Goal: Task Accomplishment & Management: Use online tool/utility

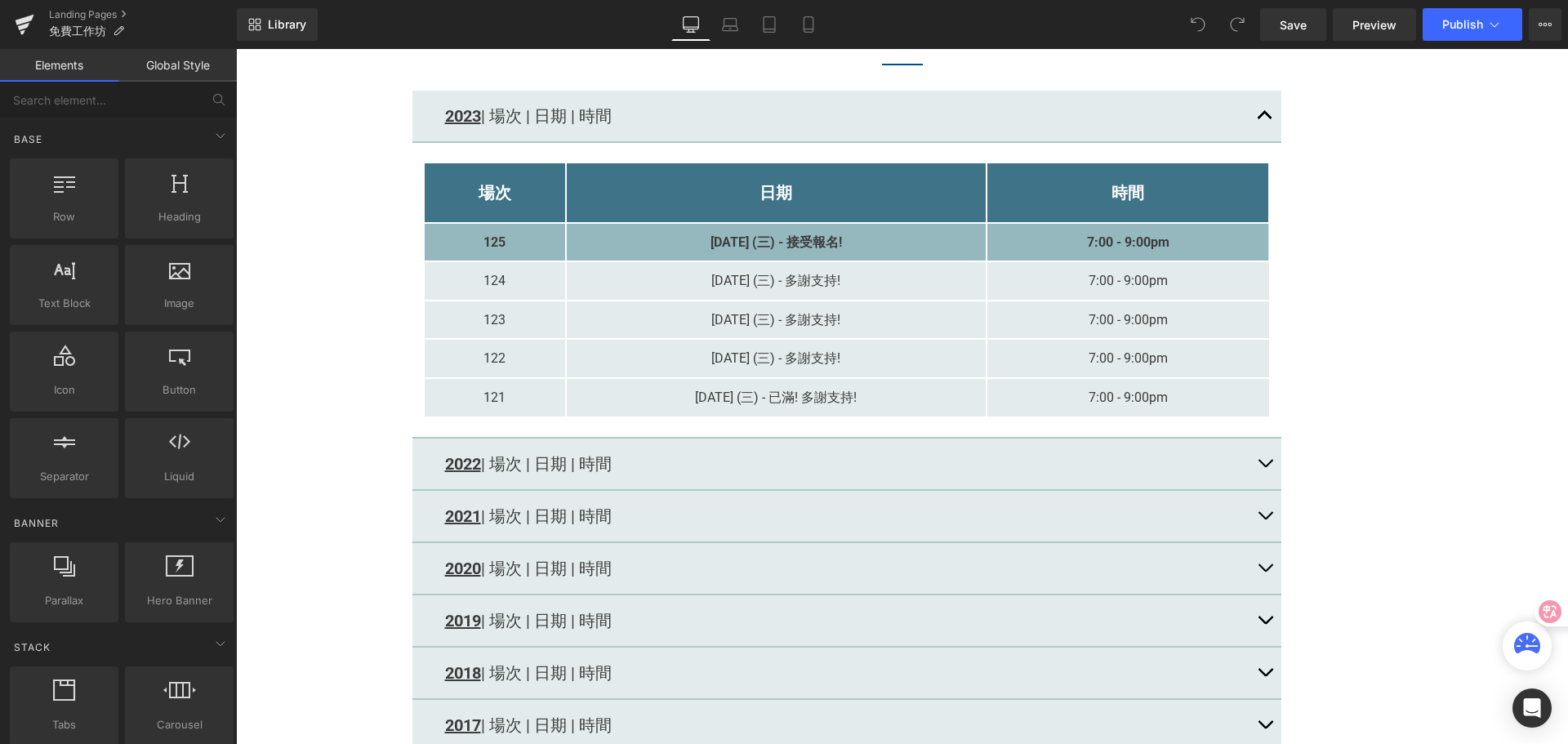
scroll to position [2042, 0]
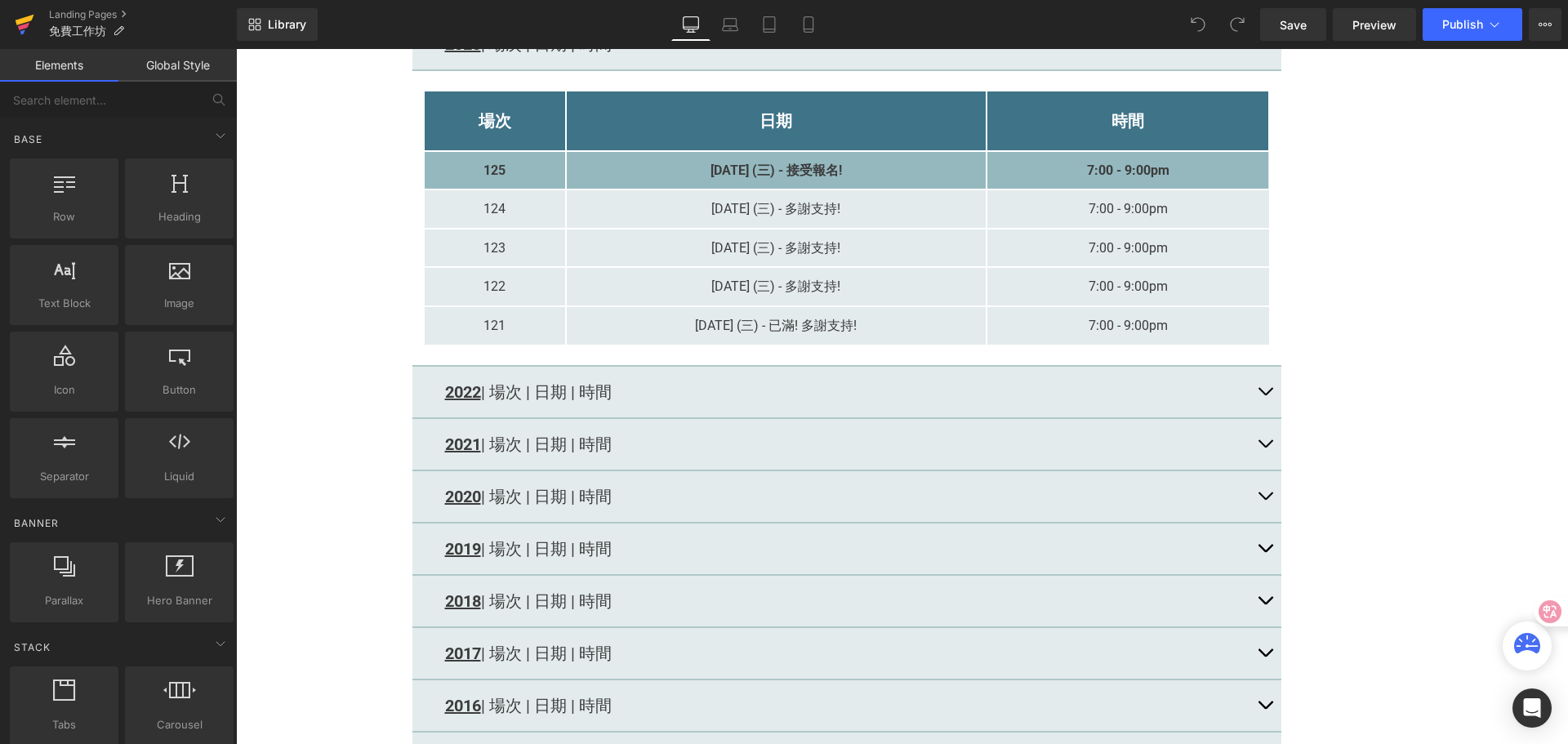
click at [26, 24] on icon at bounding box center [25, 25] width 20 height 41
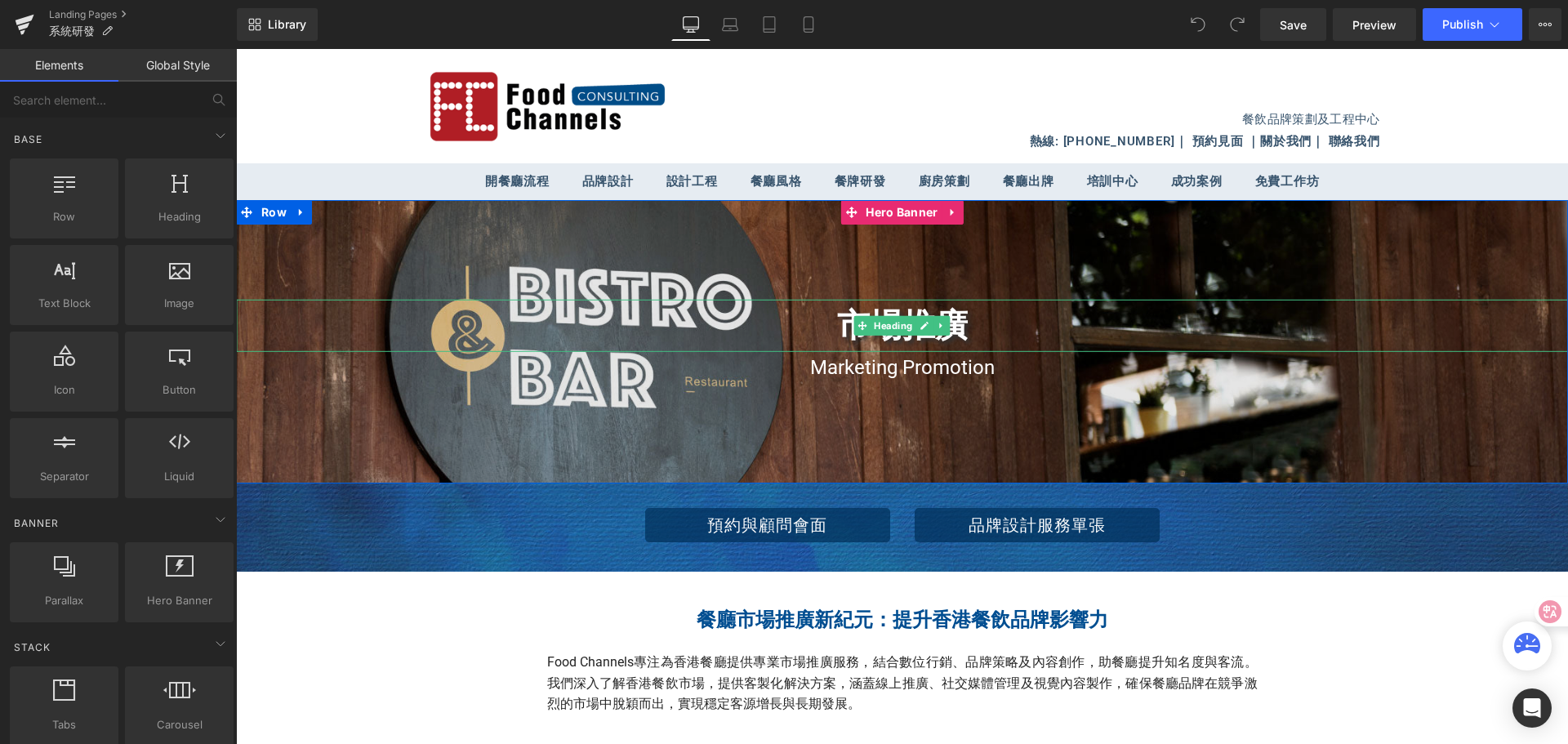
click at [833, 323] on h1 "市場推廣" at bounding box center [901, 325] width 1331 height 52
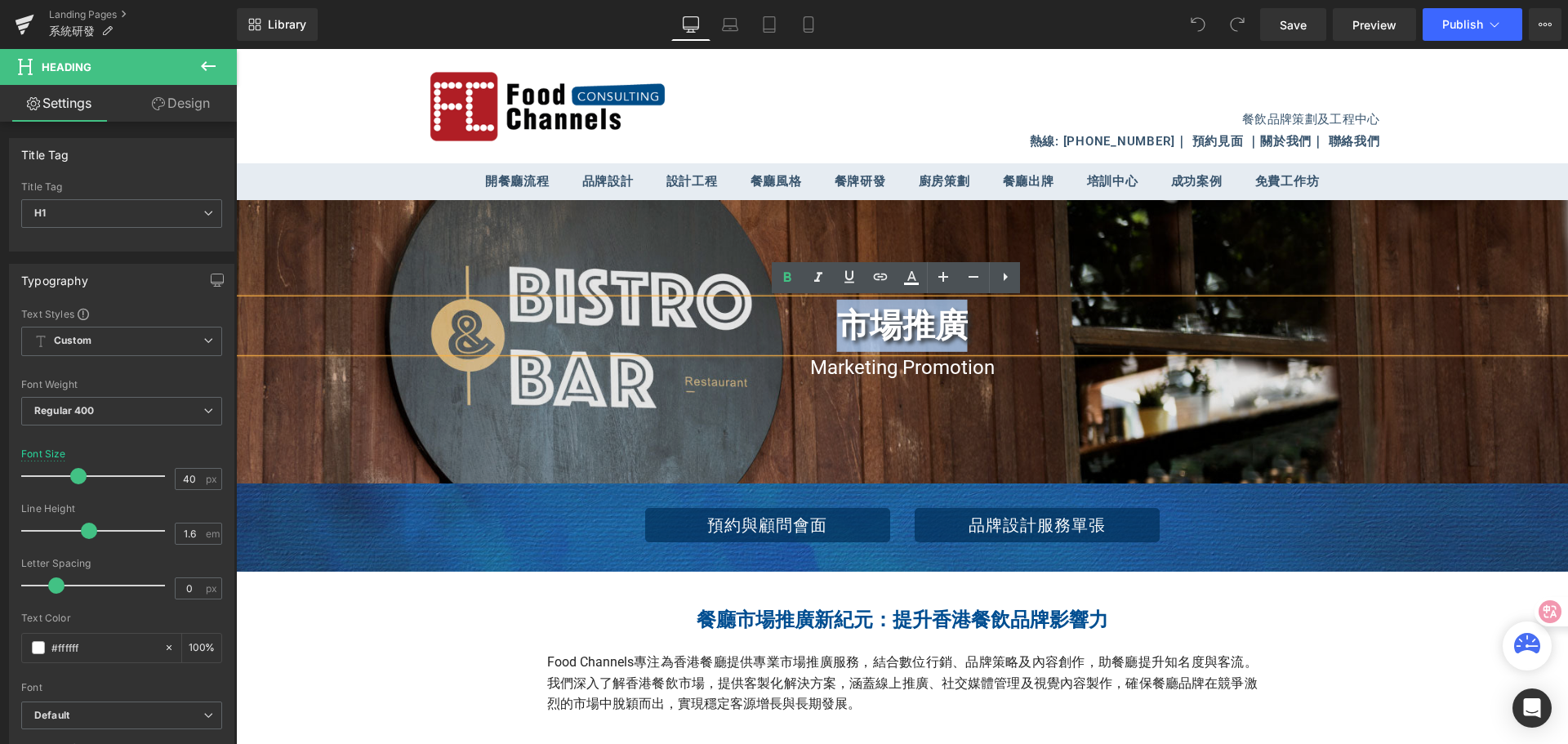
drag, startPoint x: 833, startPoint y: 323, endPoint x: 960, endPoint y: 324, distance: 127.0
click at [960, 324] on h1 "市場推廣" at bounding box center [901, 325] width 1331 height 52
paste div
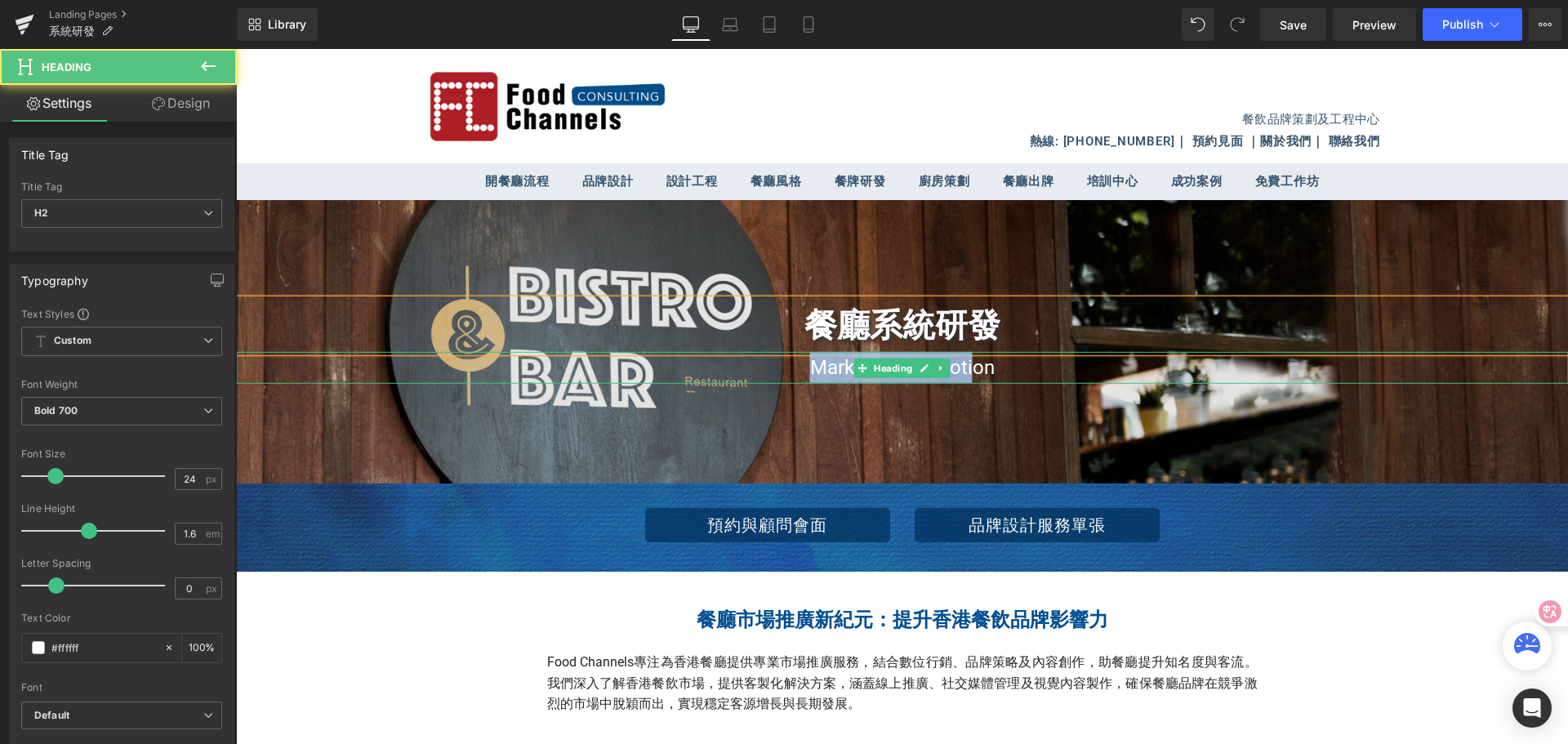
drag, startPoint x: 799, startPoint y: 372, endPoint x: 971, endPoint y: 367, distance: 172.1
click at [971, 367] on span "Marketing Promotion" at bounding box center [903, 368] width 185 height 23
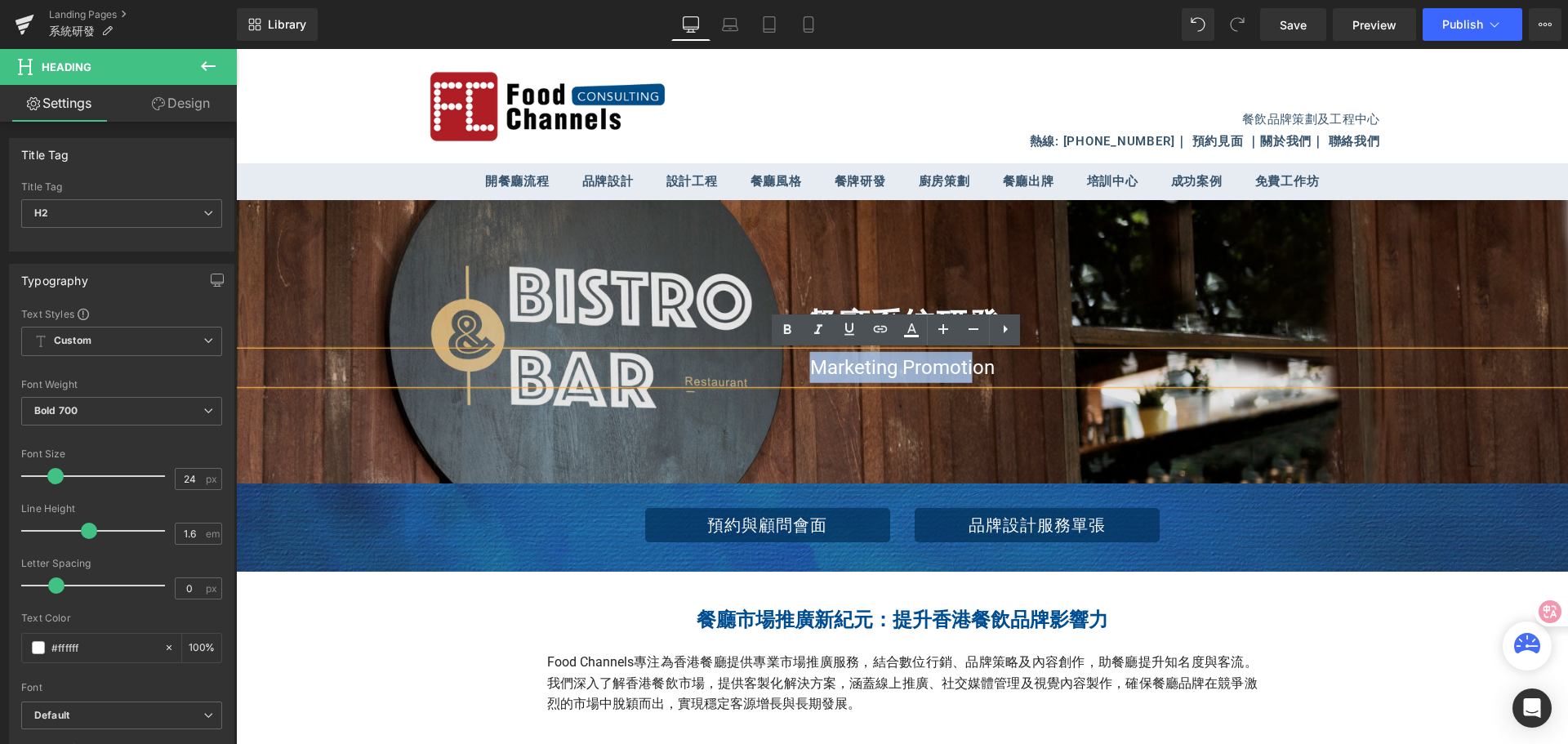
click at [834, 377] on span "Marketing Promotion" at bounding box center [903, 368] width 185 height 23
drag, startPoint x: 795, startPoint y: 369, endPoint x: 993, endPoint y: 373, distance: 198.0
click at [993, 373] on h2 "Marketing Promotion" at bounding box center [901, 368] width 1331 height 31
paste div
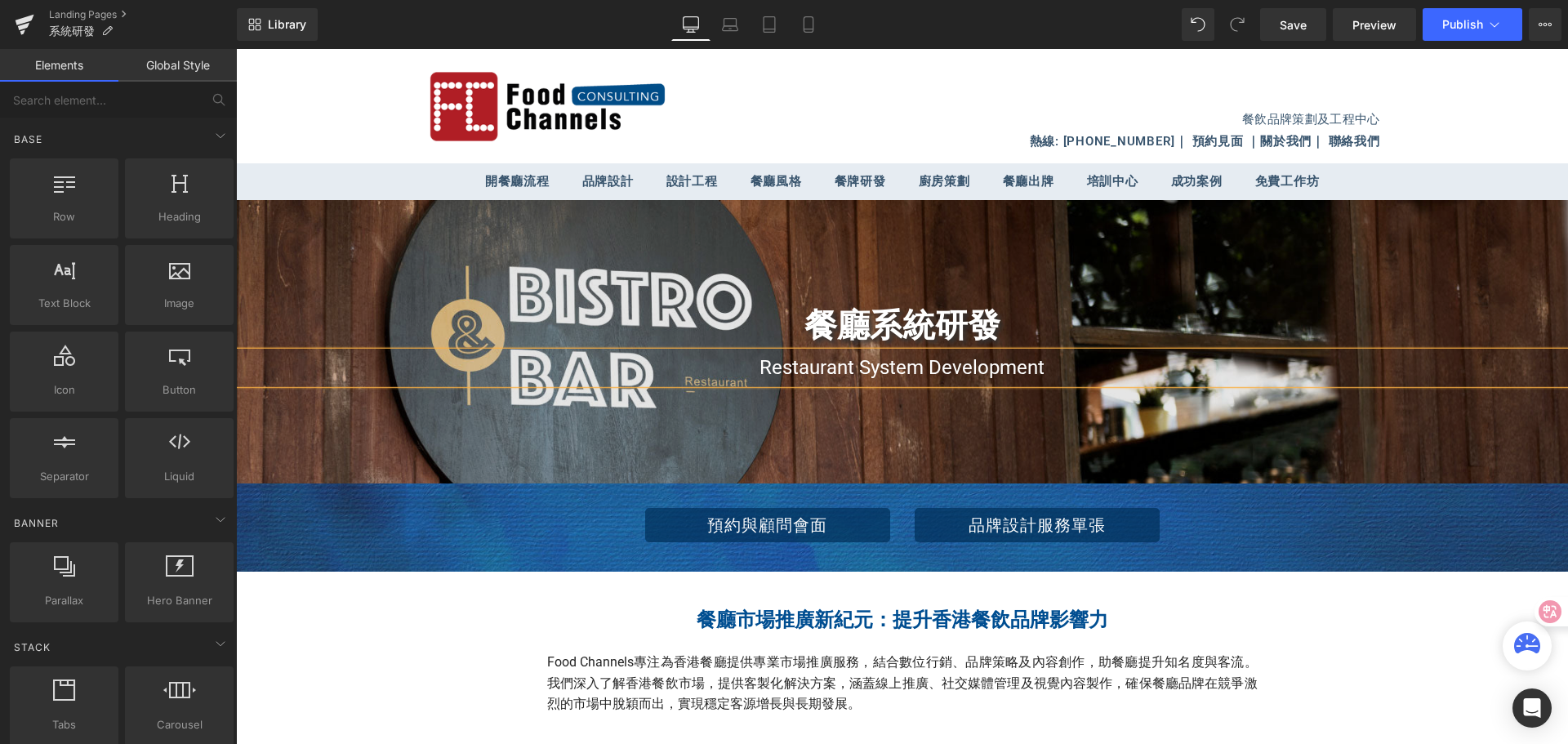
click at [1448, 118] on header "餐飲品牌策劃及工程中心 熱線: (+852) 2185 7373 ｜ 預約見面 ｜ 關於我們 ｜ 聯絡我們" at bounding box center [901, 106] width 1331 height 115
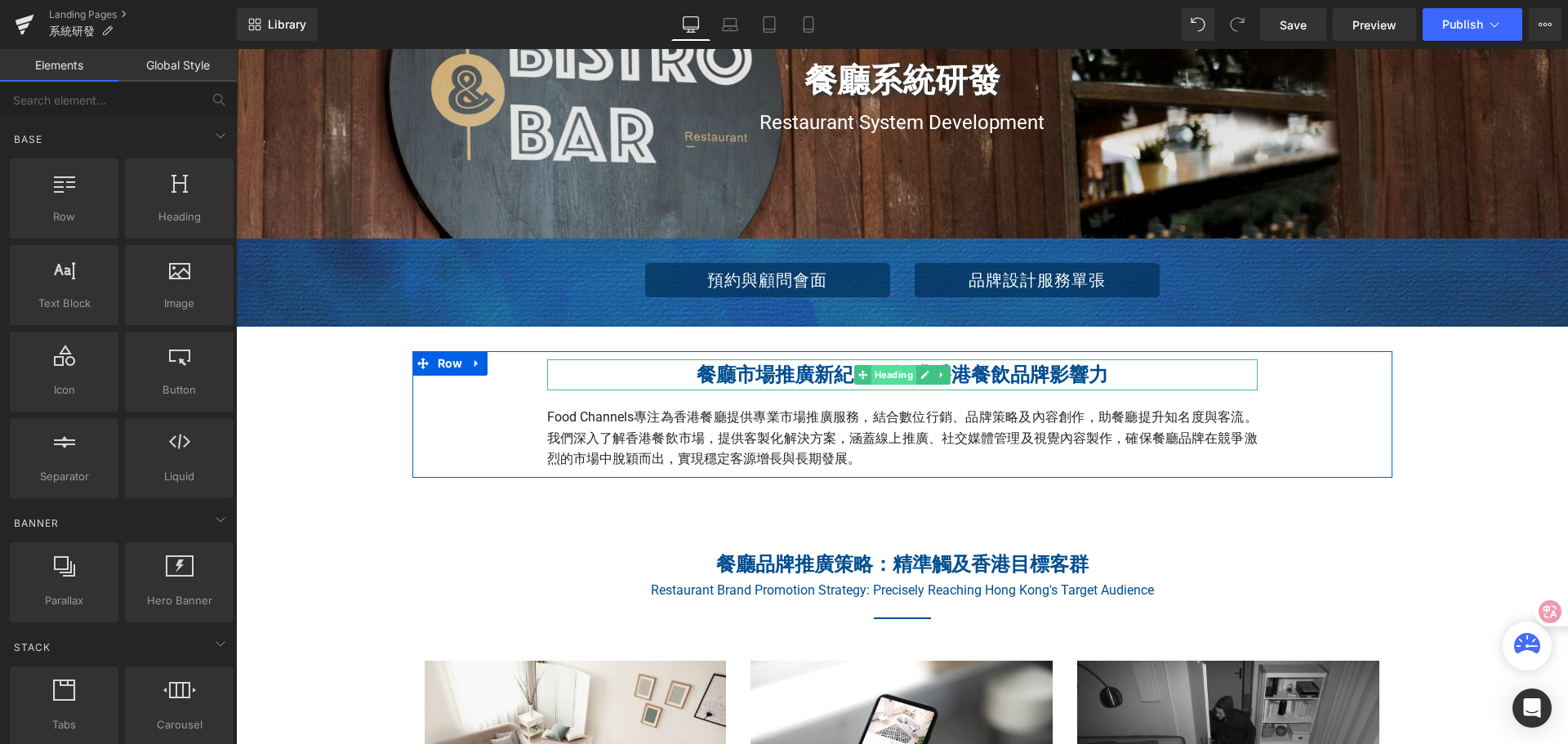
scroll to position [163, 0]
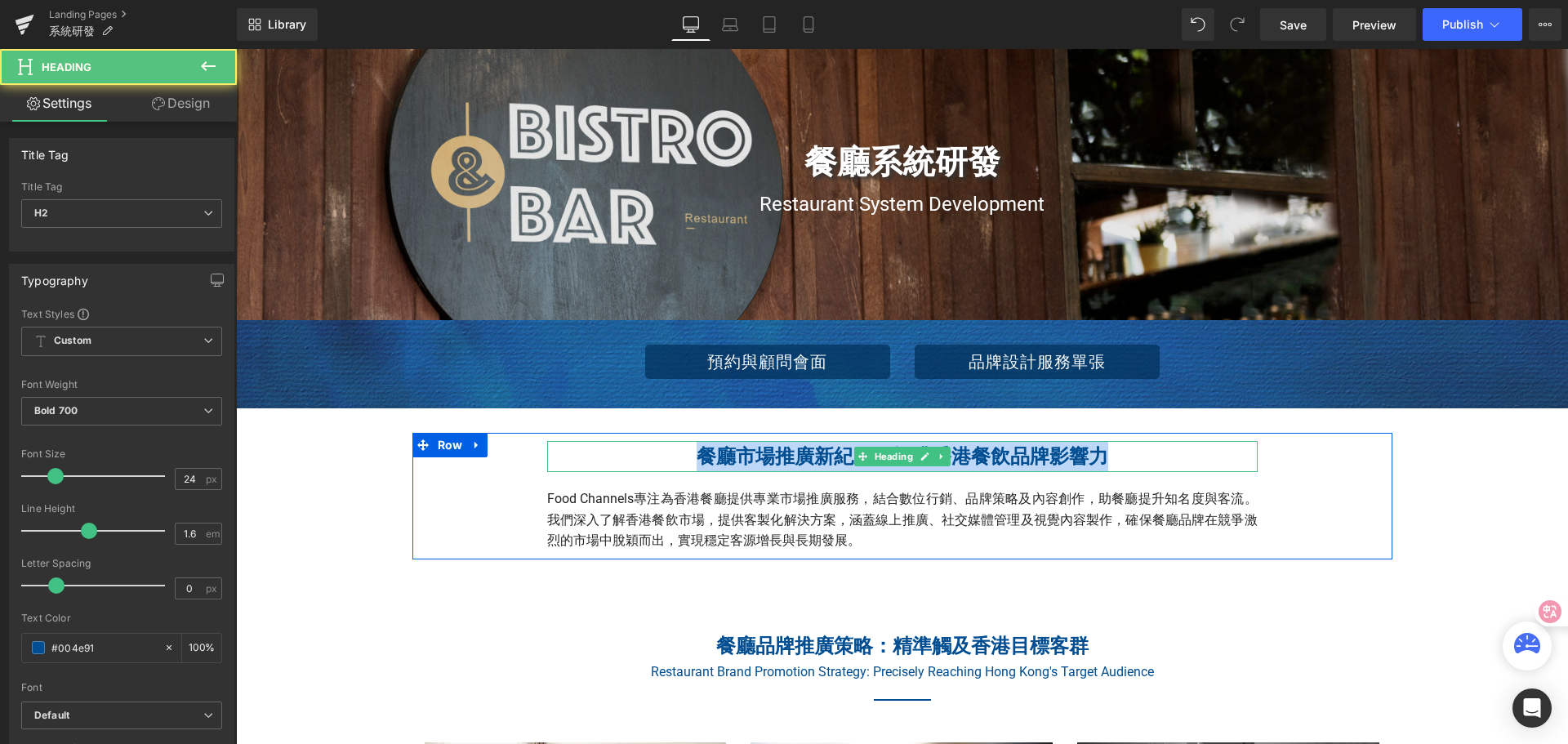
drag, startPoint x: 688, startPoint y: 458, endPoint x: 1102, endPoint y: 450, distance: 414.1
click at [1116, 450] on h2 "餐廳市場推廣新紀元：提升香港餐飲品牌影響力" at bounding box center [903, 457] width 711 height 31
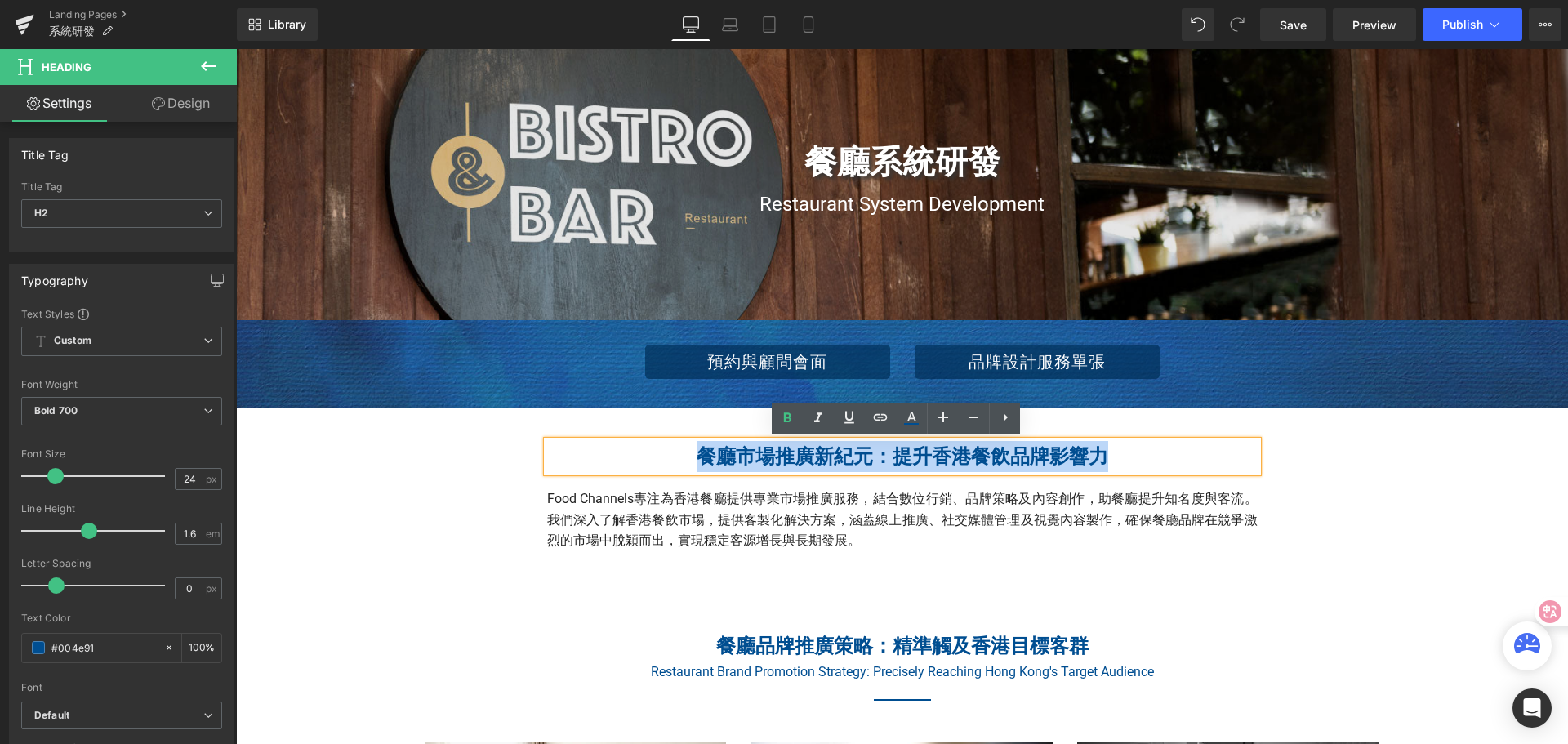
paste div
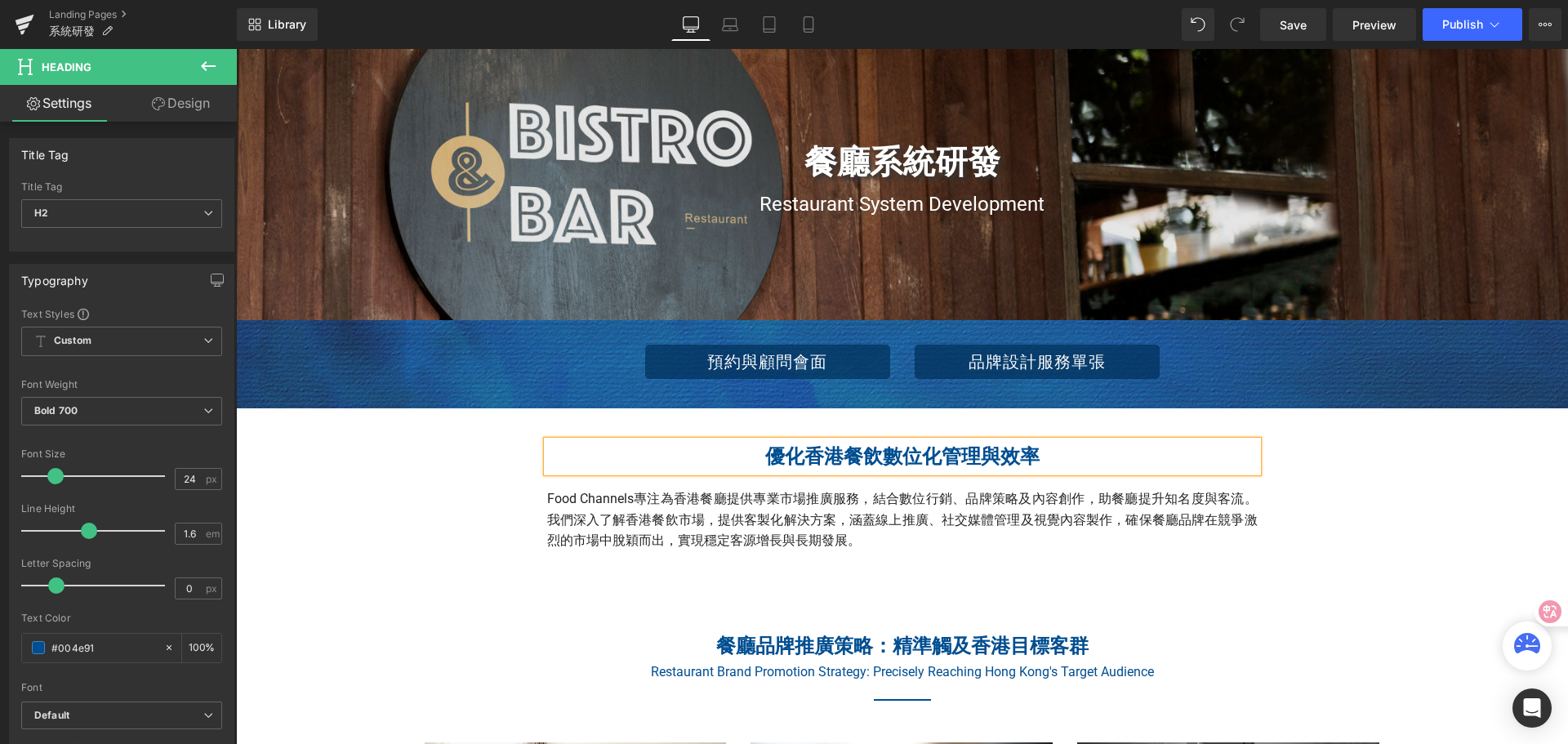
click at [1291, 493] on div "優化香港餐飲數位化管理與效率 Heading Food Channels專注為香港餐廳提供專業市場推廣服務，結合數位行銷、品牌策略及內容創作，助餐廳提升知名度…" at bounding box center [902, 497] width 980 height 127
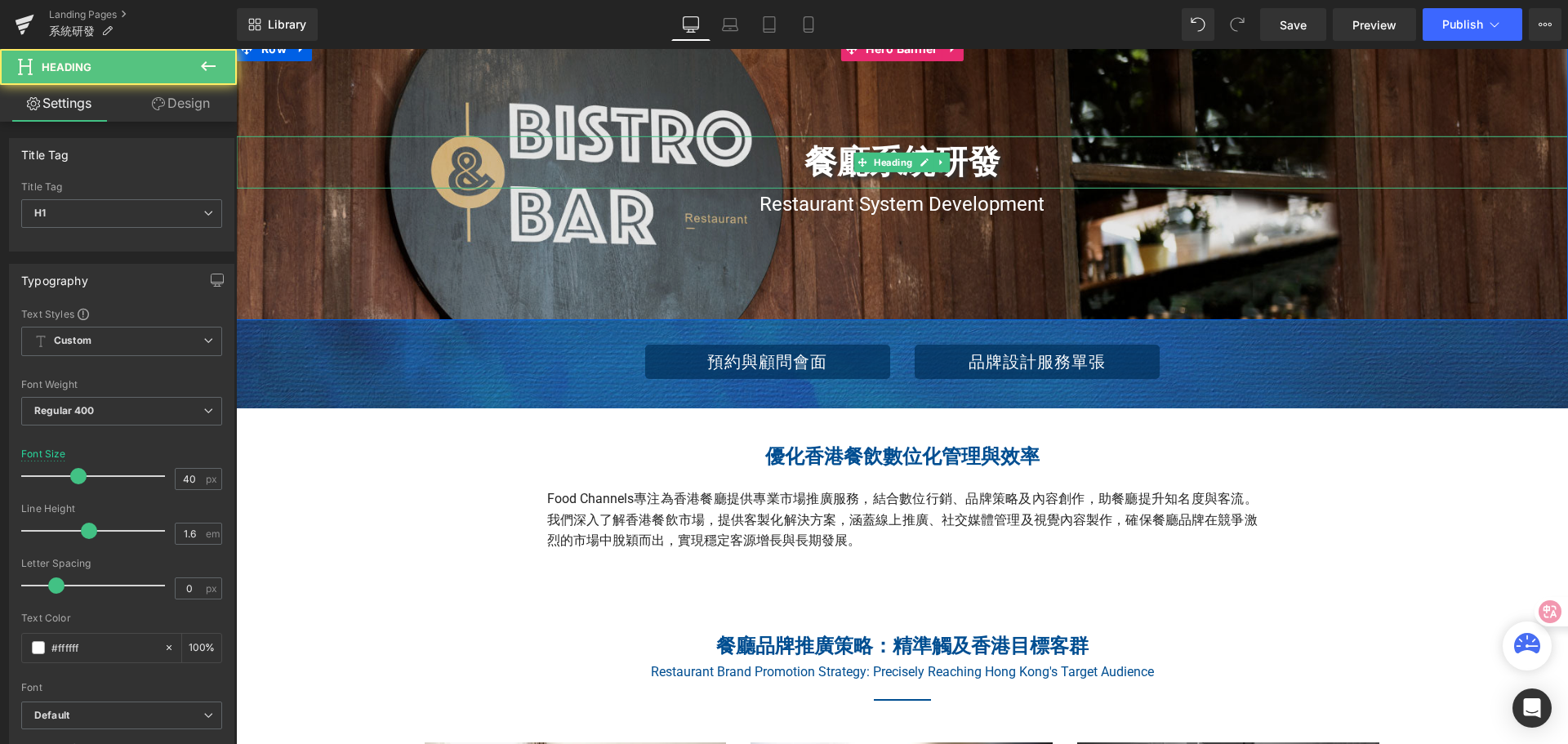
click at [992, 168] on h1 "餐廳系統研發" at bounding box center [901, 162] width 1331 height 52
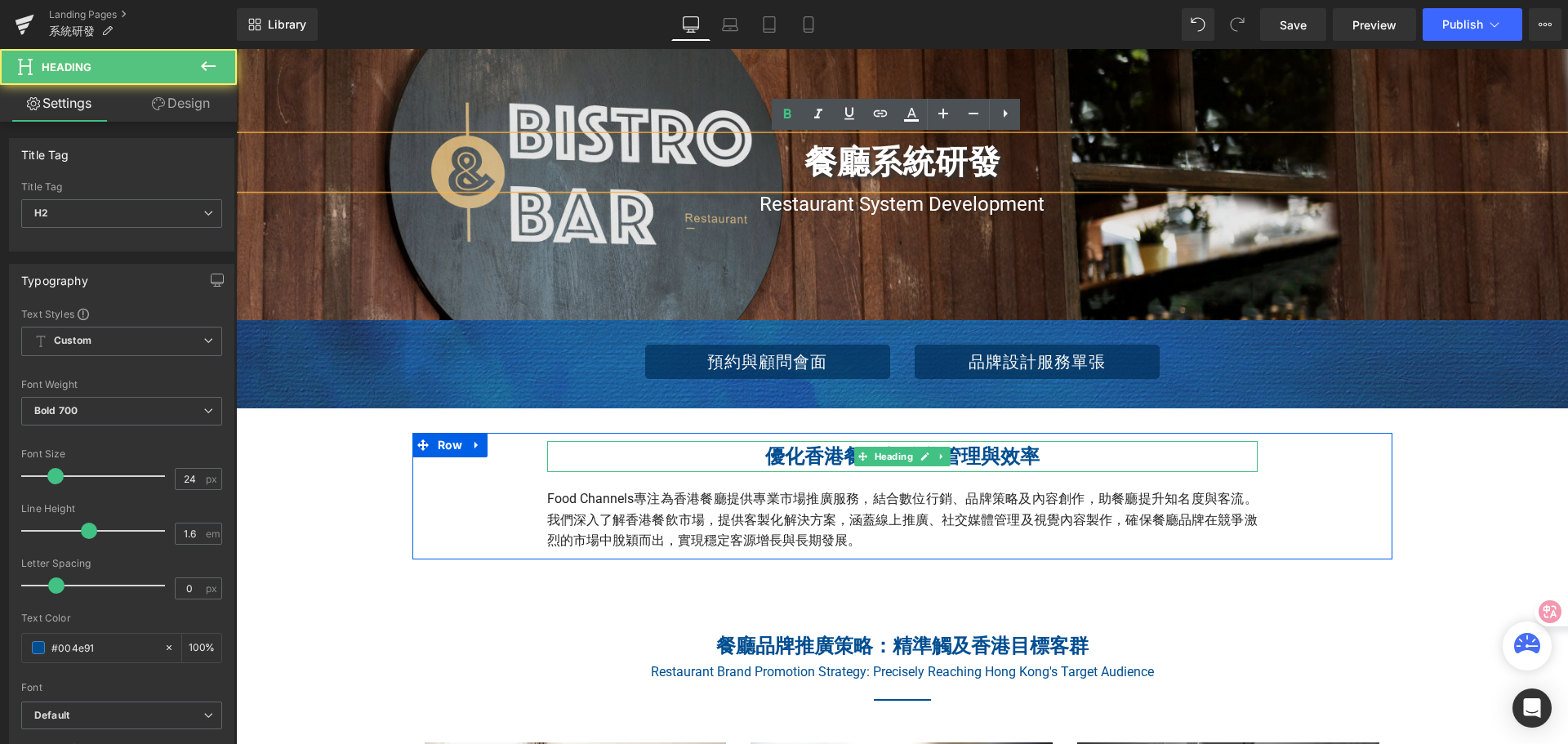
click at [758, 459] on h2 "優化香港餐飲數位化管理與效率" at bounding box center [903, 457] width 711 height 31
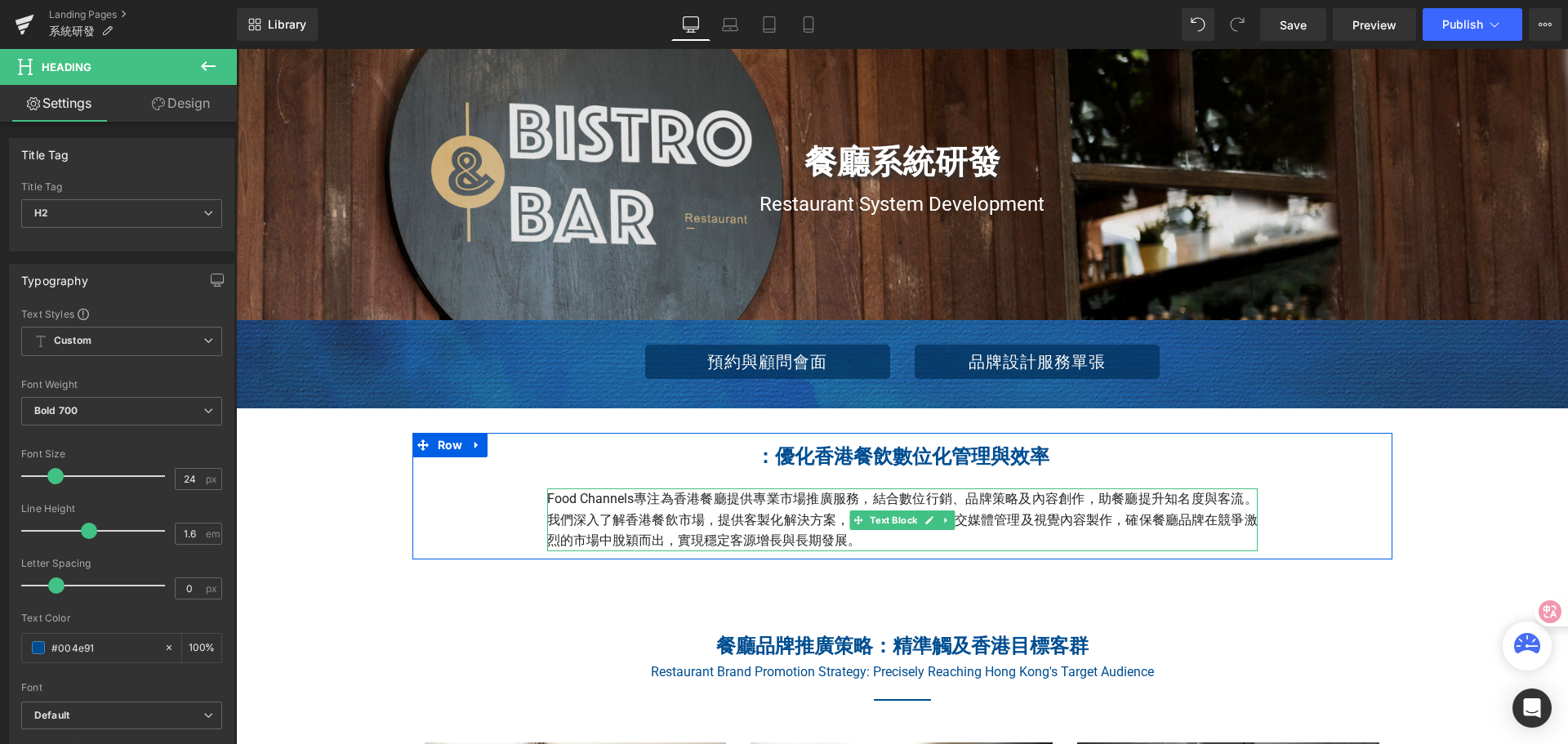
click at [668, 506] on p "Food Channels專注為香港餐廳提供專業市場推廣服務，結合數位行銷、品牌策略及內容創作，助餐廳提升知名度與客流。我們深入了解香港餐飲市場，提供客製化解…" at bounding box center [903, 520] width 711 height 63
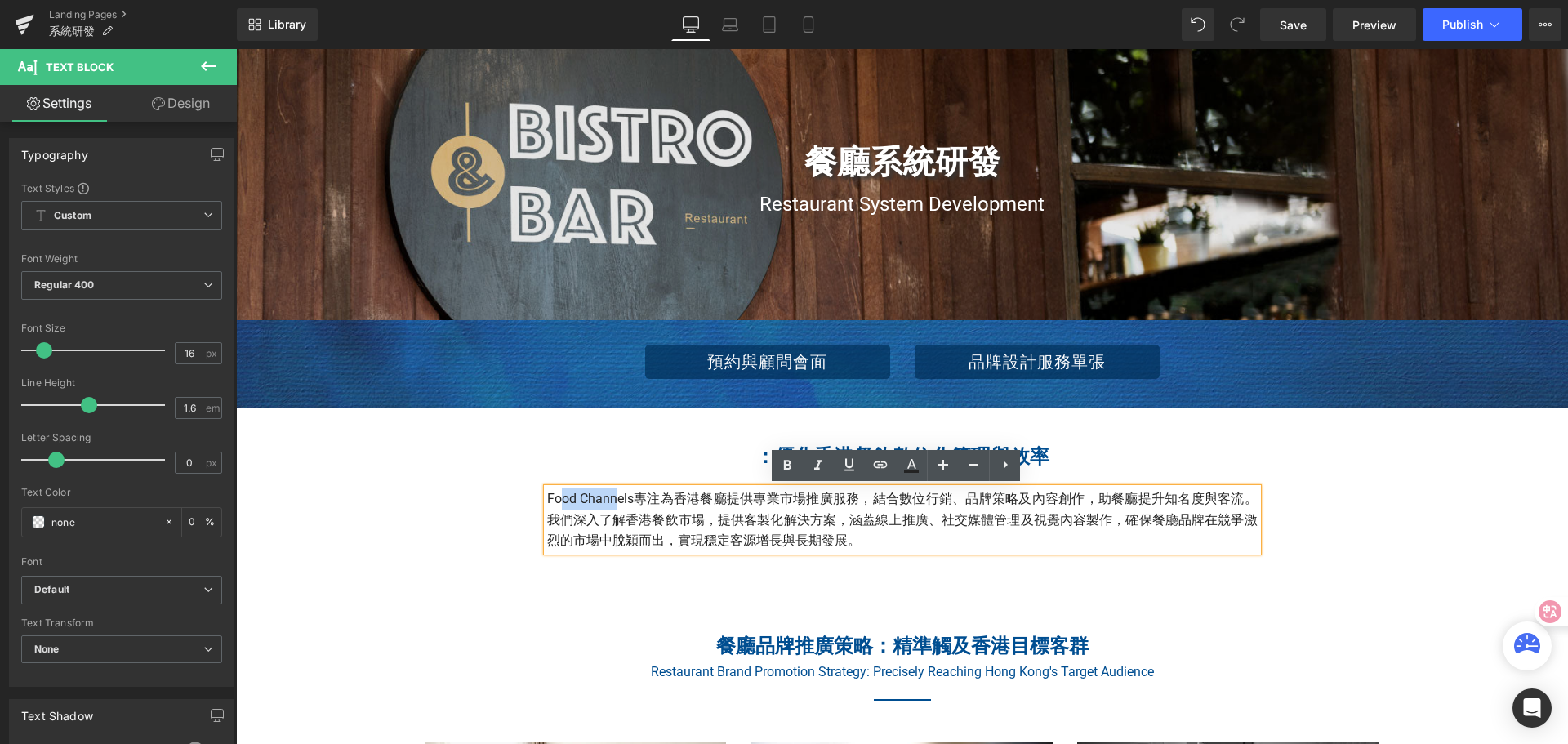
drag, startPoint x: 580, startPoint y: 496, endPoint x: 609, endPoint y: 496, distance: 29.0
click at [612, 496] on p "Food Channels專注為香港餐廳提供專業市場推廣服務，結合數位行銷、品牌策略及內容創作，助餐廳提升知名度與客流。我們深入了解香港餐飲市場，提供客製化解…" at bounding box center [903, 520] width 711 height 63
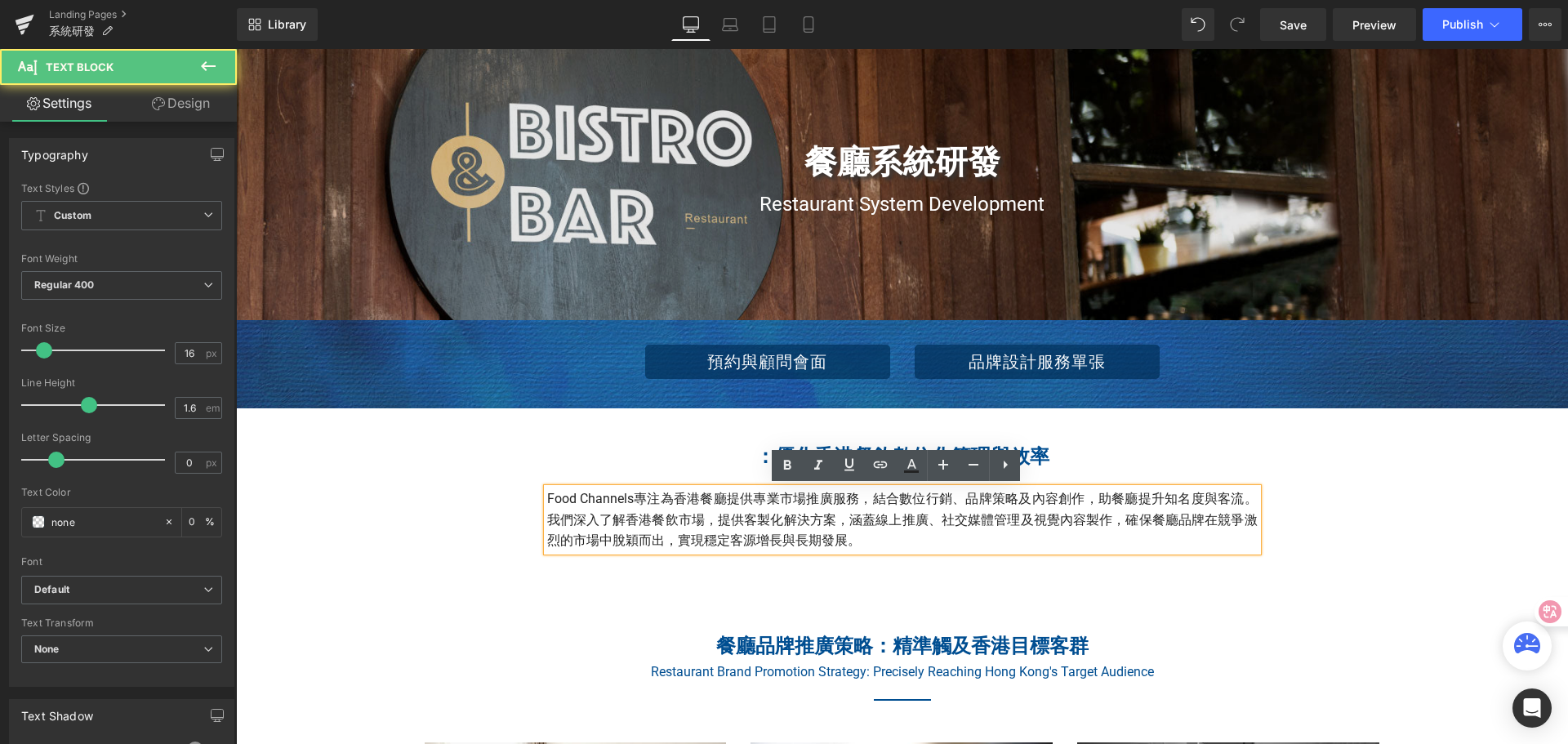
click at [552, 500] on p "Food Channels專注為香港餐廳提供專業市場推廣服務，結合數位行銷、品牌策略及內容創作，助餐廳提升知名度與客流。我們深入了解香港餐飲市場，提供客製化解…" at bounding box center [903, 520] width 711 height 63
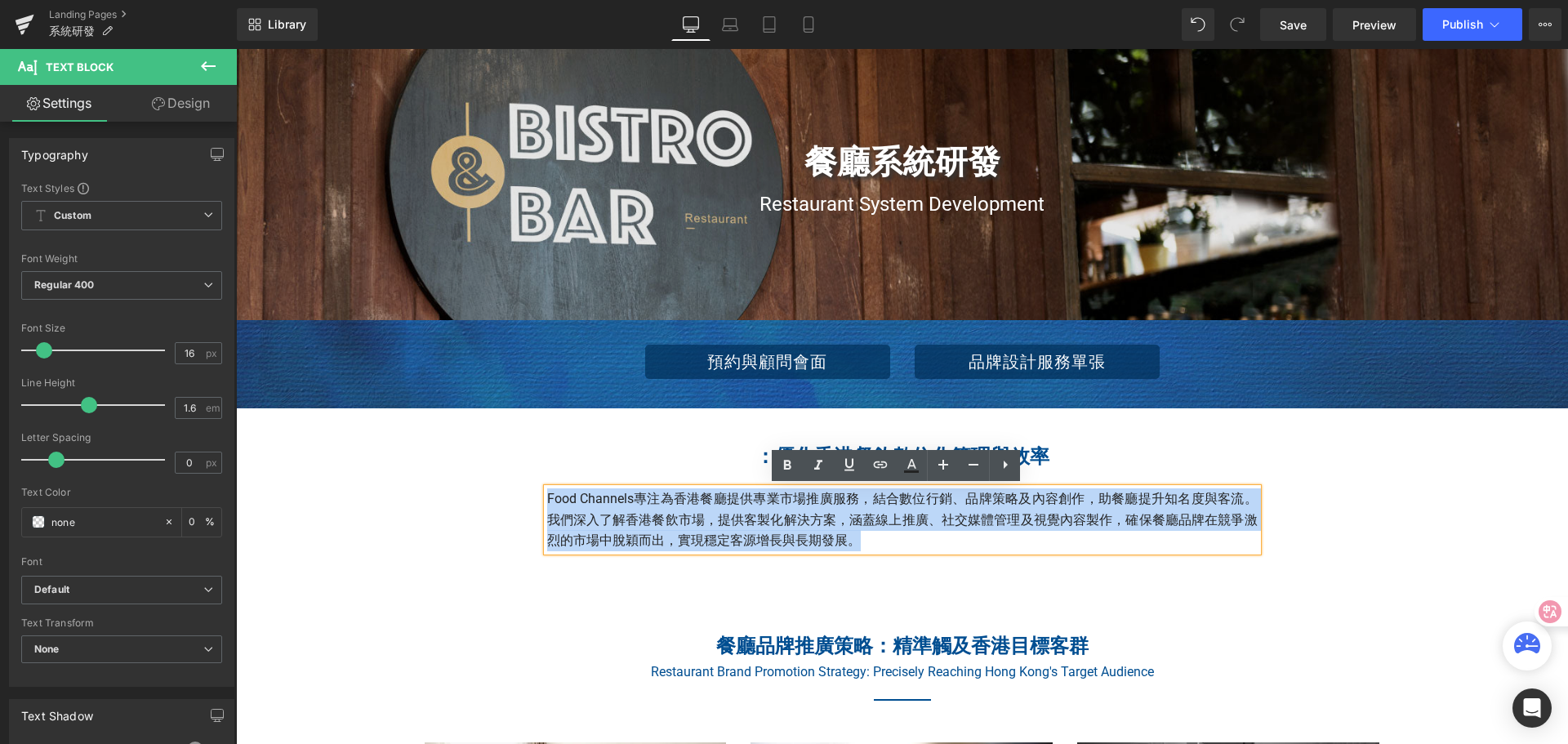
click at [547, 497] on div "Food Channels專注為香港餐廳提供專業市場推廣服務，結合數位行銷、品牌策略及內容創作，助餐廳提升知名度與客流。我們深入了解香港餐飲市場，提供客製化解…" at bounding box center [903, 520] width 711 height 63
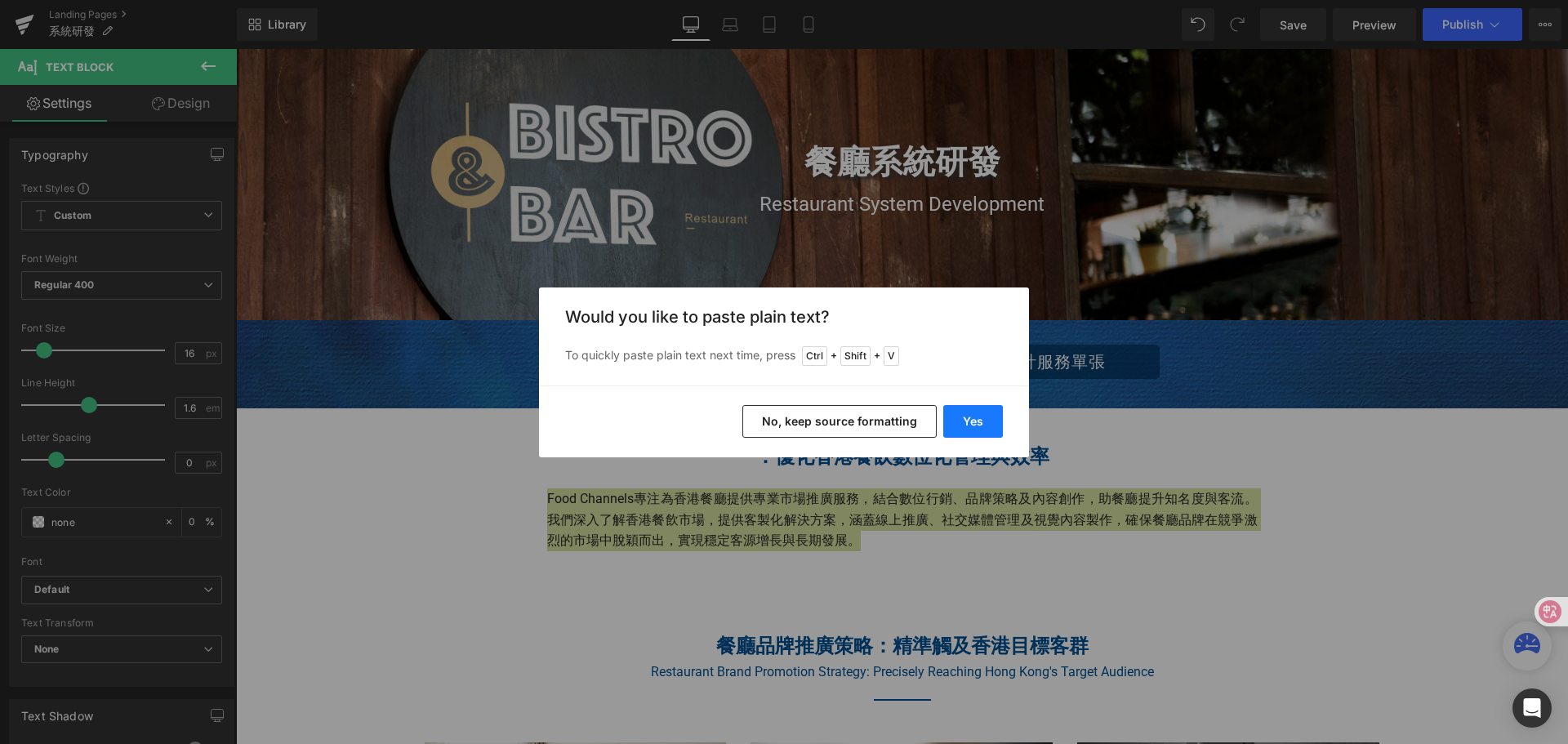
click at [987, 407] on button "Yes" at bounding box center [973, 421] width 59 height 33
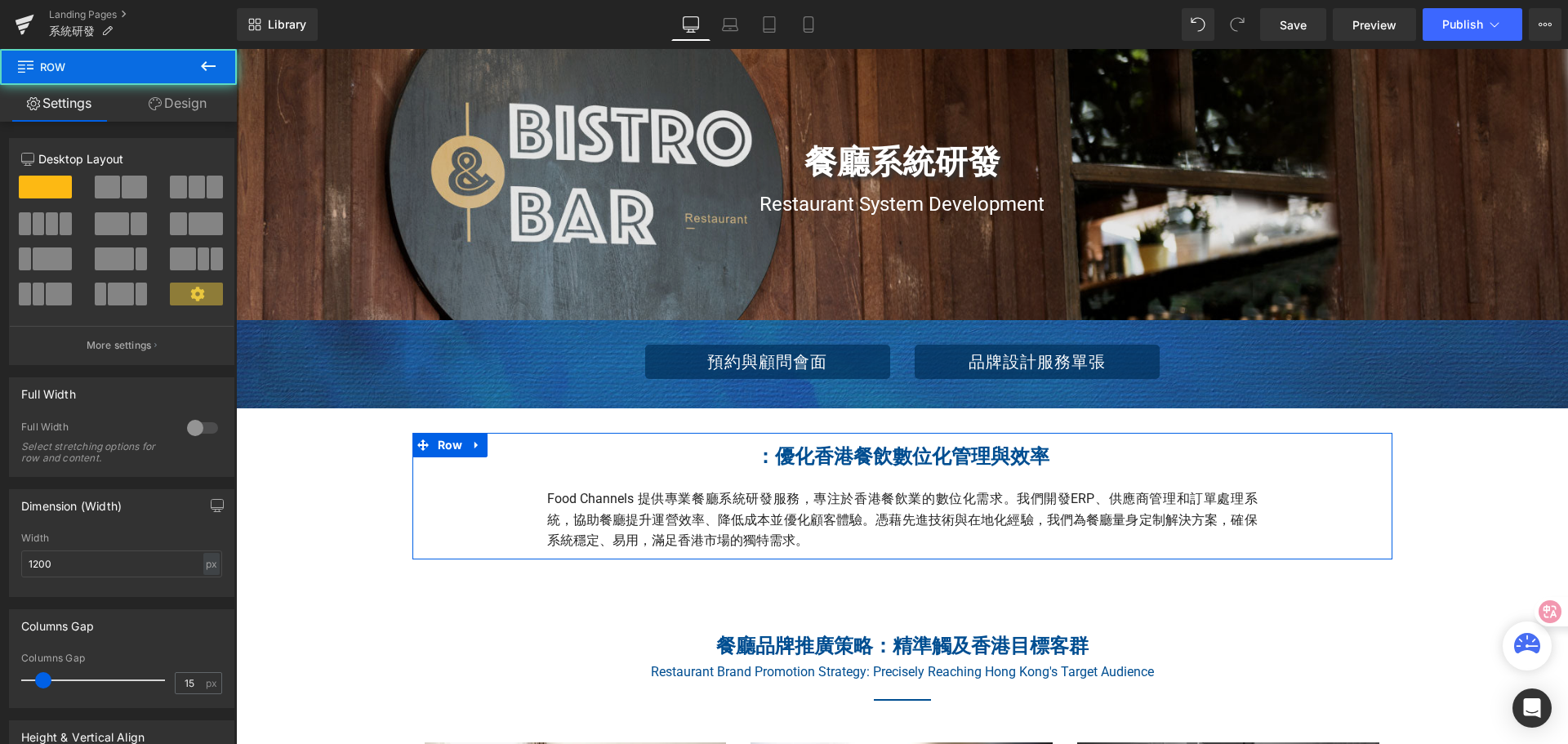
click at [1378, 509] on div "：優化香港餐飲數位化管理與效率 Heading Food Channels 提供專業餐廳系統研發服務，專注於香港餐飲業的數位化需求。我們開發ERP、供應商管理…" at bounding box center [902, 497] width 980 height 127
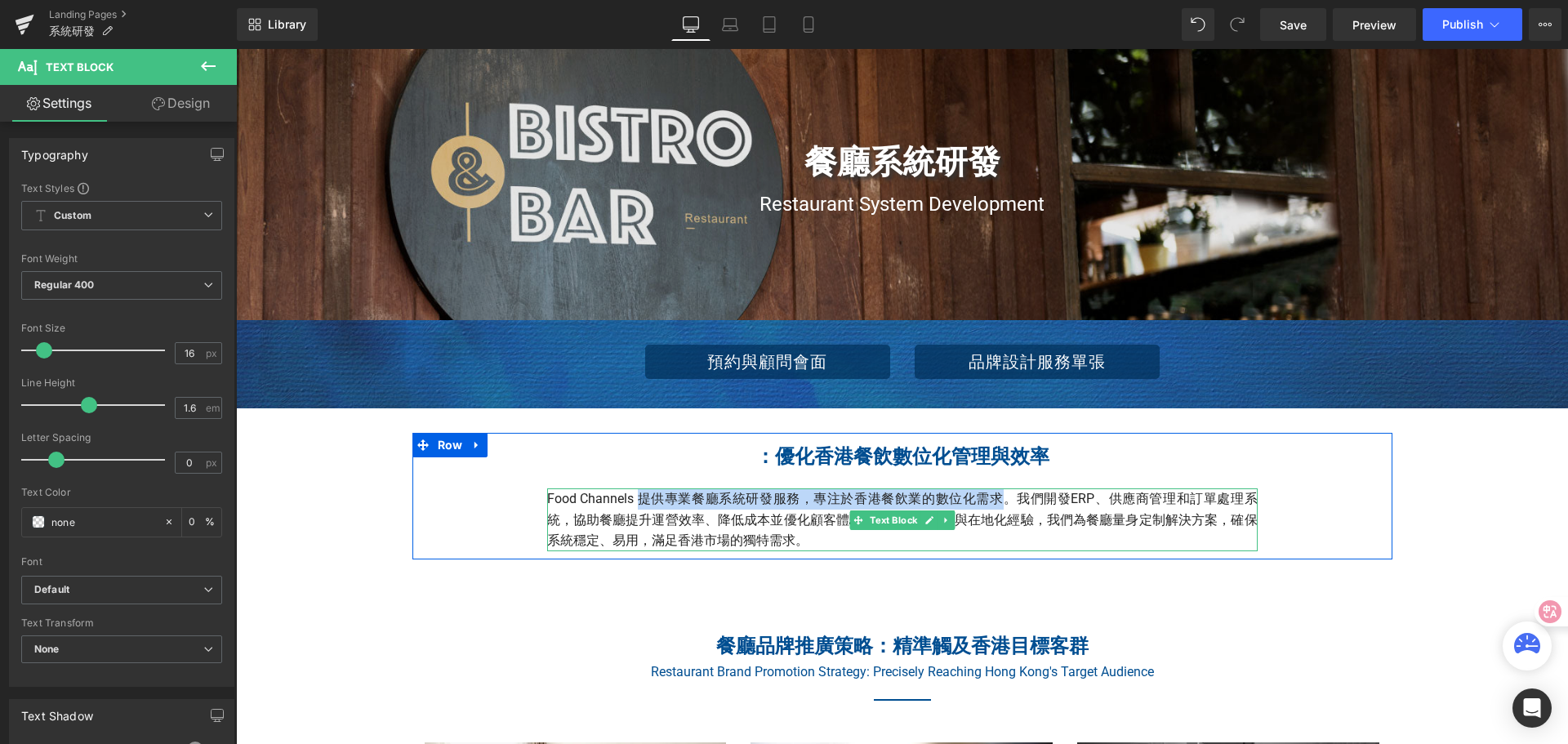
drag, startPoint x: 636, startPoint y: 497, endPoint x: 992, endPoint y: 494, distance: 356.0
click at [992, 494] on p "Food Channels 提供專業餐廳系統研發服務，專注於香港餐飲業的數位化需求。我們開發ERP、供應商管理和訂單處理系統，協助餐廳提升運營效率、降低成本並…" at bounding box center [903, 520] width 711 height 63
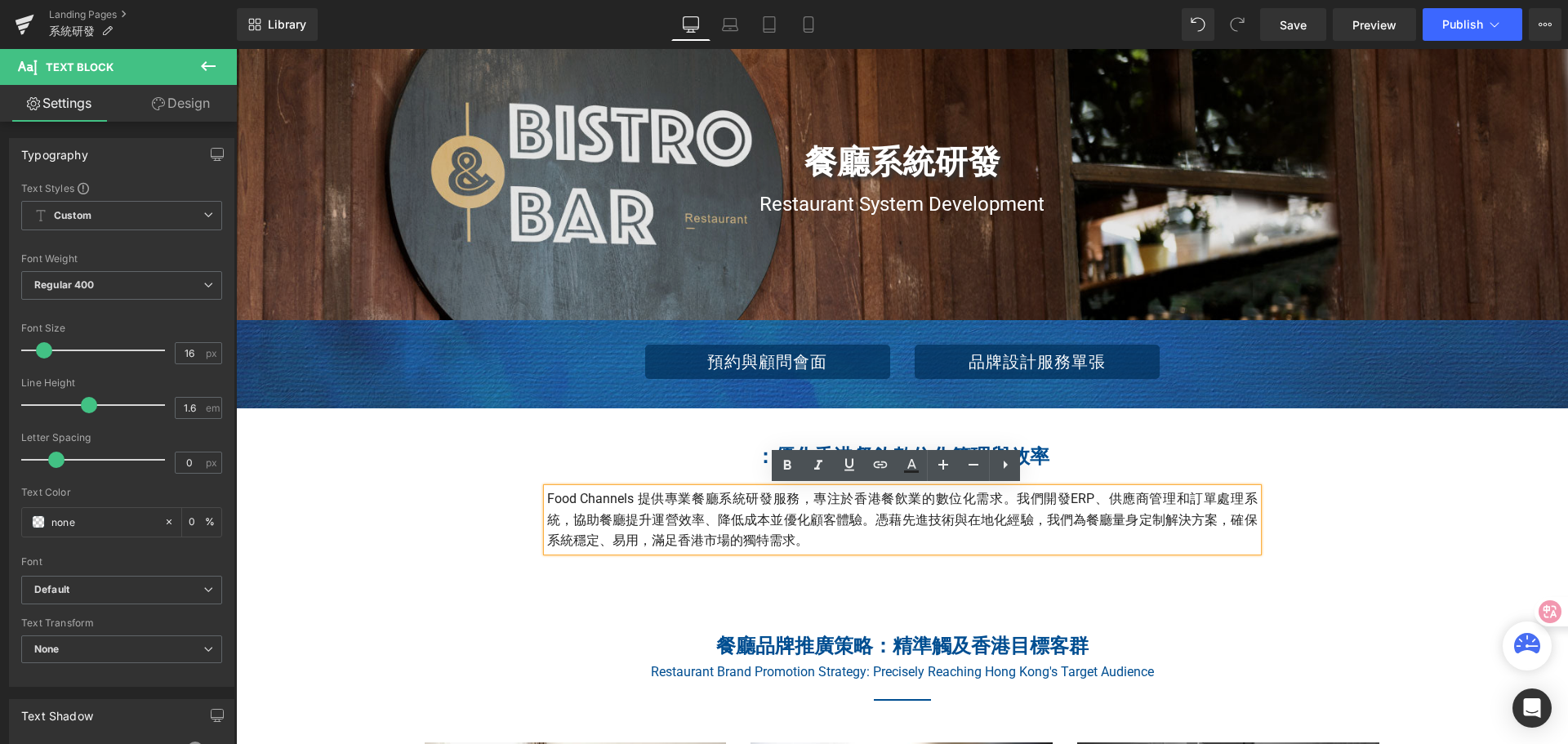
click at [570, 495] on p "Food Channels 提供專業餐廳系統研發服務，專注於香港餐飲業的數位化需求。我們開發ERP、供應商管理和訂單處理系統，協助餐廳提升運營效率、降低成本並…" at bounding box center [903, 520] width 711 height 63
drag, startPoint x: 664, startPoint y: 495, endPoint x: 795, endPoint y: 497, distance: 131.0
click at [795, 497] on p "Food Channels 提供專業餐廳系統研發服務，專注於香港餐飲業的數位化需求。我們開發ERP、供應商管理和訂單處理系統，協助餐廳提升運營效率、降低成本並…" at bounding box center [903, 520] width 711 height 63
copy p "專業餐廳系統研發服務"
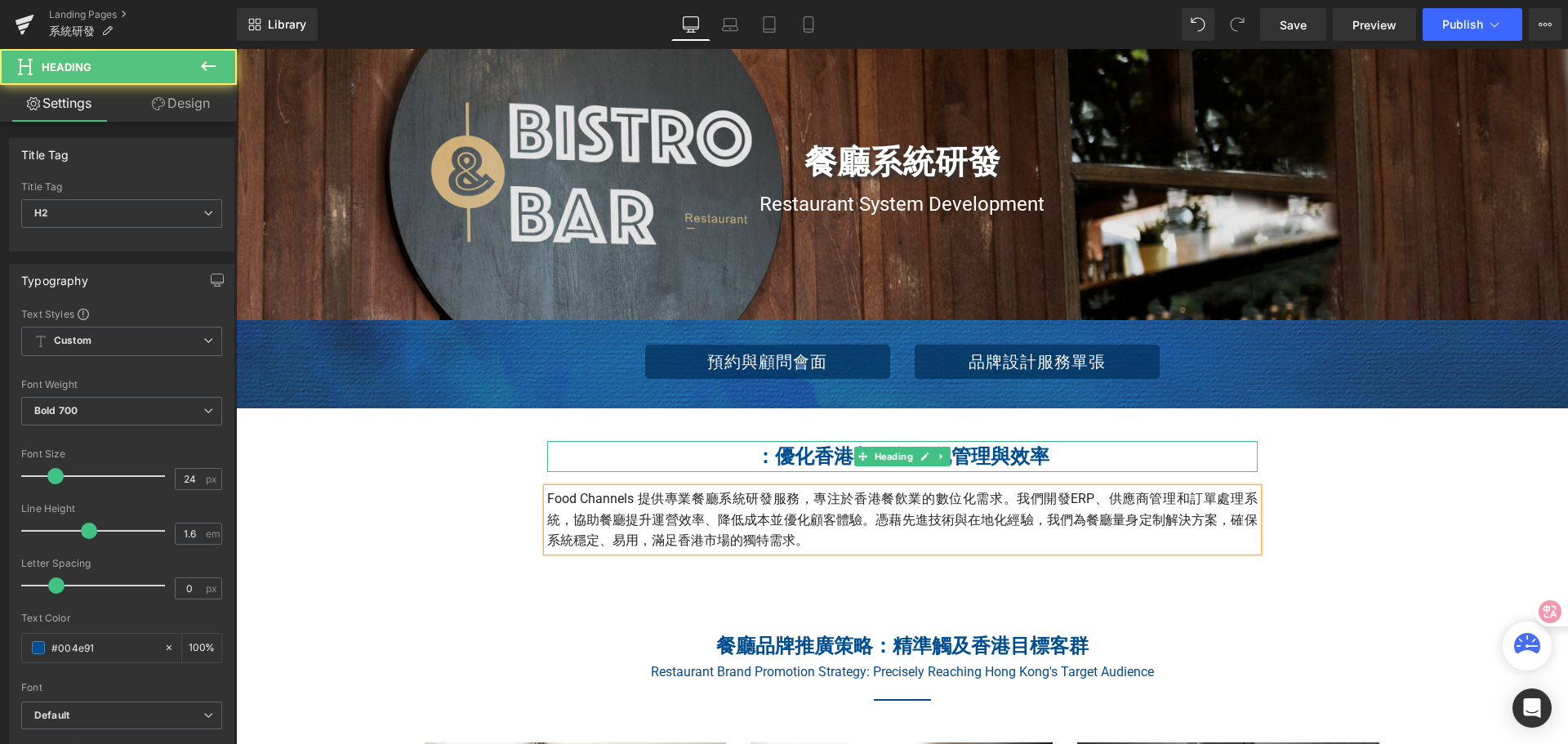
click at [747, 452] on h2 "：優化香港餐飲數位化管理與效率" at bounding box center [903, 457] width 711 height 31
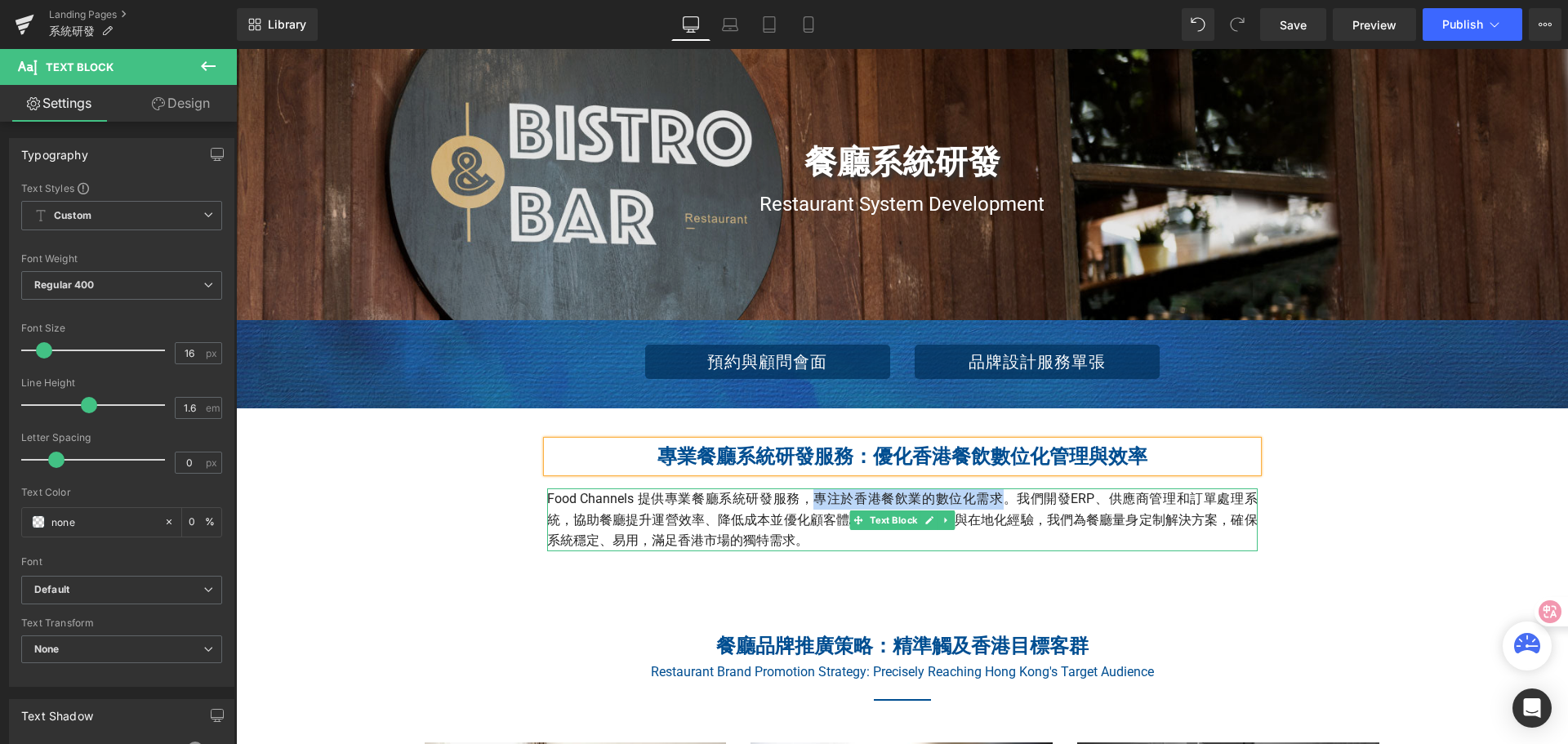
drag, startPoint x: 810, startPoint y: 498, endPoint x: 987, endPoint y: 496, distance: 177.0
click at [990, 496] on p "Food Channels 提供專業餐廳系統研發服務，專注於香港餐飲業的數位化需求。我們開發ERP、供應商管理和訂單處理系統，協助餐廳提升運營效率、降低成本並…" at bounding box center [903, 520] width 711 height 63
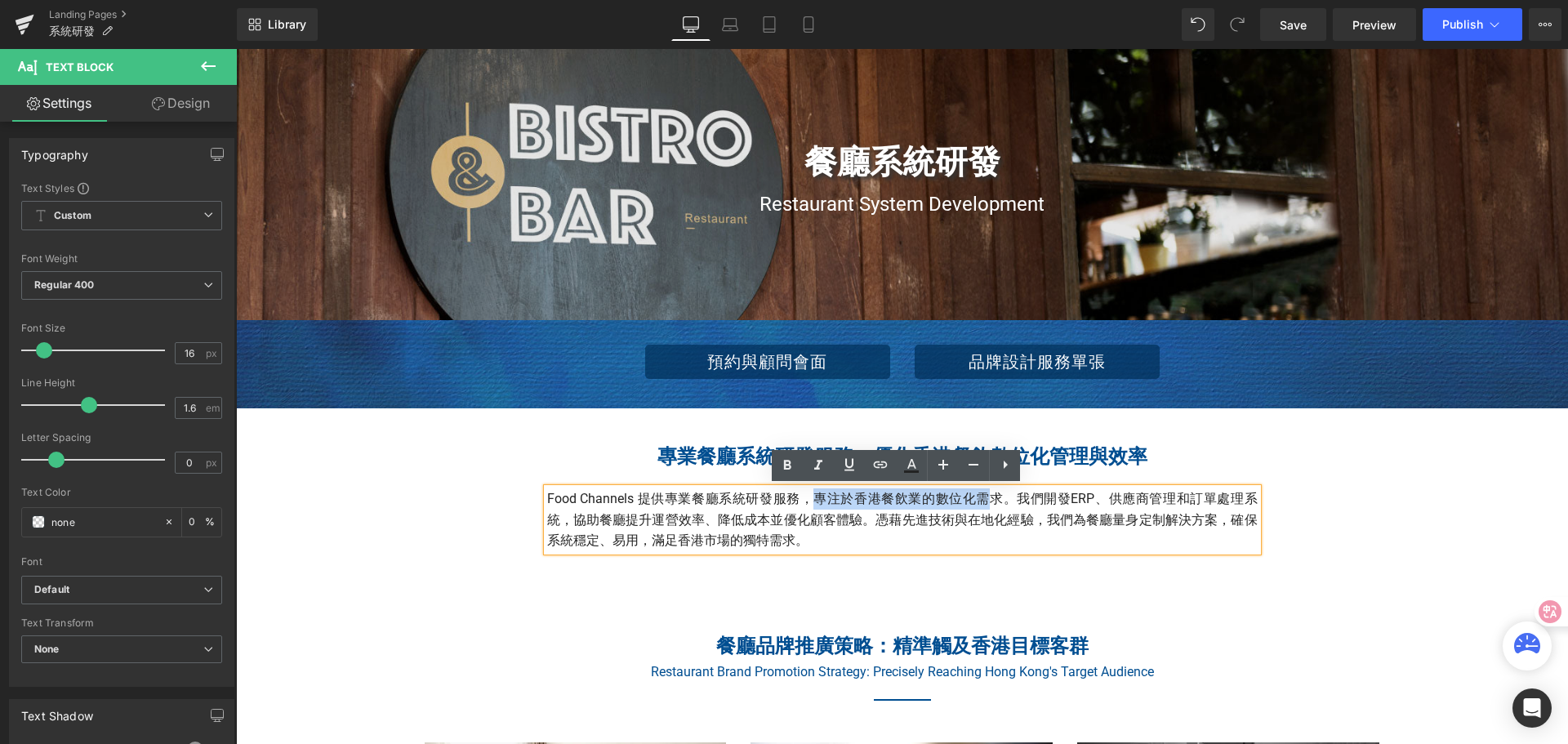
copy p "專注於香港餐飲業的數位化需"
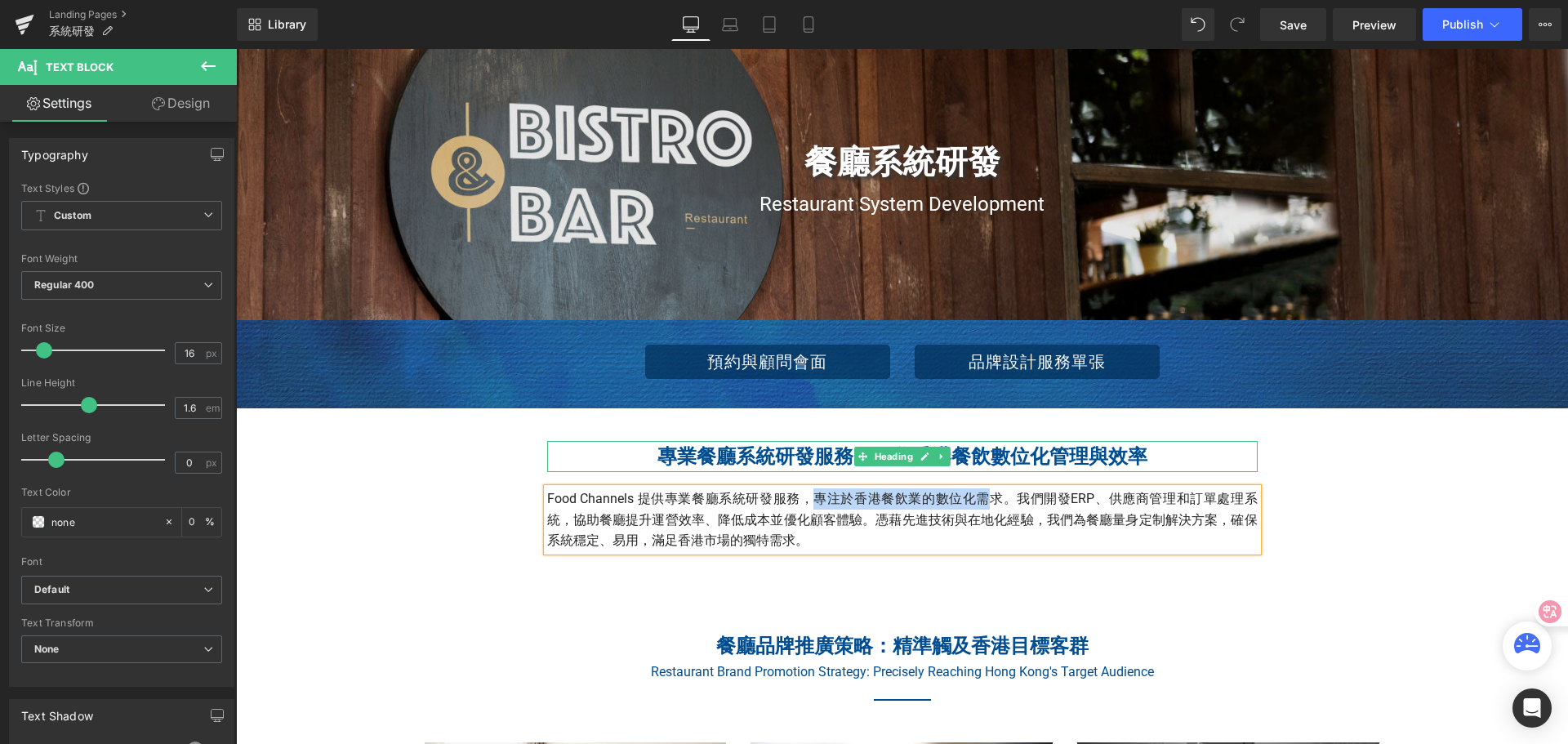
click at [976, 449] on h2 "專業餐廳系統研發服務：優化香港餐飲數位化管理與效率" at bounding box center [903, 457] width 711 height 31
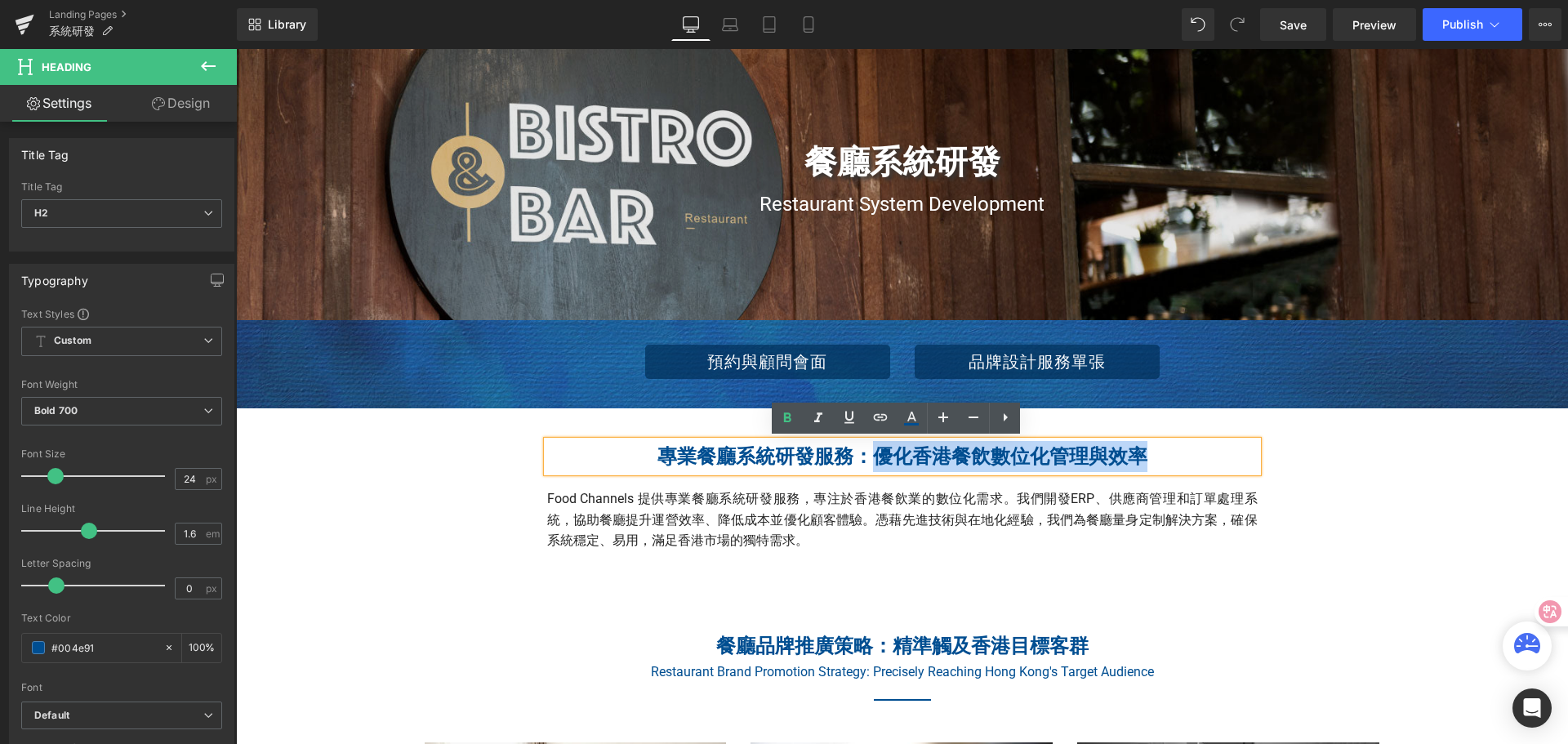
drag, startPoint x: 871, startPoint y: 460, endPoint x: 1132, endPoint y: 466, distance: 261.1
click at [1132, 466] on h2 "專業餐廳系統研發服務：優化香港餐飲數位化管理與效率" at bounding box center [903, 457] width 711 height 31
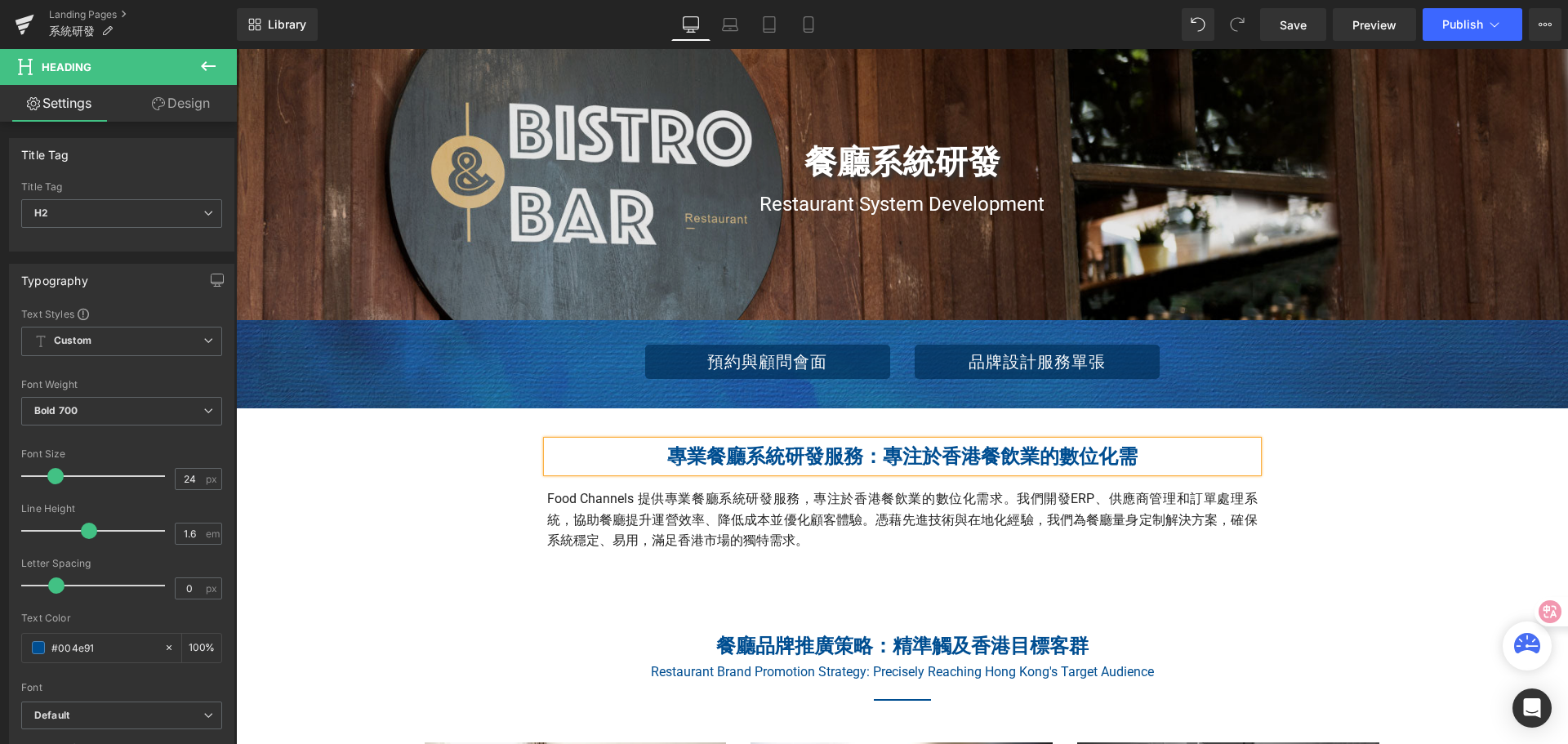
click at [1372, 459] on div "專業餐廳系統研發服務：專注於香港餐飲業的數位化需 Heading Food Channels 提供專業餐廳系統研發服務，專注於香港餐飲業的數位化需求。我們開發…" at bounding box center [902, 497] width 980 height 127
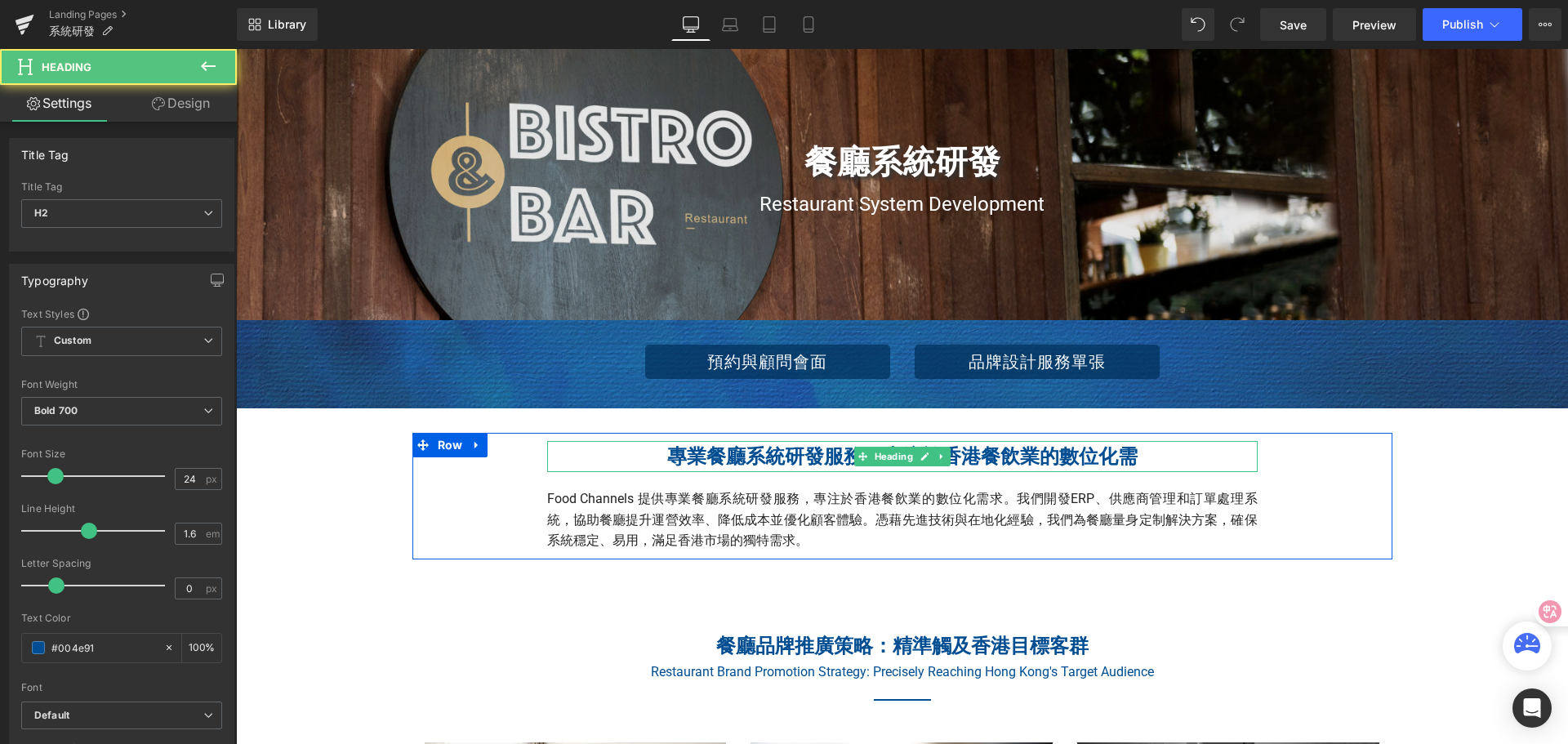
click at [1134, 465] on h2 "專業餐廳系統研發服務：專注於香港餐飲業的數位化需" at bounding box center [903, 457] width 711 height 31
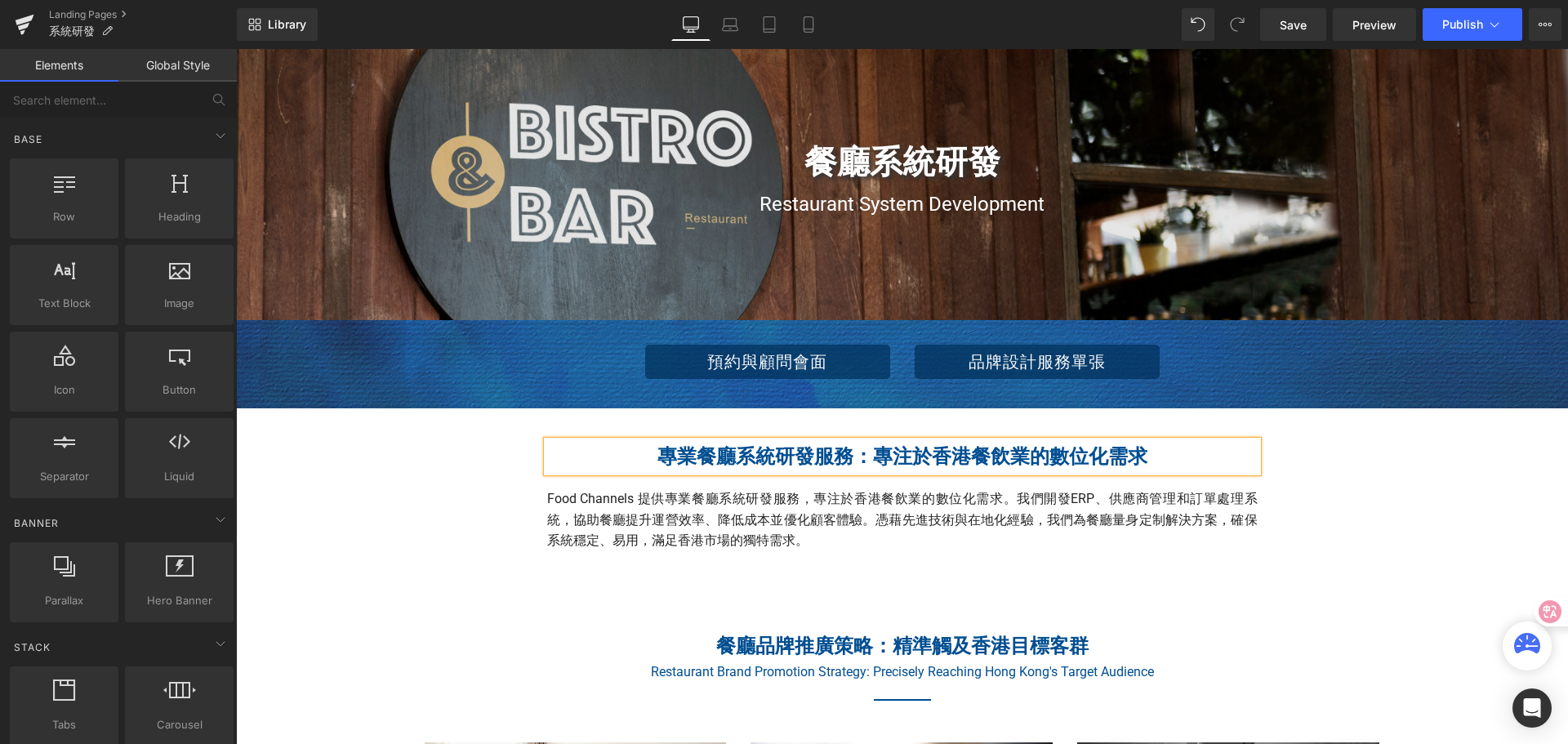
drag, startPoint x: 1388, startPoint y: 475, endPoint x: 1360, endPoint y: 473, distance: 28.1
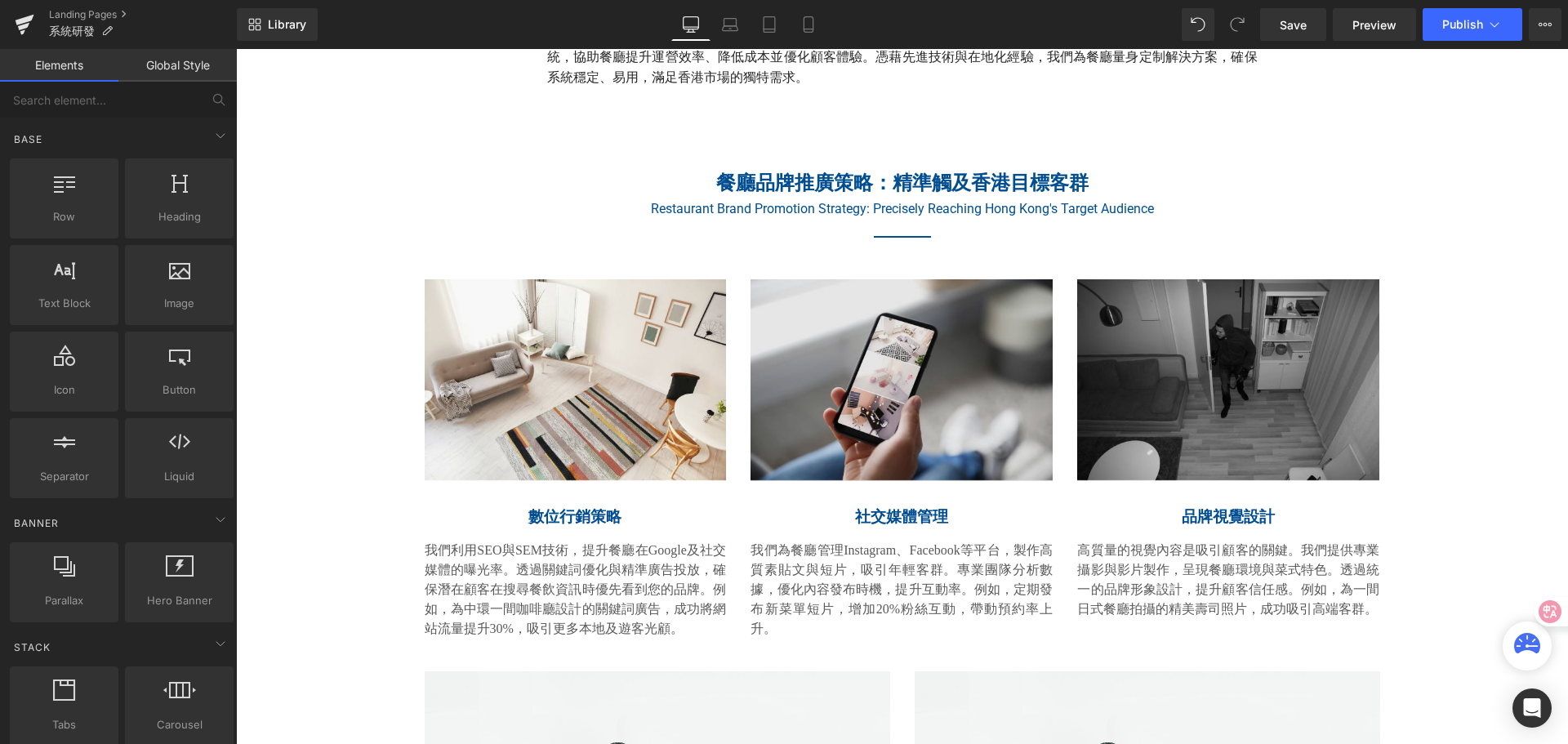
scroll to position [490, 0]
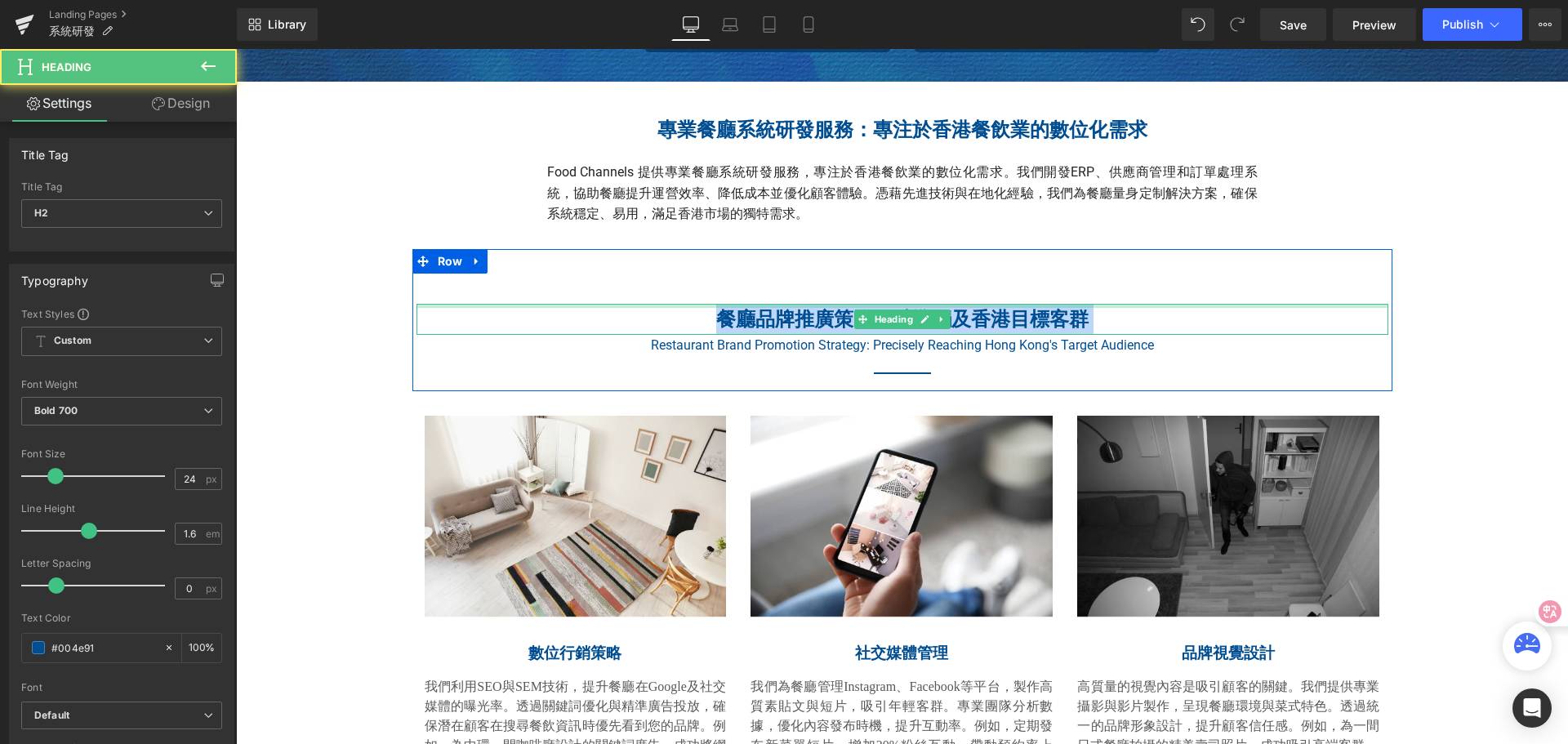
drag, startPoint x: 714, startPoint y: 318, endPoint x: 1082, endPoint y: 307, distance: 368.2
click at [1082, 307] on div "餐廳品牌推廣策略：精準觸及香港目標客群 Heading" at bounding box center [902, 319] width 972 height 31
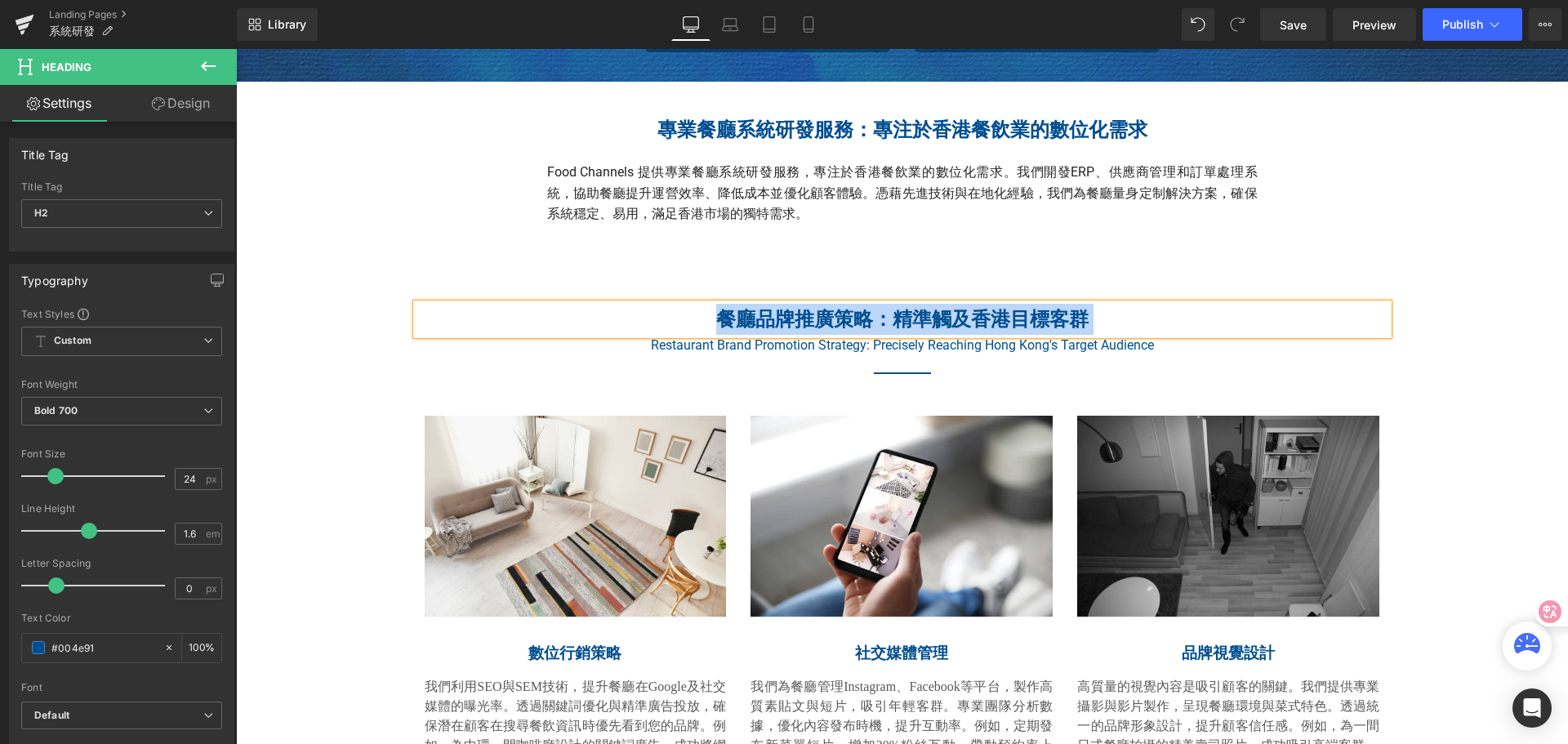
click at [1071, 327] on h2 "餐廳品牌推廣策略：精準觸及香港目標客群" at bounding box center [902, 319] width 972 height 31
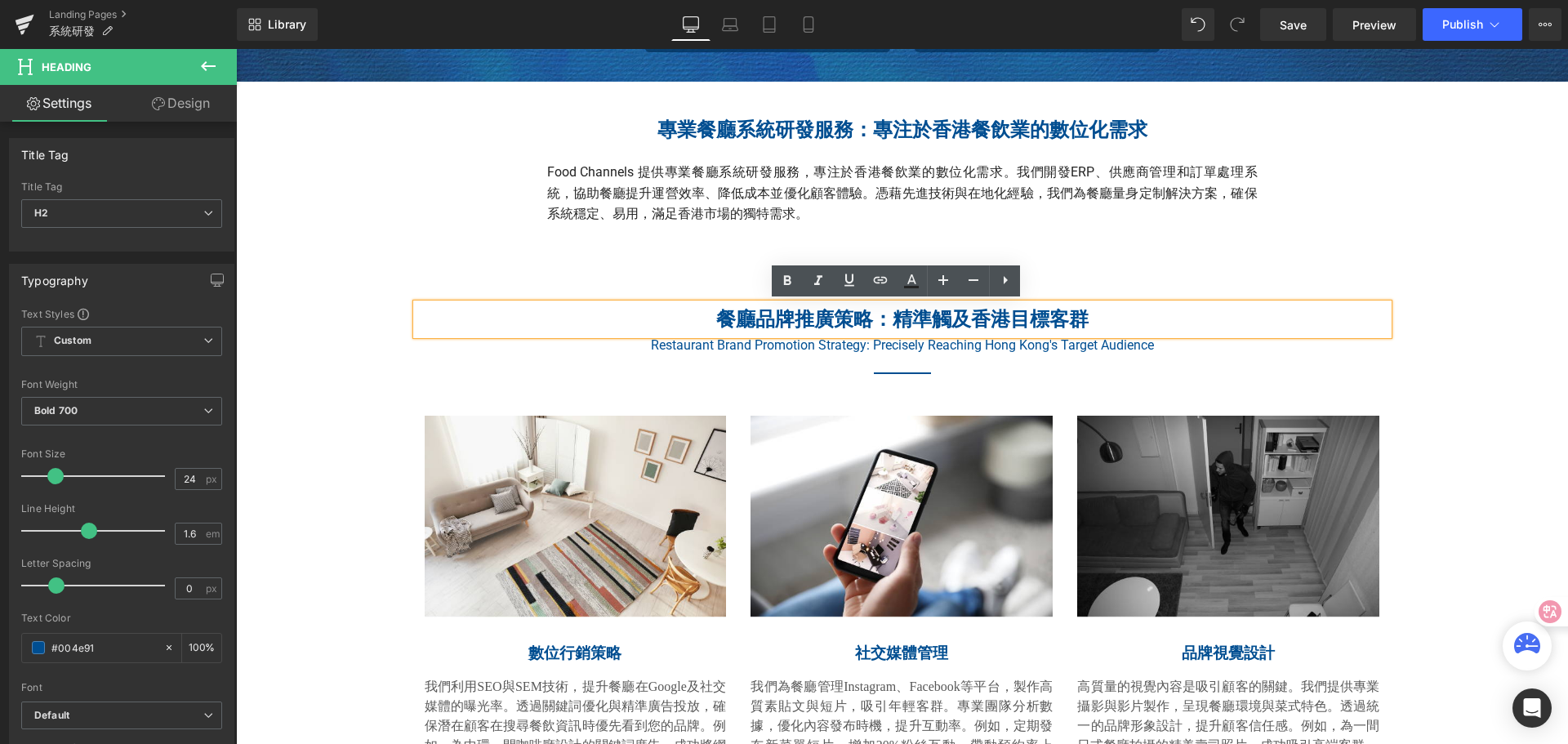
click at [727, 323] on h2 "餐廳品牌推廣策略：精準觸及香港目標客群" at bounding box center [902, 319] width 972 height 31
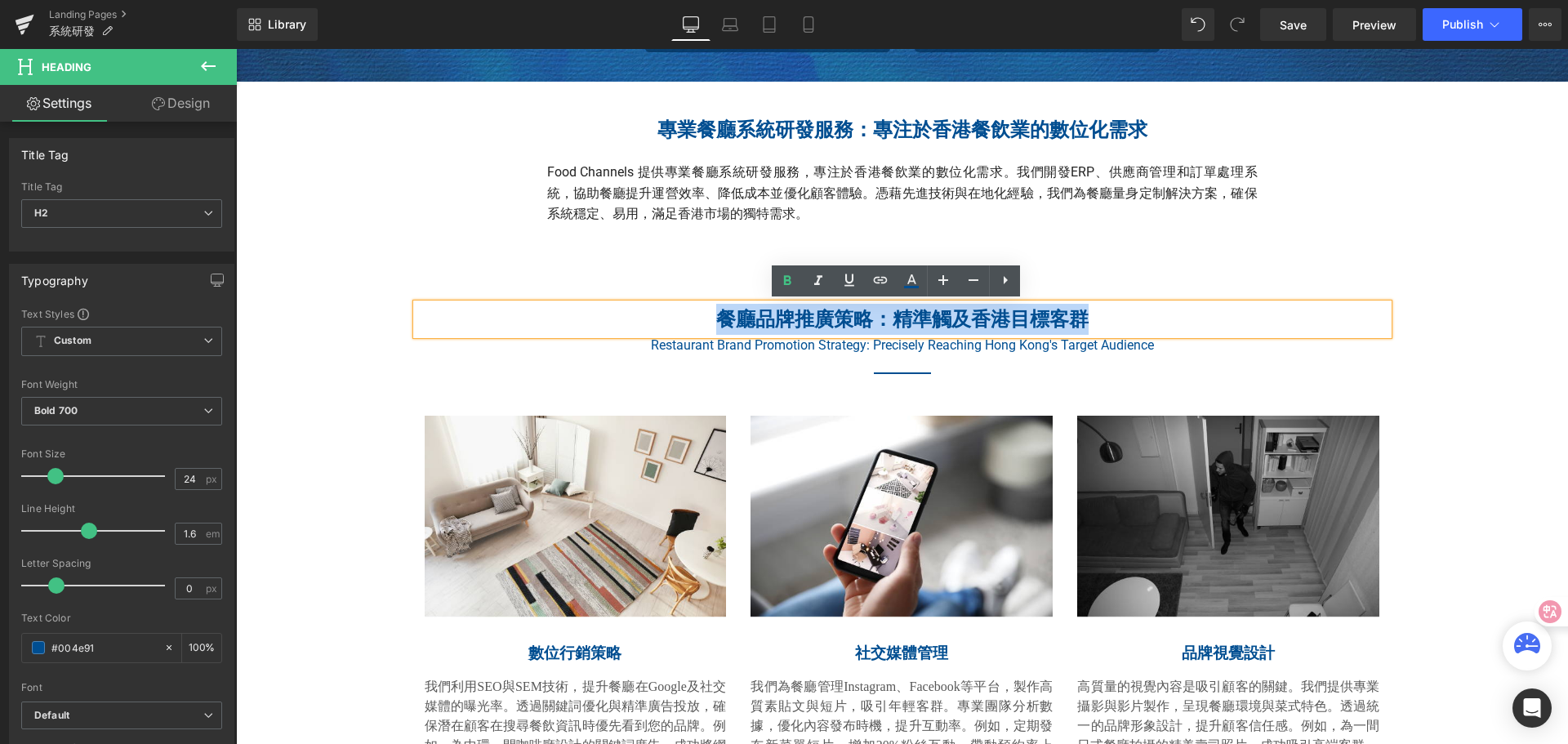
drag, startPoint x: 707, startPoint y: 318, endPoint x: 1077, endPoint y: 317, distance: 370.0
click at [1077, 317] on h2 "餐廳品牌推廣策略：精準觸及香港目標客群" at bounding box center [902, 319] width 972 height 31
paste div
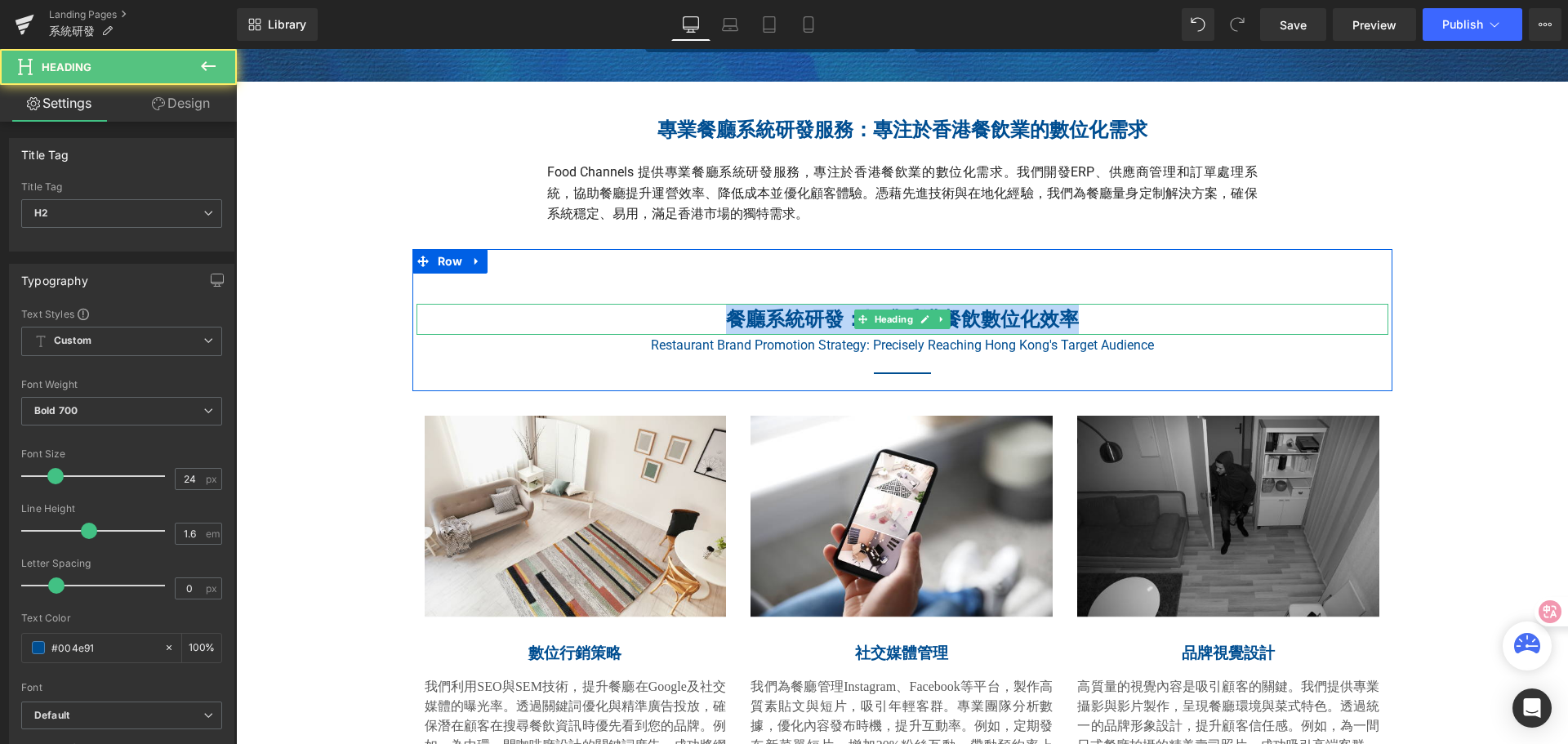
drag, startPoint x: 766, startPoint y: 327, endPoint x: 1087, endPoint y: 327, distance: 321.0
click at [1087, 327] on h2 "餐廳系統研發：提升香港餐飲數位化效率" at bounding box center [902, 319] width 972 height 31
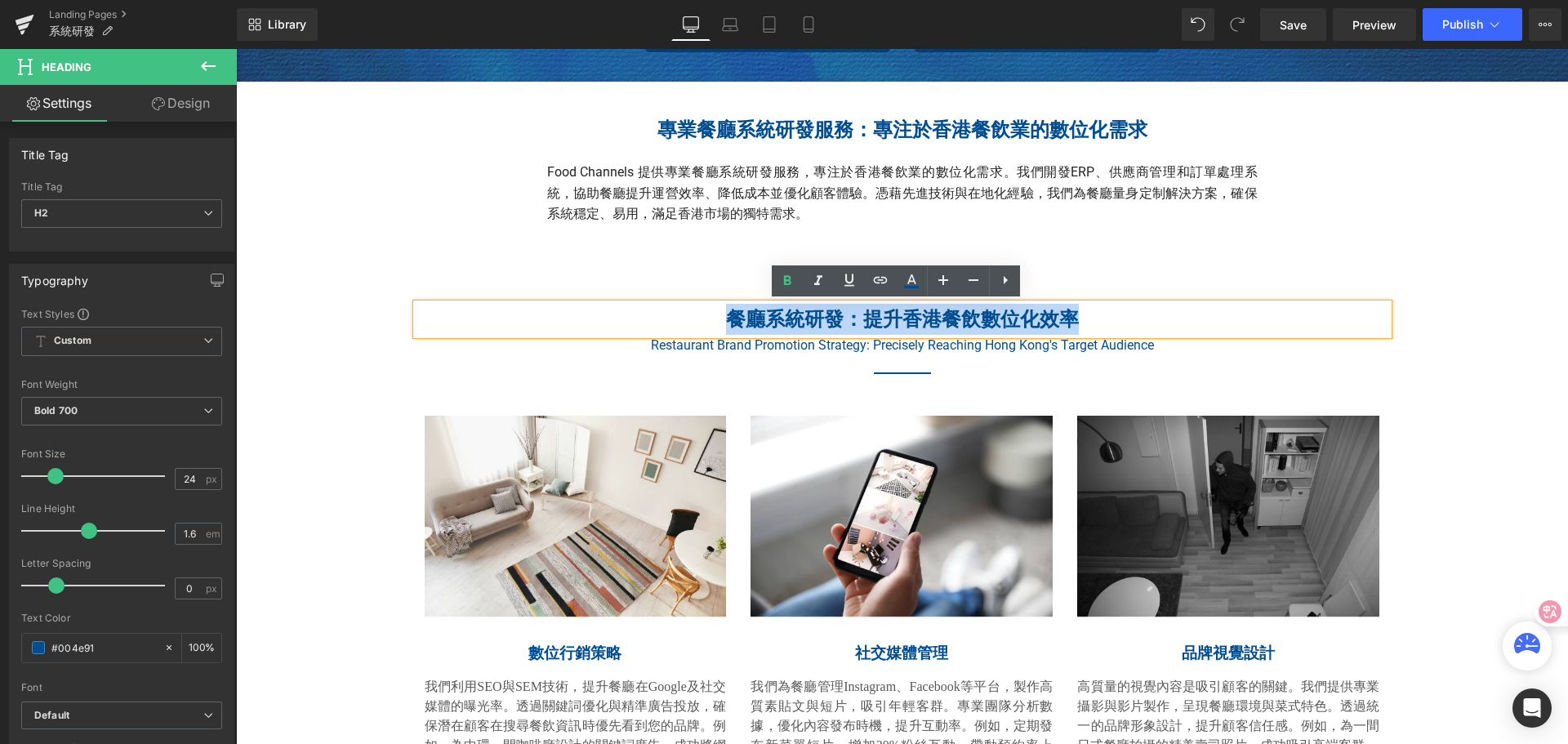
copy h2 "餐廳系統研發：提升香港餐飲數位化效率"
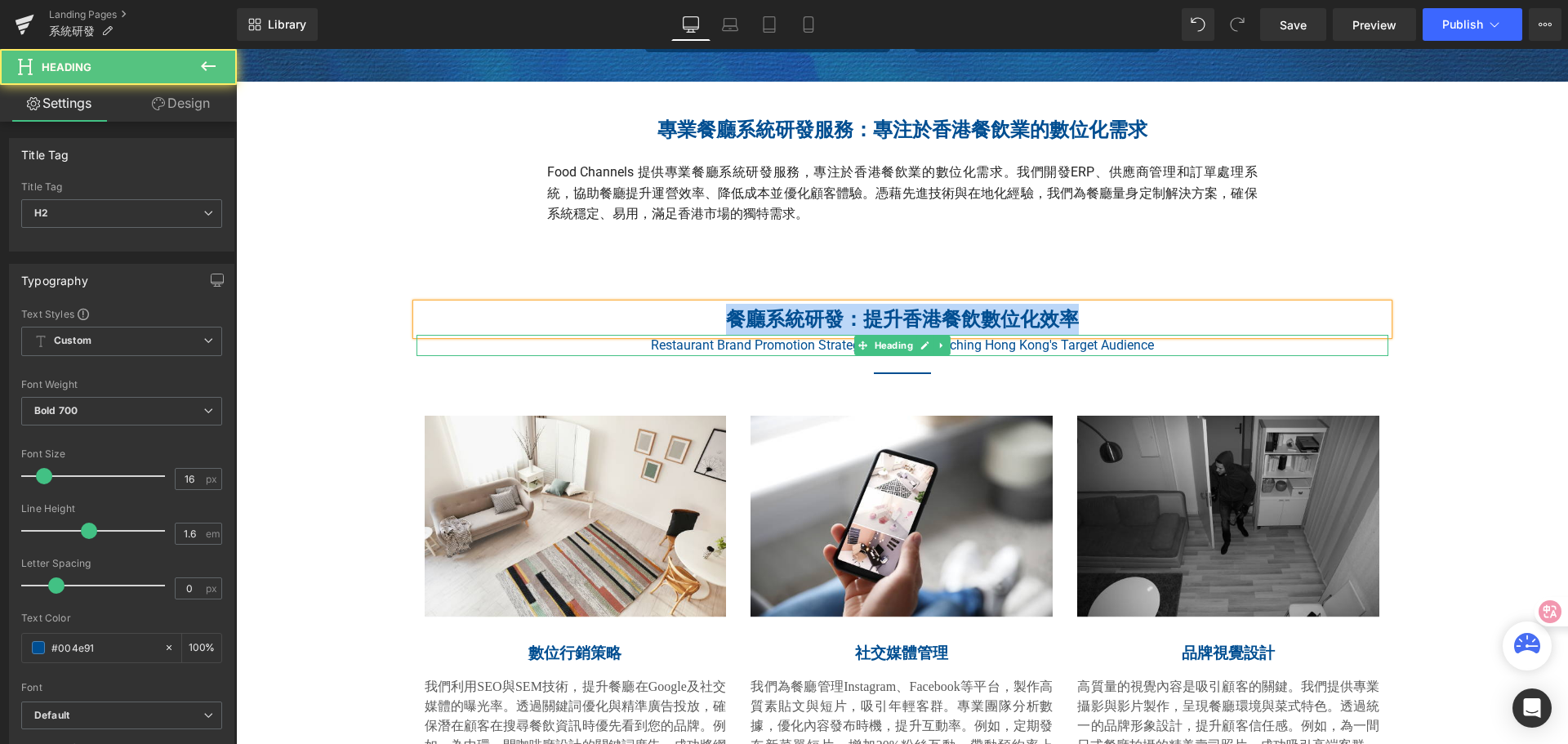
click at [650, 341] on span "Restaurant Brand Promotion Strategy: Precisely Reaching Hong Kong's Target Audi…" at bounding box center [902, 345] width 503 height 16
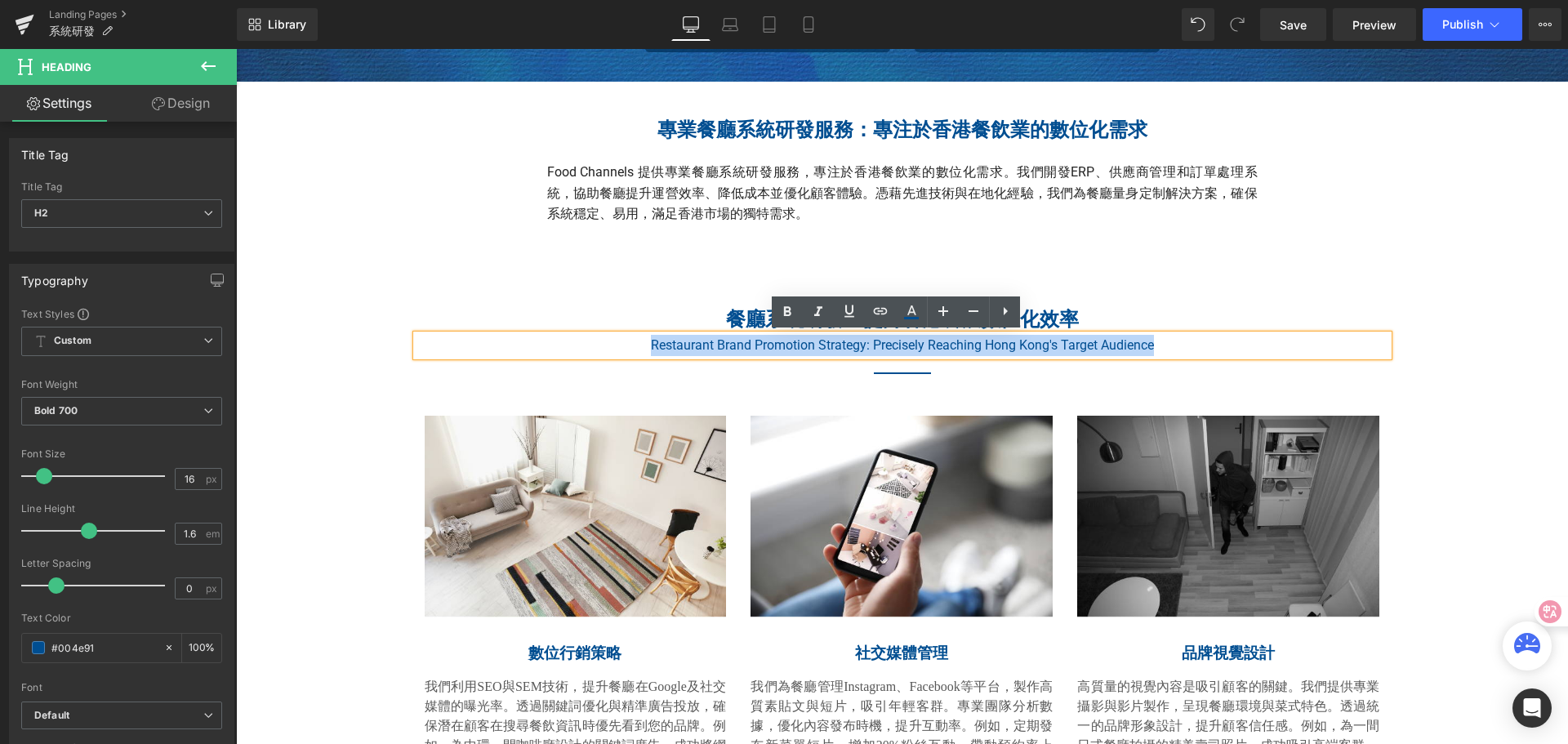
drag, startPoint x: 631, startPoint y: 351, endPoint x: 1176, endPoint y: 346, distance: 545.0
click at [1176, 346] on h2 "Restaurant Brand Promotion Strategy: Precisely Reaching Hong Kong's Target Audi…" at bounding box center [902, 346] width 972 height 21
paste div
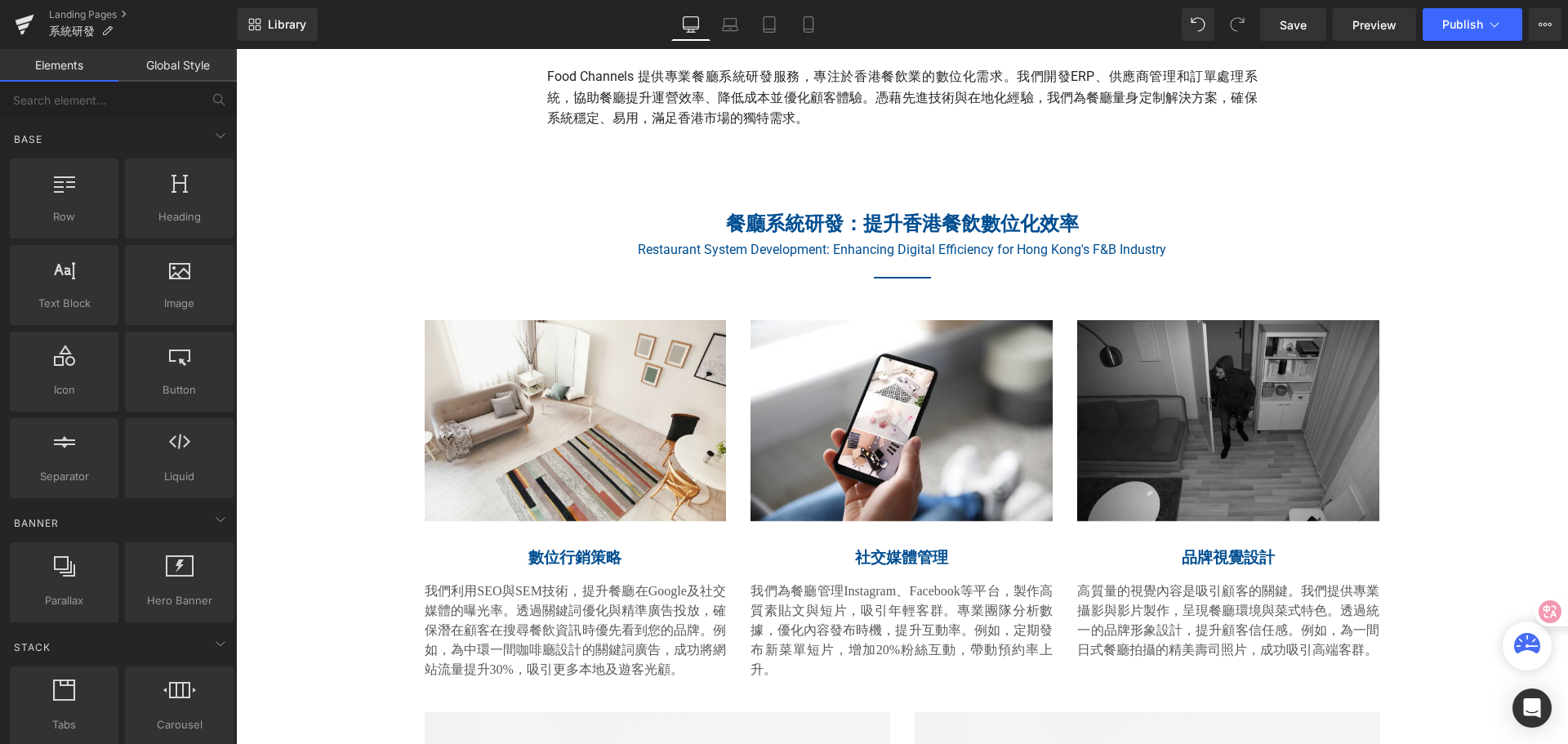
scroll to position [572, 0]
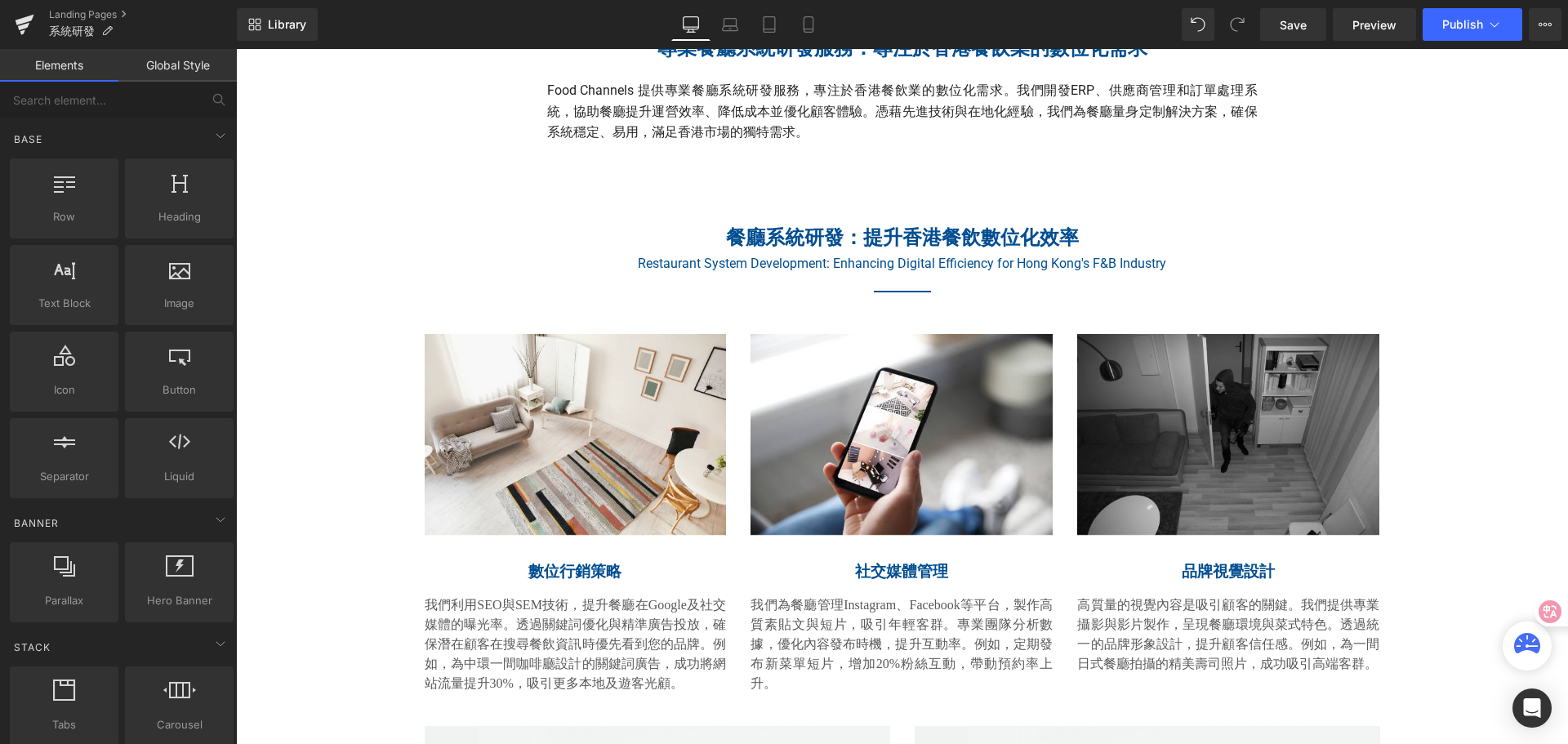
click at [1301, 23] on span "Save" at bounding box center [1293, 25] width 27 height 17
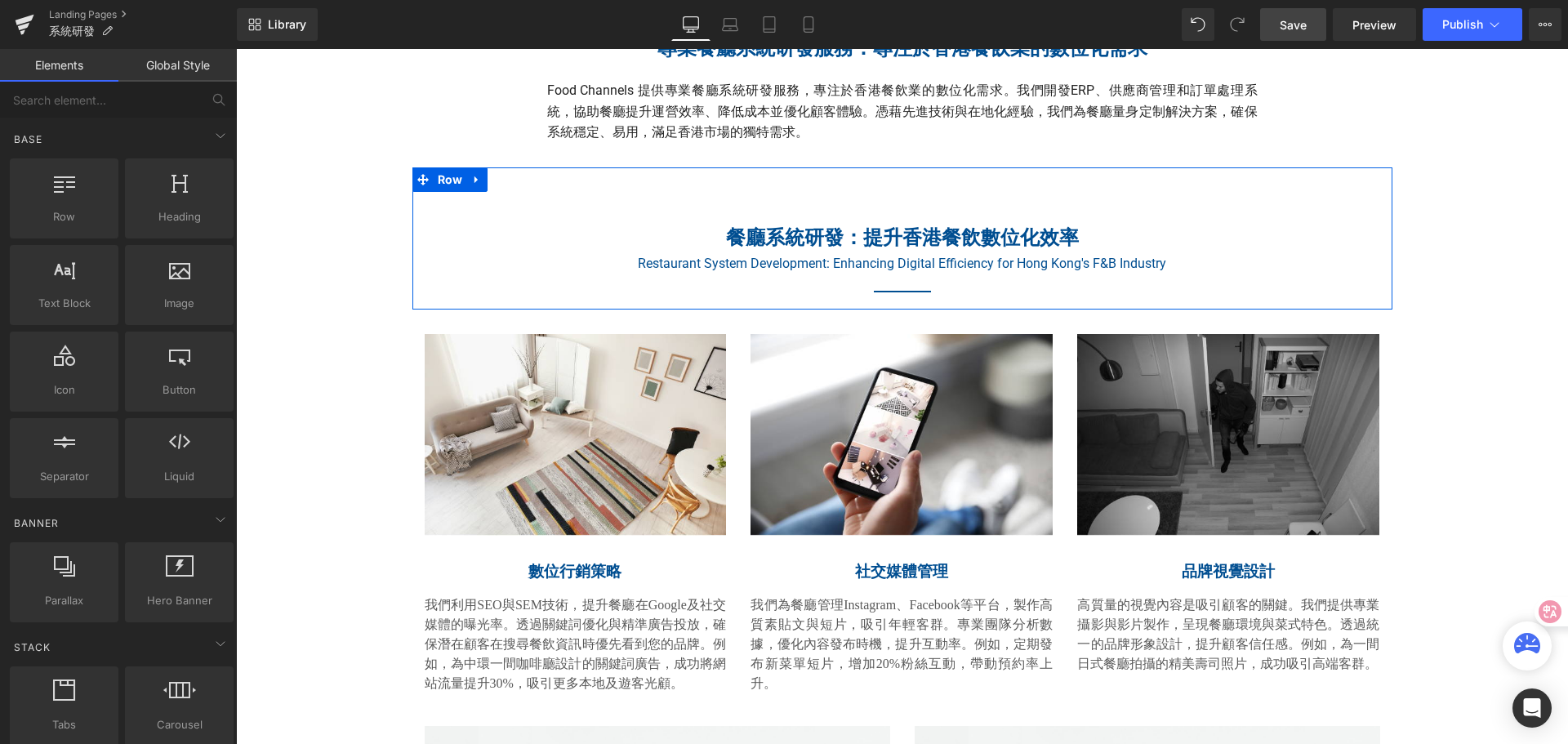
scroll to position [490, 0]
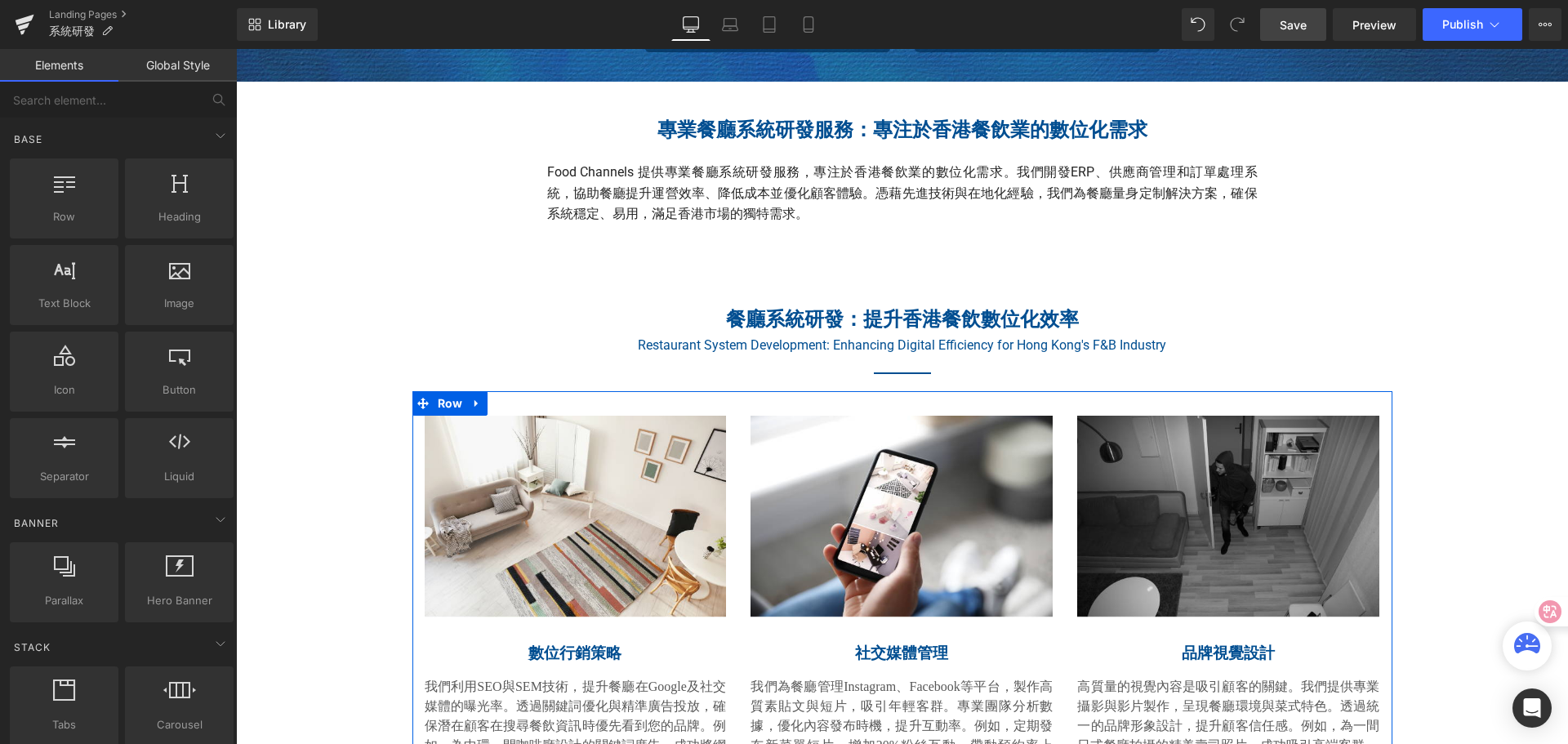
click at [412, 427] on div "Image 數位行銷策略 Heading 我們利用SEO與SEM技術，提升餐廳在Google及社交媒體的曝光率。透過關鍵詞優化與精準廣告投放，確保潛在顧客在搜…" at bounding box center [575, 596] width 326 height 360
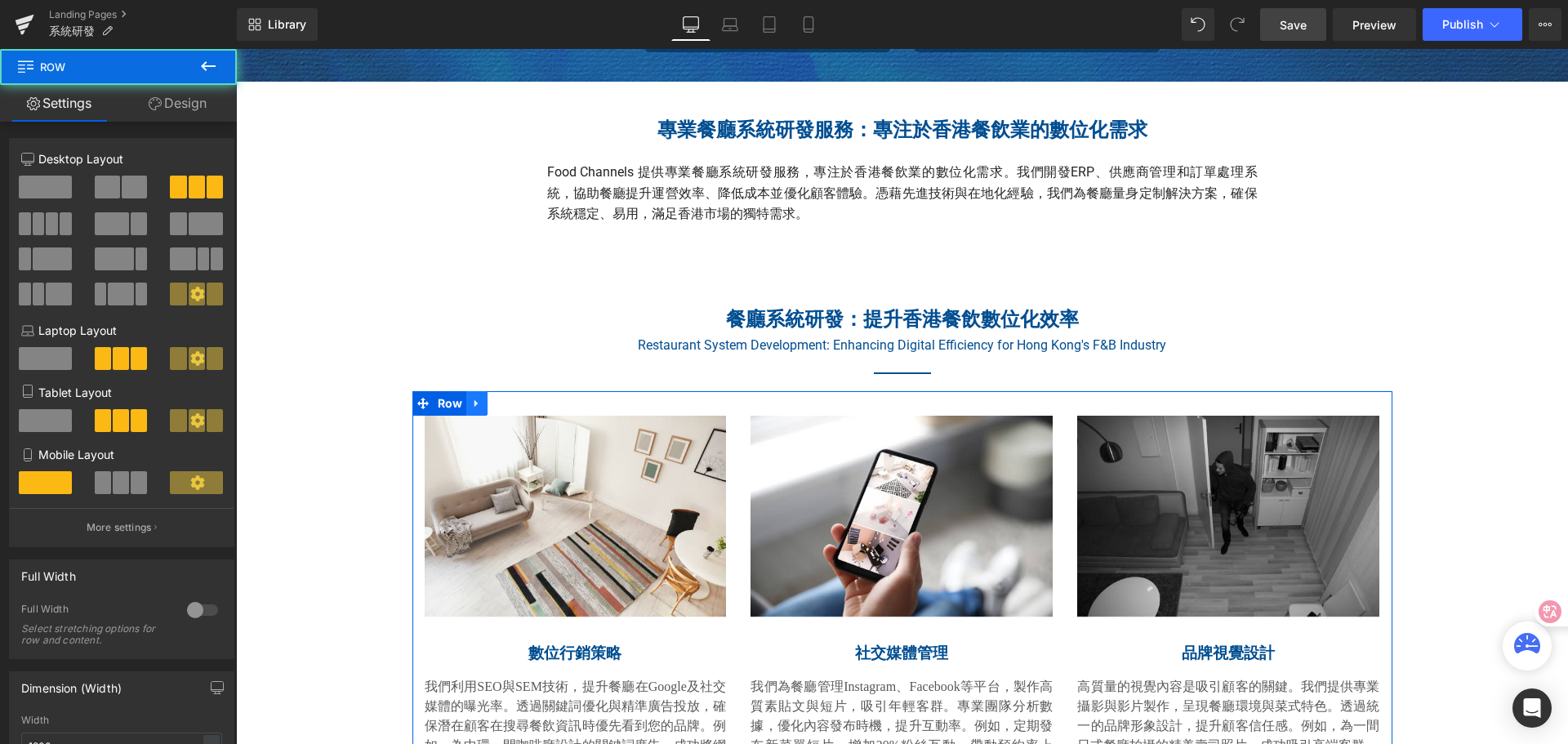
click at [471, 405] on icon at bounding box center [477, 403] width 12 height 12
click at [514, 407] on icon at bounding box center [519, 403] width 12 height 12
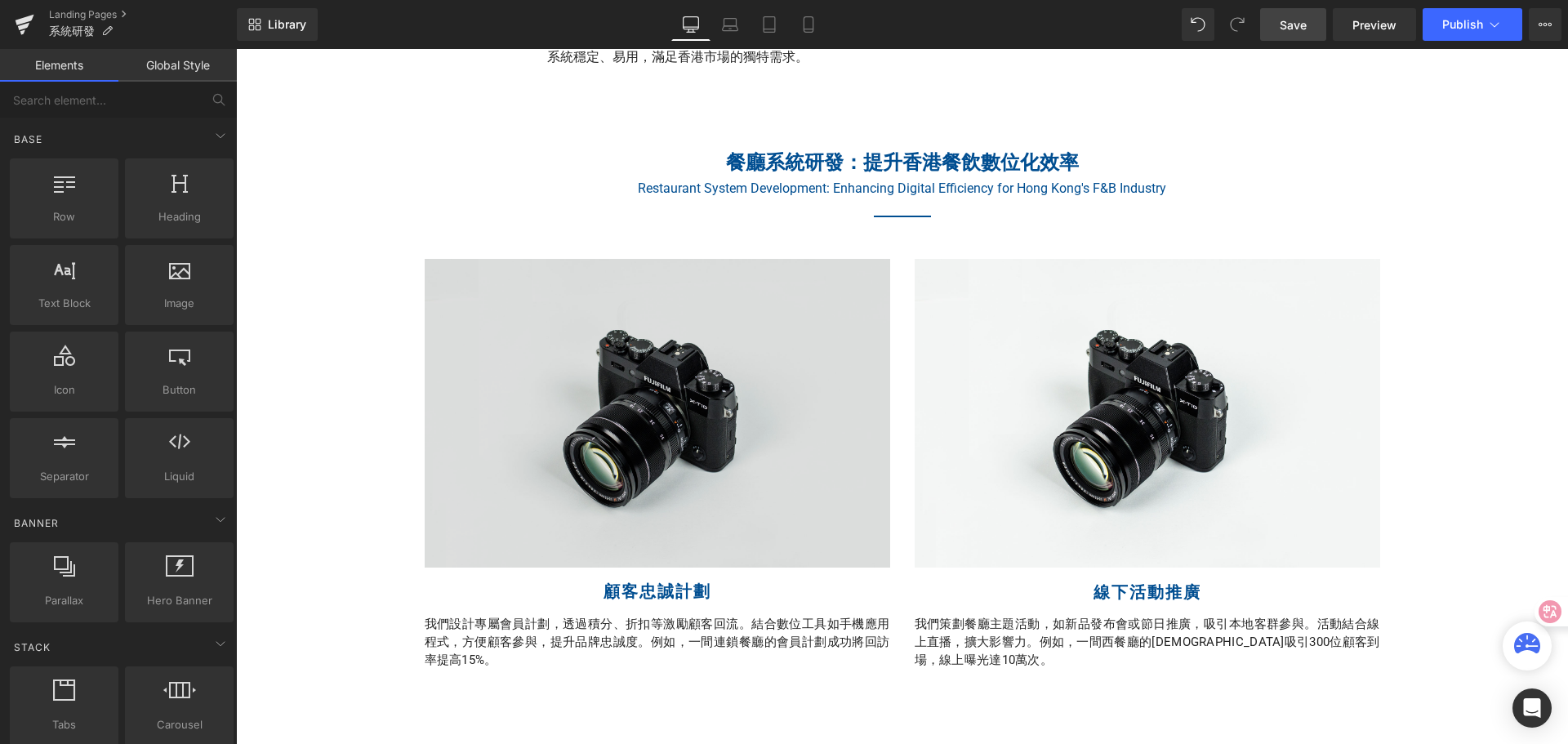
scroll to position [653, 0]
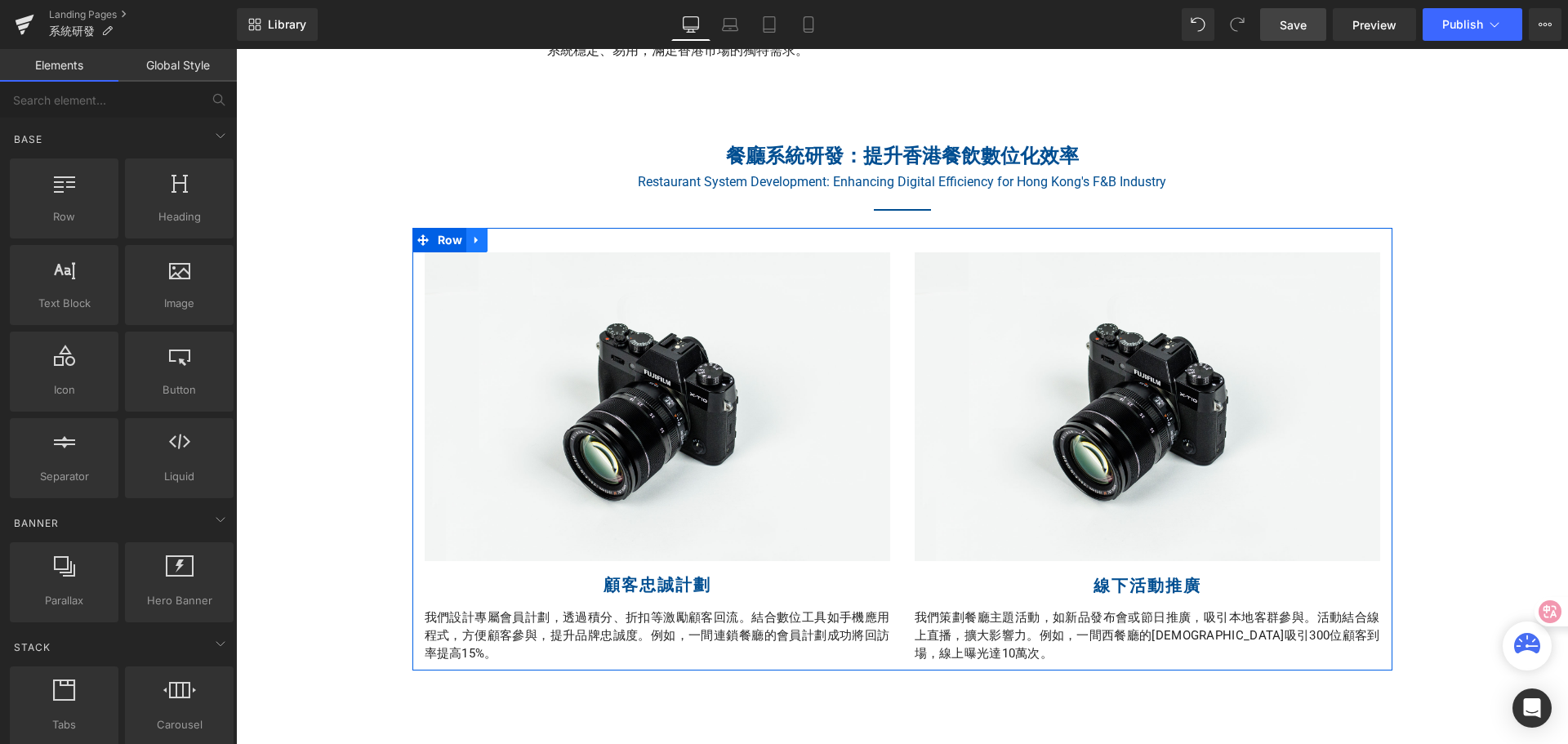
click at [471, 237] on icon at bounding box center [477, 240] width 12 height 12
click at [515, 242] on icon at bounding box center [519, 240] width 12 height 12
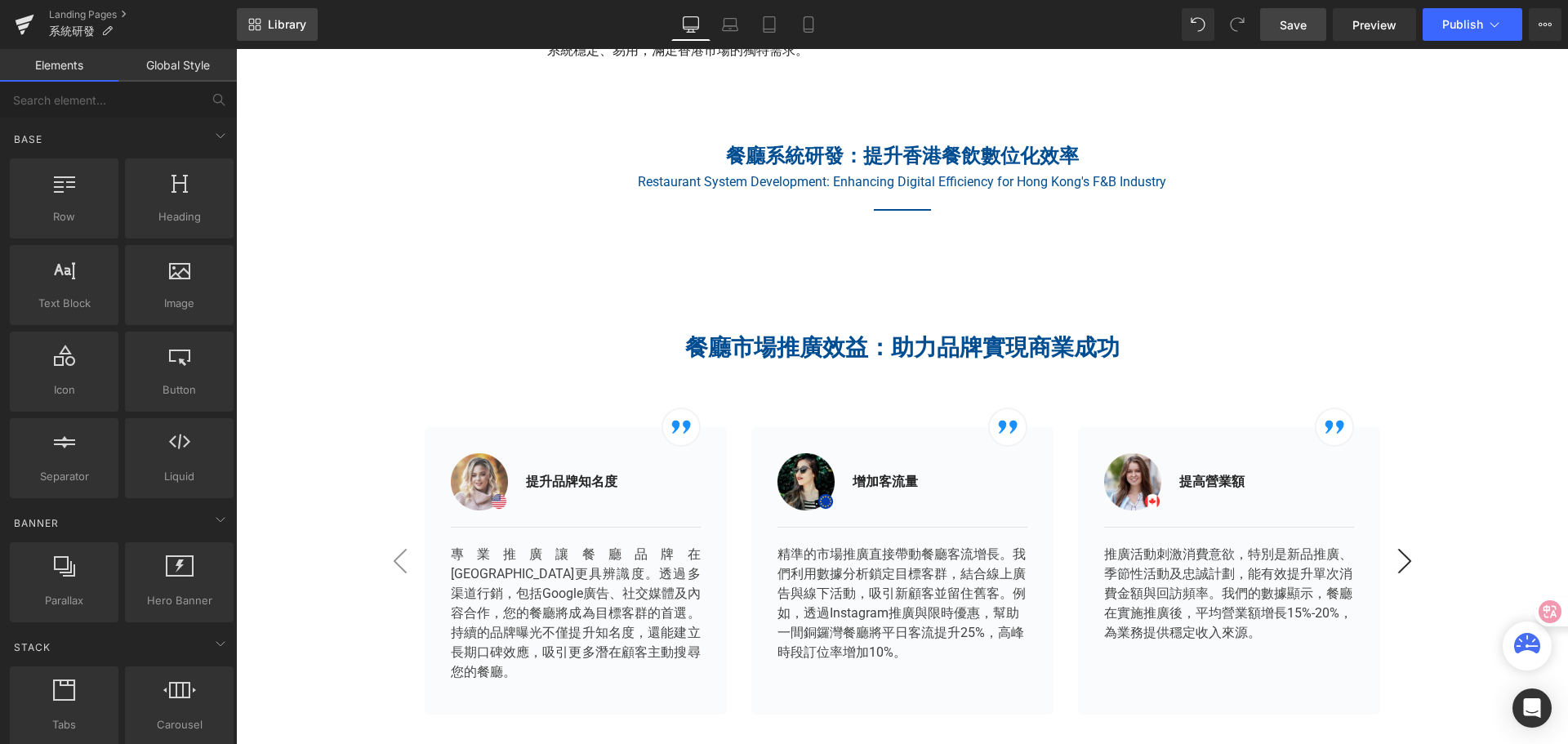
click at [291, 28] on span "Library" at bounding box center [287, 25] width 39 height 15
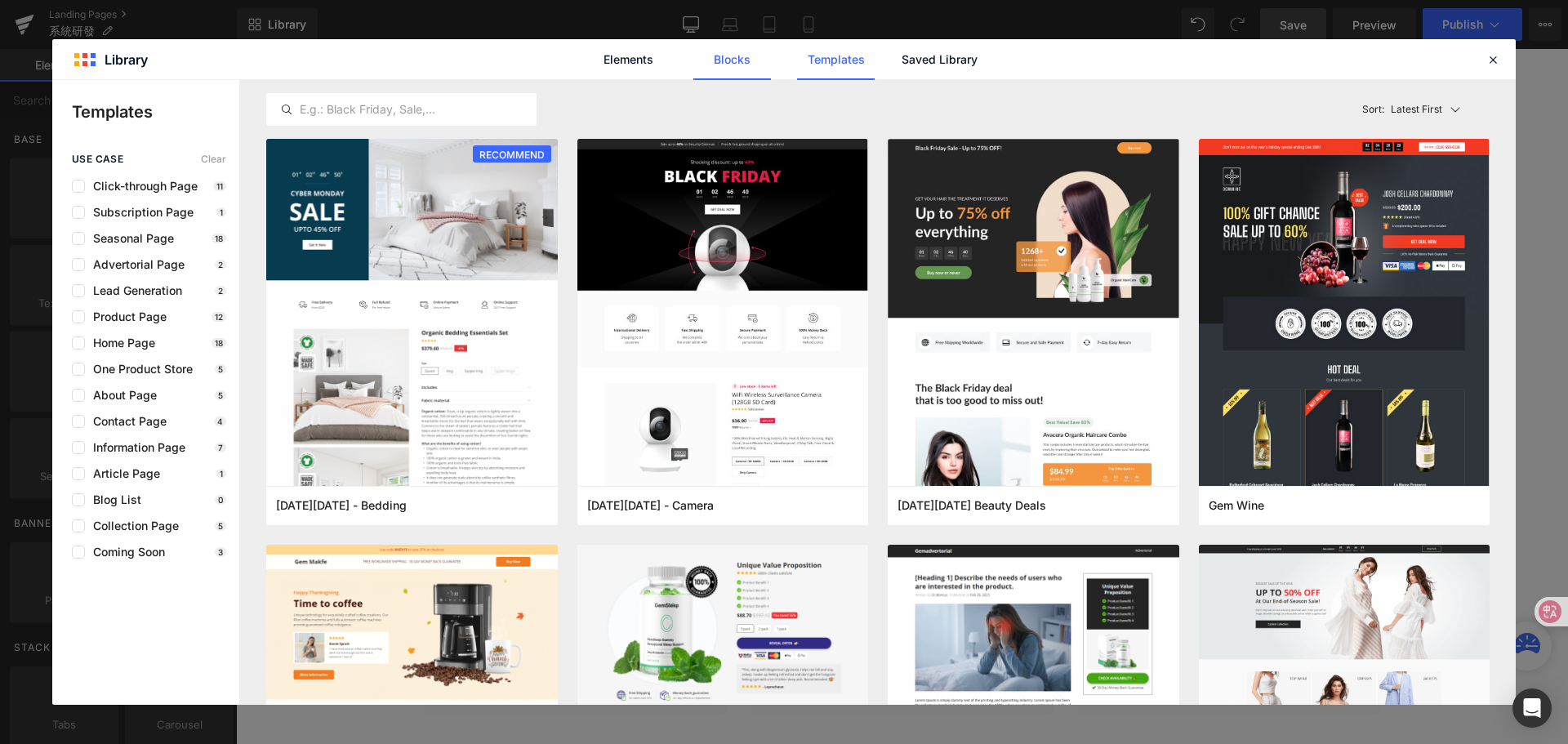
click at [716, 70] on link "Blocks" at bounding box center [732, 60] width 77 height 41
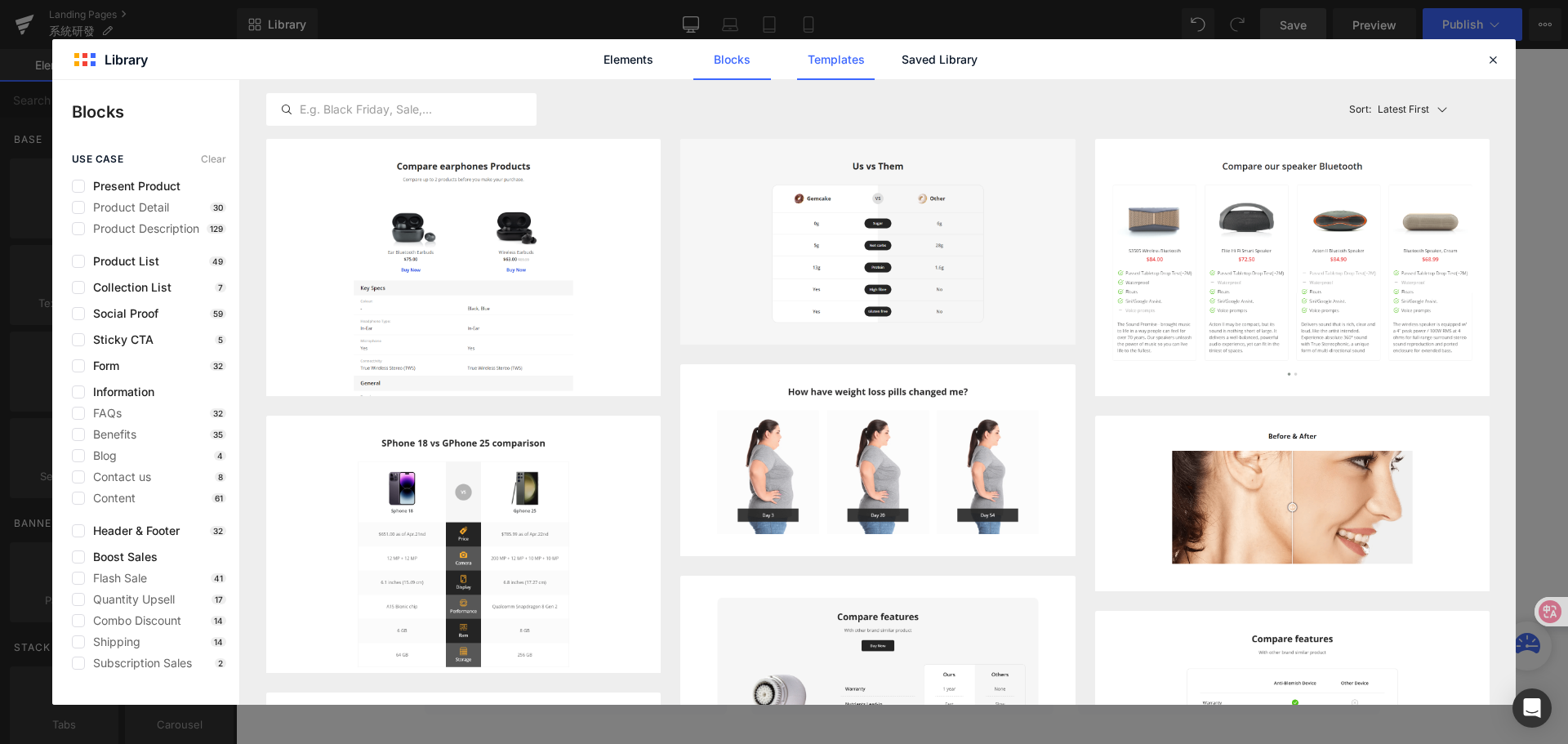
click at [839, 66] on link "Templates" at bounding box center [836, 60] width 77 height 41
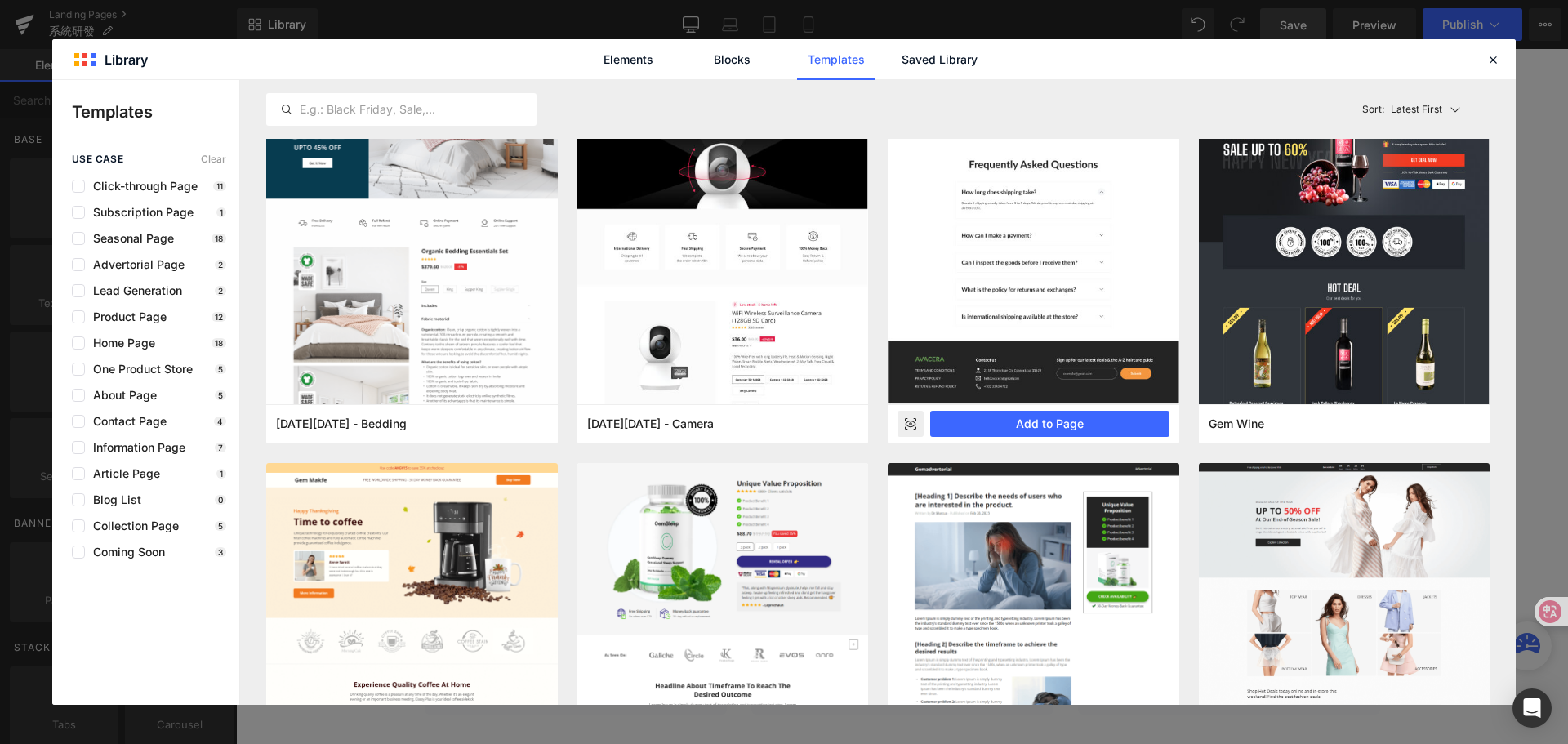
scroll to position [0, 0]
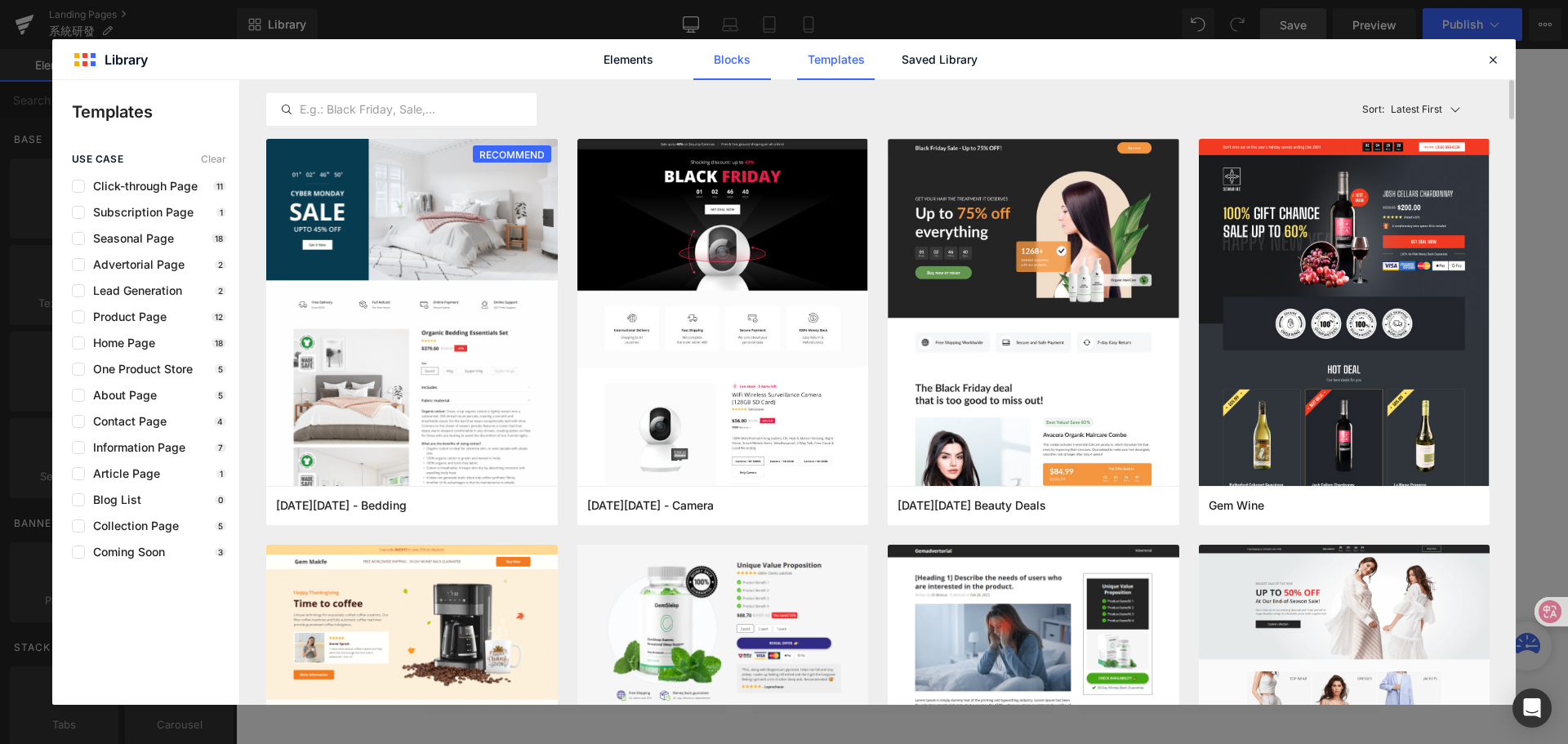
click at [707, 63] on link "Blocks" at bounding box center [732, 60] width 77 height 41
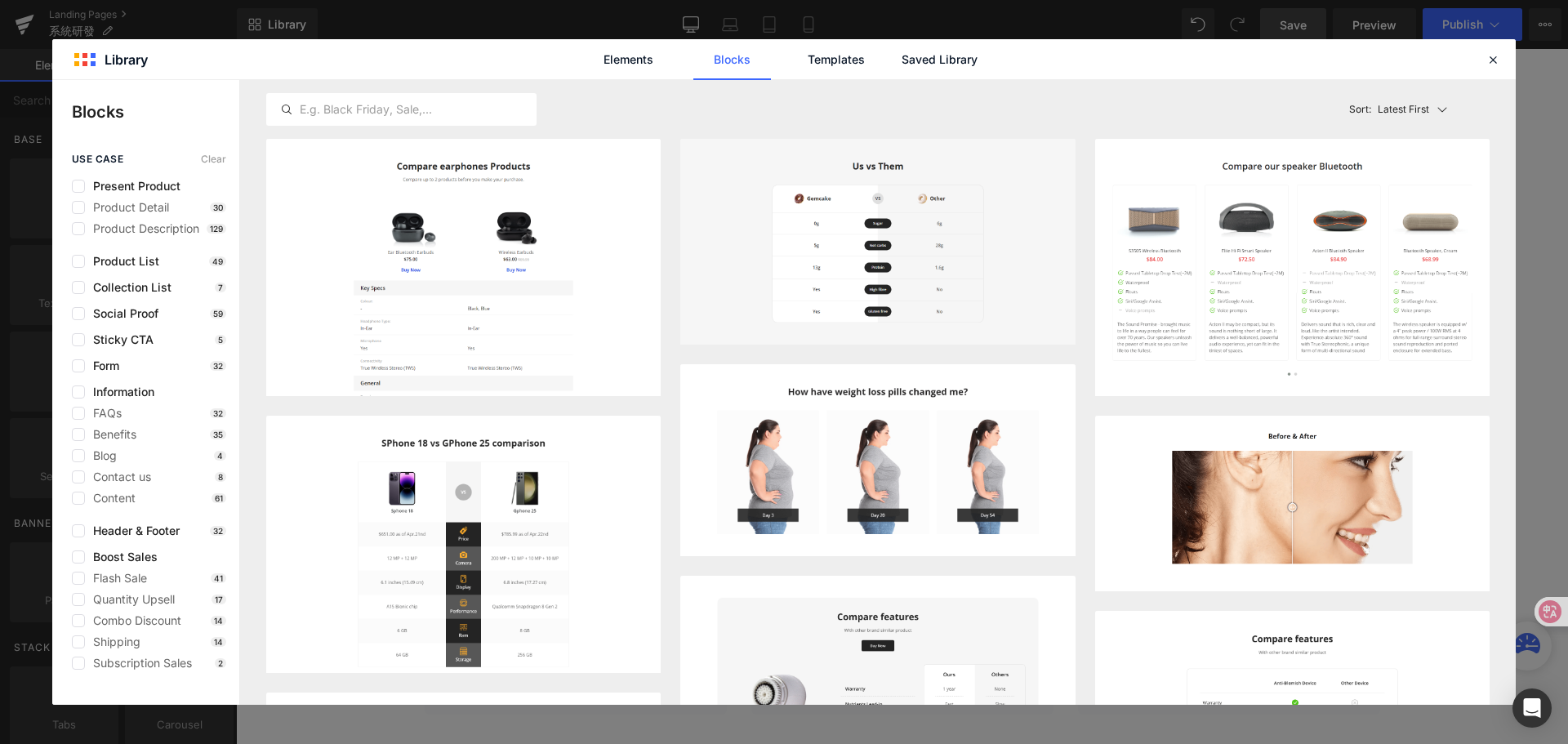
click at [1415, 109] on p "Latest First" at bounding box center [1403, 110] width 51 height 15
click at [1411, 181] on p "Most View" at bounding box center [1407, 181] width 56 height 14
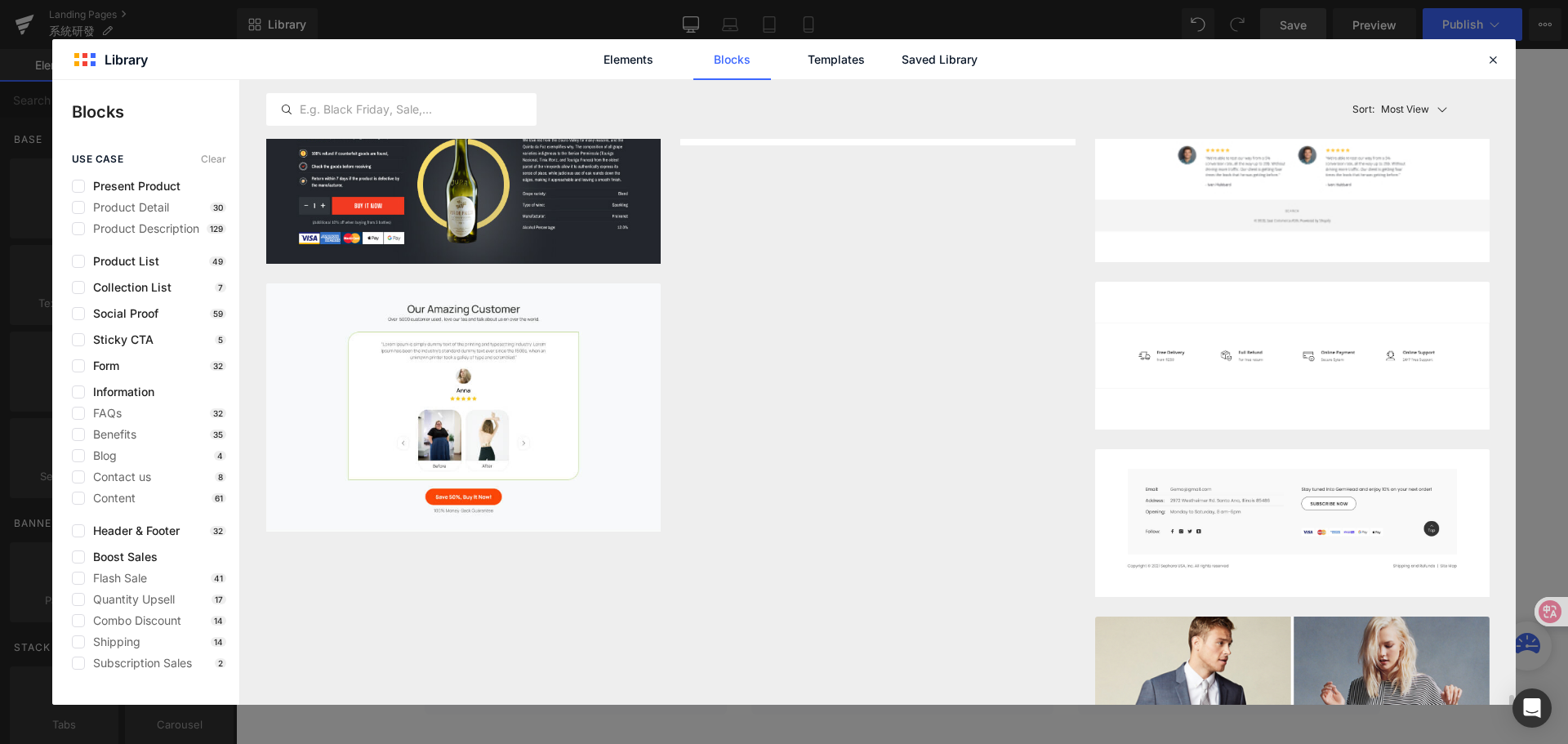
scroll to position [4166, 0]
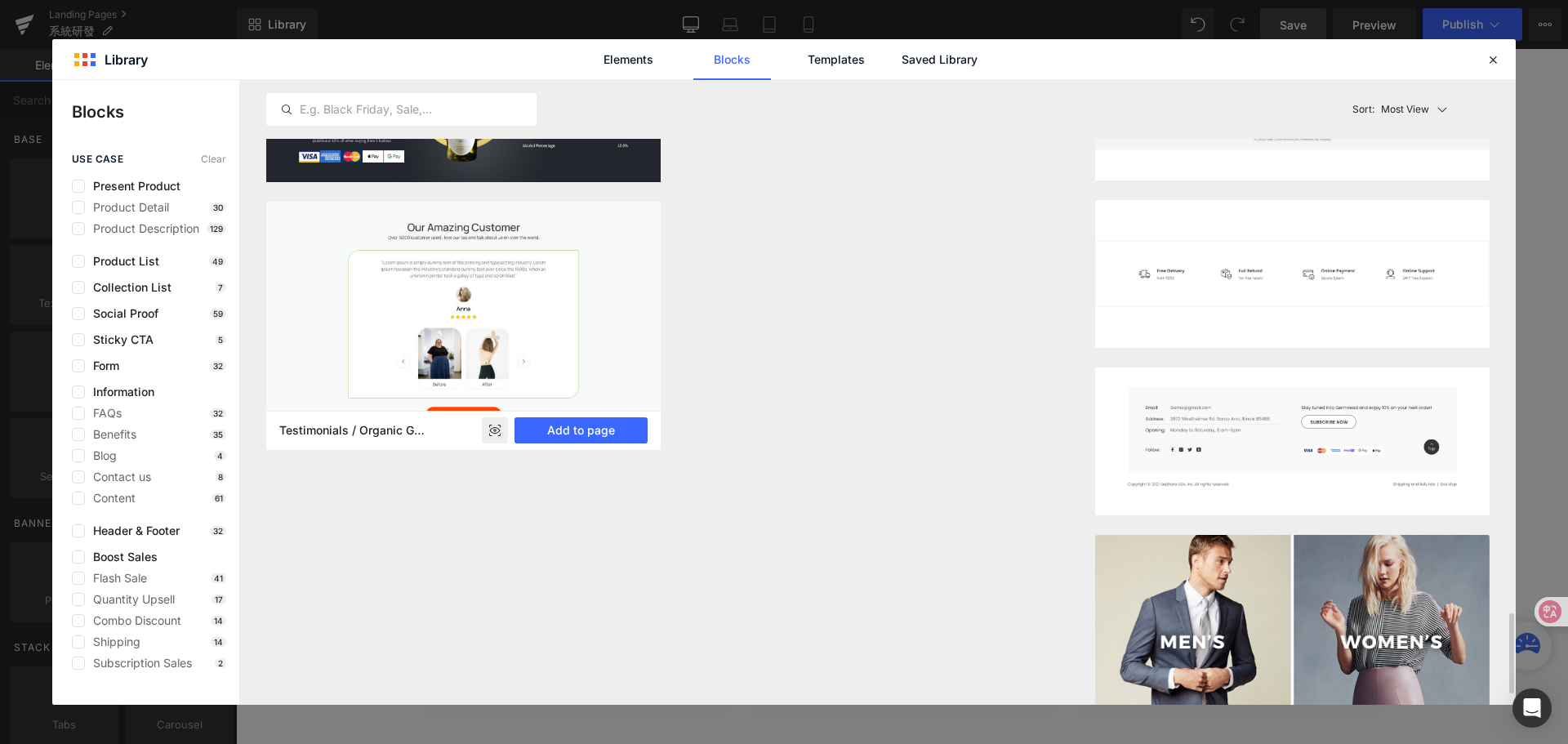
click at [491, 436] on icon at bounding box center [491, 435] width 3 height 3
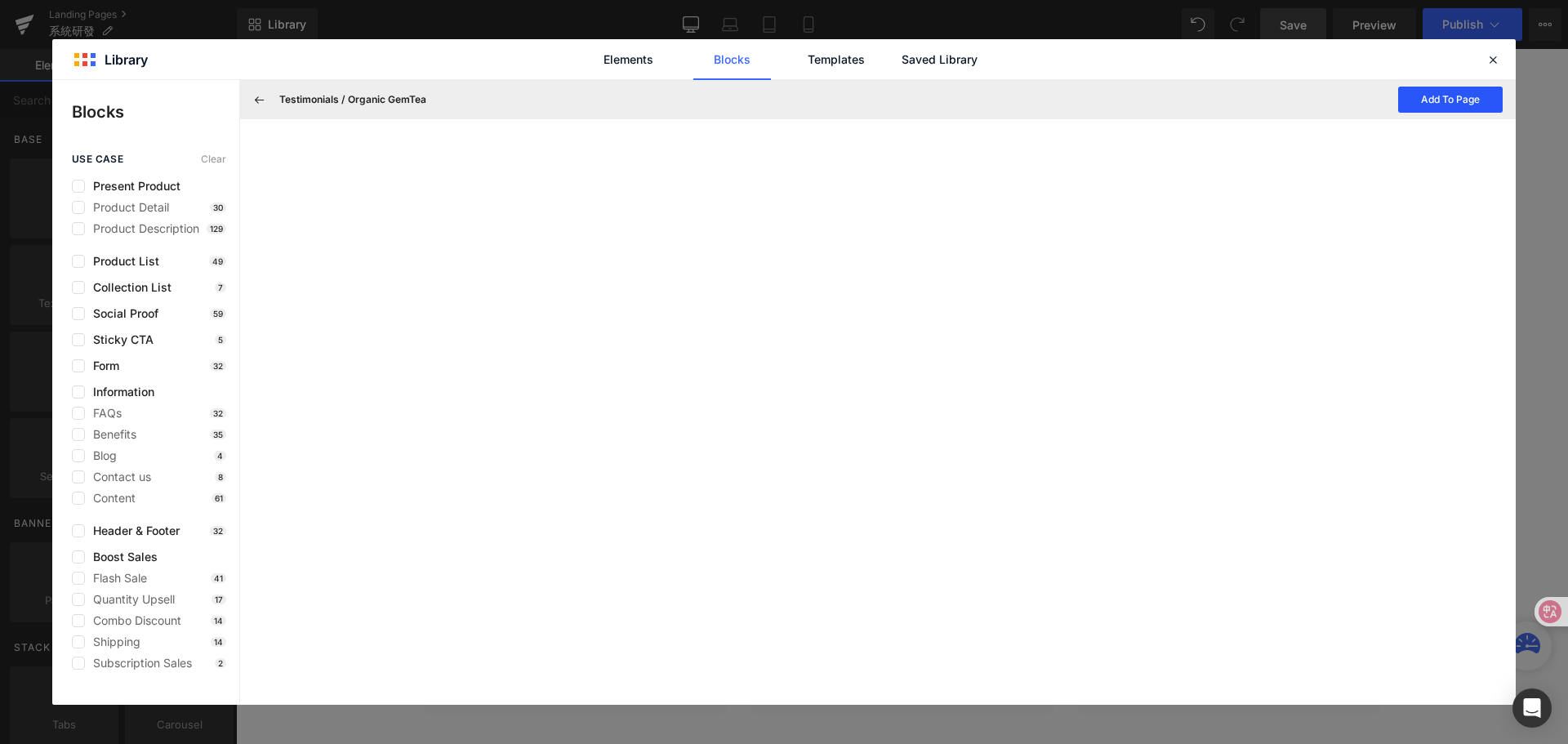
click at [1434, 108] on button "Add To Page" at bounding box center [1450, 100] width 105 height 26
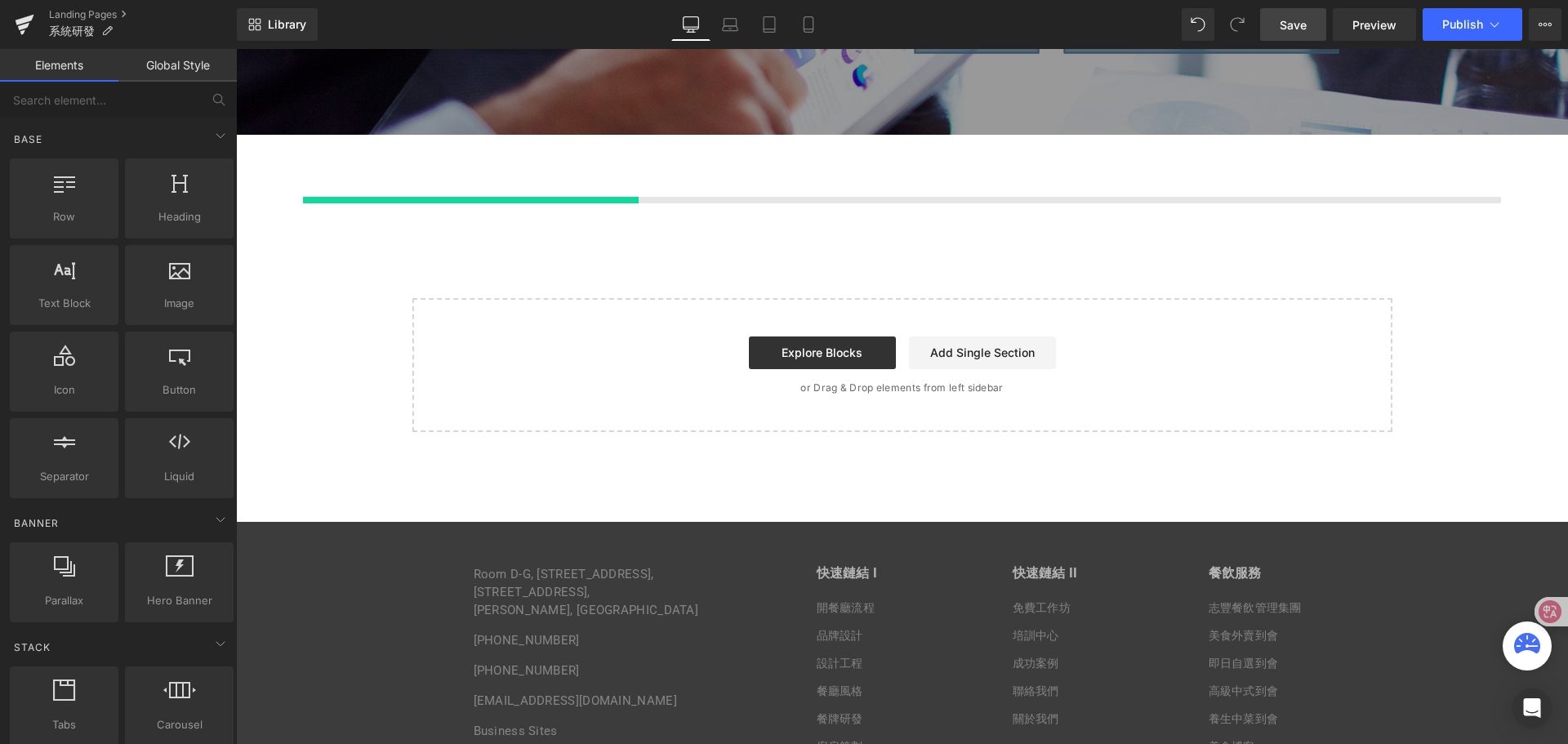
scroll to position [3904, 0]
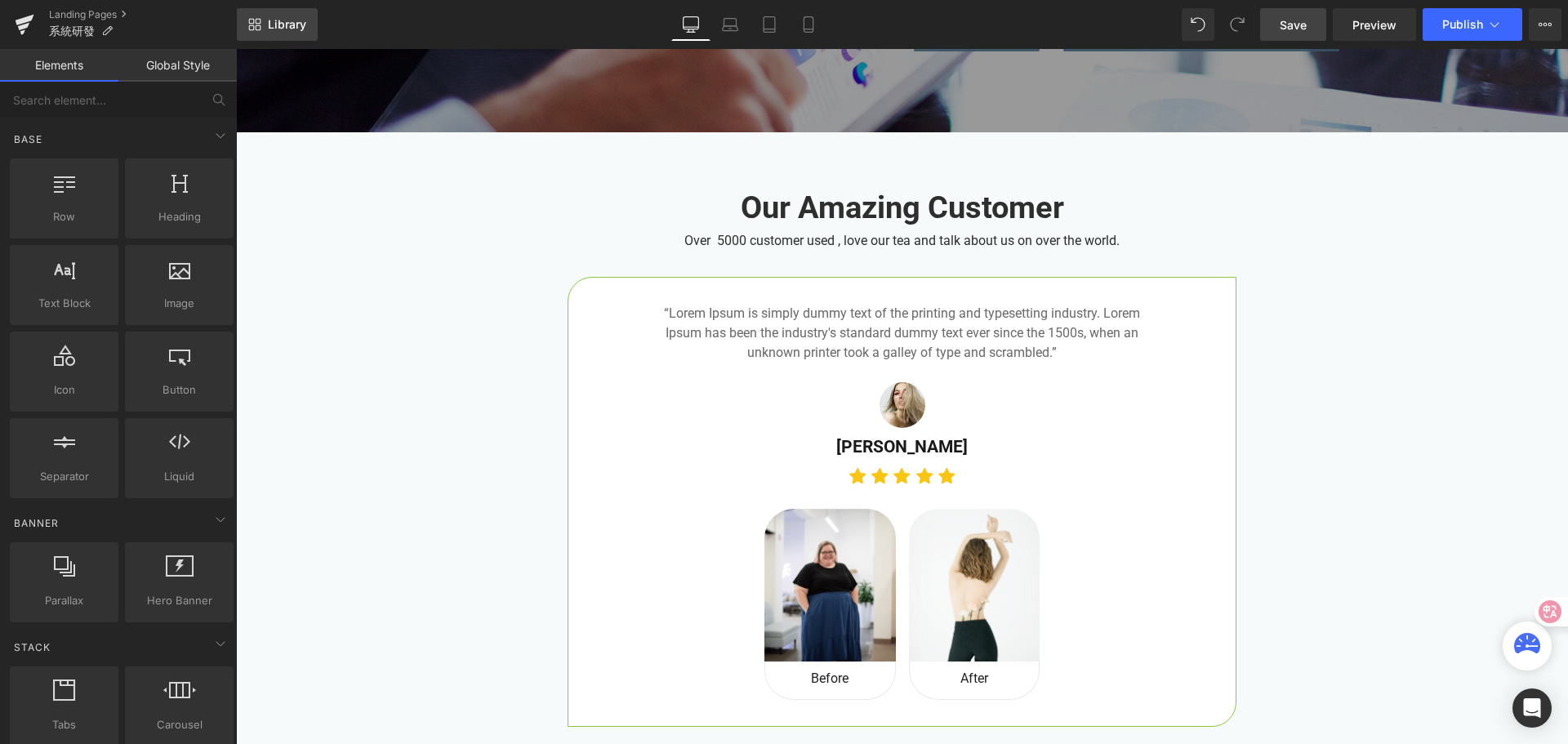
click at [273, 24] on span "Library" at bounding box center [287, 25] width 39 height 15
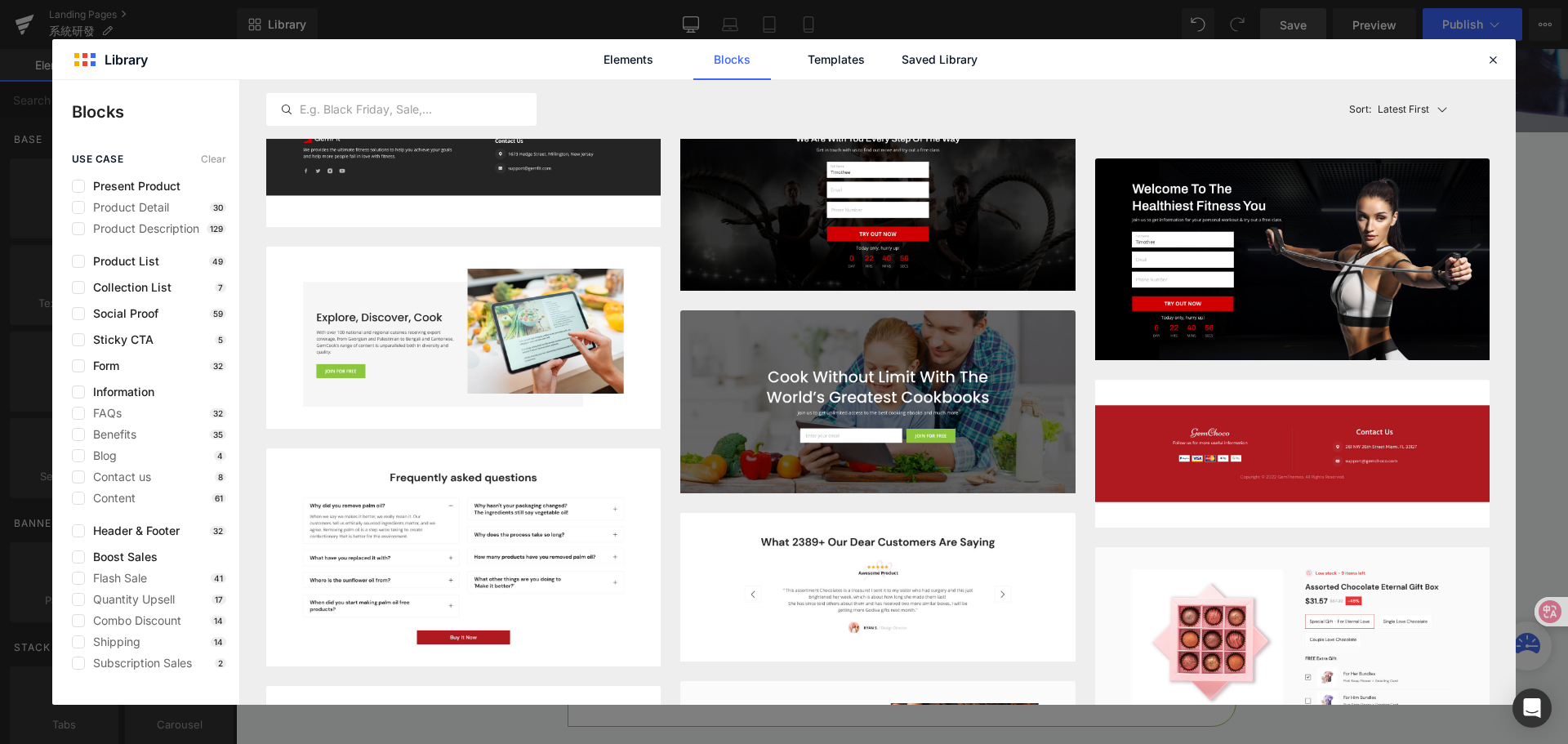
scroll to position [3998, 0]
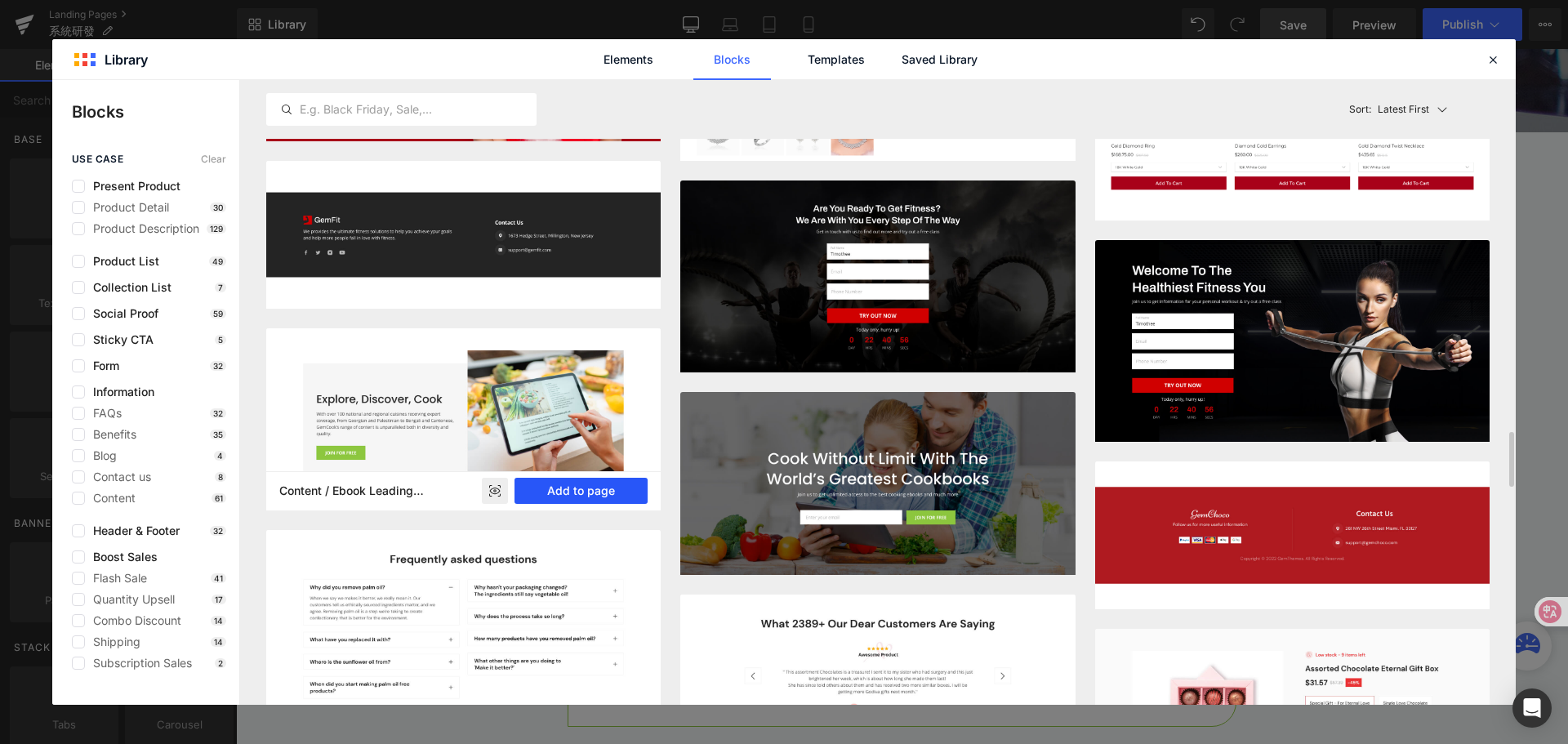
click at [547, 493] on button "Add to page" at bounding box center [580, 491] width 133 height 26
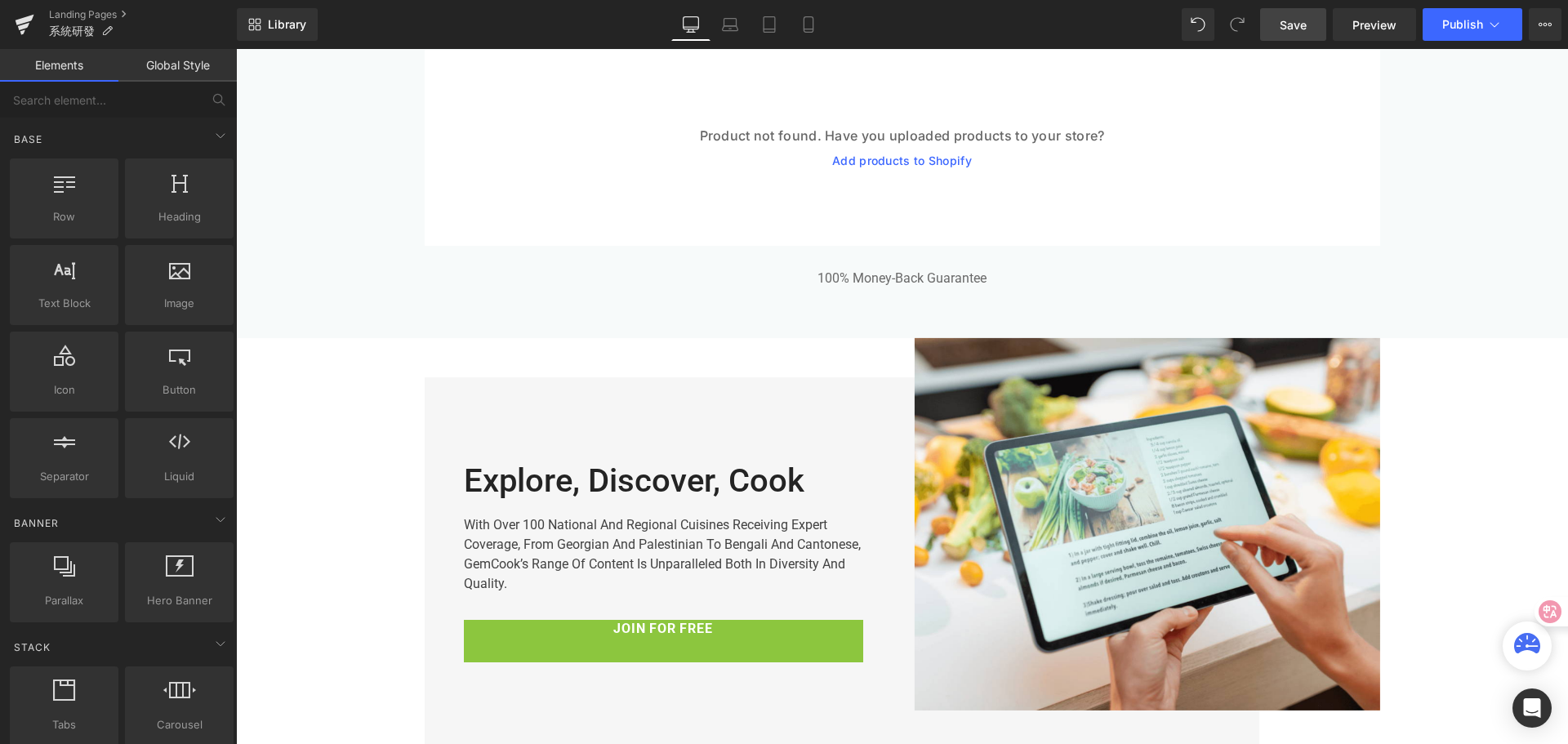
scroll to position [4487, 0]
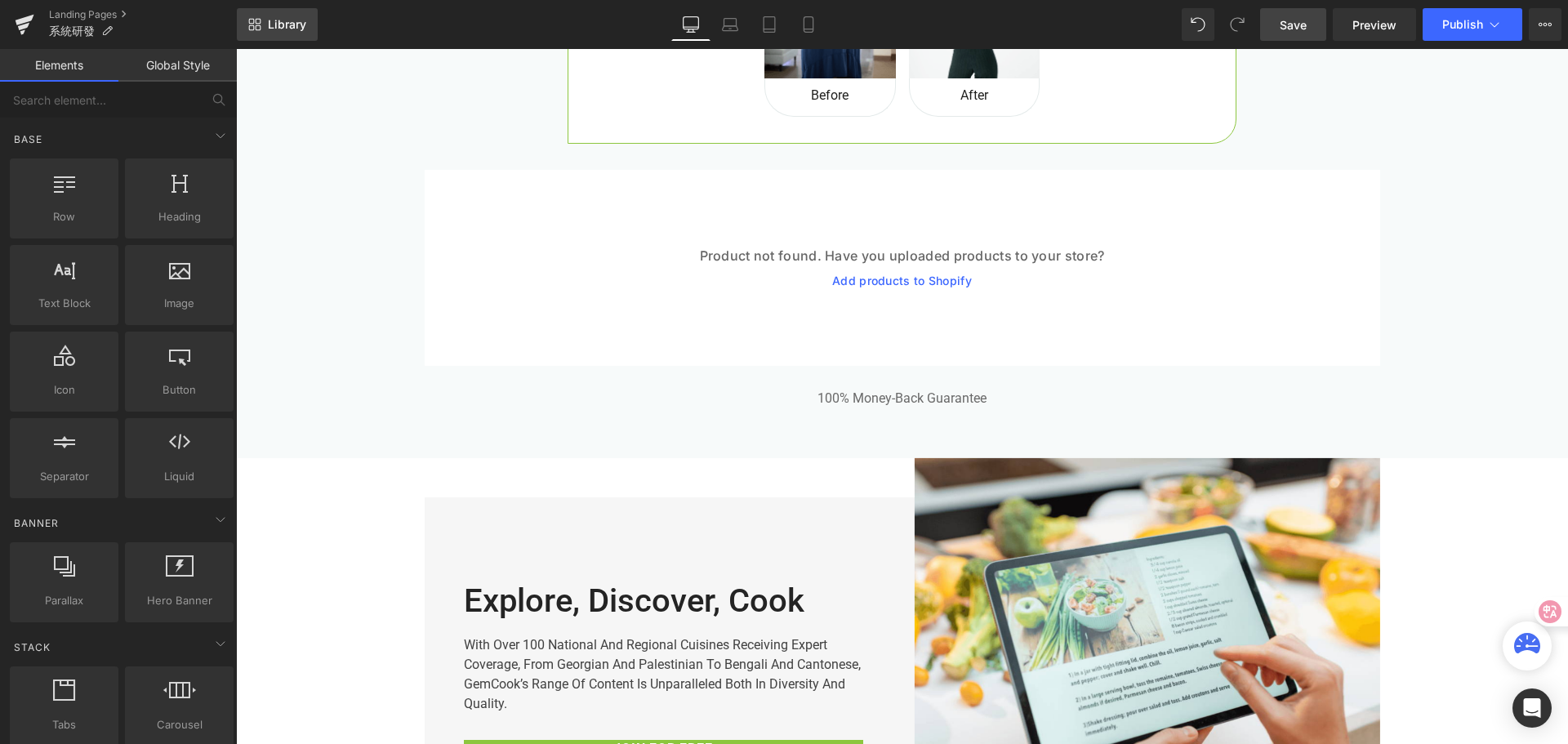
click at [289, 28] on span "Library" at bounding box center [287, 25] width 39 height 15
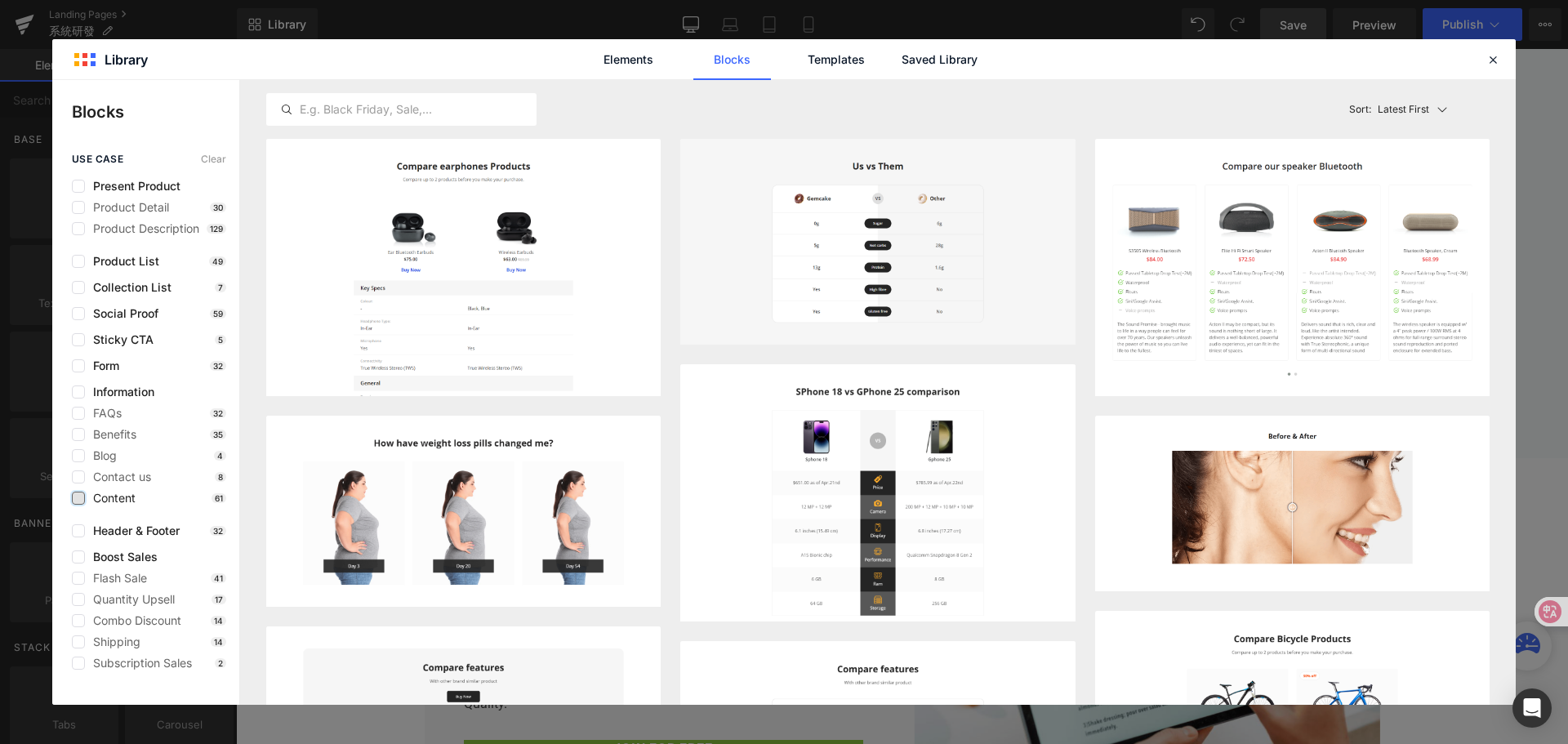
click at [80, 495] on label at bounding box center [78, 498] width 13 height 13
click at [78, 498] on input "checkbox" at bounding box center [78, 498] width 0 height 0
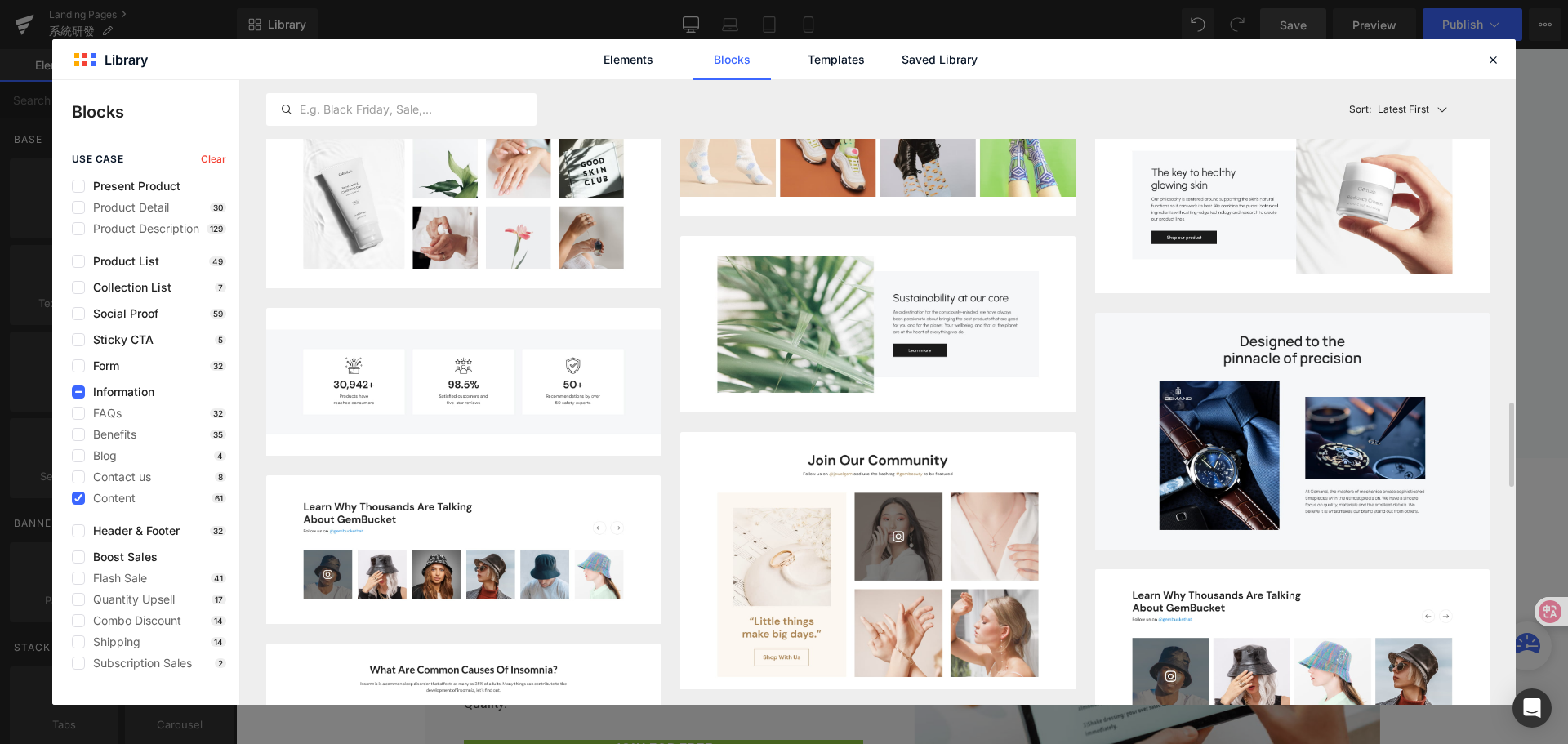
scroll to position [2974, 0]
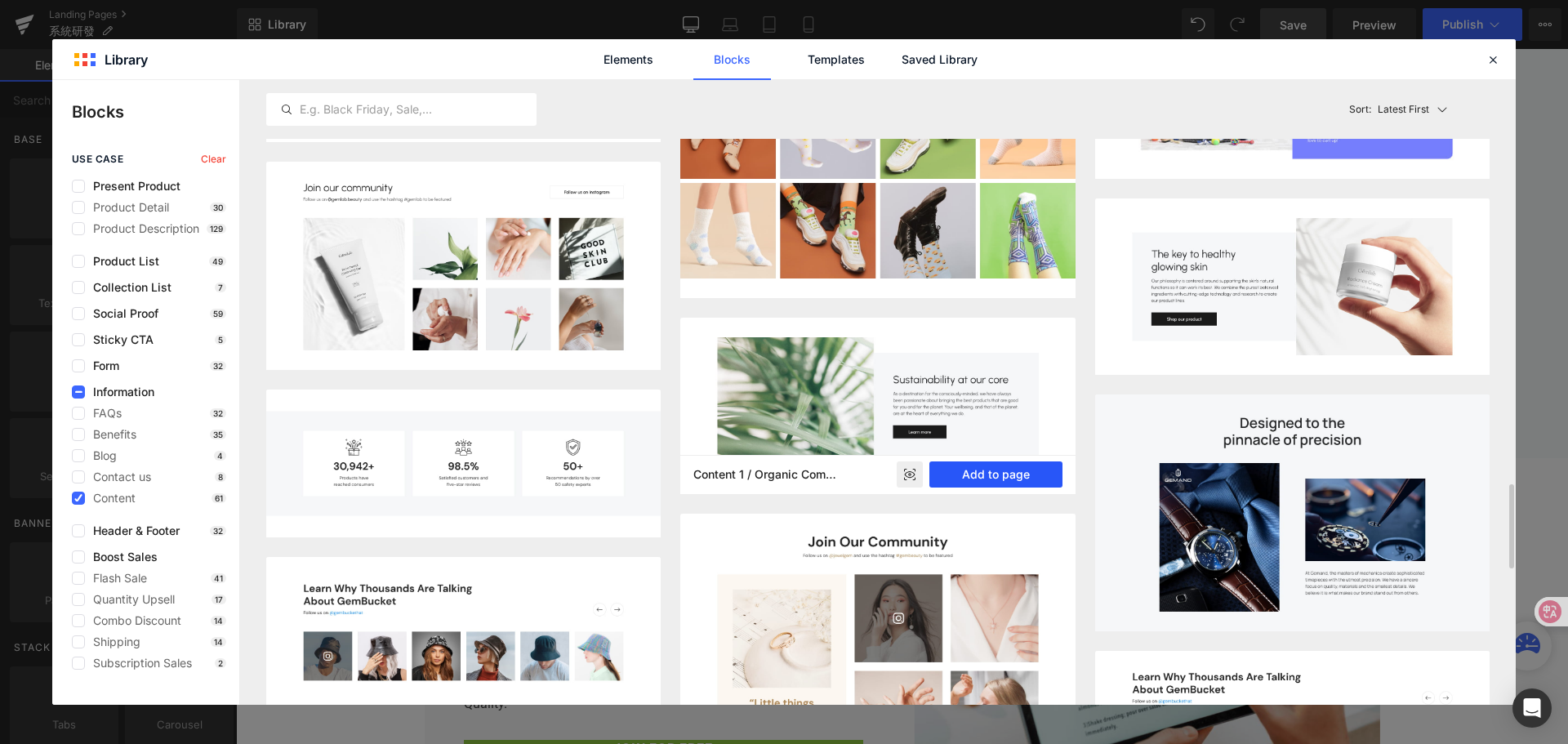
click at [981, 470] on button "Add to page" at bounding box center [995, 475] width 133 height 26
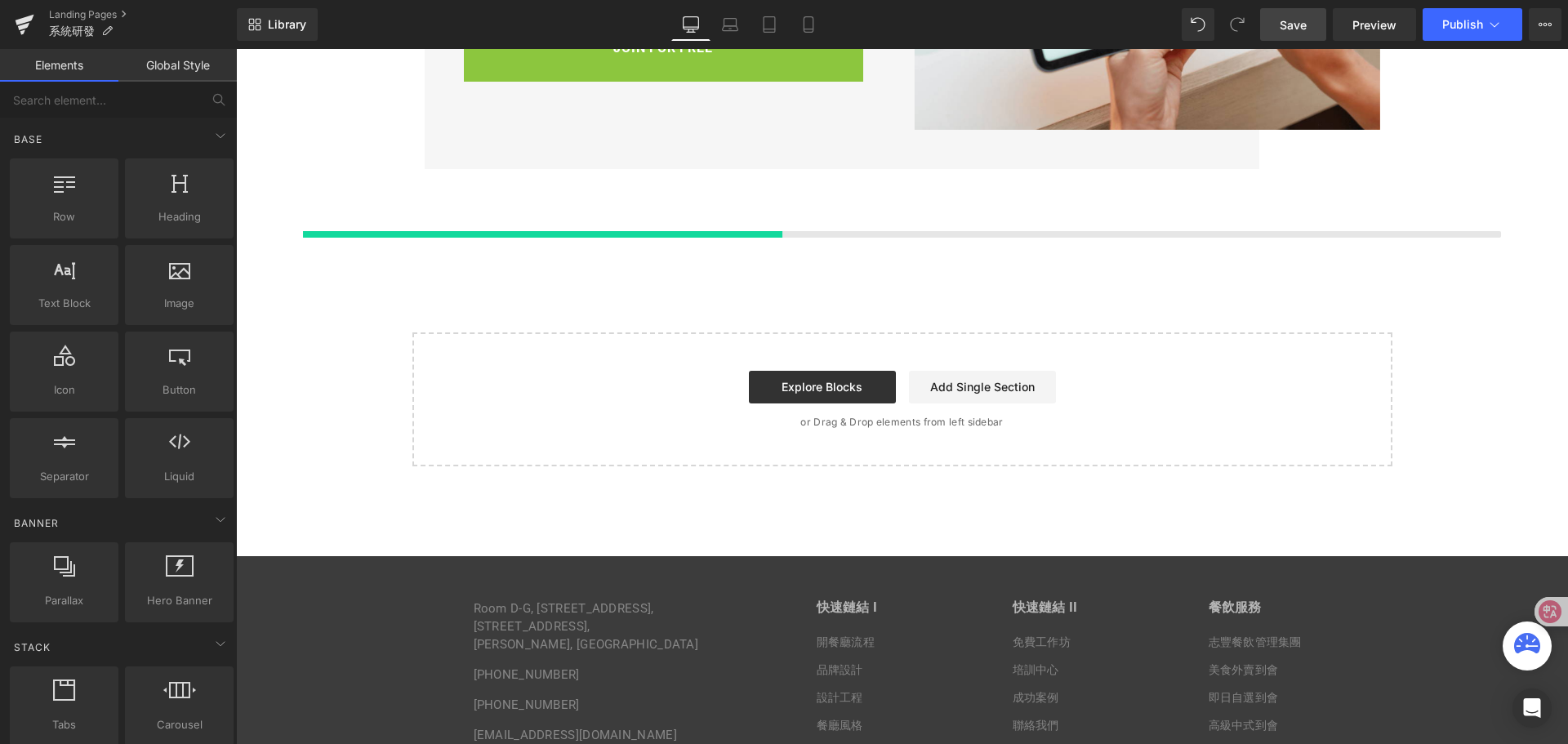
scroll to position [5226, 0]
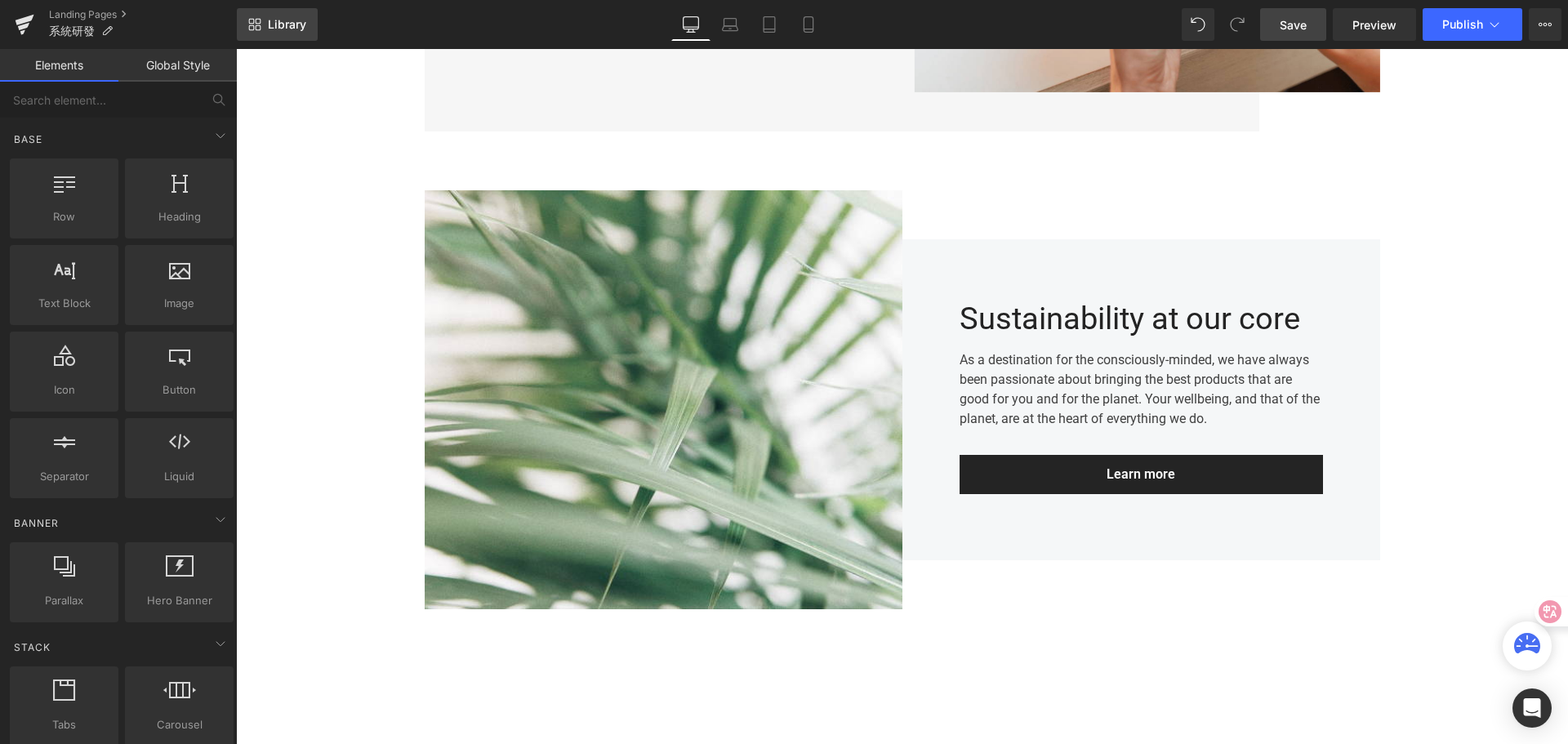
click at [275, 31] on span "Library" at bounding box center [287, 25] width 39 height 15
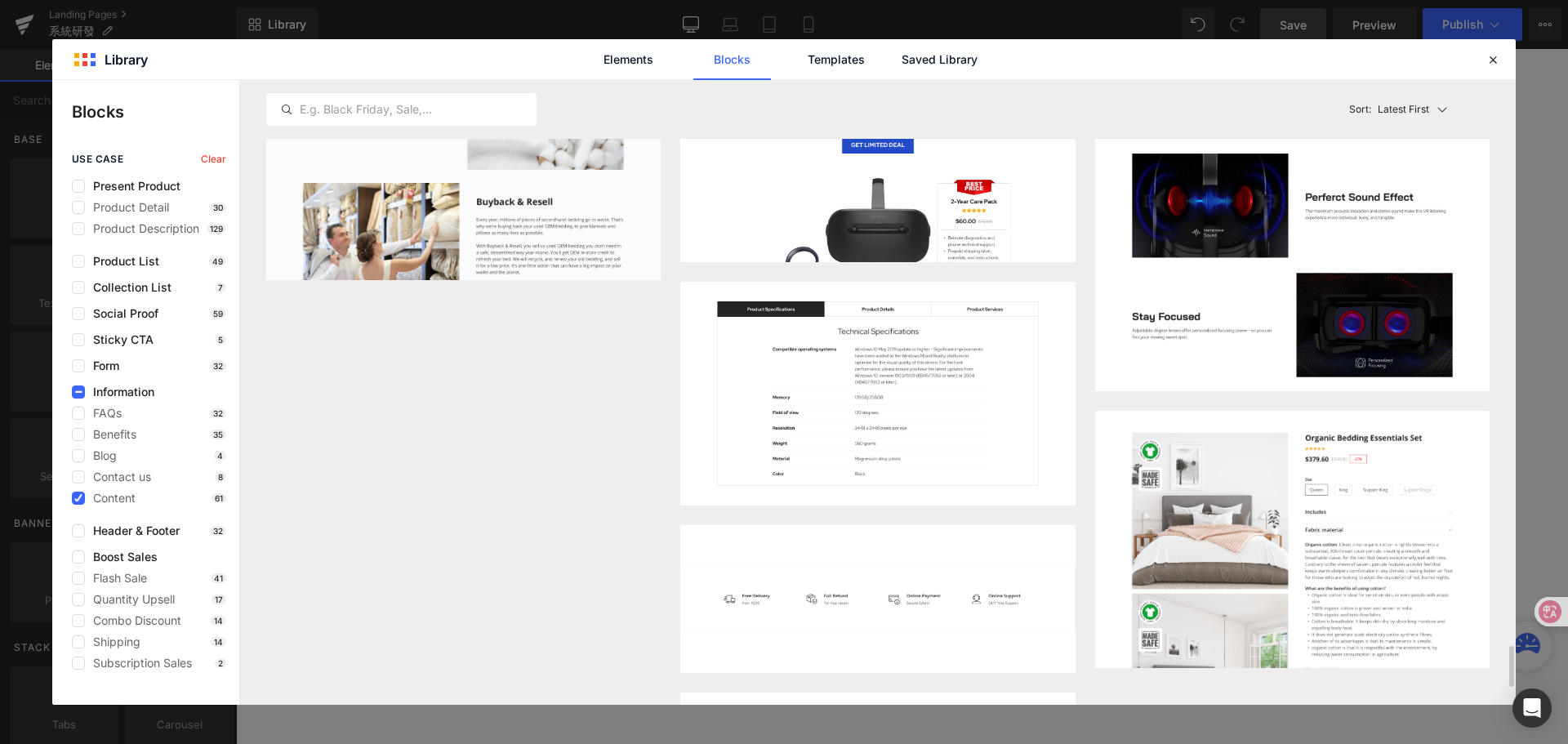
scroll to position [8790, 0]
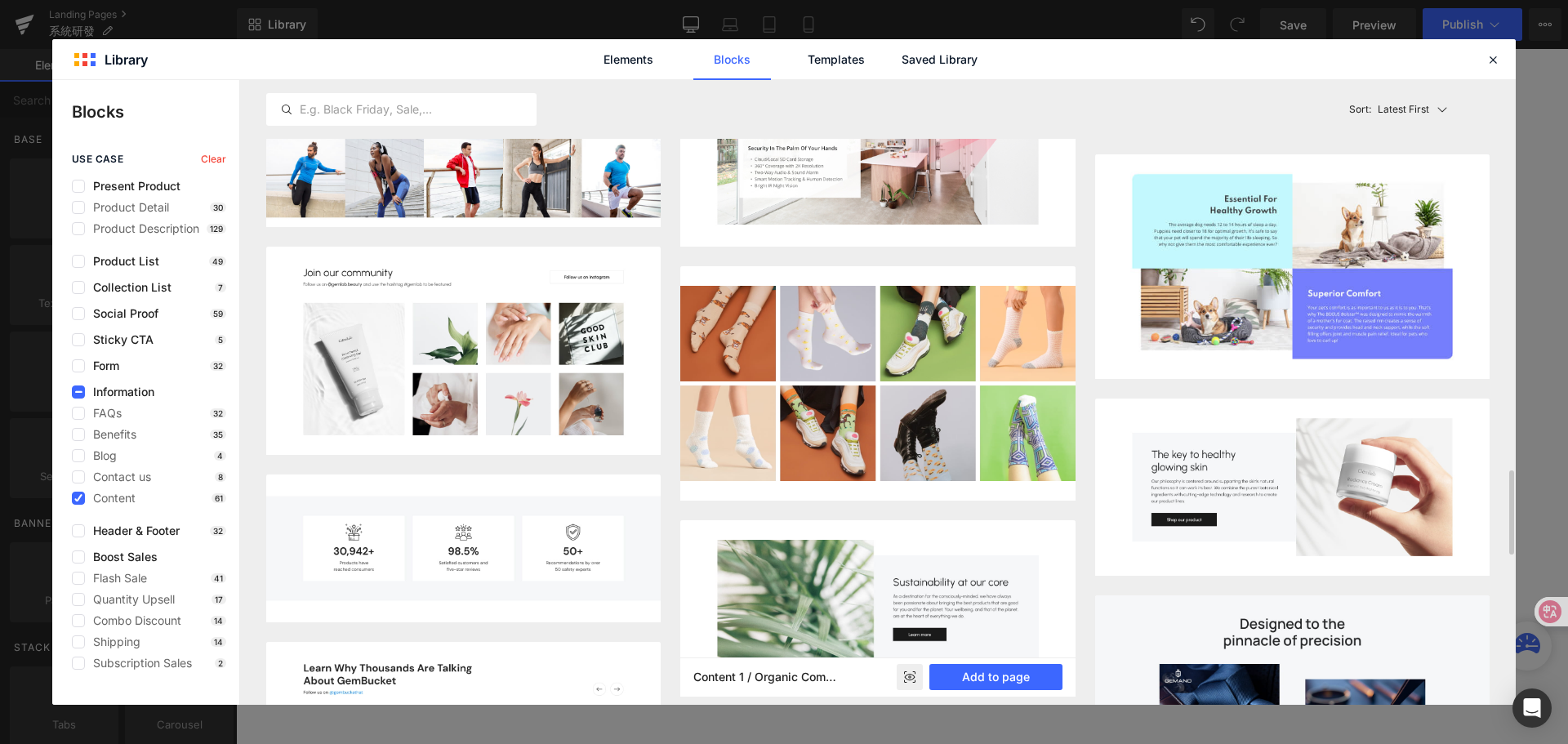
scroll to position [2971, 0]
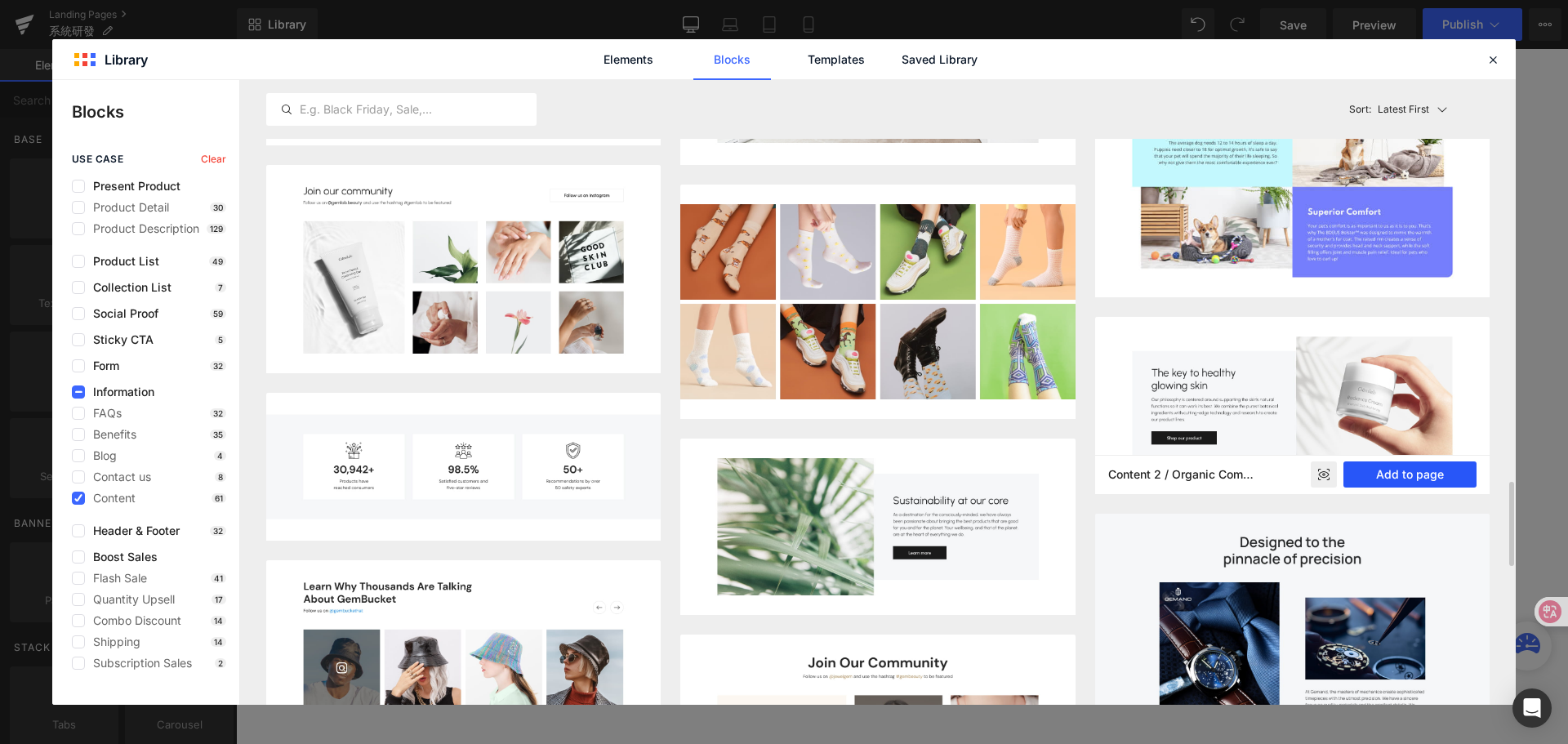
click at [1391, 471] on button "Add to page" at bounding box center [1409, 475] width 133 height 26
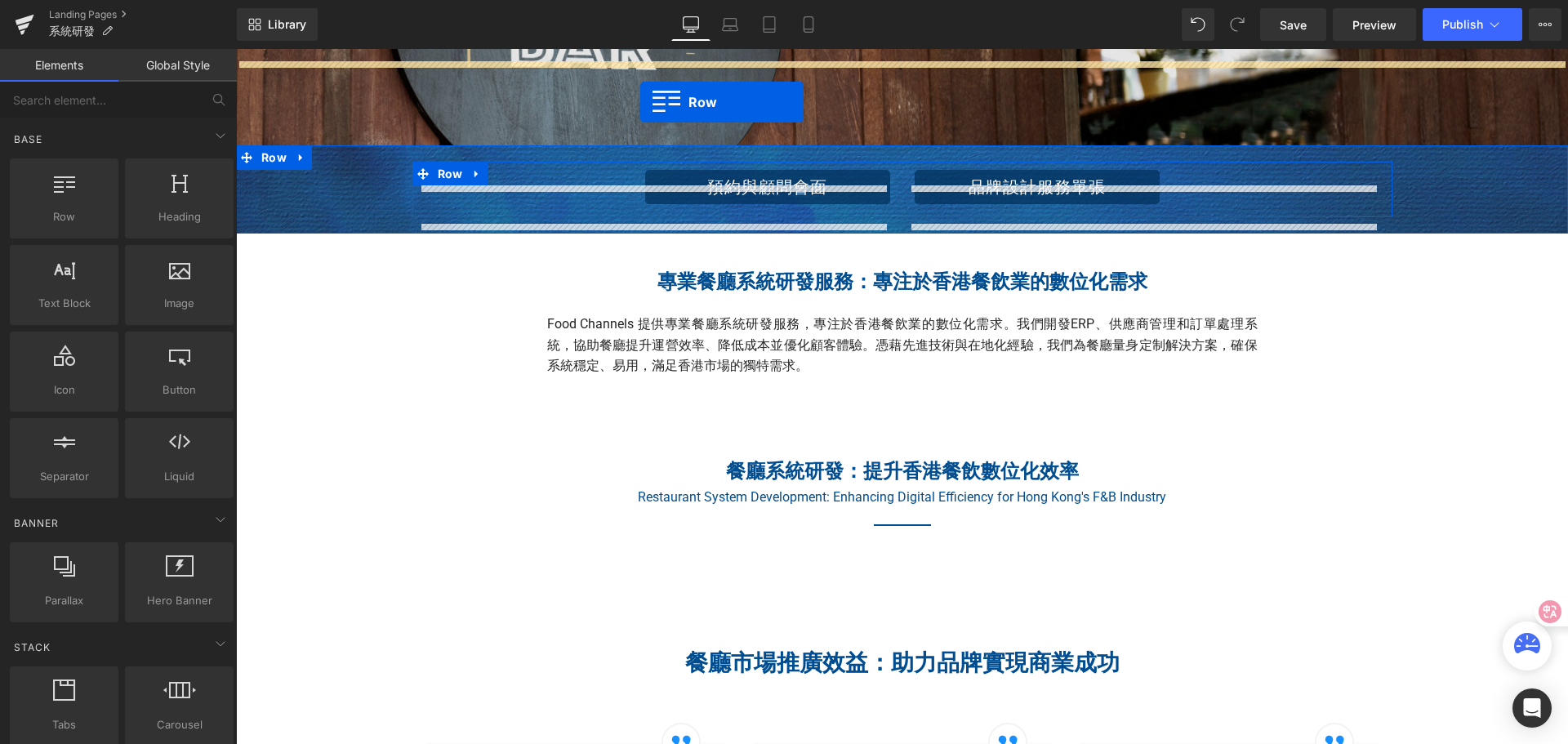
scroll to position [305, 0]
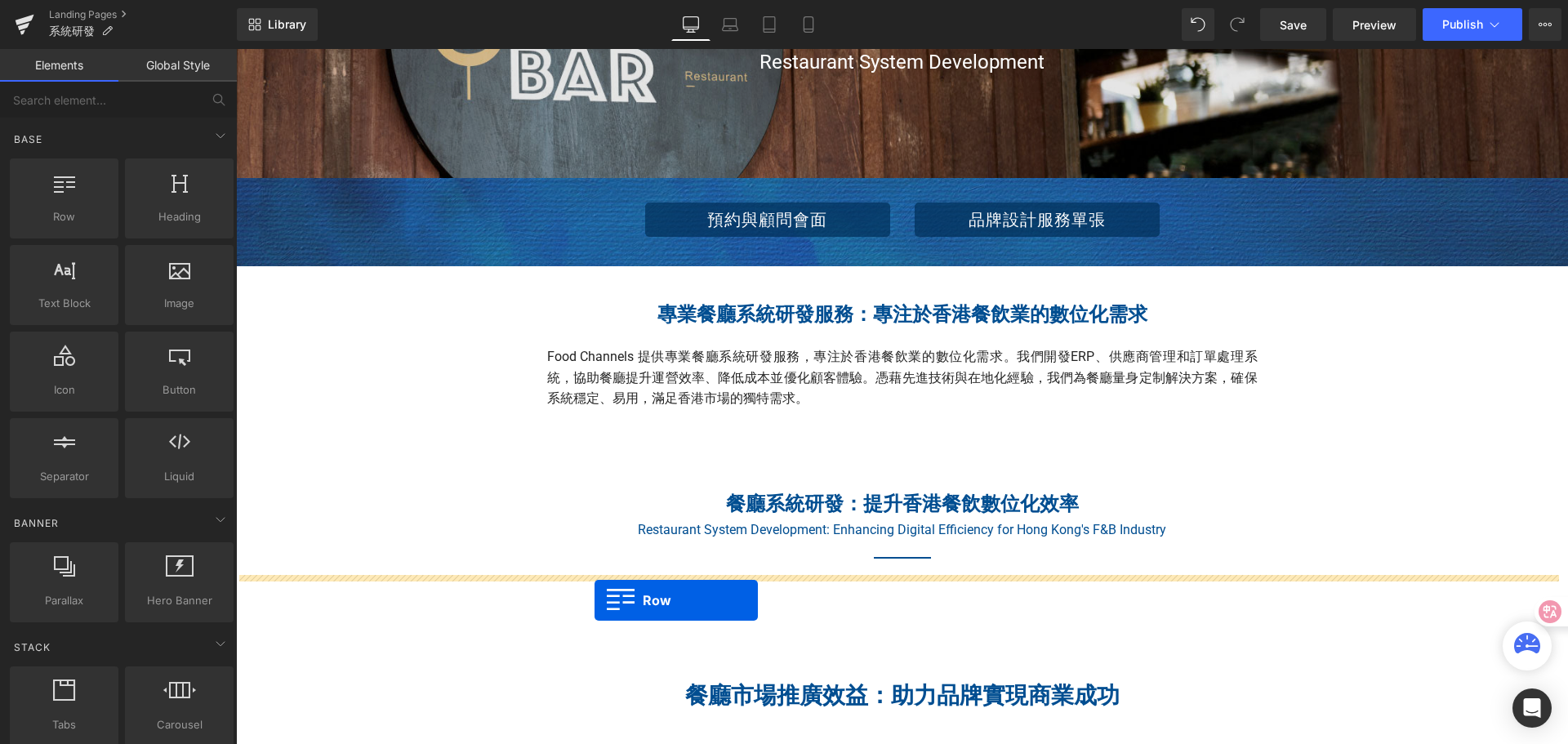
drag, startPoint x: 417, startPoint y: 424, endPoint x: 597, endPoint y: 600, distance: 251.7
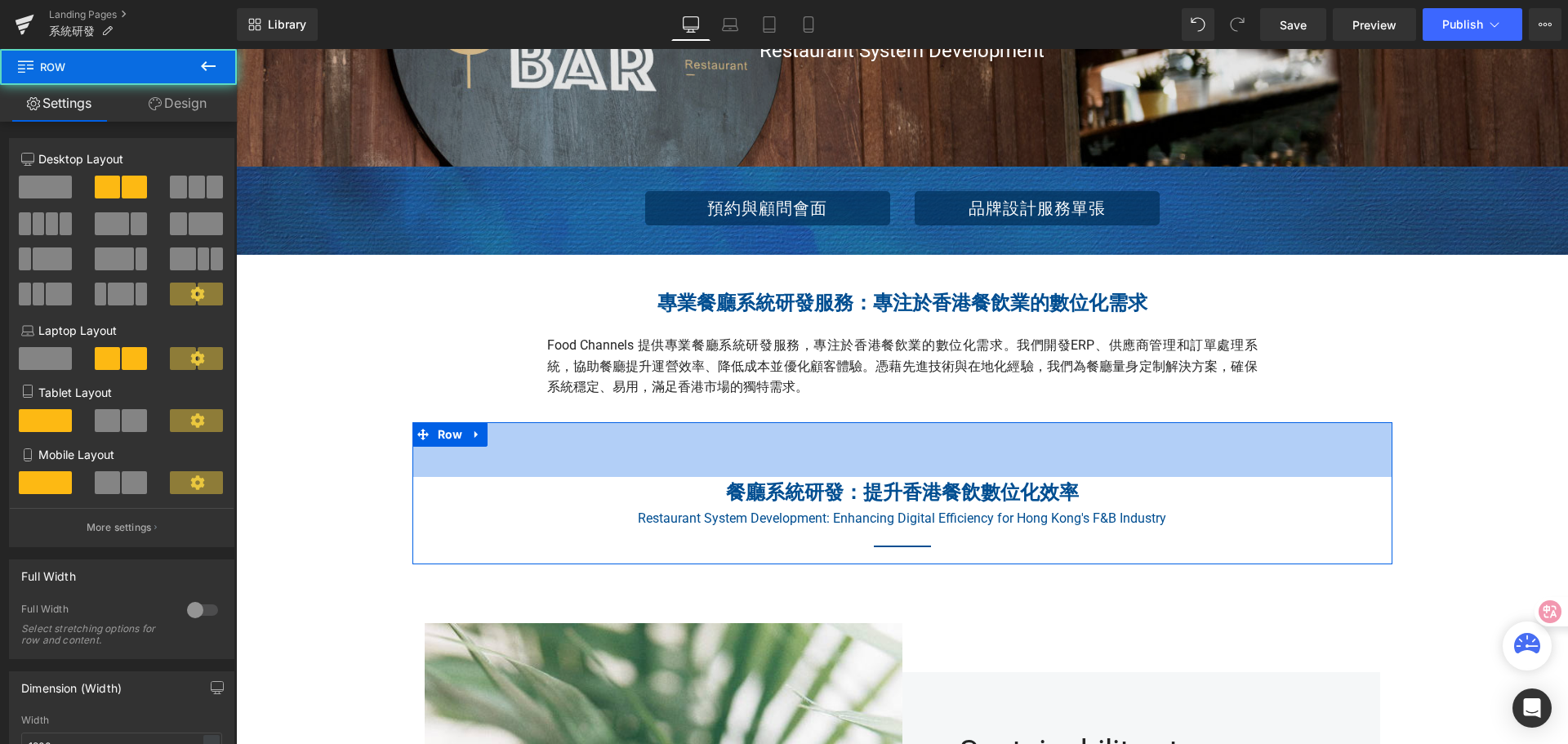
scroll to position [387, 0]
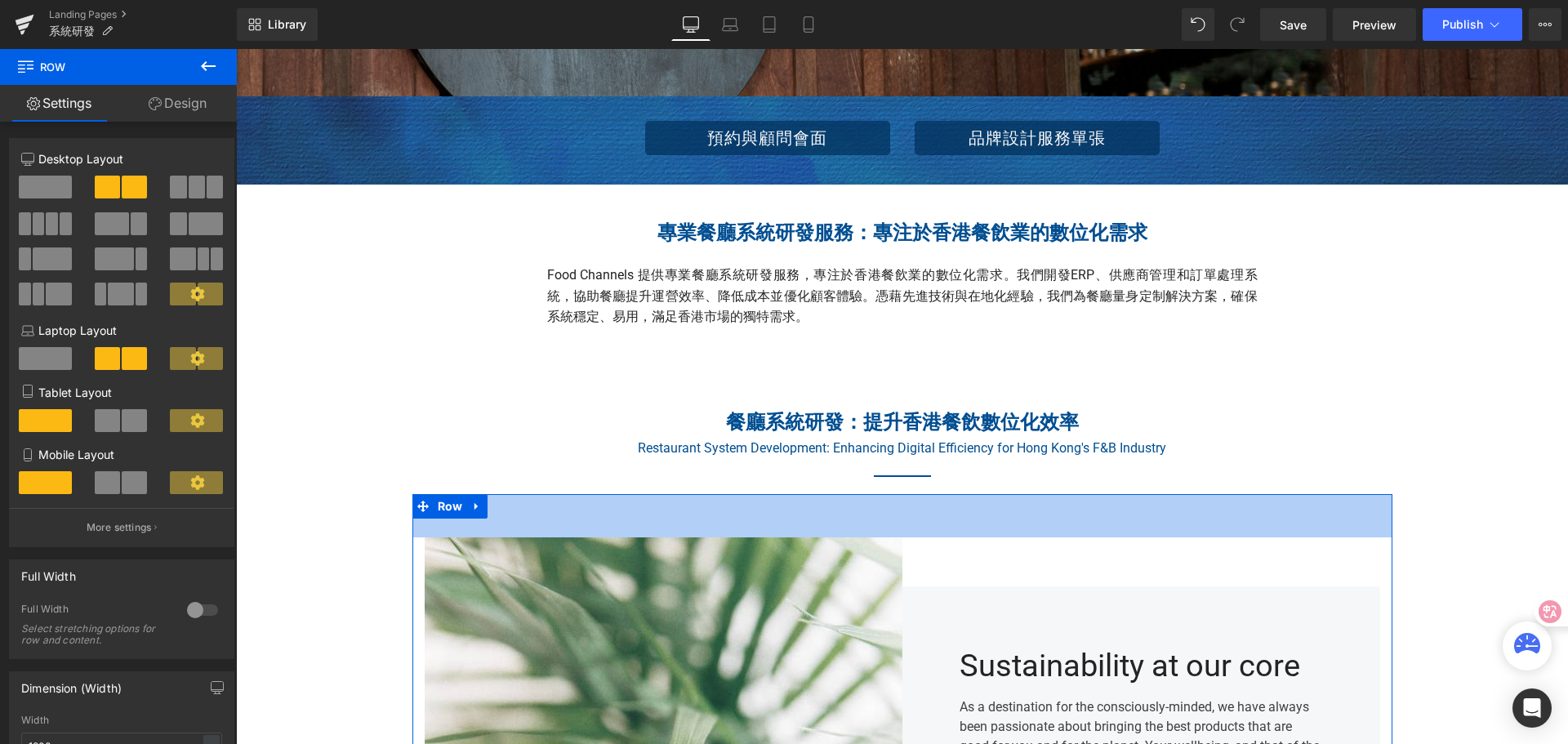
drag, startPoint x: 738, startPoint y: 500, endPoint x: 743, endPoint y: 484, distance: 16.8
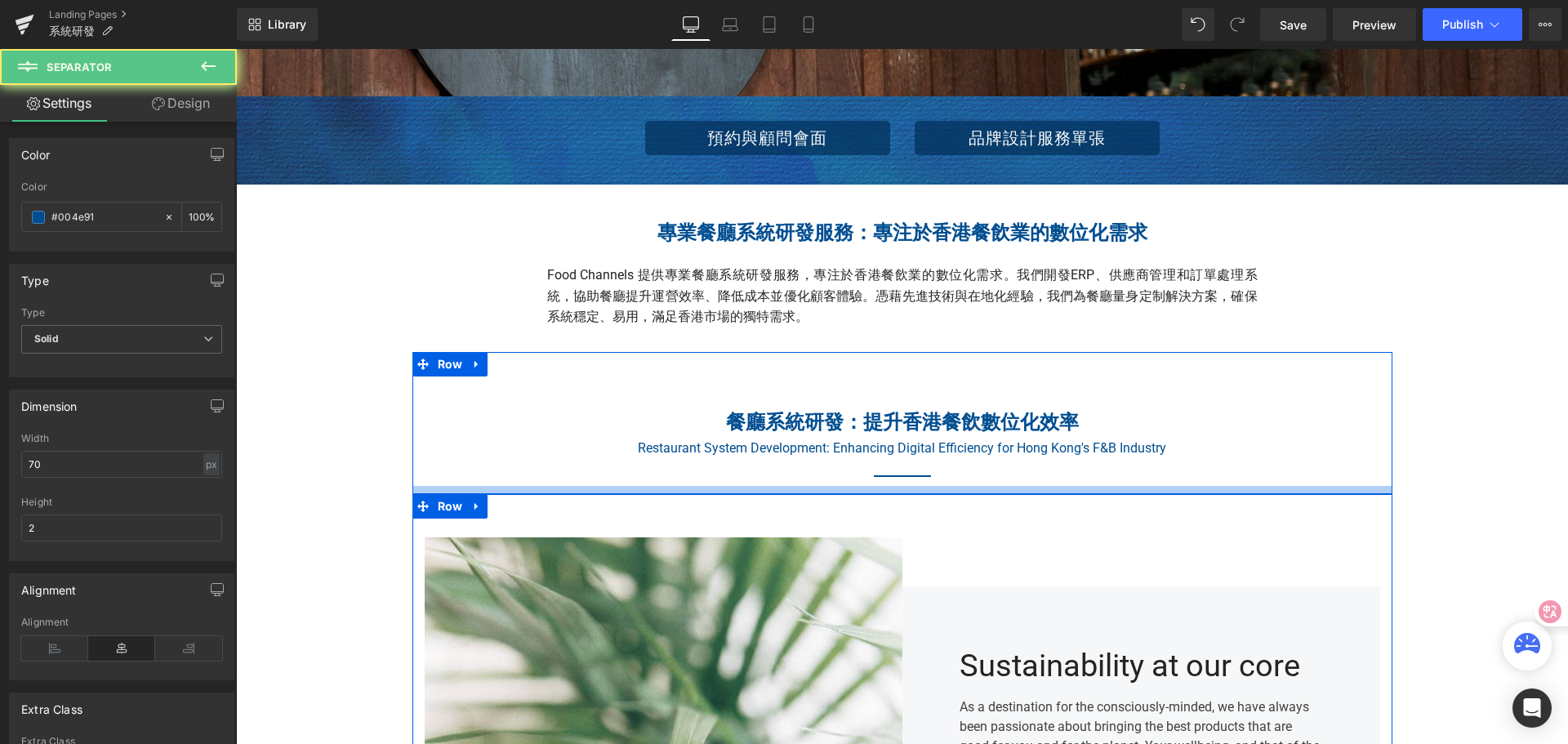
click at [743, 487] on div "餐廳系統研發：提升香港餐飲數位化效率 Heading Restaurant System Development: Enhancing Digital Eff…" at bounding box center [902, 423] width 980 height 142
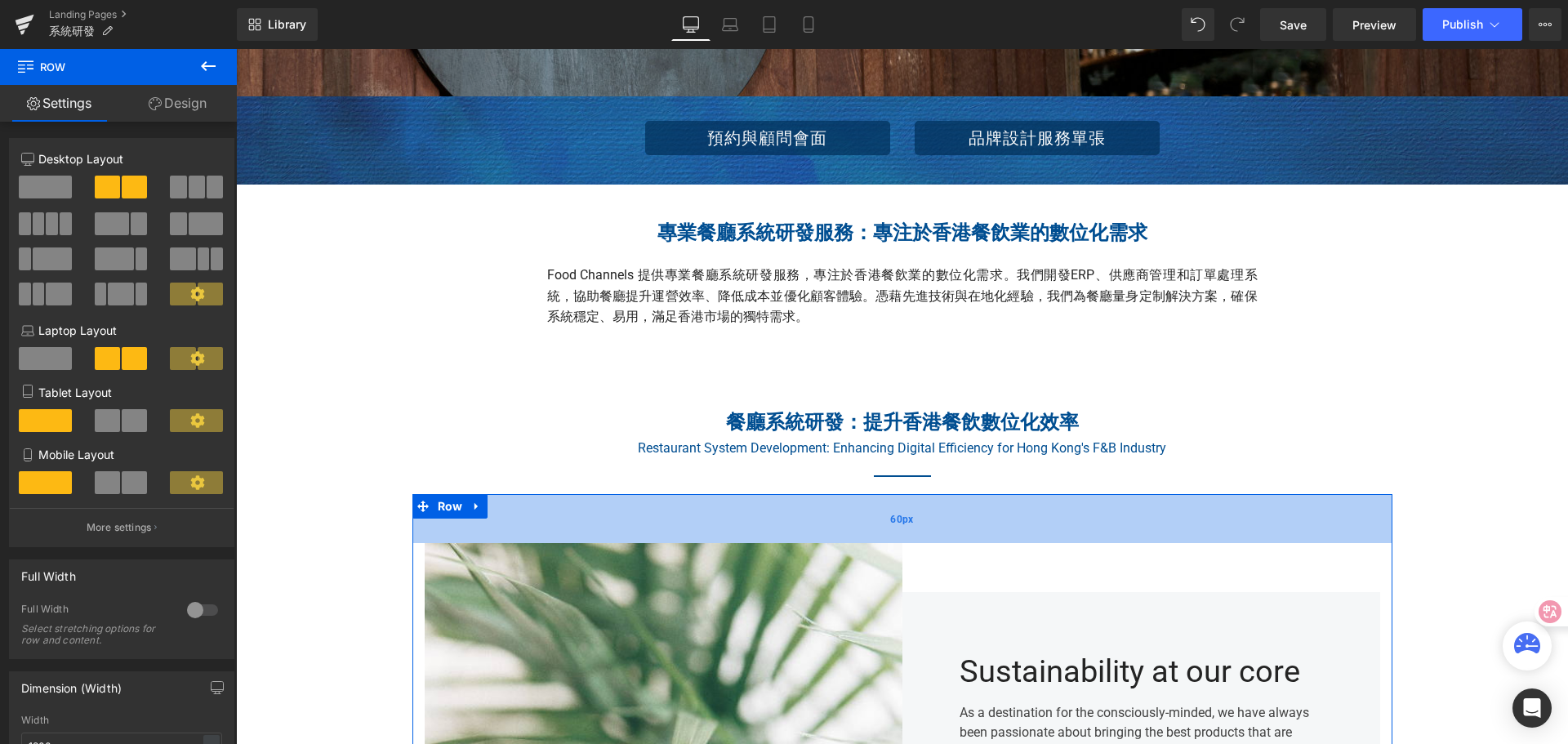
click at [740, 501] on div "60px" at bounding box center [902, 518] width 980 height 49
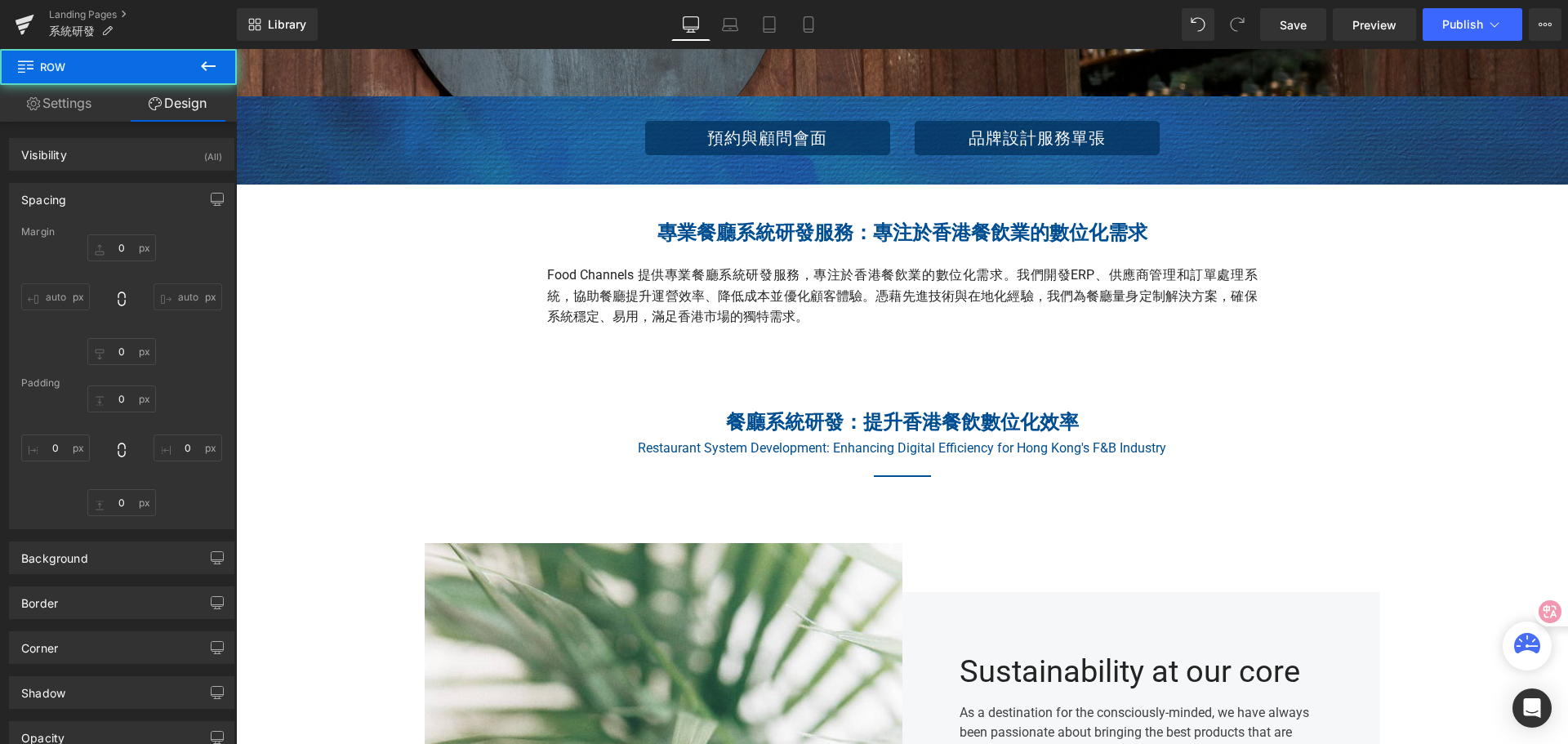
type input "0"
type input "60"
type input "15"
type input "72"
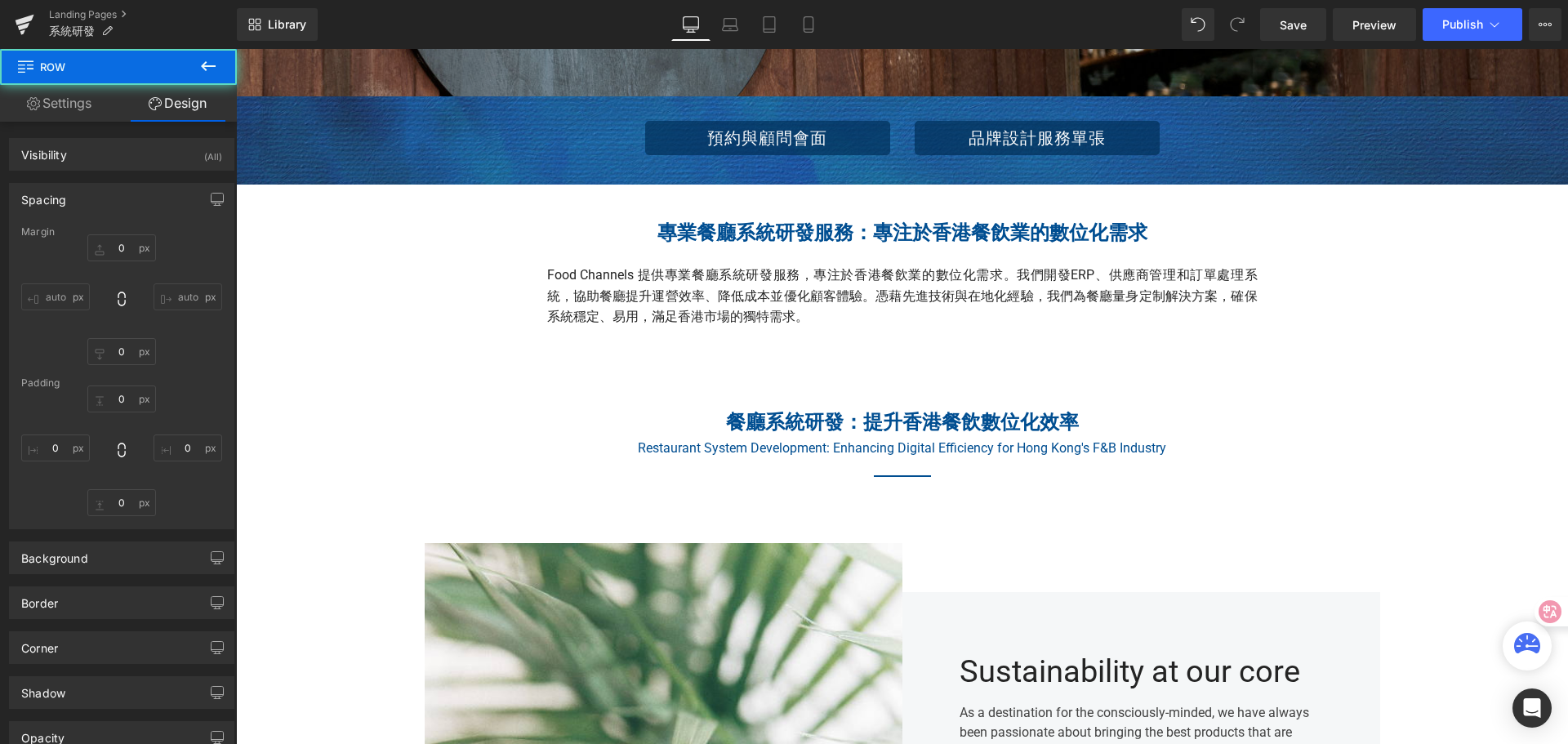
type input "15"
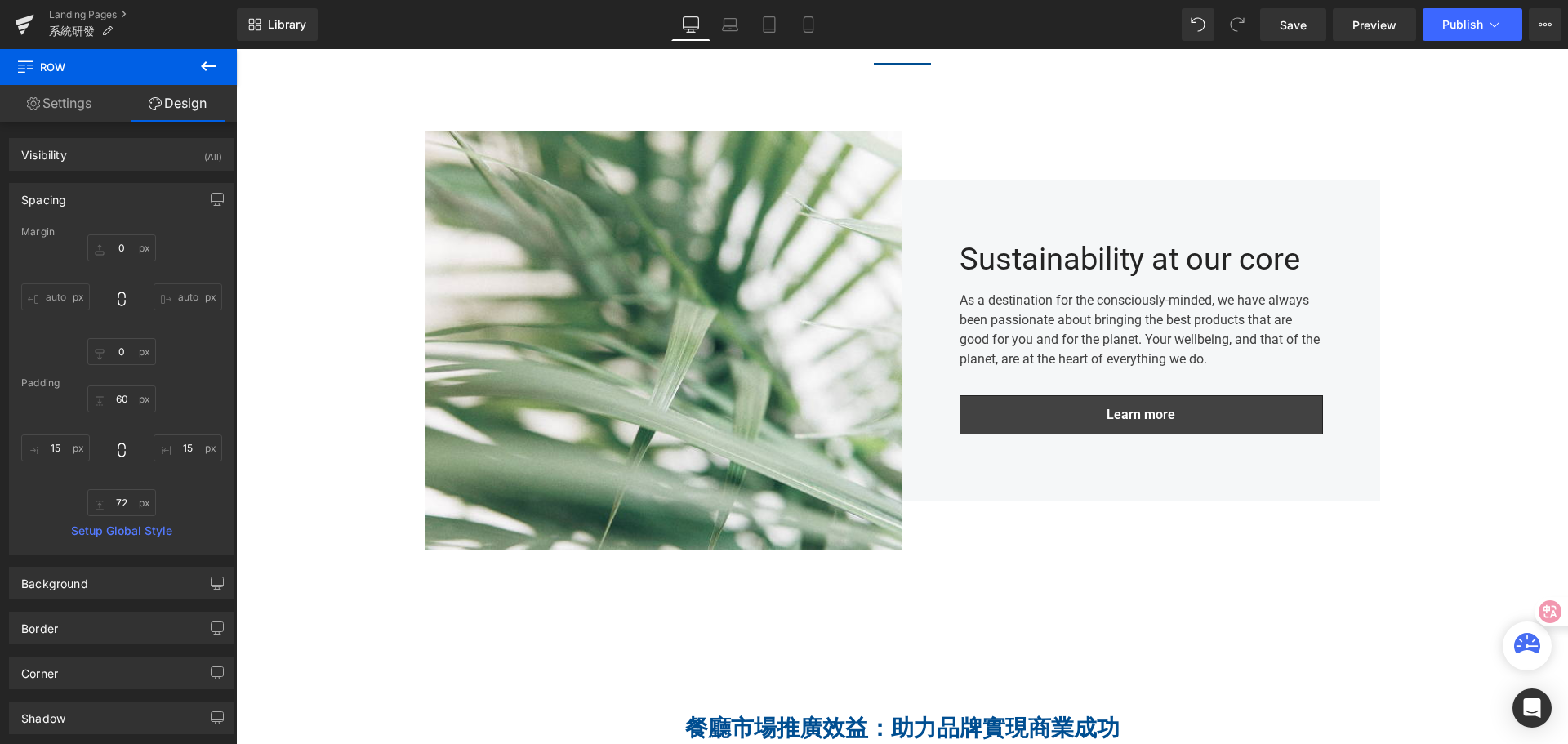
scroll to position [796, 0]
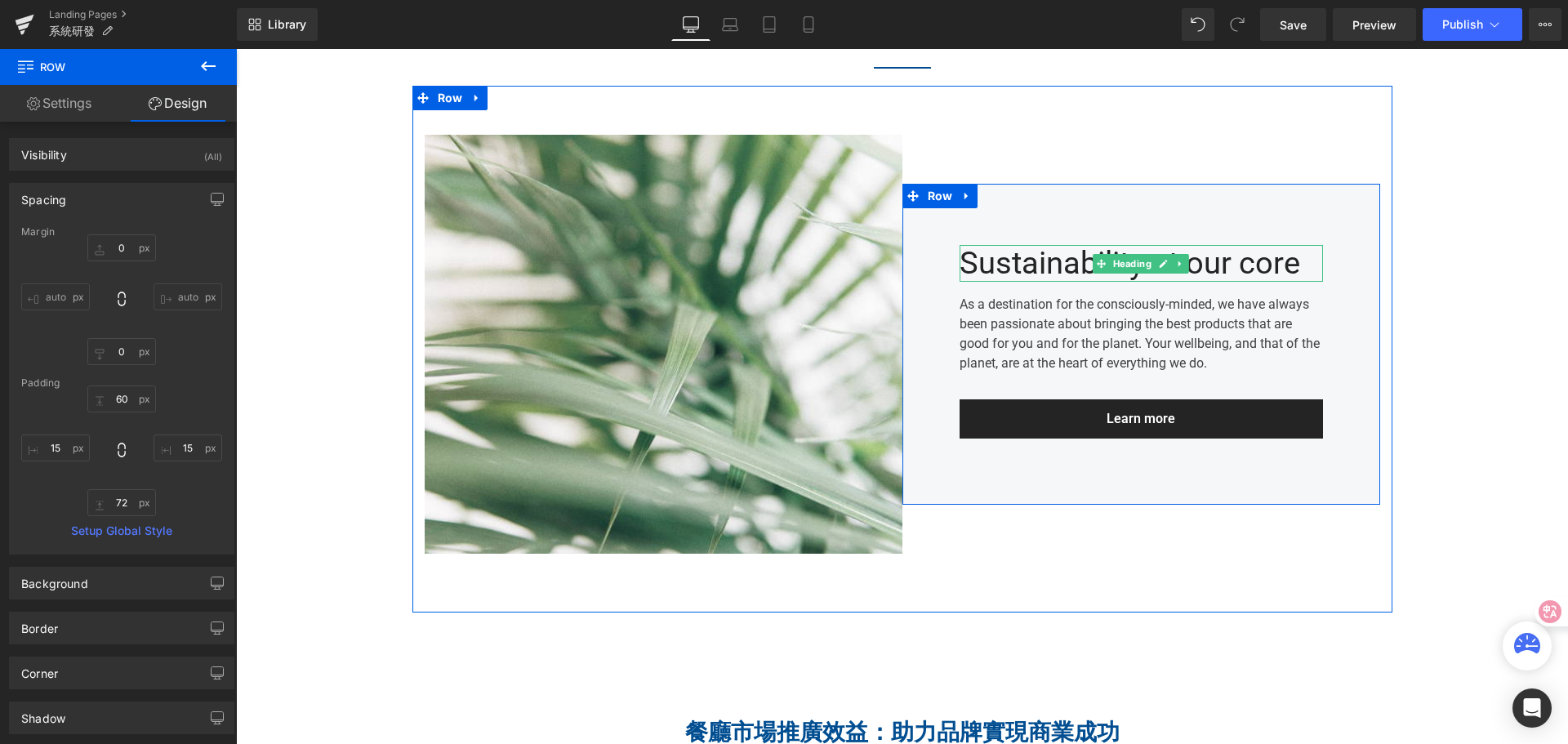
click at [1029, 265] on div "Sustainability at our core" at bounding box center [1141, 264] width 364 height 38
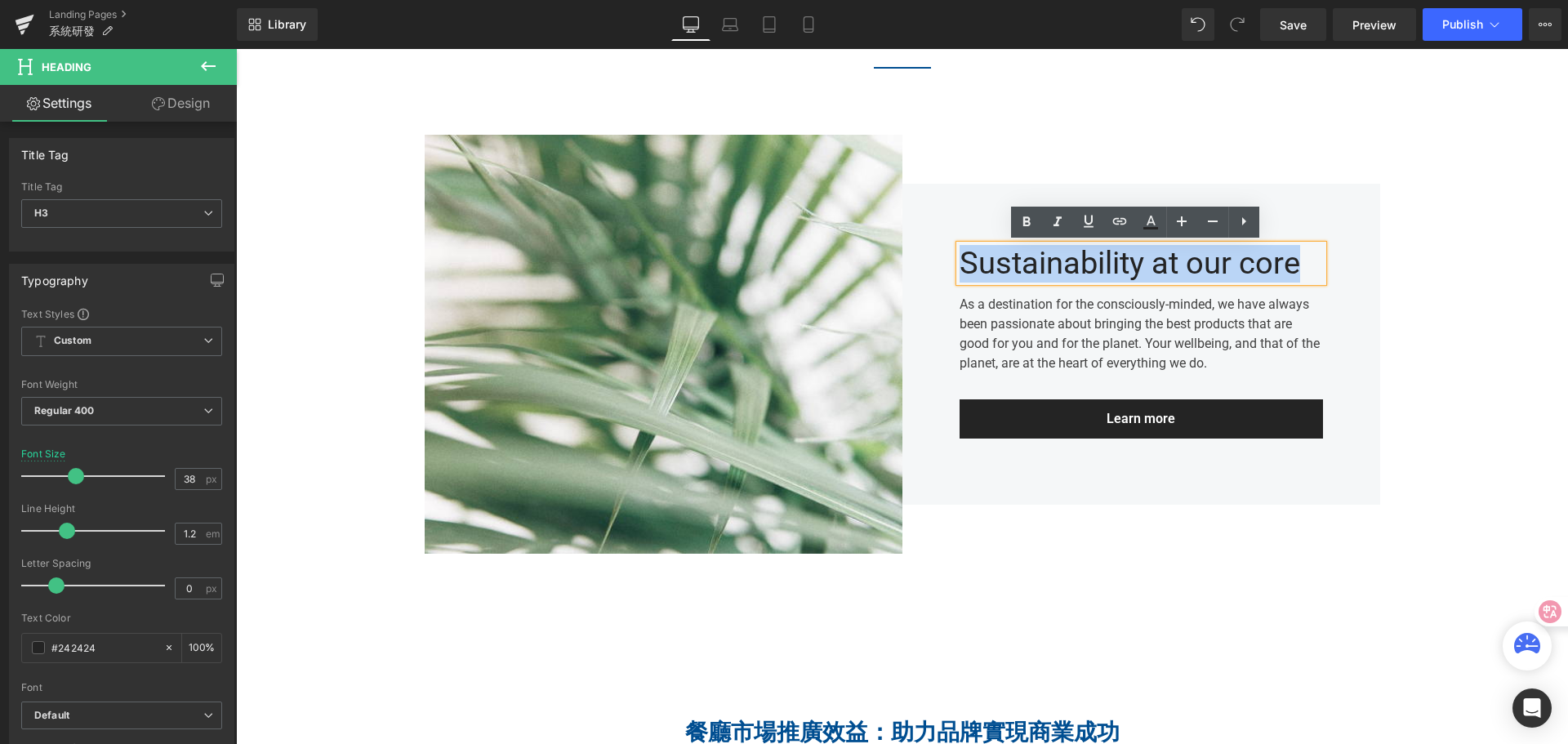
drag, startPoint x: 960, startPoint y: 263, endPoint x: 1309, endPoint y: 280, distance: 349.4
click at [1309, 280] on div "Sustainability at our core" at bounding box center [1141, 264] width 364 height 38
paste div
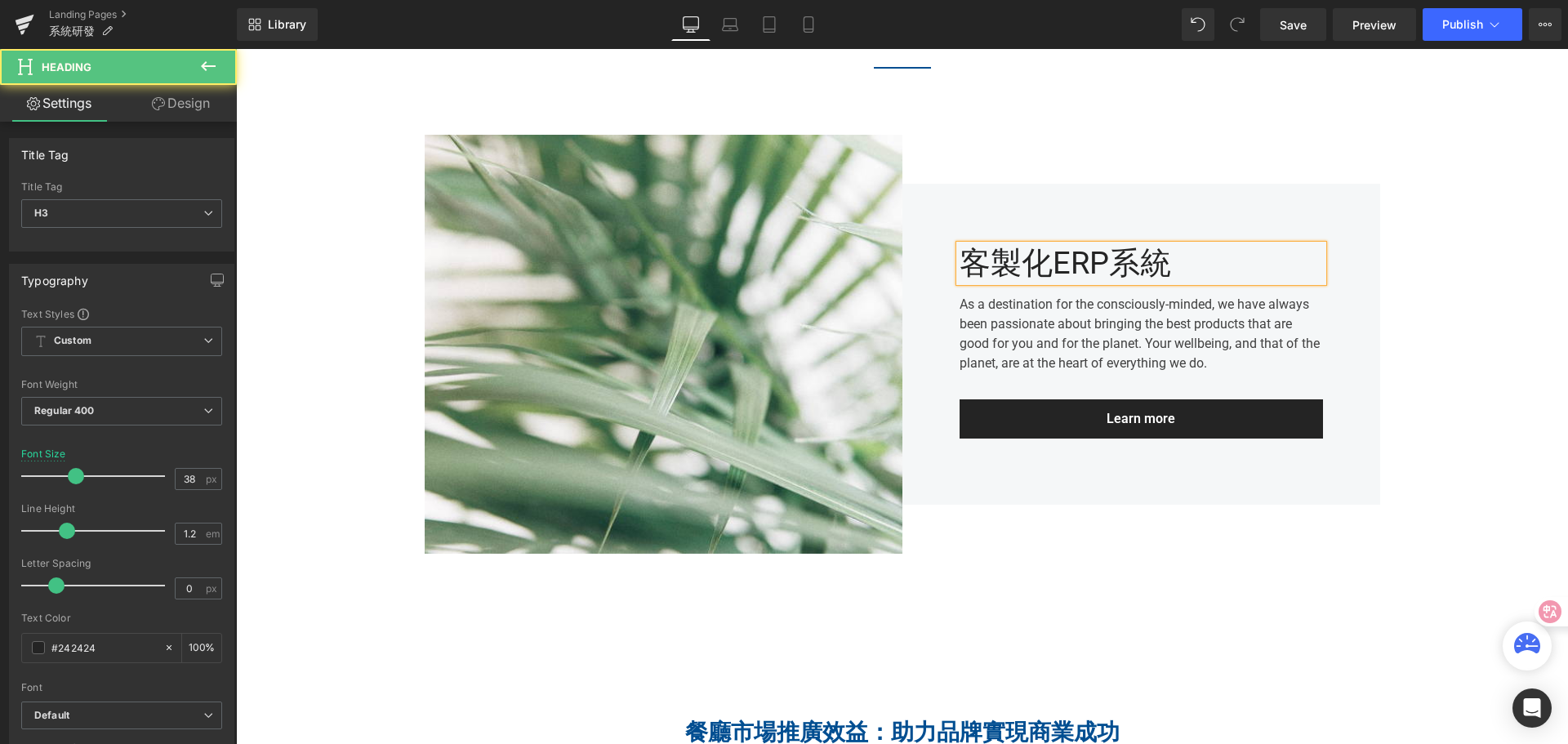
click at [1120, 275] on div "客製化ERP系統" at bounding box center [1141, 264] width 364 height 38
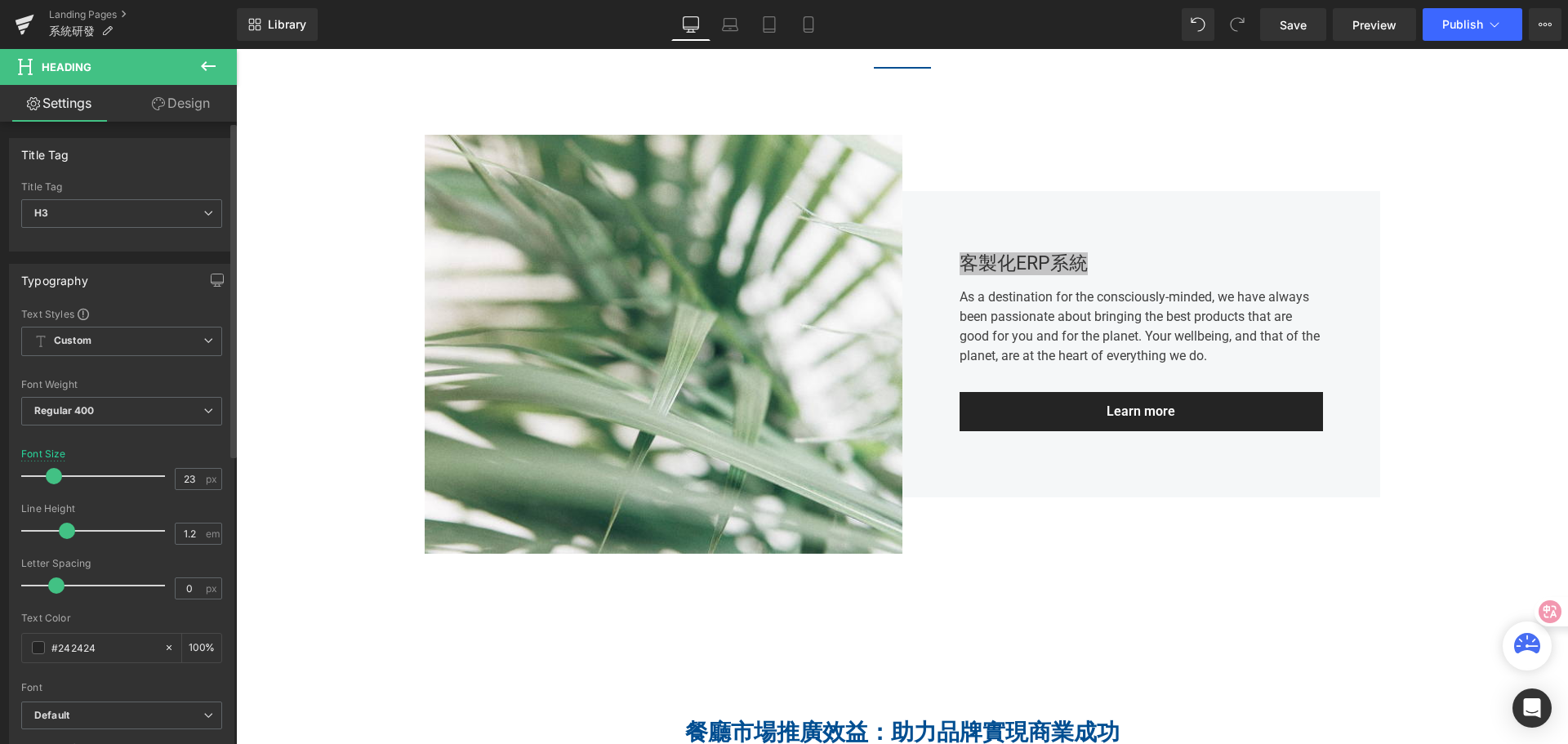
type input "22"
drag, startPoint x: 70, startPoint y: 476, endPoint x: 48, endPoint y: 478, distance: 22.1
click at [48, 478] on span at bounding box center [52, 477] width 16 height 16
drag, startPoint x: 193, startPoint y: 534, endPoint x: 184, endPoint y: 530, distance: 9.8
click at [184, 530] on input "1.2" at bounding box center [190, 534] width 29 height 21
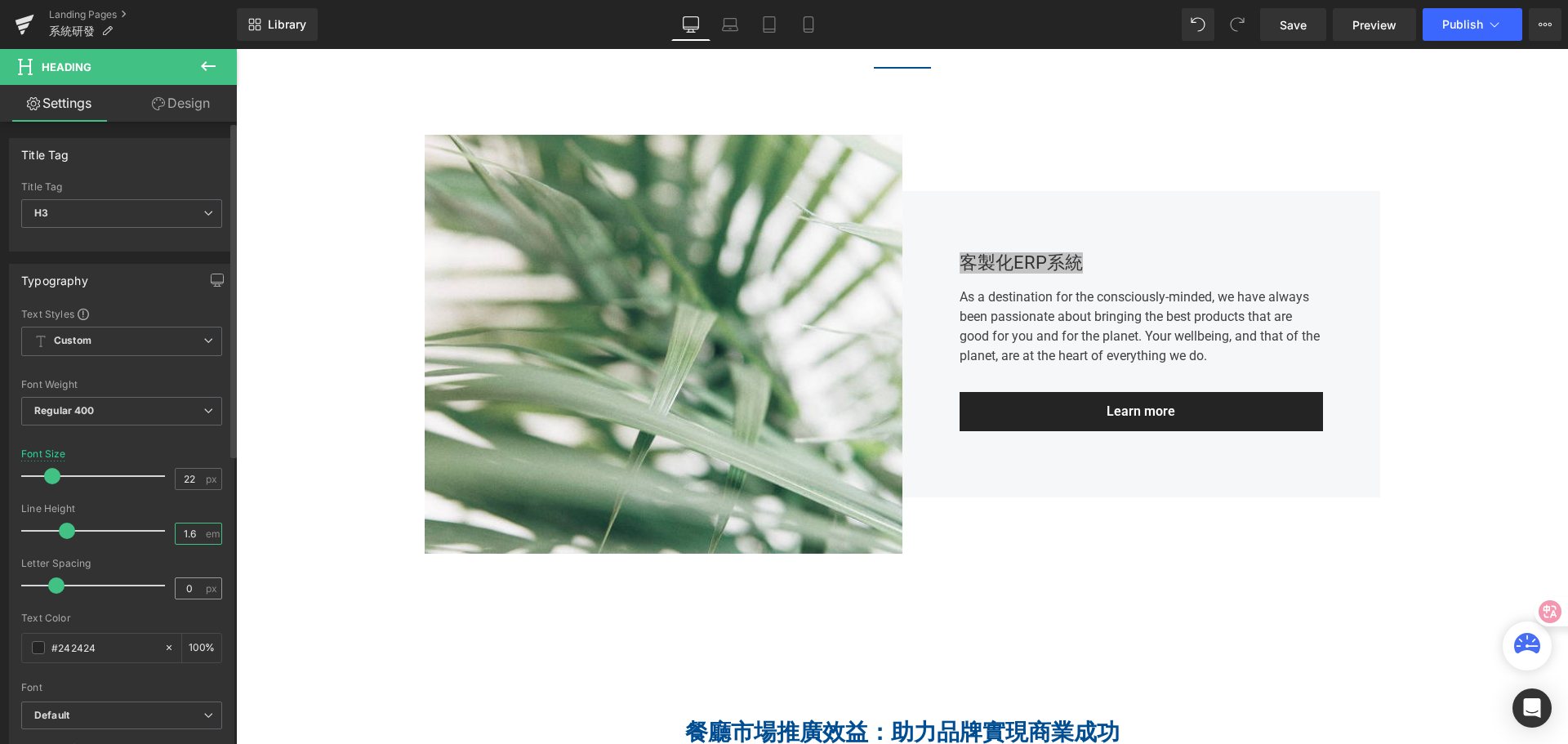
type input "1.6"
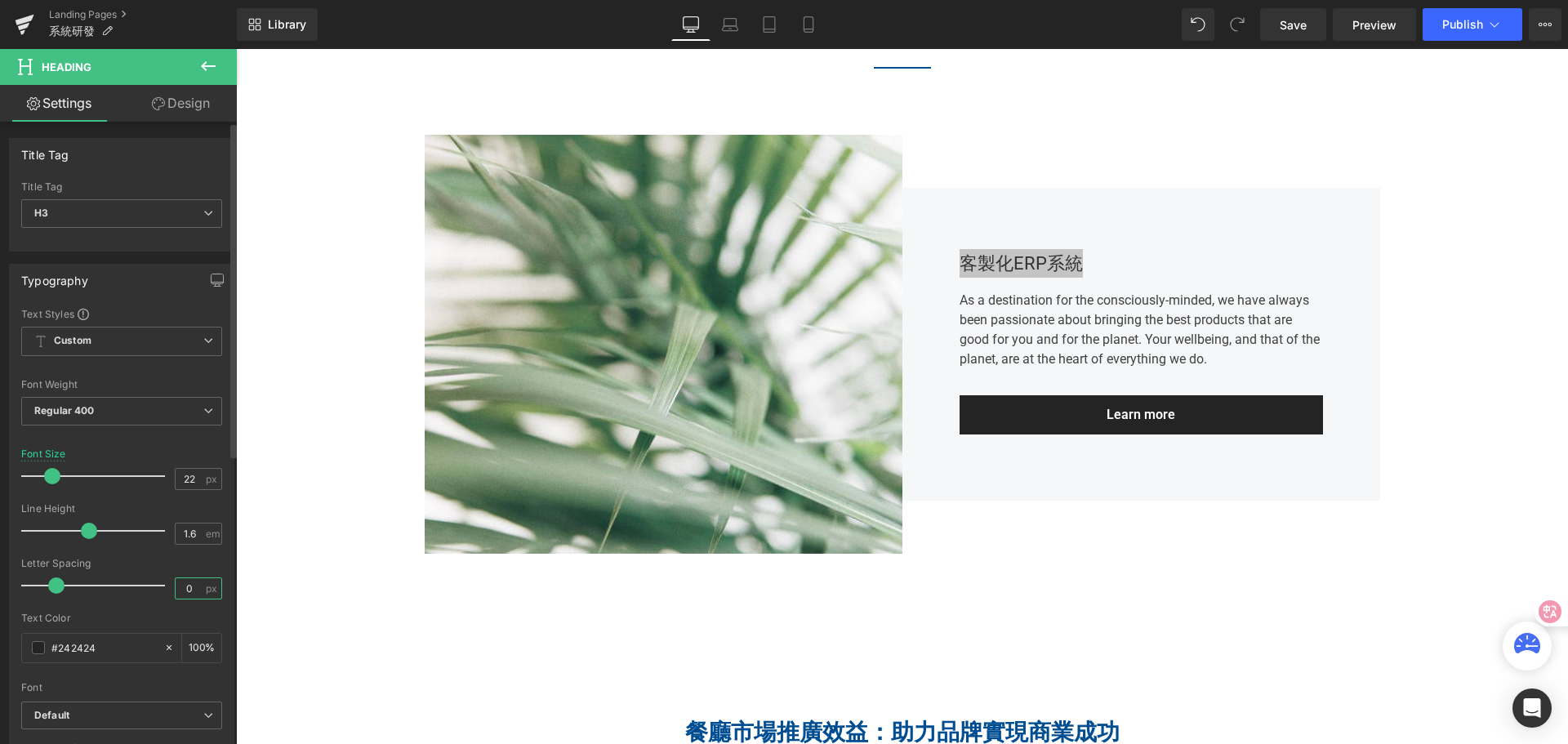
click at [193, 594] on input "0" at bounding box center [190, 588] width 29 height 21
type input "0.3"
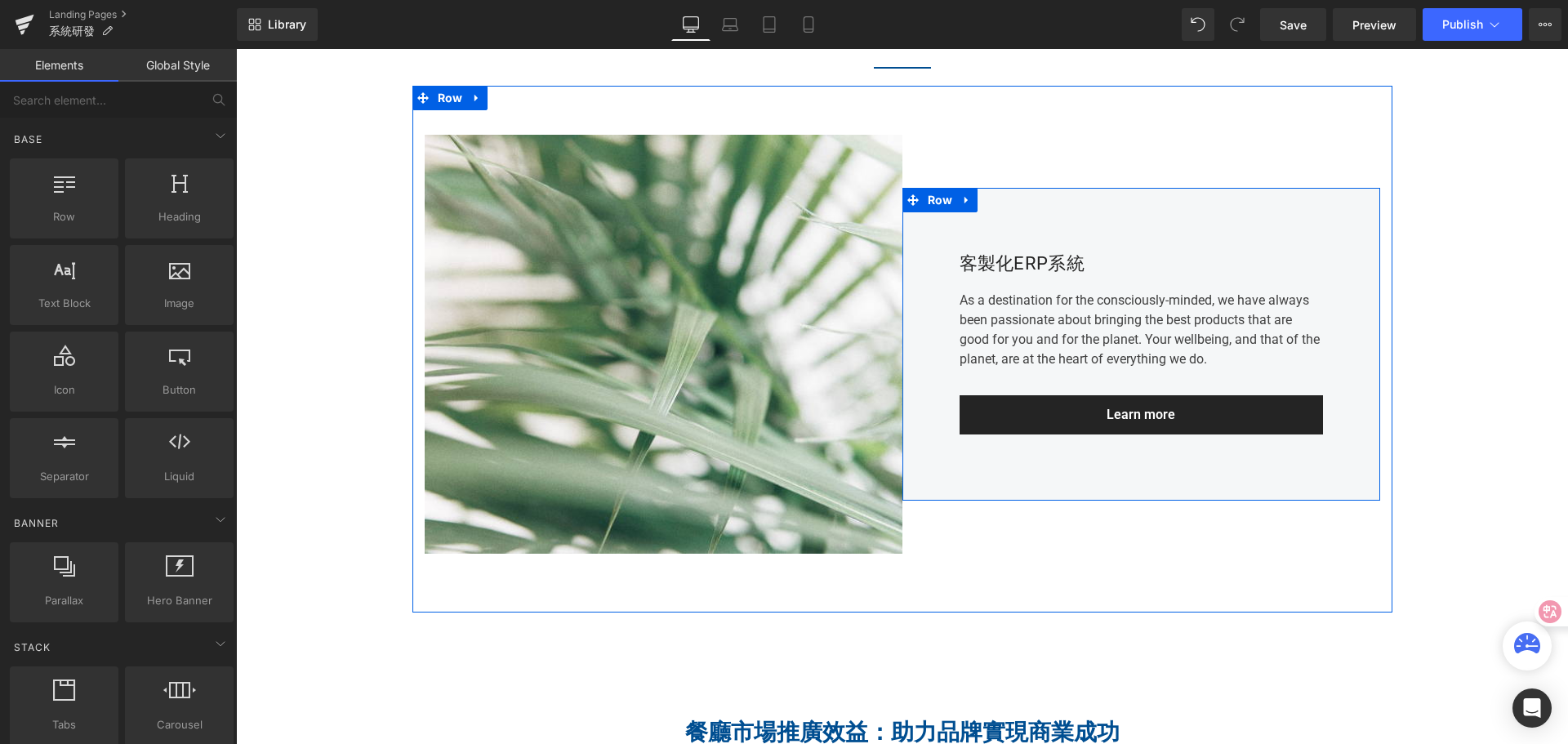
click at [941, 342] on div "客製化ERP系統 Heading As a destination for the consciously-minded, we have always be…" at bounding box center [1140, 344] width 477 height 313
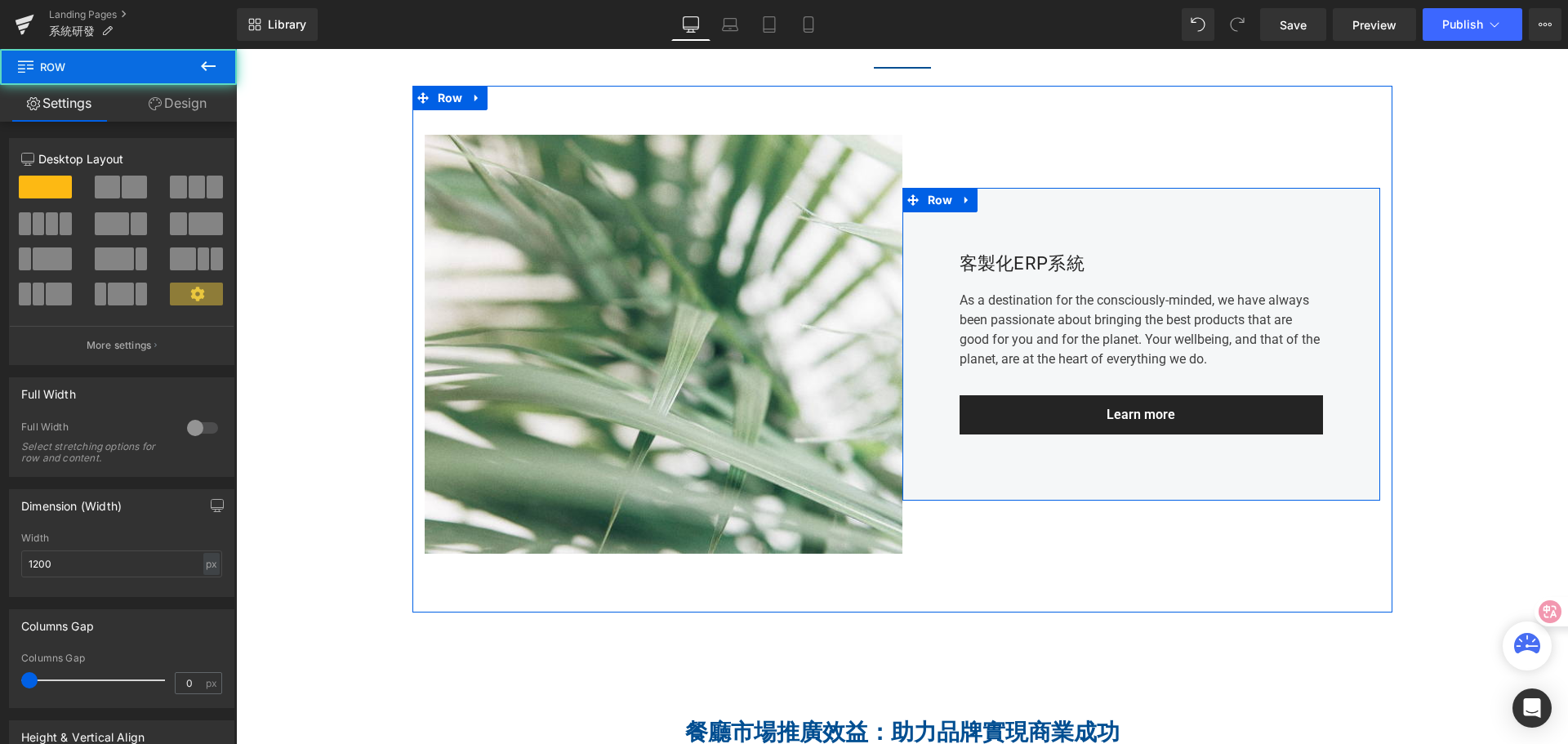
click at [236, 49] on div at bounding box center [236, 49] width 0 height 0
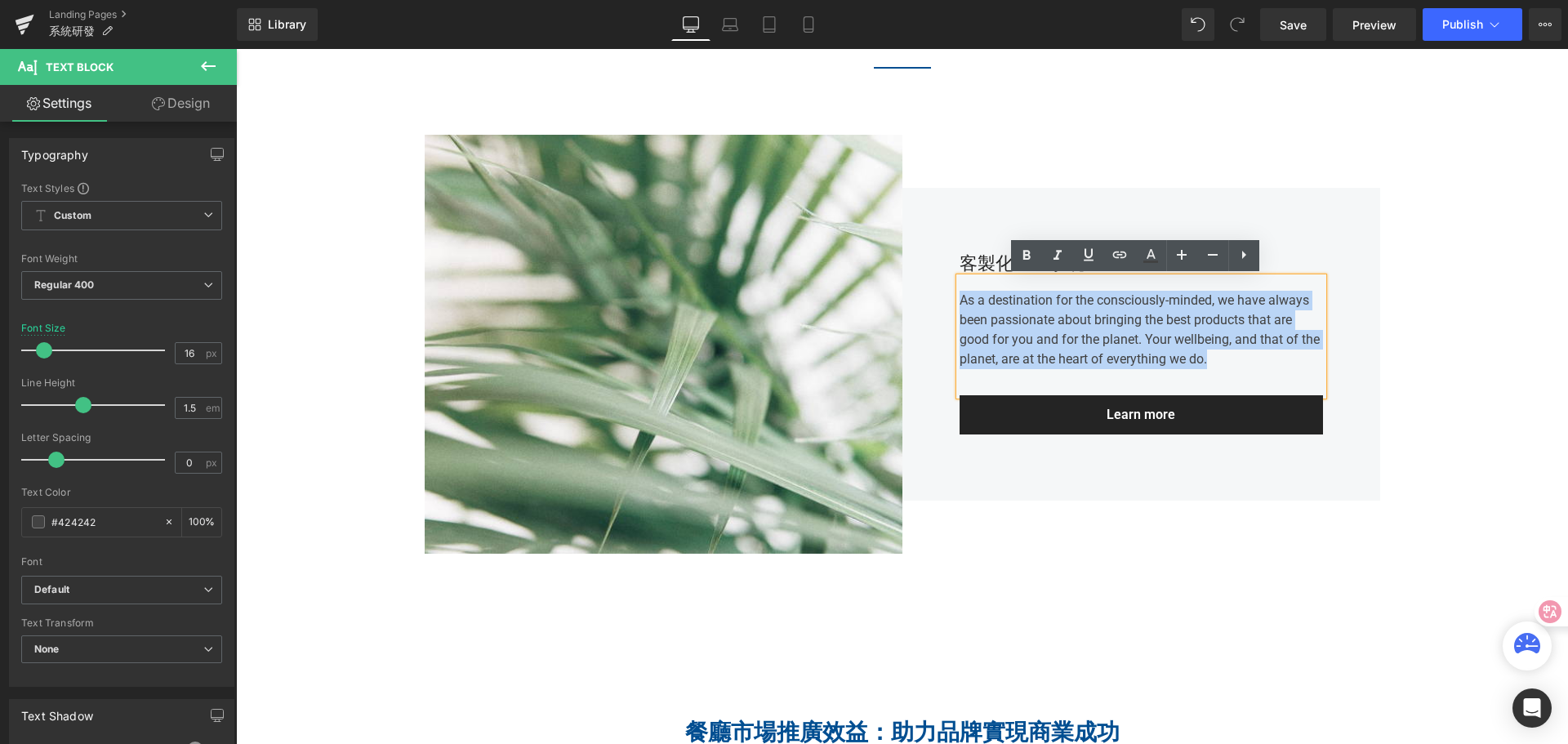
drag, startPoint x: 952, startPoint y: 301, endPoint x: 943, endPoint y: 300, distance: 9.1
click at [943, 300] on div "客製化ERP系統 Heading As a destination for the consciously-minded, we have always be…" at bounding box center [1140, 344] width 477 height 313
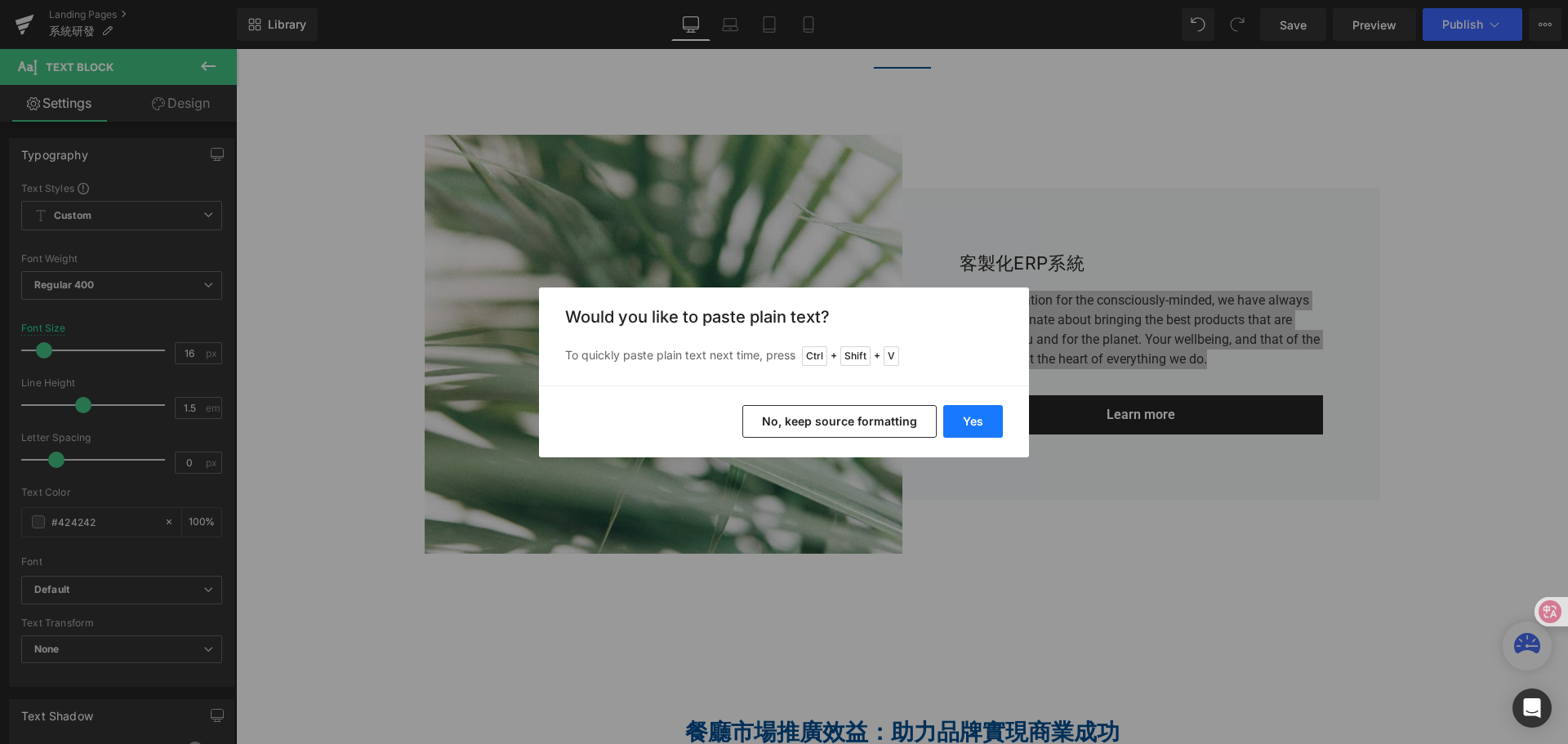
drag, startPoint x: 972, startPoint y: 436, endPoint x: 735, endPoint y: 384, distance: 242.6
click at [972, 436] on button "Yes" at bounding box center [973, 421] width 59 height 33
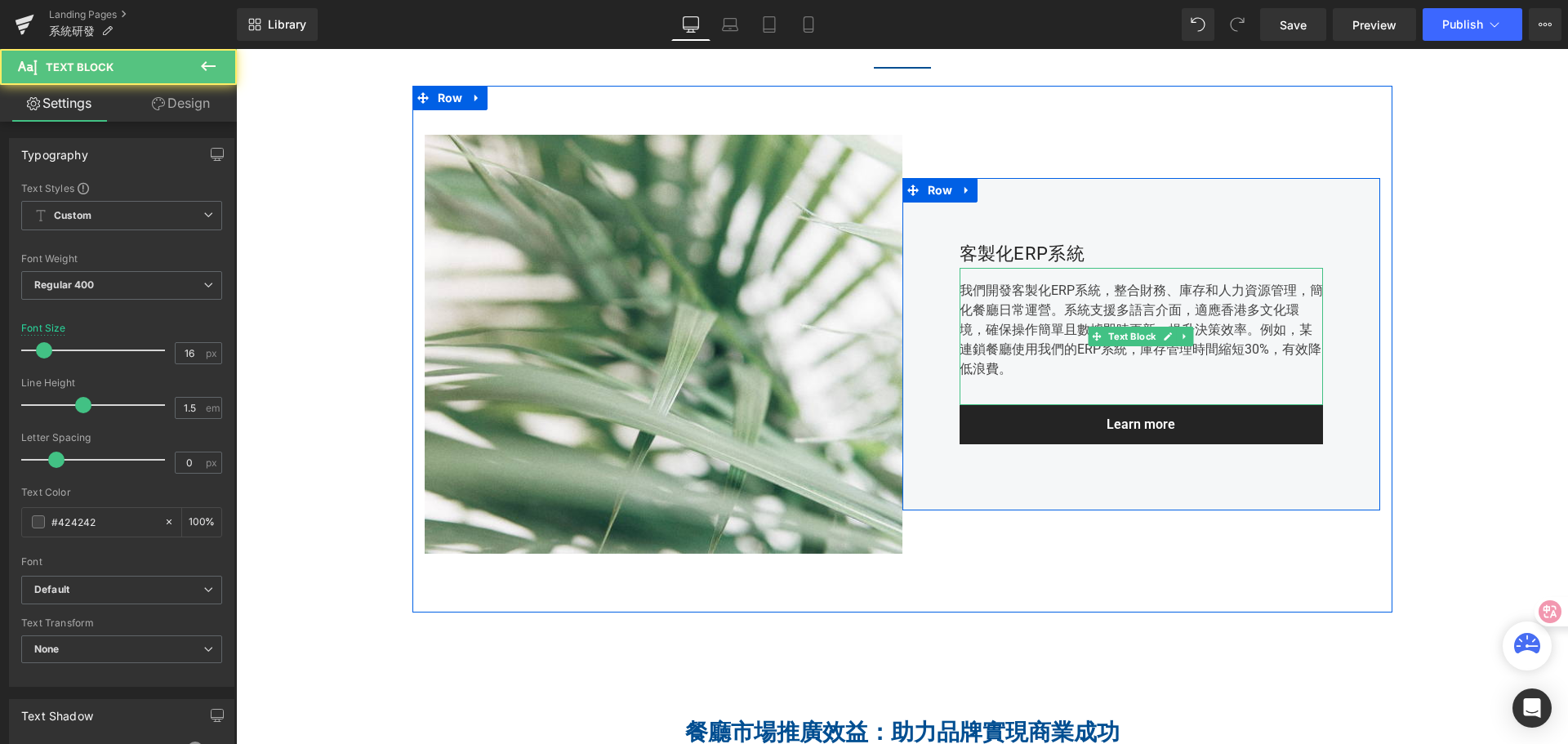
click at [996, 344] on div "我們開發客製化ERP系統，整合財務、庫存和人力資源管理，簡化餐廳日常運營。系統支援多語言介面，適應香港多文化環境，確保操作簡單且數據即時更新，提升決策效率。例…" at bounding box center [1141, 337] width 364 height 137
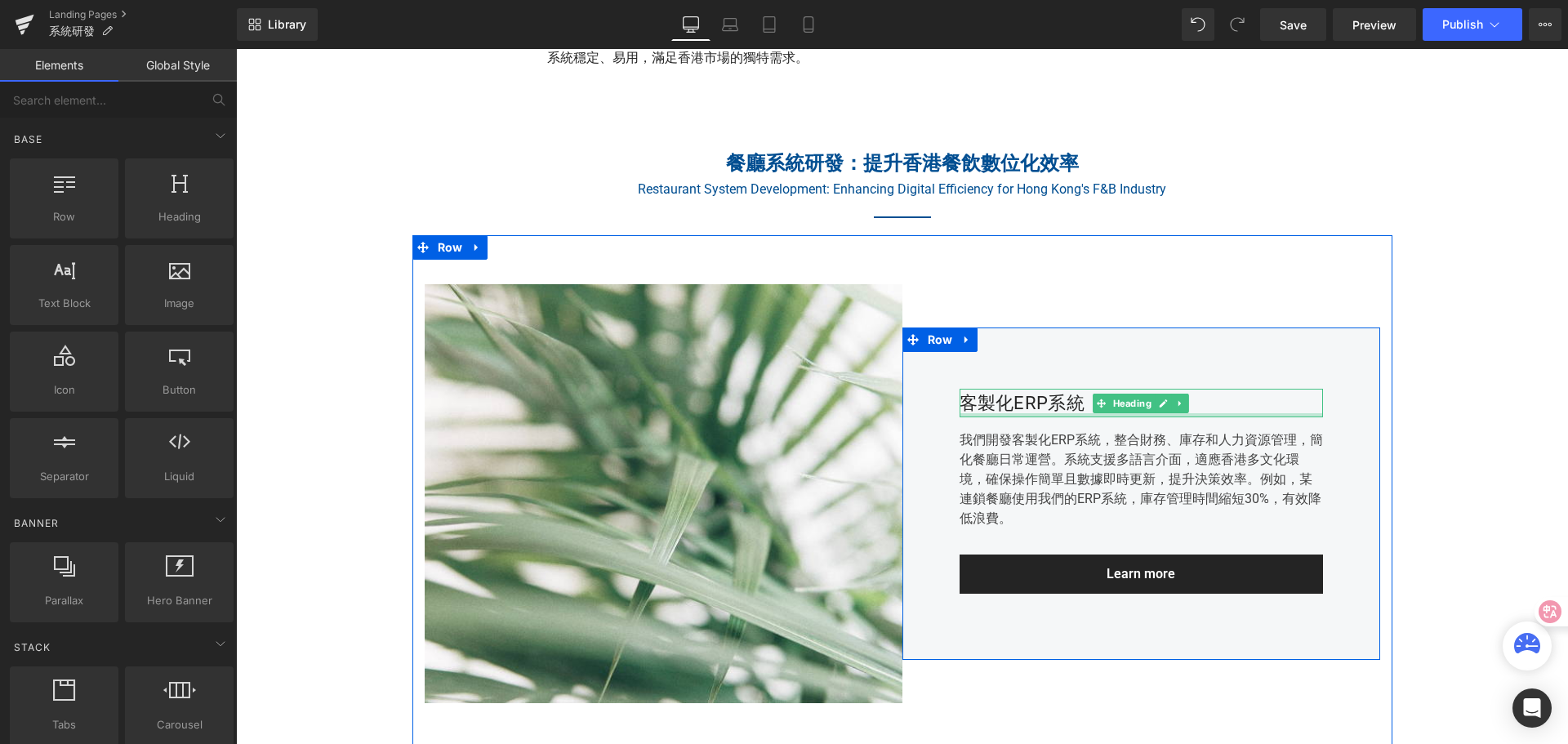
scroll to position [633, 0]
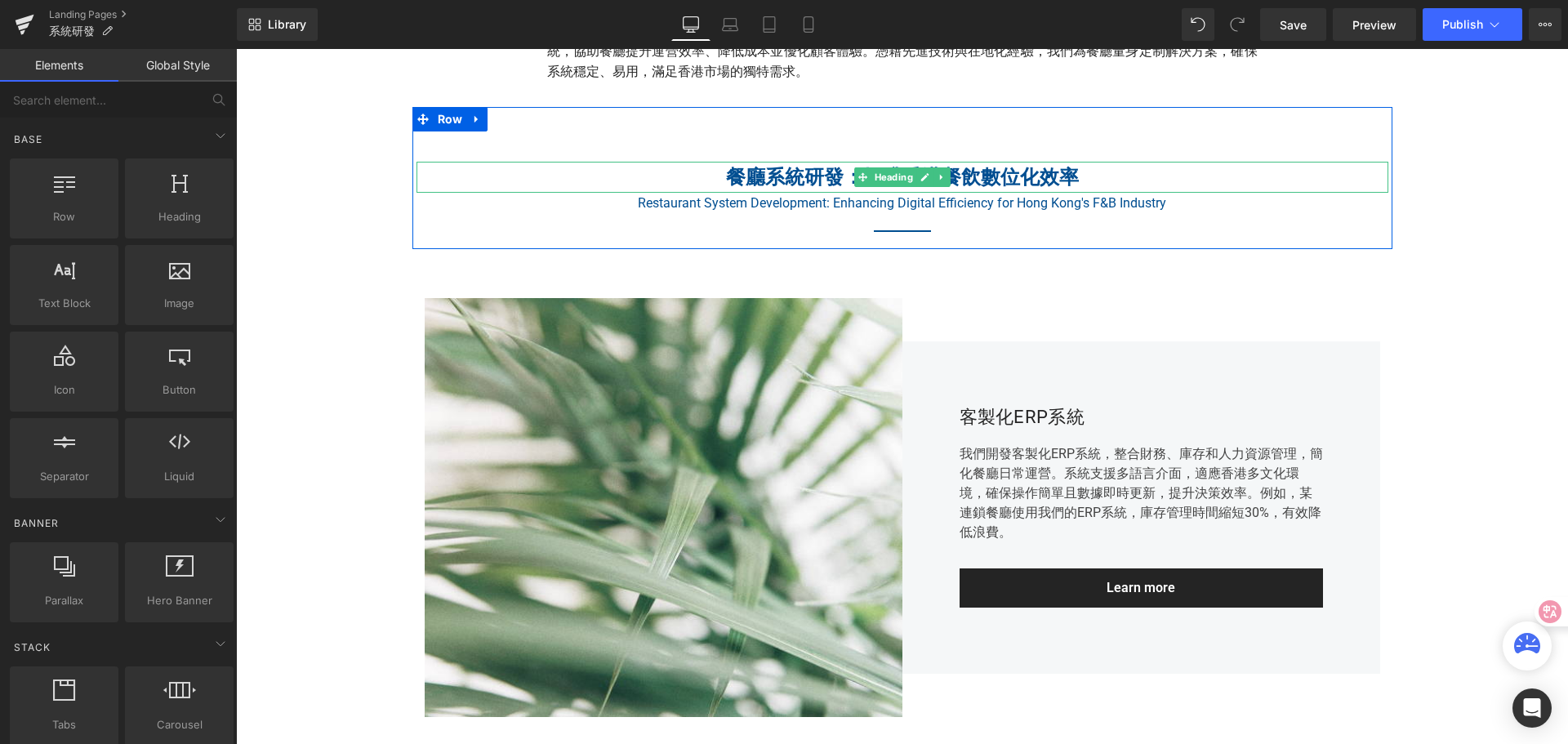
click at [1002, 176] on h2 "餐廳系統研發：提升香港餐飲數位化效率" at bounding box center [902, 177] width 972 height 31
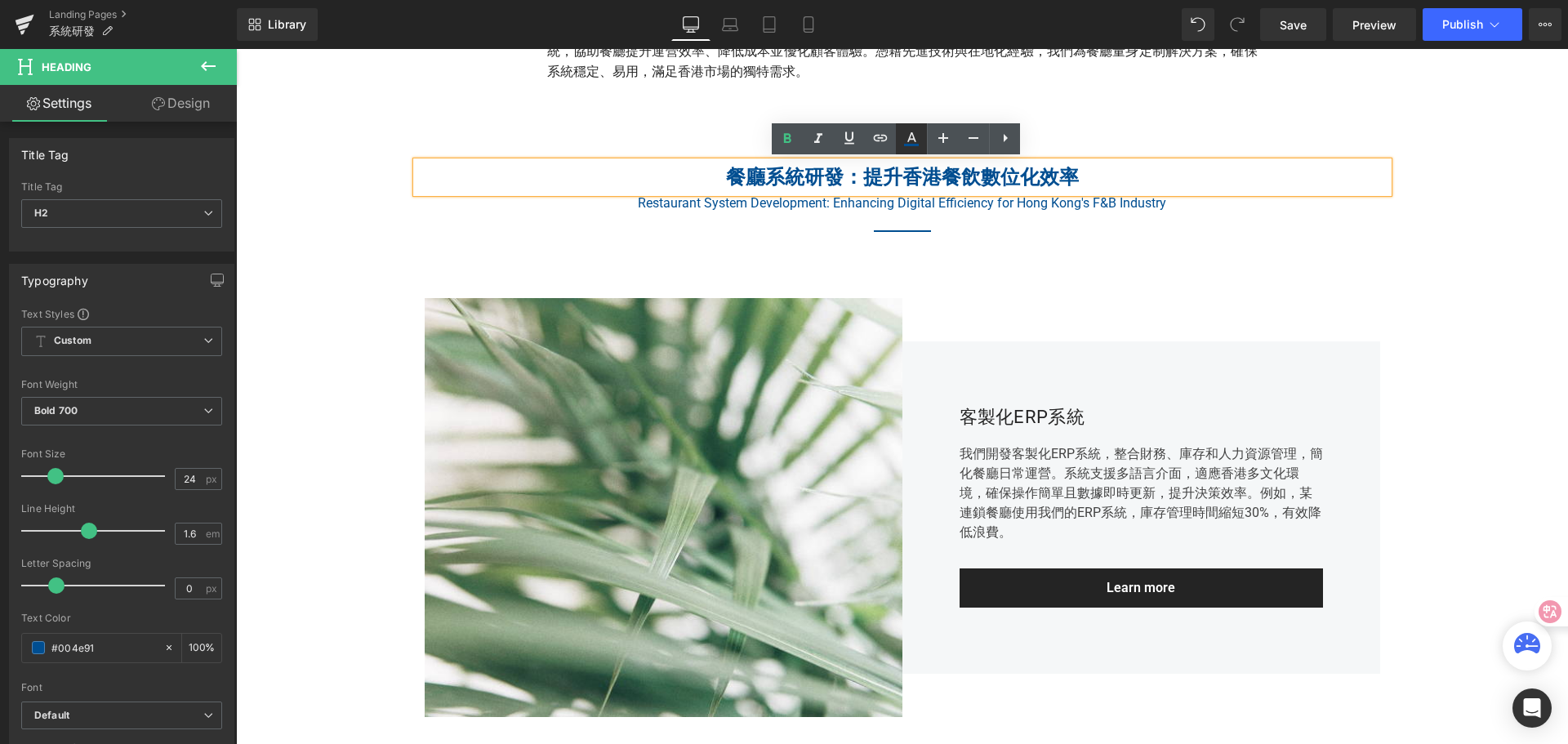
click at [904, 137] on icon at bounding box center [911, 139] width 20 height 20
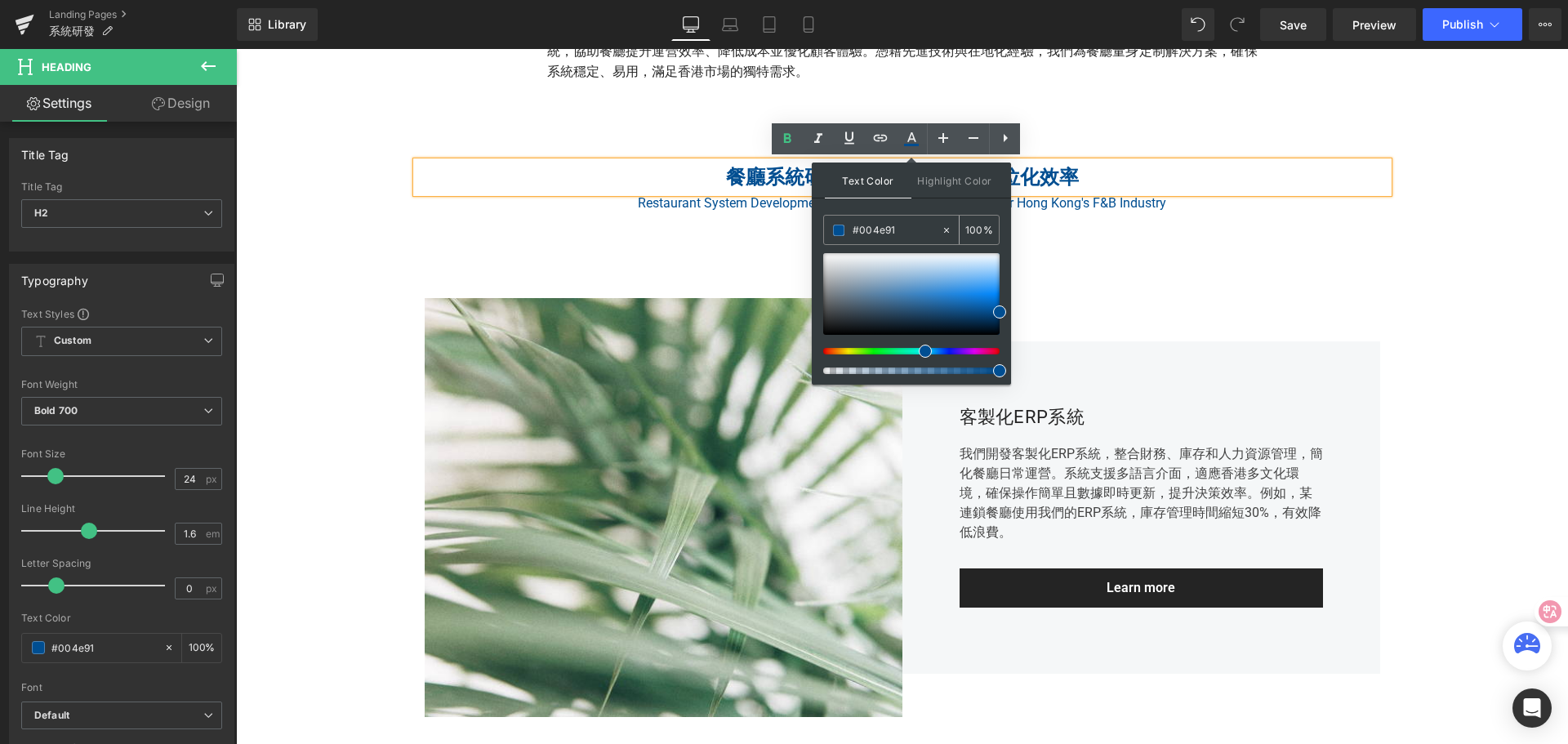
drag, startPoint x: 913, startPoint y: 225, endPoint x: 829, endPoint y: 233, distance: 84.4
click at [829, 233] on div "#004e91" at bounding box center [882, 229] width 117 height 29
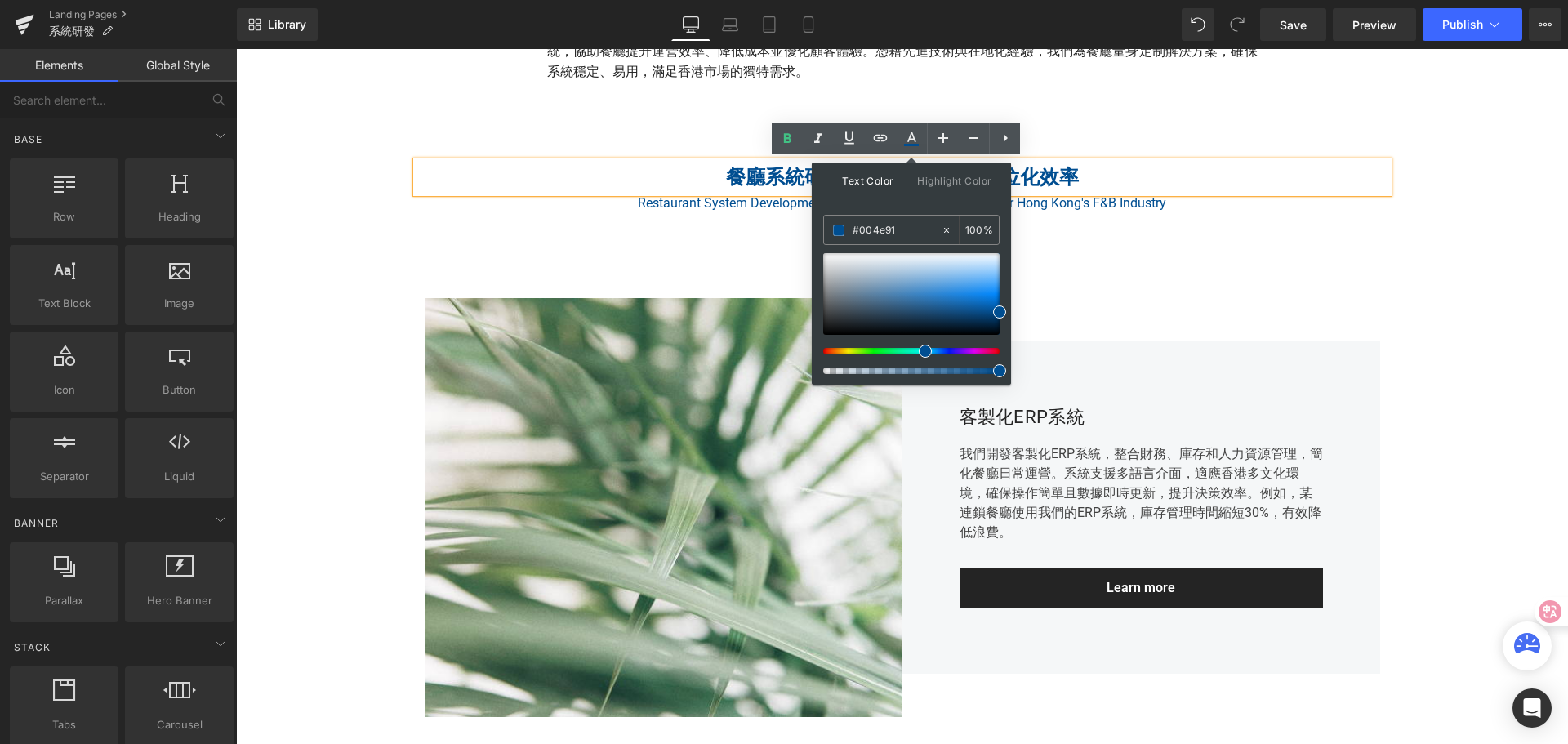
drag, startPoint x: 1493, startPoint y: 286, endPoint x: 1361, endPoint y: 346, distance: 145.0
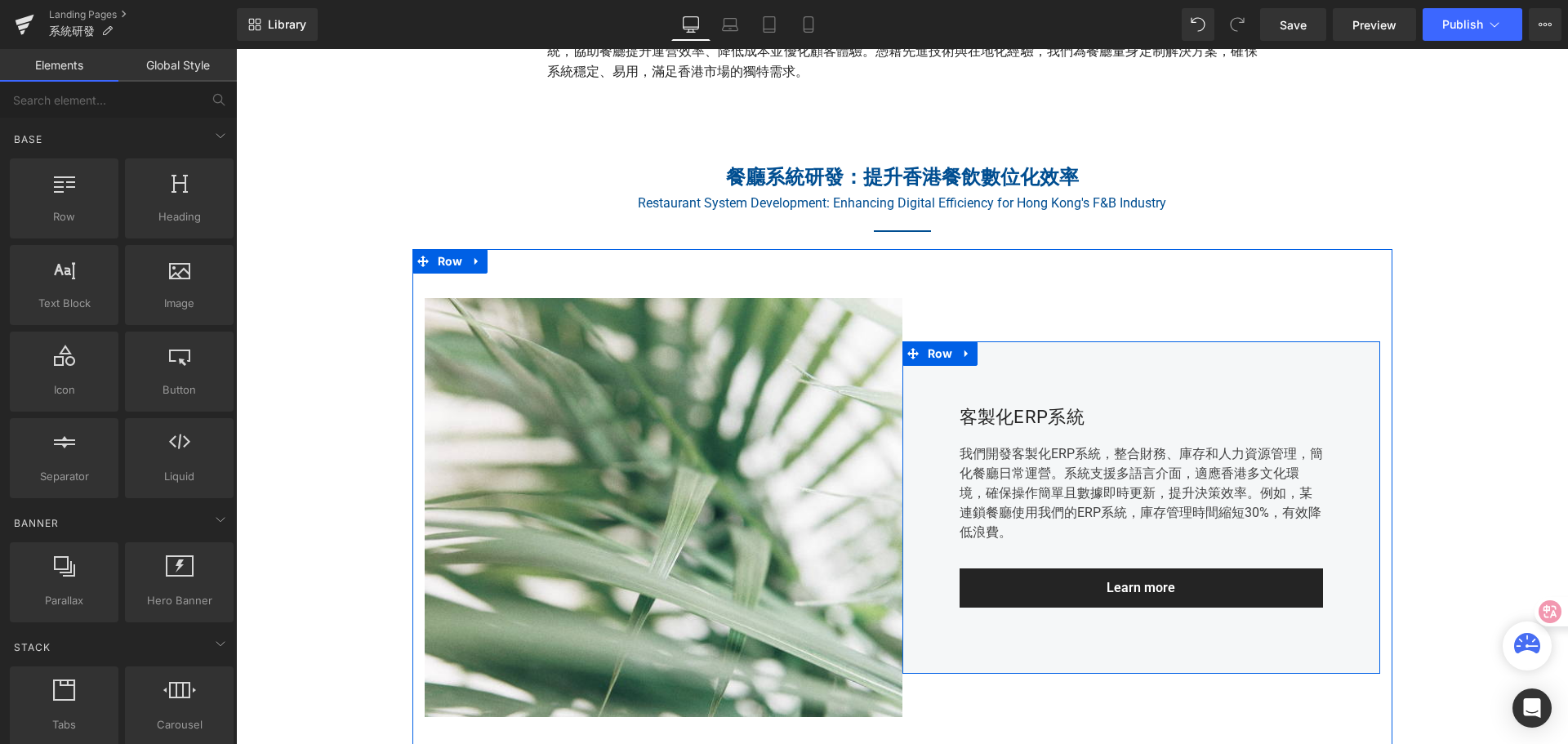
click at [1058, 413] on div "客製化ERP系統" at bounding box center [1141, 417] width 364 height 29
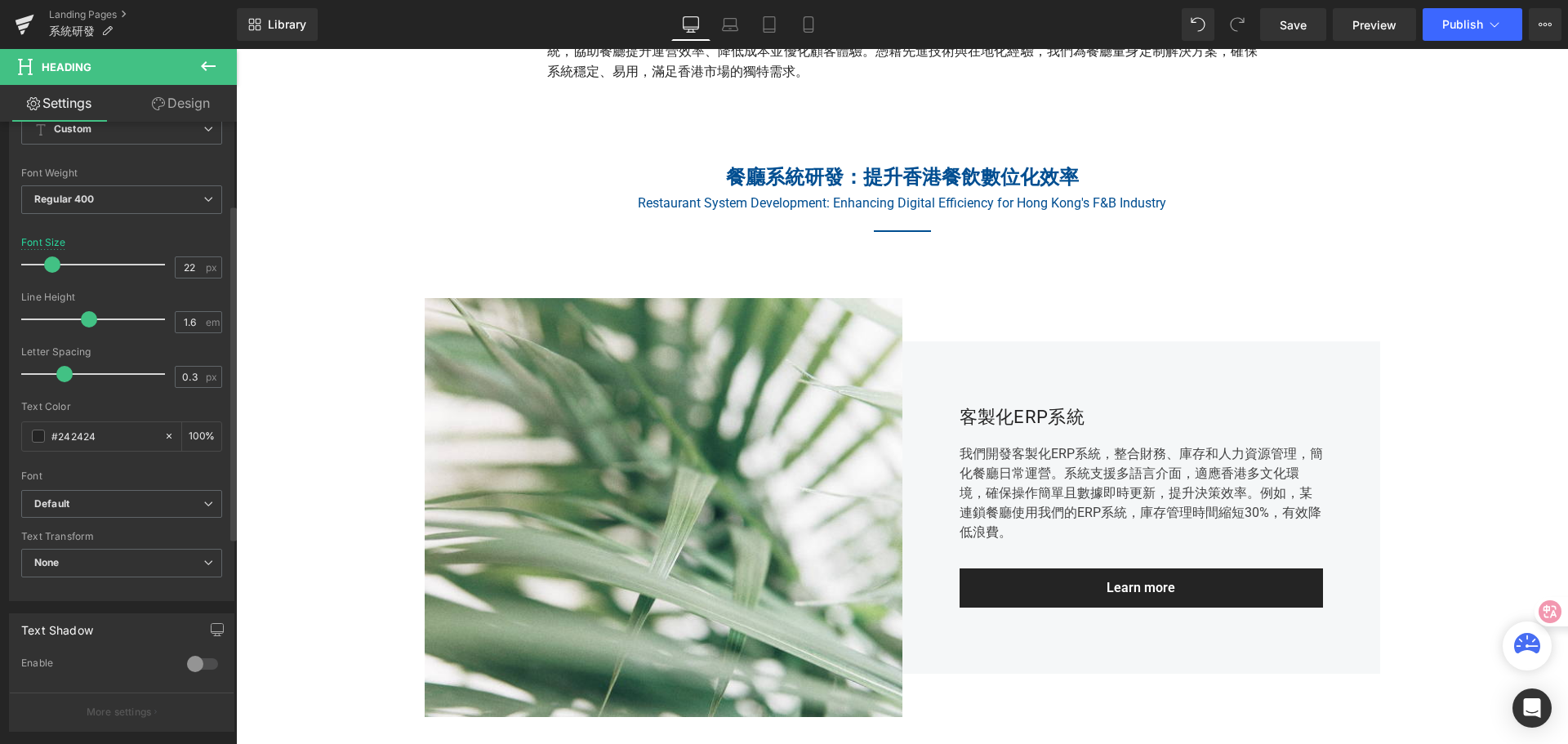
scroll to position [245, 0]
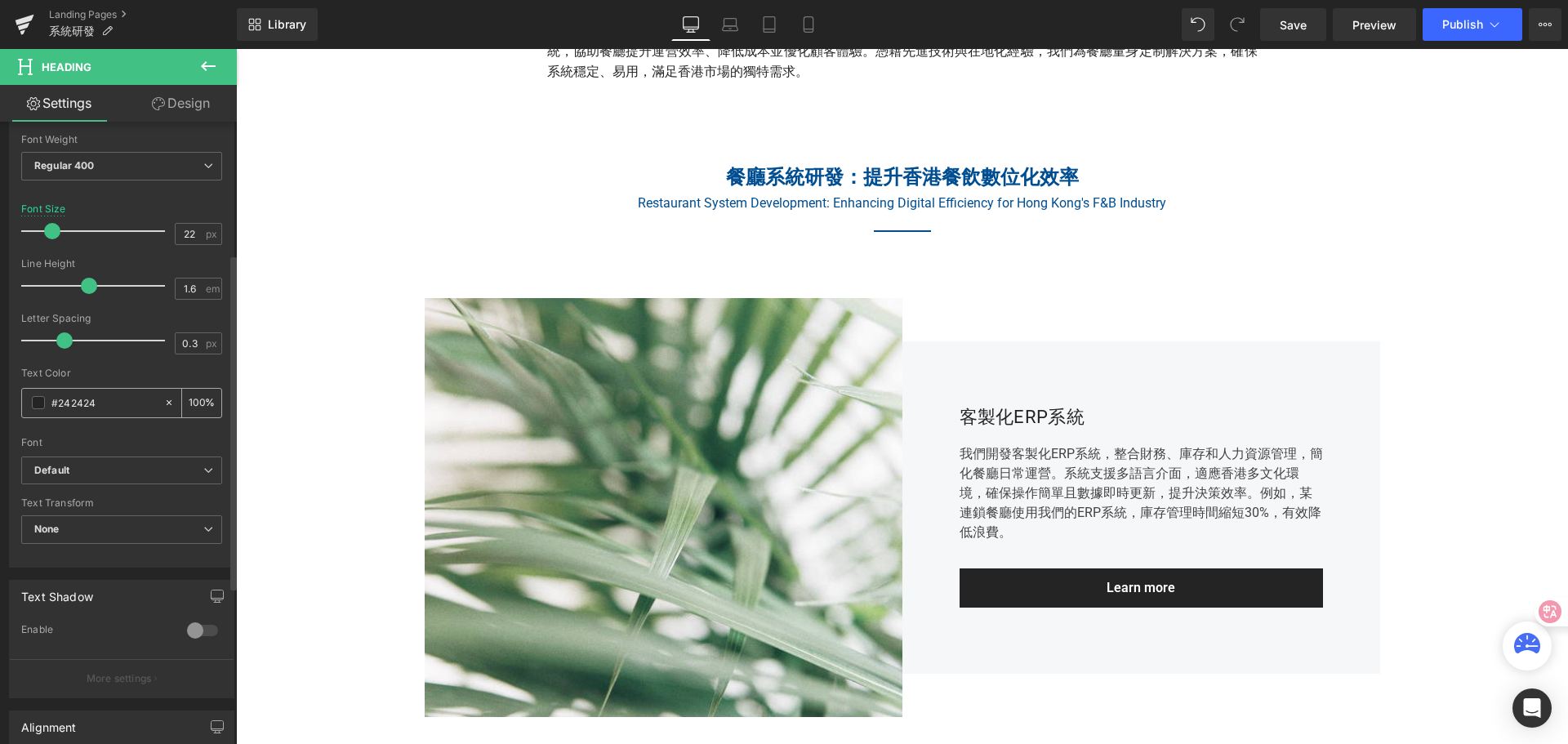
click at [42, 405] on span at bounding box center [39, 403] width 13 height 13
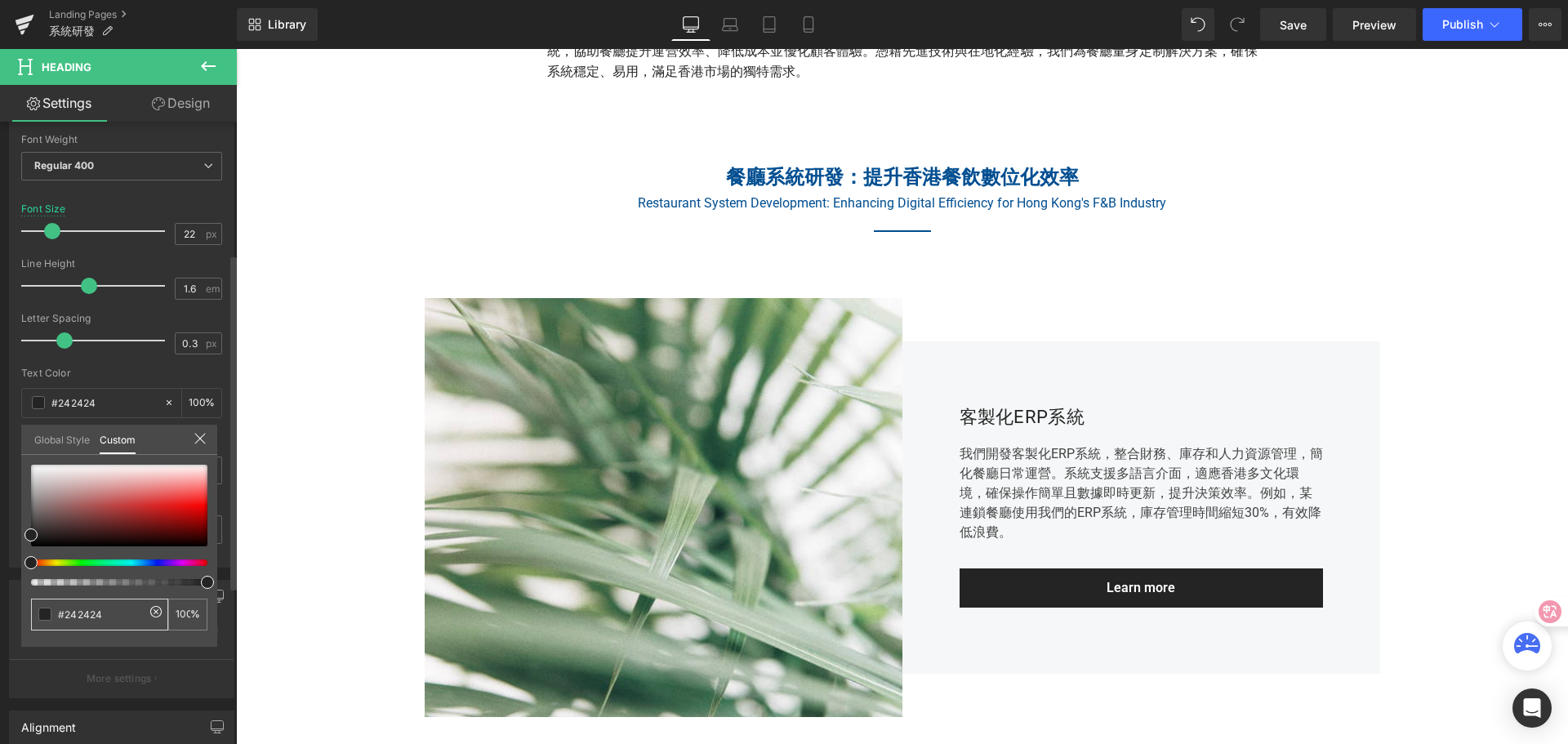
drag, startPoint x: 103, startPoint y: 615, endPoint x: 59, endPoint y: 610, distance: 44.3
click at [47, 606] on div "#242424" at bounding box center [100, 615] width 137 height 32
paste input "004e91"
type input "#004e91"
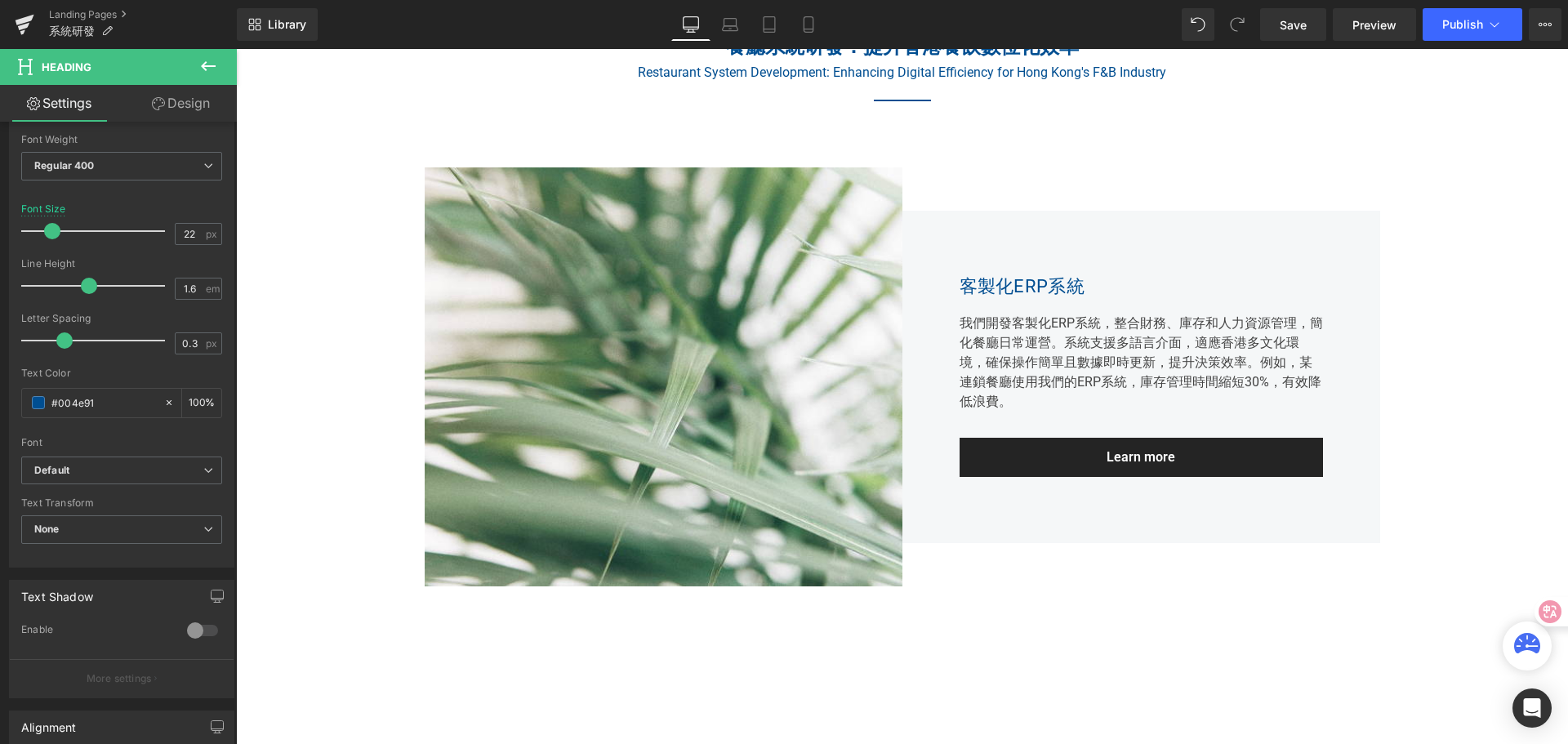
scroll to position [796, 0]
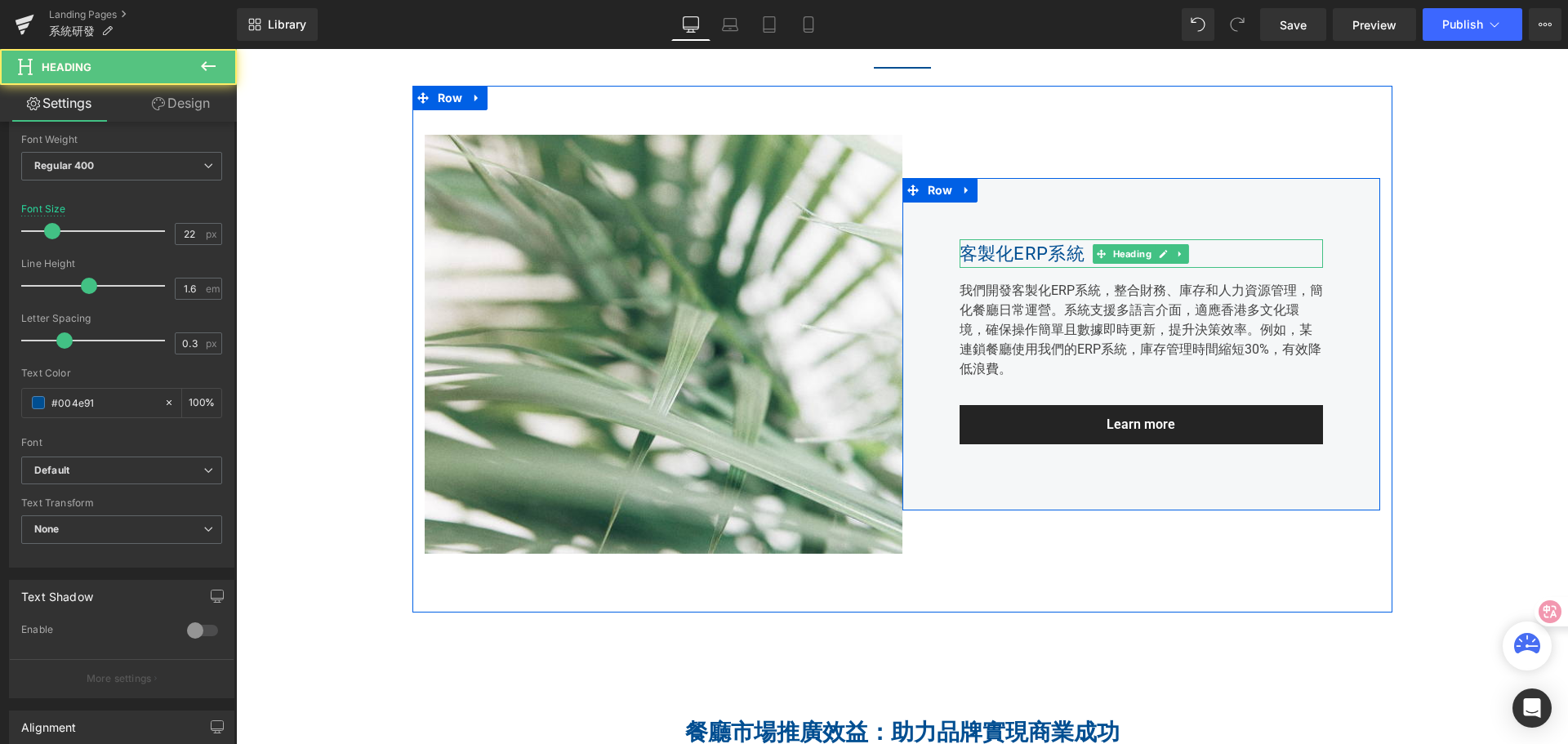
click at [1027, 253] on div "客製化ERP系統" at bounding box center [1141, 253] width 364 height 29
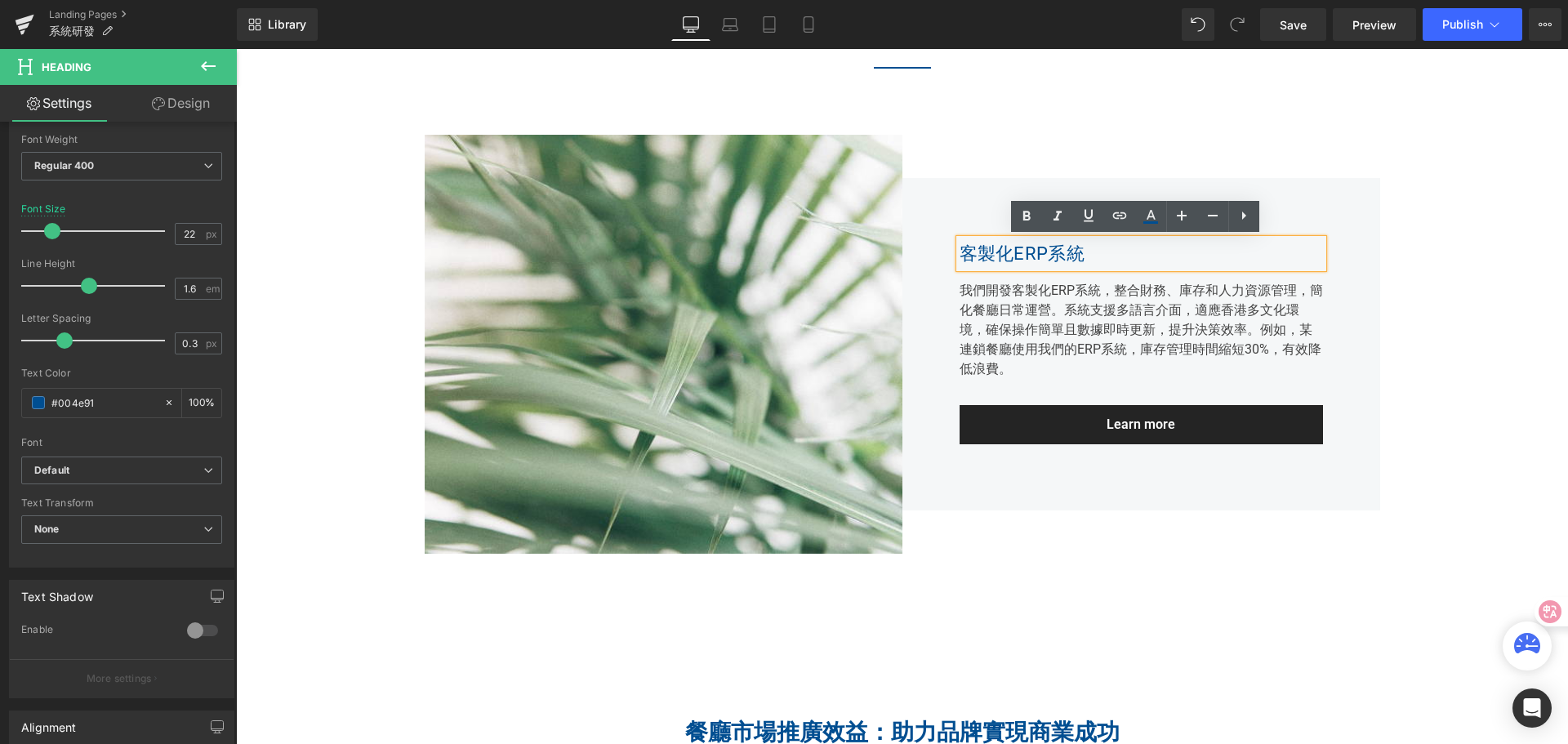
click at [960, 252] on div "客製化ERP系統" at bounding box center [1141, 253] width 364 height 29
click at [1023, 249] on div "客製化ERP系統" at bounding box center [1141, 253] width 364 height 29
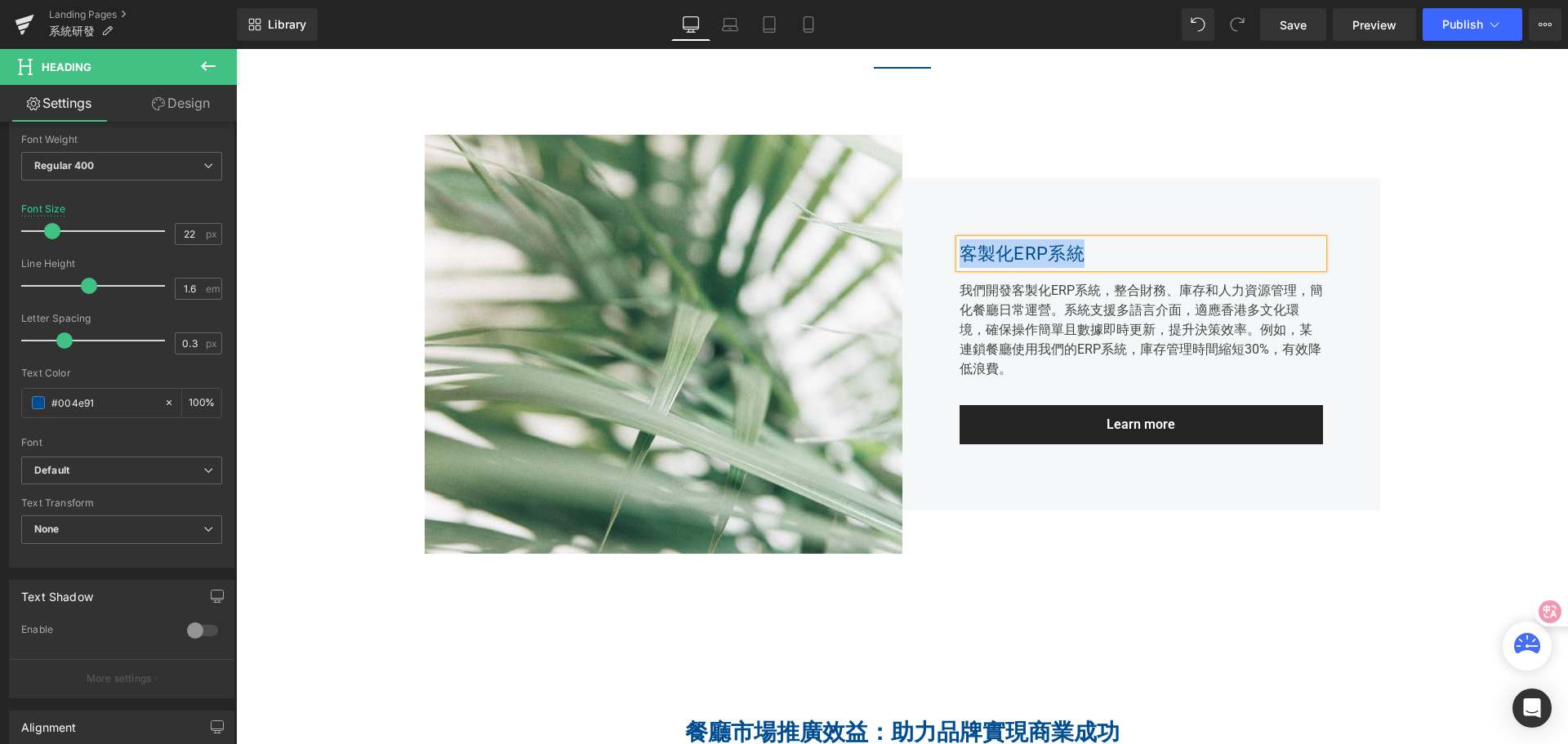
click at [1045, 256] on div "客製化ERP系統" at bounding box center [1141, 253] width 364 height 29
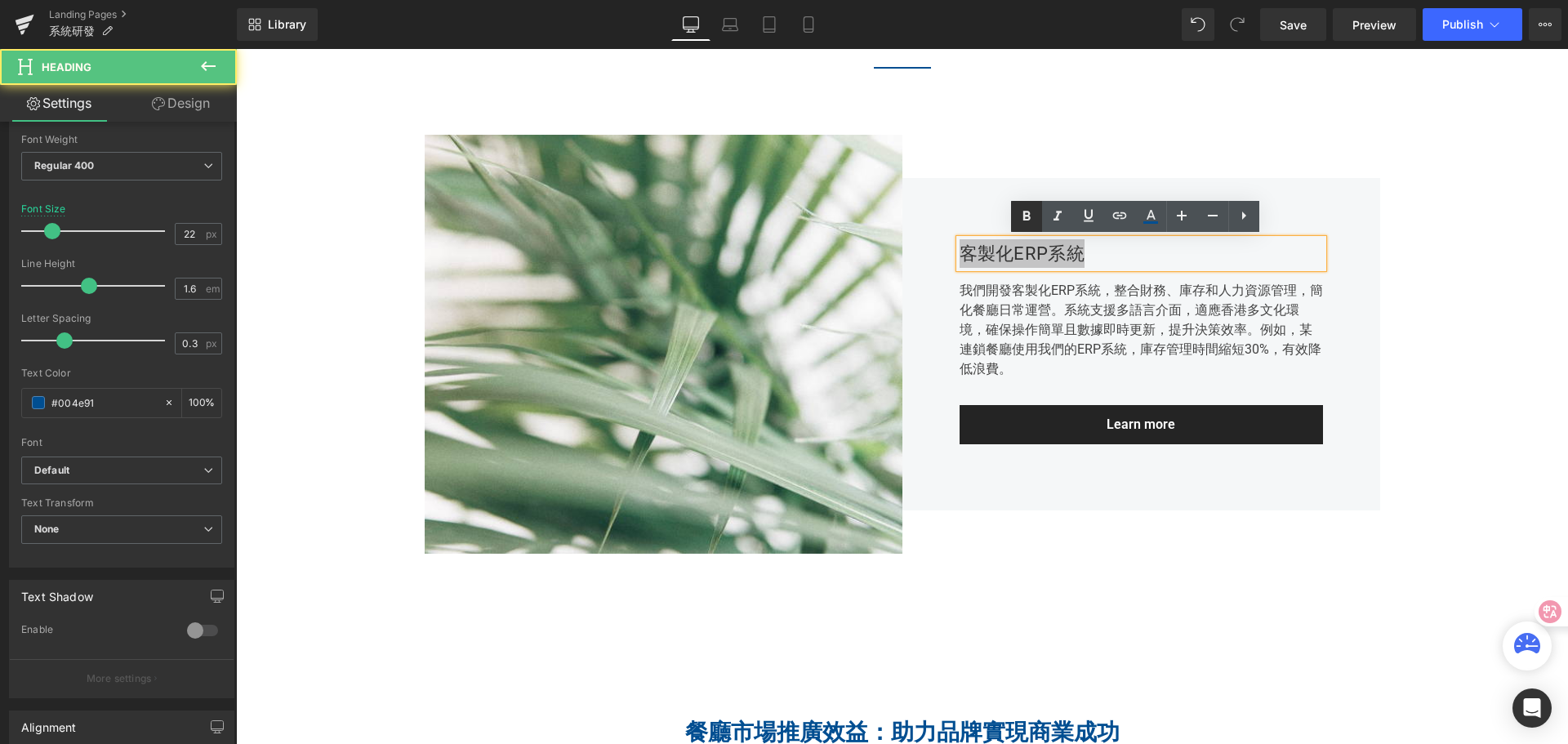
click at [1029, 211] on icon at bounding box center [1026, 217] width 20 height 20
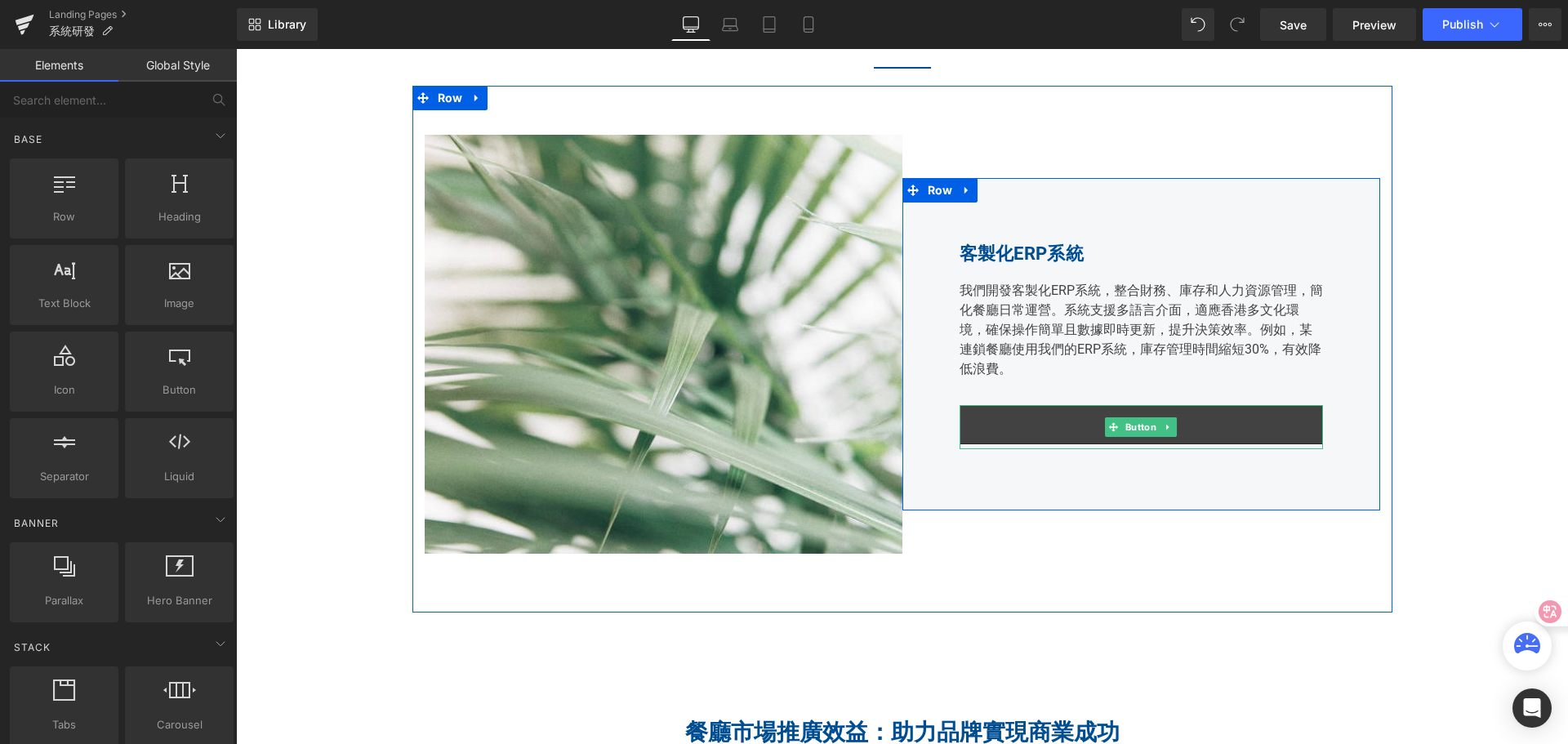
click at [965, 438] on link "Learn more" at bounding box center [1141, 425] width 364 height 40
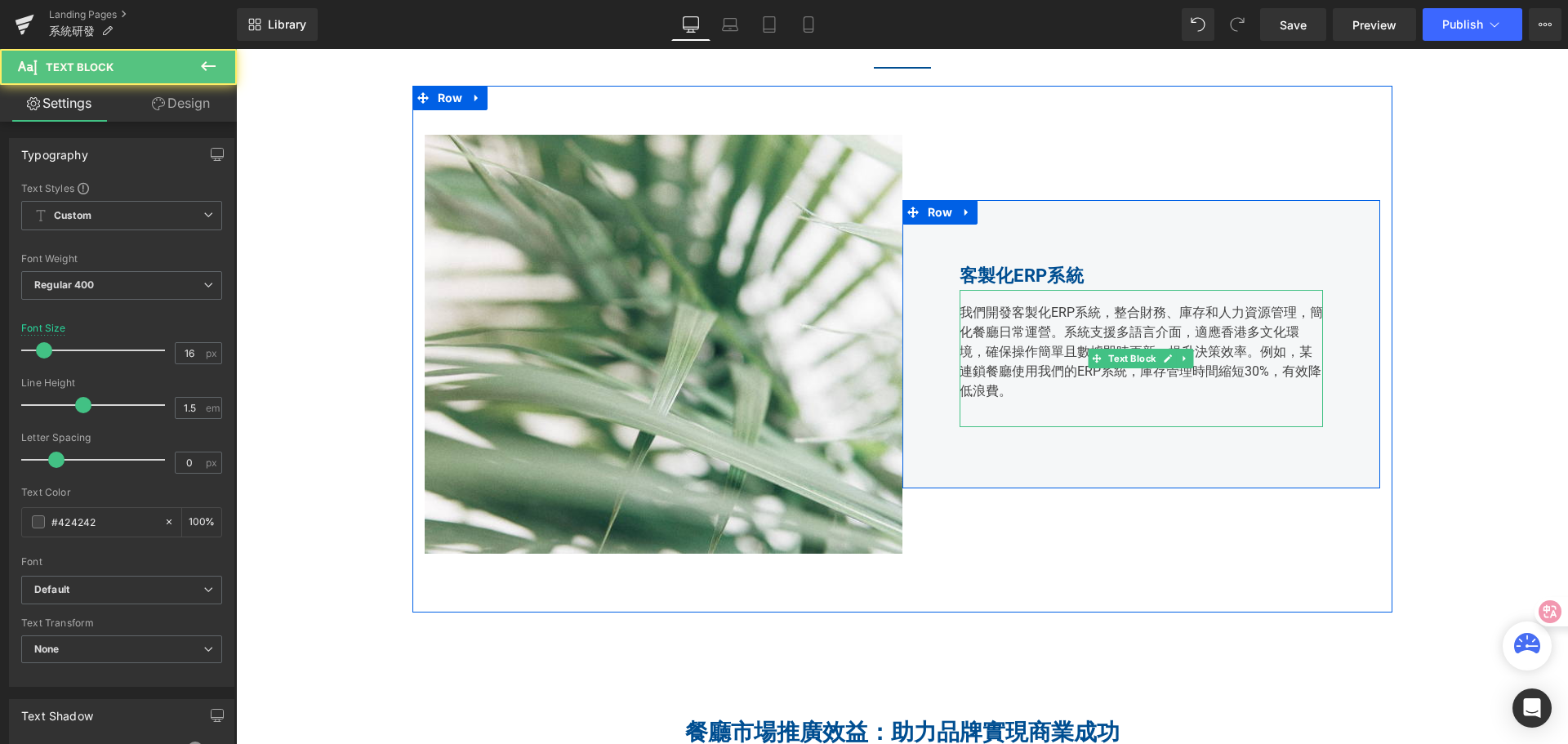
click at [986, 409] on div "我們開發客製化ERP系統，整合財務、庫存和人力資源管理，簡化餐廳日常運營。系統支援多語言介面，適應香港多文化環境，確保操作簡單且數據即時更新，提升決策效率。例…" at bounding box center [1141, 359] width 364 height 137
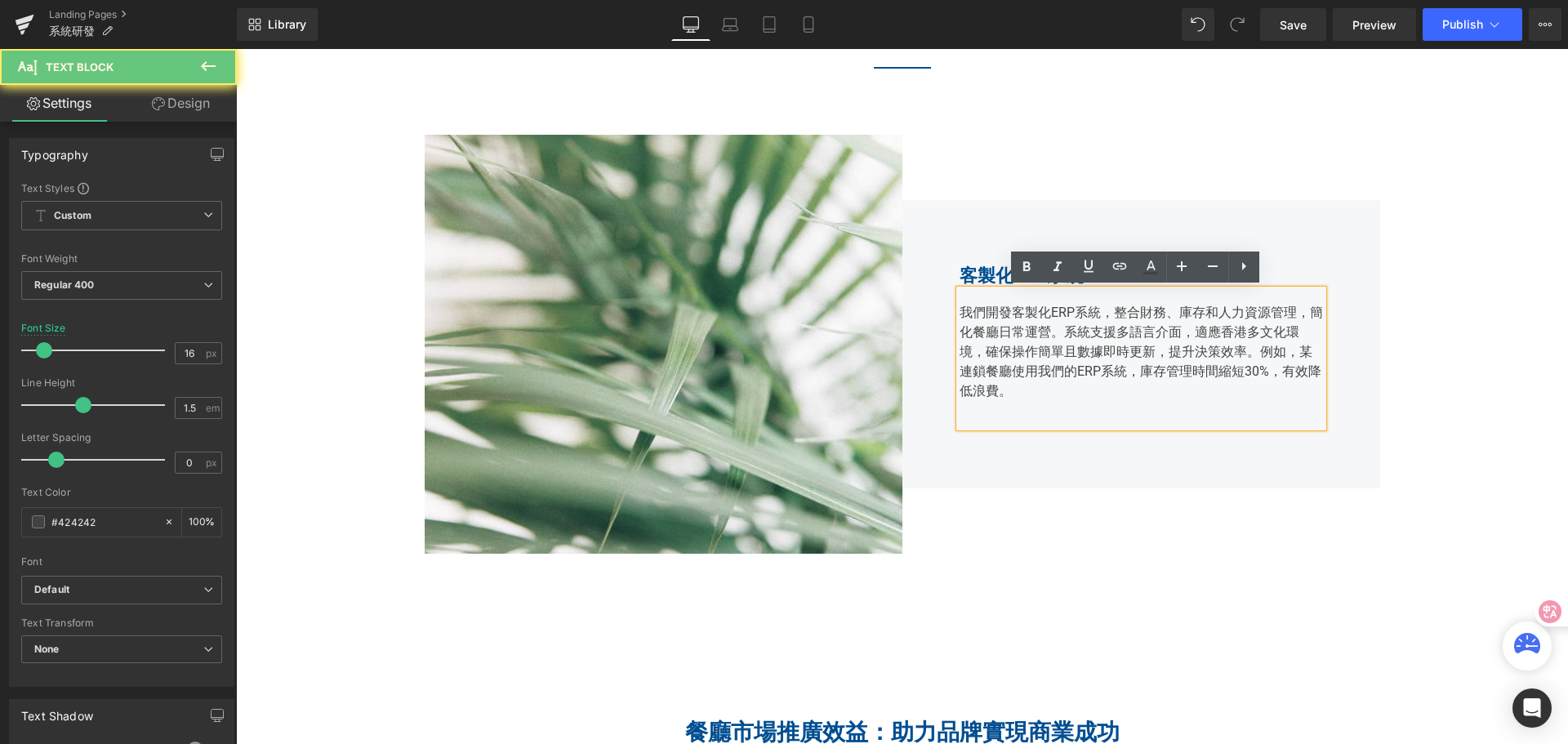
click at [973, 419] on div "我們開發客製化ERP系統，整合財務、庫存和人力資源管理，簡化餐廳日常運營。系統支援多語言介面，適應香港多文化環境，確保操作簡單且數據即時更新，提升決策效率。例…" at bounding box center [1141, 359] width 364 height 137
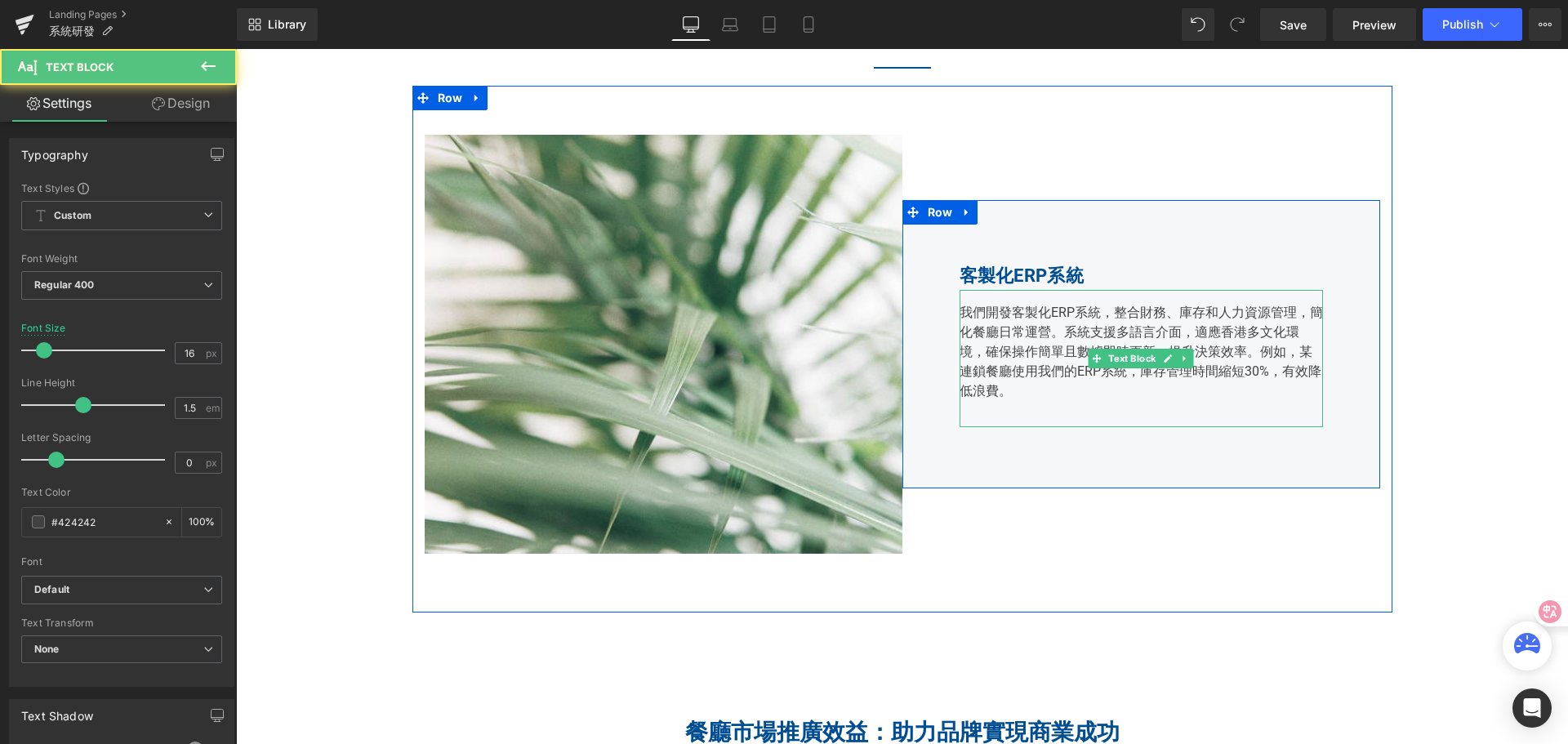
click at [1012, 404] on div "我們開發客製化ERP系統，整合財務、庫存和人力資源管理，簡化餐廳日常運營。系統支援多語言介面，適應香港多文化環境，確保操作簡單且數據即時更新，提升決策效率。例…" at bounding box center [1141, 359] width 364 height 137
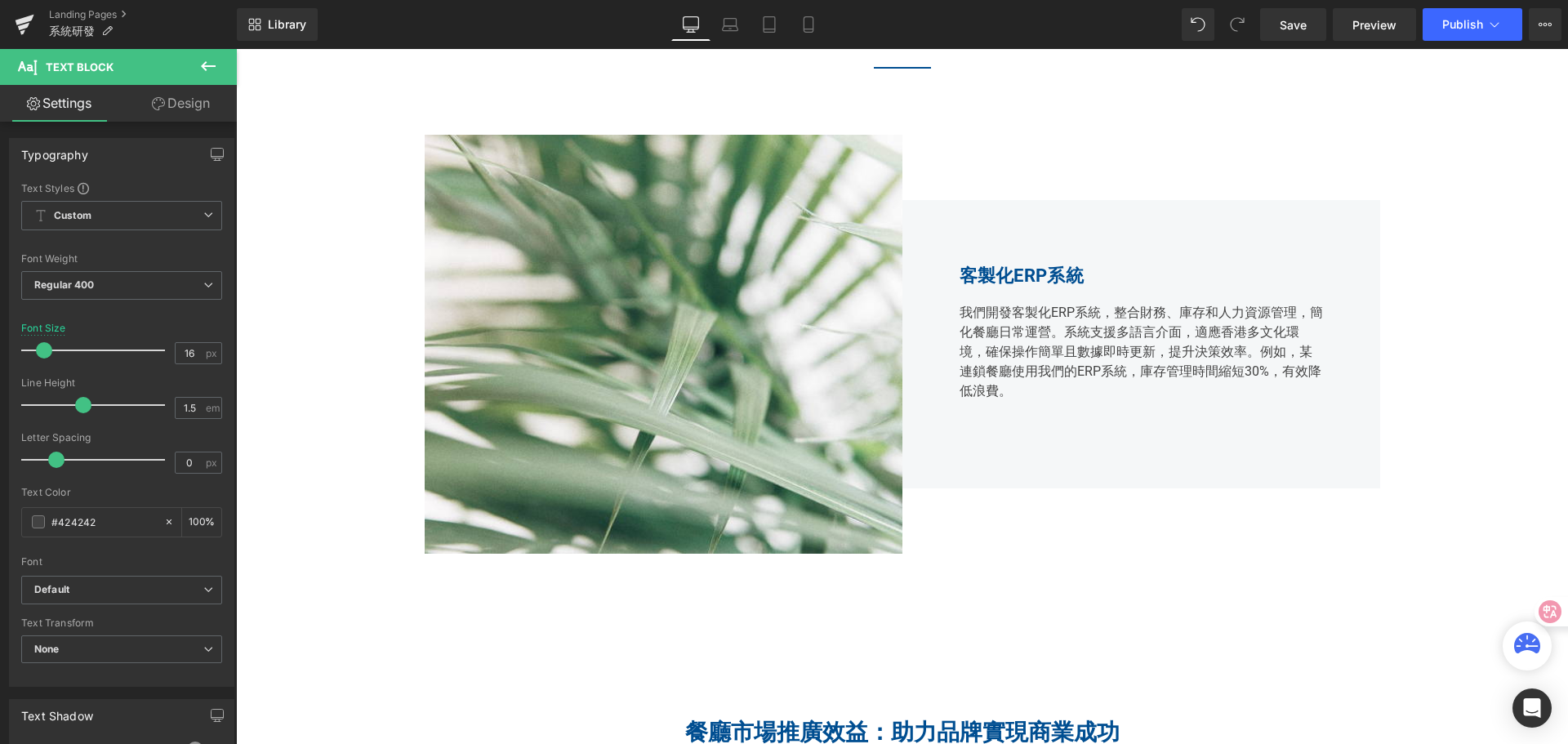
click at [192, 102] on link "Design" at bounding box center [181, 103] width 119 height 37
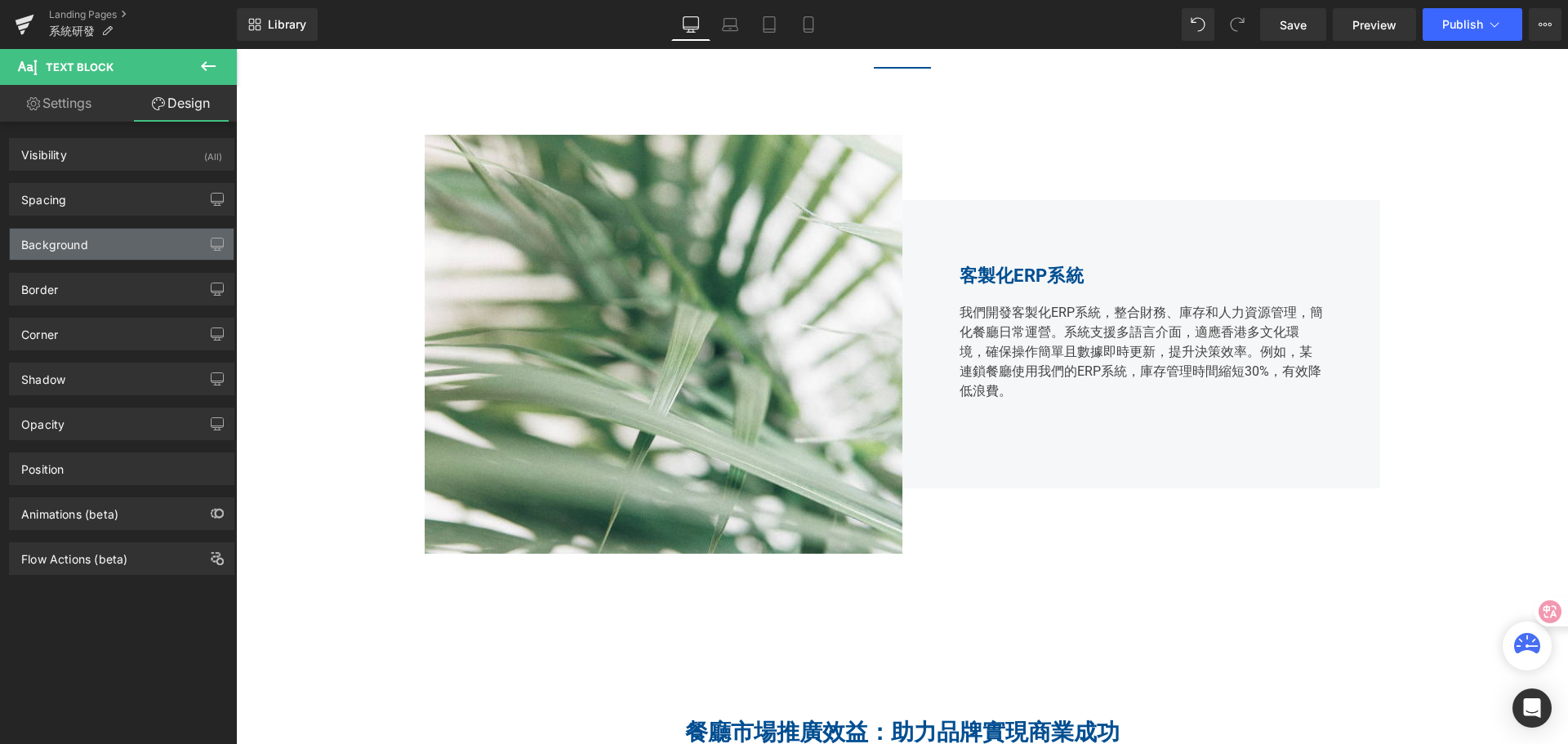
click at [84, 245] on div "Background" at bounding box center [54, 240] width 67 height 23
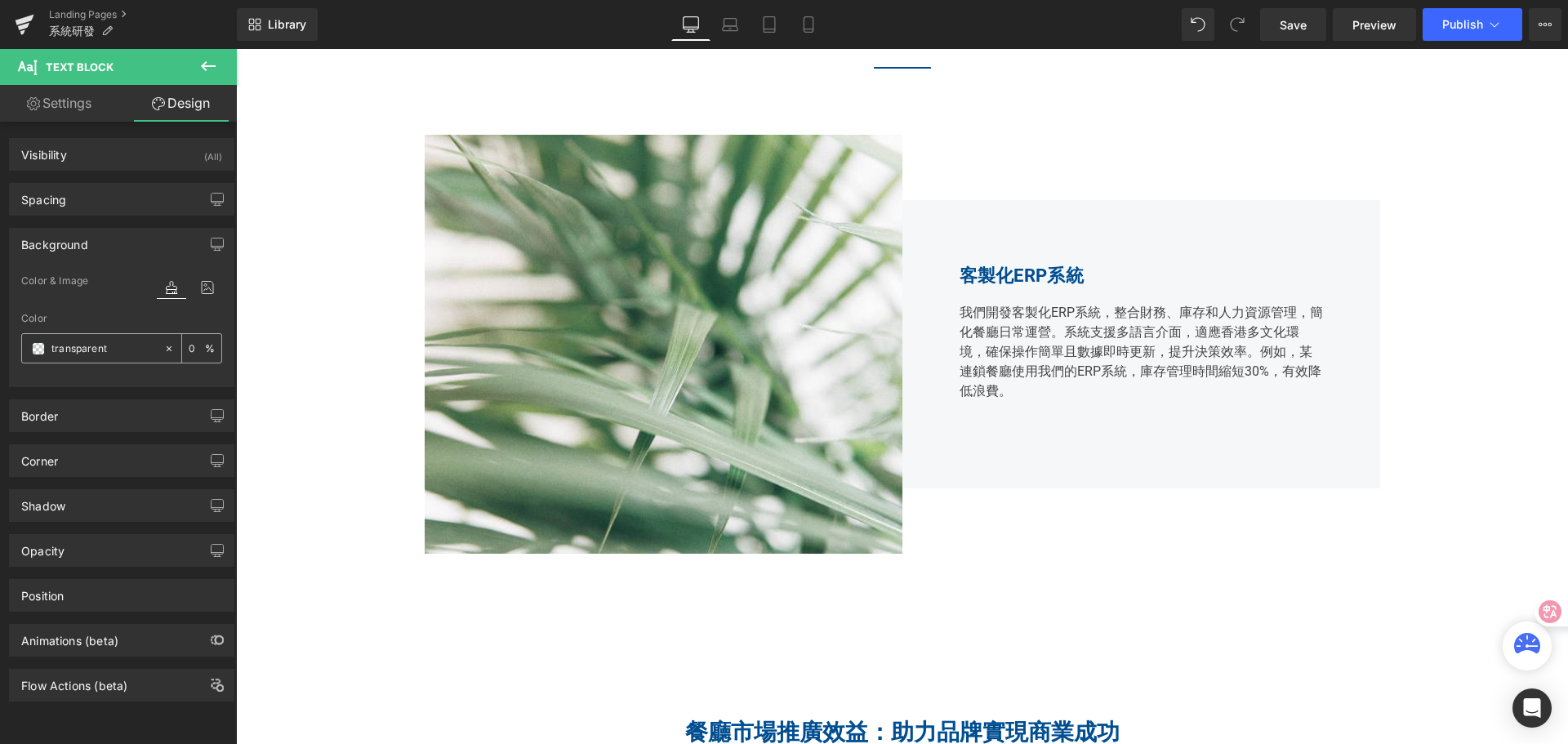
click at [35, 351] on span at bounding box center [39, 349] width 13 height 13
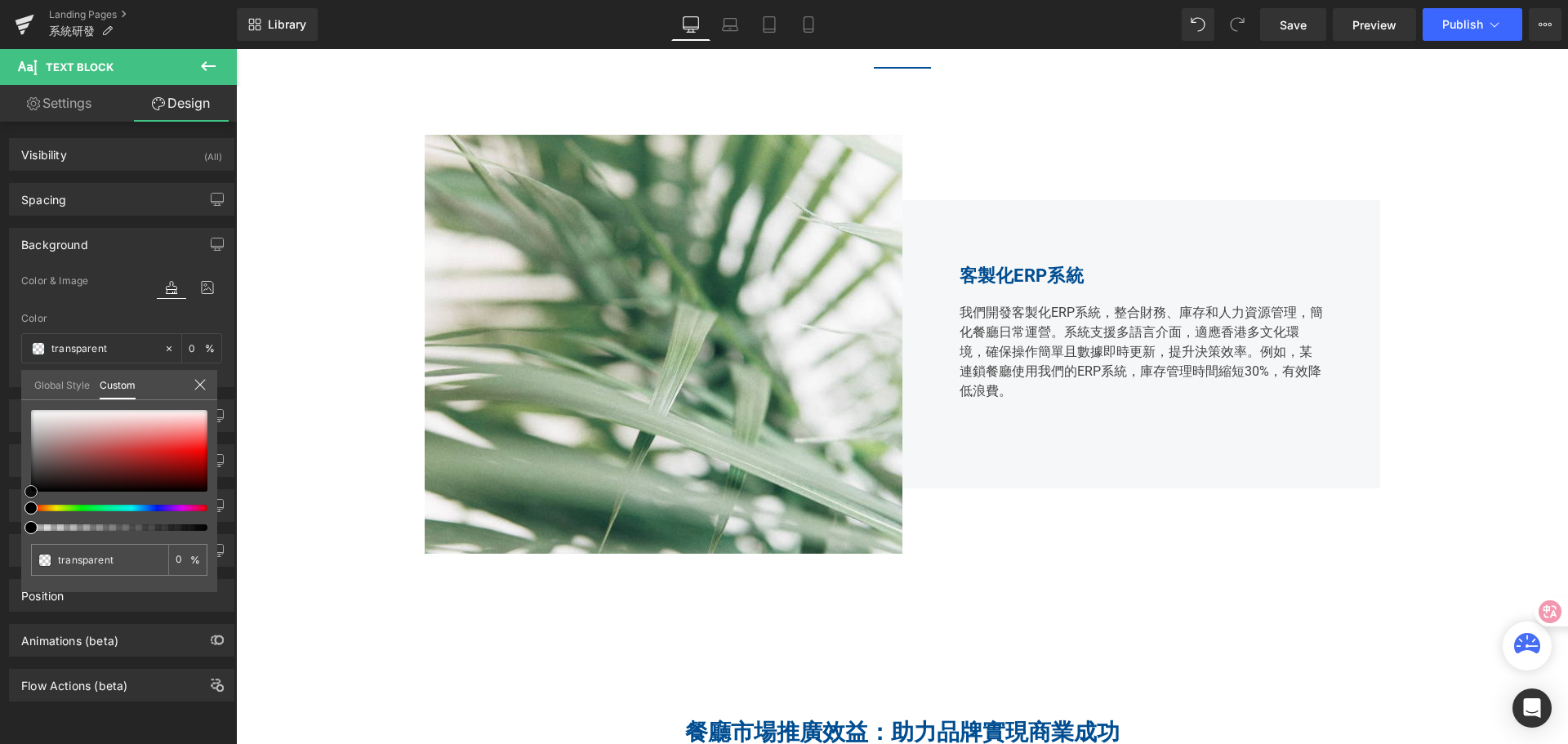
type input "#020202"
type input "100"
type input "#020202"
type input "100"
type input "#0a0a0a"
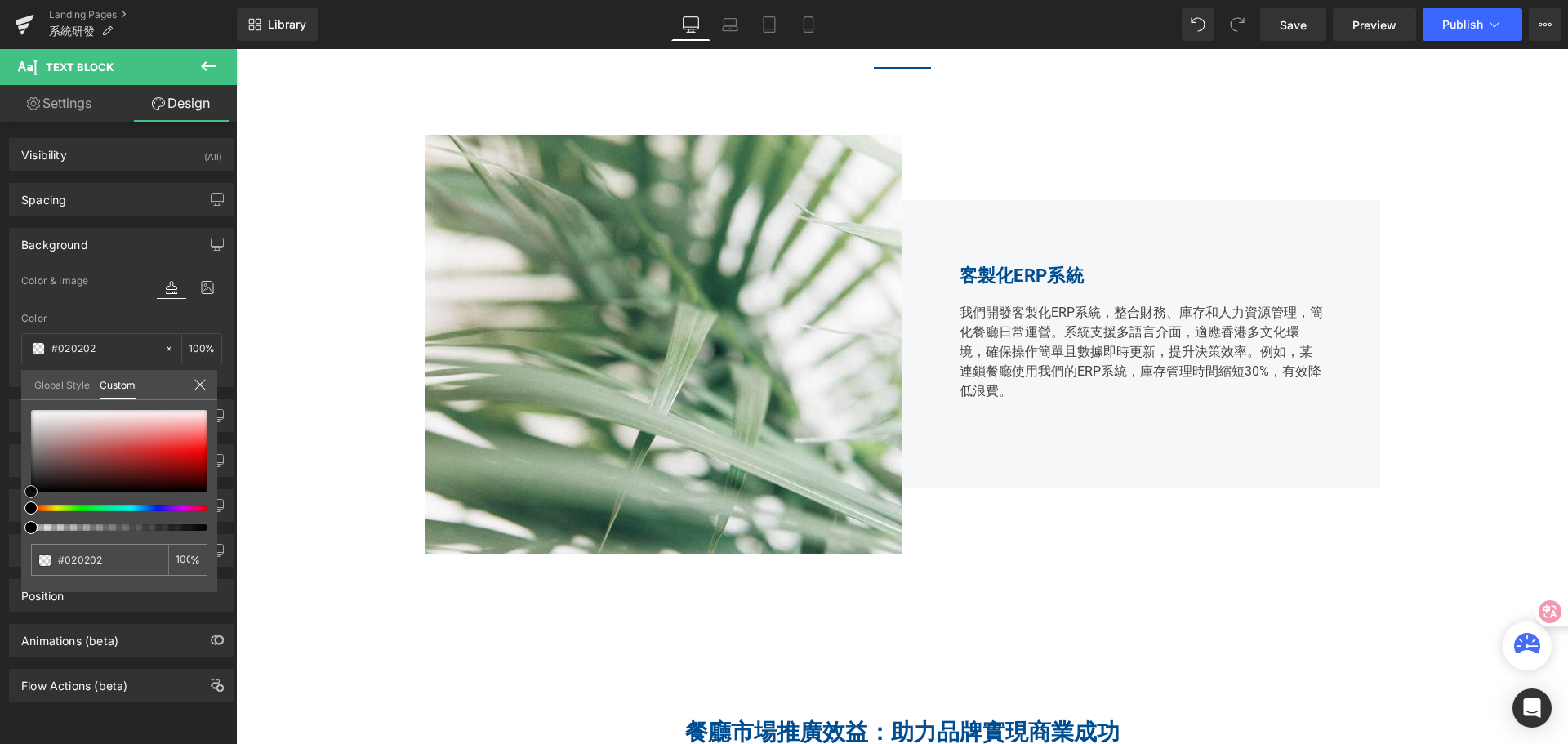
type input "#0a0a0a"
type input "#0f0f0f"
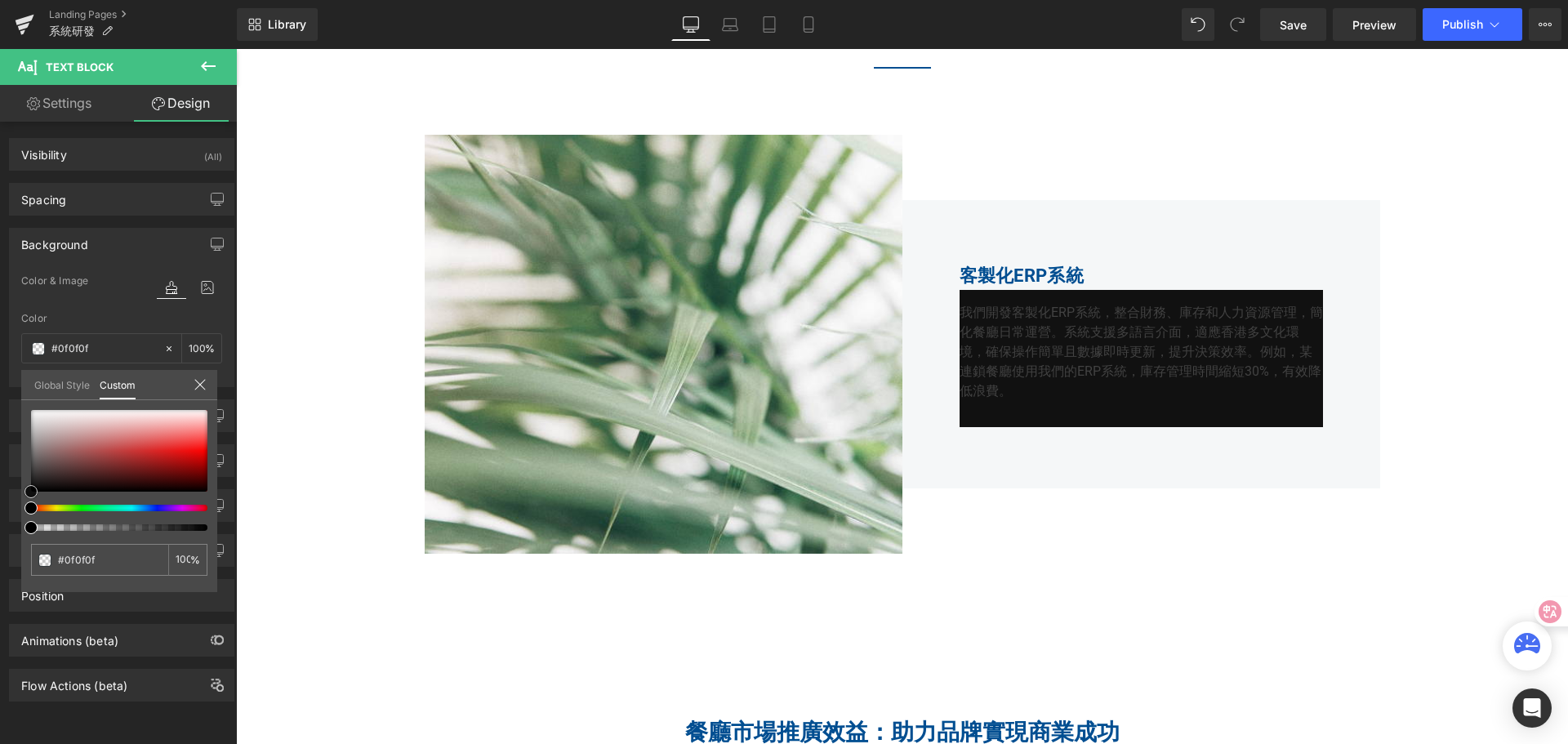
type input "#111111"
type input "#191919"
type input "#2b2b2b"
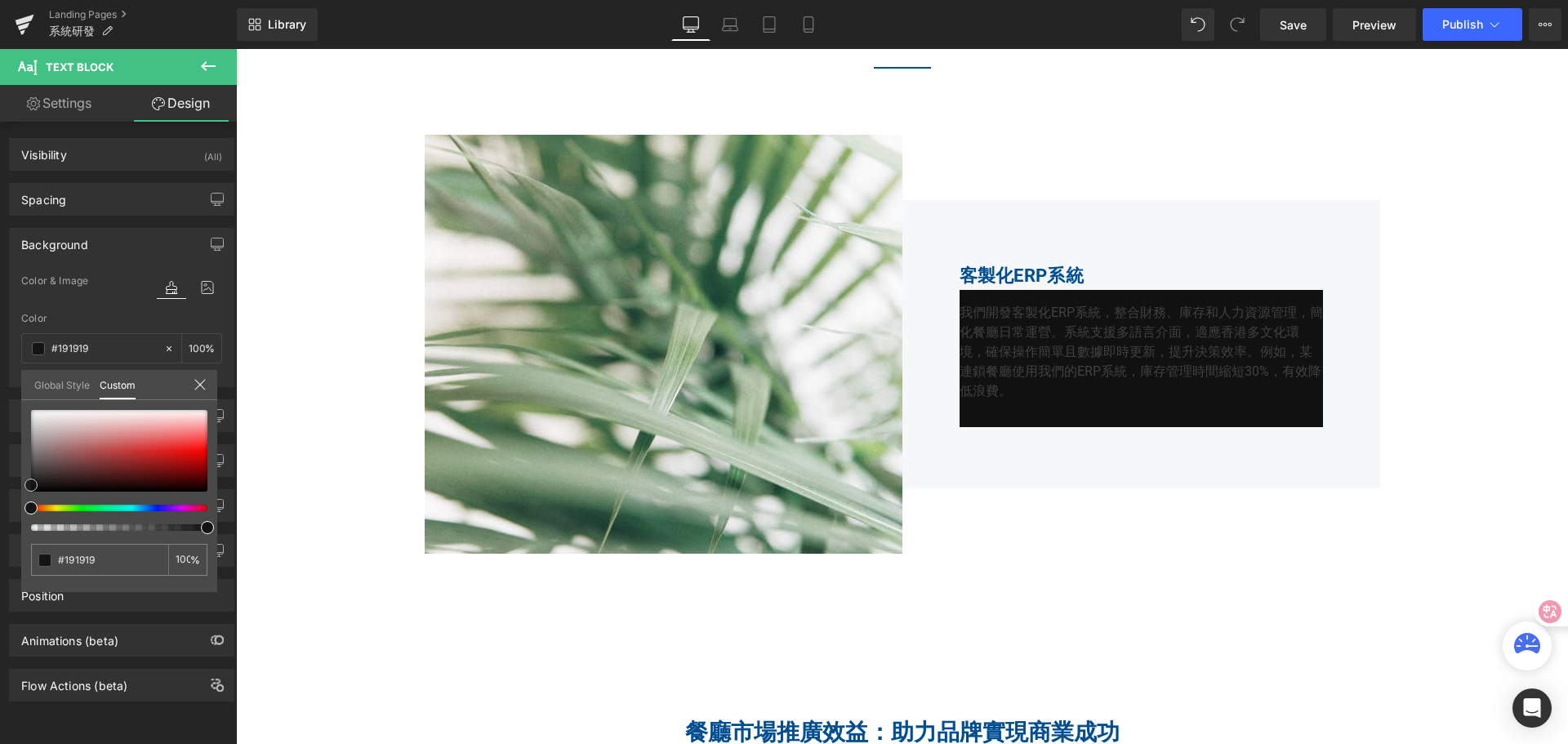
type input "#2b2b2b"
type input "#3f3f3f"
type input "#4f4f4f"
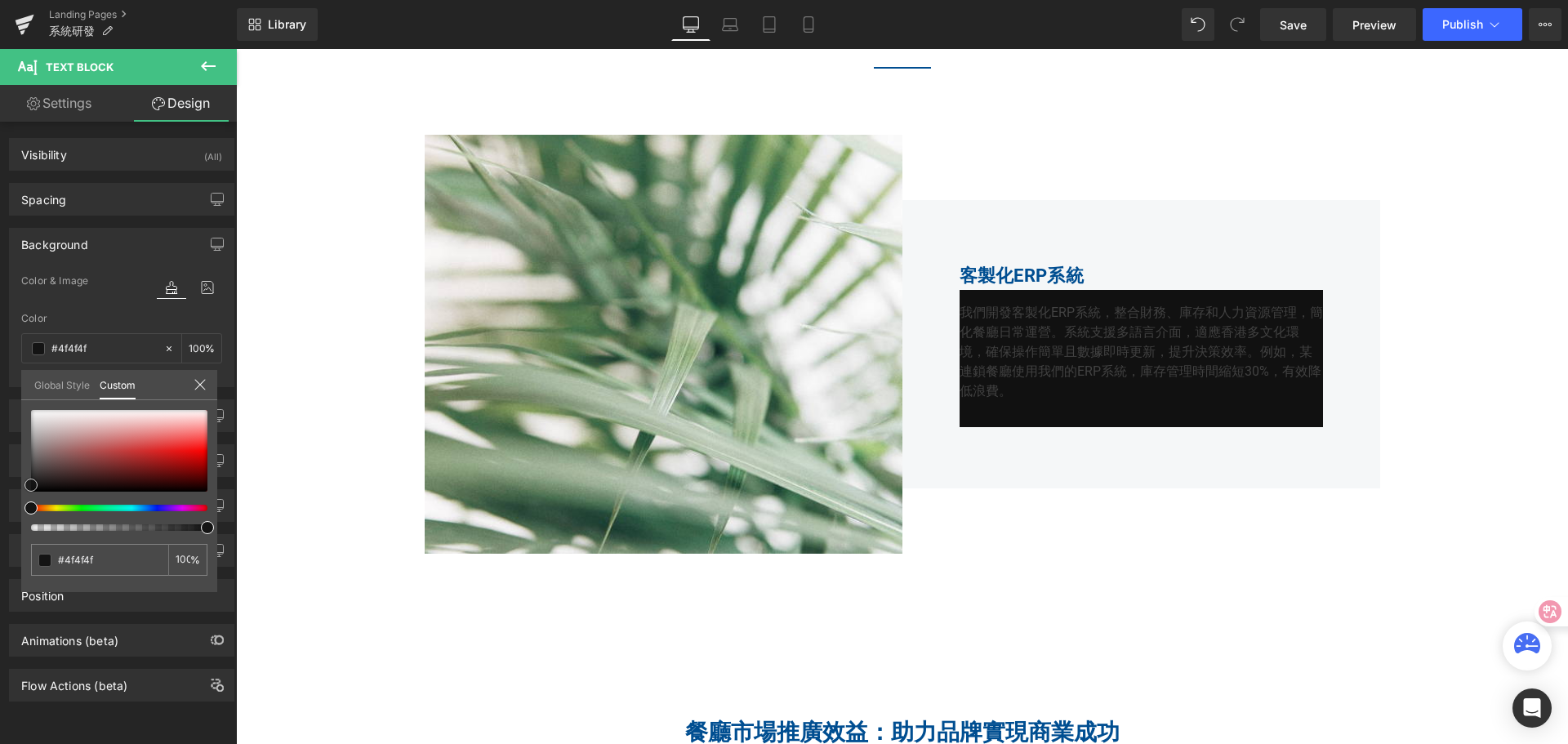
type input "#606060"
type input "#727272"
type input "#8a8888"
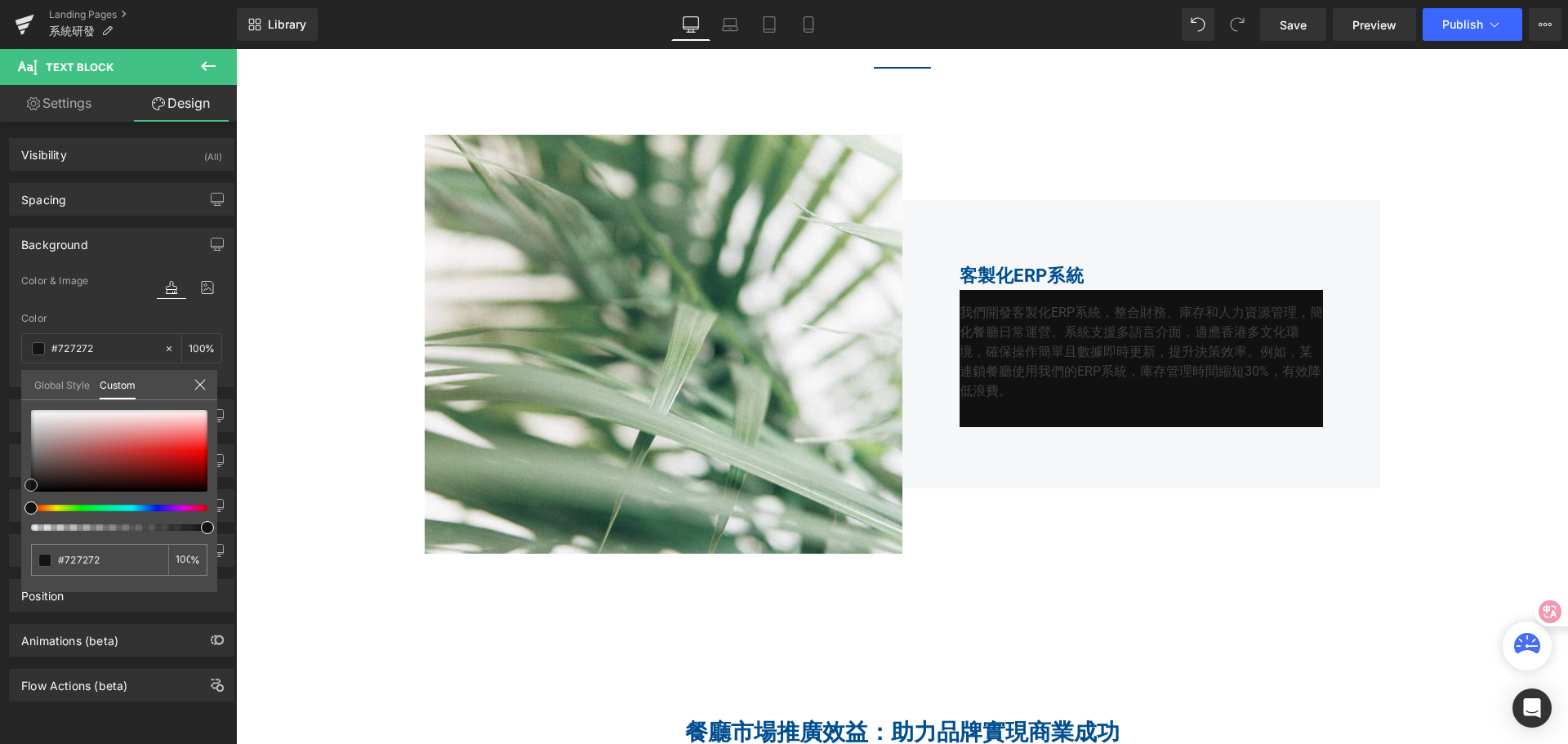
type input "#8a8888"
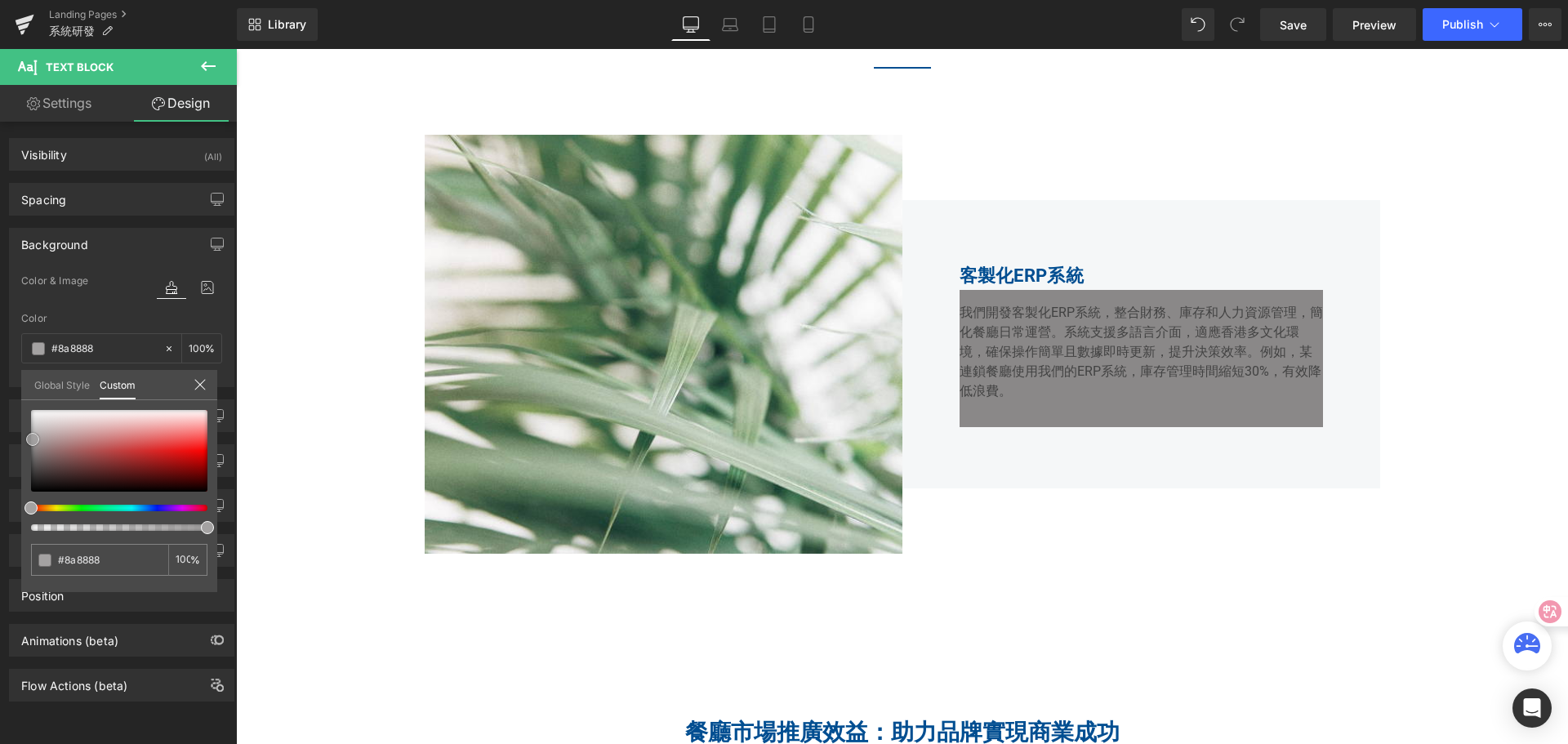
type input "#9f9d9d"
type input "#aeacac"
type input "#b7b2b2"
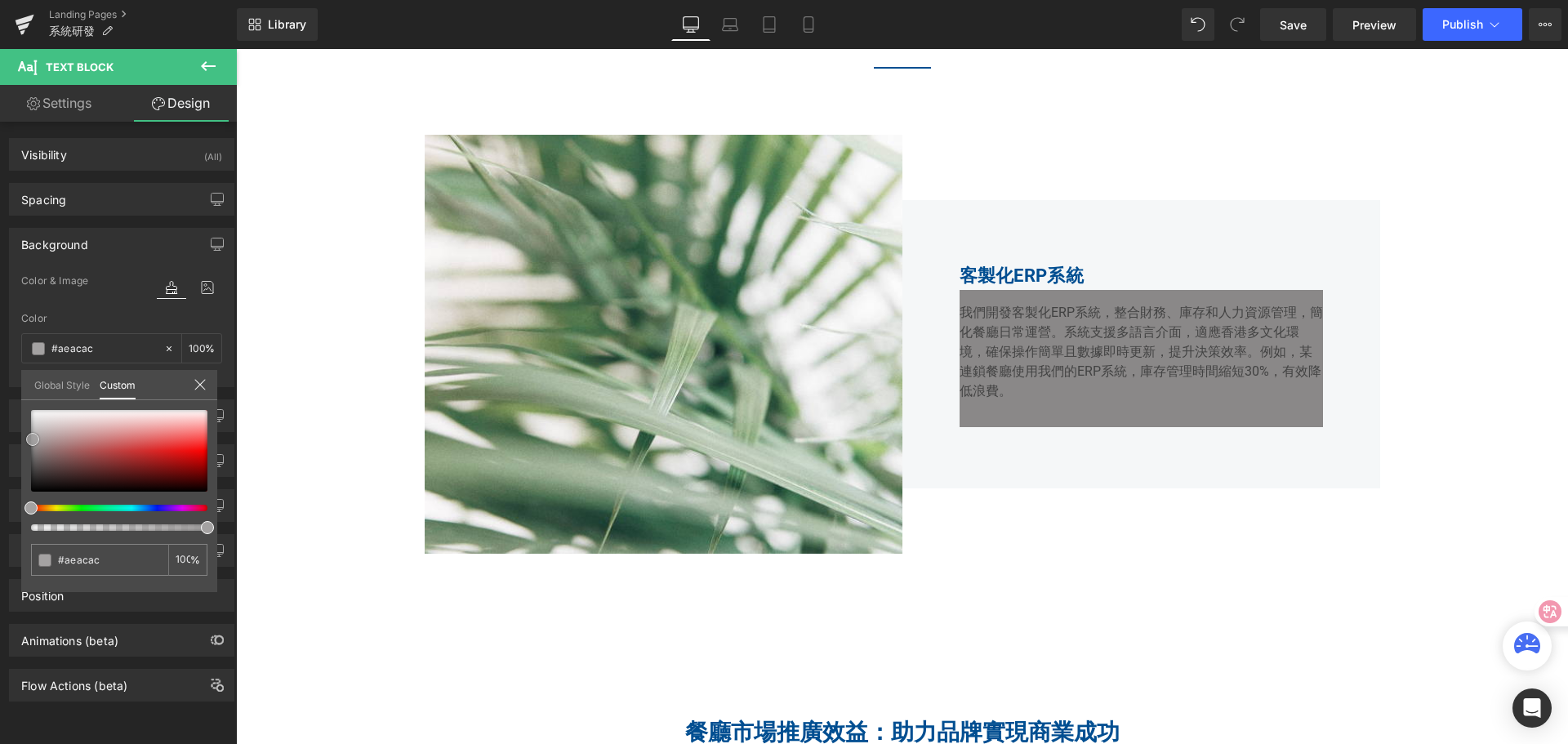
type input "#b7b2b2"
type input "#c3c0c0"
type input "#cac8c8"
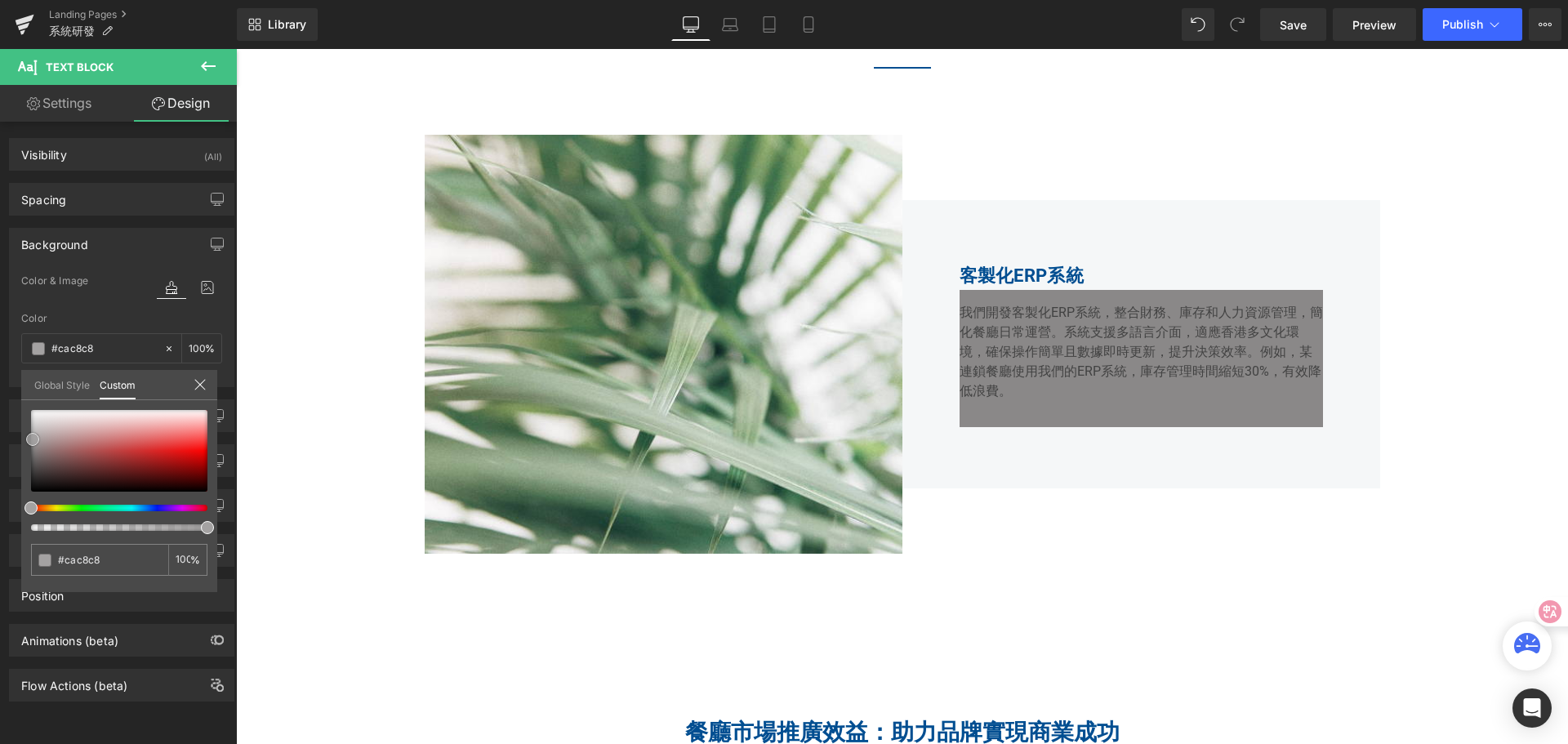
type input "#d0cdcd"
type input "#d2d0d0"
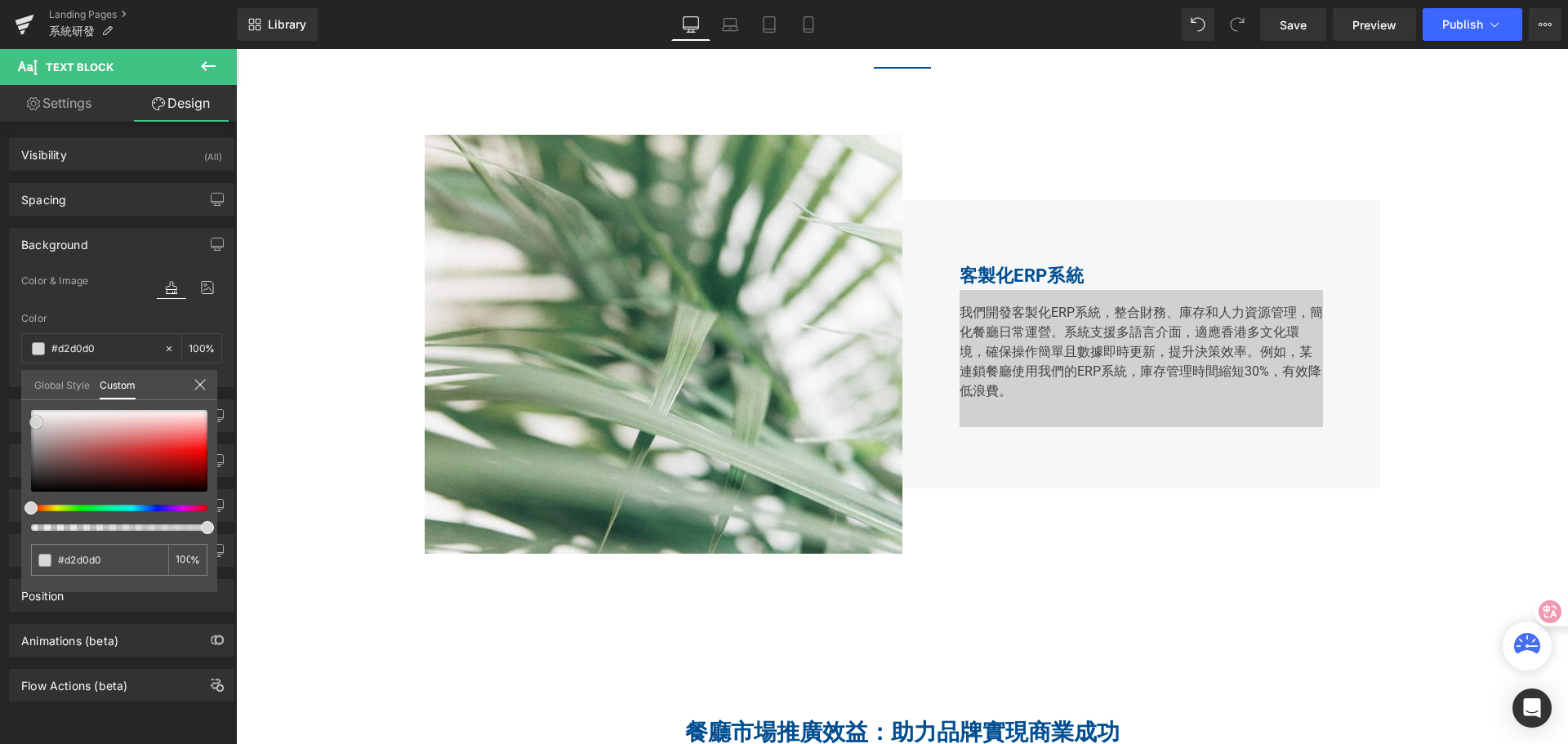
type input "#d7d5d5"
type input "#dcdada"
type input "#e1dfdf"
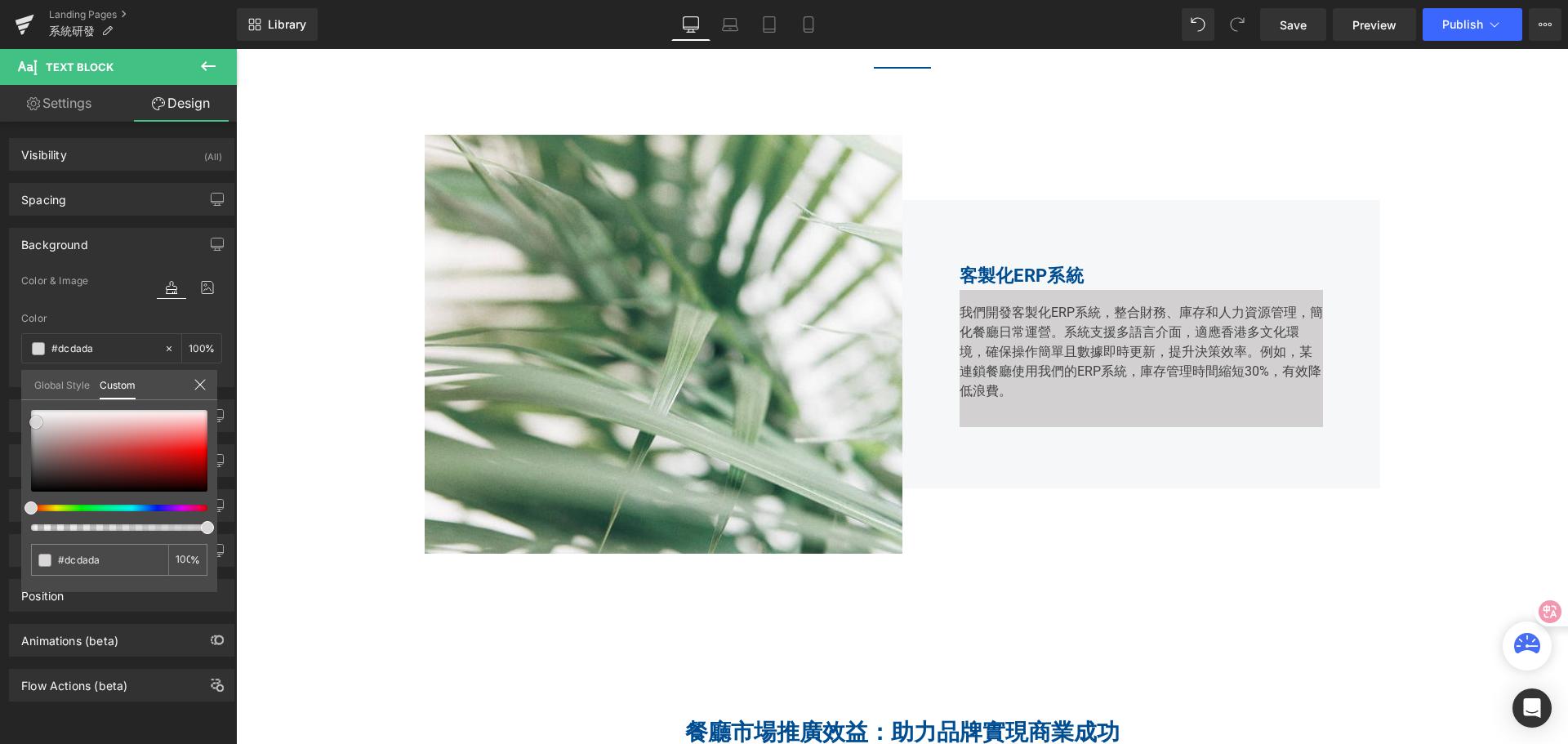
type input "#e1dfdf"
type input "#e3e2e2"
type input "#e6e4e4"
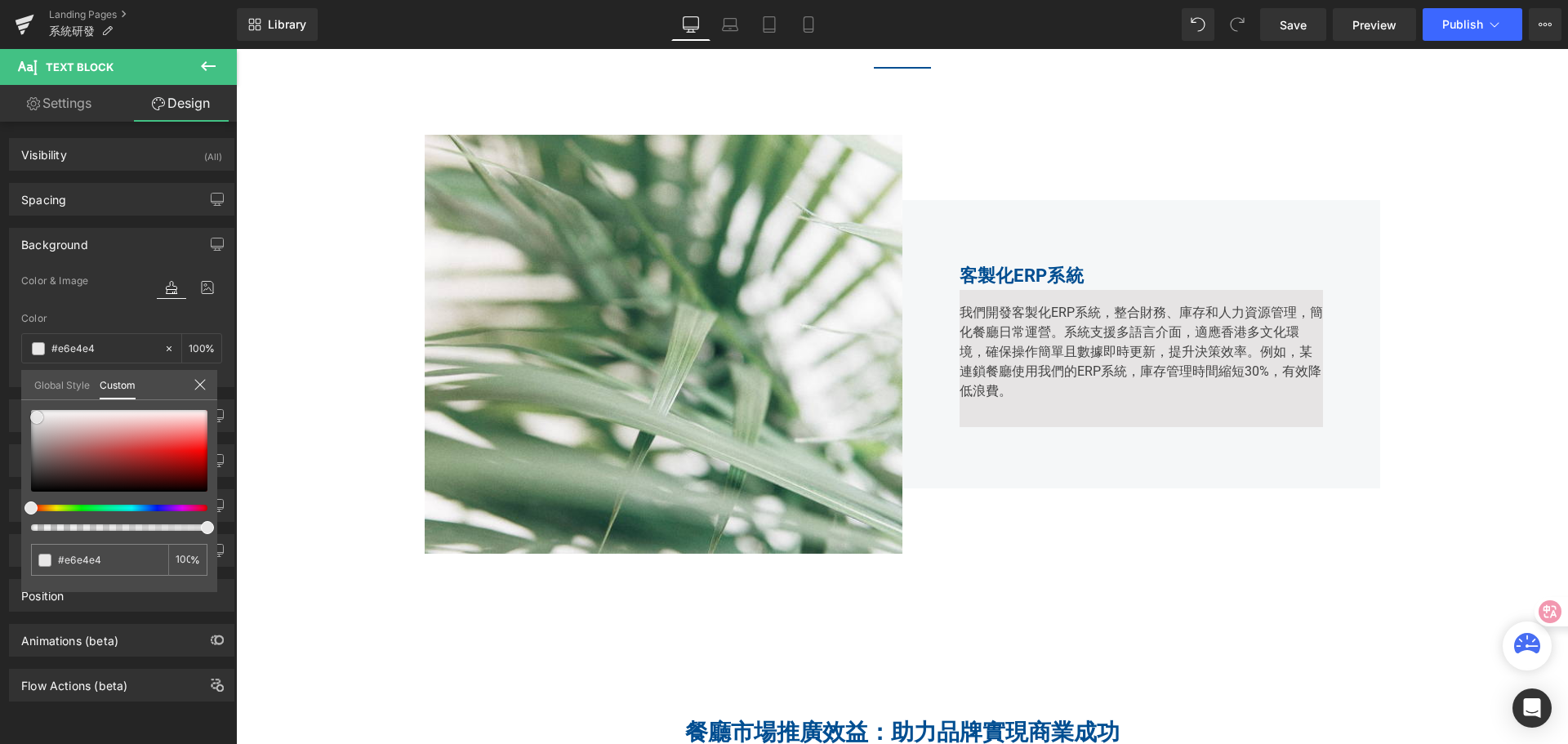
type input "#ebeaea"
type input "#eeecec"
type input "#f0efef"
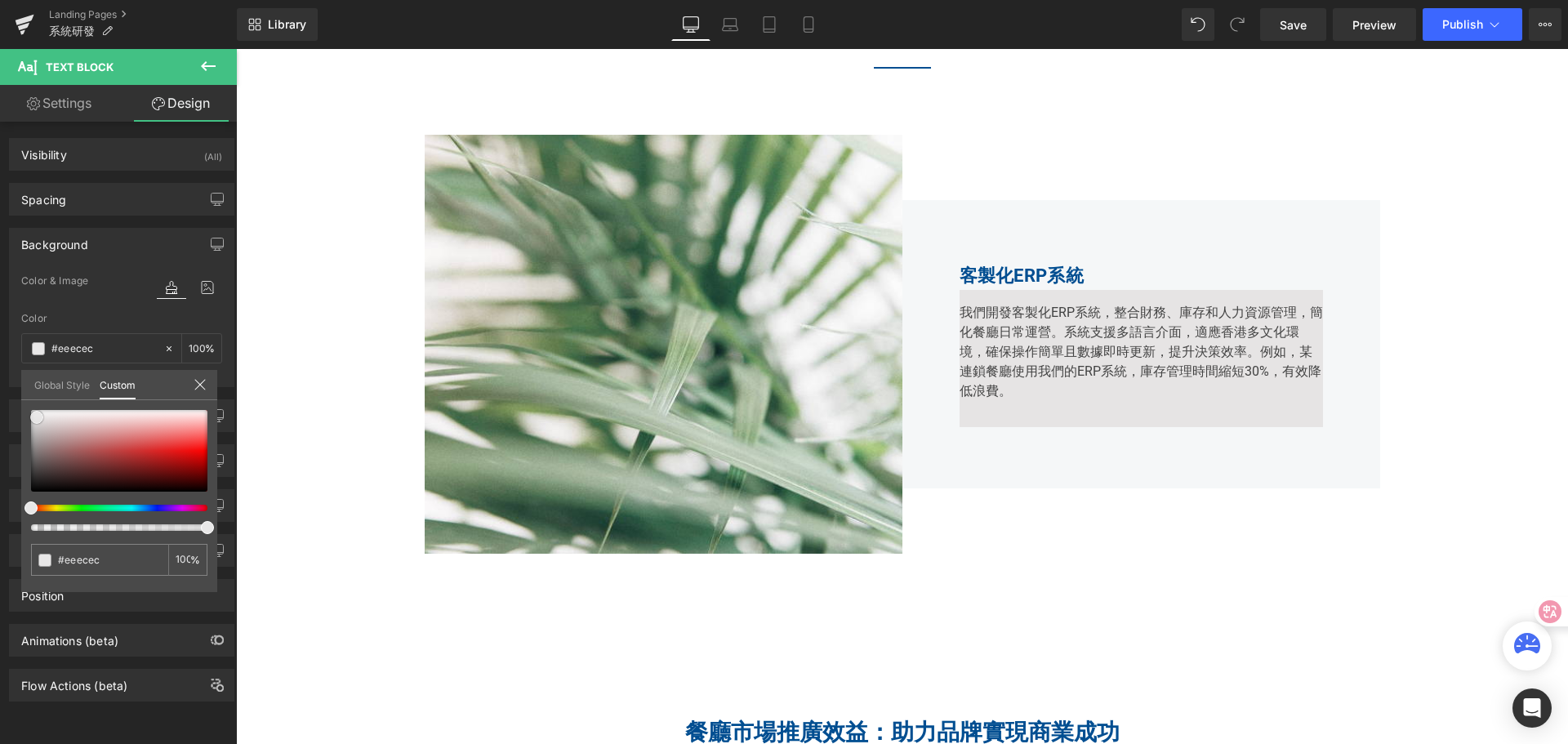
type input "#f0efef"
type input "#f2f1f1"
type input "#f5f4f4"
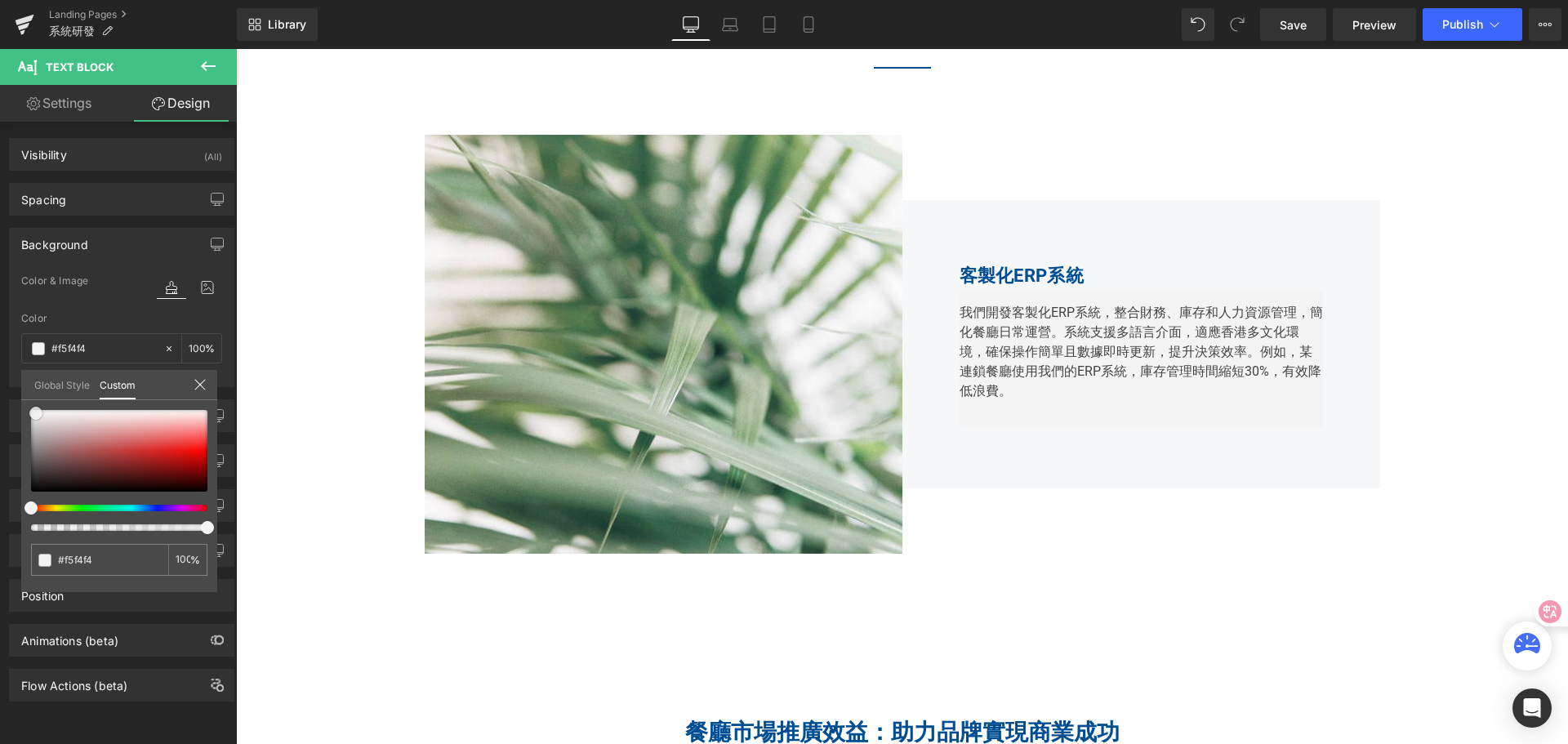
type input "#f7f6f6"
type input "#f7f7f7"
type input "#fcfcfc"
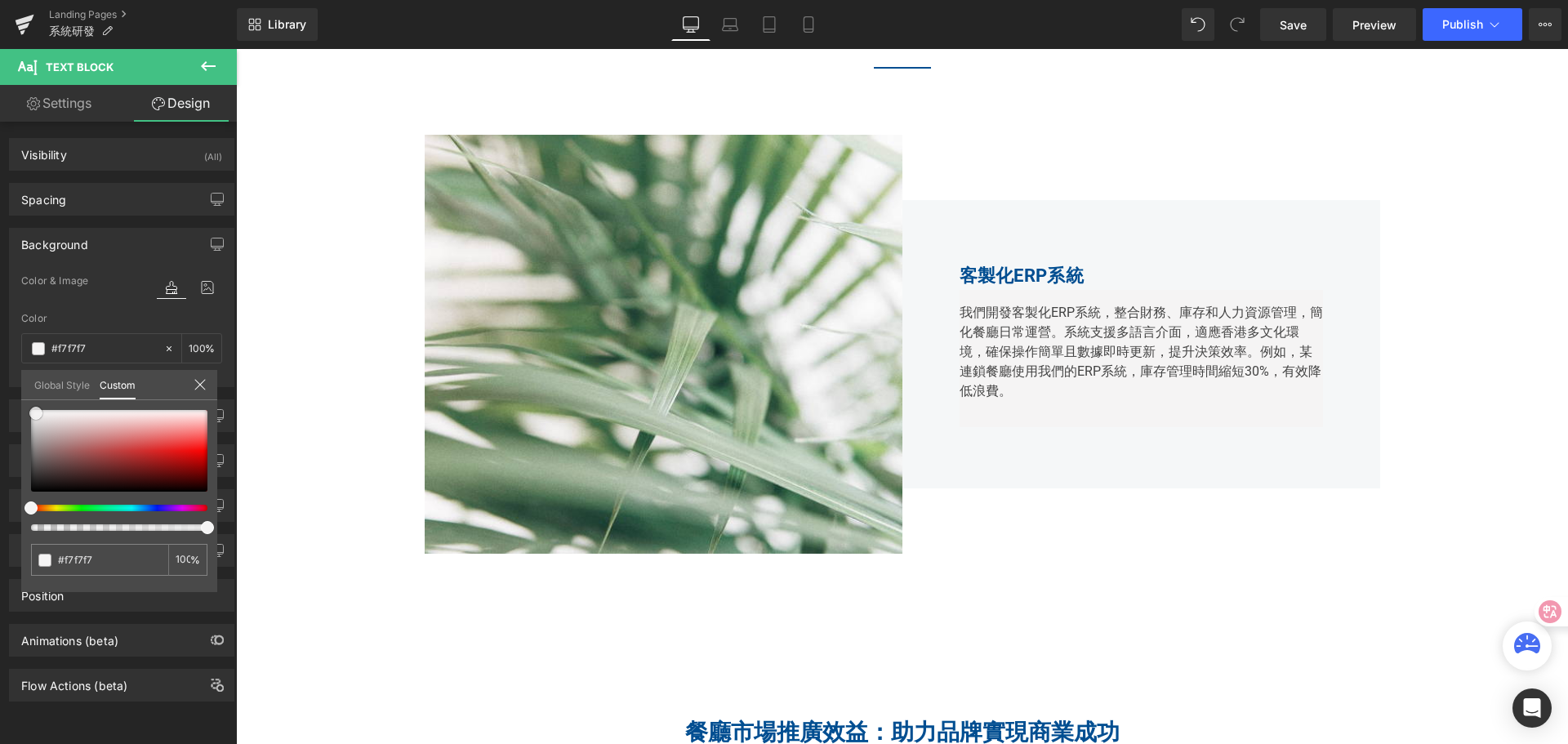
type input "#fcfcfc"
type input "#ffffff"
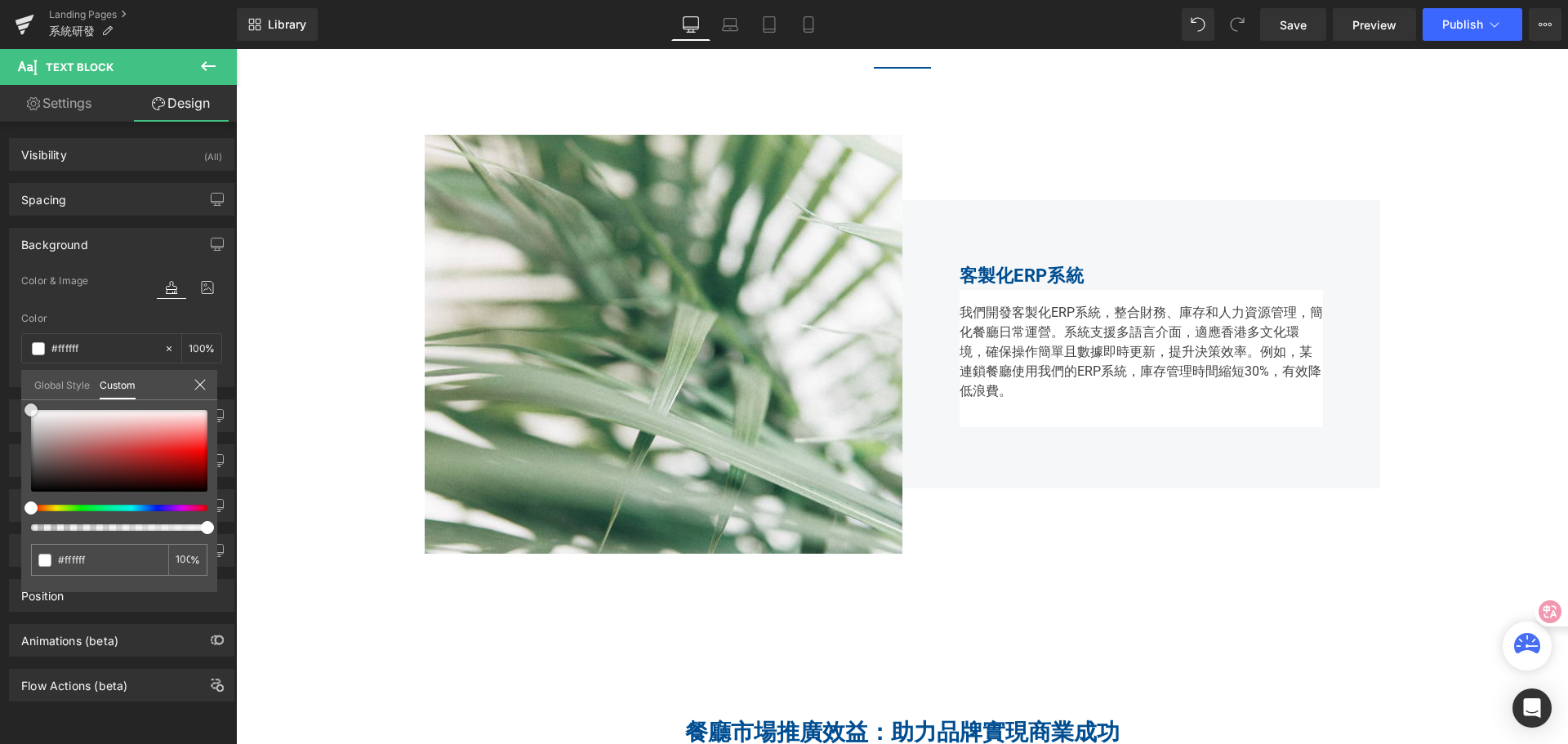
drag, startPoint x: 29, startPoint y: 482, endPoint x: 12, endPoint y: 398, distance: 85.7
click at [12, 387] on div "Background Color & Image color rgba(255, 255, 255, 1) Color #ffffff 100 % Image…" at bounding box center [122, 301] width 244 height 172
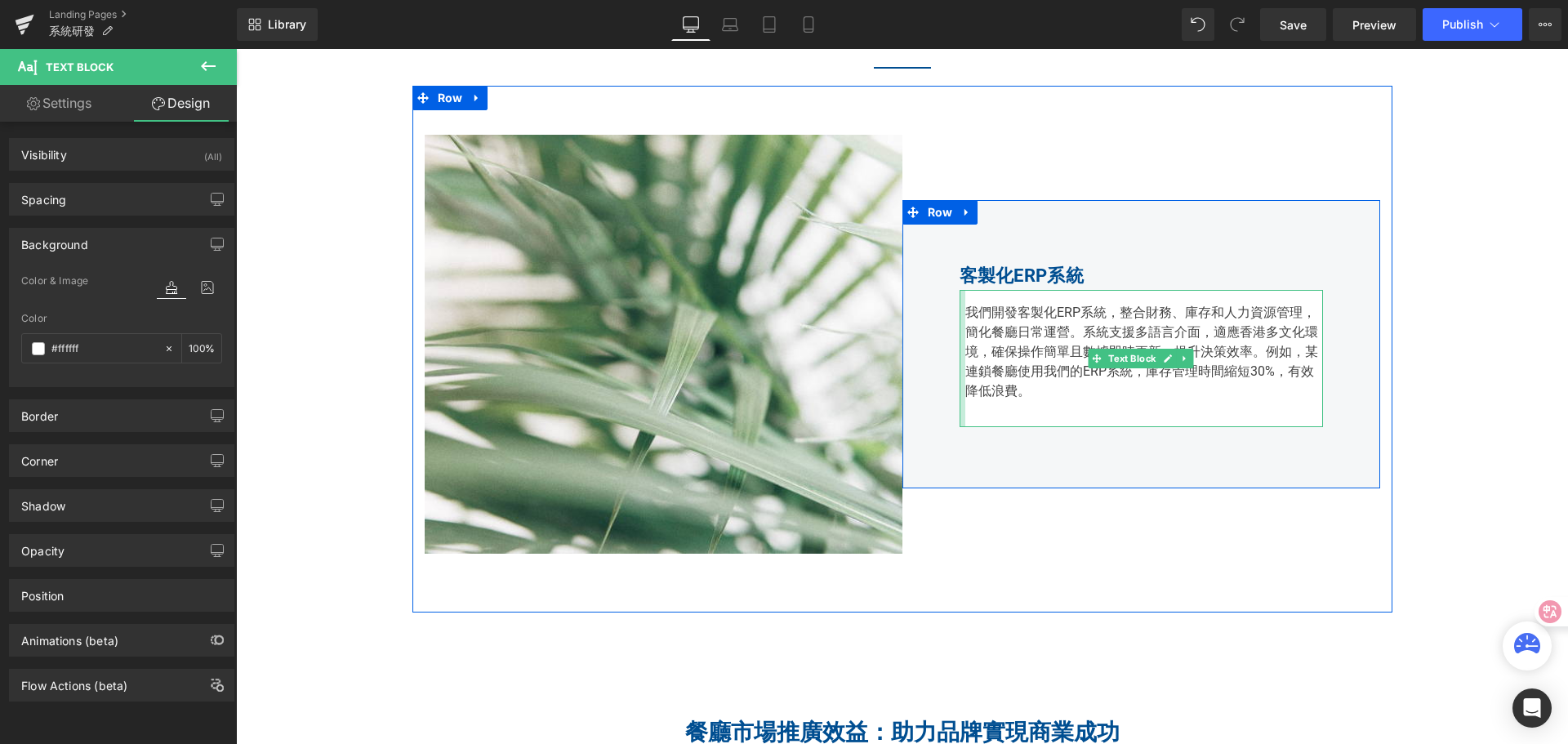
click at [960, 361] on div "我們開發客製化ERP系統，整合財務、庫存和人力資源管理，簡化餐廳日常運營。系統支援多語言介面，適應香港多文化環境，確保操作簡單且數據即時更新，提升決策效率。例…" at bounding box center [1141, 359] width 364 height 137
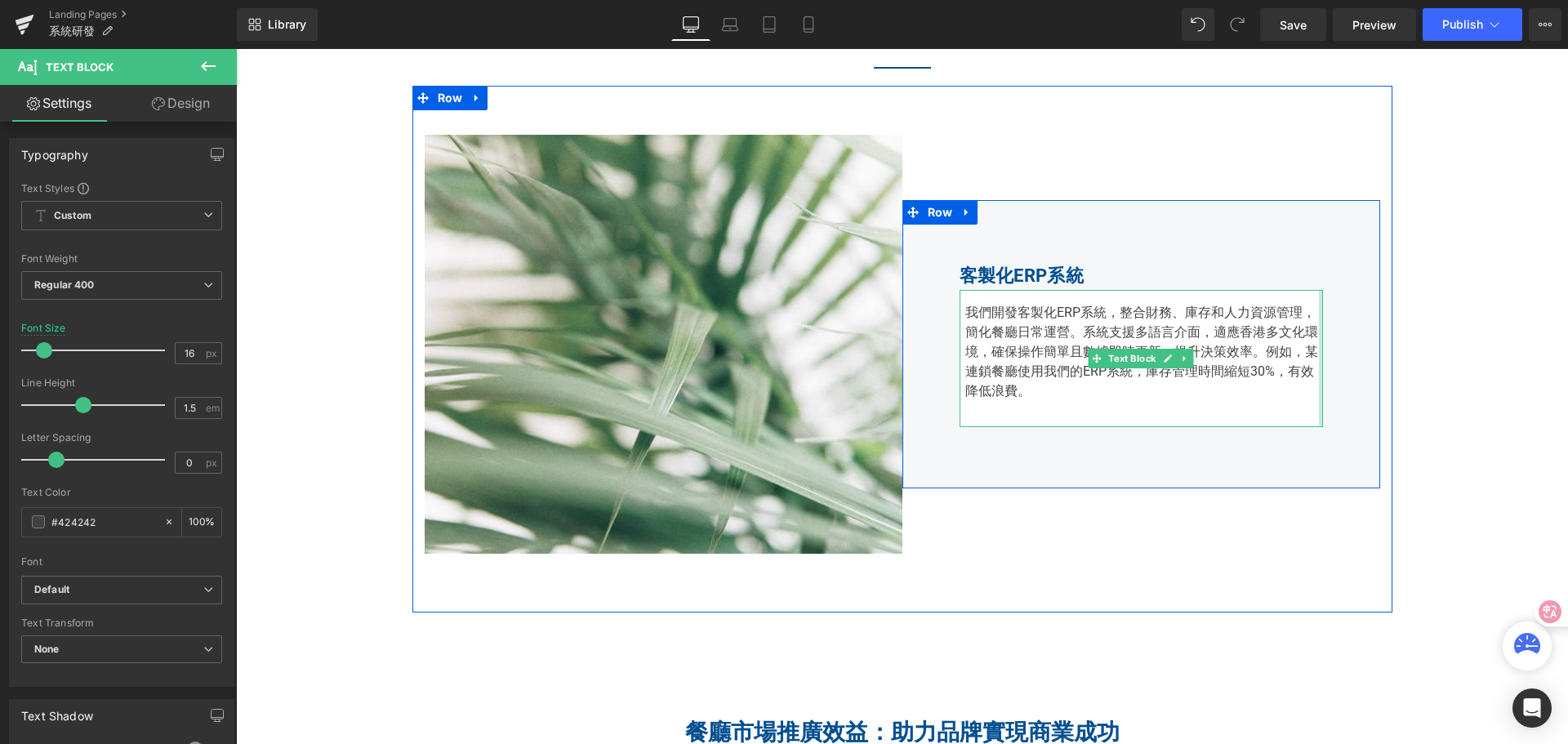
click at [1311, 342] on div "我們開發客製化ERP系統，整合財務、庫存和人力資源管理，簡化餐廳日常運營。系統支援多語言介面，適應香港多文化環境，確保操作簡單且數據即時更新，提升決策效率。例…" at bounding box center [1141, 359] width 364 height 137
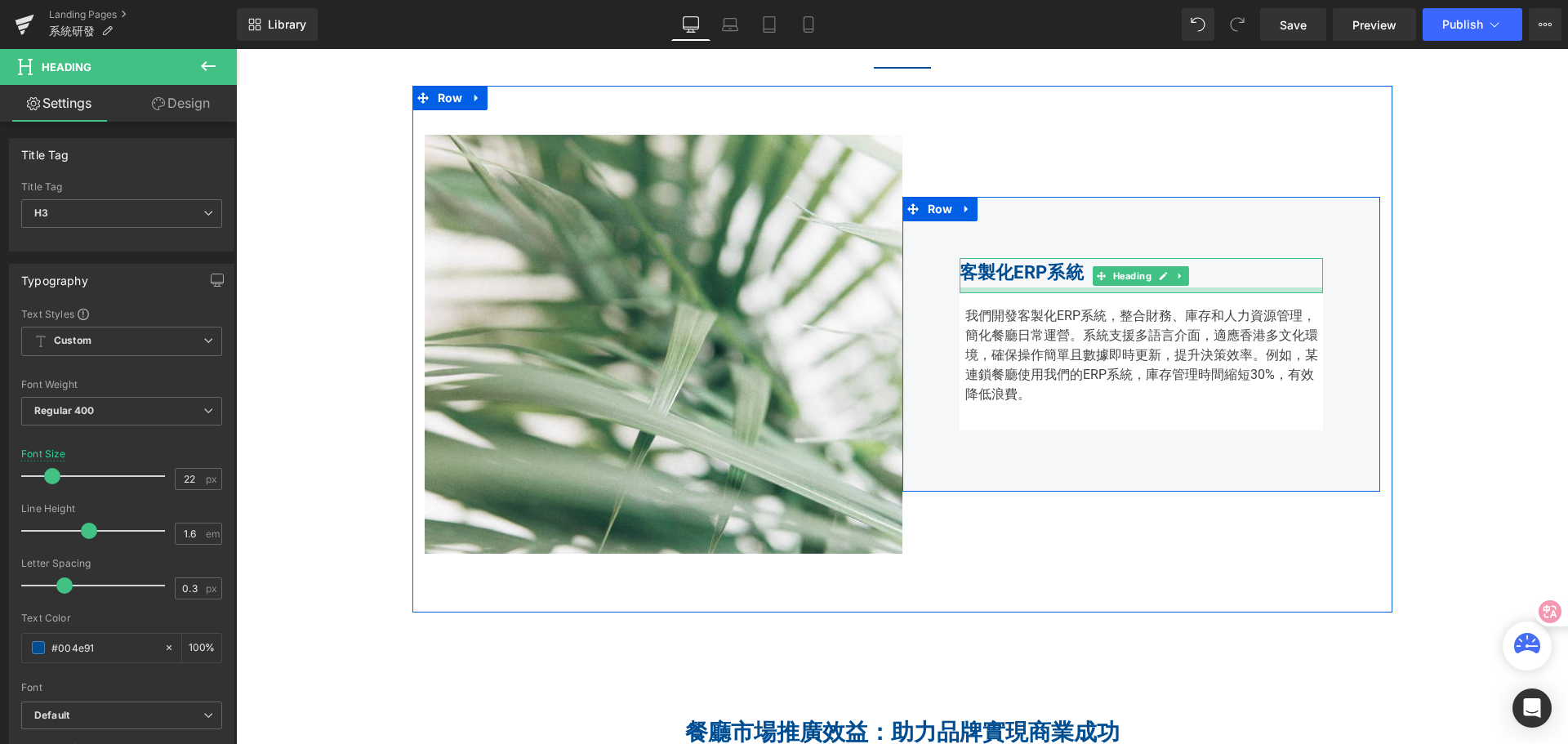
click at [1021, 292] on div "客製化ERP系統 Heading 我們開發客製化ERP系統，整合財務、庫存和人力資源管理，簡化餐廳日常運營。系統支援多語言介面，適應香港多文化環境，確保操作簡…" at bounding box center [1141, 344] width 364 height 172
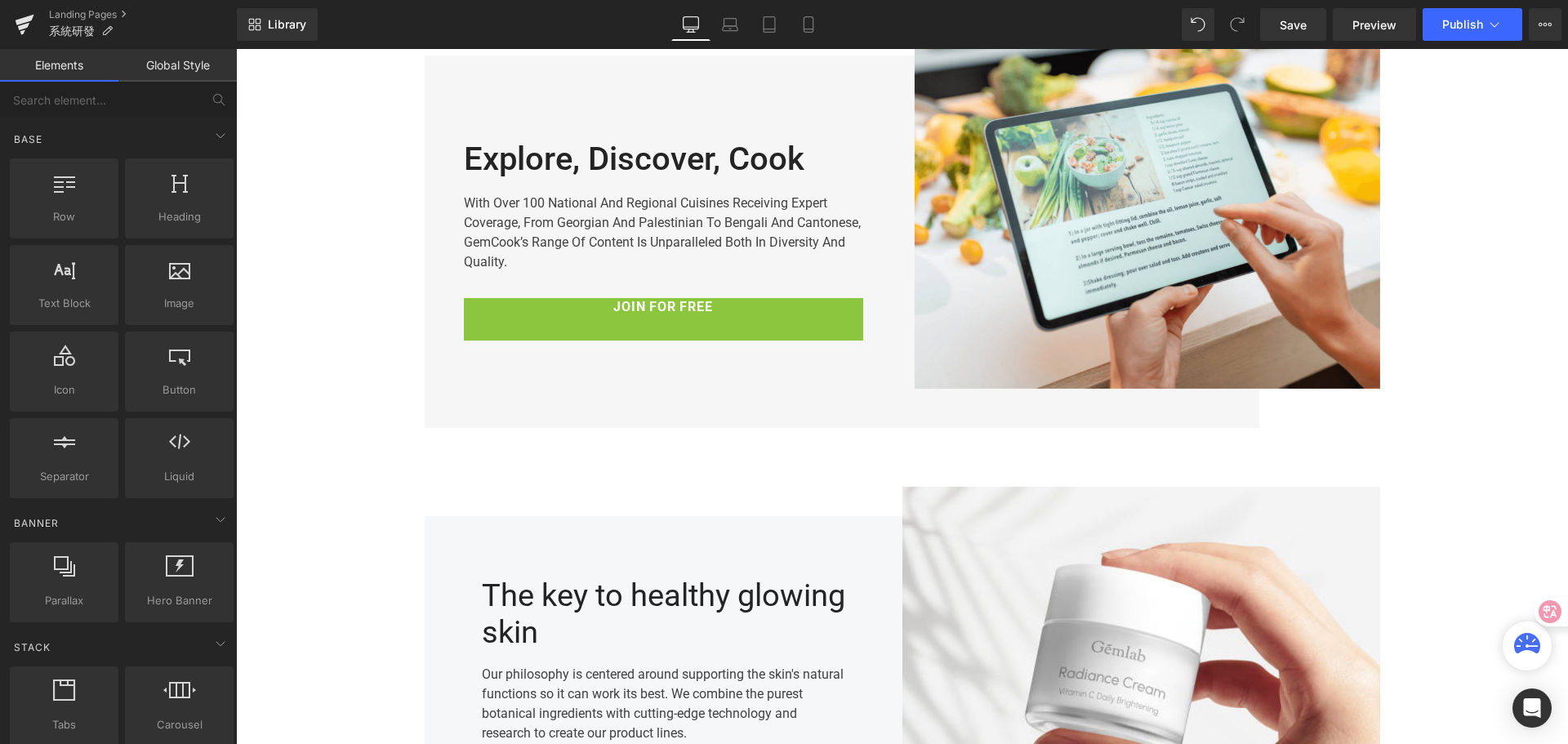
scroll to position [5452, 0]
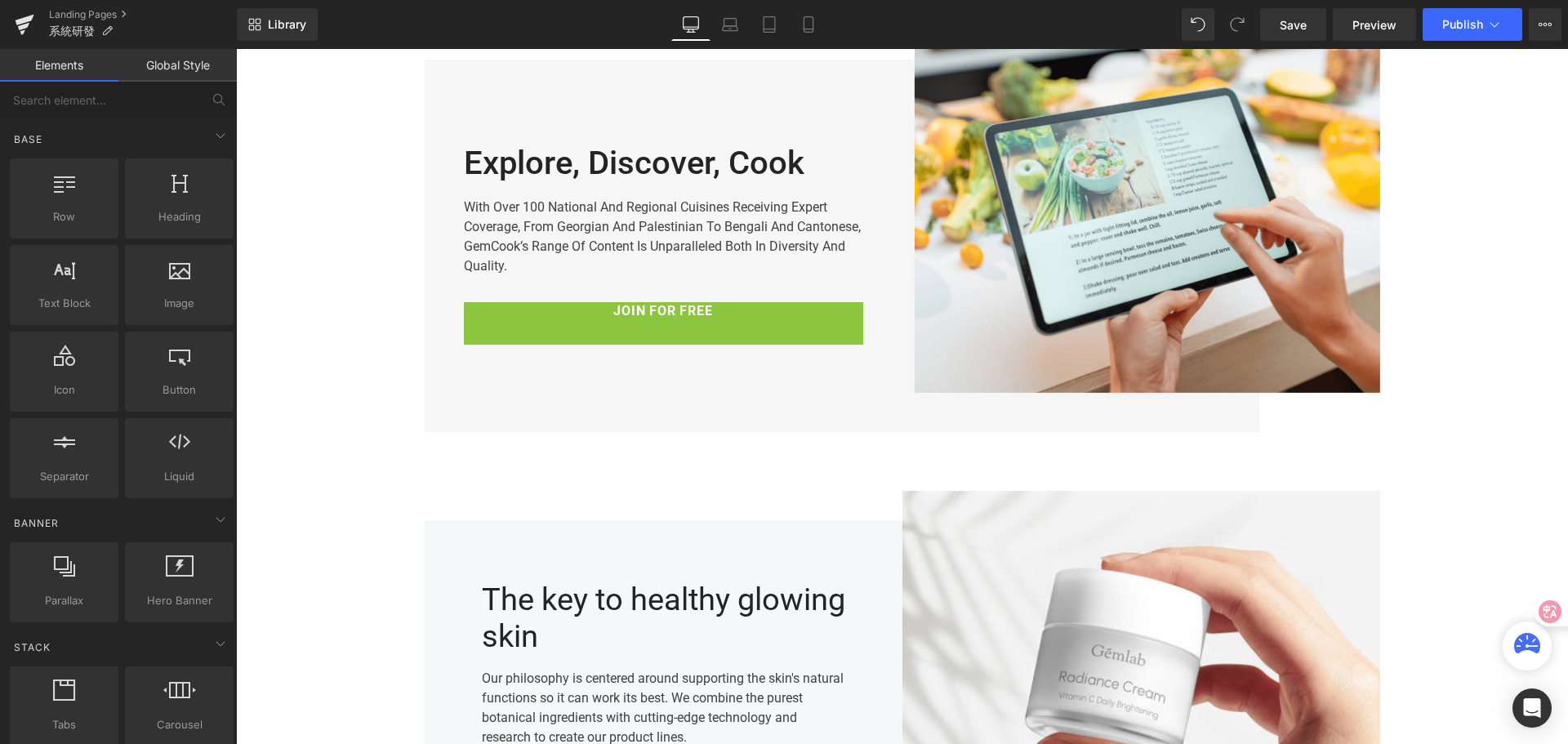
click at [642, 493] on div "The key to healthy glowing skin Heading Our philosophy is centered around suppo…" at bounding box center [663, 700] width 477 height 419
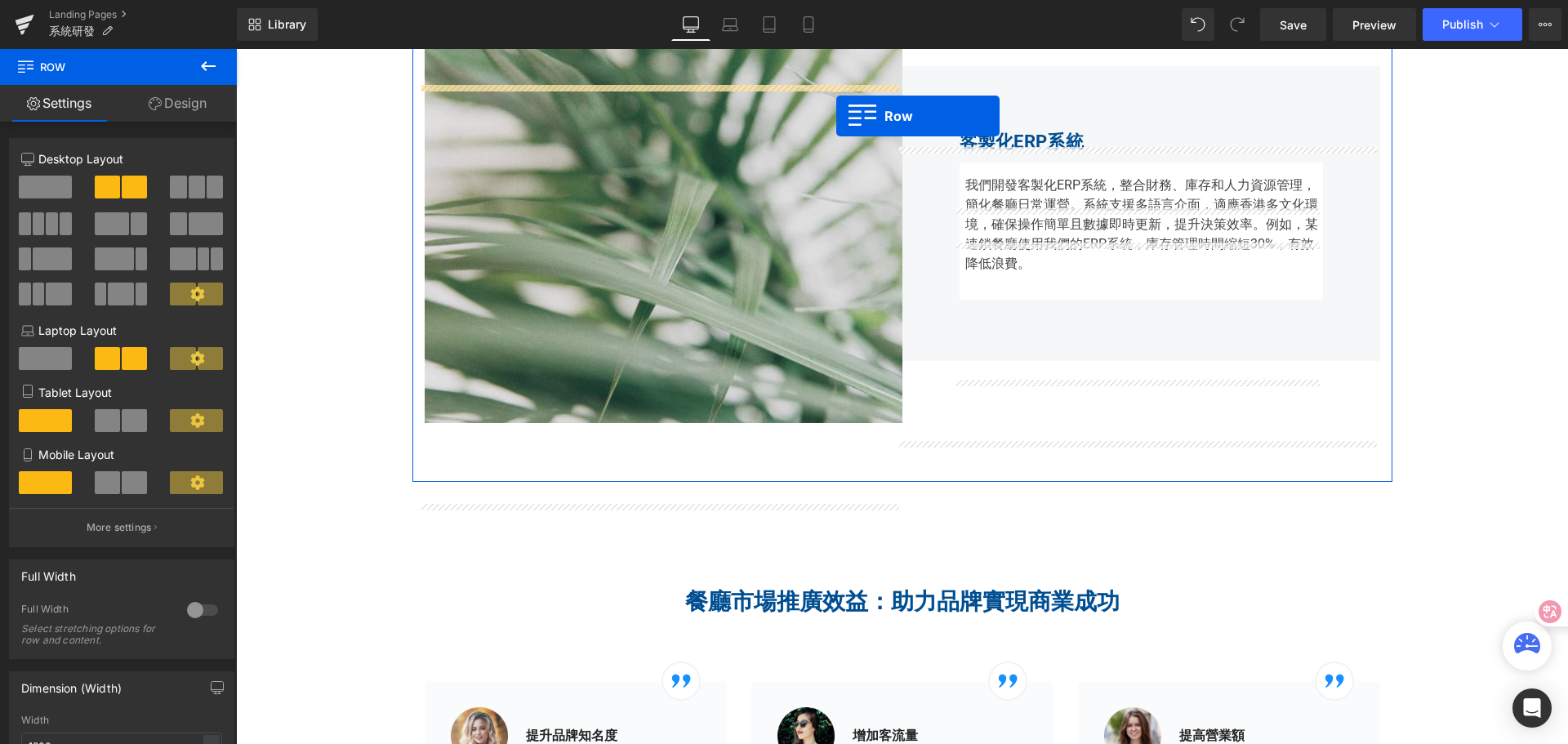
scroll to position [845, 0]
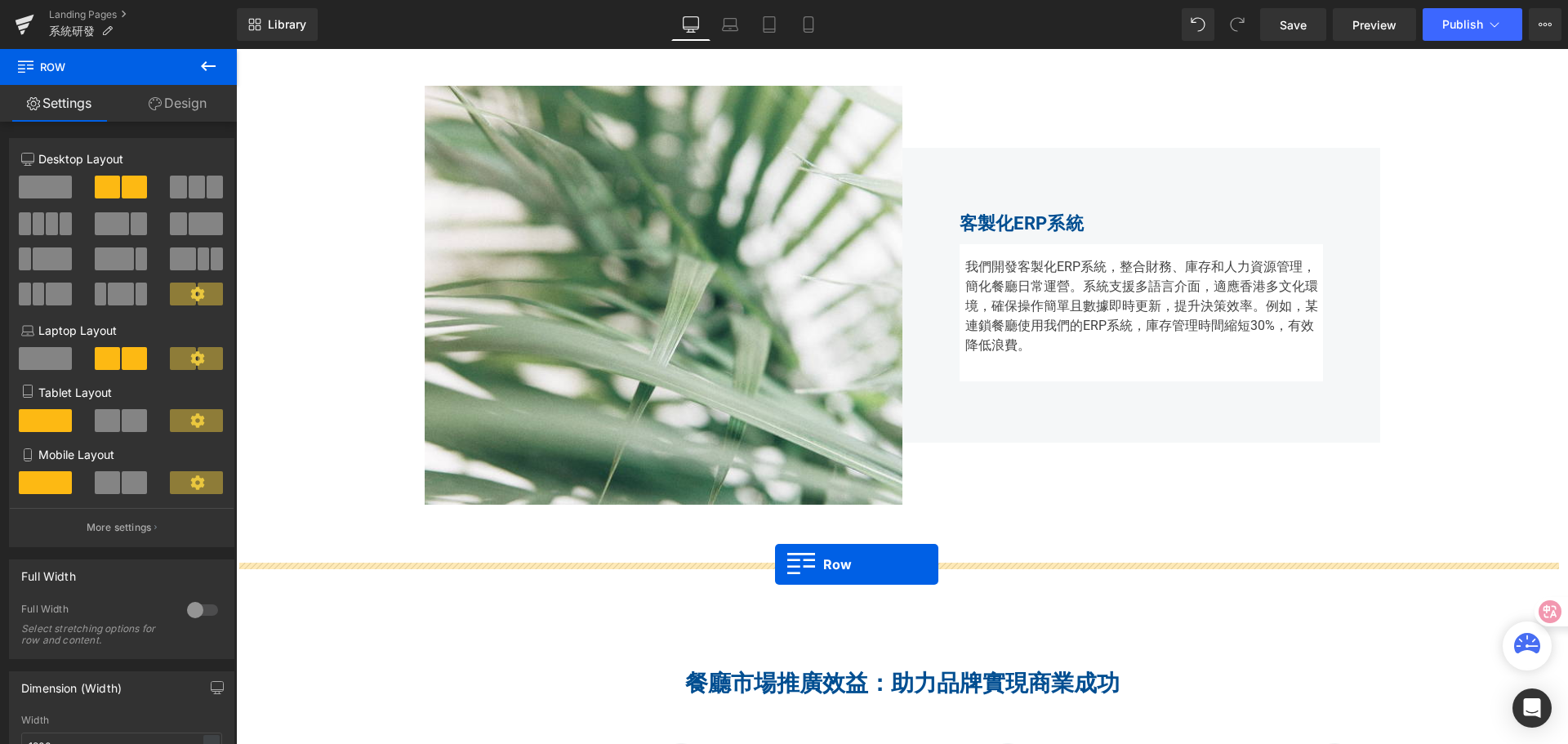
drag, startPoint x: 417, startPoint y: 445, endPoint x: 775, endPoint y: 564, distance: 377.3
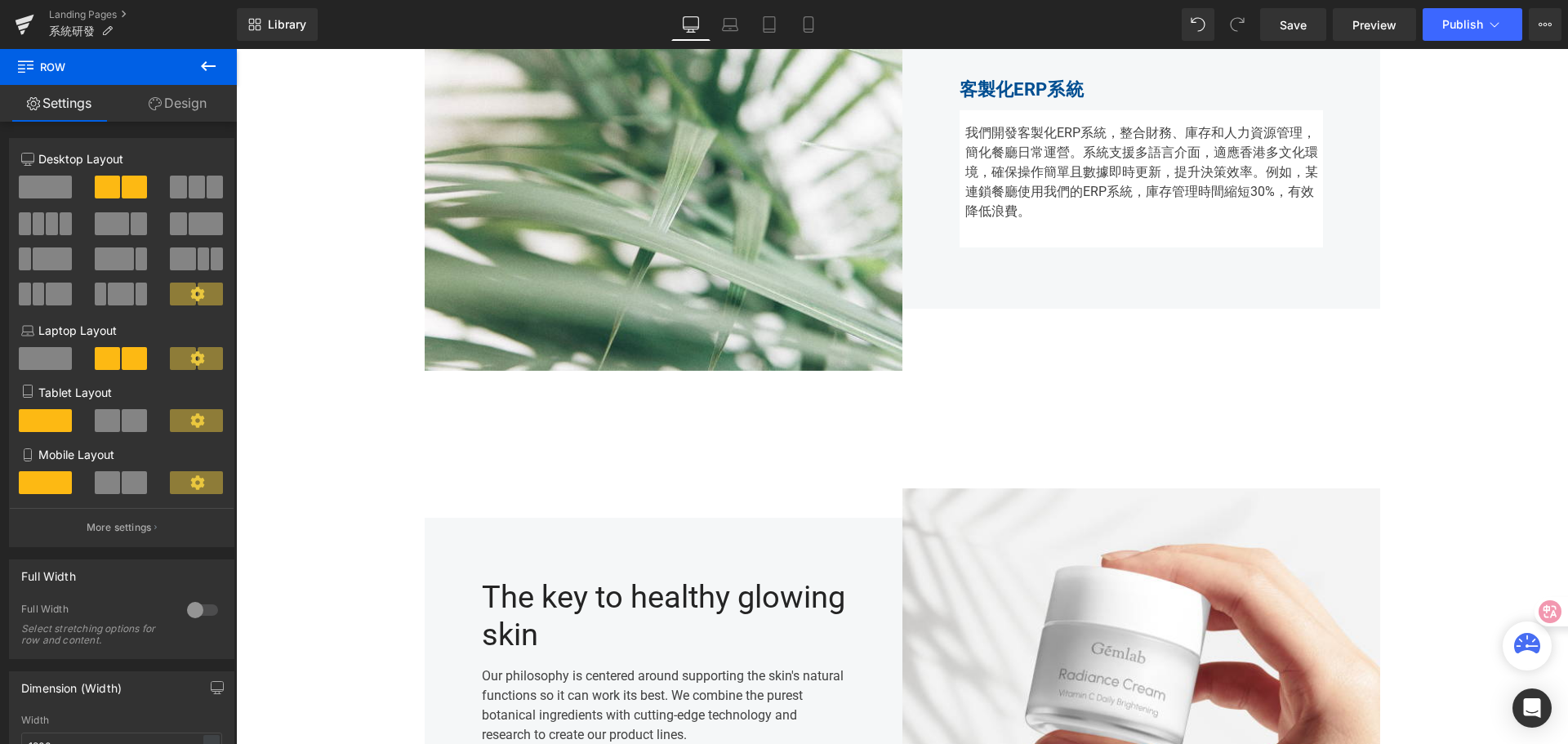
scroll to position [1008, 0]
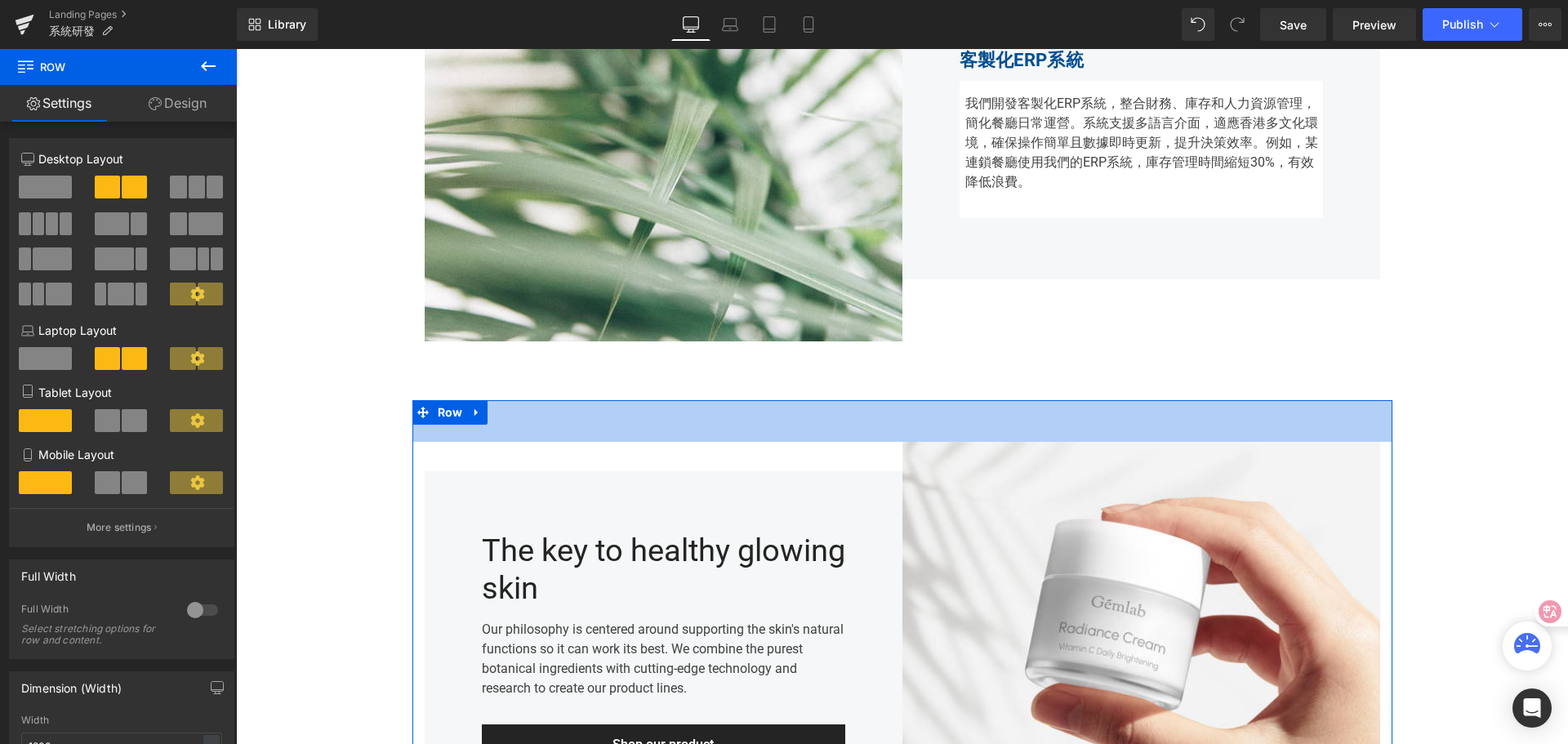
drag, startPoint x: 896, startPoint y: 404, endPoint x: 901, endPoint y: 387, distance: 17.7
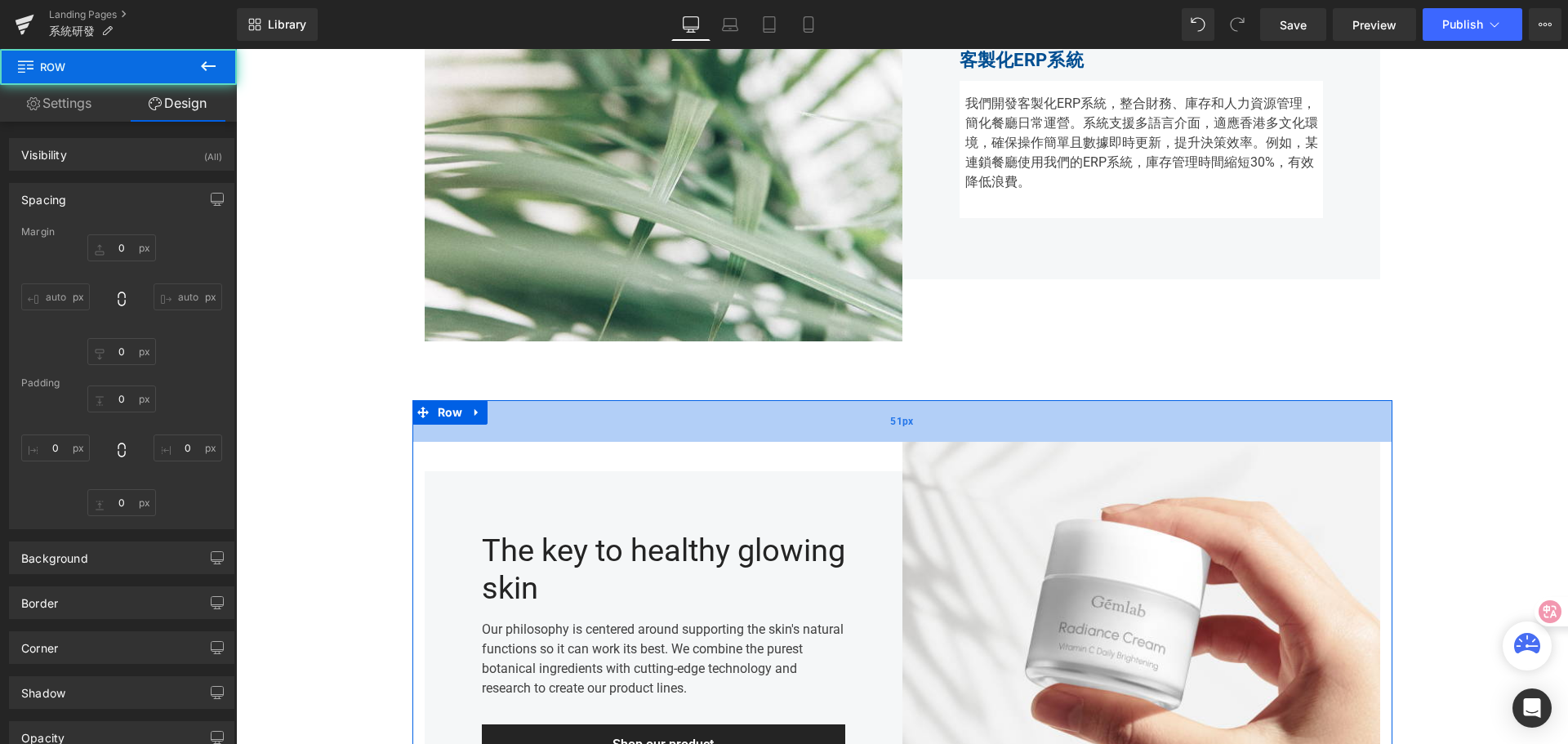
type input "0"
type input "51"
type input "15"
type input "72"
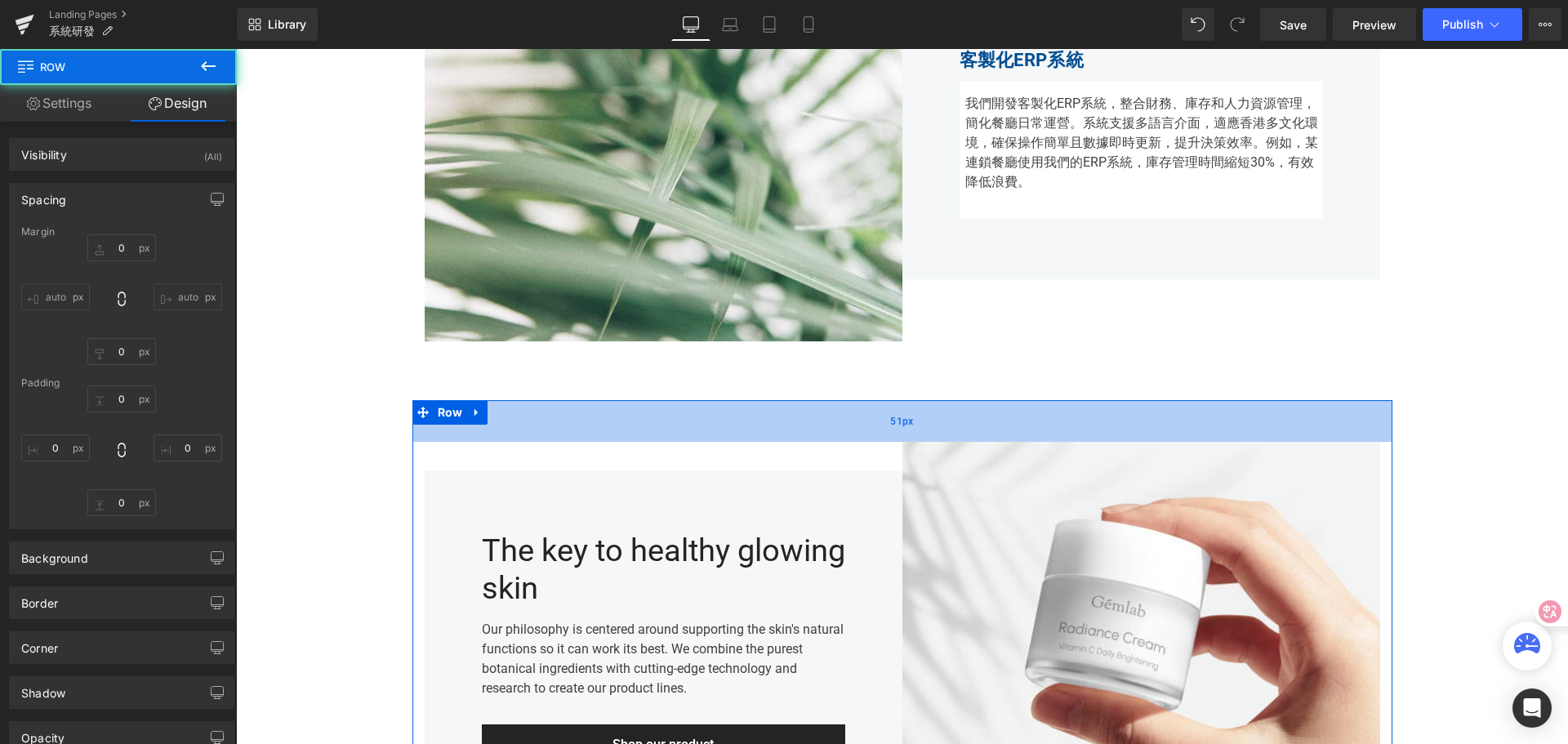
type input "15"
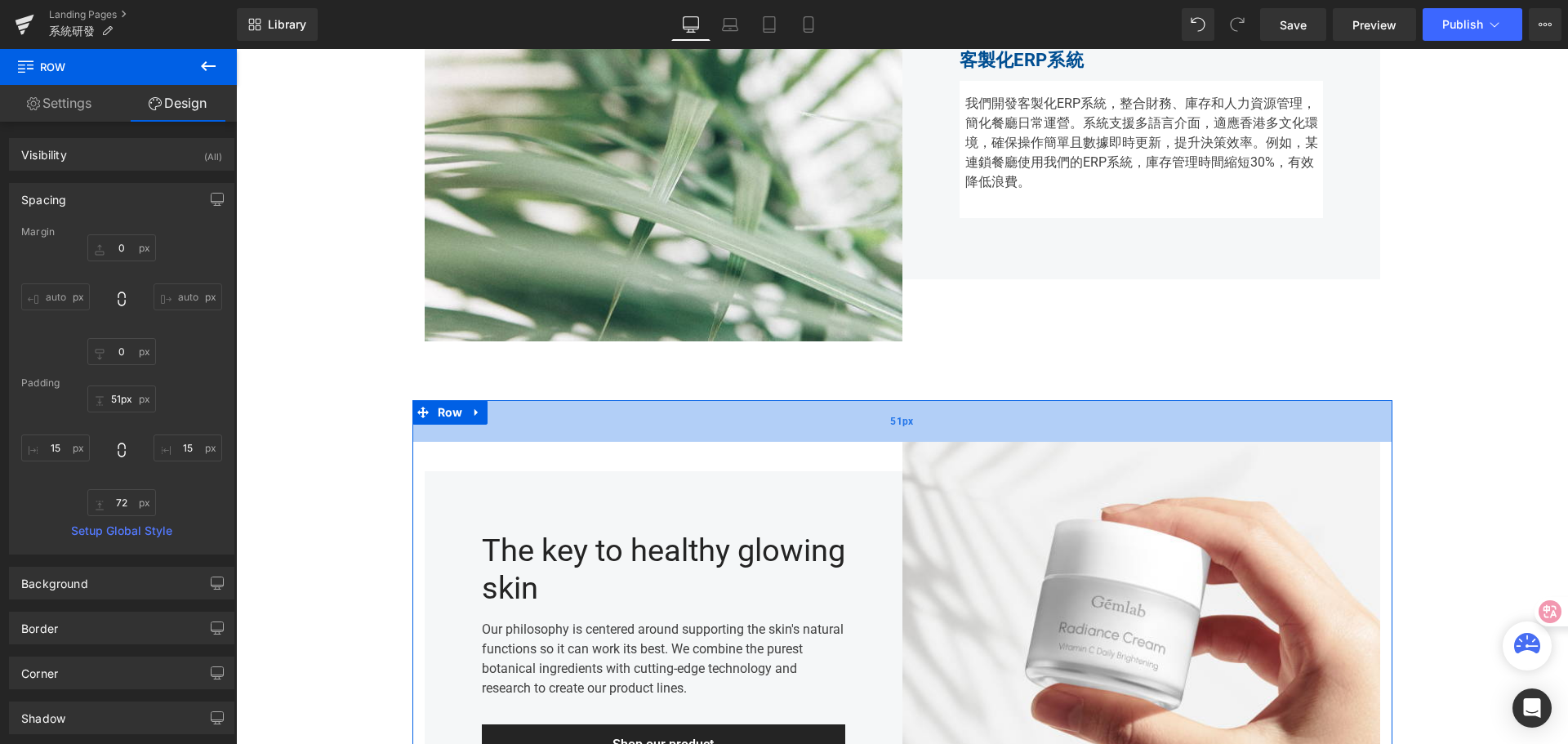
type input "50px"
click at [900, 401] on div "50px" at bounding box center [902, 421] width 980 height 41
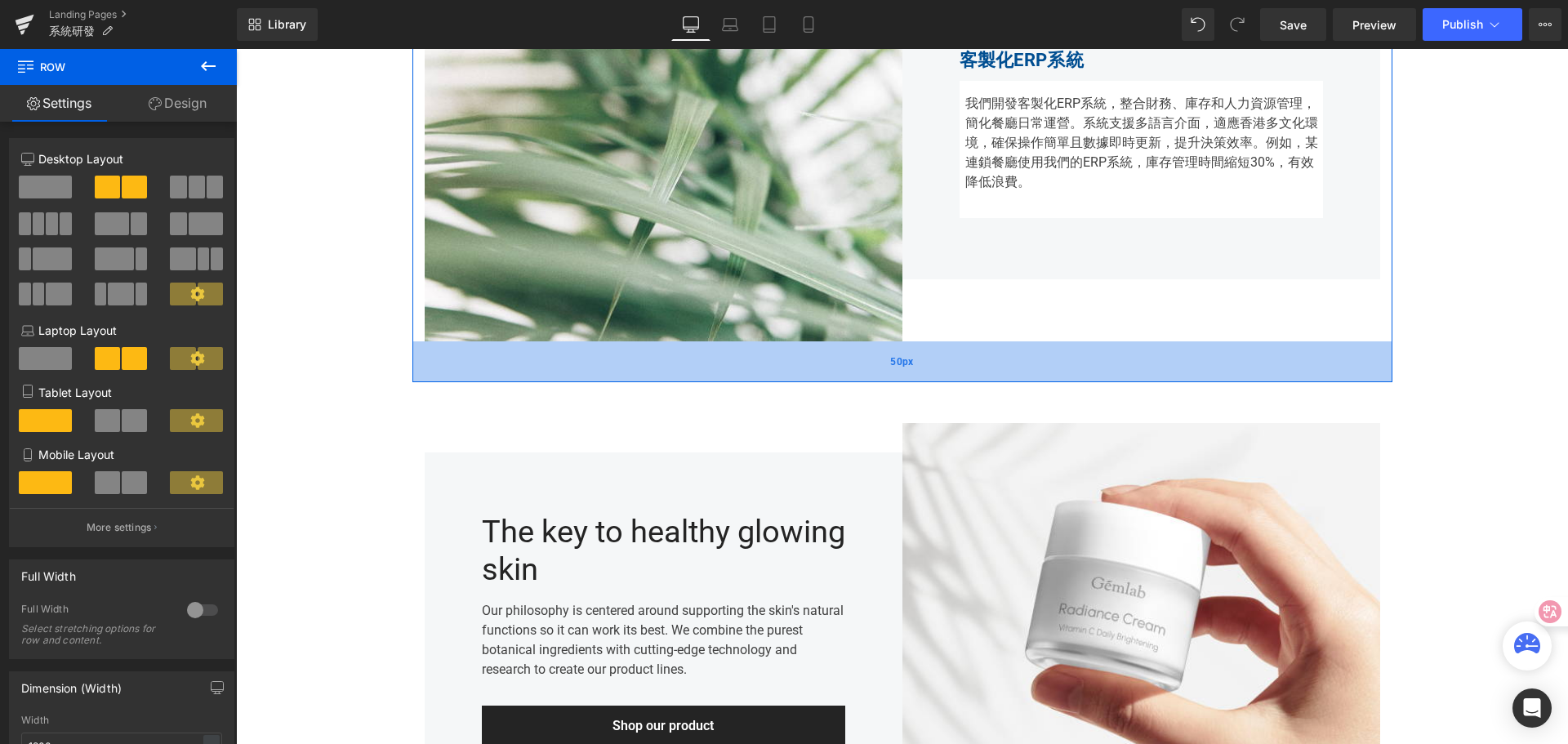
drag, startPoint x: 885, startPoint y: 394, endPoint x: 891, endPoint y: 377, distance: 18.0
click at [891, 377] on div "50px" at bounding box center [902, 362] width 980 height 41
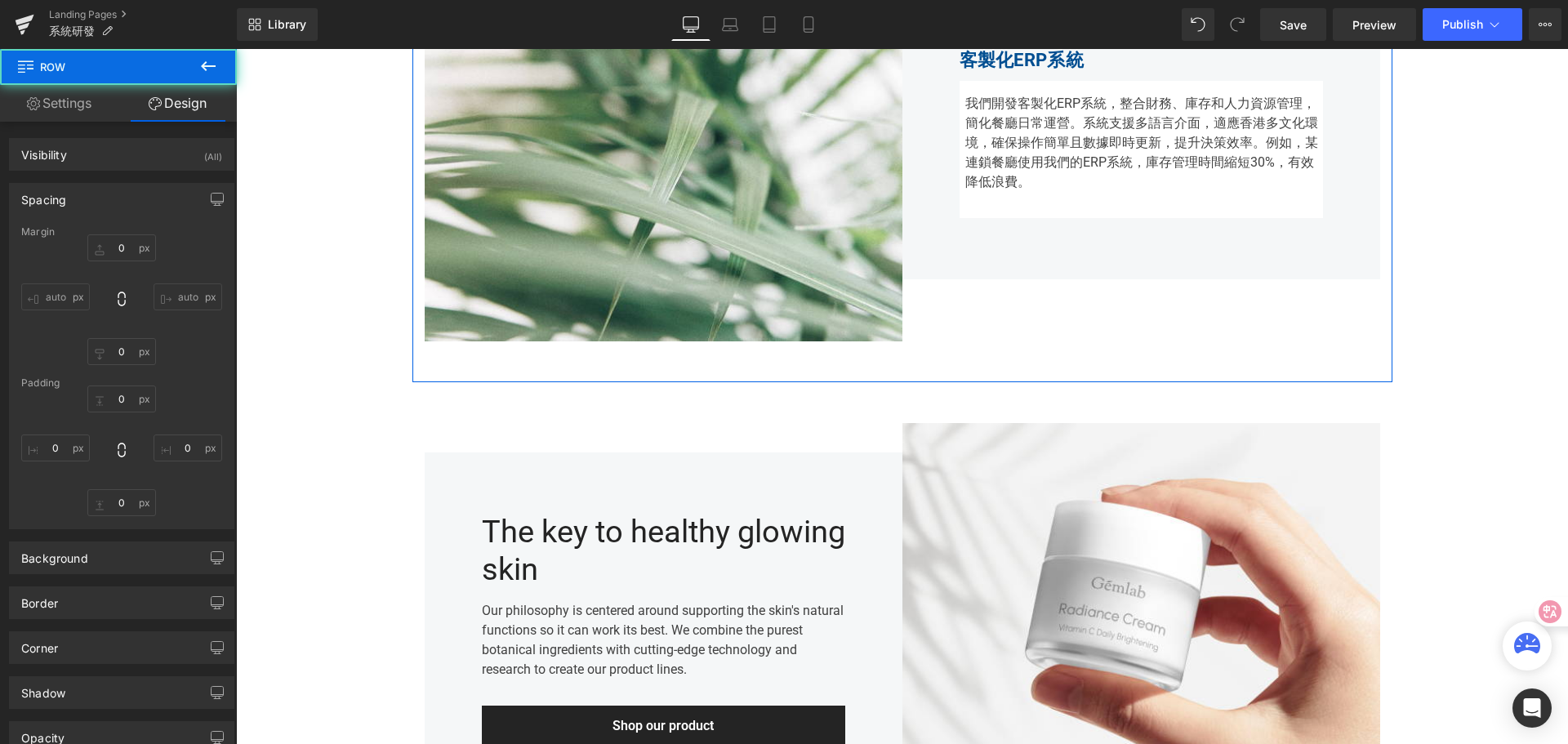
type input "0"
type input "60"
type input "15"
type input "50"
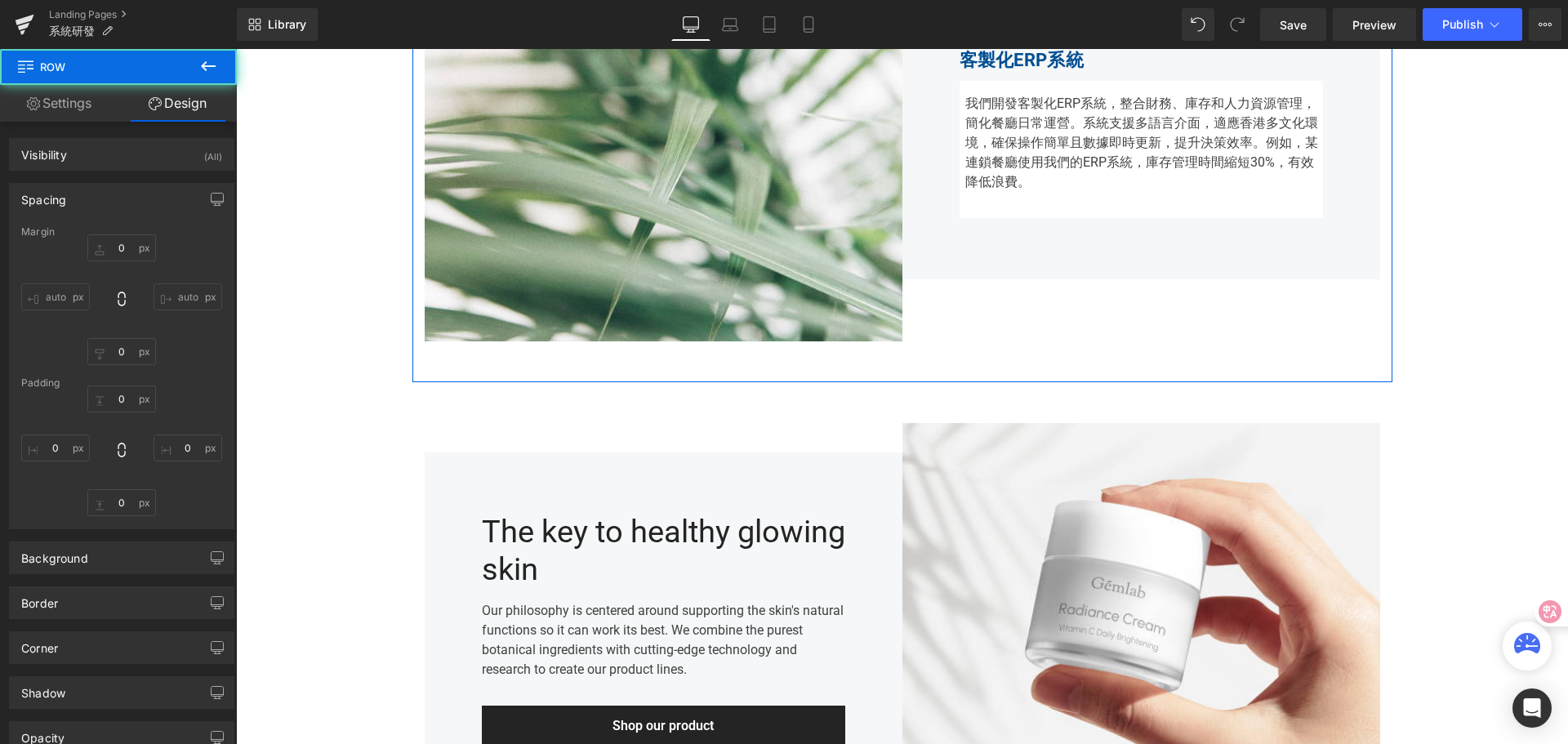
type input "15"
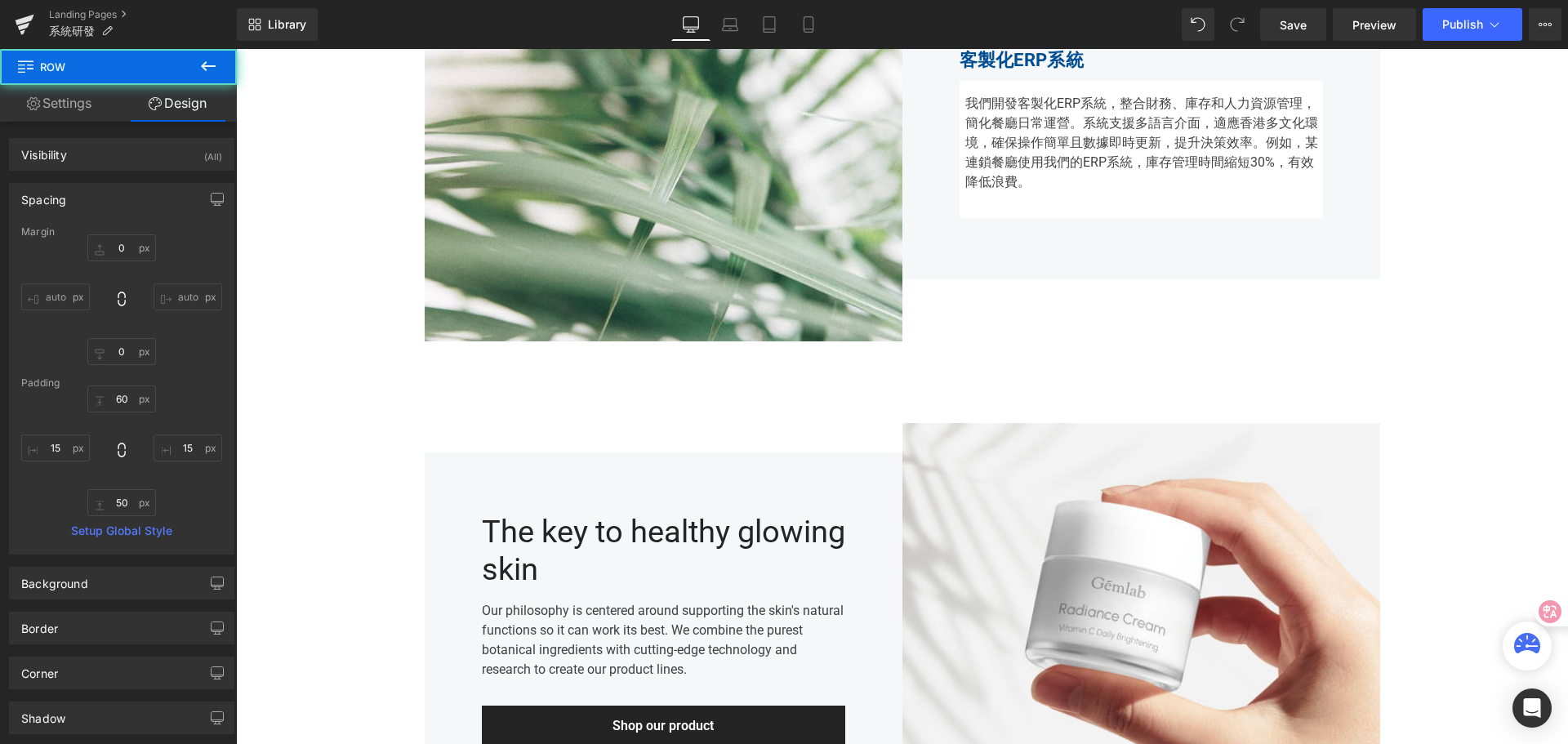
drag, startPoint x: 1474, startPoint y: 325, endPoint x: 1439, endPoint y: 325, distance: 35.0
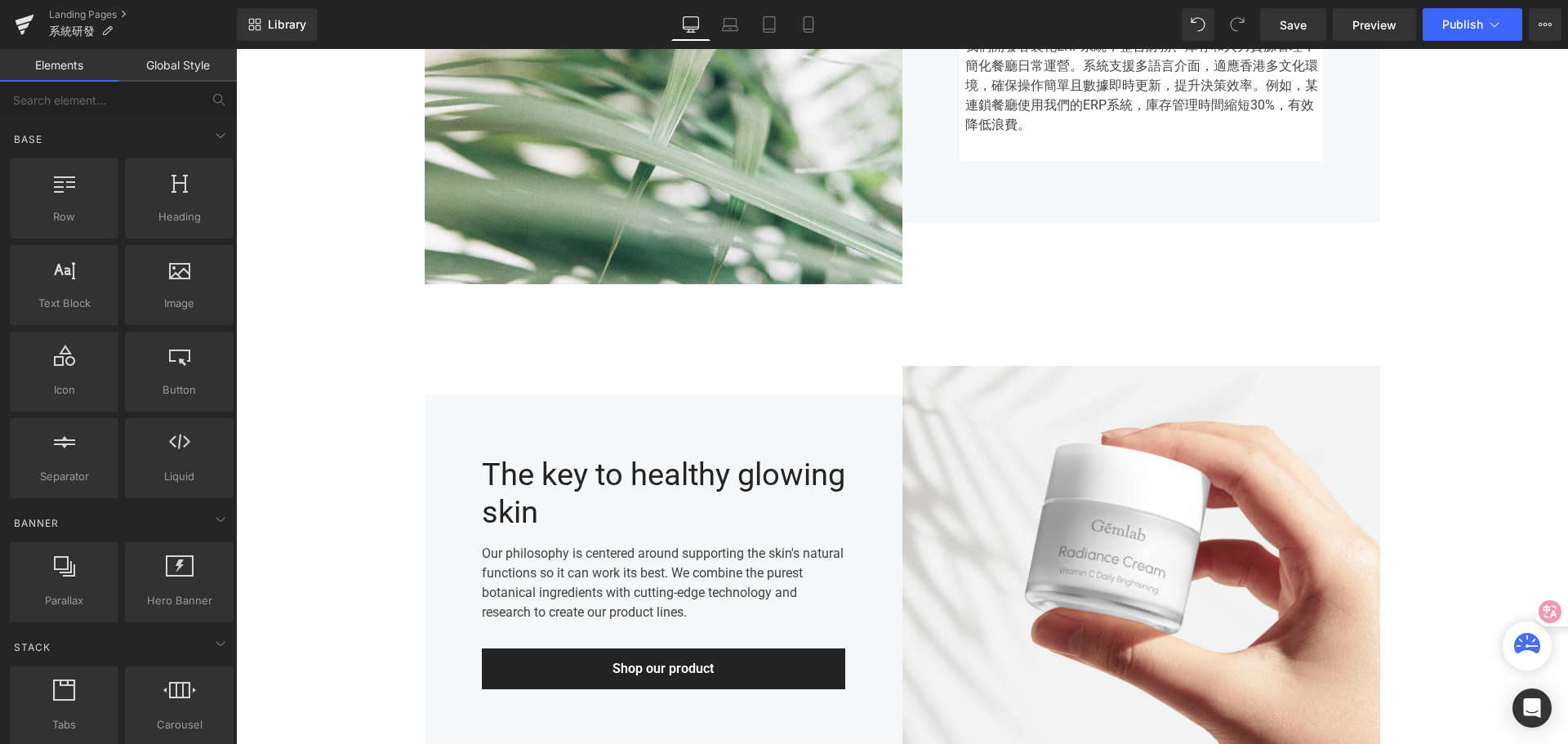
scroll to position [1090, 0]
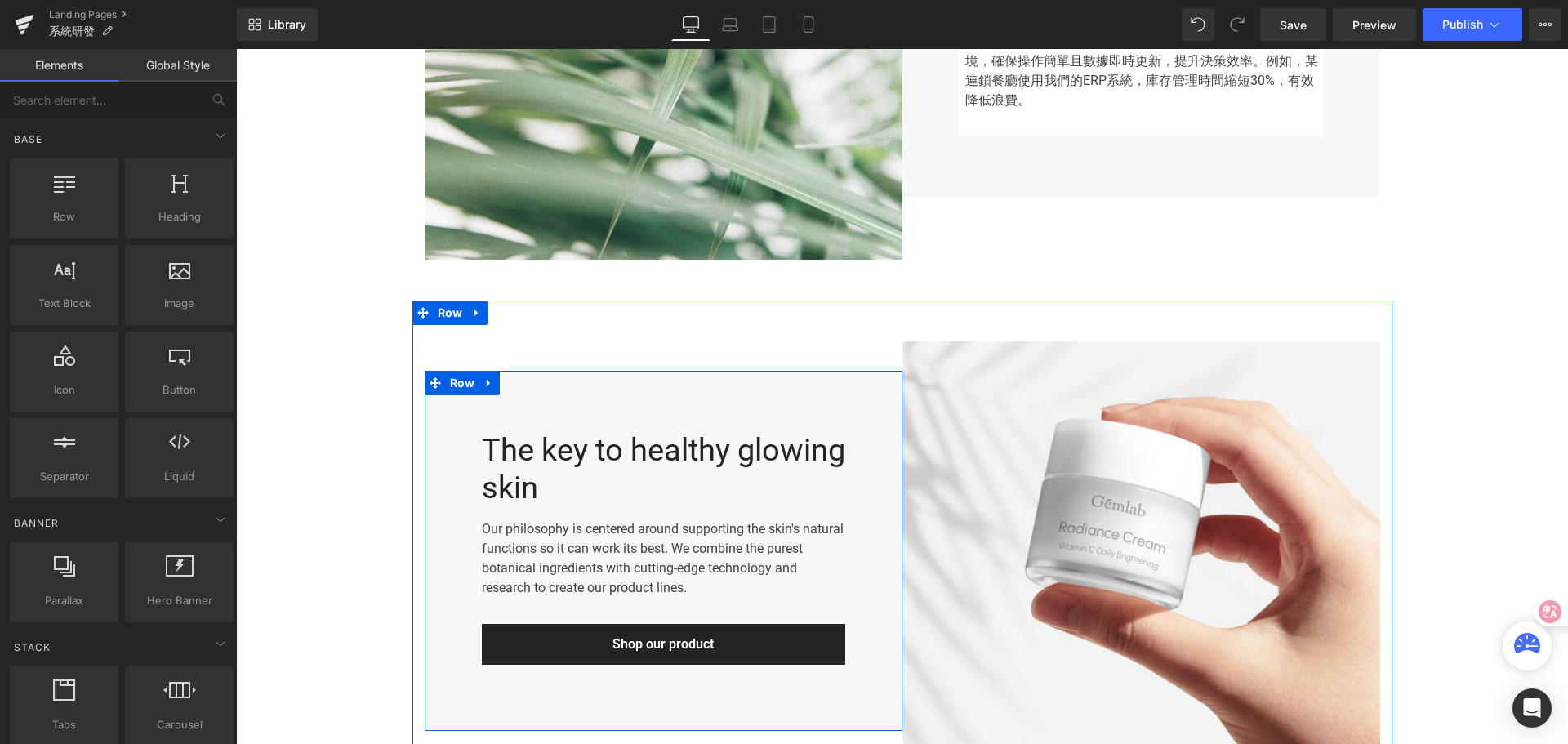
click at [566, 460] on div "The key to healthy glowing skin" at bounding box center [663, 469] width 364 height 74
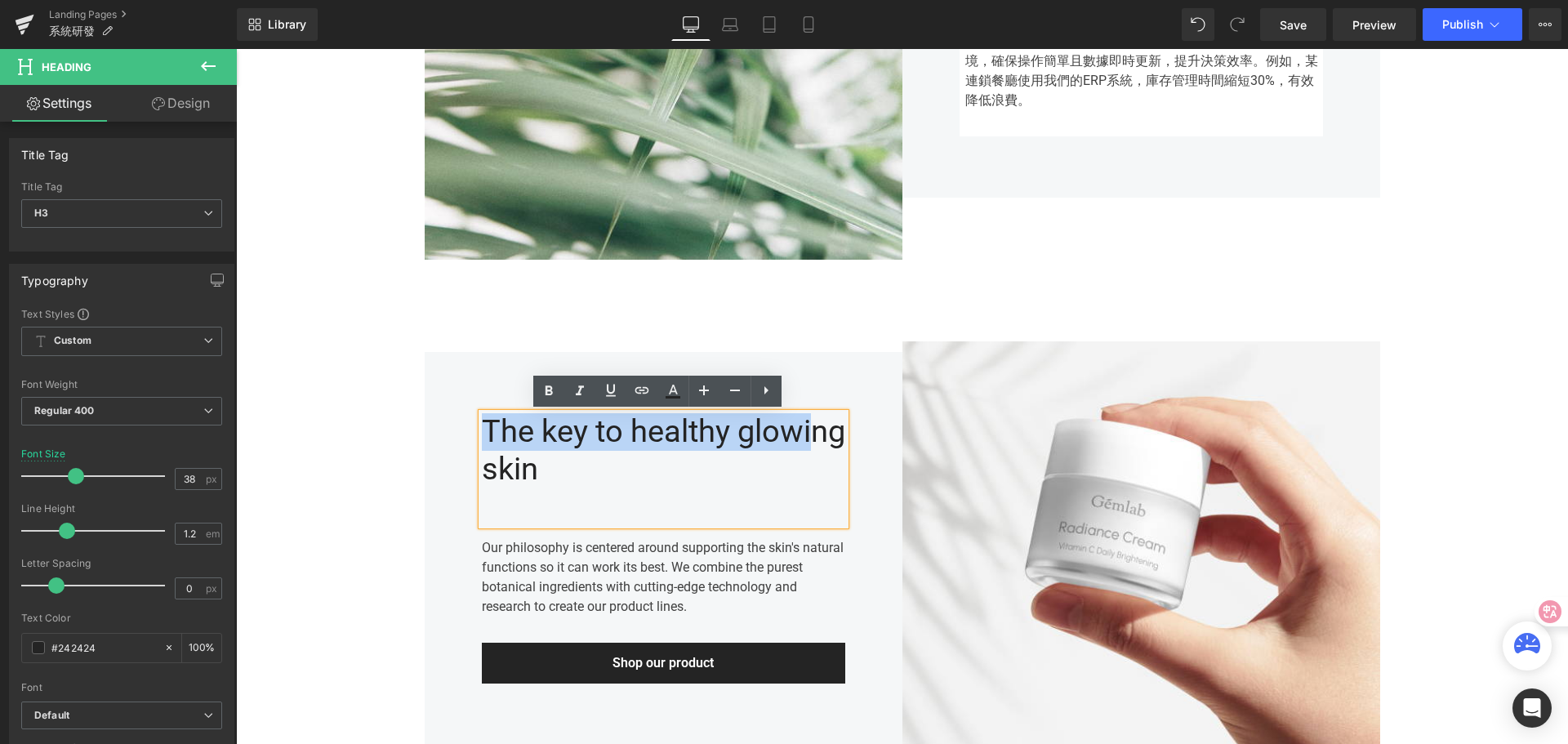
drag, startPoint x: 476, startPoint y: 430, endPoint x: 558, endPoint y: 518, distance: 120.3
click at [558, 518] on div "The key to healthy glowing skin" at bounding box center [663, 469] width 364 height 112
click at [555, 504] on div "The key to healthy glowing skin" at bounding box center [663, 469] width 364 height 112
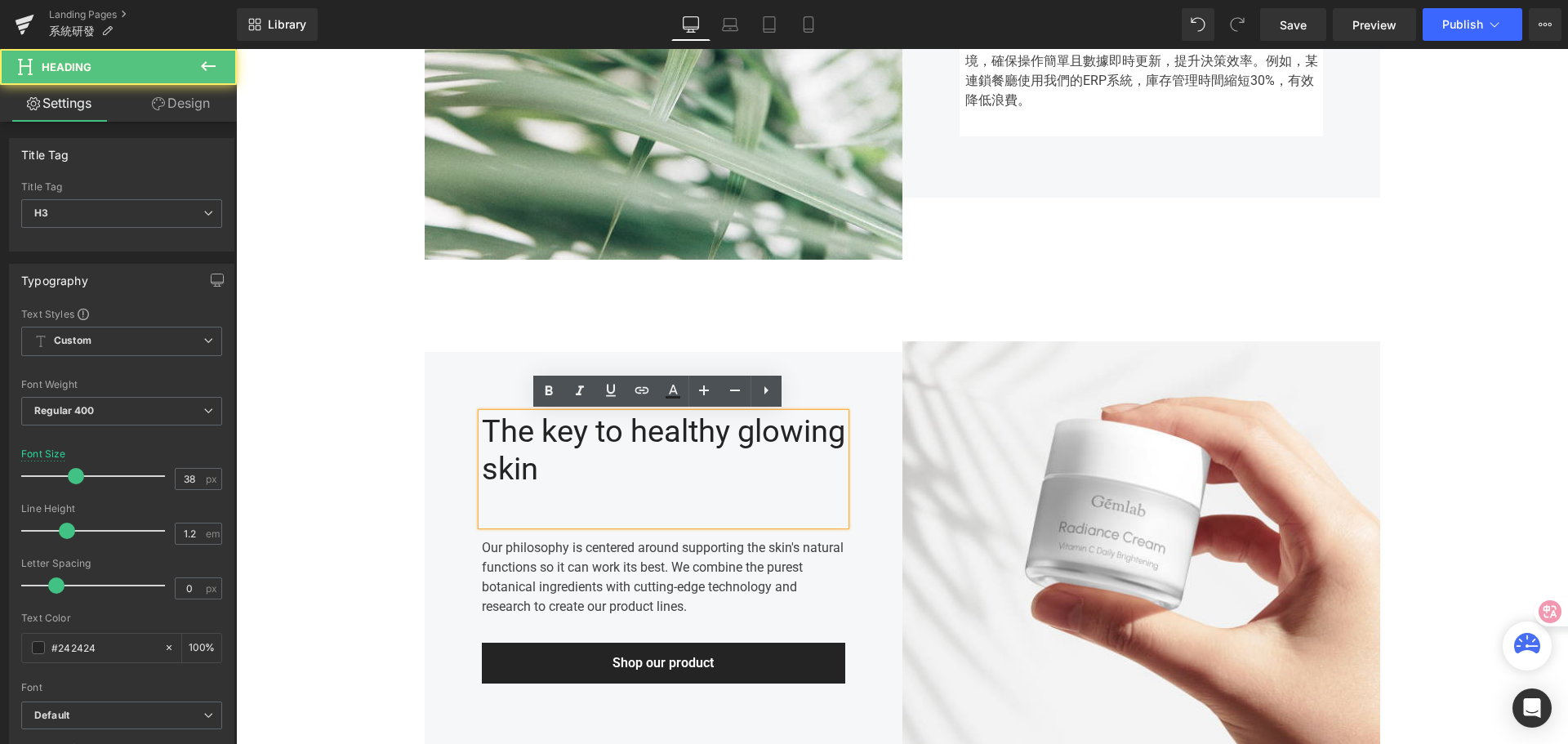
click at [554, 469] on div "The key to healthy glowing skin" at bounding box center [663, 469] width 364 height 112
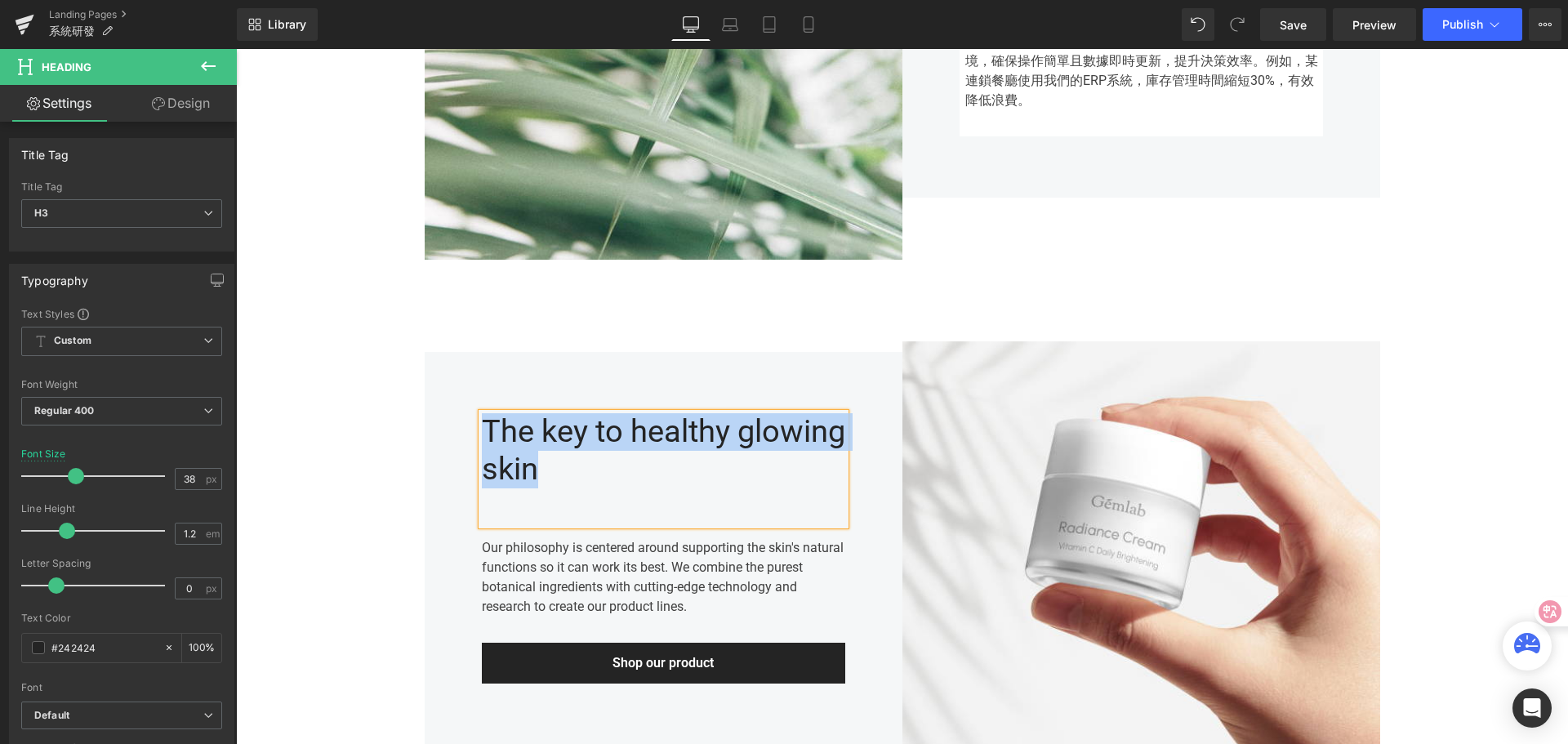
paste div
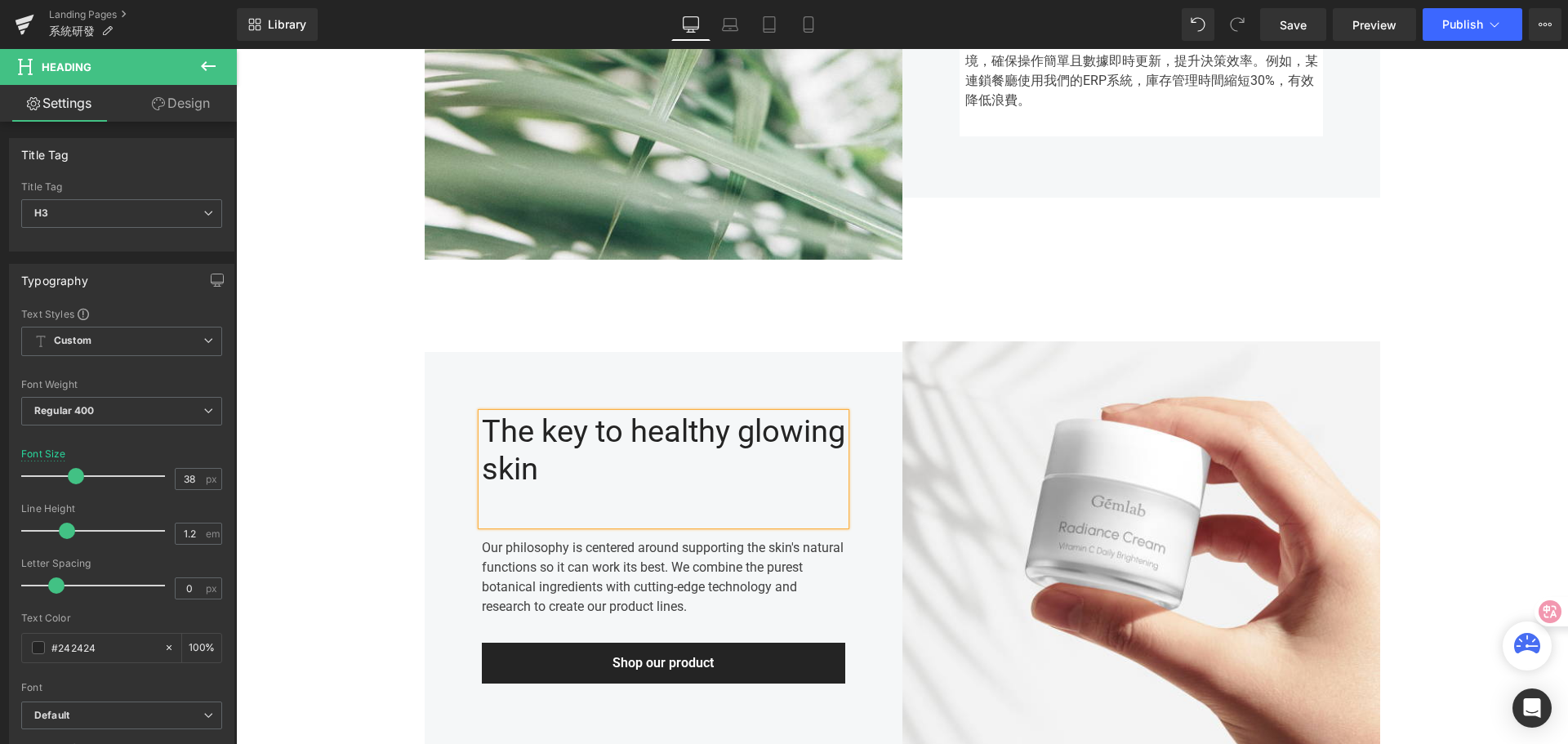
scroll to position [1109, 0]
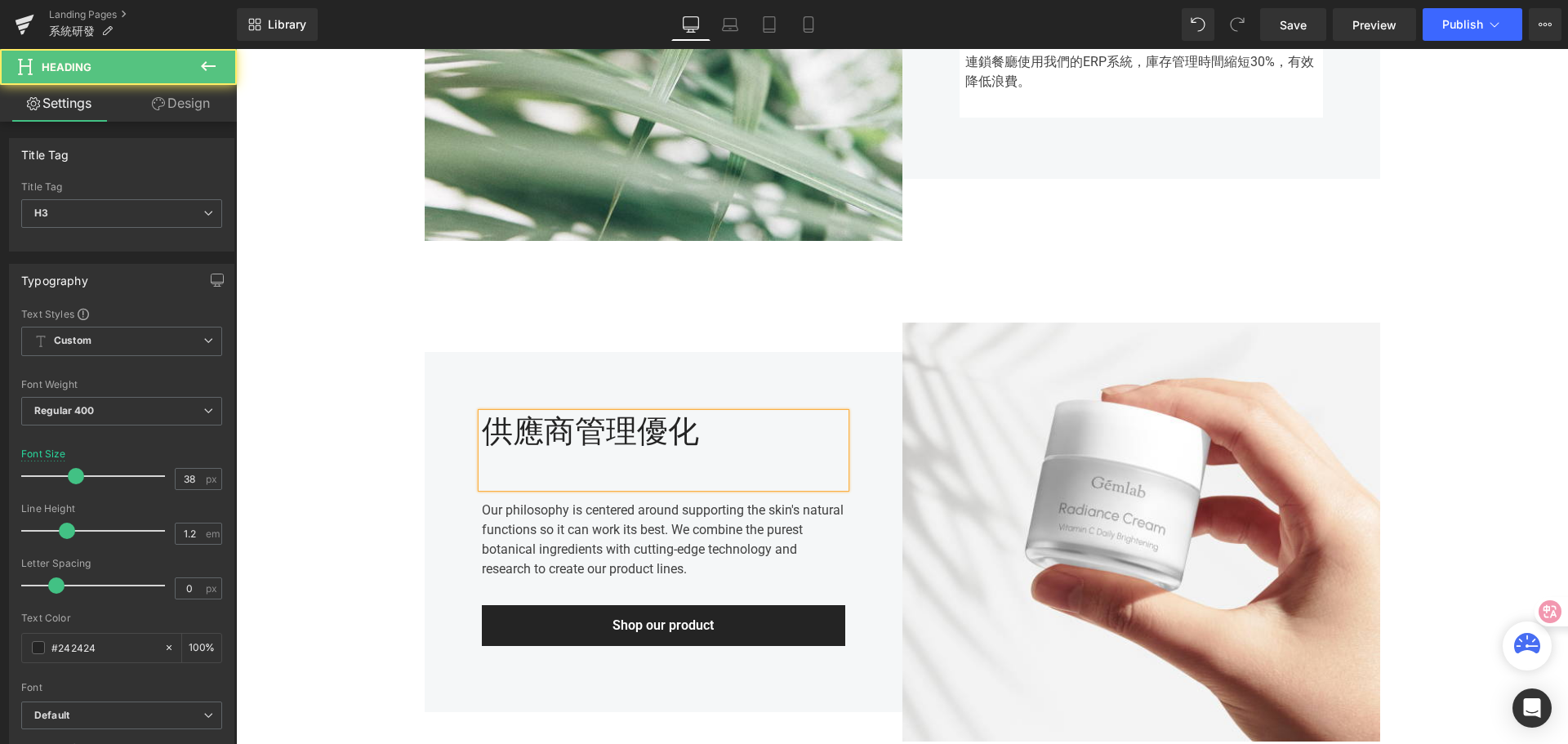
click at [512, 469] on div "供應商管理優化" at bounding box center [663, 450] width 364 height 74
click at [491, 444] on div "供應商管理優化" at bounding box center [663, 450] width 364 height 74
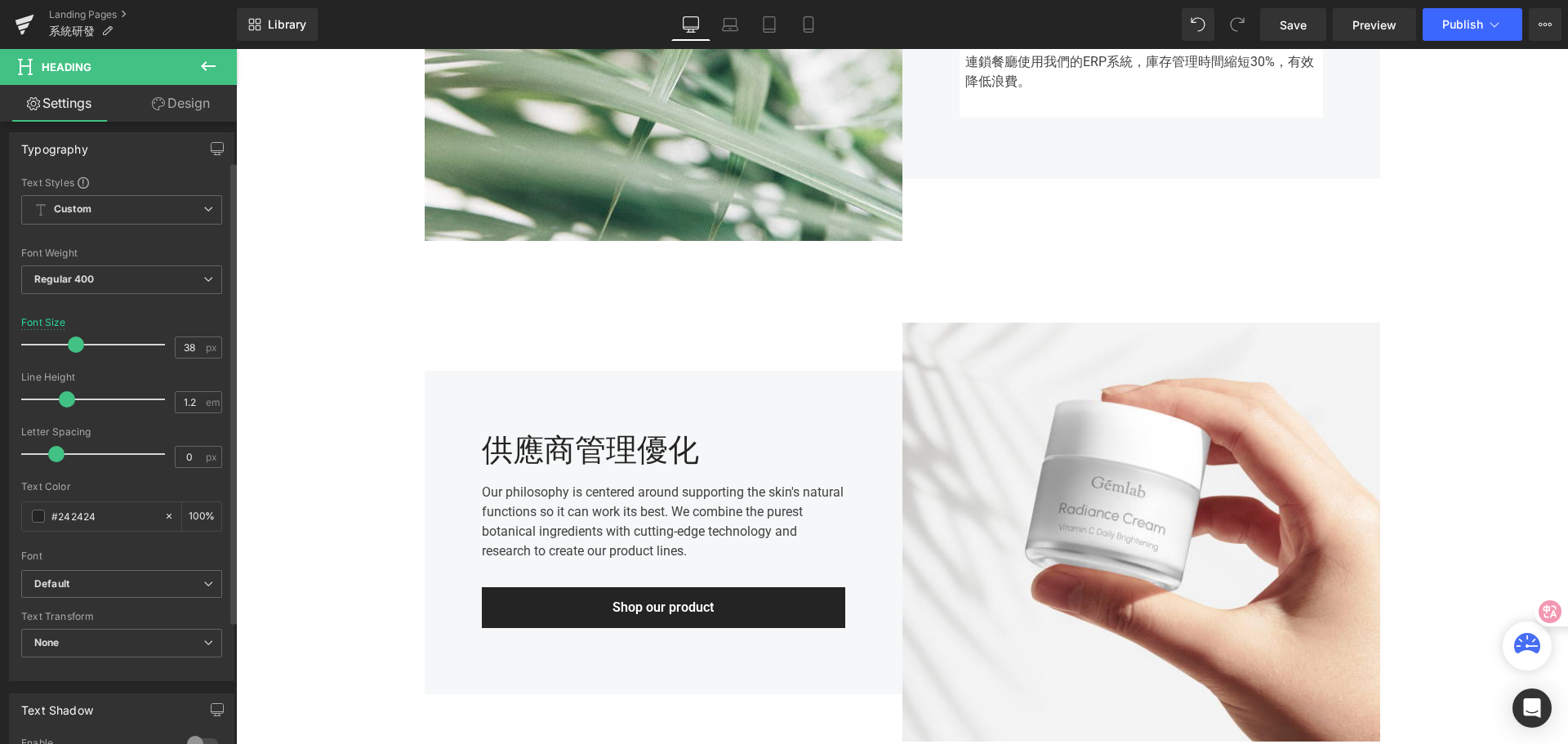
scroll to position [163, 0]
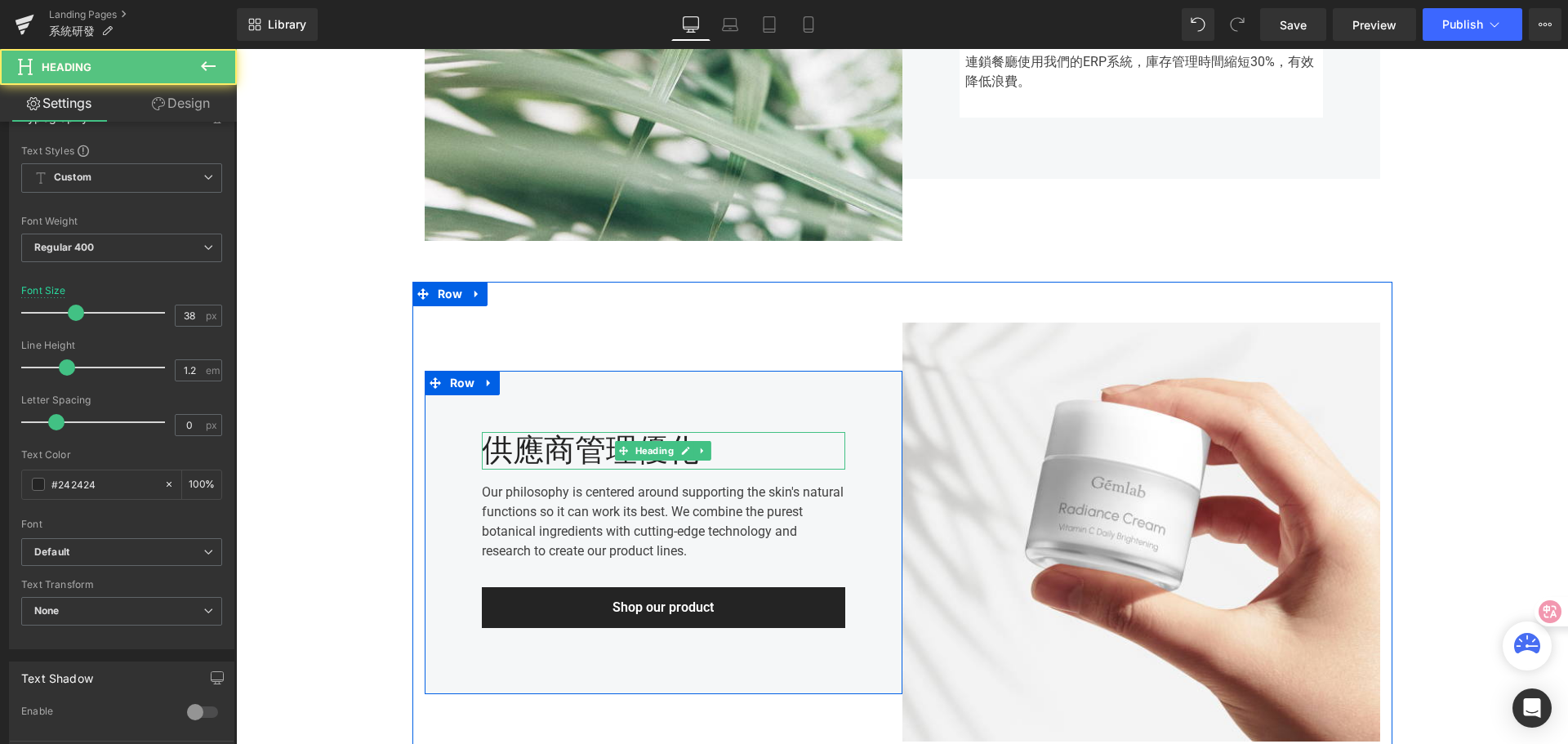
click at [489, 454] on div "供應商管理優化" at bounding box center [663, 451] width 364 height 38
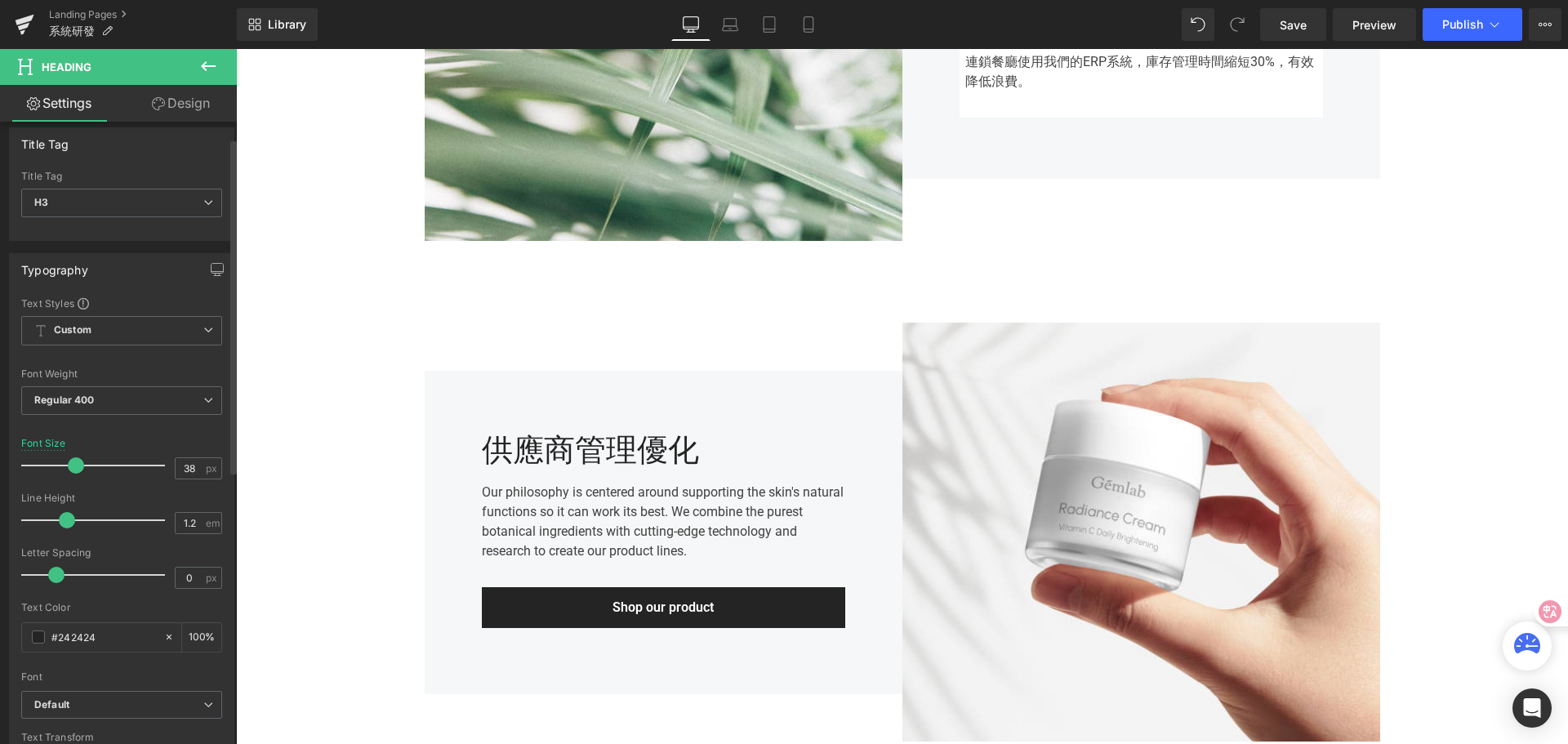
scroll to position [0, 0]
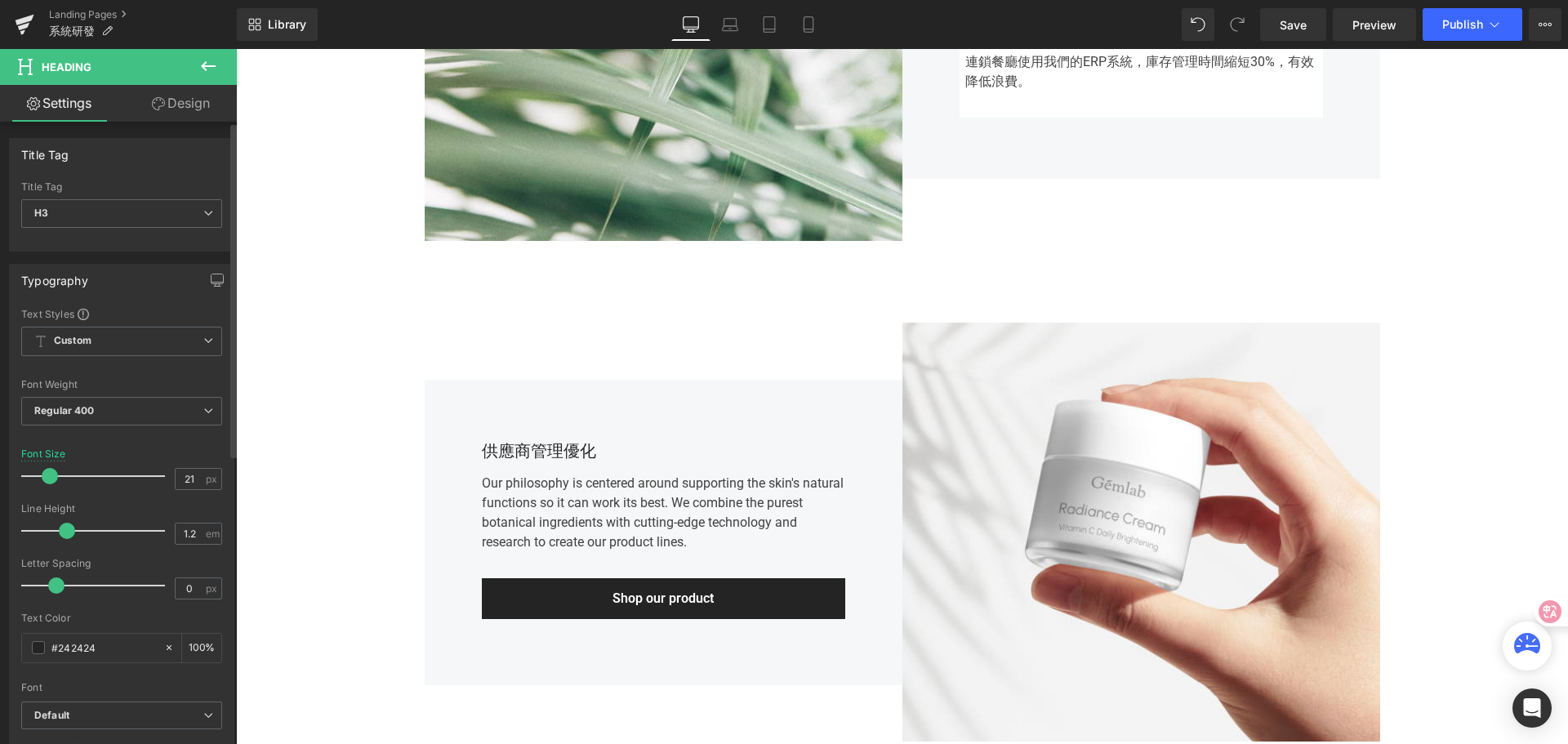
type input "22"
drag, startPoint x: 77, startPoint y: 478, endPoint x: 56, endPoint y: 476, distance: 21.1
click at [56, 476] on span at bounding box center [52, 477] width 16 height 16
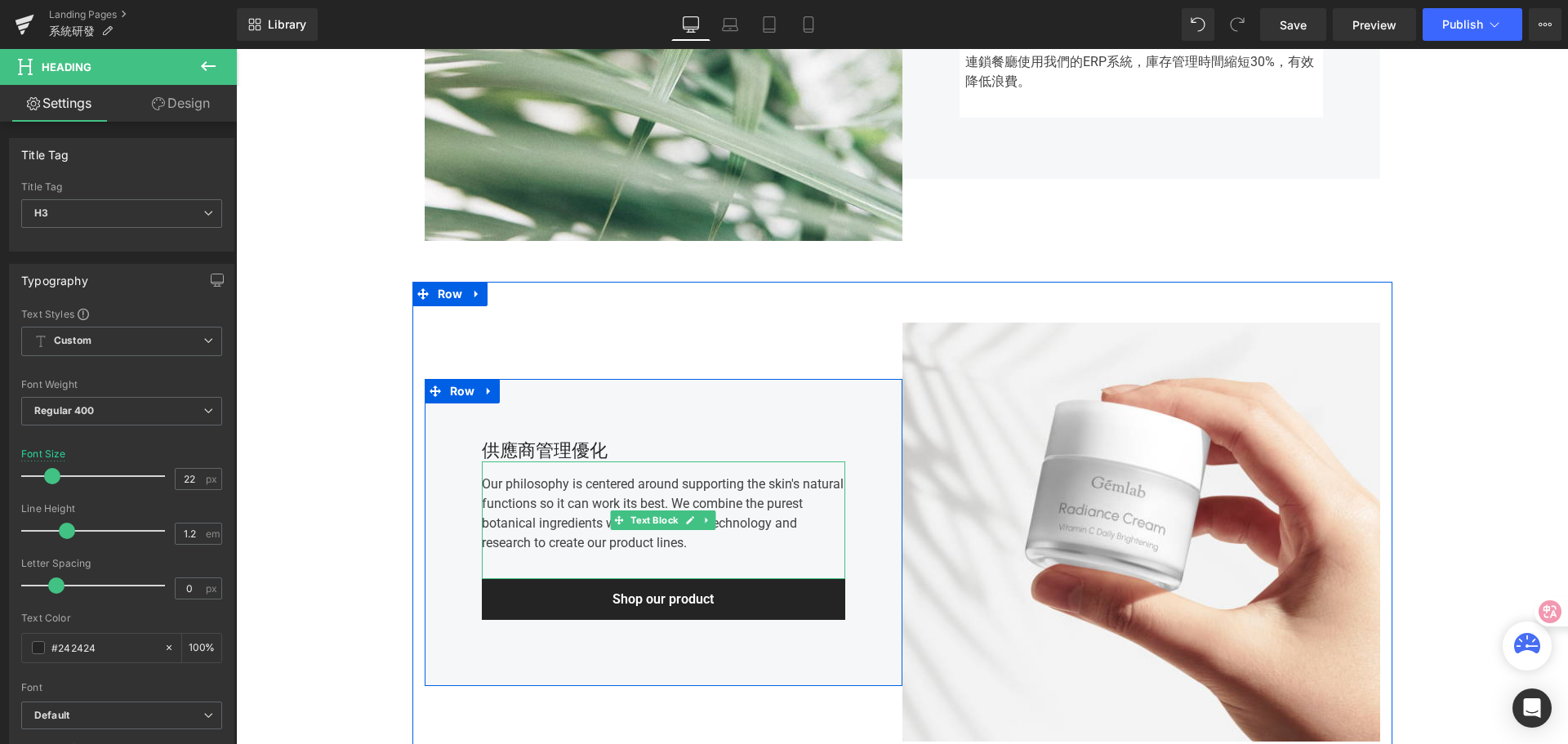
click at [579, 492] on div "Our philosophy is centered around supporting the skin's natural functions so it…" at bounding box center [663, 520] width 364 height 118
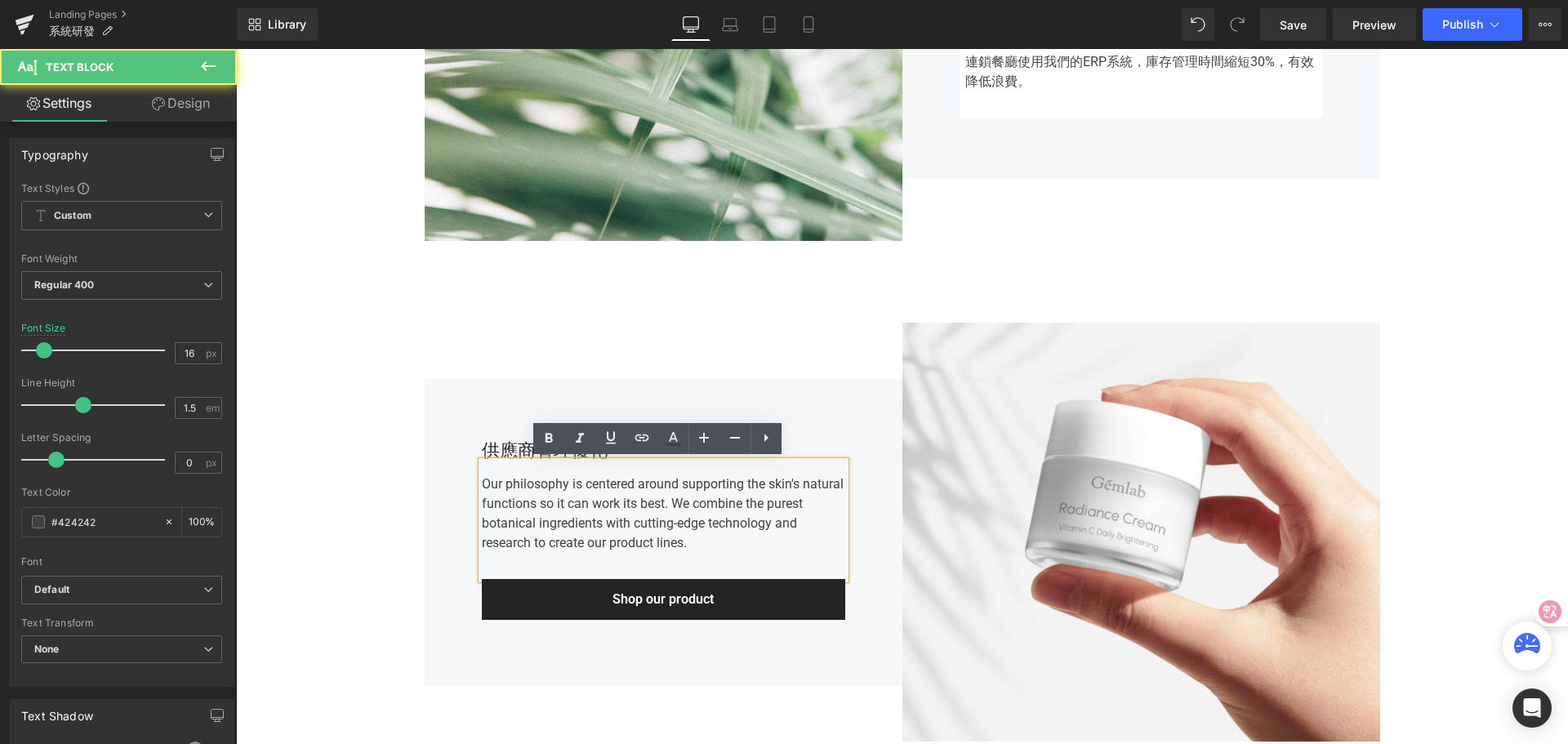
click at [481, 490] on div "Our philosophy is centered around supporting the skin's natural functions so it…" at bounding box center [663, 520] width 364 height 118
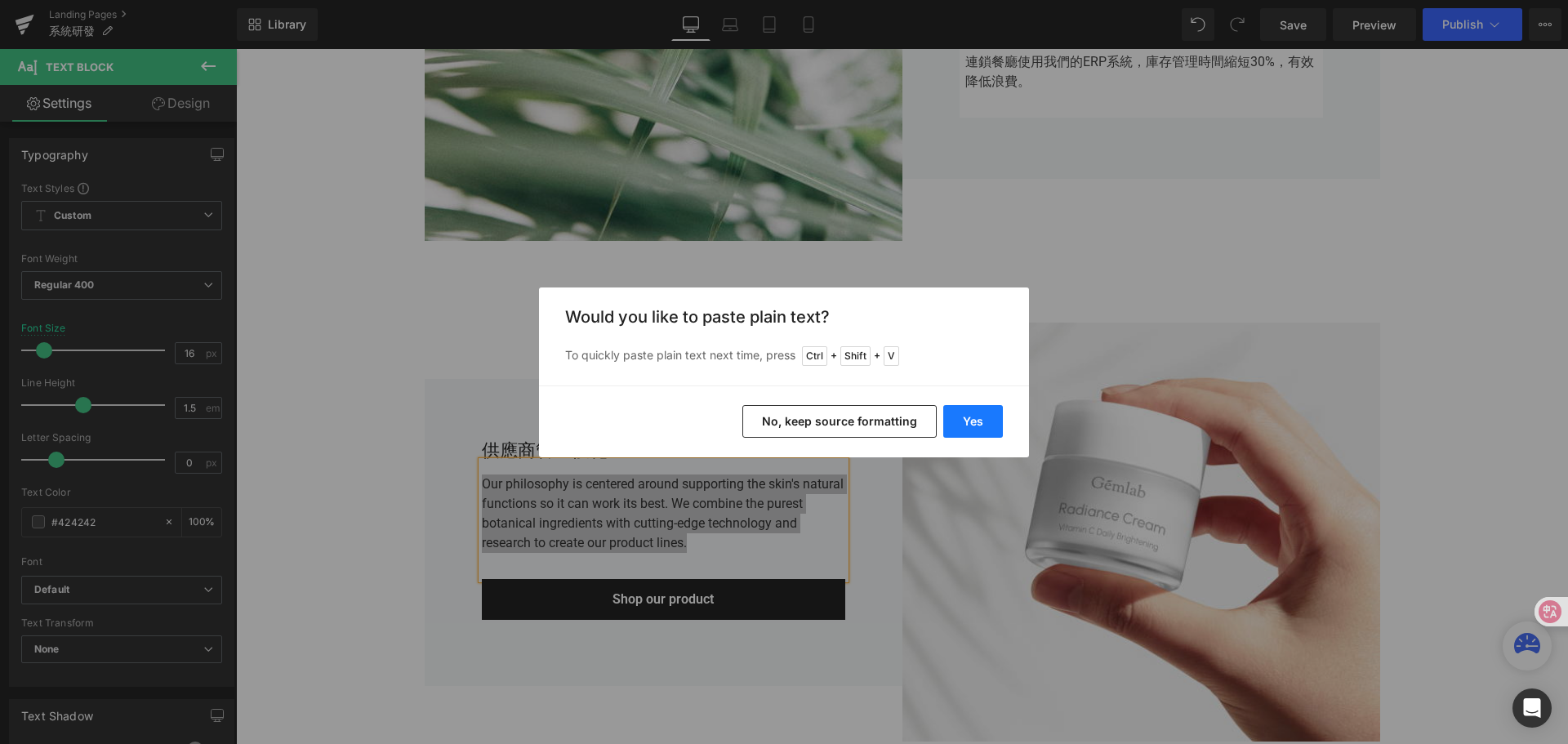
drag, startPoint x: 974, startPoint y: 409, endPoint x: 733, endPoint y: 362, distance: 245.5
click at [974, 410] on button "Yes" at bounding box center [973, 421] width 59 height 33
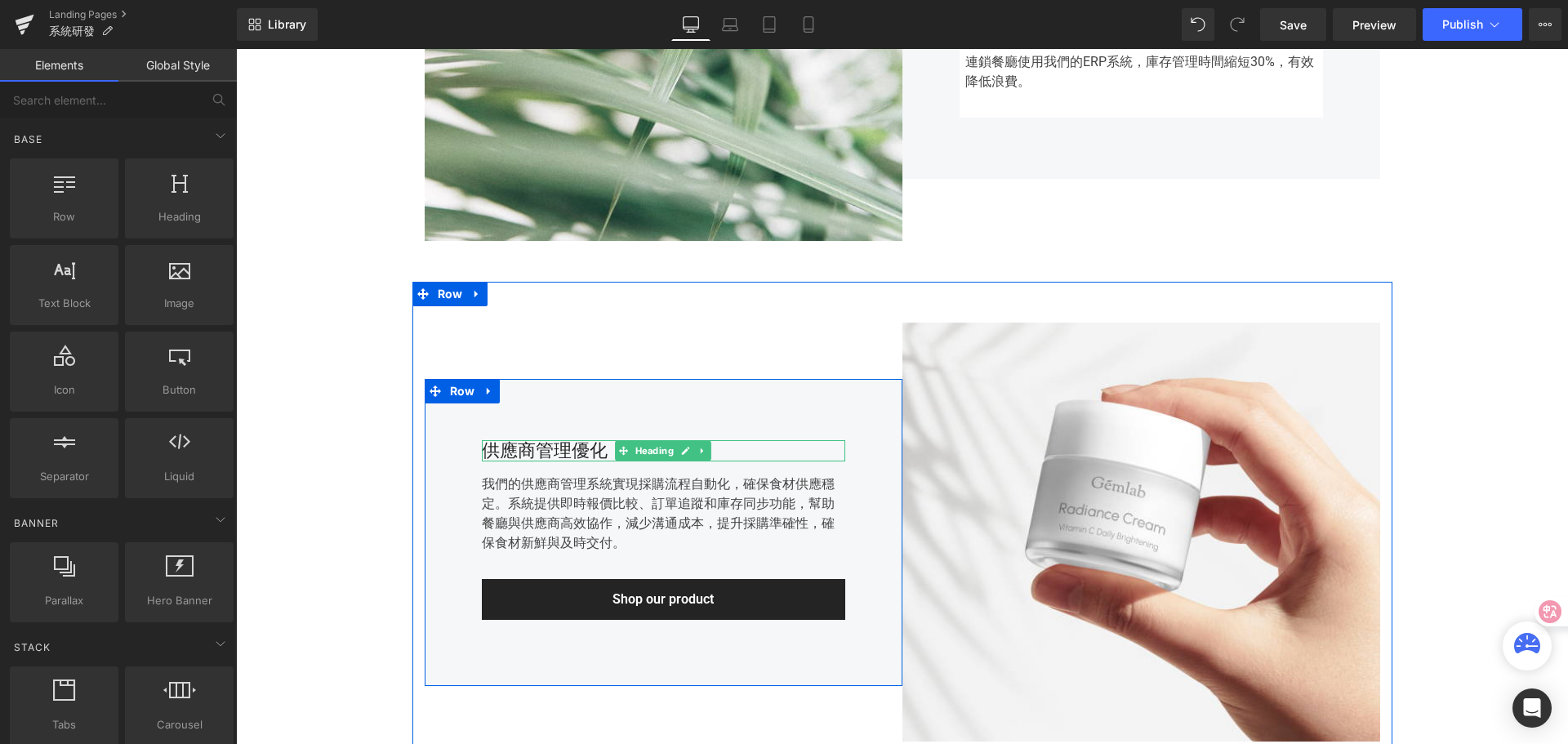
click at [492, 455] on div "供應商管理優化" at bounding box center [663, 451] width 364 height 21
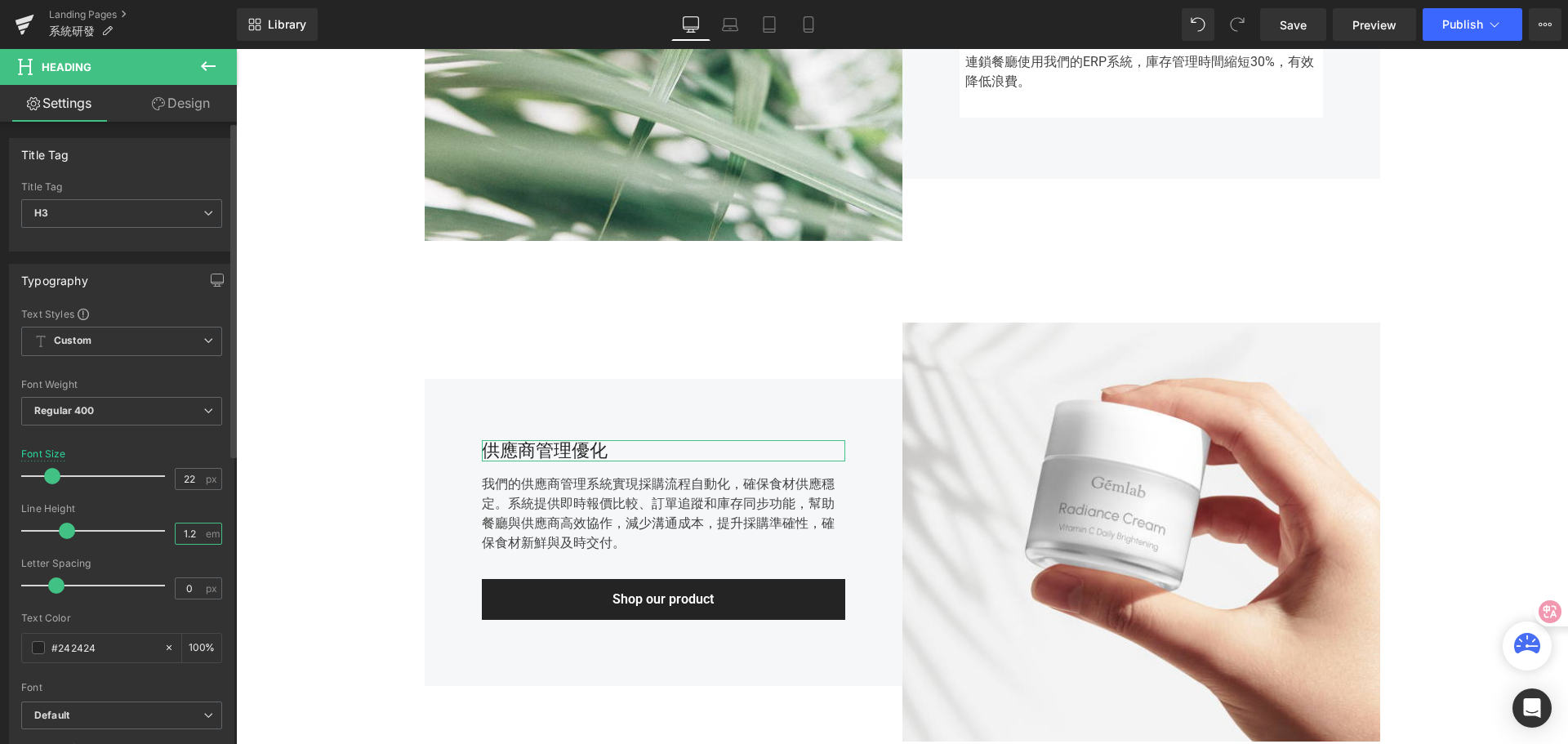
click at [185, 535] on input "1.2" at bounding box center [190, 534] width 29 height 21
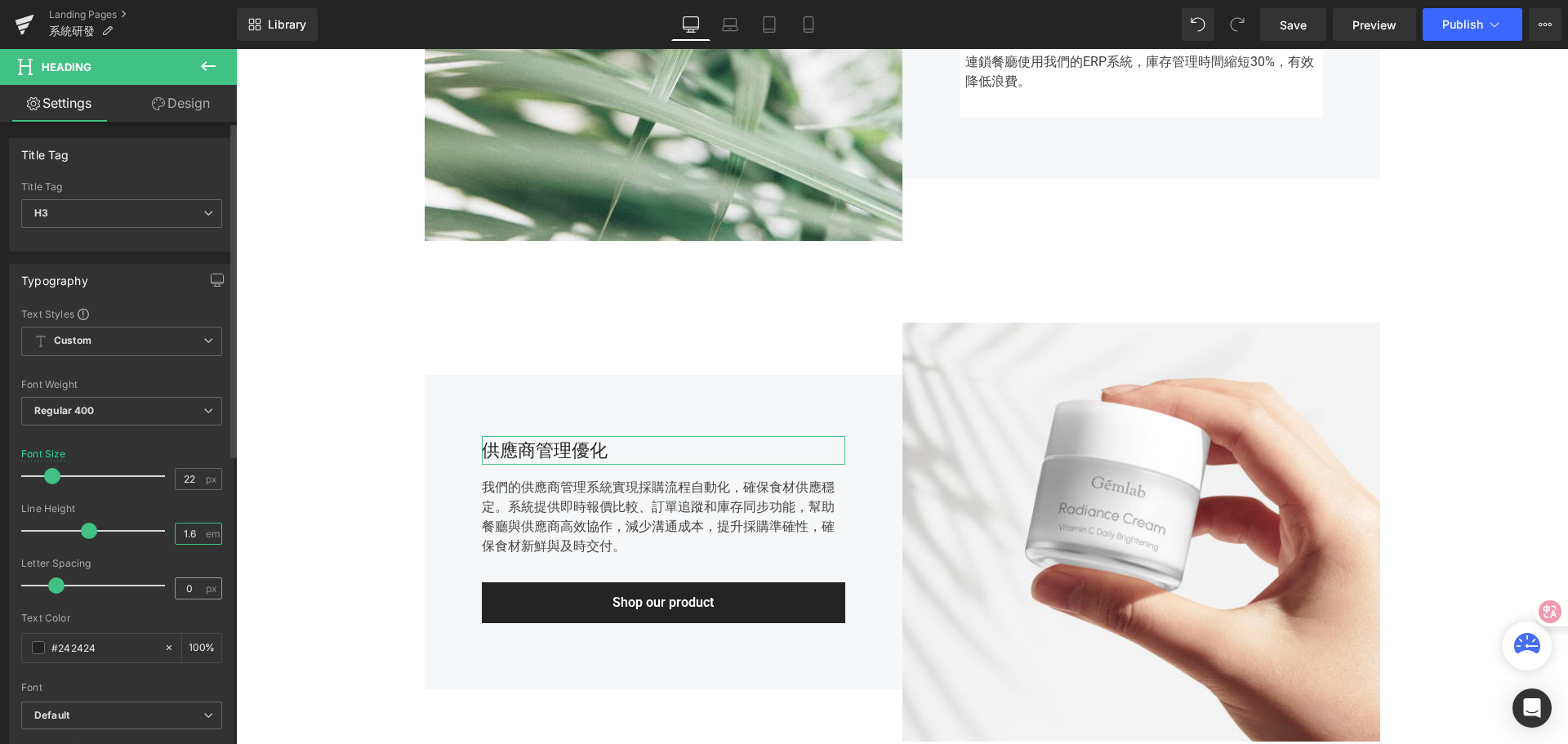
type input "1.6"
click at [191, 587] on input "0" at bounding box center [190, 588] width 29 height 21
type input "0.3"
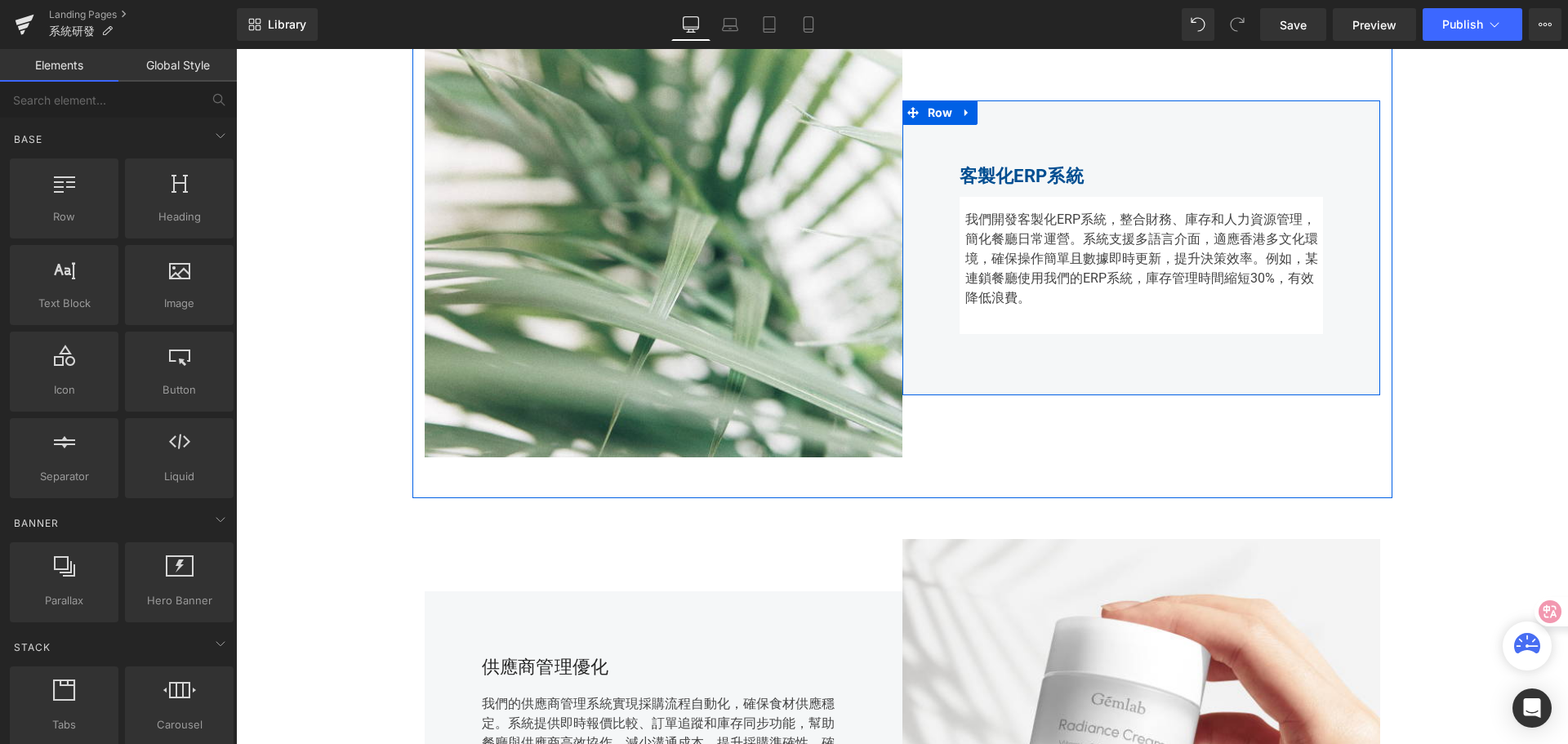
scroll to position [864, 0]
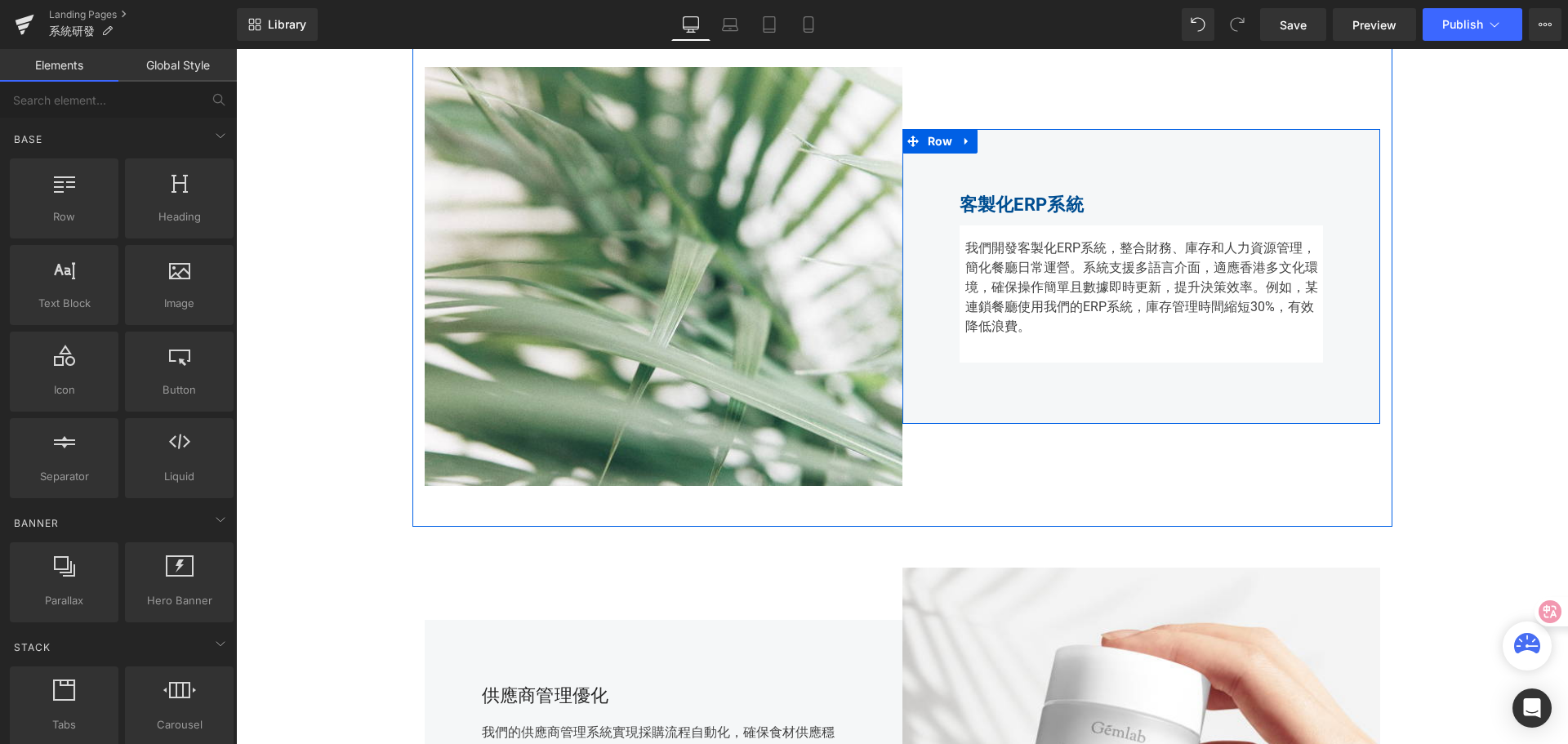
click at [994, 211] on strong "客製化ERP系統" at bounding box center [1021, 205] width 124 height 21
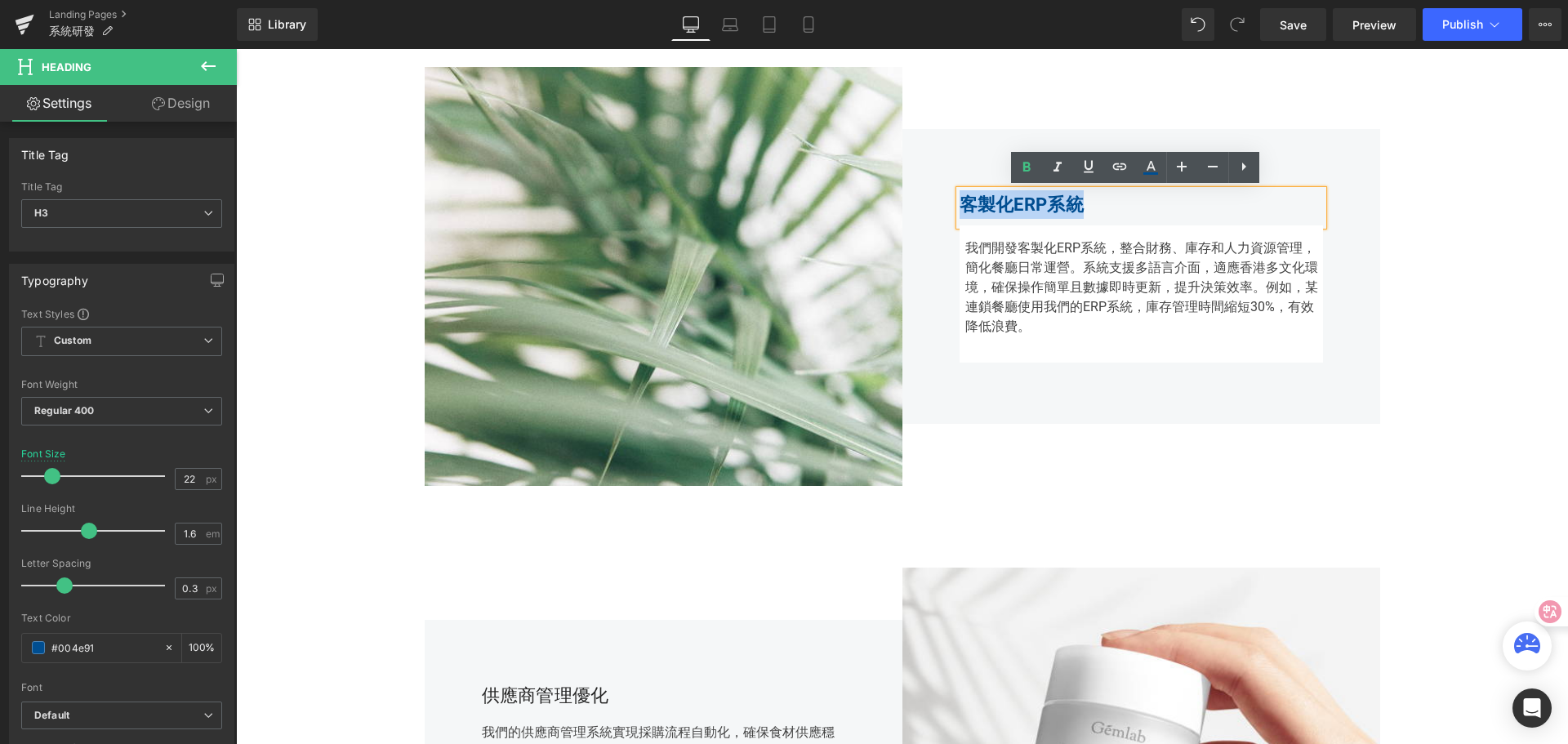
drag, startPoint x: 958, startPoint y: 206, endPoint x: 1083, endPoint y: 200, distance: 125.1
click at [1078, 201] on strong "客製化ERP系統" at bounding box center [1021, 205] width 124 height 21
click at [1153, 172] on icon at bounding box center [1151, 167] width 20 height 20
type input "100"
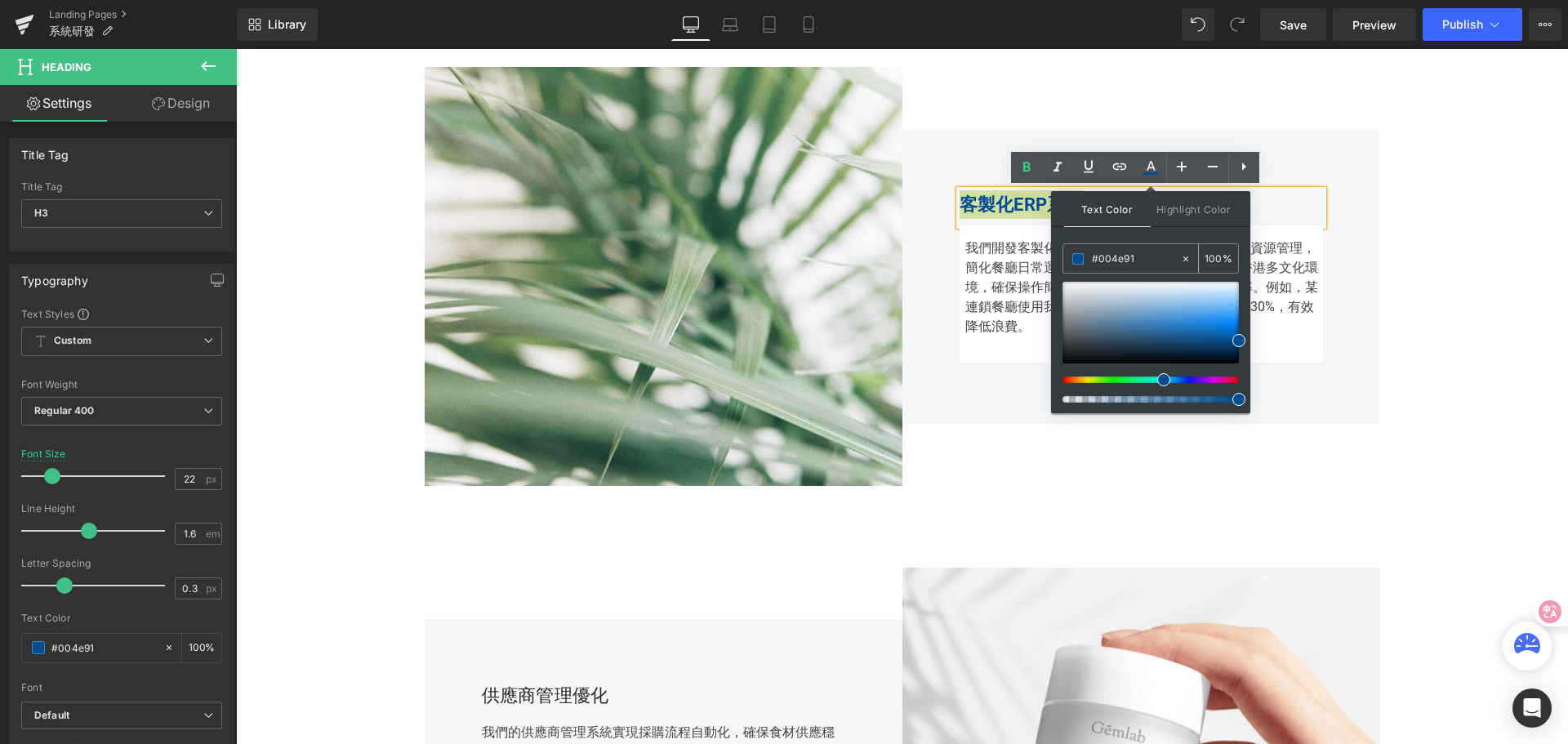
drag, startPoint x: 1138, startPoint y: 260, endPoint x: 1087, endPoint y: 259, distance: 51.0
click at [1087, 259] on div "#004e91" at bounding box center [1122, 258] width 117 height 29
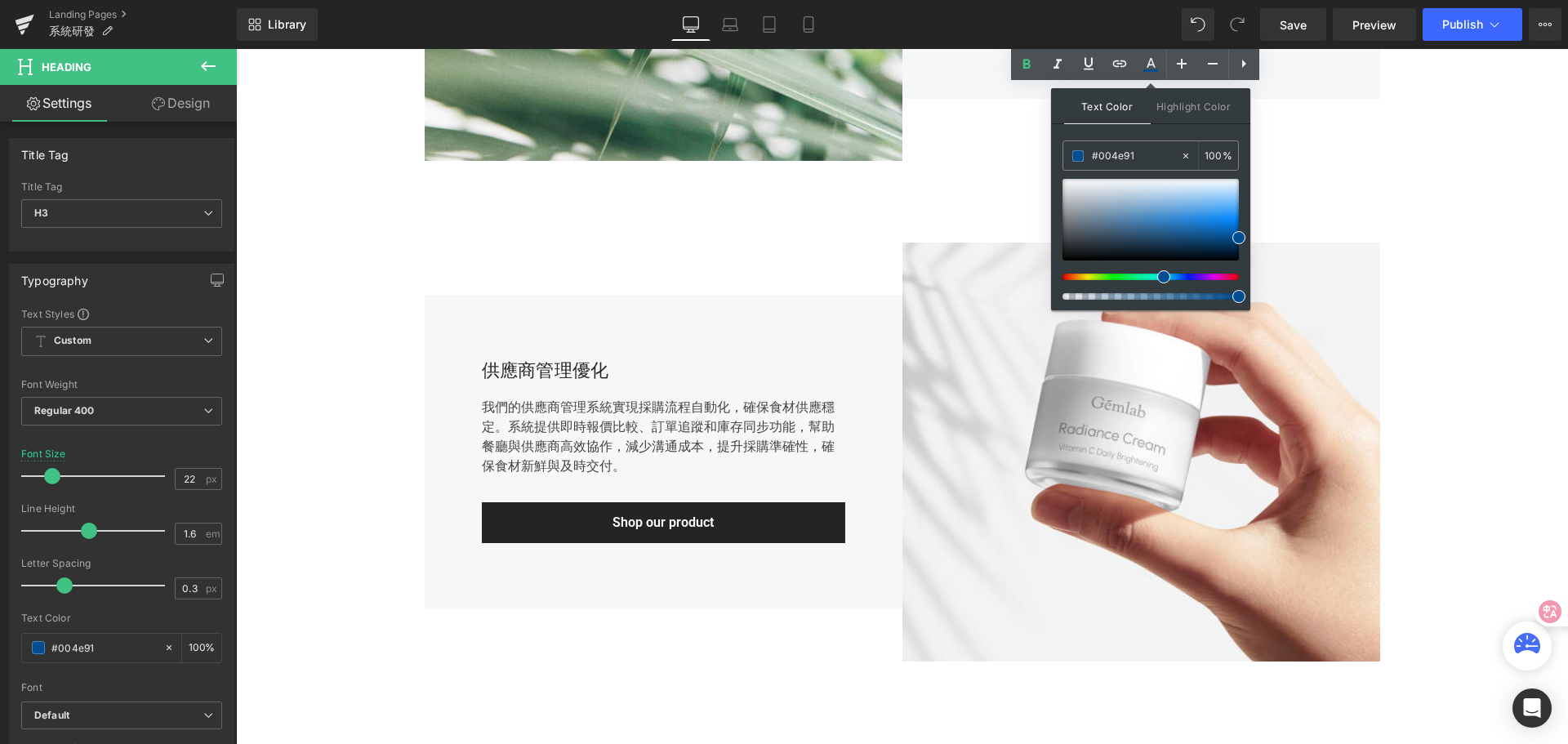
scroll to position [1190, 0]
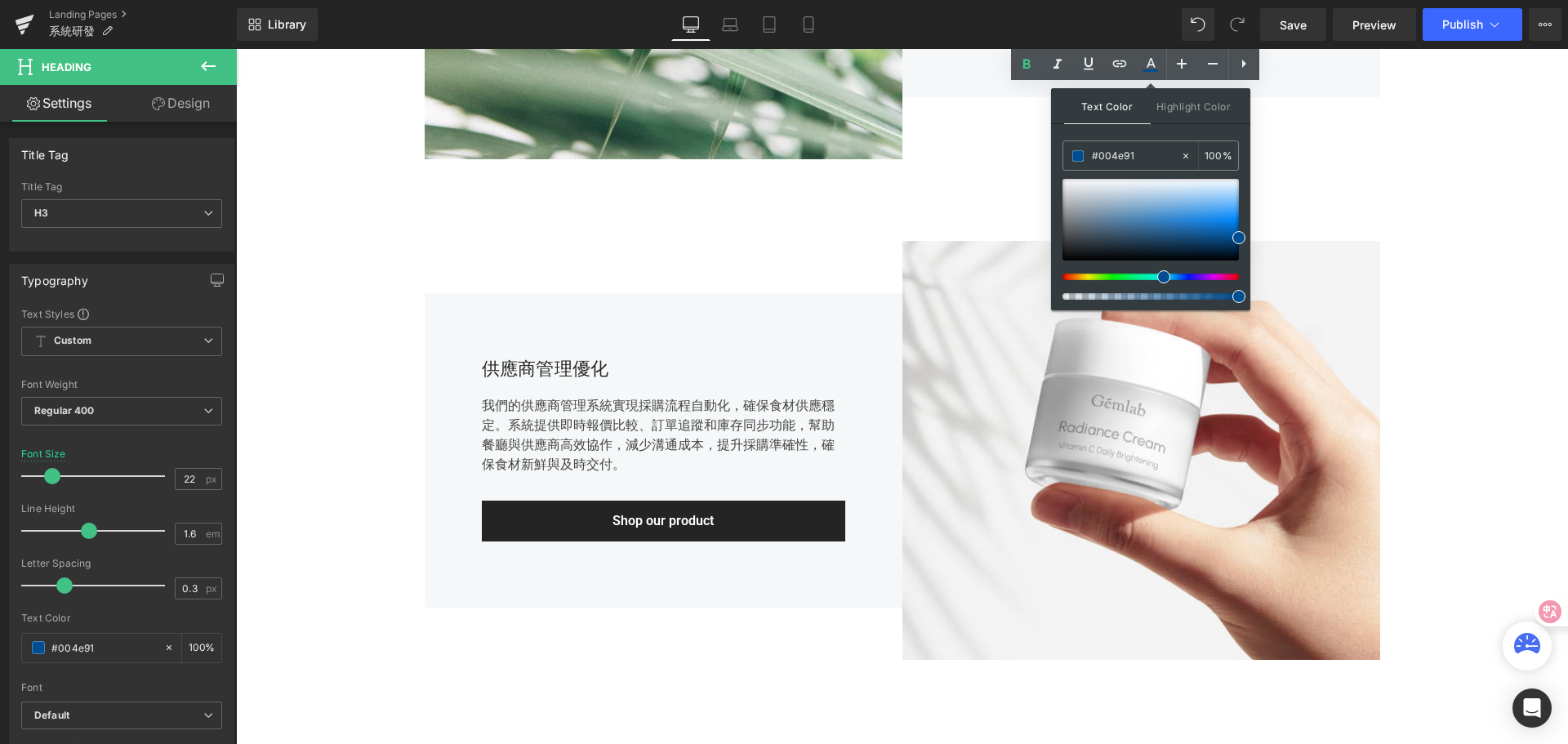
click at [518, 365] on div "供應商管理優化" at bounding box center [663, 369] width 364 height 29
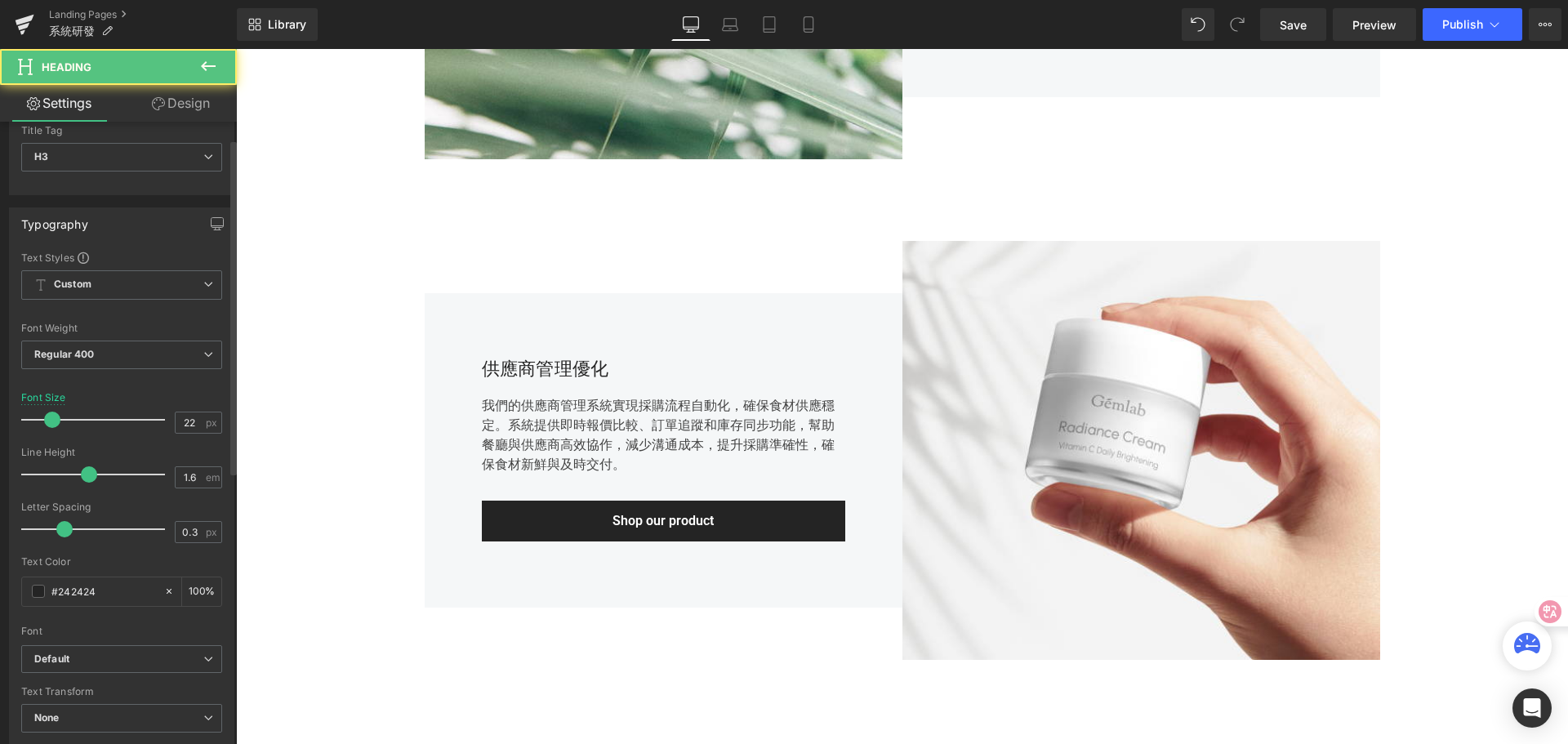
scroll to position [82, 0]
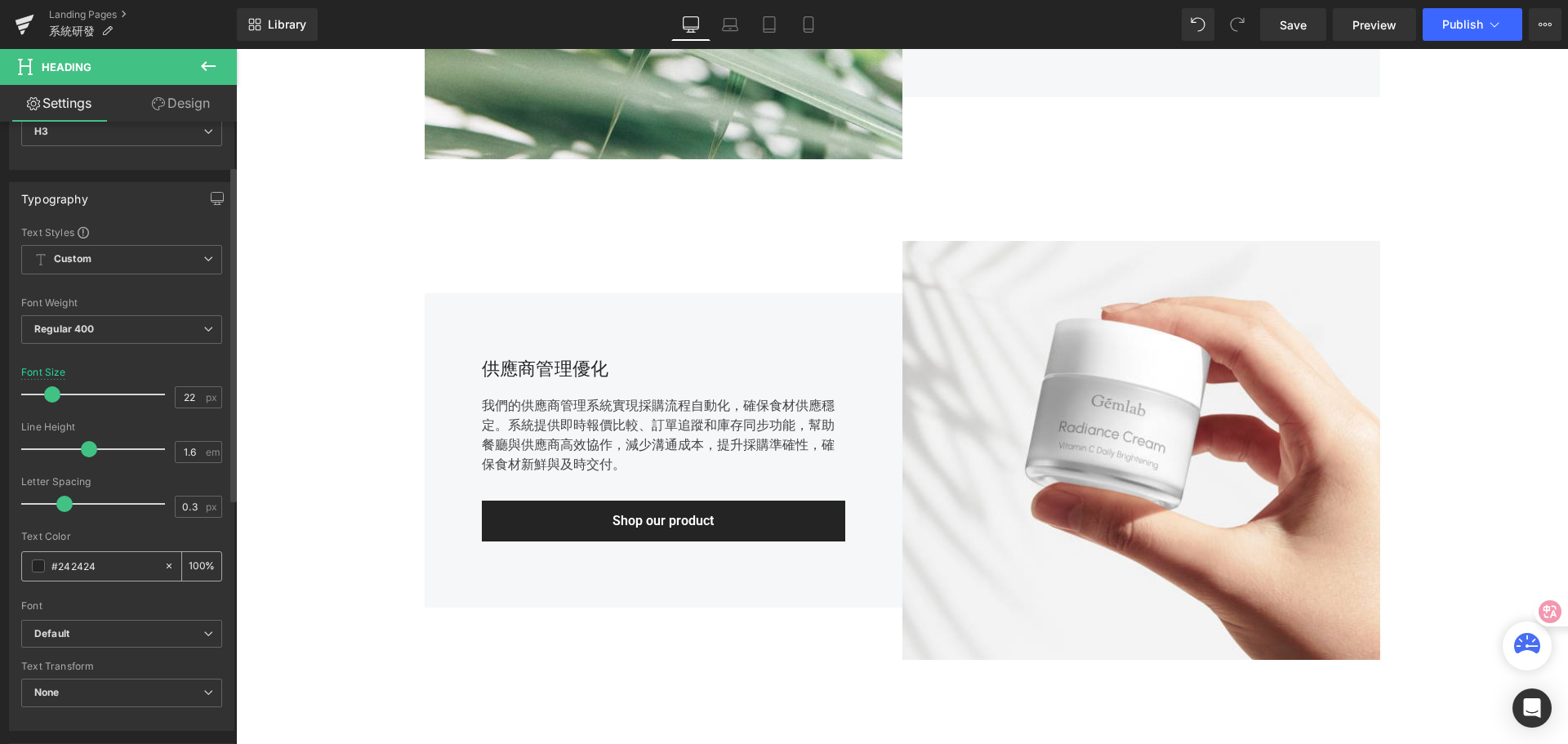
drag, startPoint x: 107, startPoint y: 566, endPoint x: 35, endPoint y: 563, distance: 72.1
click at [35, 563] on div "#242424" at bounding box center [92, 567] width 141 height 29
paste input "004e91"
type input "#004e91"
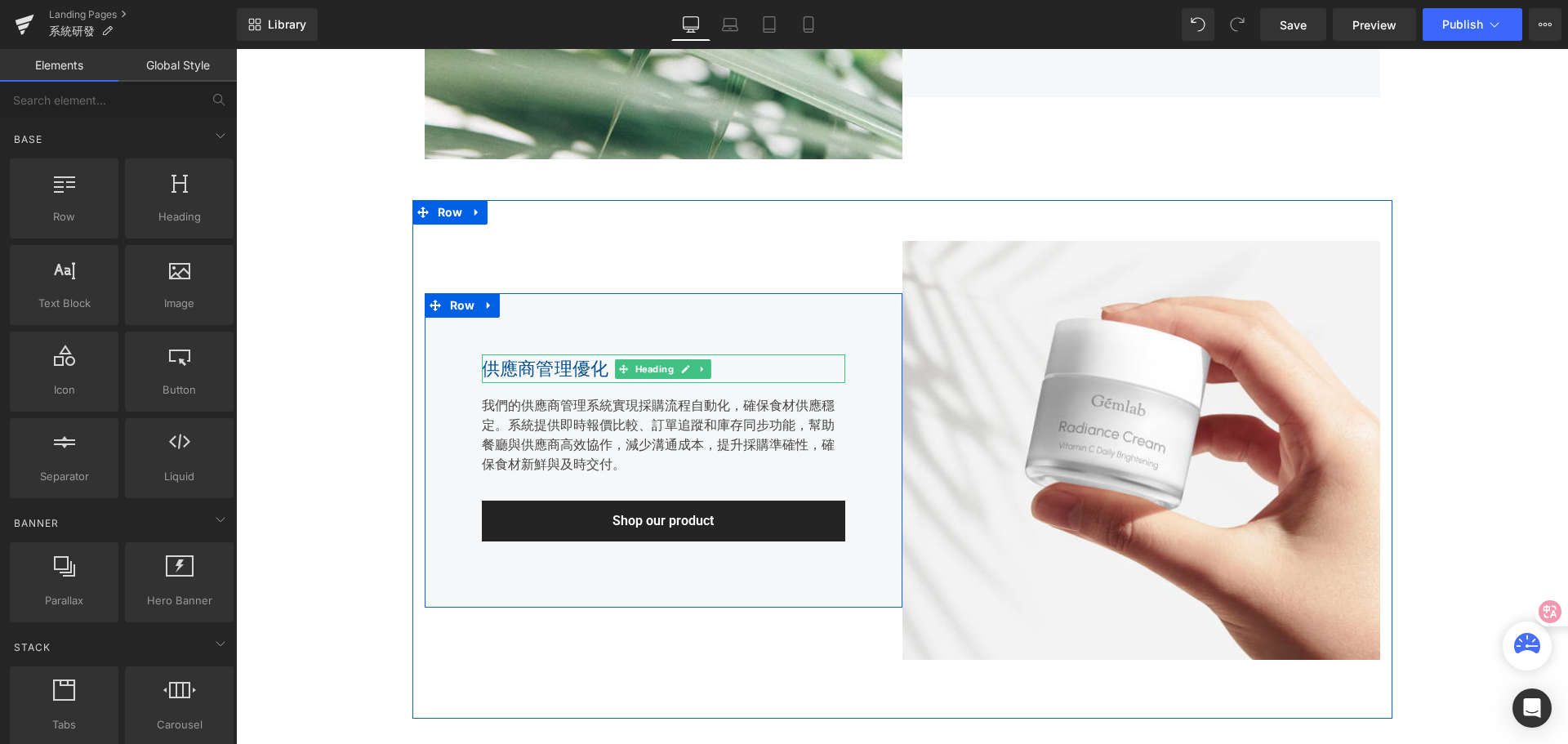
click at [503, 374] on div "供應商管理優化" at bounding box center [663, 369] width 364 height 29
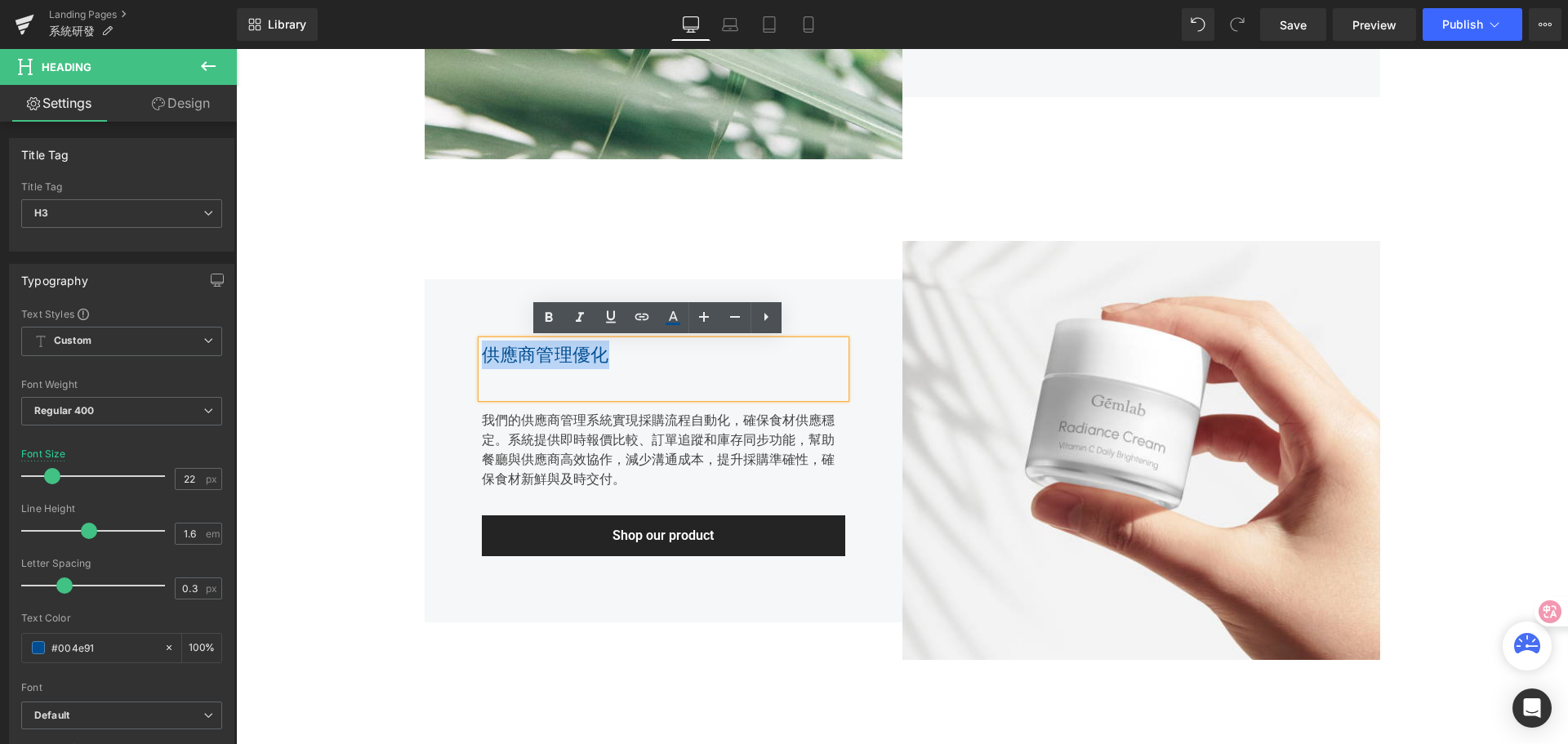
click at [481, 359] on div "供應商管理優化" at bounding box center [663, 369] width 364 height 57
click at [553, 313] on icon at bounding box center [549, 318] width 20 height 20
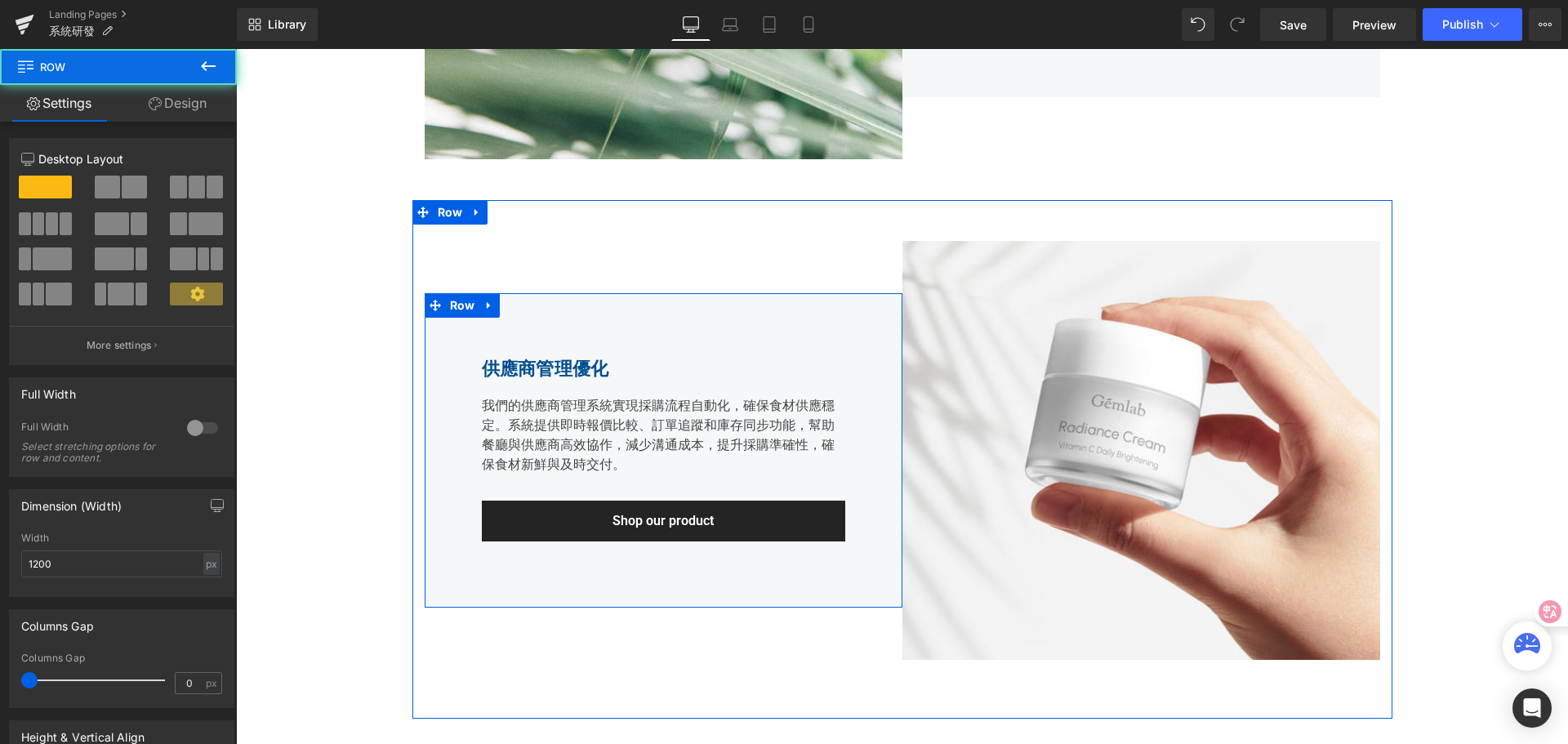
click at [473, 450] on div "供應商管理優化 Heading 我們的供應商管理系統實現採購流程自動化，確保食材供應穩定。系統提供即時報價比較、訂單追蹤和庫存同步功能，幫助餐廳與供應商高效協…" at bounding box center [663, 450] width 477 height 314
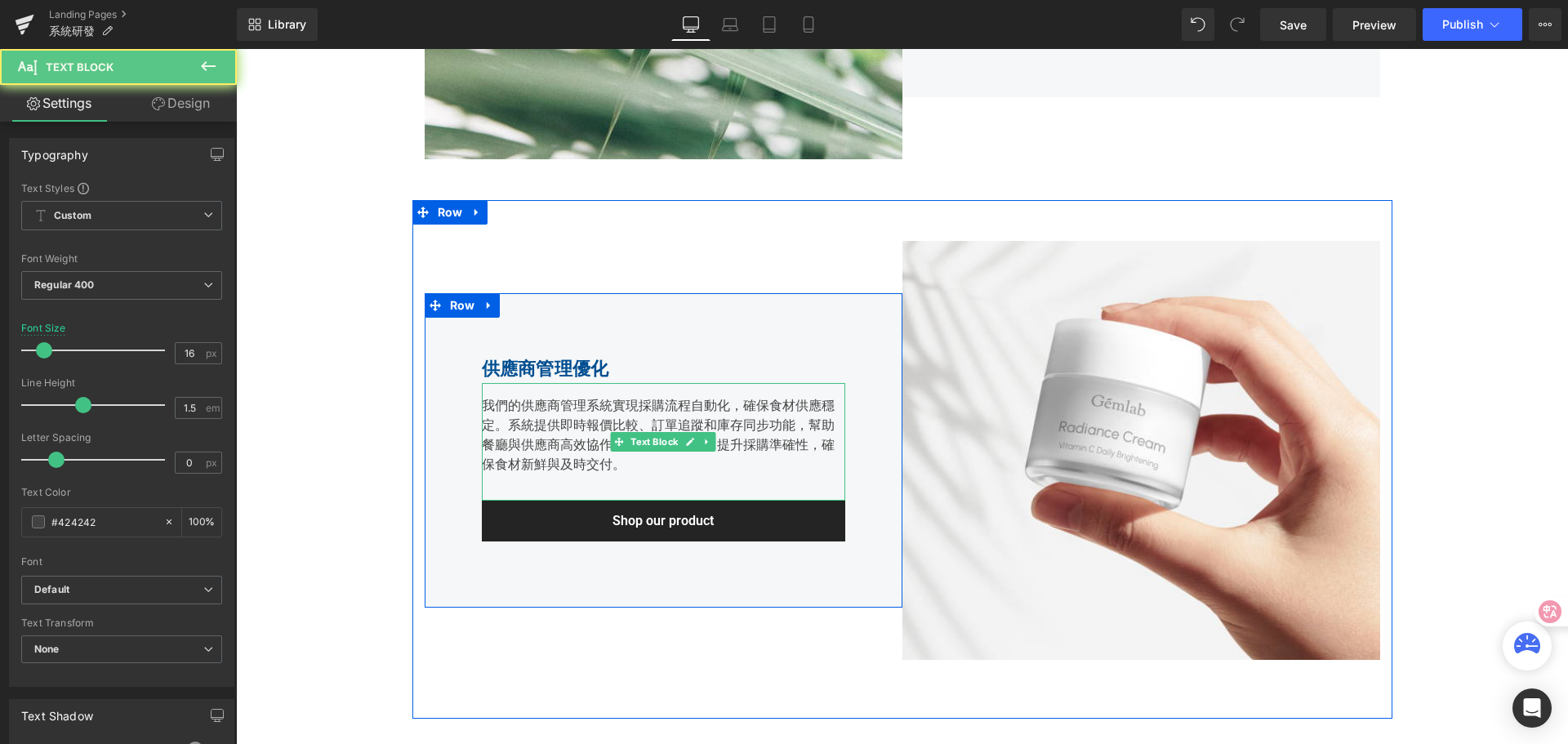
click at [501, 439] on div "我們的供應商管理系統實現採購流程自動化，確保食材供應穩定。系統提供即時報價比較、訂單追蹤和庫存同步功能，幫助餐廳與供應商高效協作，減少溝通成本，提升採購準確性…" at bounding box center [663, 442] width 364 height 118
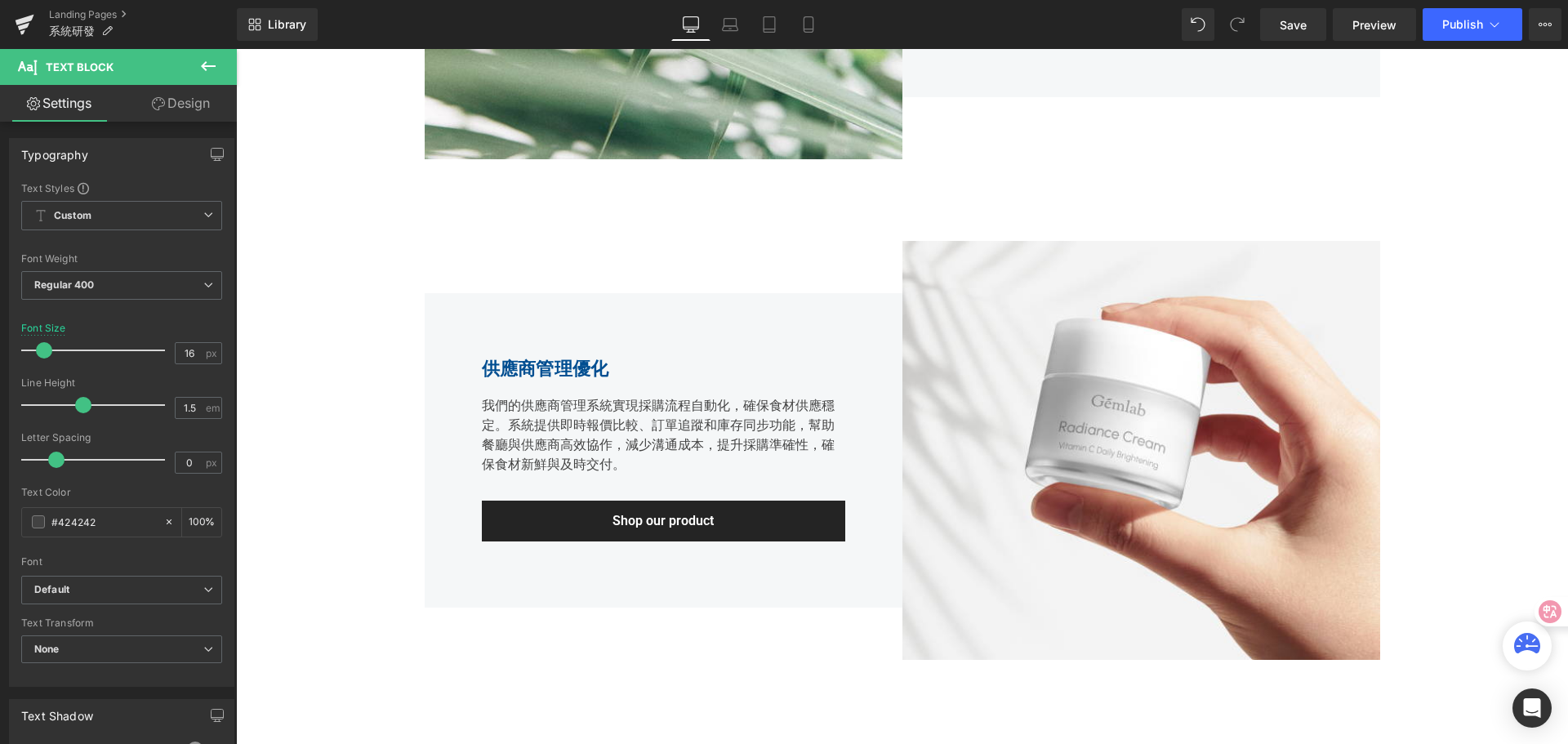
click at [197, 107] on link "Design" at bounding box center [181, 103] width 119 height 37
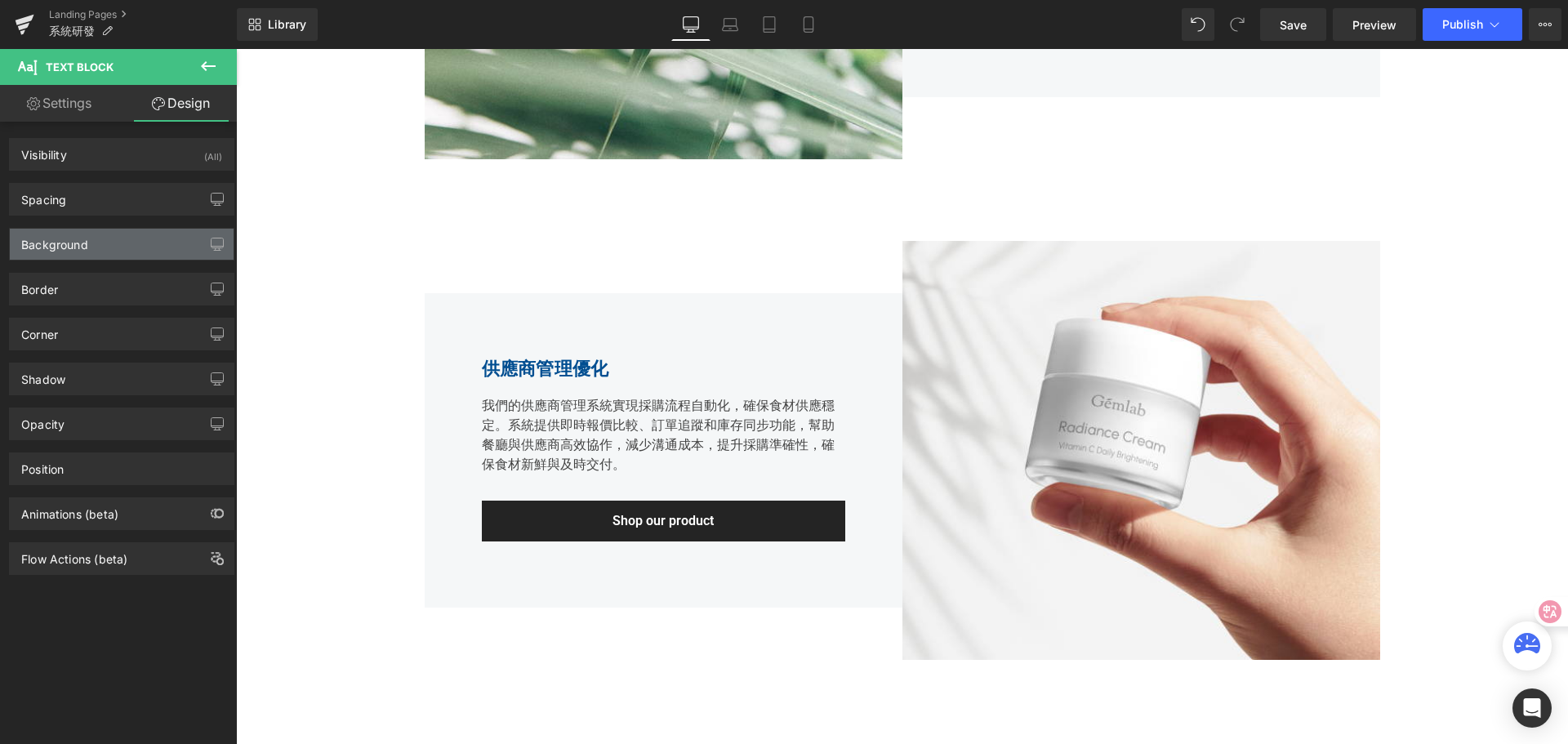
click at [109, 246] on div "Background" at bounding box center [121, 244] width 223 height 31
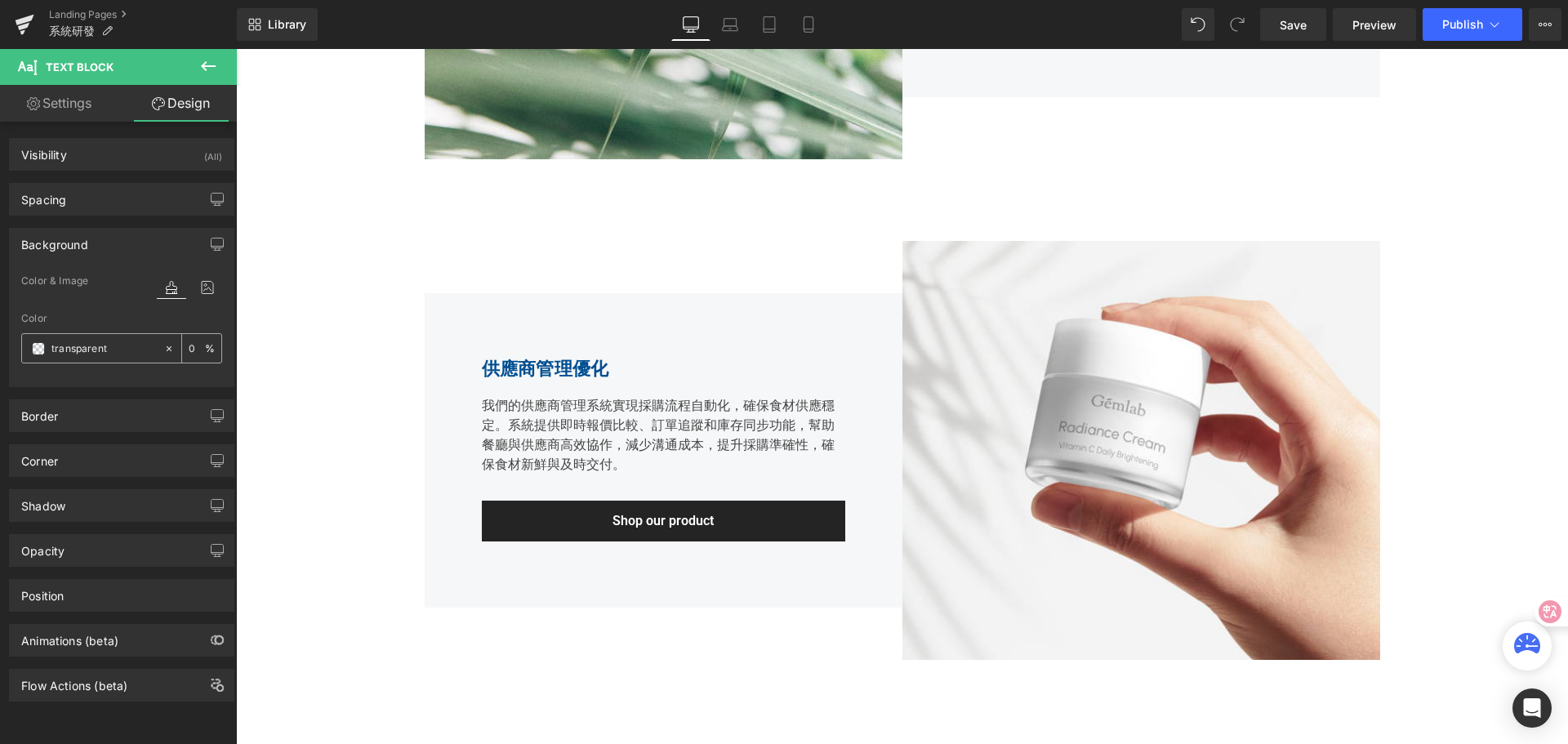
click at [45, 350] on div "transparent" at bounding box center [92, 348] width 141 height 29
click at [41, 347] on span at bounding box center [39, 349] width 13 height 13
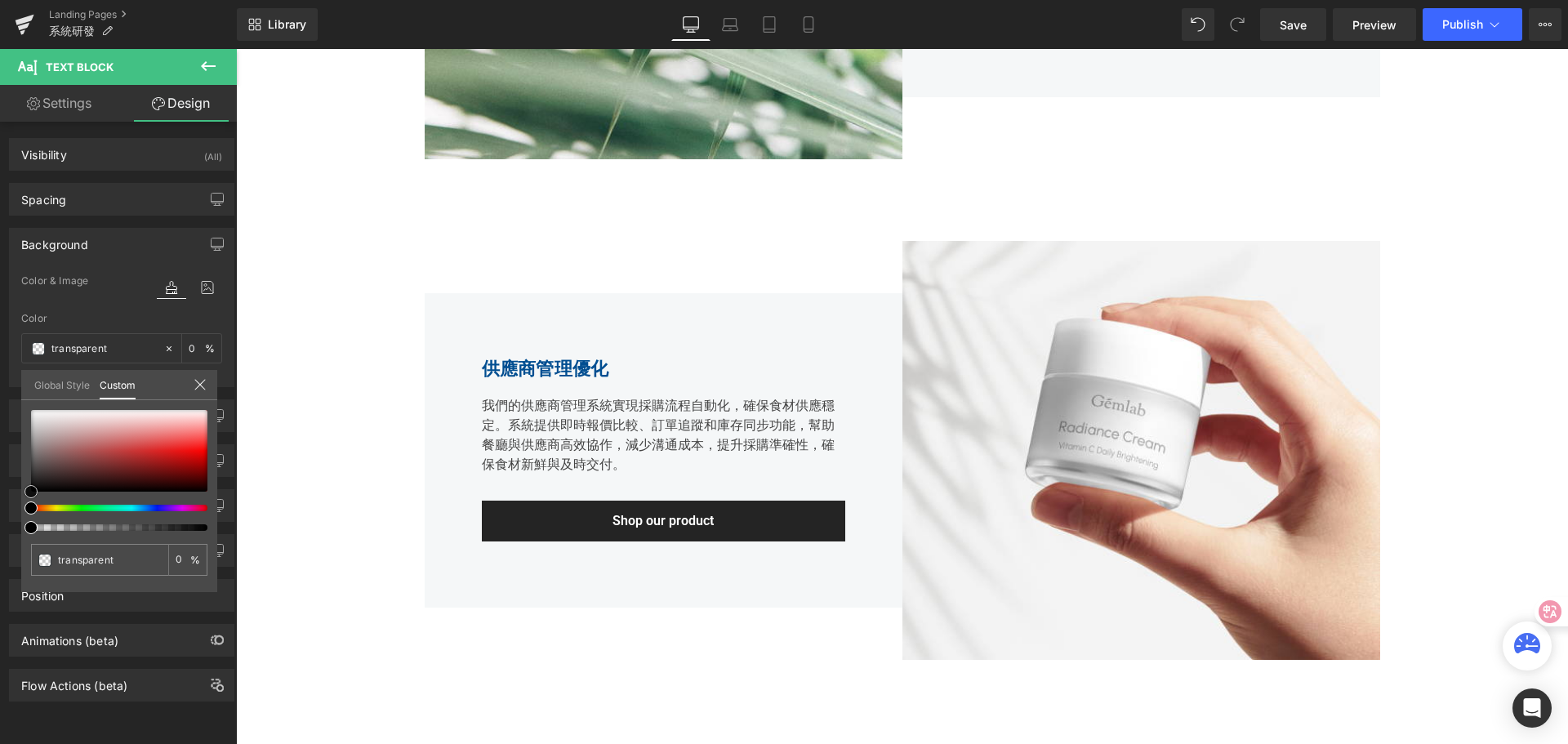
type input "#0c0c0c"
type input "100"
type input "#0c0c0c"
type input "100"
type input "#424242"
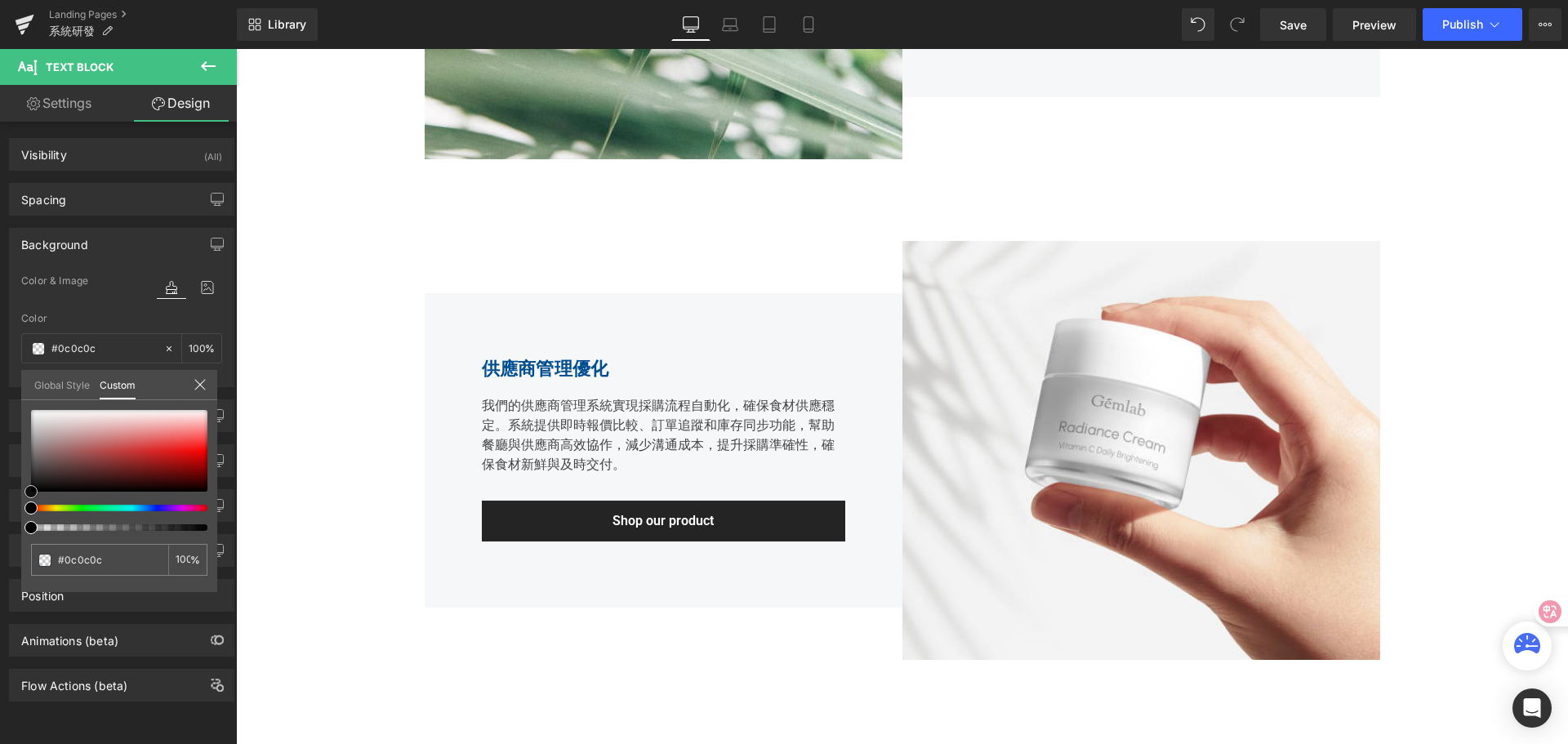
type input "#424242"
type input "#5a5858"
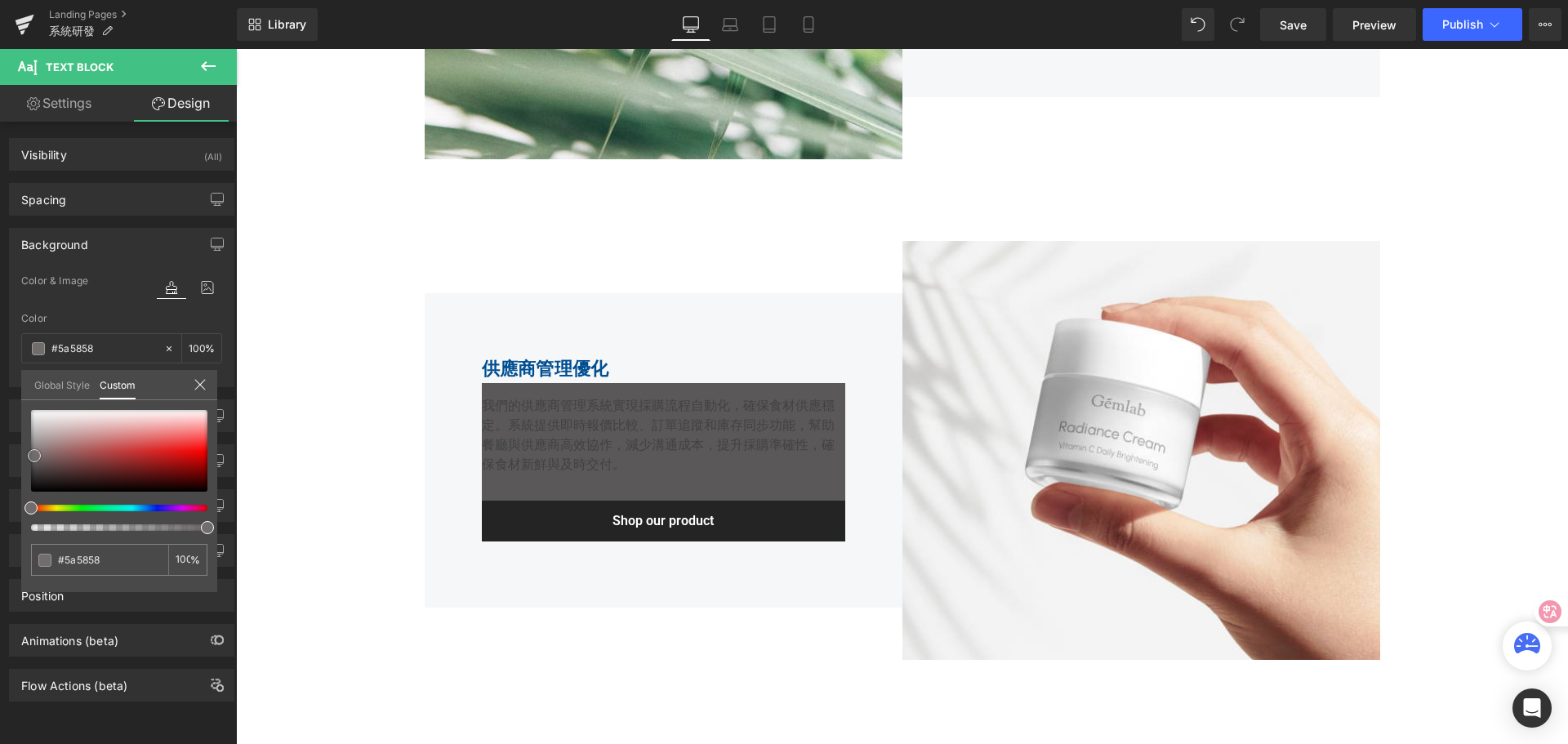
type input "#827c7c"
type input "#9c9595"
type input "#afaaaa"
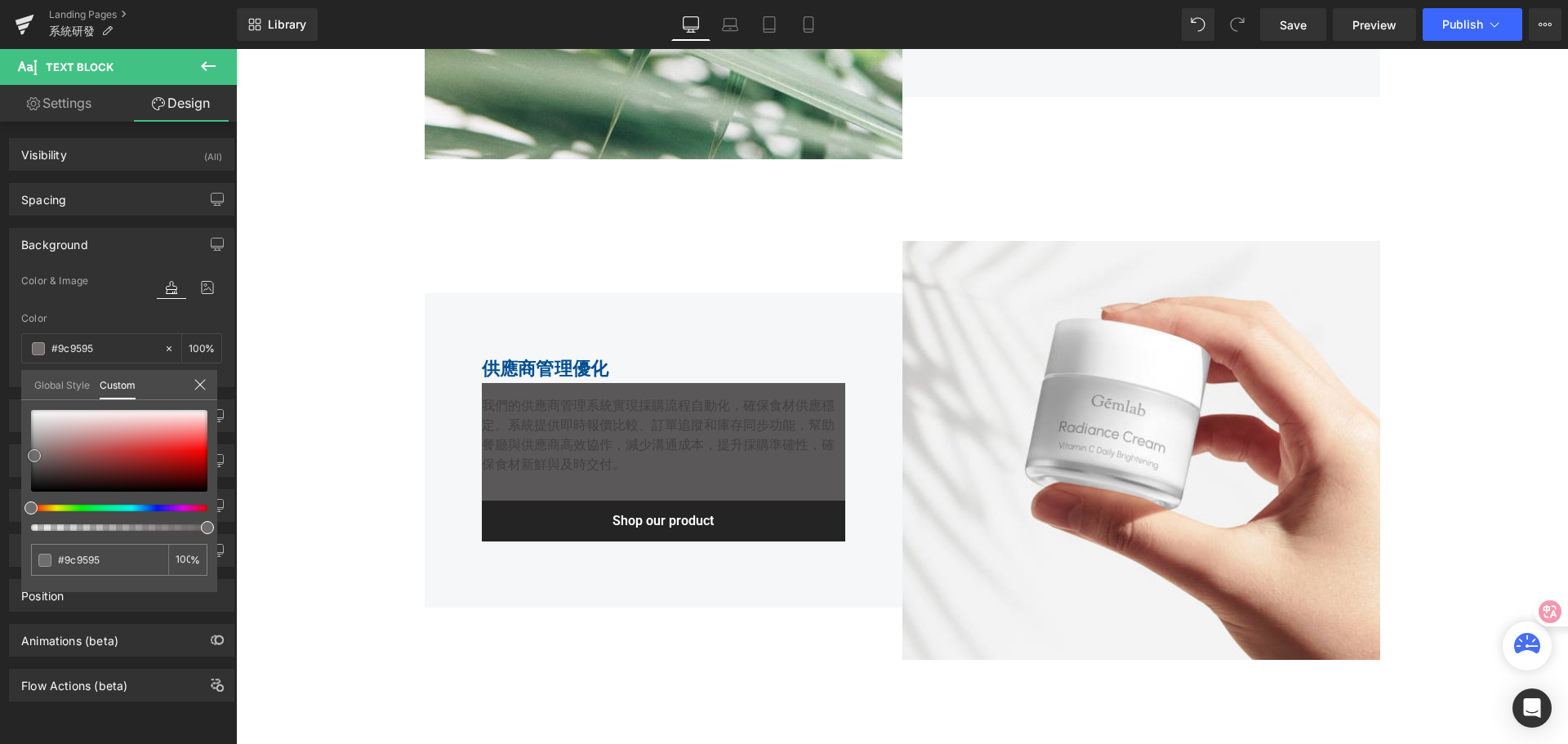
type input "#afaaaa"
type input "#bcb8b8"
type input "#c6c2c2"
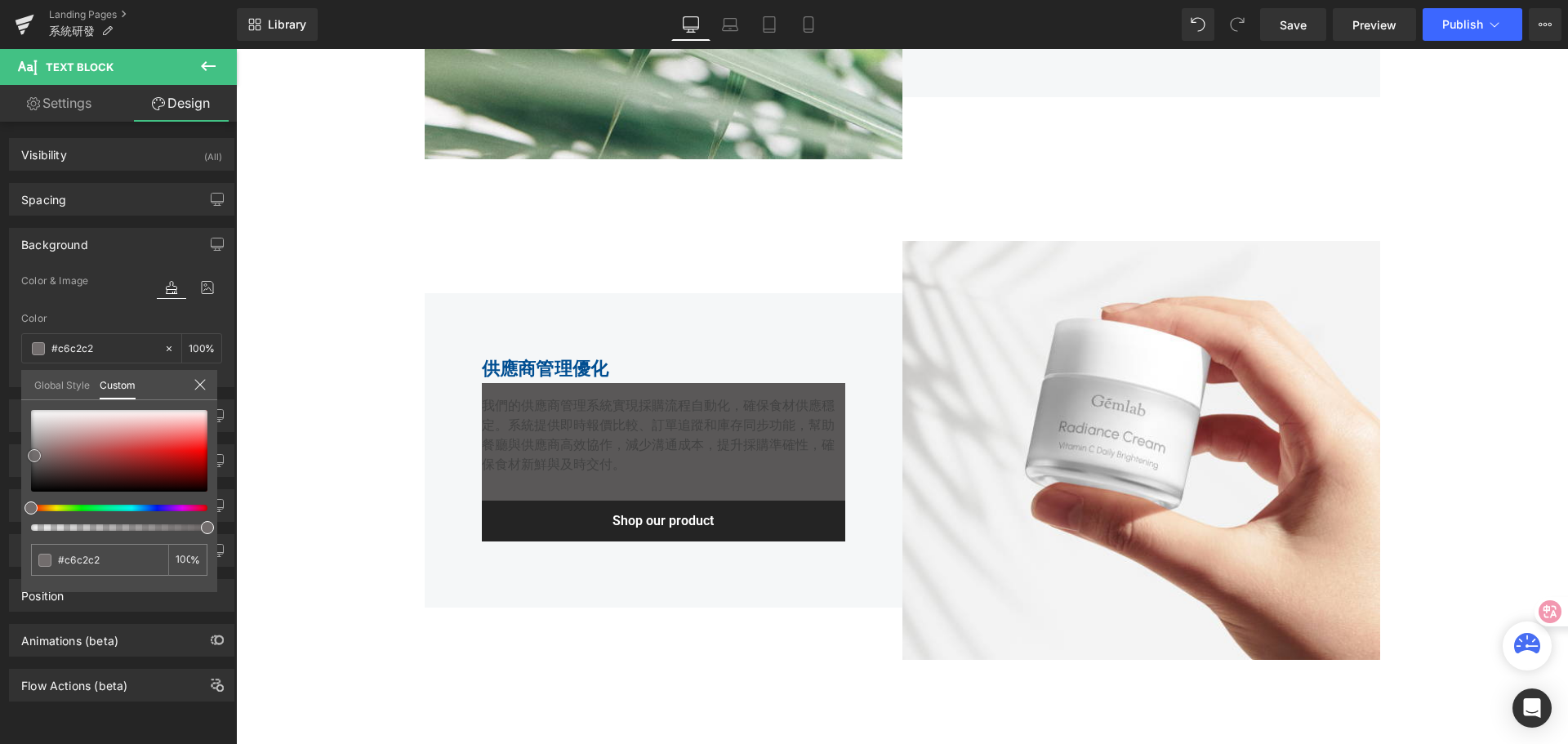
type input "#cec9c9"
type input "#d4d2d2"
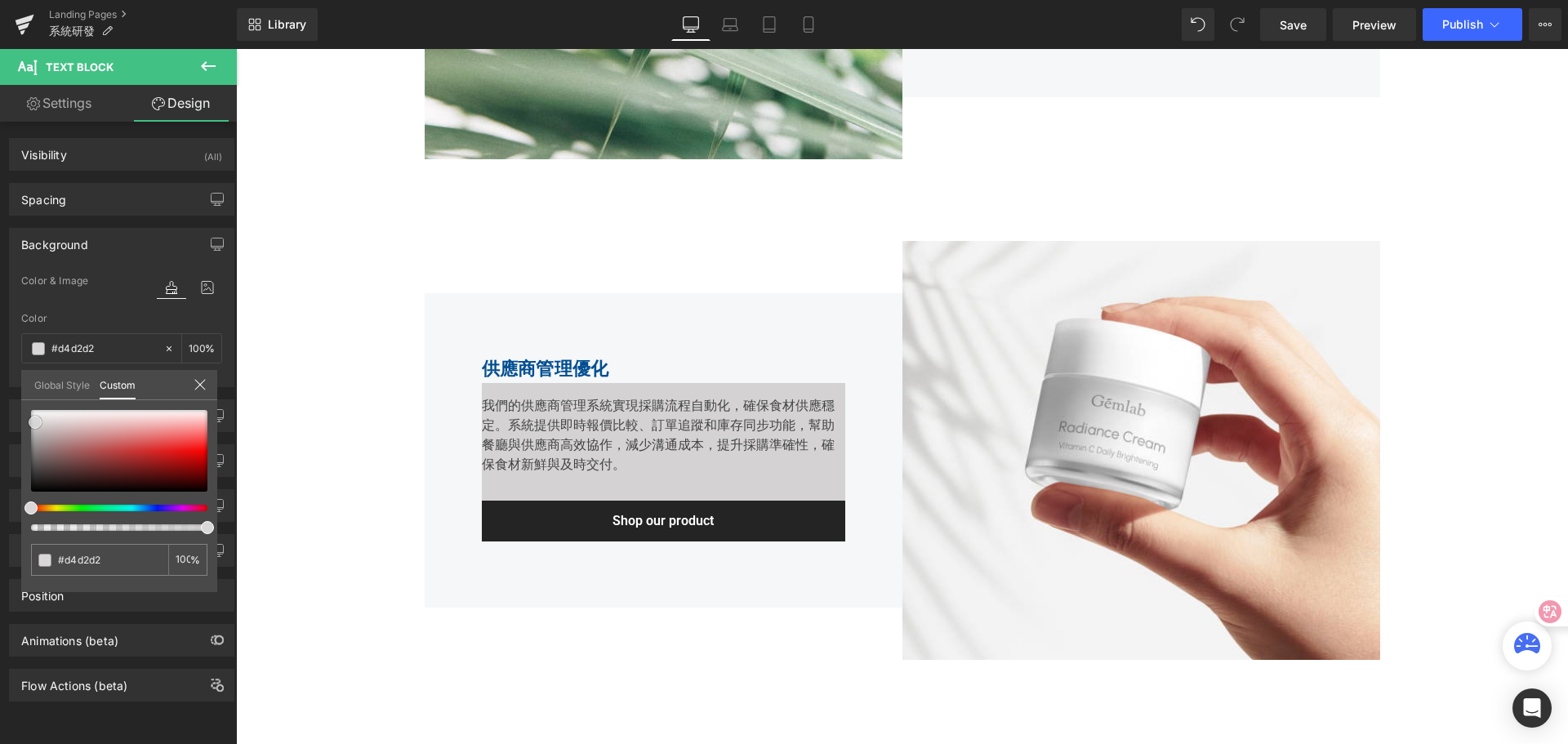
type input "#d9d7d7"
type input "#dedcdc"
type input "#e3e2e2"
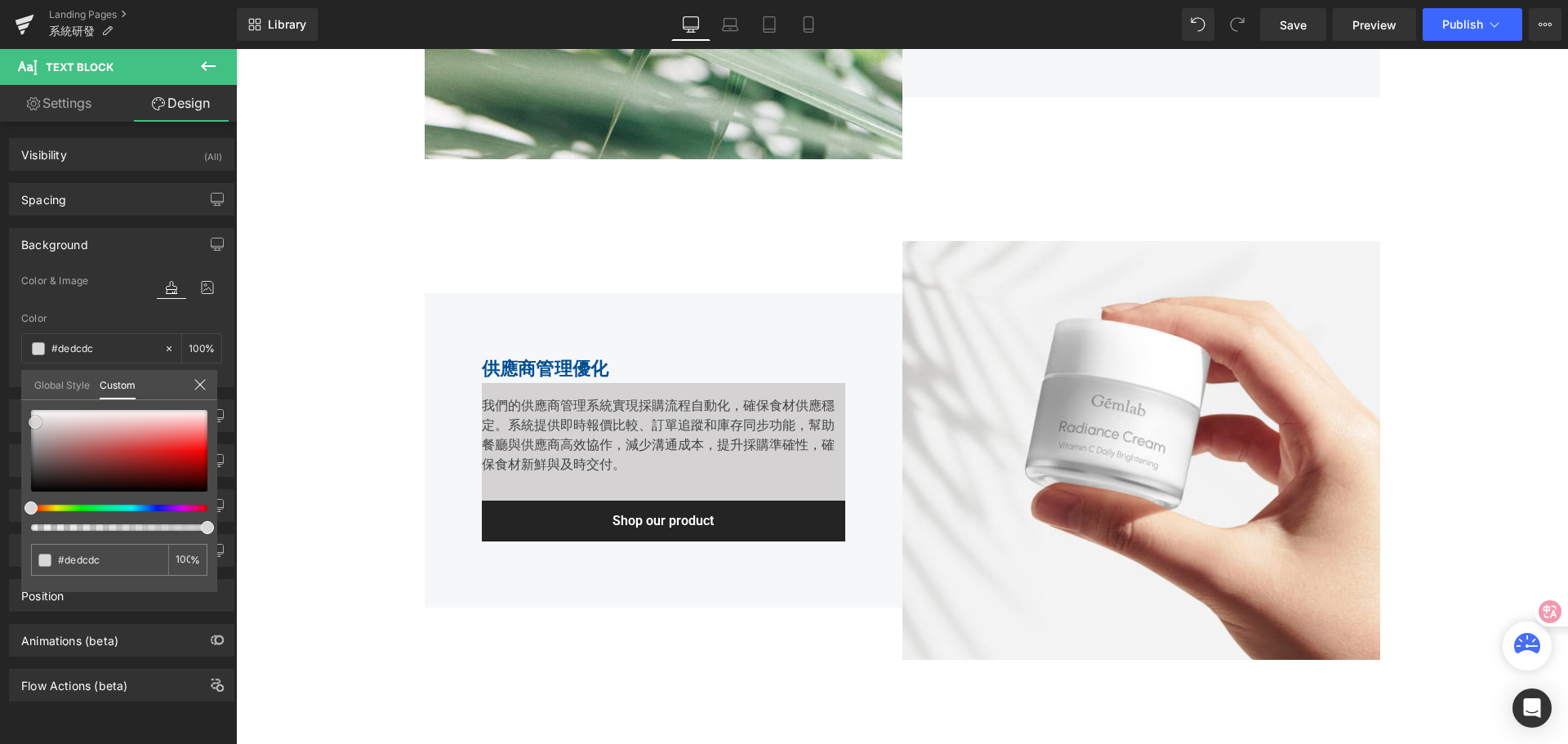
type input "#e3e2e2"
type input "#ebeaea"
type input "#f2f1f1"
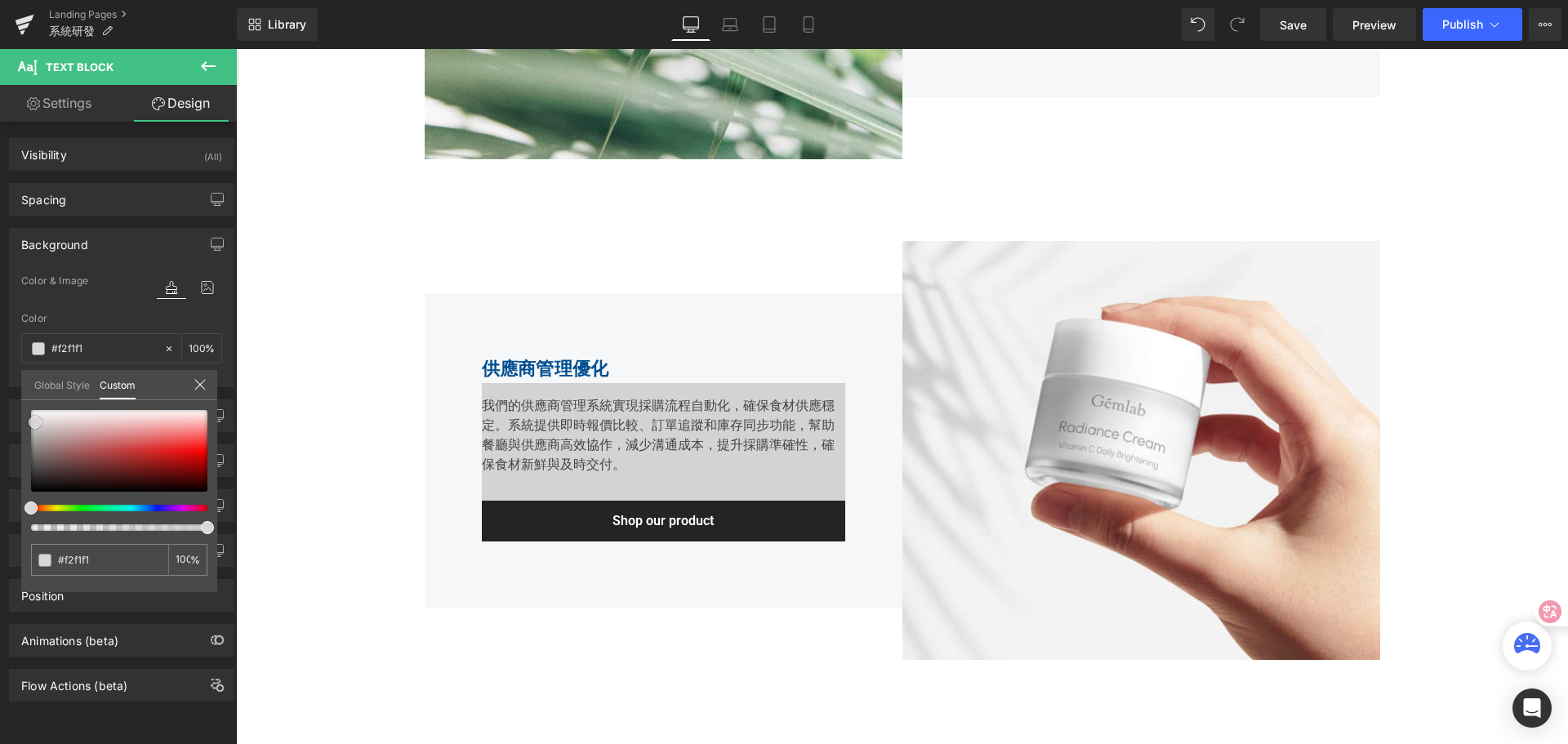
type input "#faf9f9"
type input "#fcfcfc"
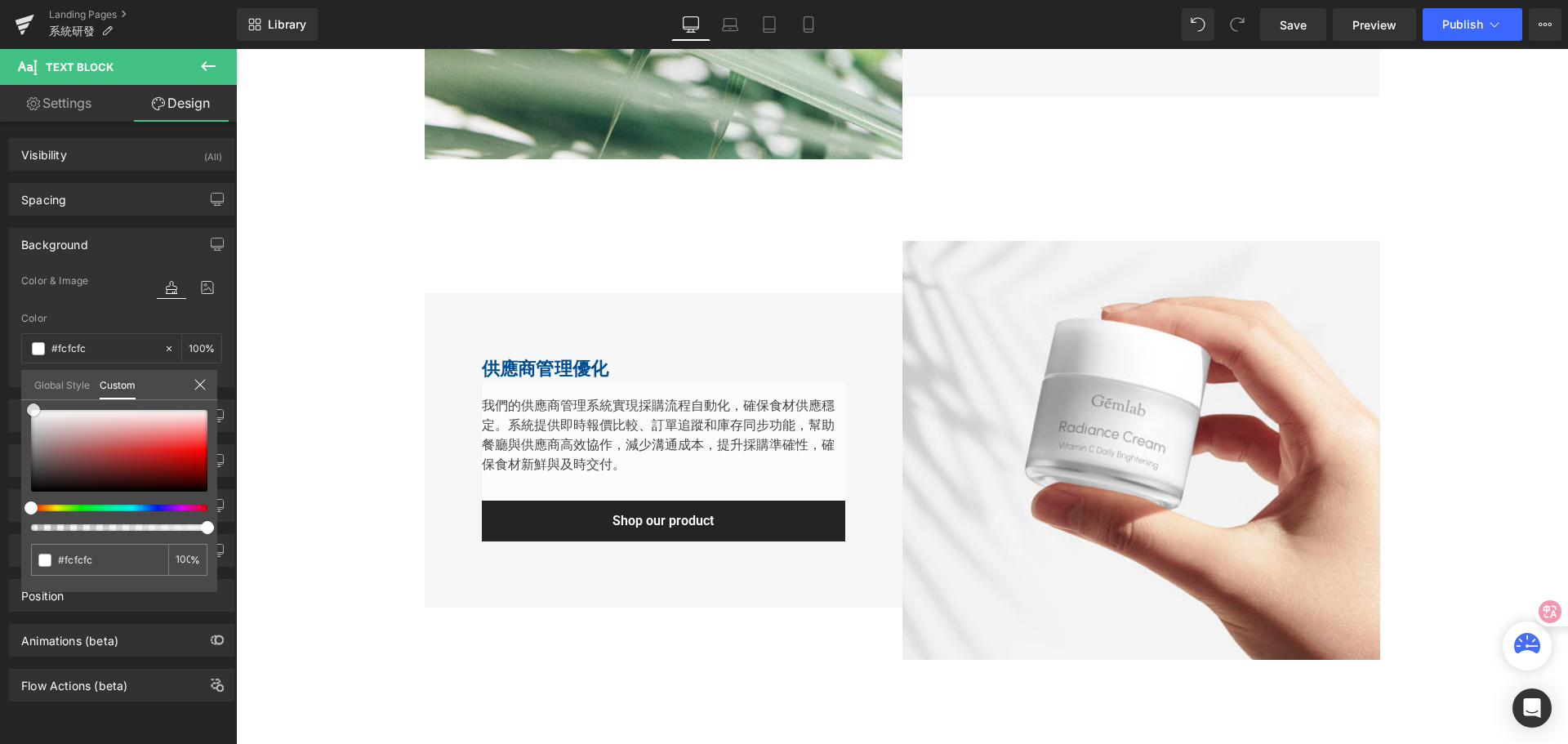
type input "#ffffff"
drag, startPoint x: 31, startPoint y: 489, endPoint x: 23, endPoint y: 394, distance: 95.3
click at [24, 395] on div "Global Style Custom Setup Global Style #ffffff 100 %" at bounding box center [120, 395] width 196 height 49
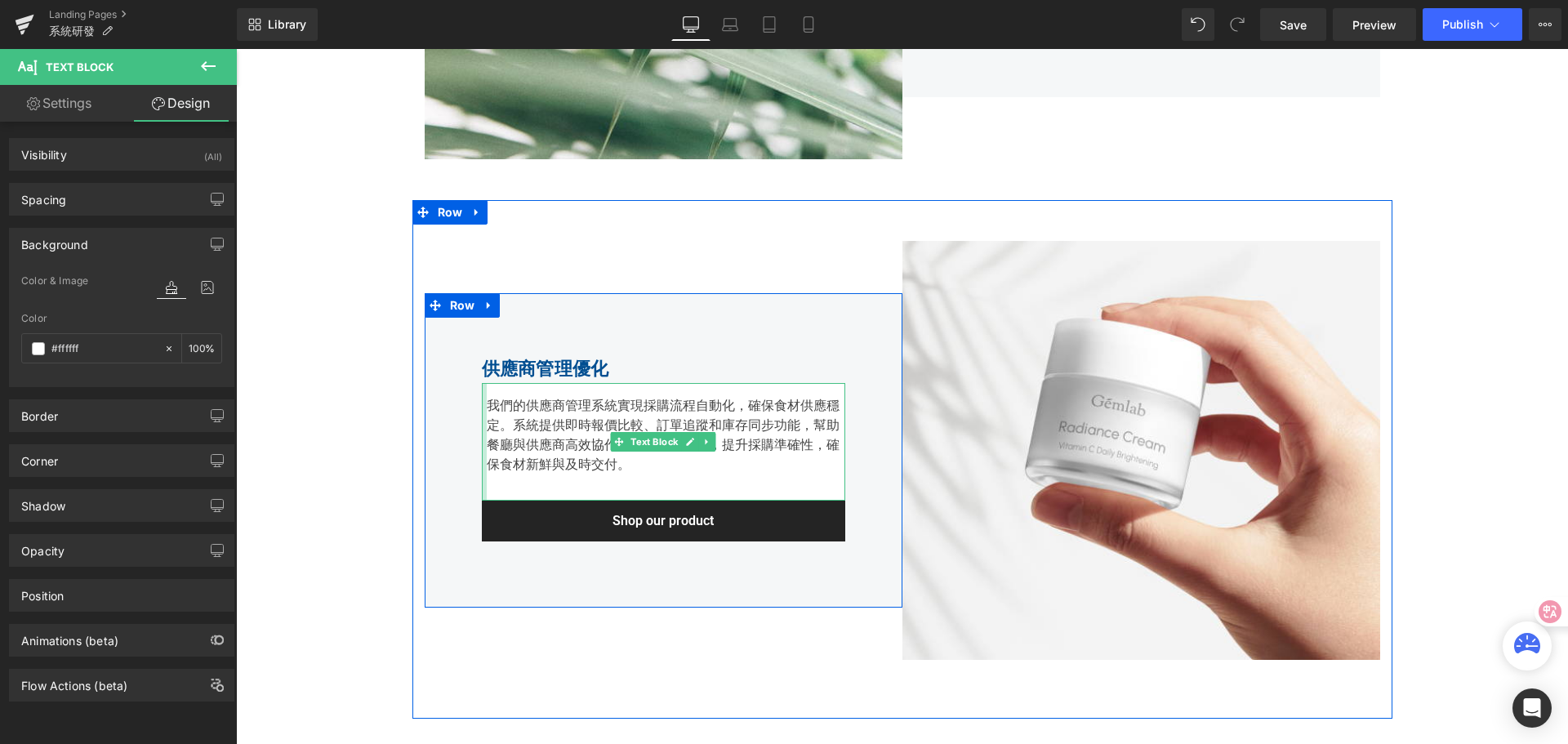
click at [481, 441] on div "我們的供應商管理系統實現採購流程自動化，確保食材供應穩定。系統提供即時報價比較、訂單追蹤和庫存同步功能，幫助餐廳與供應商高效協作，減少溝通成本，提升採購準確性…" at bounding box center [663, 442] width 364 height 118
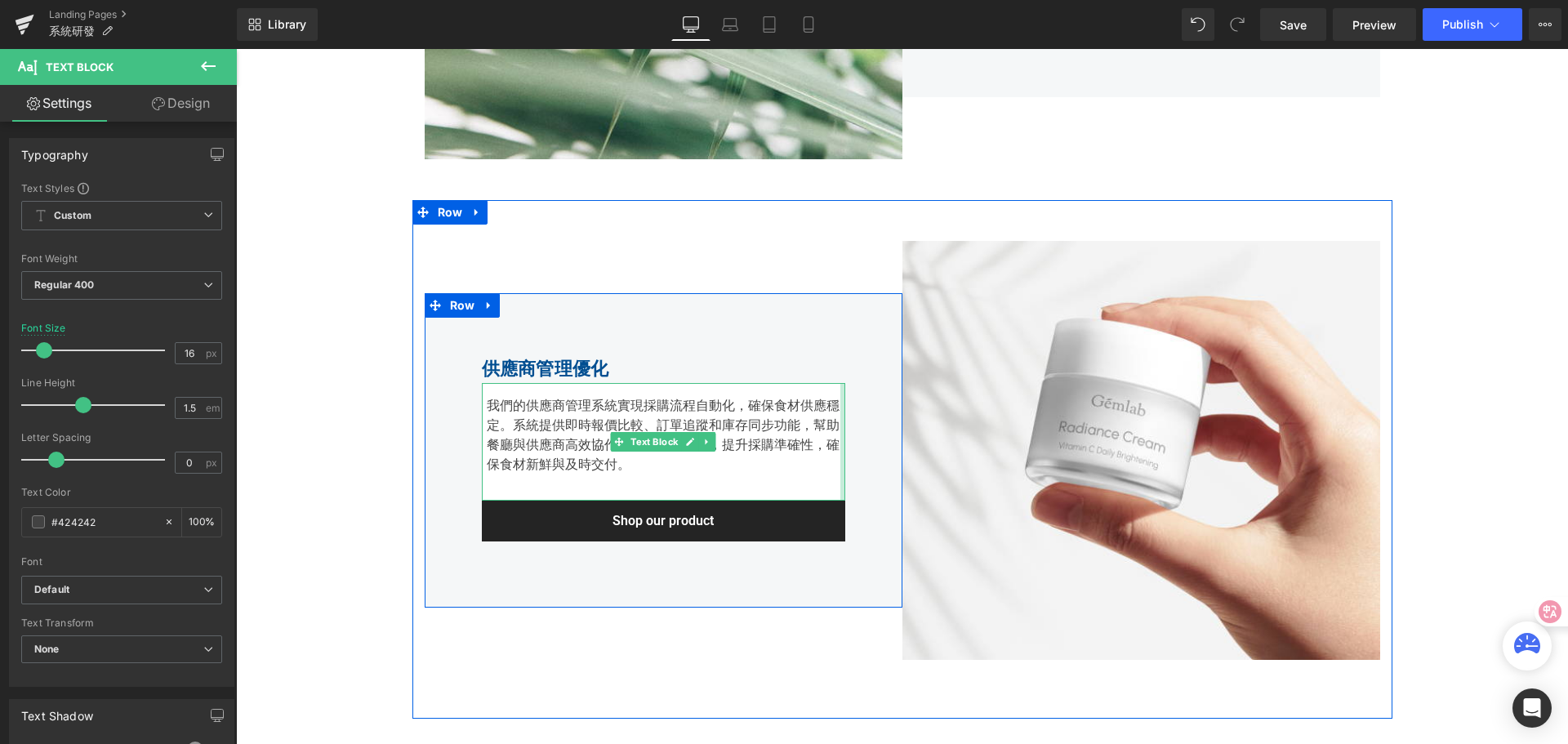
click at [829, 445] on div "我們的供應商管理系統實現採購流程自動化，確保食材供應穩定。系統提供即時報價比較、訂單追蹤和庫存同步功能，幫助餐廳與供應商高效協作，減少溝通成本，提升採購準確性…" at bounding box center [663, 442] width 364 height 118
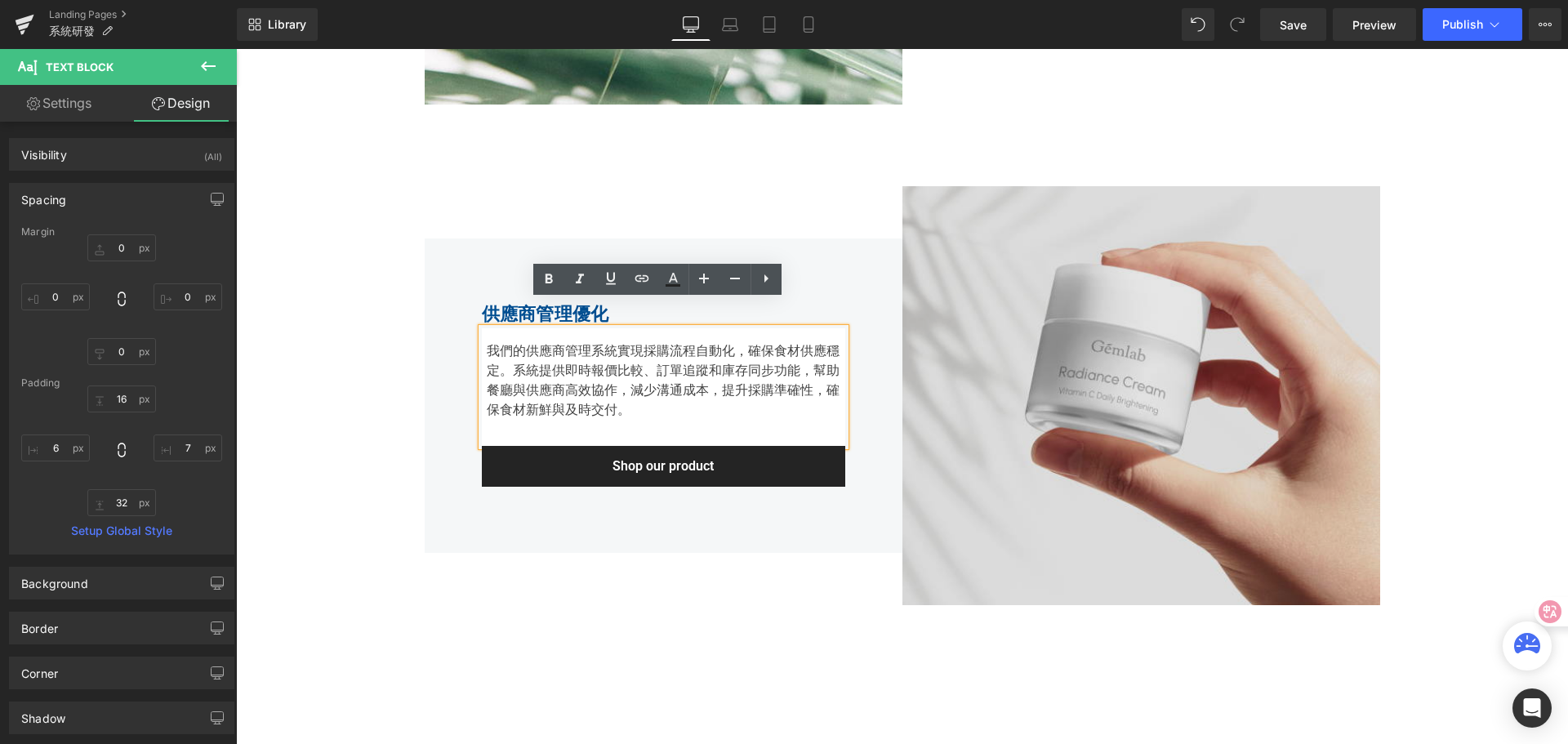
scroll to position [1272, 0]
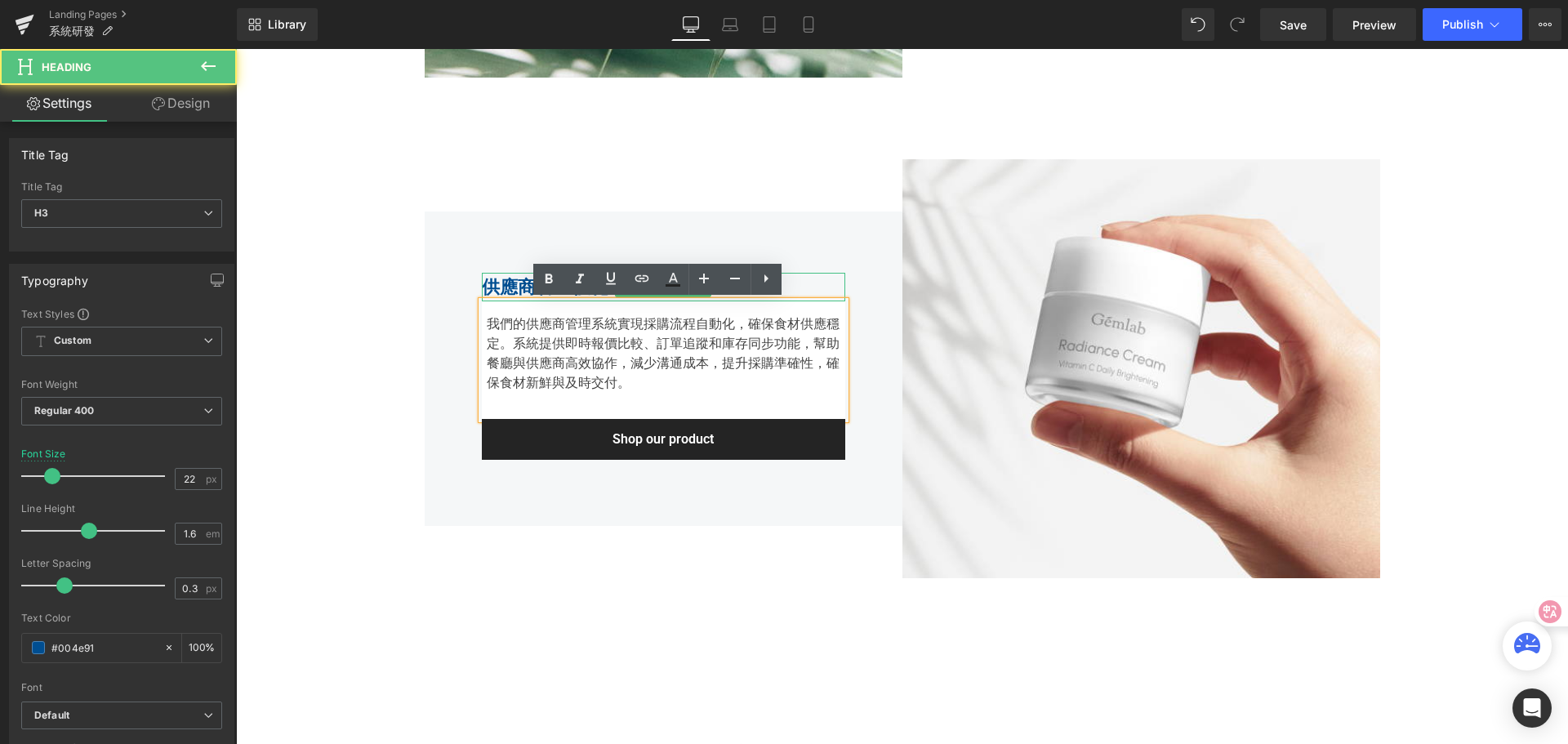
click at [519, 291] on strong "供應商管理優化" at bounding box center [545, 287] width 128 height 21
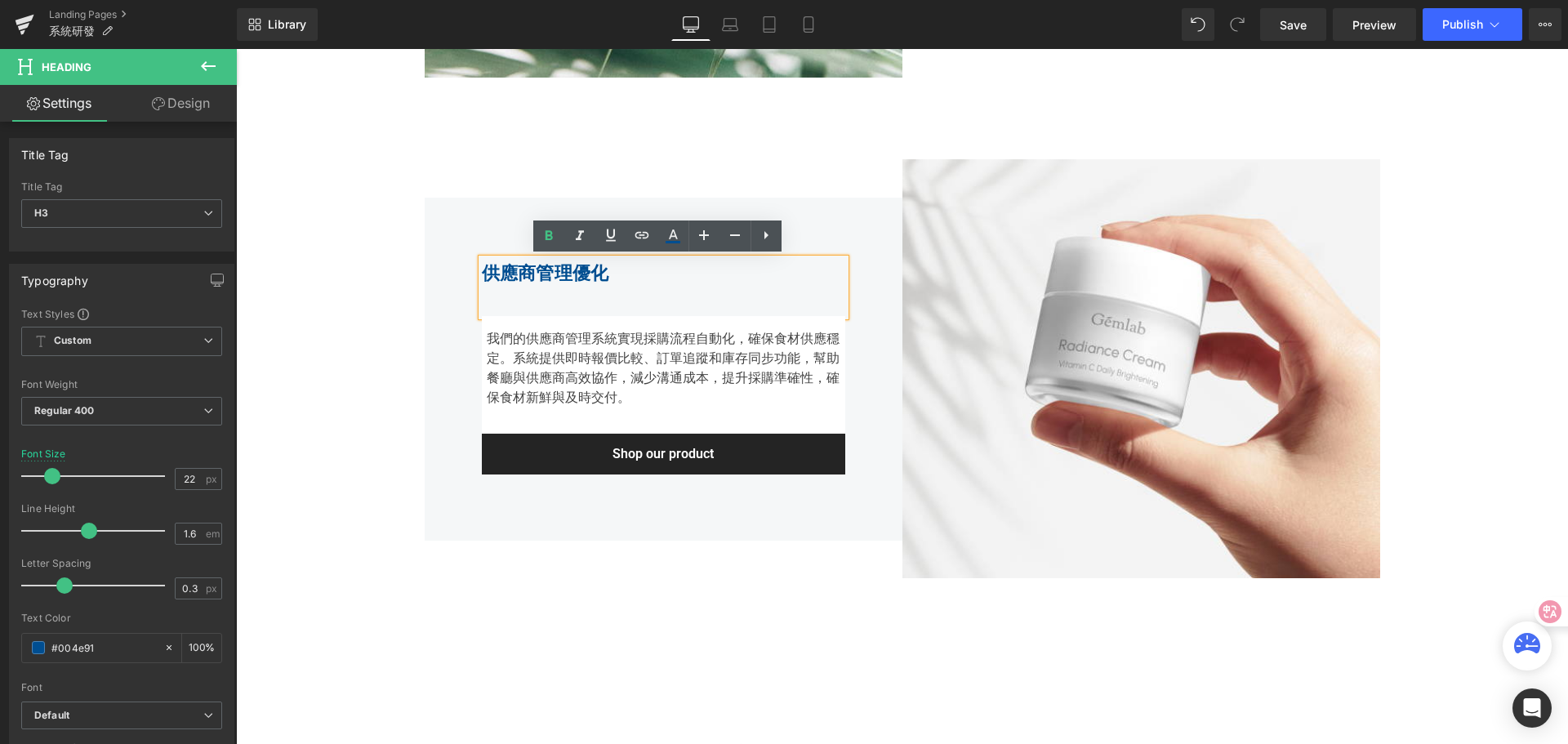
click at [425, 331] on div "供應商管理優化 Heading 我們的供應商管理系統實現採購流程自動化，確保食材供應穩定。系統提供即時報價比較、訂單追蹤和庫存同步功能，幫助餐廳與供應商高效協…" at bounding box center [663, 370] width 477 height 343
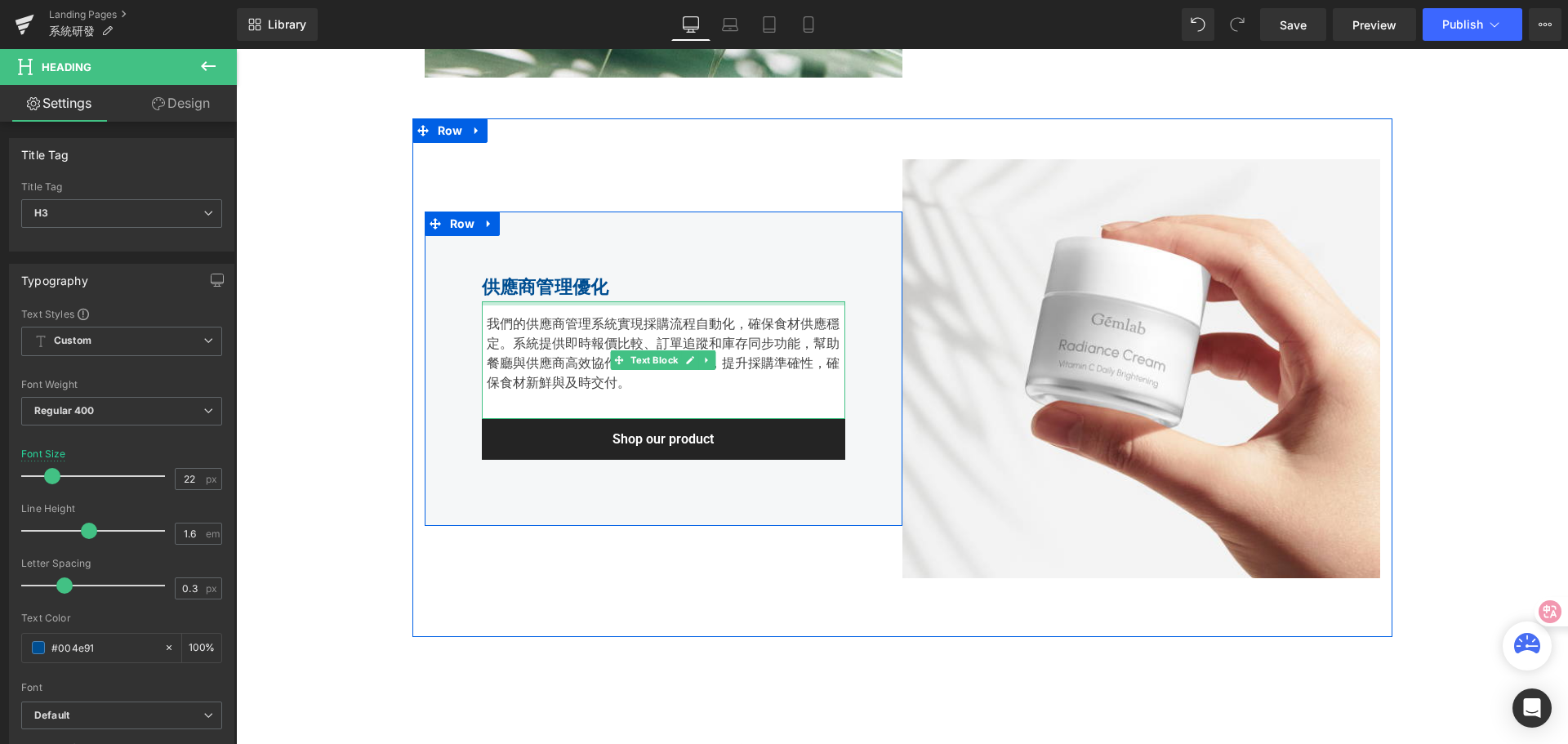
click at [492, 301] on div "供應商管理優化 Heading 我們的供應商管理系統實現採購流程自動化，確保食材供應穩定。系統提供即時報價比較、訂單追蹤和庫存同步功能，幫助餐廳與供應商高效協…" at bounding box center [663, 369] width 364 height 192
click at [494, 291] on strong "供應商管理優化" at bounding box center [545, 287] width 128 height 21
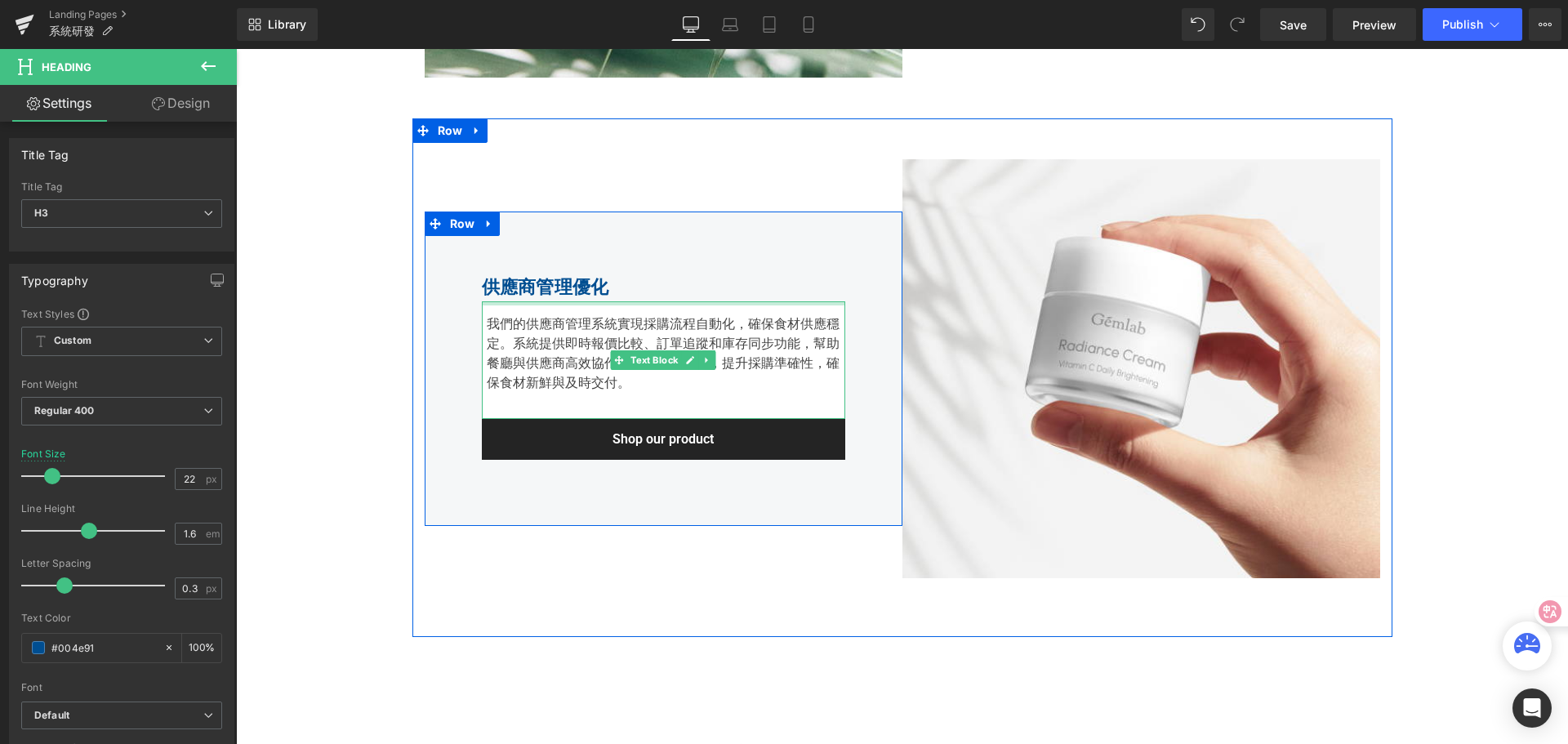
click at [527, 304] on div "供應商管理優化 Heading 我們的供應商管理系統實現採購流程自動化，確保食材供應穩定。系統提供即時報價比較、訂單追蹤和庫存同步功能，幫助餐廳與供應商高效協…" at bounding box center [663, 369] width 364 height 192
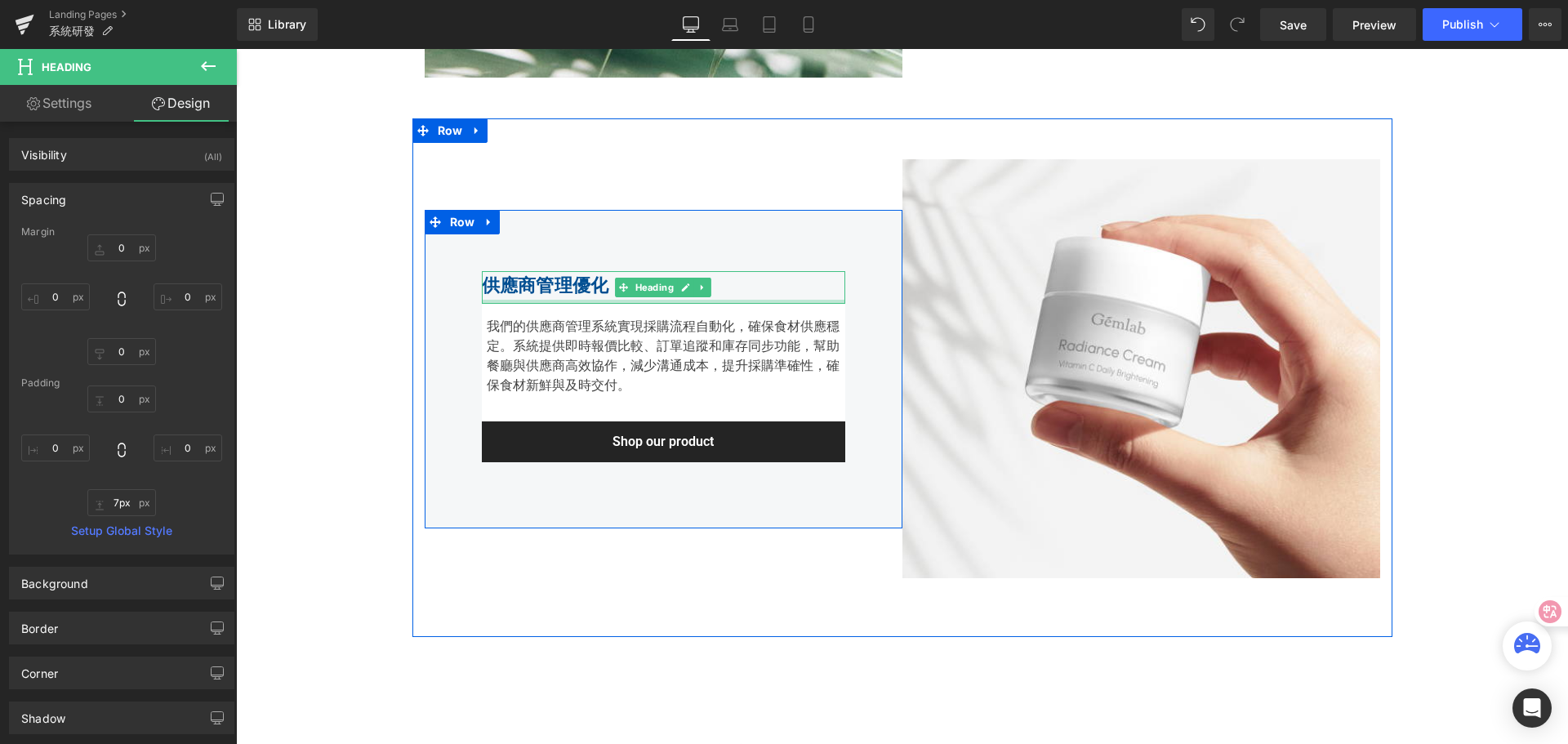
type input "8px"
click at [515, 304] on div "供應商管理優化 Heading 我們的供應商管理系統實現採購流程自動化，確保食材供應穩定。系統提供即時報價比較、訂單追蹤和庫存同步功能，幫助餐廳與供應商高效協…" at bounding box center [663, 369] width 364 height 199
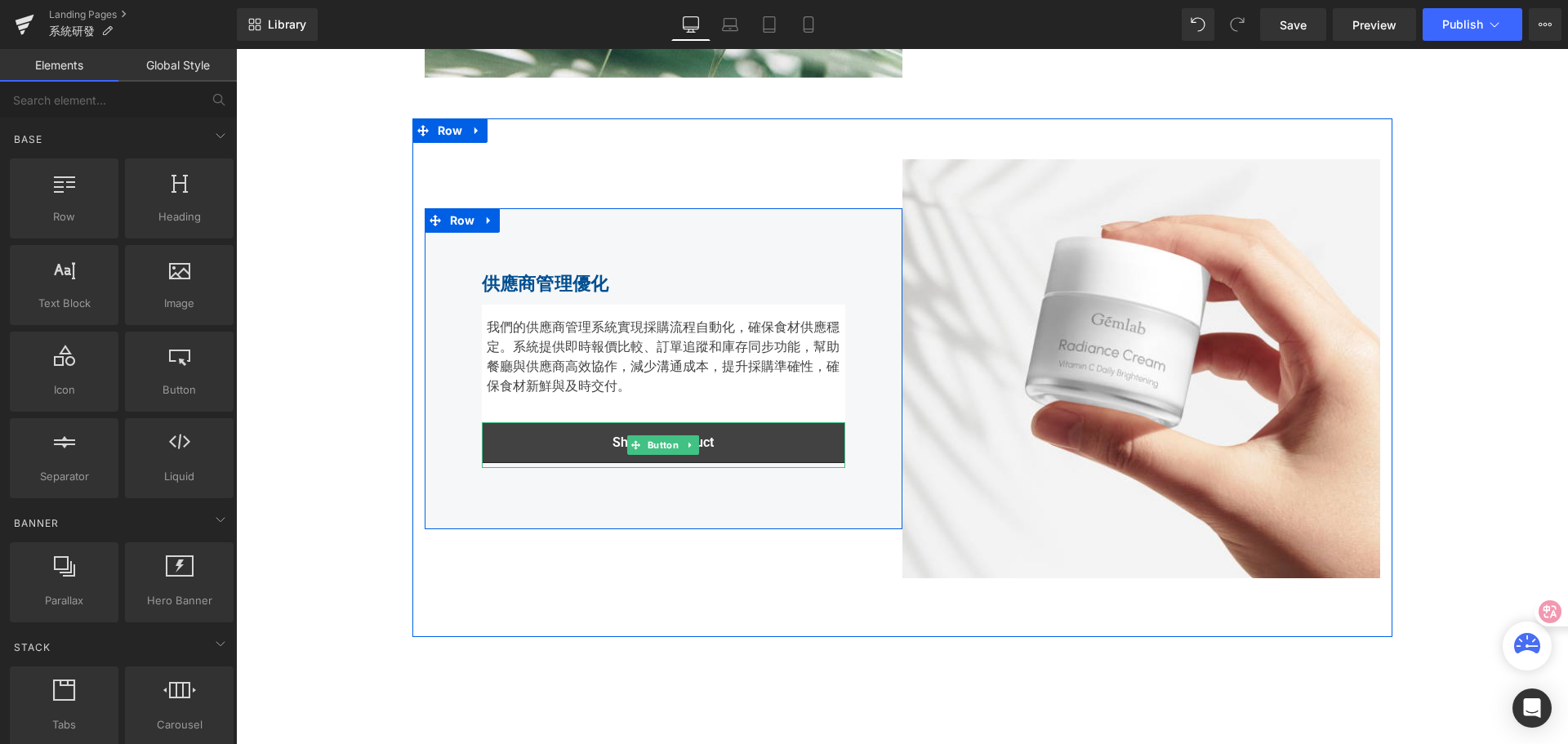
click at [489, 462] on link "Shop our product" at bounding box center [663, 443] width 364 height 41
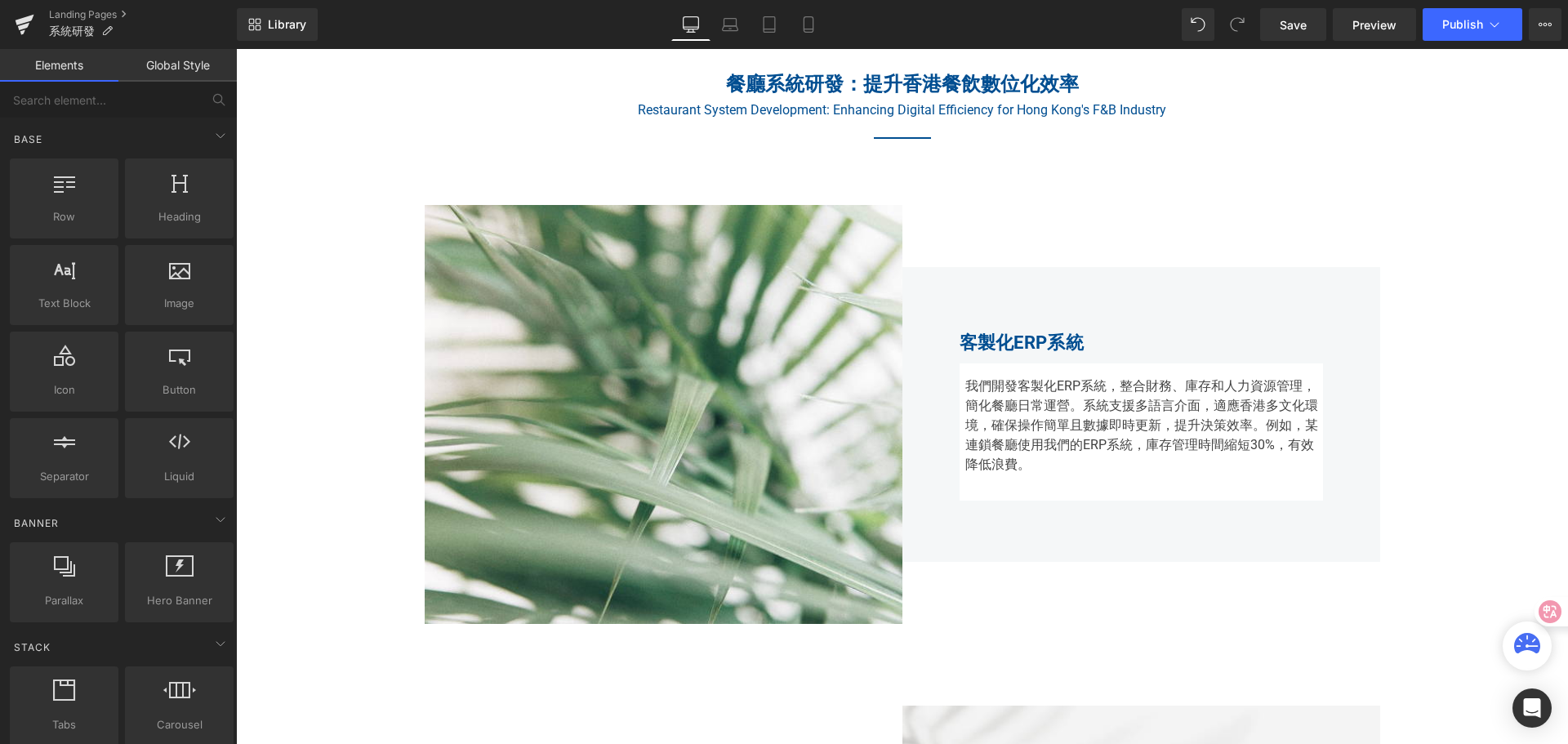
scroll to position [700, 0]
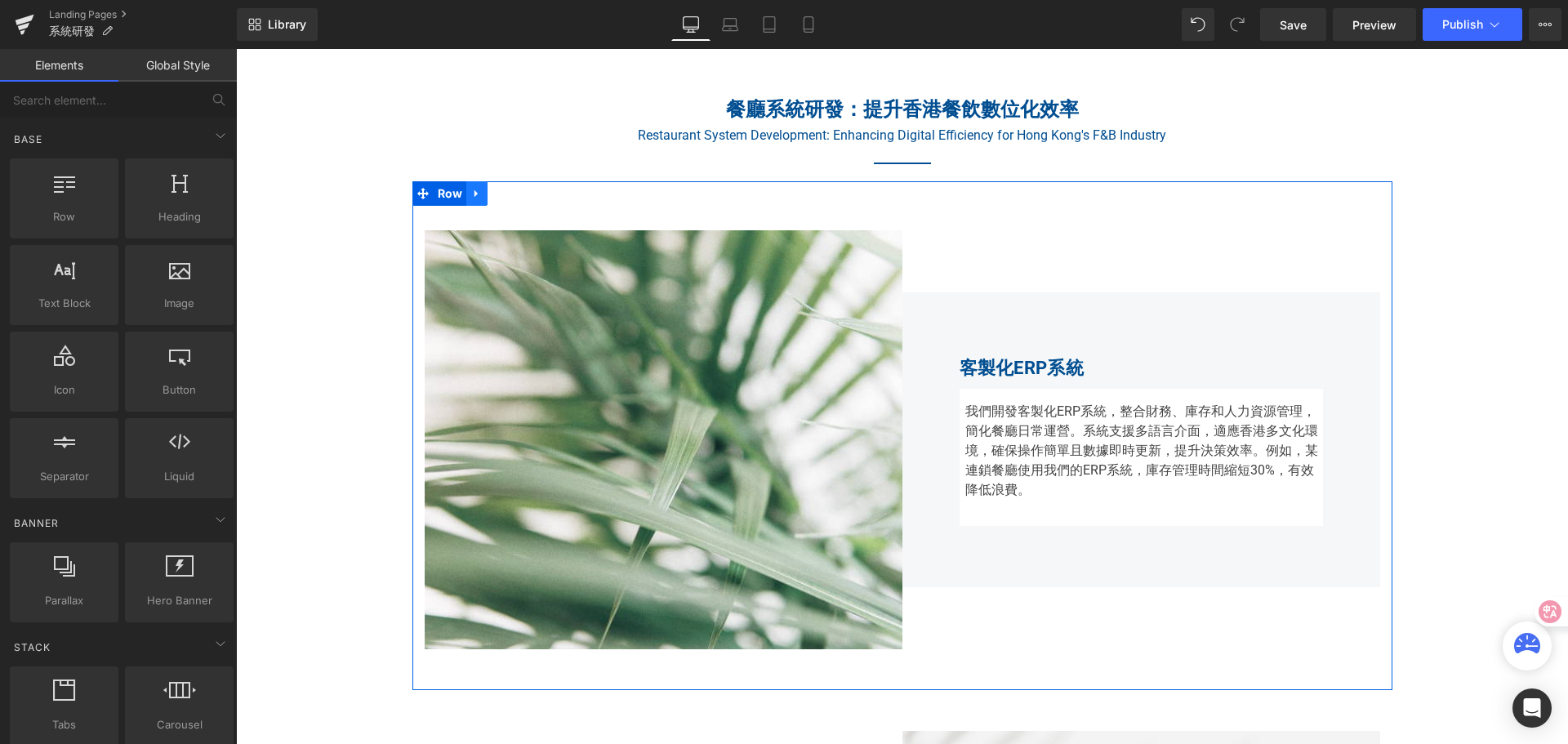
click at [471, 191] on icon at bounding box center [477, 194] width 12 height 12
click at [494, 197] on icon at bounding box center [498, 194] width 12 height 12
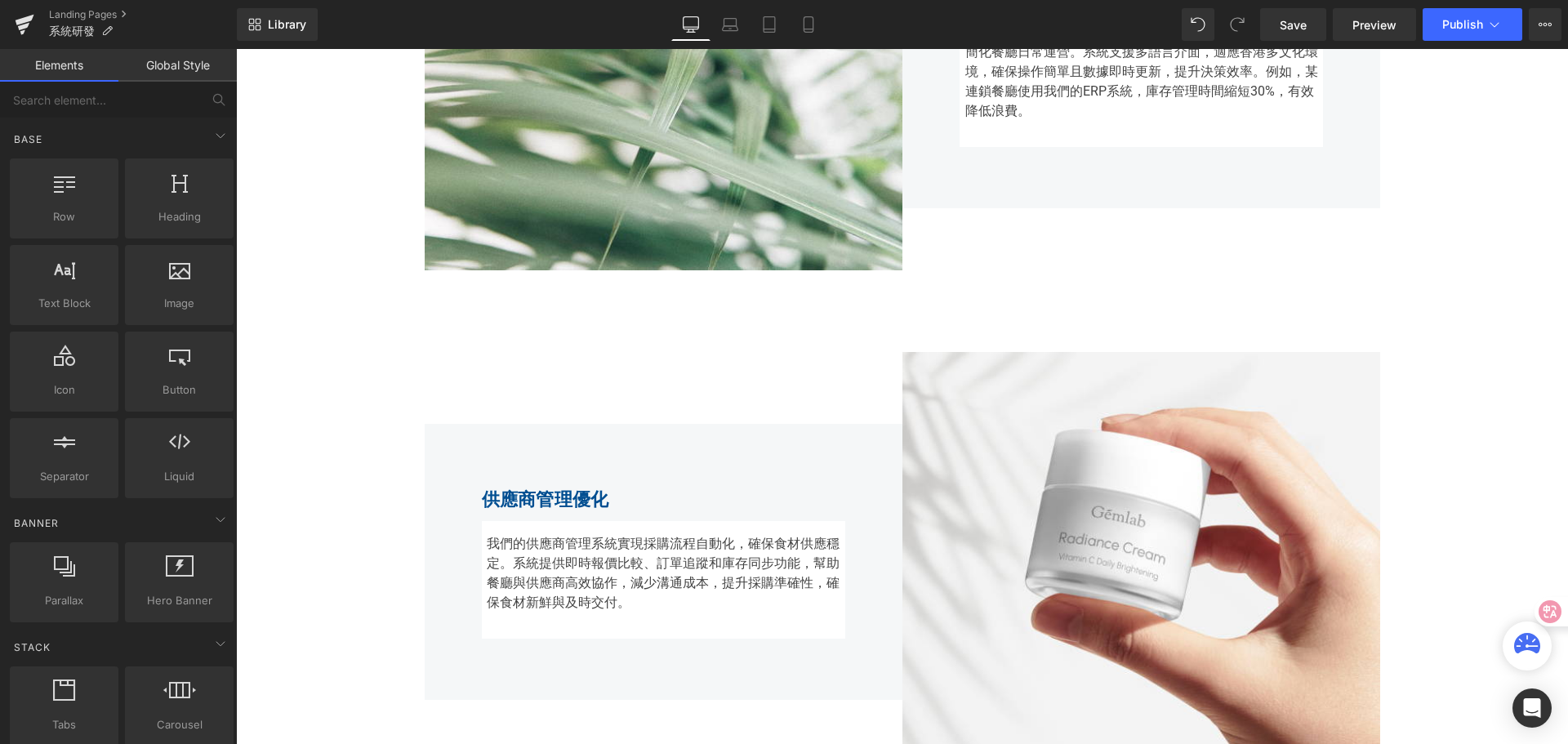
scroll to position [1602, 0]
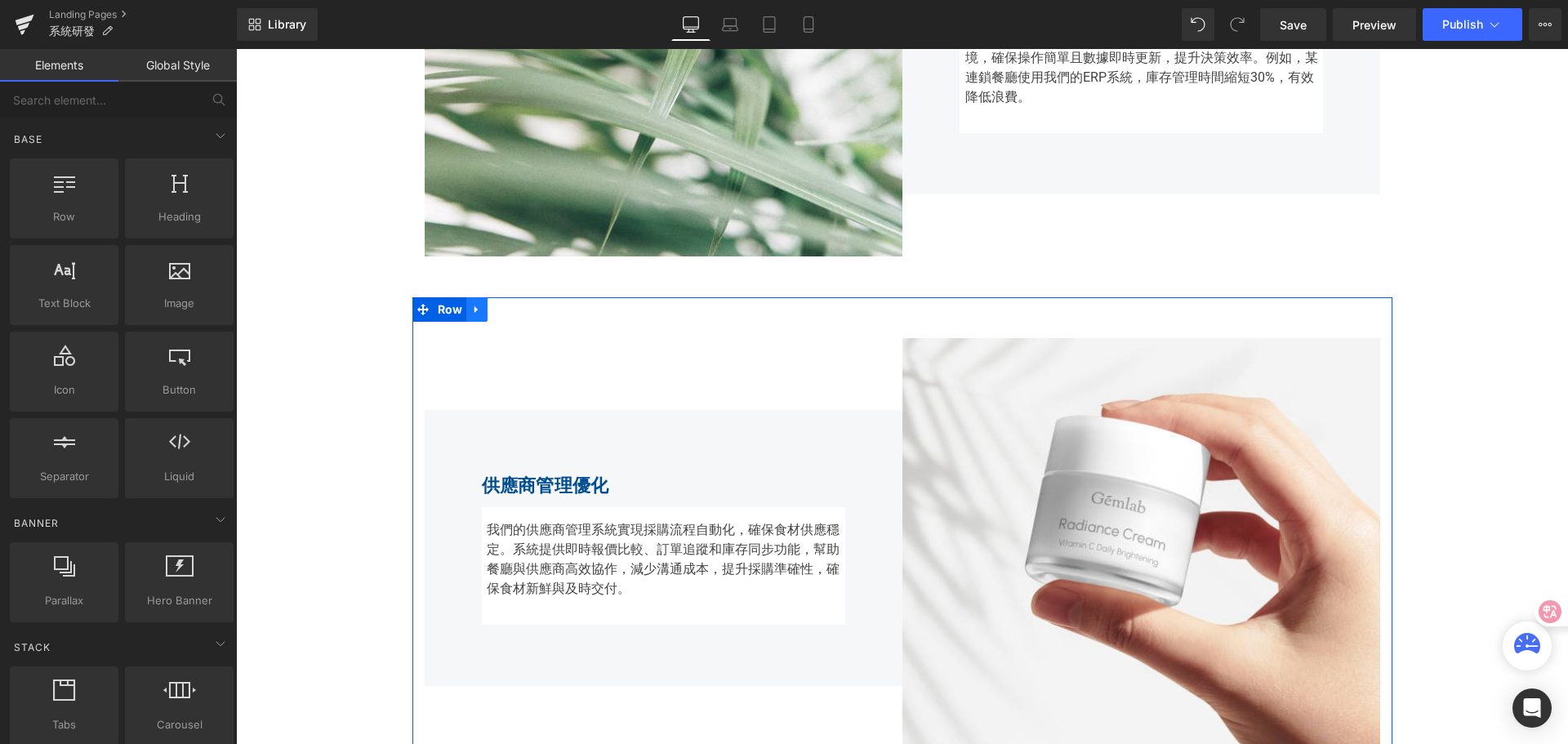
click at [471, 304] on icon at bounding box center [477, 309] width 12 height 12
click at [492, 305] on icon at bounding box center [498, 309] width 12 height 12
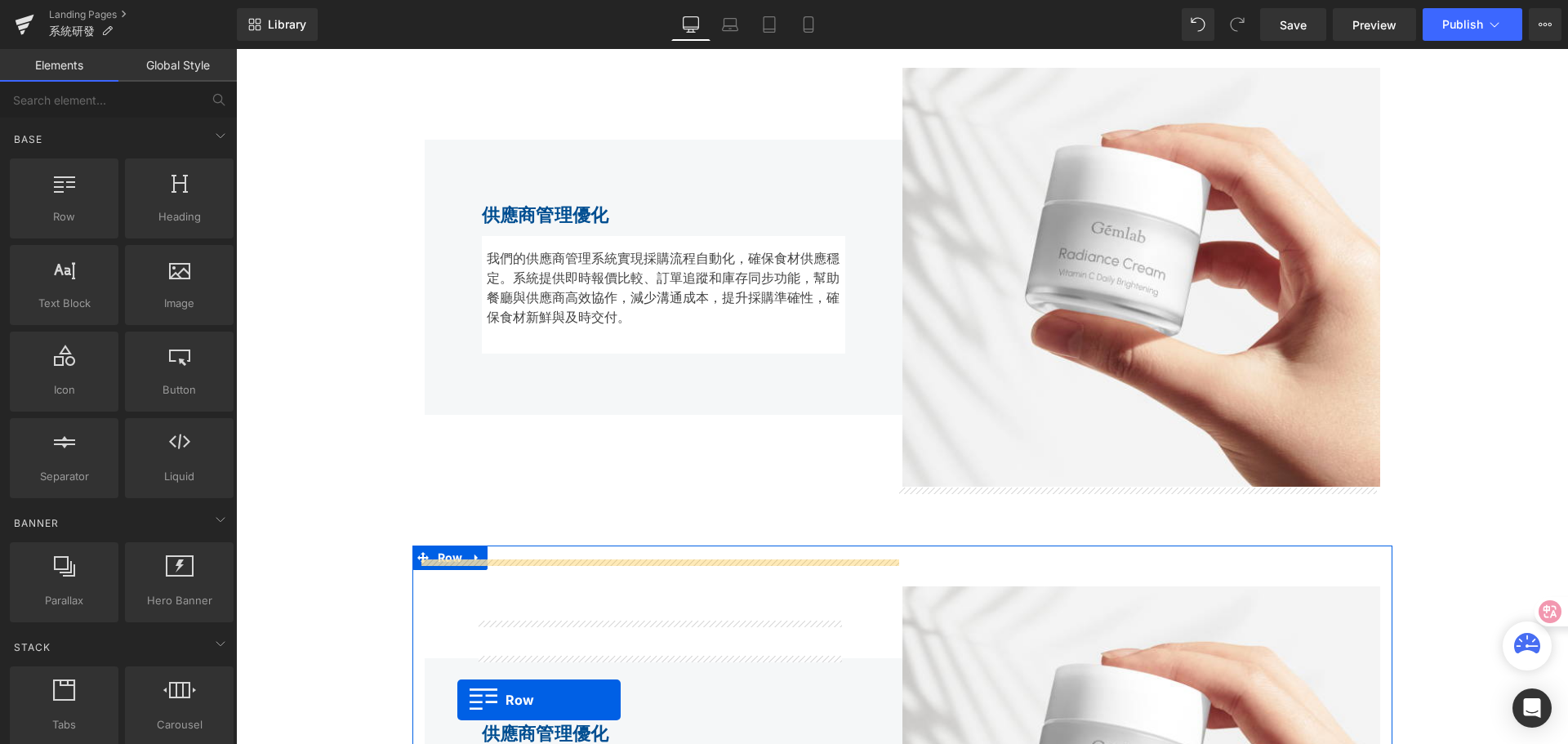
scroll to position [1552, 0]
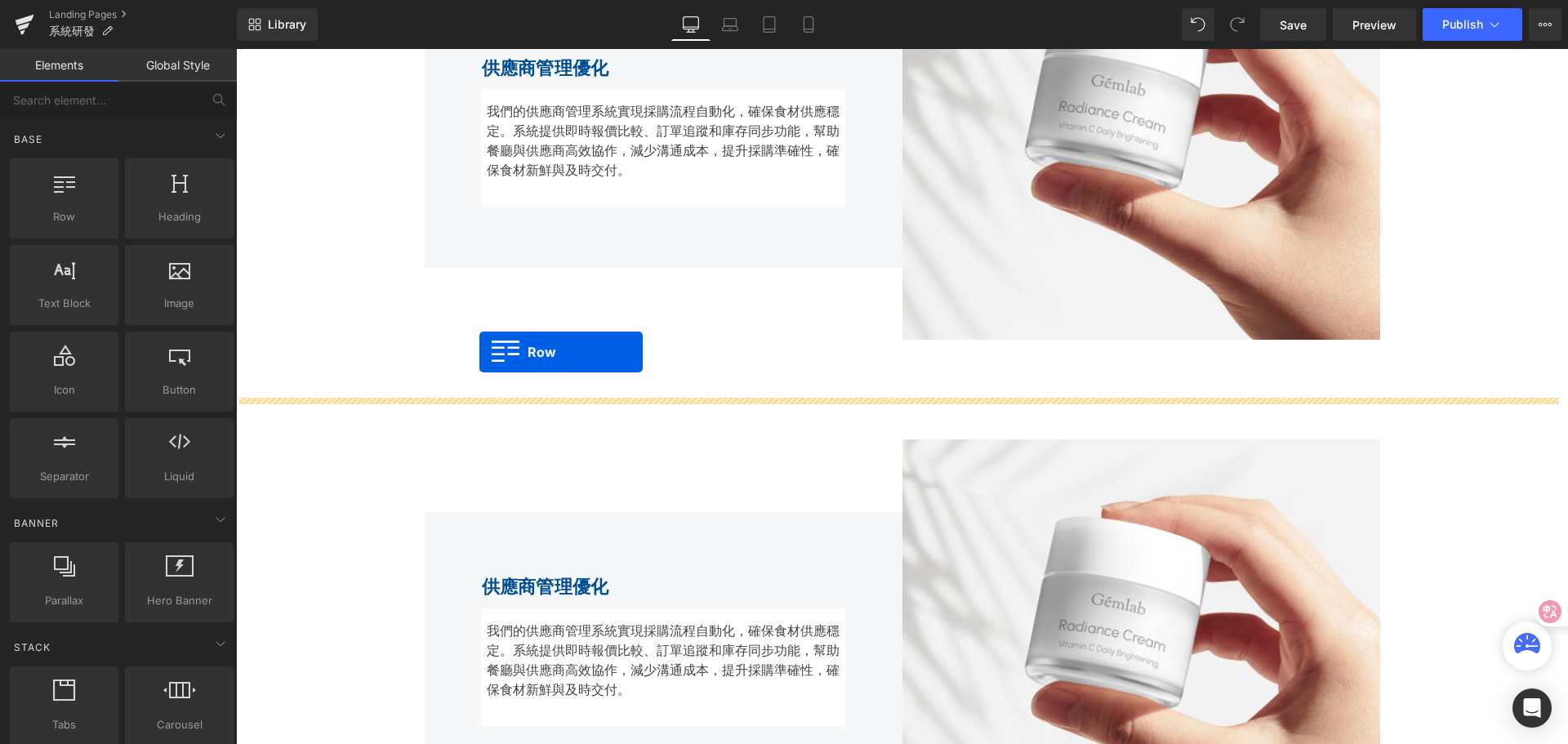
drag, startPoint x: 417, startPoint y: 405, endPoint x: 479, endPoint y: 352, distance: 81.6
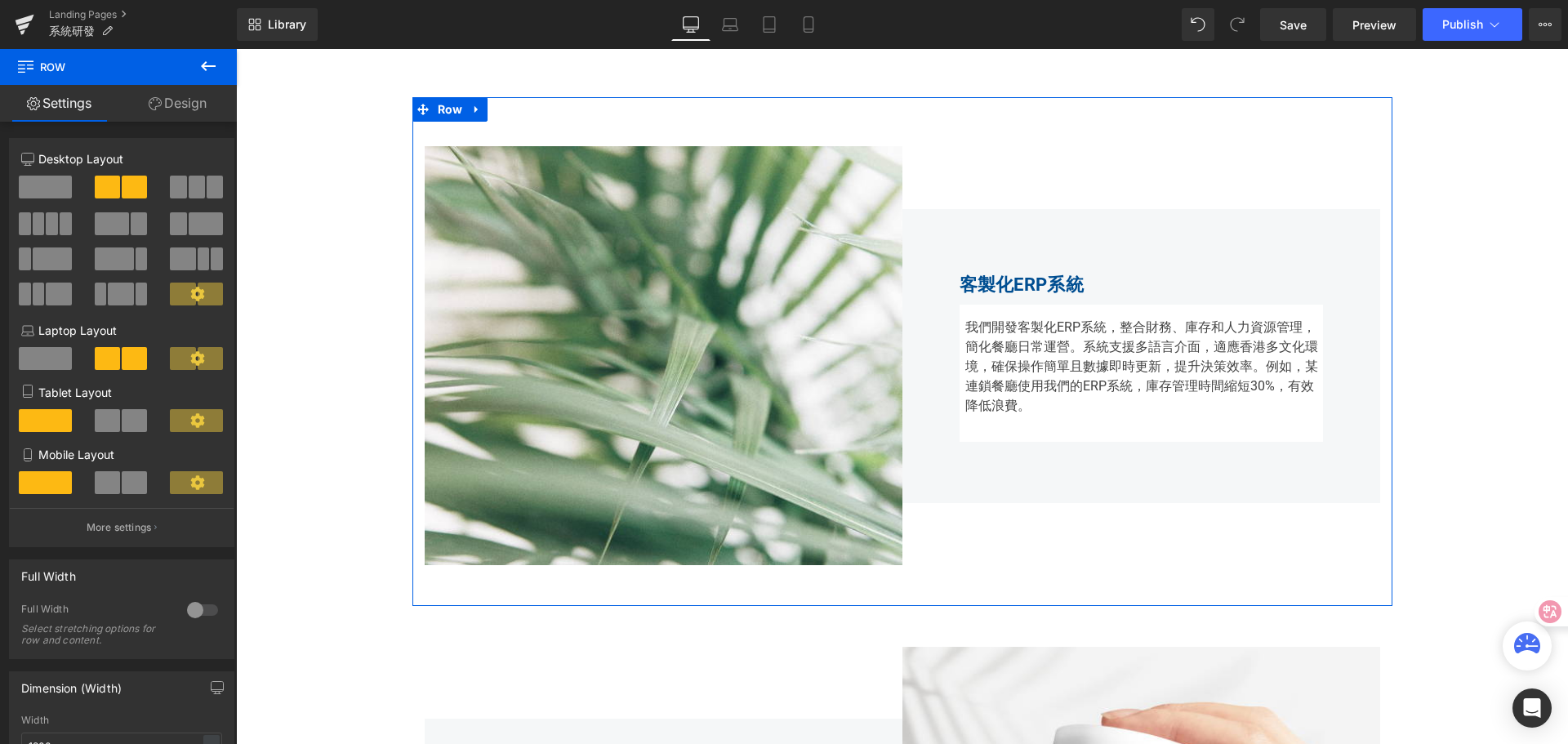
scroll to position [1755, 0]
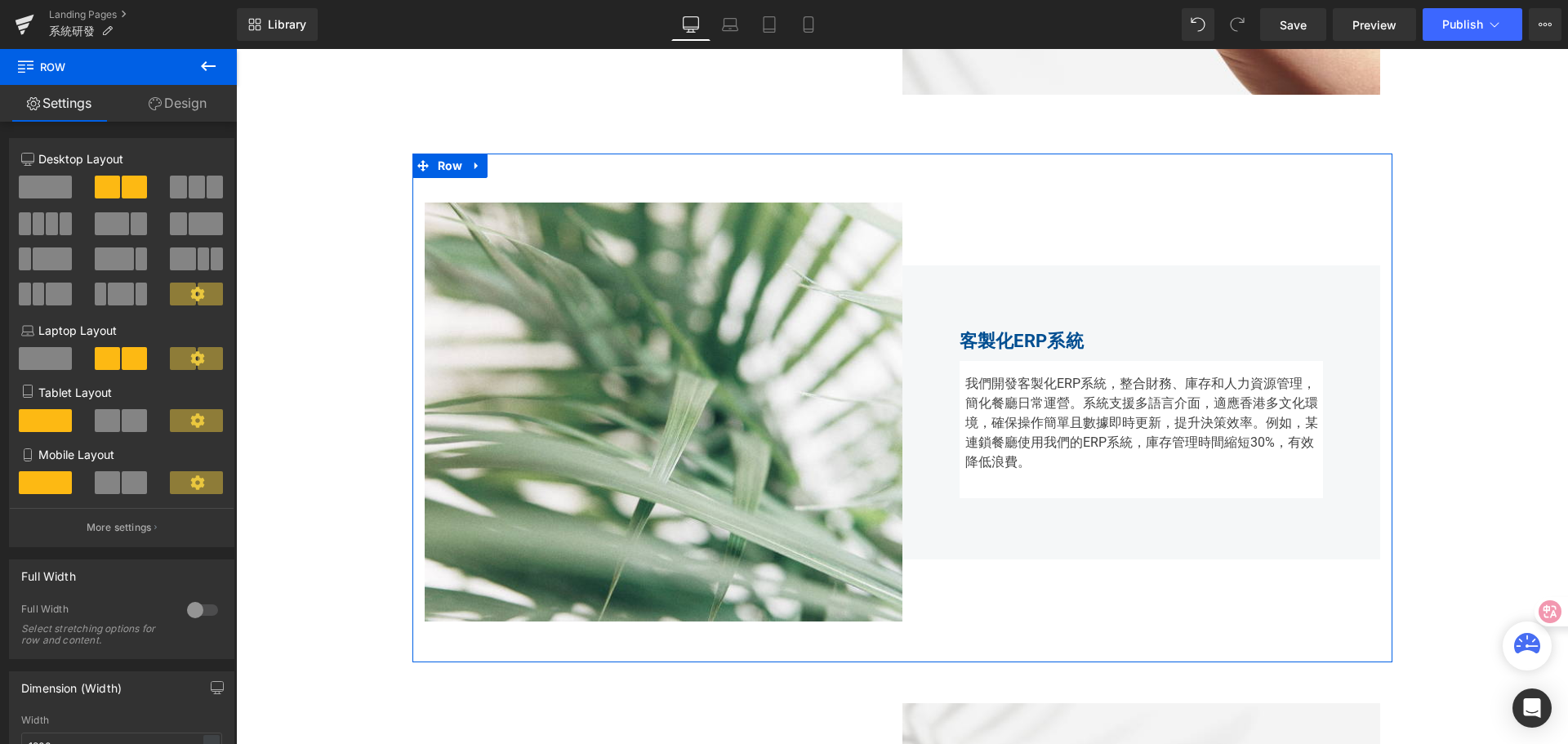
click at [978, 338] on strong "客製化ERP系統" at bounding box center [1021, 341] width 124 height 21
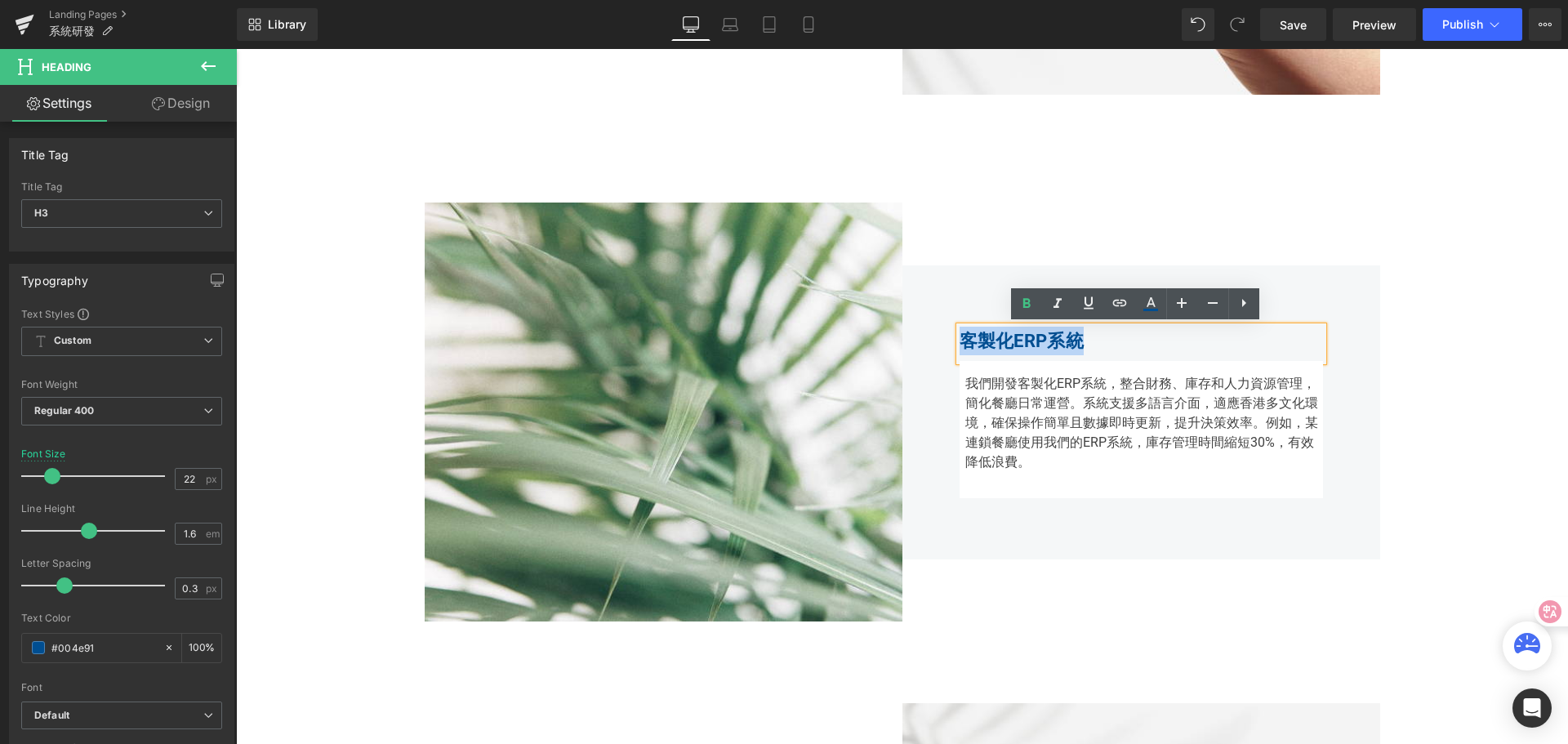
drag, startPoint x: 955, startPoint y: 342, endPoint x: 1080, endPoint y: 340, distance: 125.0
click at [1080, 339] on div "客製化ERP系統" at bounding box center [1141, 344] width 364 height 35
paste div
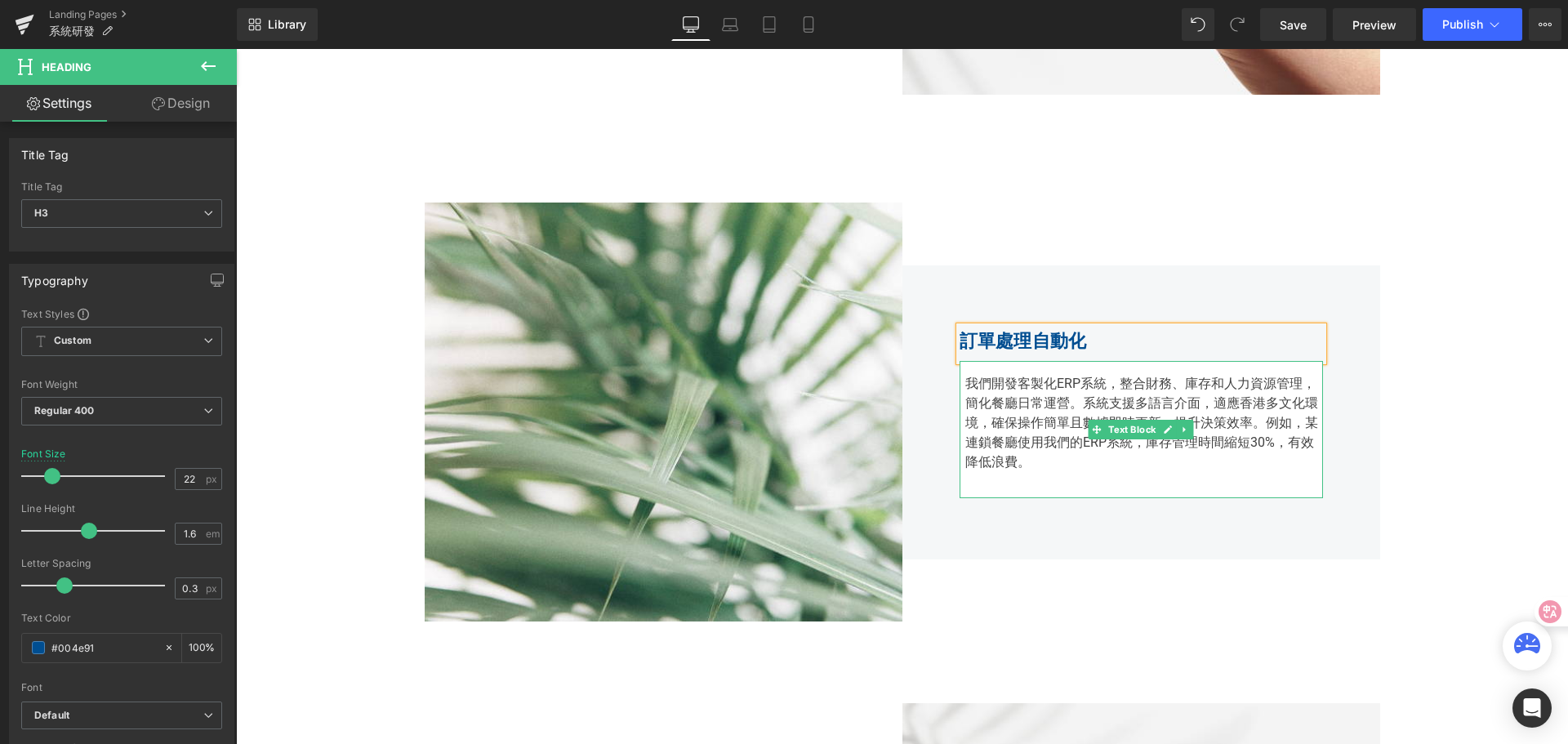
click at [974, 394] on div "我們開發客製化ERP系統，整合財務、庫存和人力資源管理，簡化餐廳日常運營。系統支援多語言介面，適應香港多文化環境，確保操作簡單且數據即時更新，提升決策效率。例…" at bounding box center [1141, 430] width 364 height 137
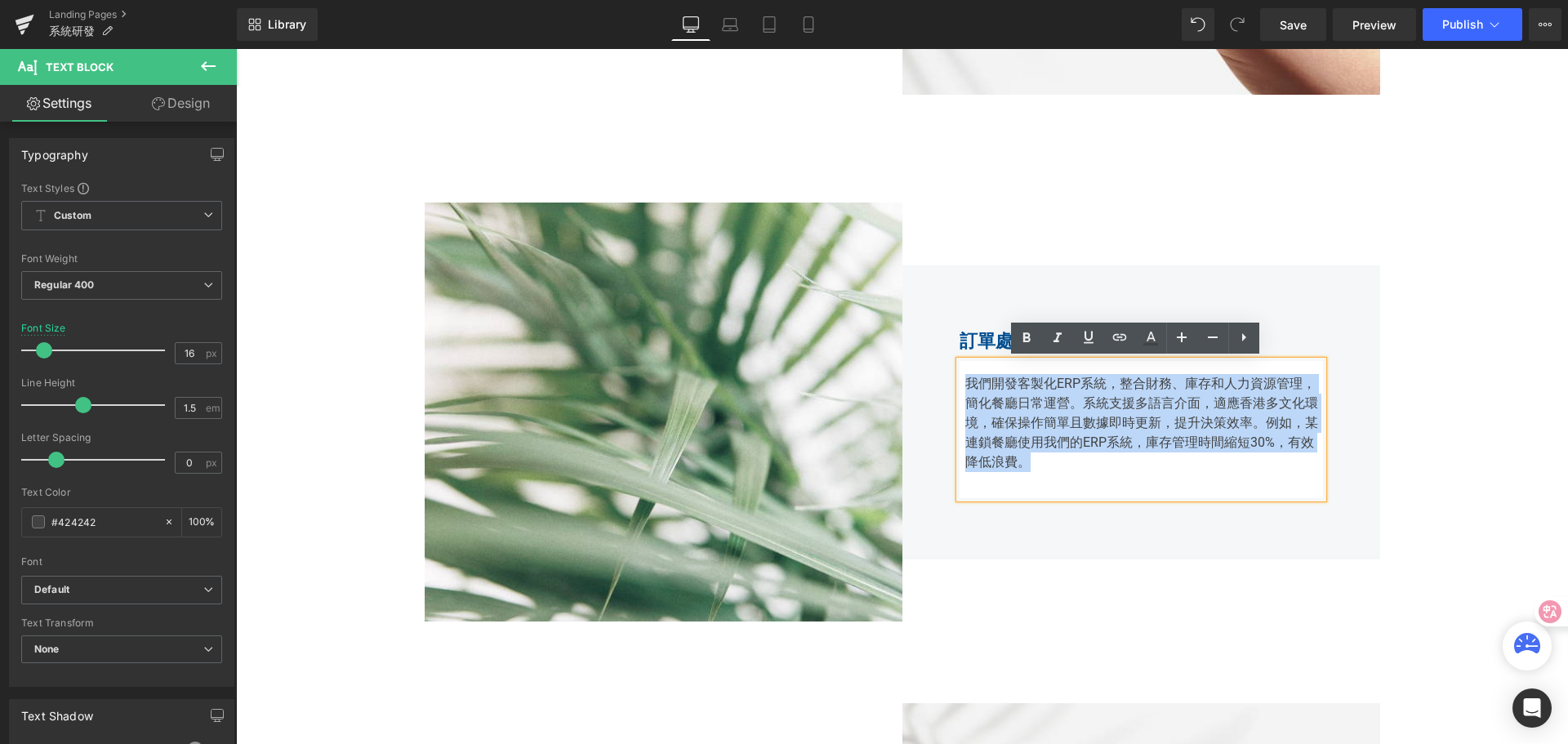
drag, startPoint x: 961, startPoint y: 382, endPoint x: 1035, endPoint y: 464, distance: 110.5
click at [1035, 464] on div "我們開發客製化ERP系統，整合財務、庫存和人力資源管理，簡化餐廳日常運營。系統支援多語言介面，適應香港多文化環境，確保操作簡單且數據即時更新，提升決策效率。例…" at bounding box center [1141, 430] width 364 height 137
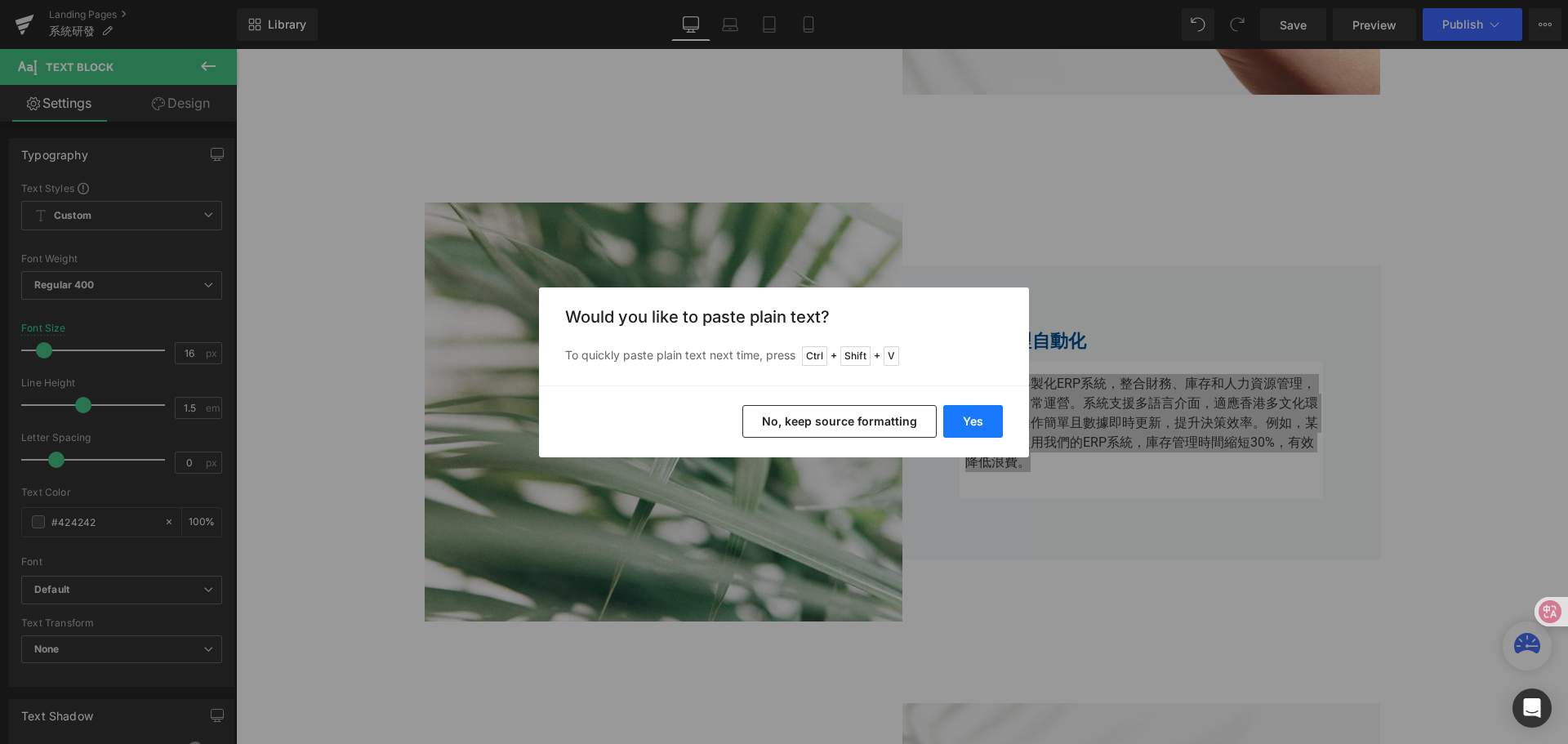
click at [980, 426] on button "Yes" at bounding box center [973, 421] width 59 height 33
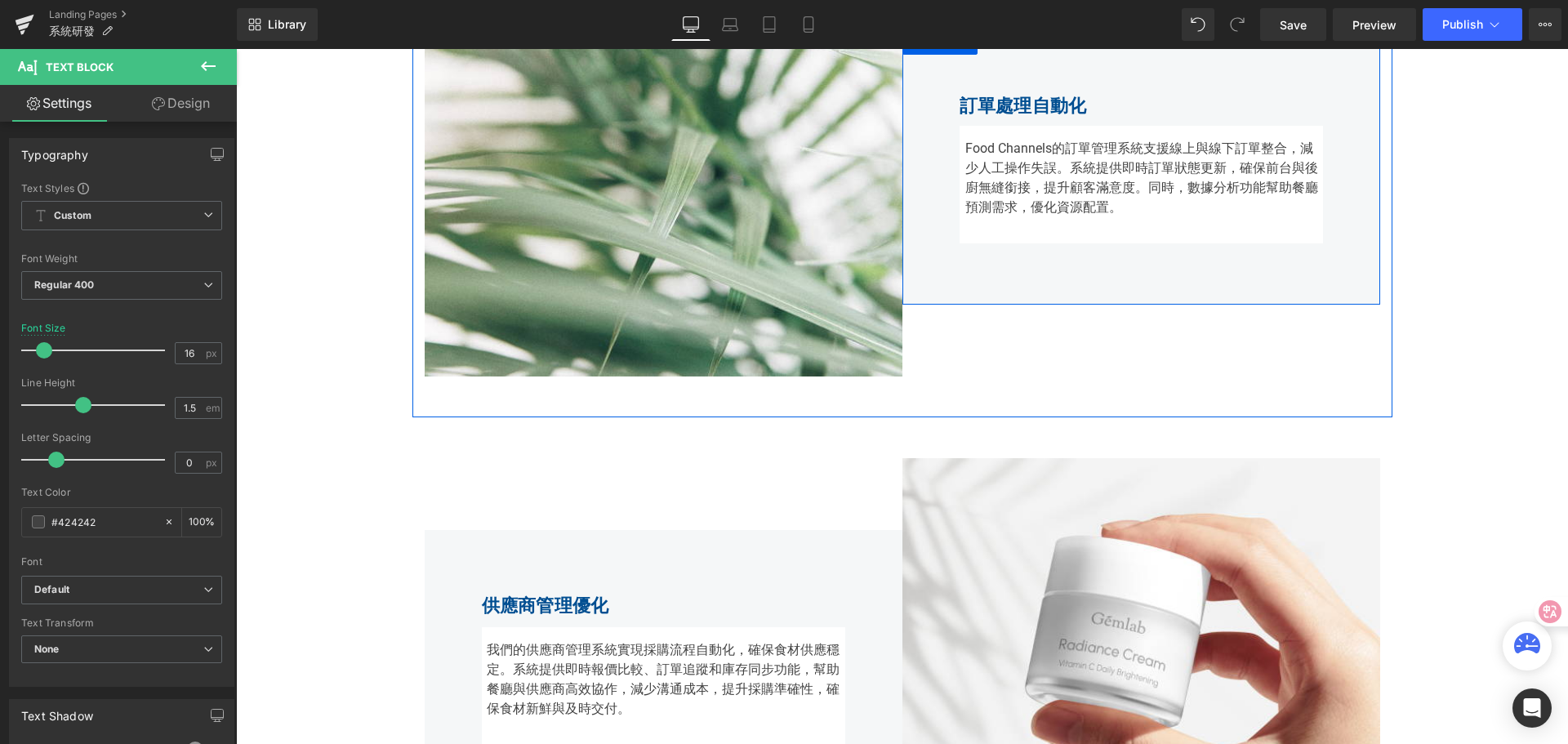
scroll to position [2083, 0]
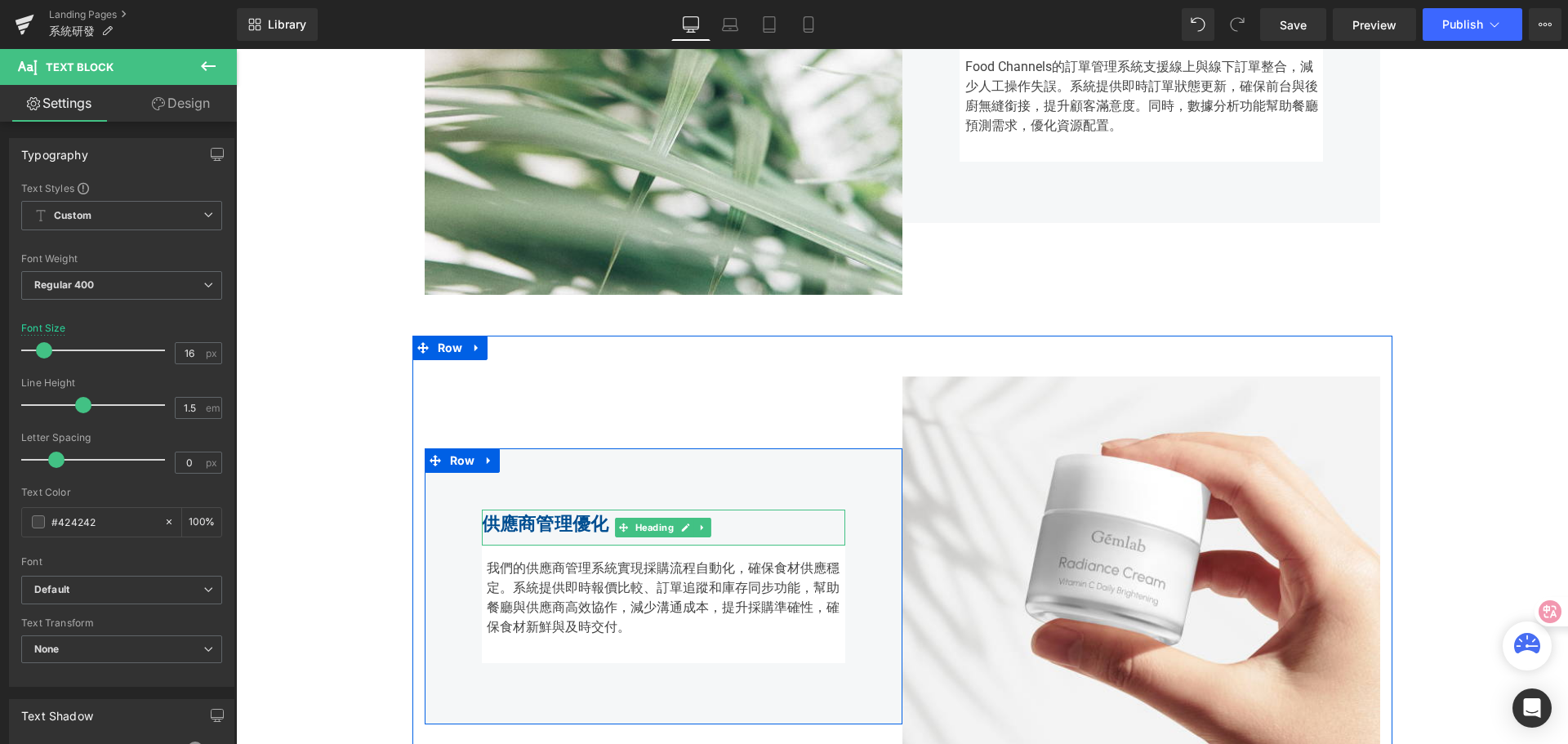
click at [529, 527] on strong "供應商管理優化" at bounding box center [545, 524] width 128 height 21
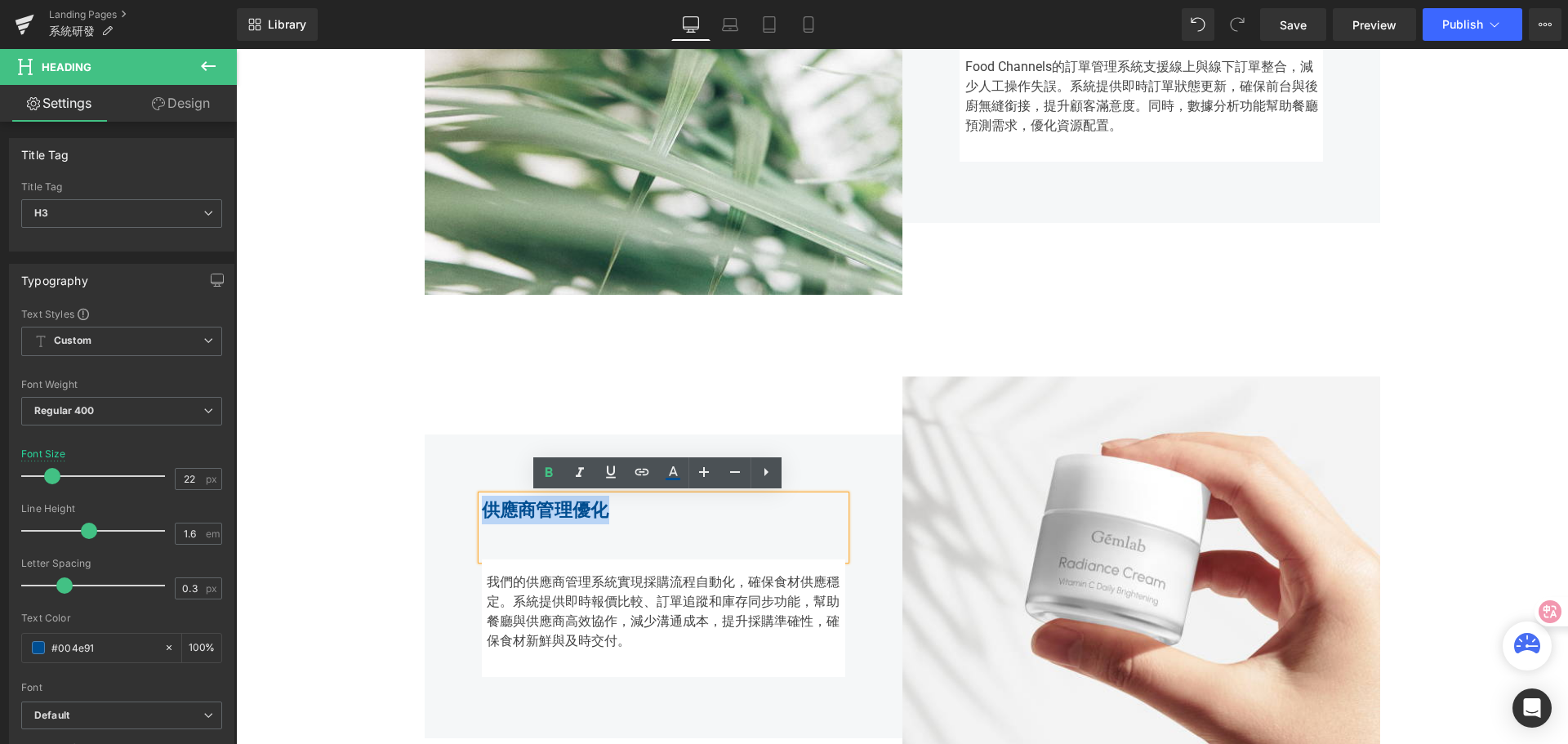
drag, startPoint x: 476, startPoint y: 514, endPoint x: 595, endPoint y: 516, distance: 119.0
click at [598, 516] on strong "供應商管理優化" at bounding box center [545, 510] width 128 height 21
paste div
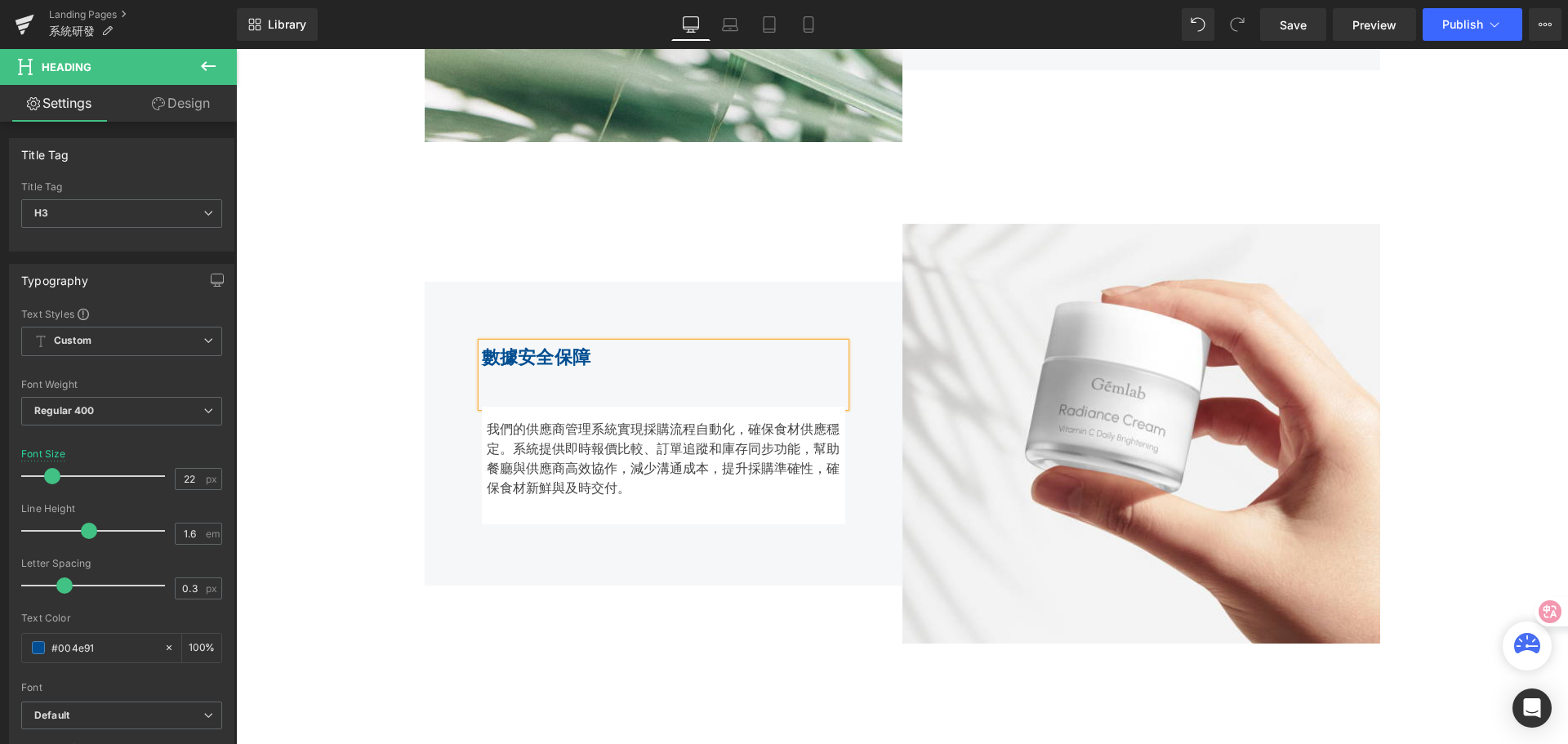
scroll to position [2246, 0]
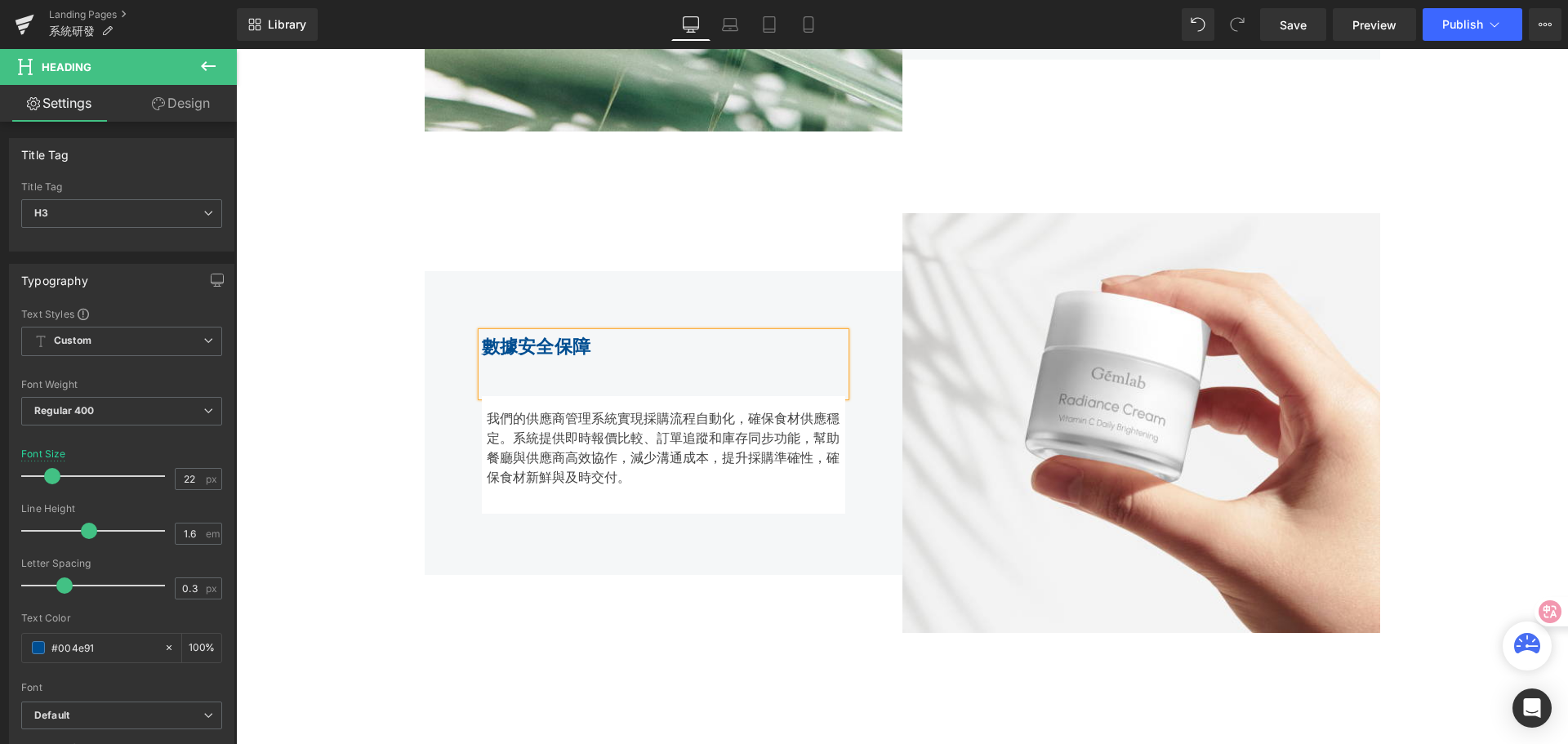
click at [519, 431] on div "我們的供應商管理系統實現採購流程自動化，確保食材供應穩定。系統提供即時報價比較、訂單追蹤和庫存同步功能，幫助餐廳與供應商高效協作，減少溝通成本，提升採購準確性…" at bounding box center [663, 454] width 364 height 118
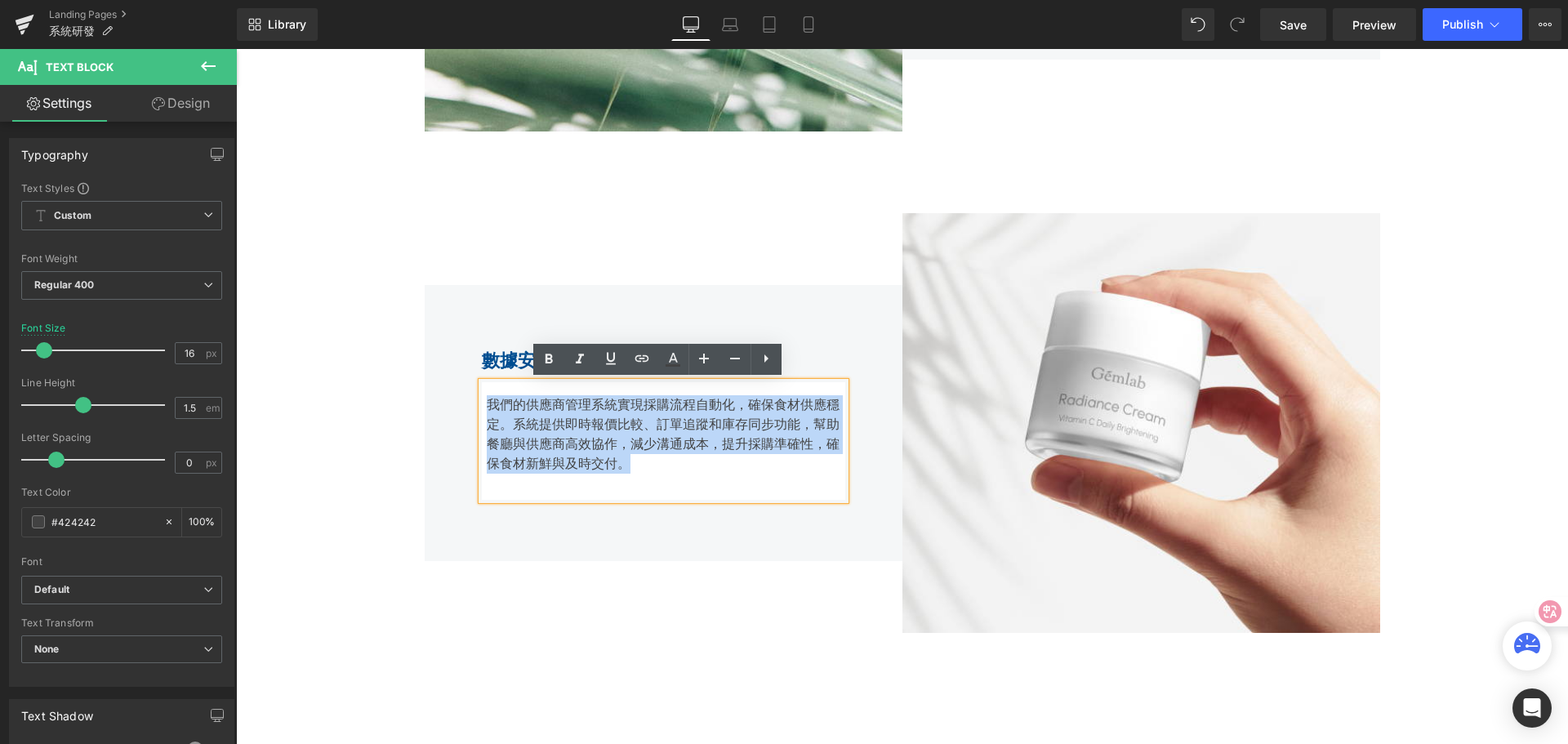
drag, startPoint x: 482, startPoint y: 407, endPoint x: 641, endPoint y: 464, distance: 168.9
click at [641, 464] on div "我們的供應商管理系統實現採購流程自動化，確保食材供應穩定。系統提供即時報價比較、訂單追蹤和庫存同步功能，幫助餐廳與供應商高效協作，減少溝通成本，提升採購準確性…" at bounding box center [663, 441] width 364 height 118
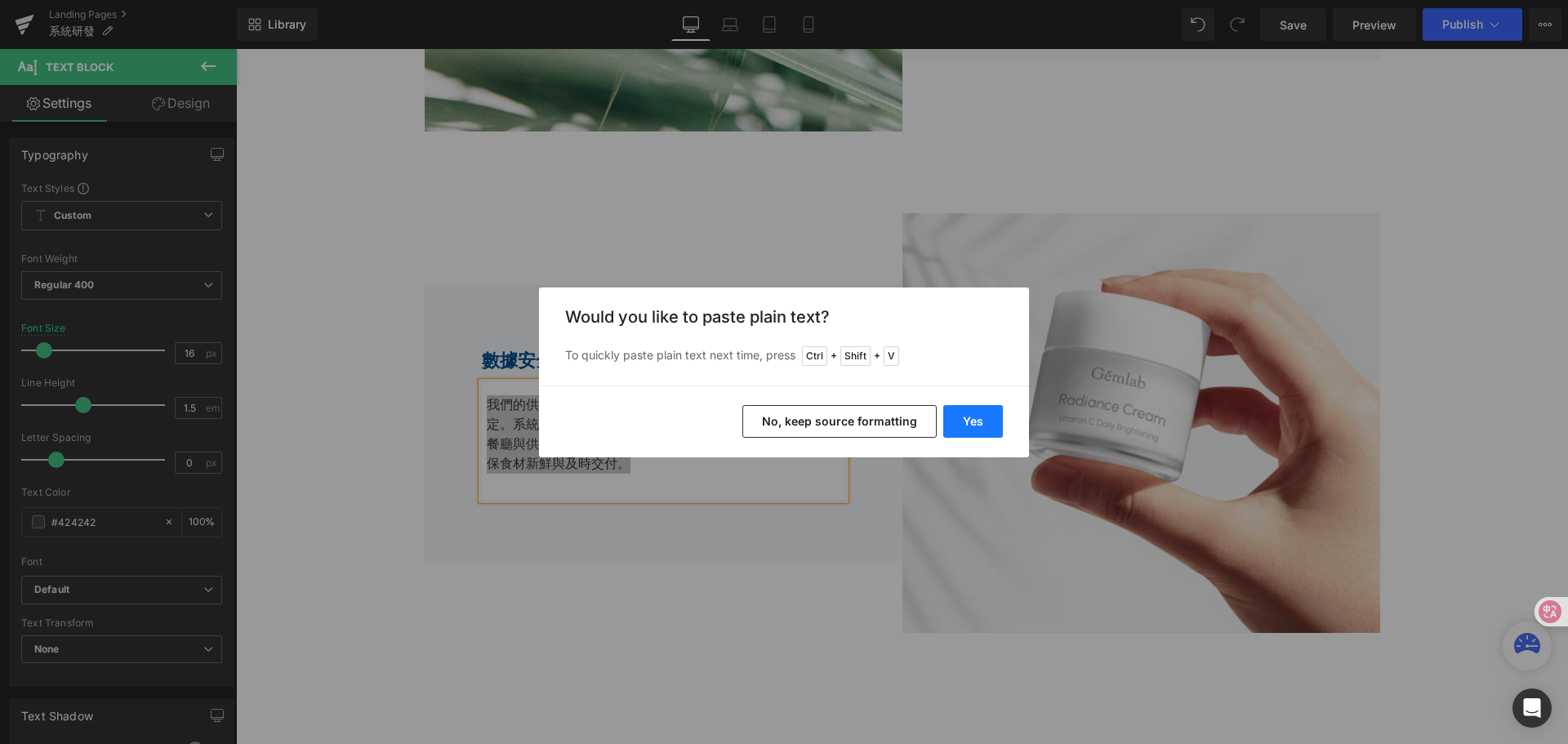
click at [959, 431] on button "Yes" at bounding box center [973, 421] width 59 height 33
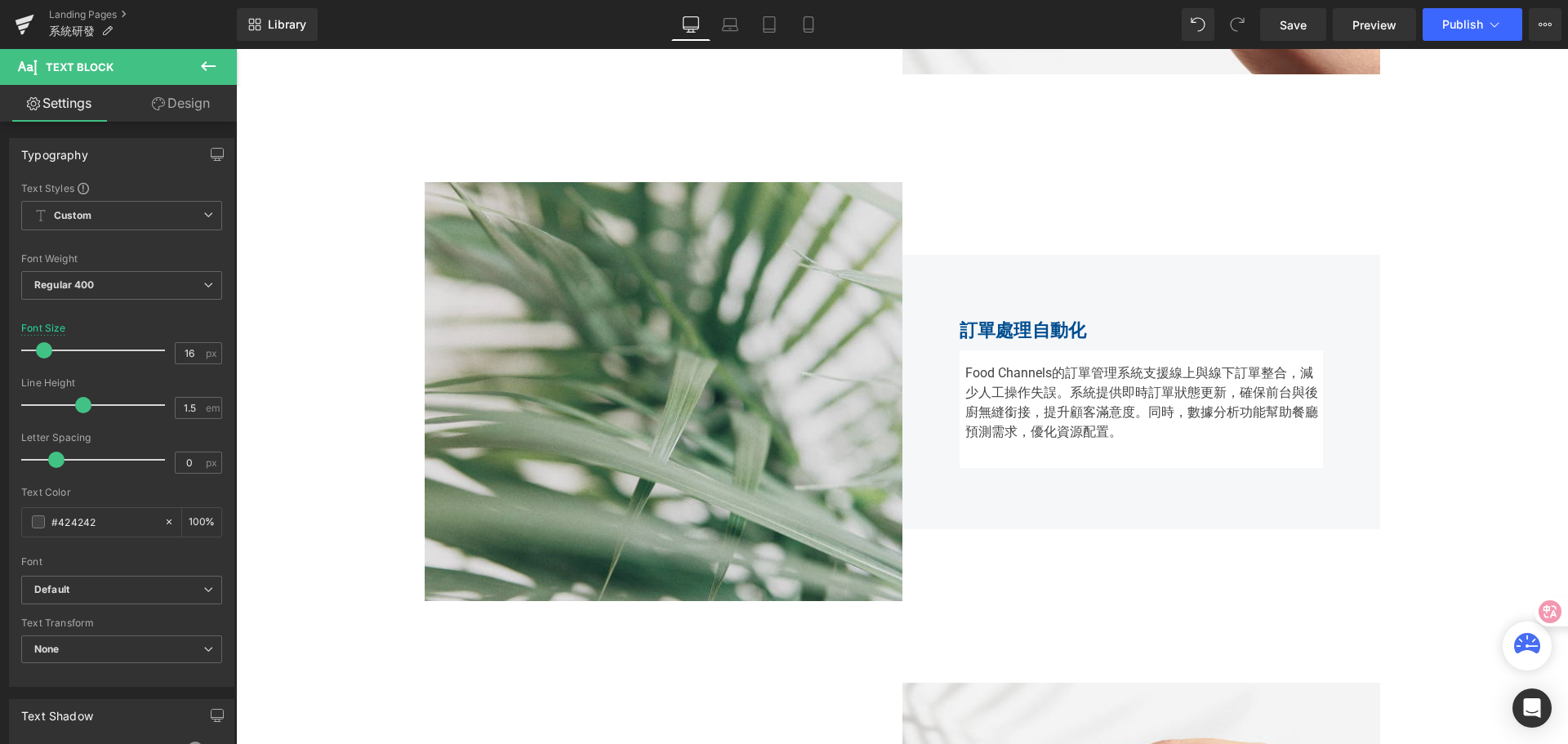
scroll to position [1592, 0]
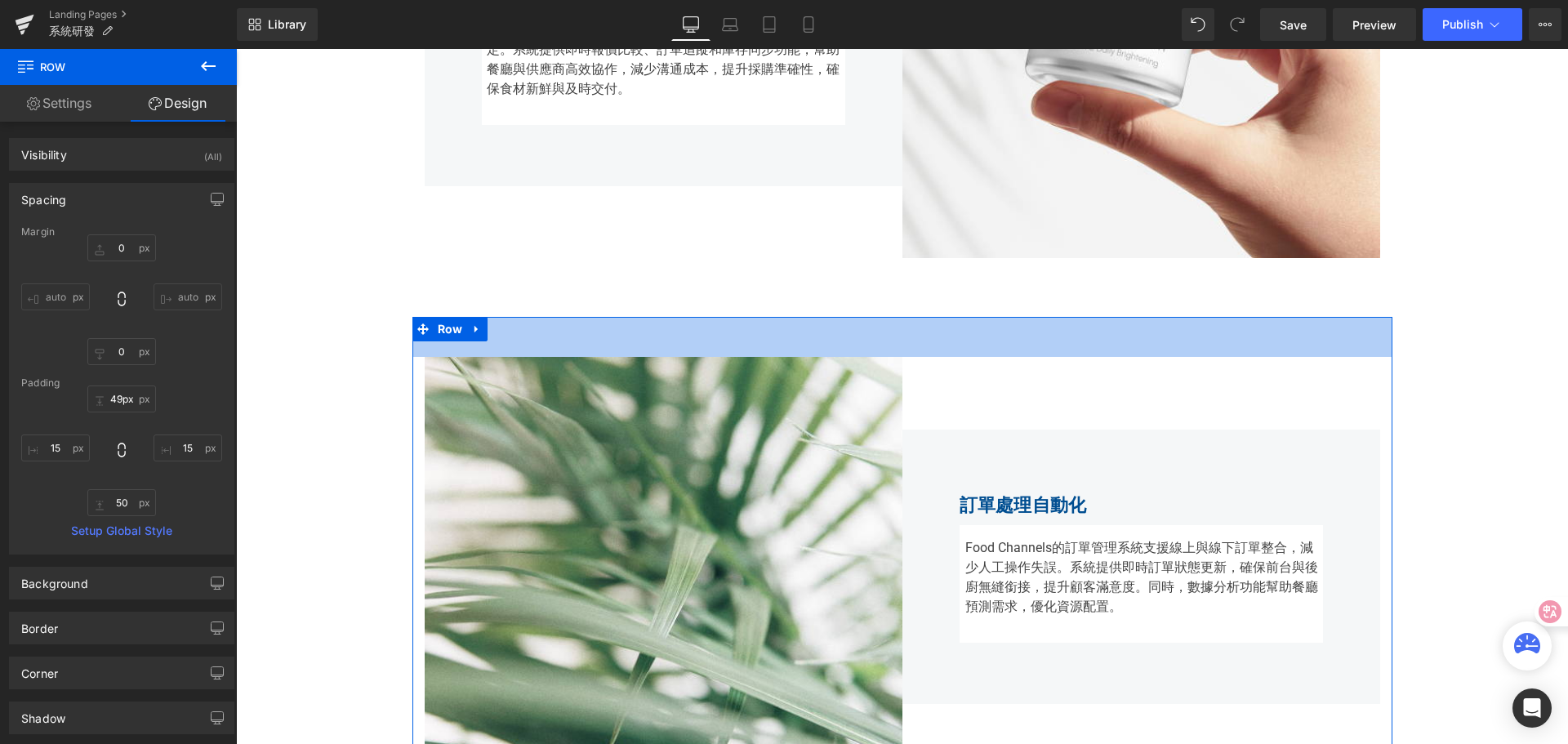
click at [857, 317] on div "50px" at bounding box center [902, 337] width 980 height 41
type input "50px"
click at [854, 318] on div "50px" at bounding box center [902, 337] width 980 height 41
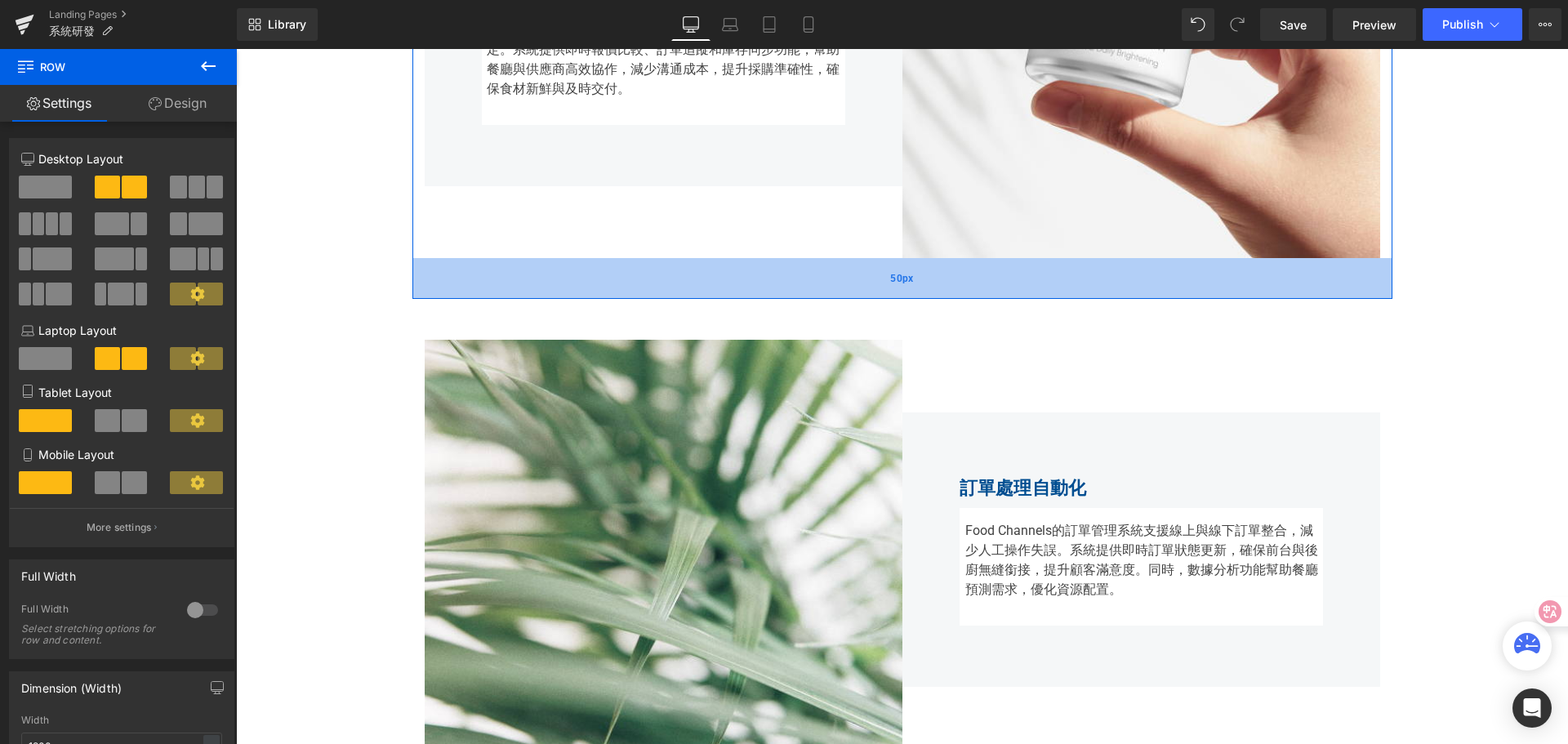
drag, startPoint x: 854, startPoint y: 314, endPoint x: 853, endPoint y: 297, distance: 17.0
click at [853, 297] on div "50px" at bounding box center [902, 279] width 980 height 41
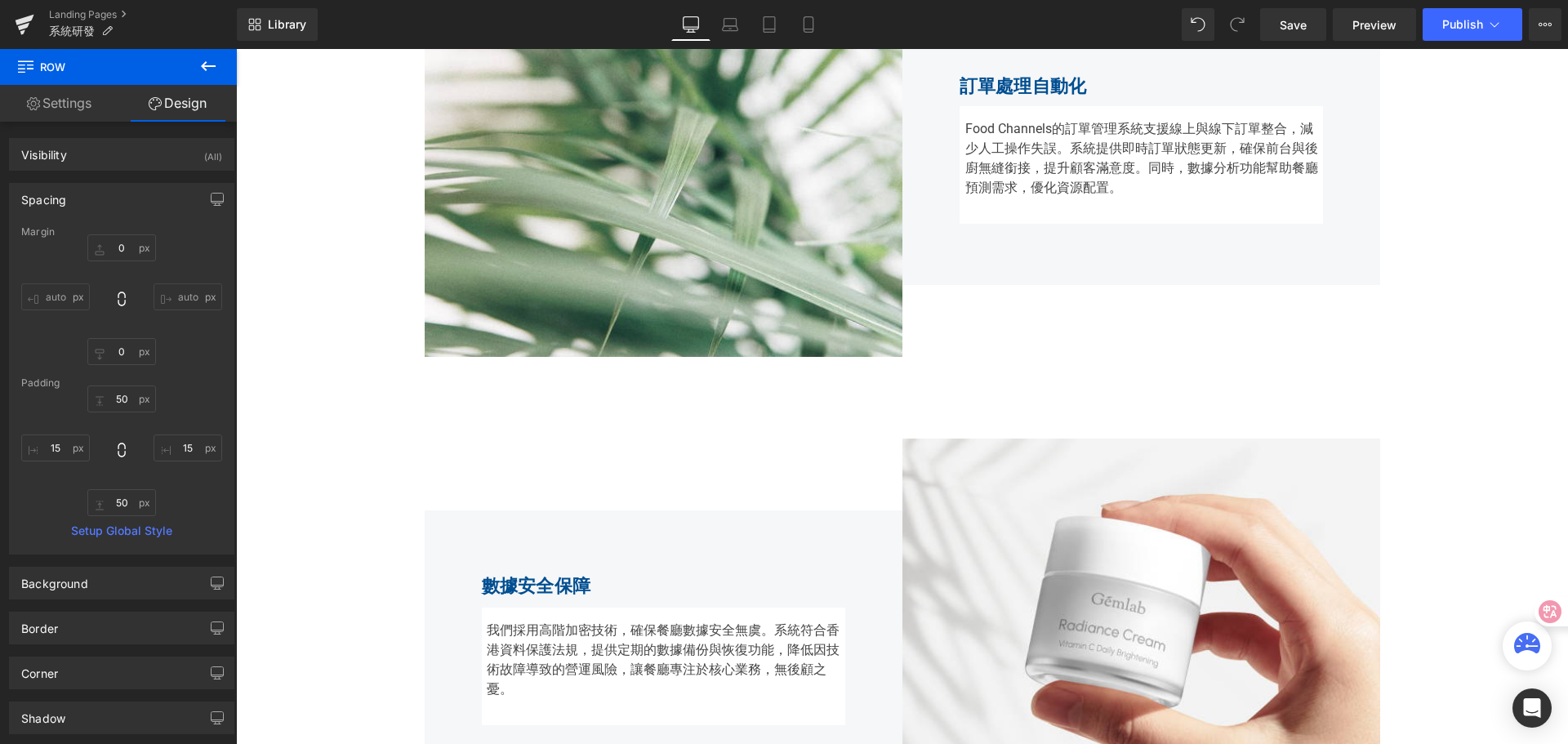
scroll to position [2001, 0]
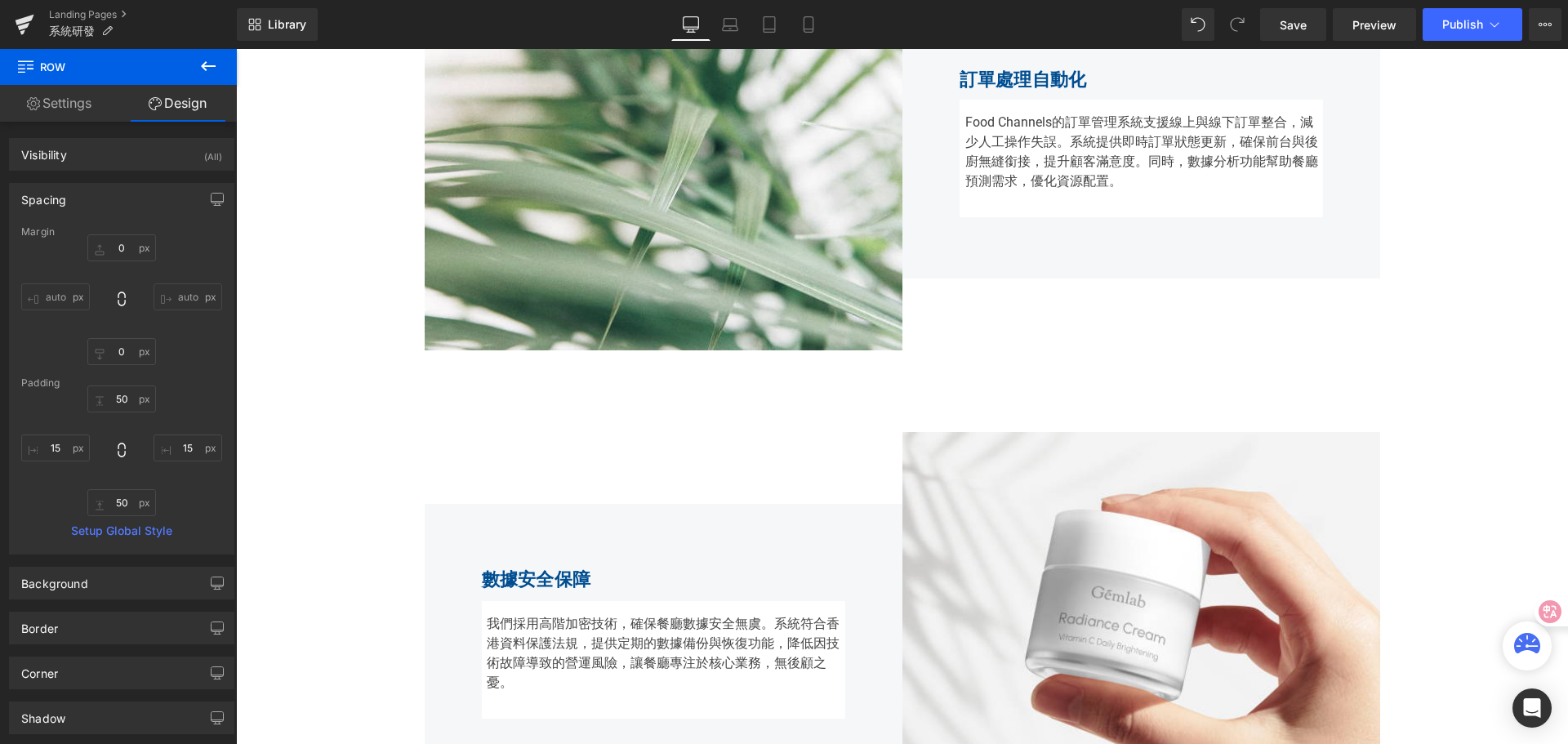
click at [817, 384] on div "Image 訂單處理自動化 Heading Food Channels的訂單管理系統支援線上與線下訂單整合，減少人工操作失誤。系統提供即時訂單狀態更新，確保前…" at bounding box center [902, 140] width 980 height 501
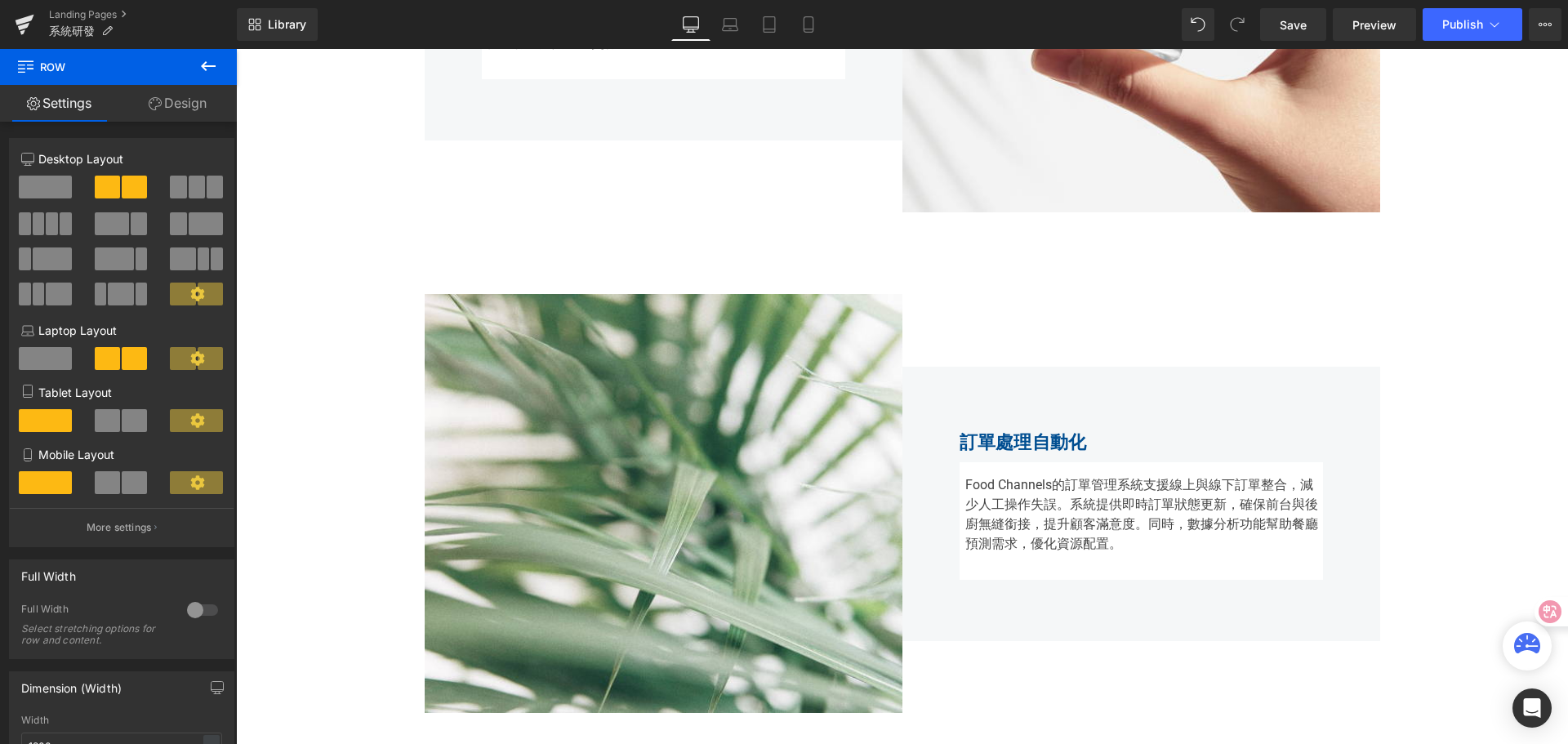
scroll to position [1592, 0]
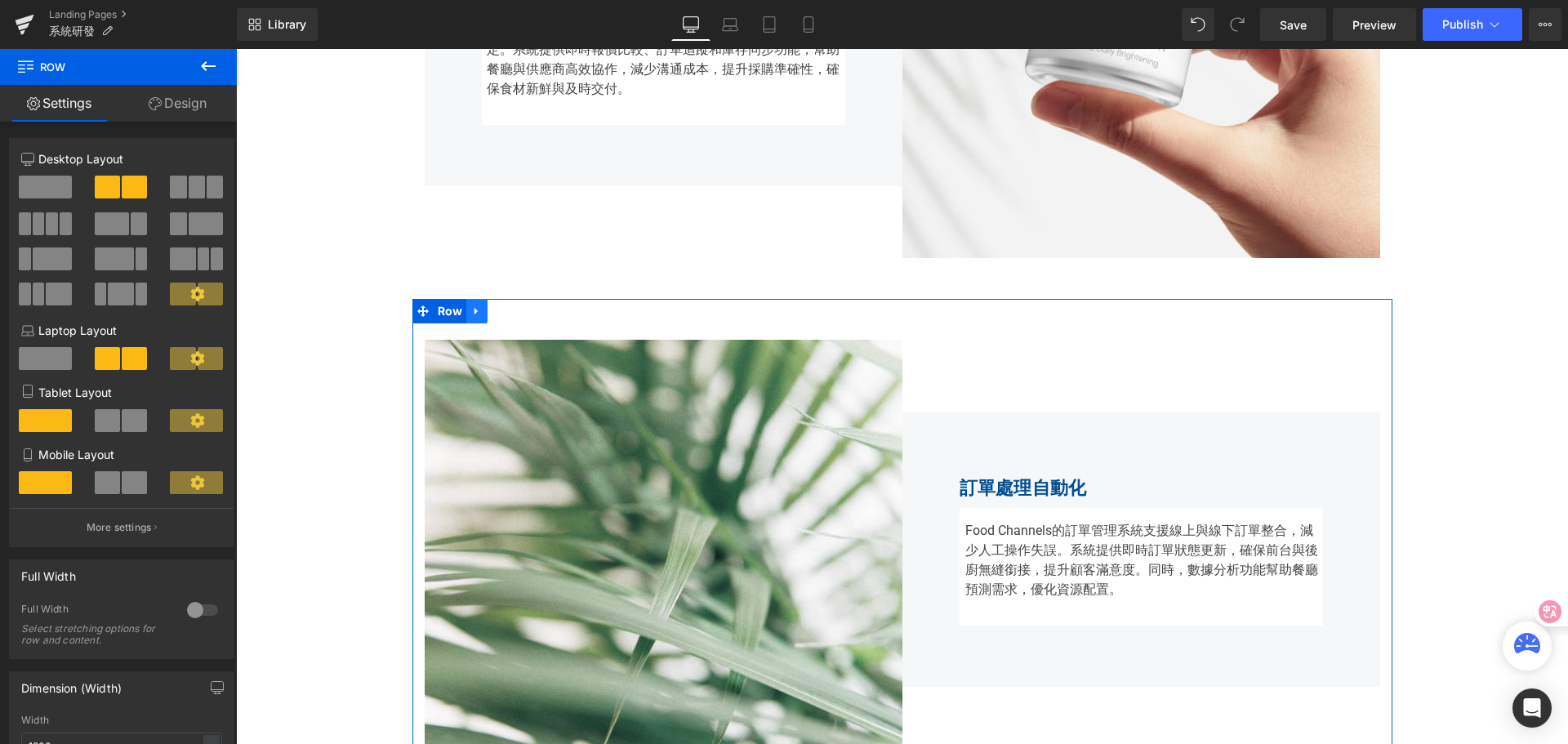
click at [471, 308] on icon at bounding box center [477, 311] width 12 height 12
click at [492, 314] on icon at bounding box center [498, 311] width 12 height 12
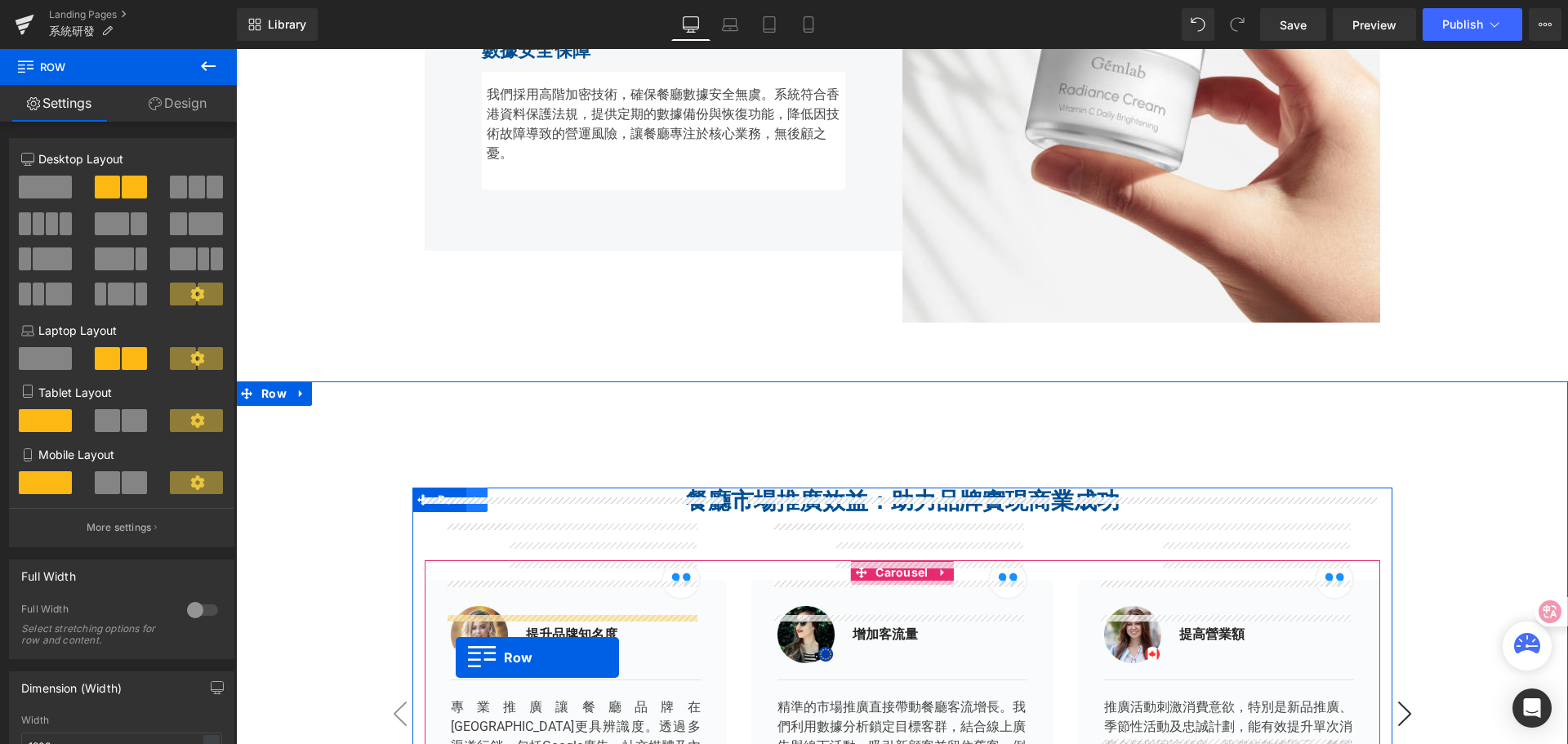
scroll to position [2653, 0]
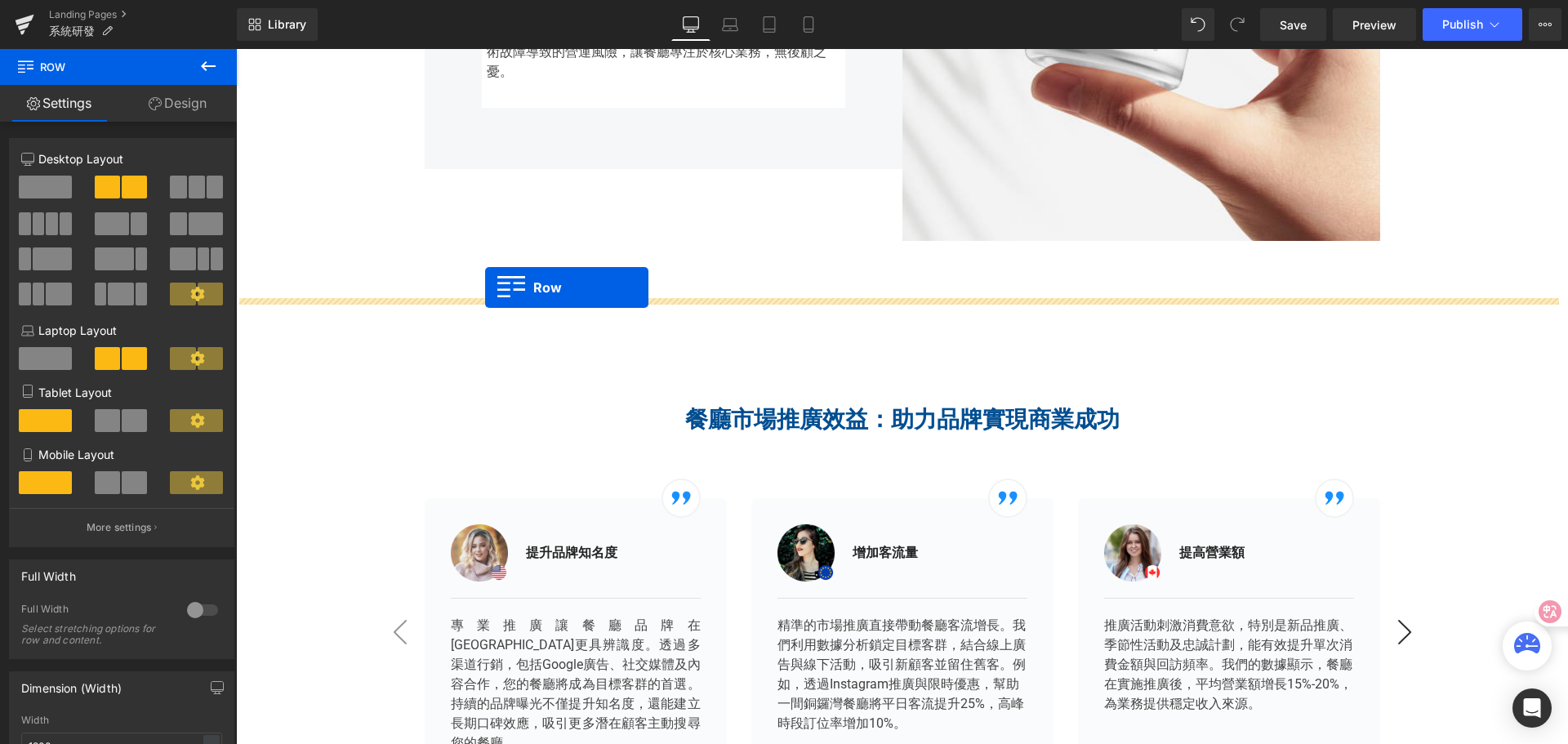
drag, startPoint x: 419, startPoint y: 128, endPoint x: 485, endPoint y: 288, distance: 173.1
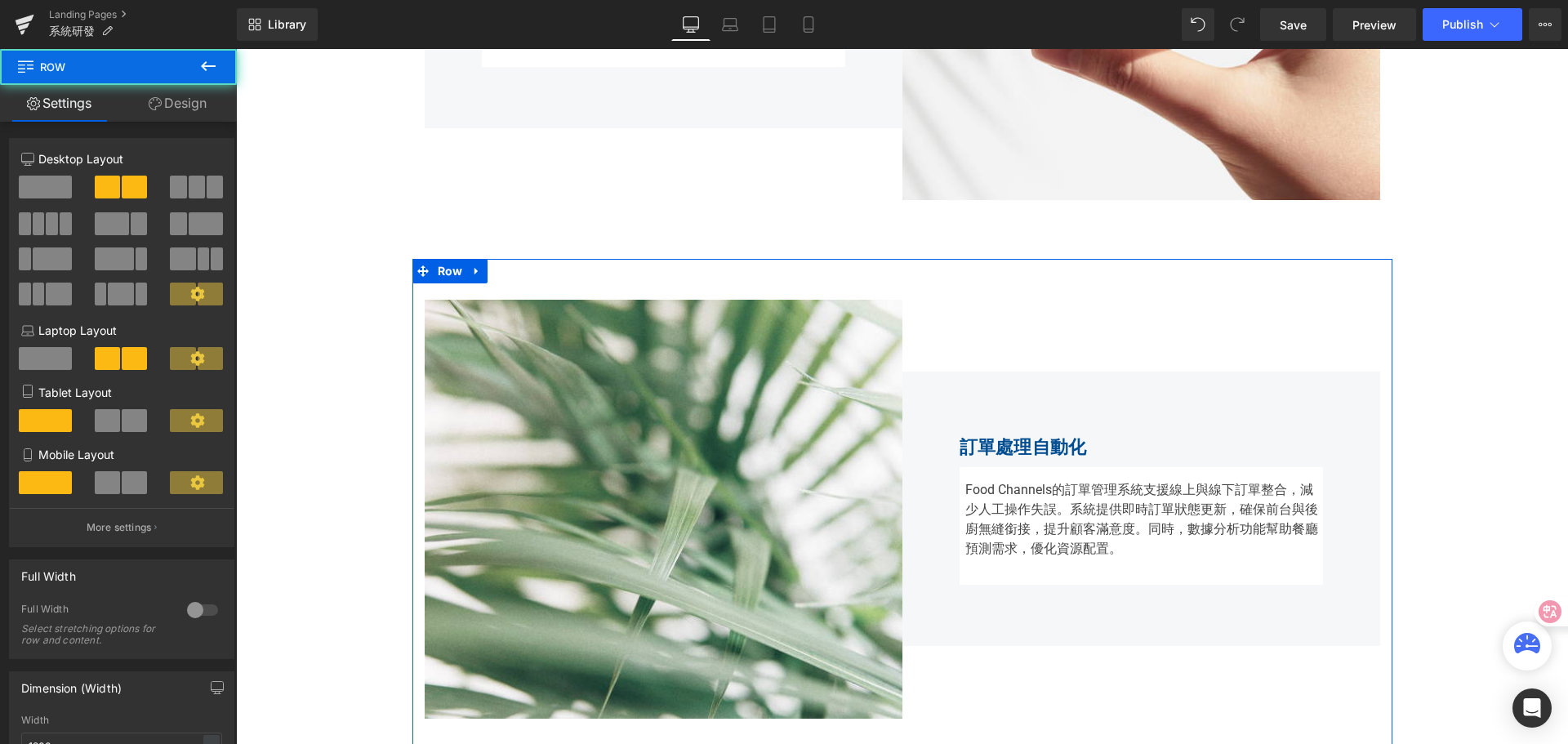
scroll to position [2611, 0]
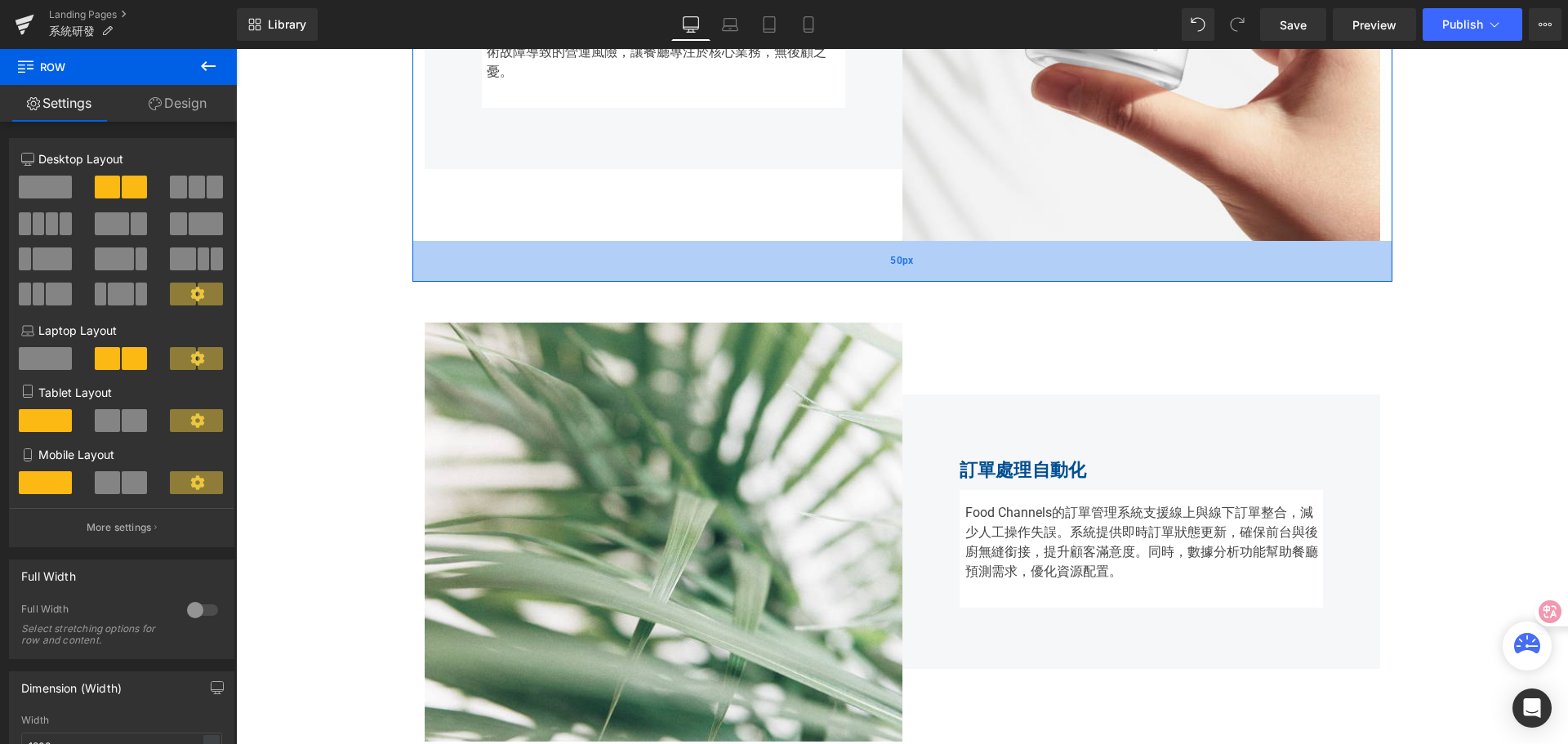
drag, startPoint x: 878, startPoint y: 297, endPoint x: 886, endPoint y: 279, distance: 19.7
click at [886, 279] on div "50px" at bounding box center [902, 261] width 980 height 41
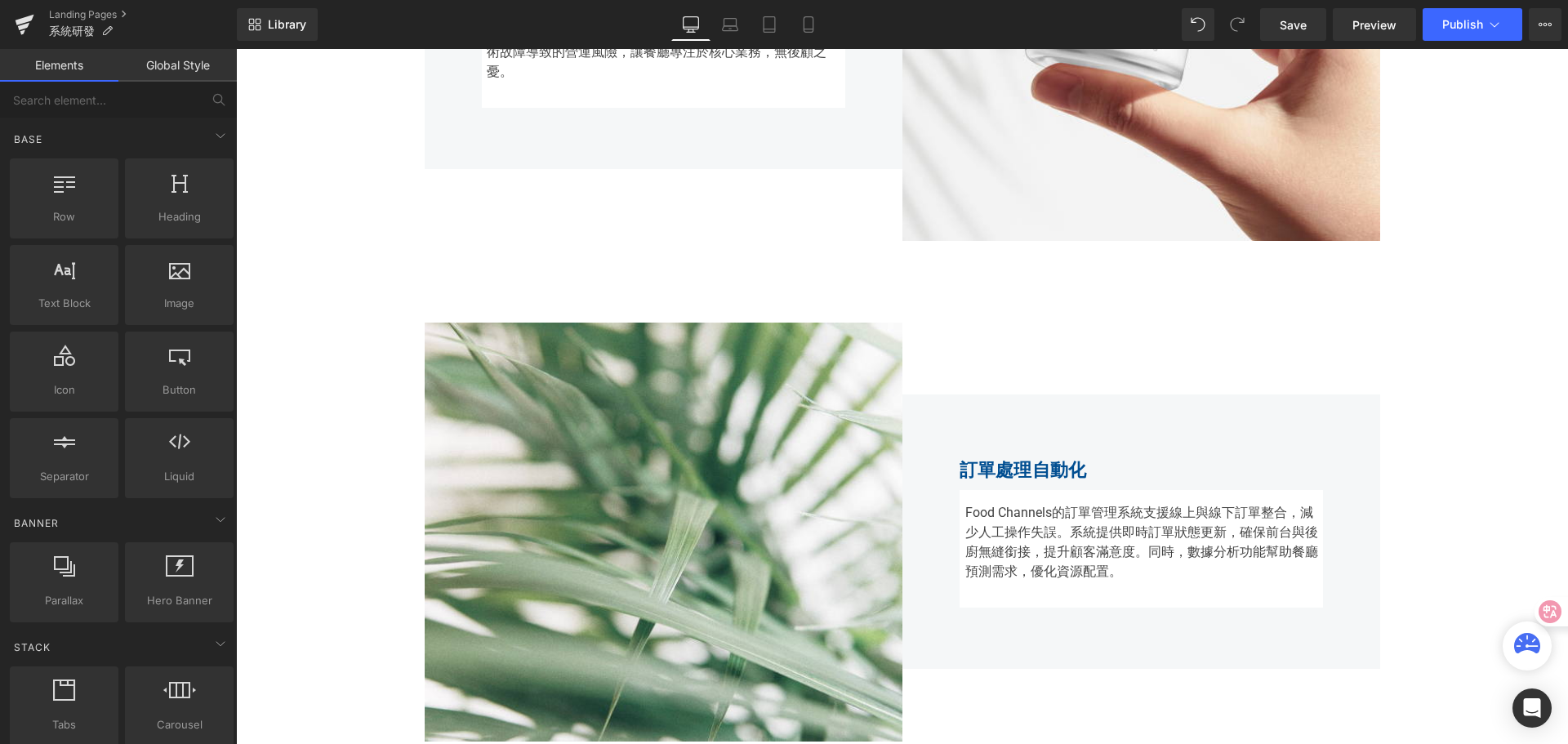
scroll to position [2693, 0]
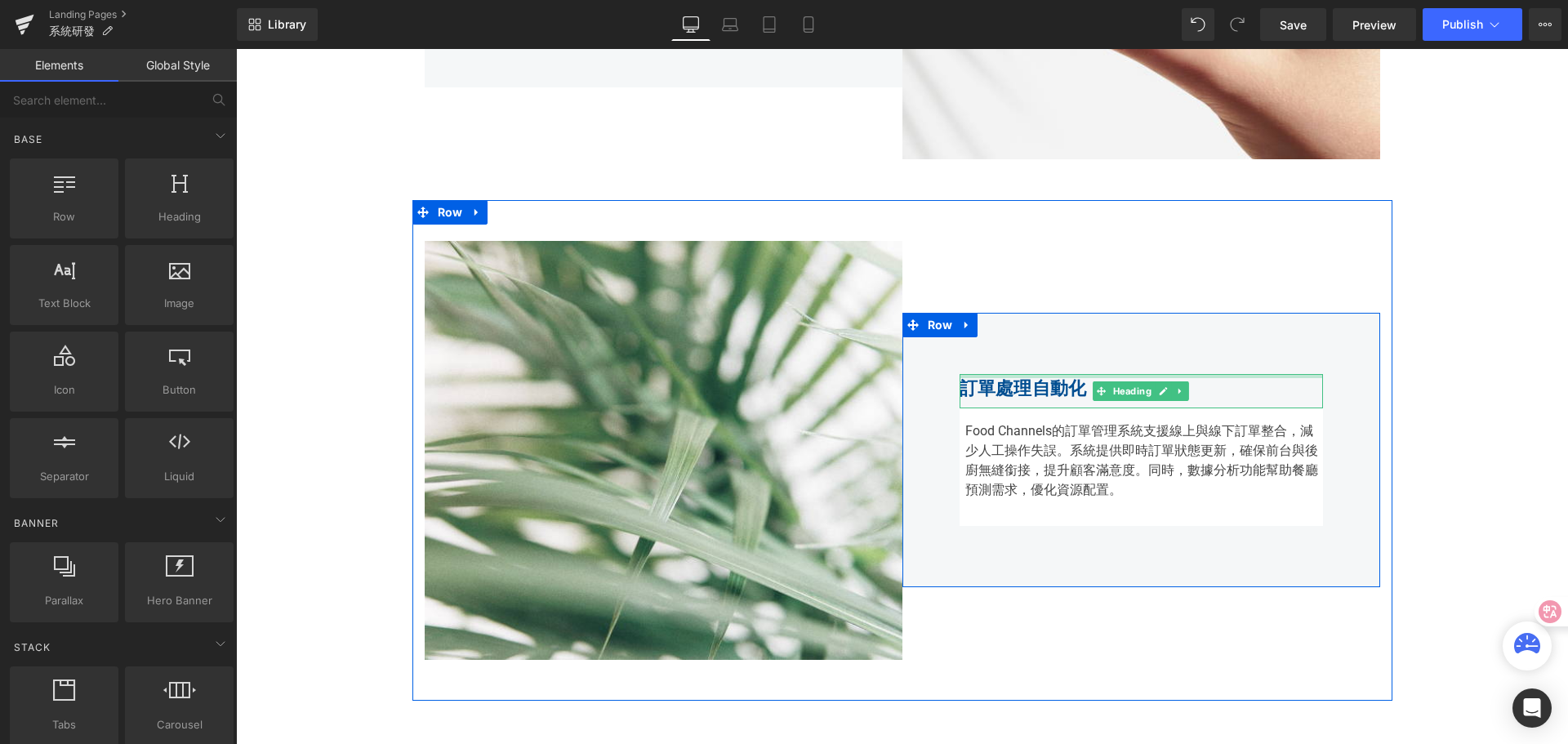
click at [999, 394] on strong "訂單處理自動化" at bounding box center [1023, 388] width 128 height 21
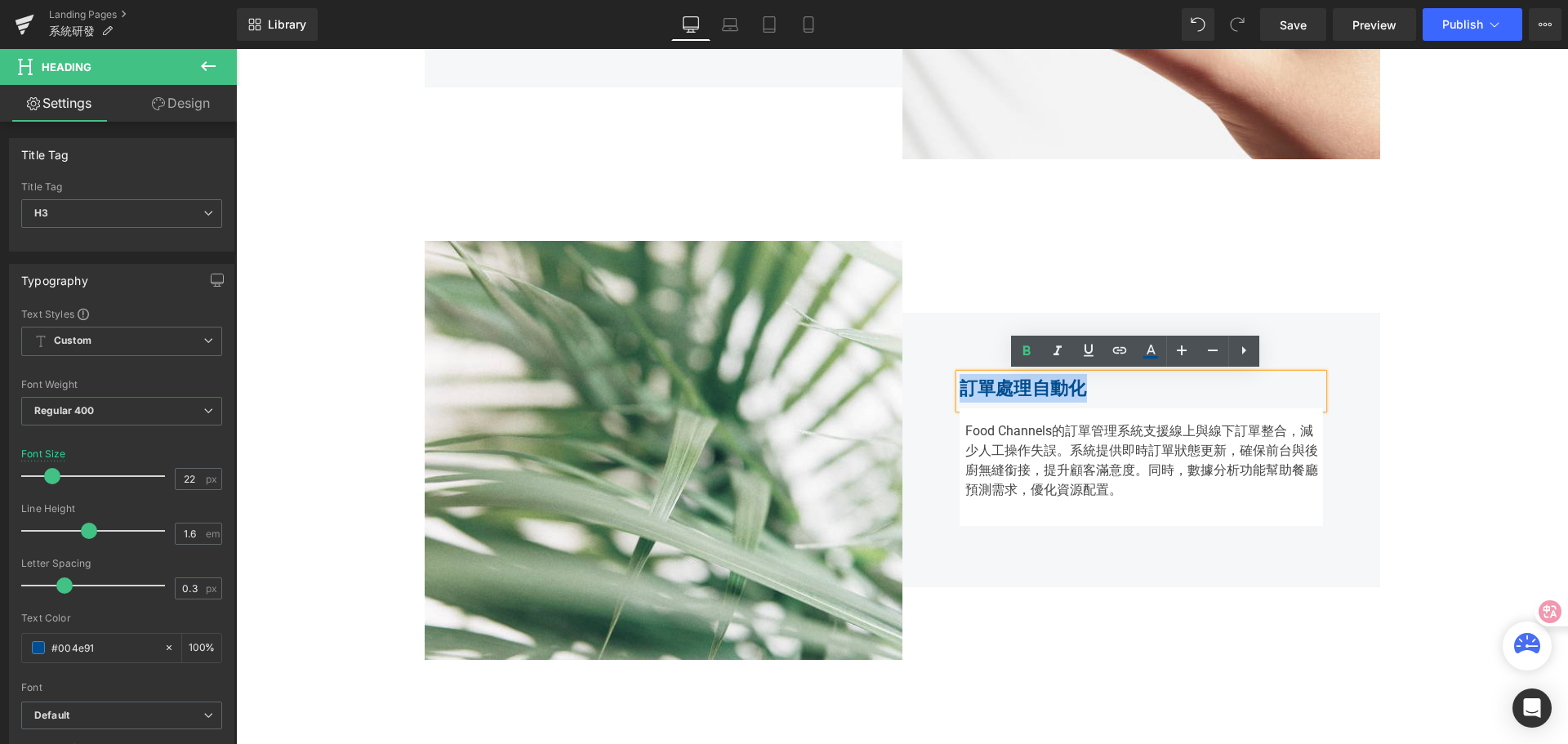
drag, startPoint x: 954, startPoint y: 388, endPoint x: 1078, endPoint y: 386, distance: 124.0
click at [1078, 386] on strong "訂單處理自動化" at bounding box center [1023, 388] width 128 height 21
paste div
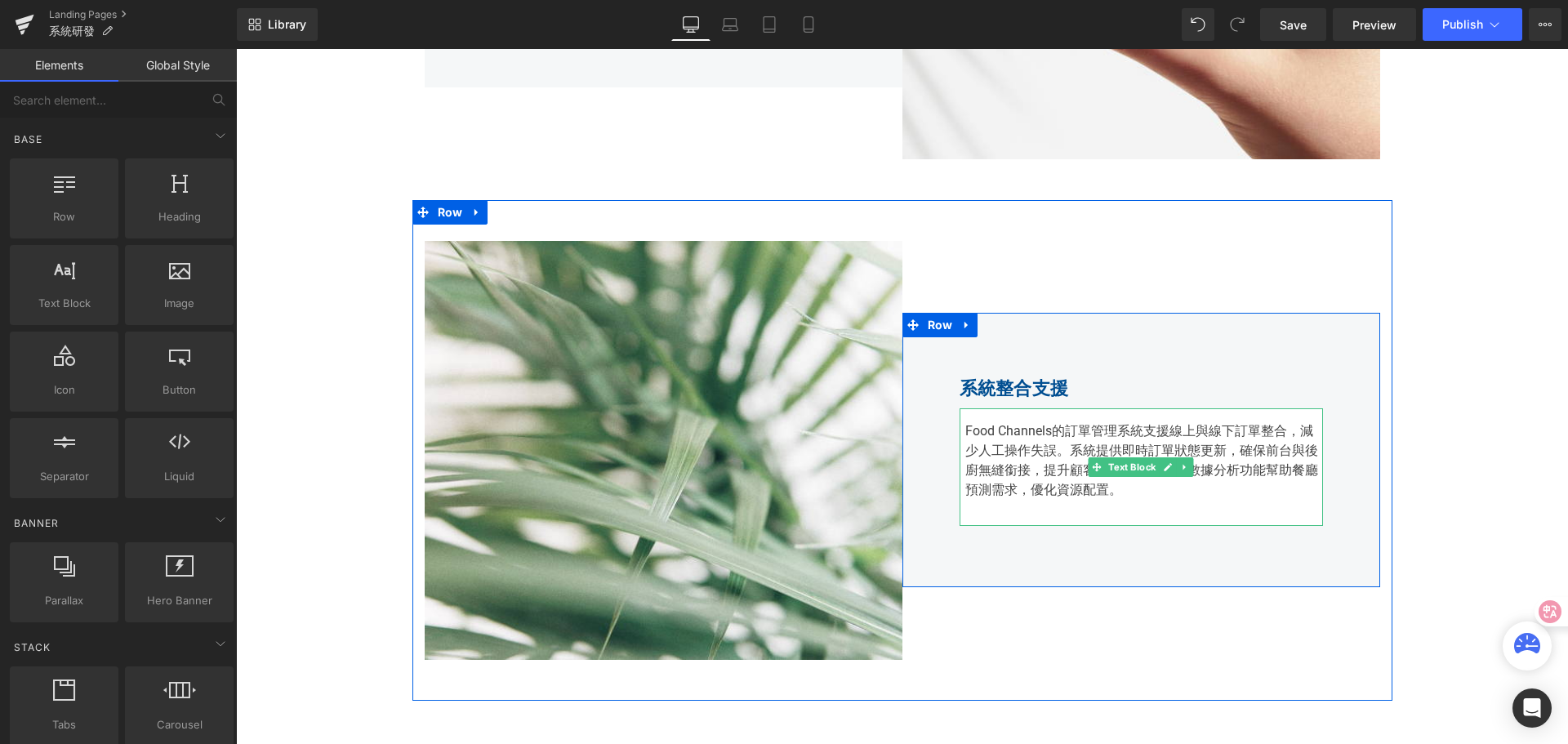
click at [1000, 458] on div "Food Channels的訂單管理系統支援線上與線下訂單整合，減少人工操作失誤。系統提供即時訂單狀態更新，確保前台與後廚無縫銜接，提升顧客滿意度。同時，數據…" at bounding box center [1141, 467] width 364 height 118
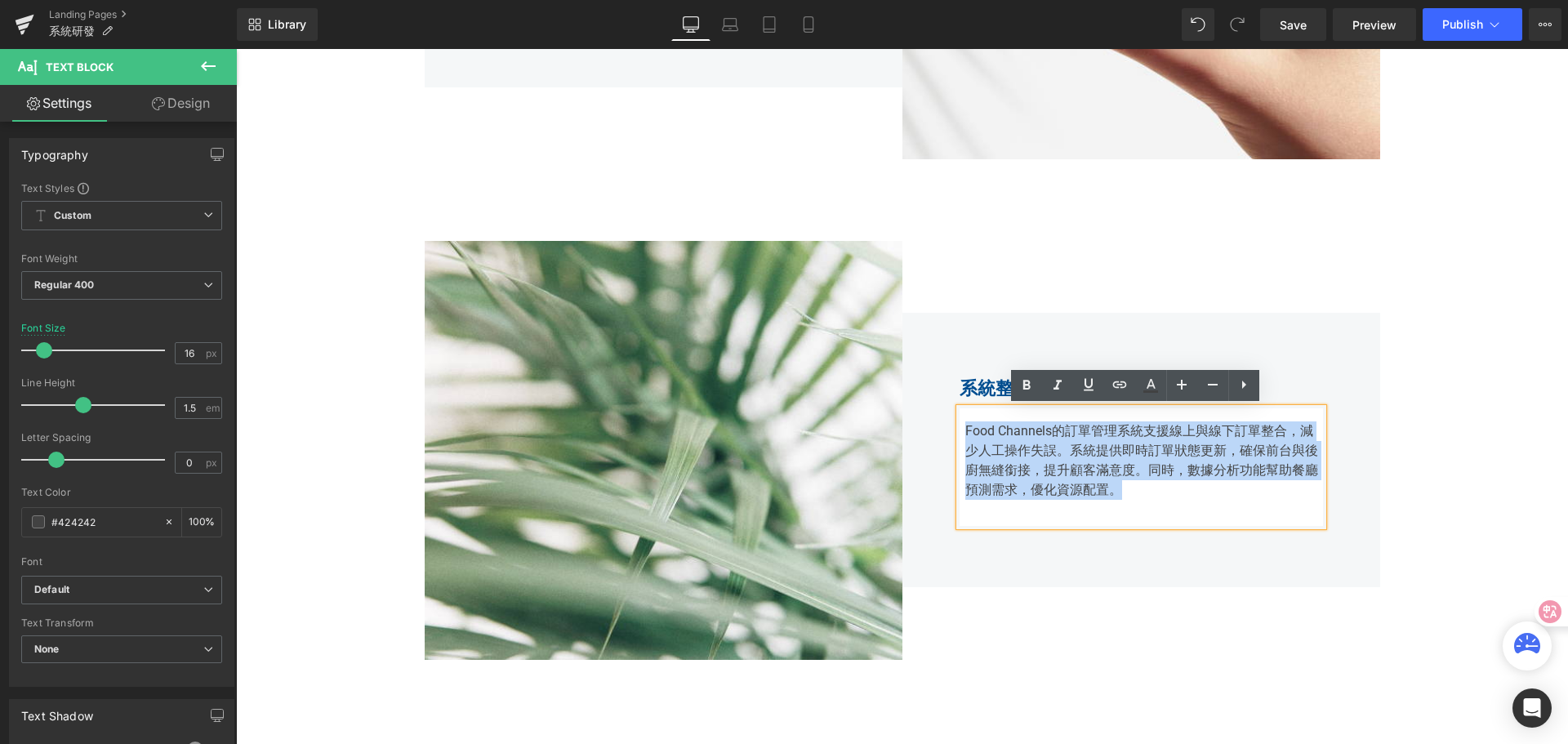
drag, startPoint x: 959, startPoint y: 431, endPoint x: 1153, endPoint y: 490, distance: 202.8
click at [1153, 490] on div "Food Channels的訂單管理系統支援線上與線下訂單整合，減少人工操作失誤。系統提供即時訂單狀態更新，確保前台與後廚無縫銜接，提升顧客滿意度。同時，數據…" at bounding box center [1141, 467] width 364 height 118
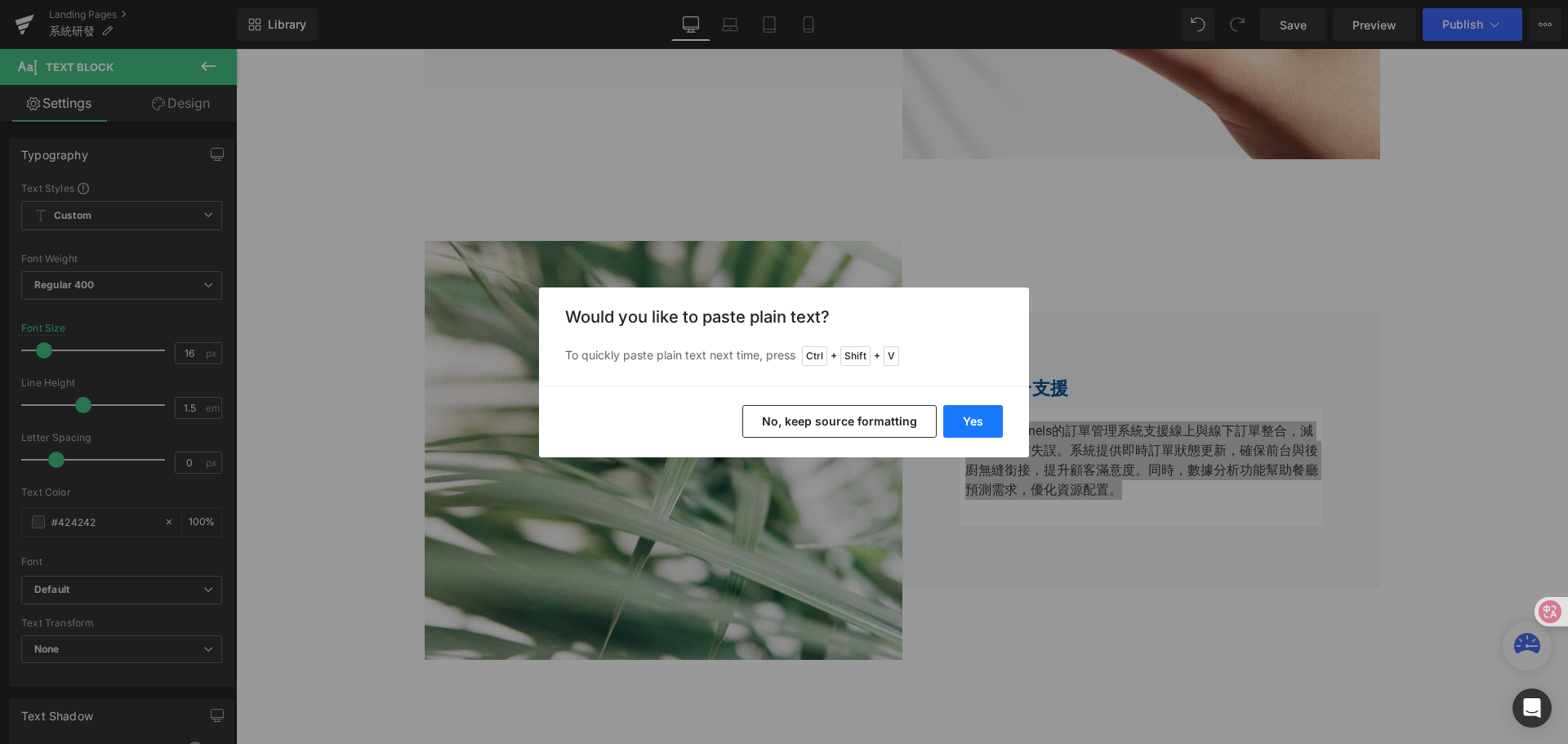
click at [976, 430] on button "Yes" at bounding box center [973, 421] width 59 height 33
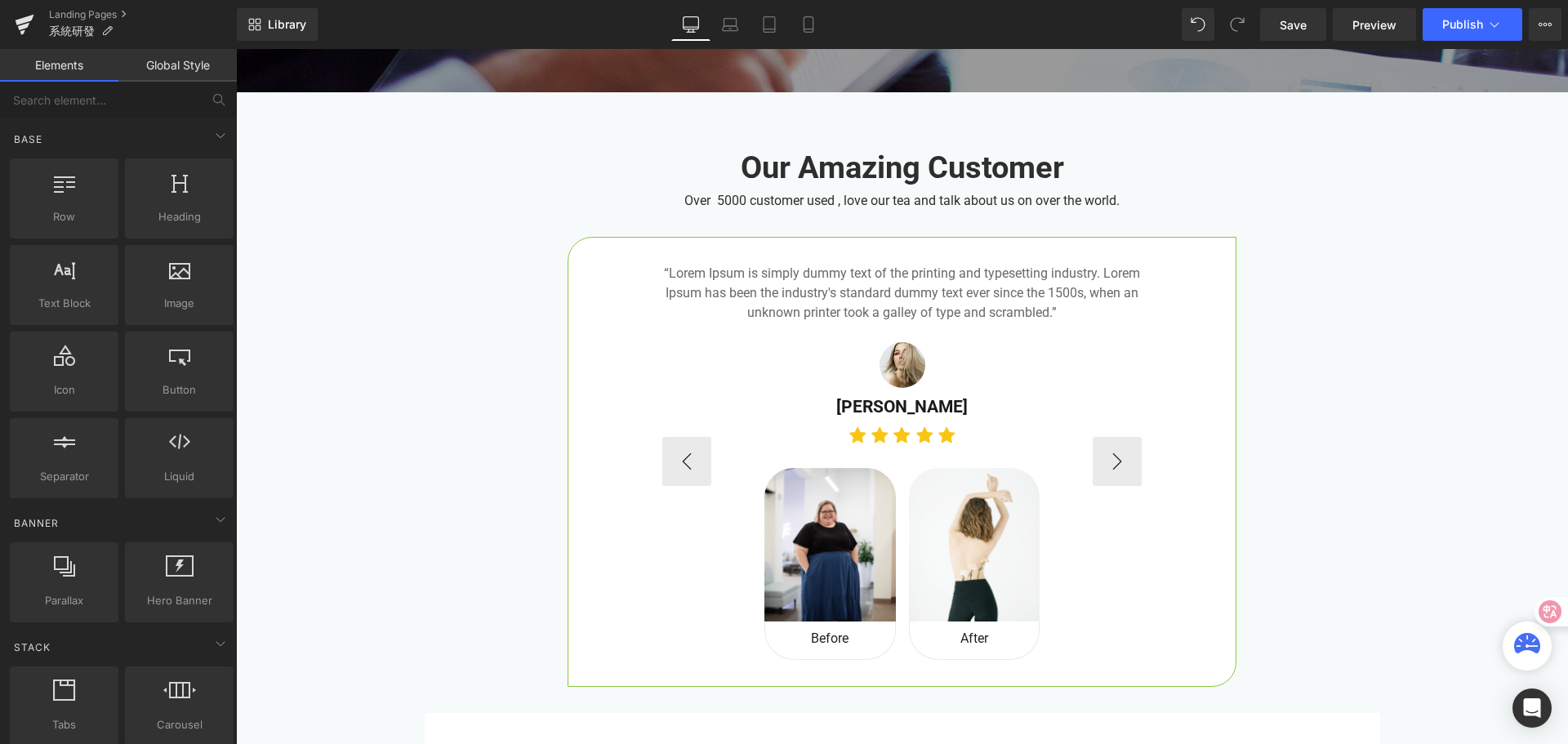
scroll to position [6288, 0]
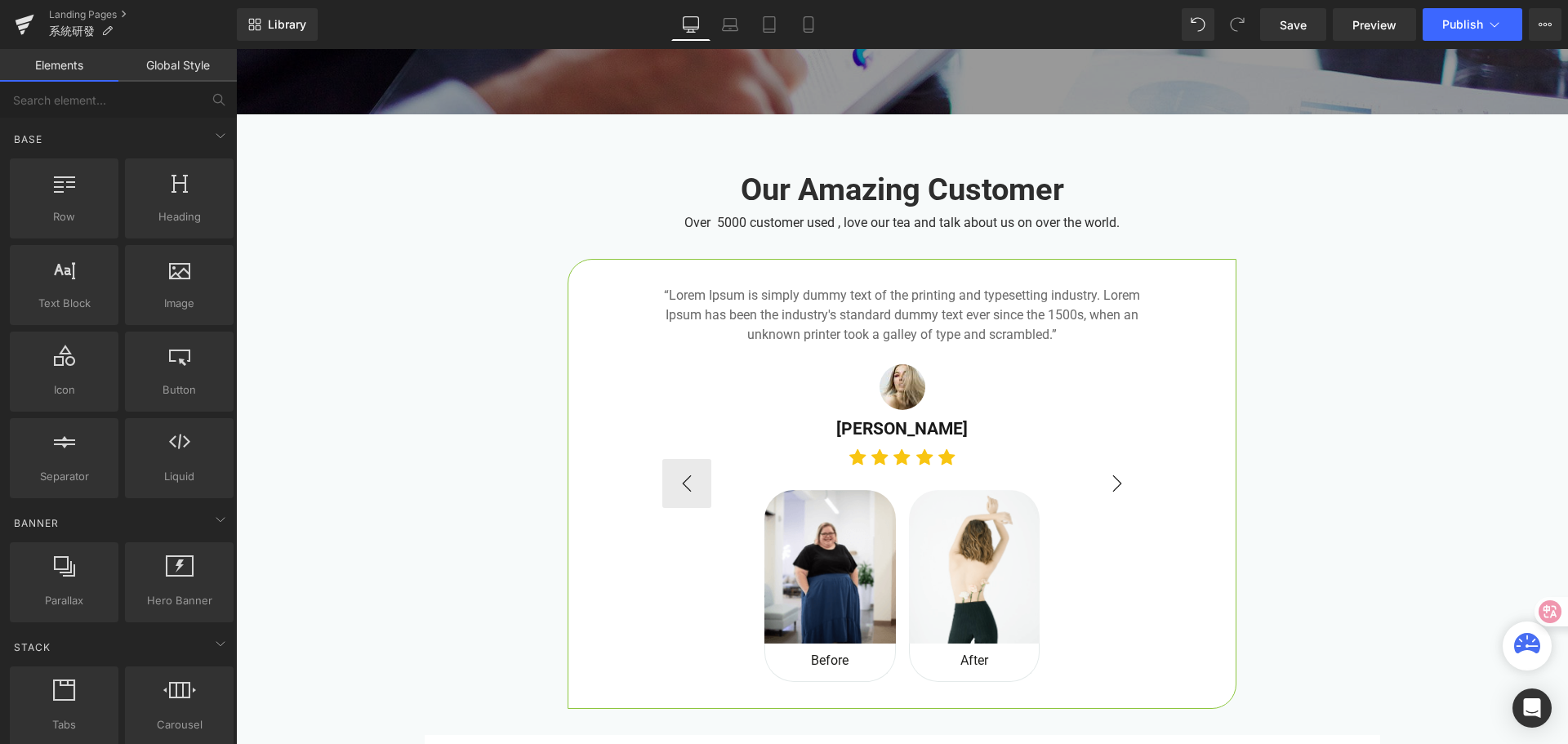
click at [1120, 460] on button "›" at bounding box center [1116, 483] width 49 height 49
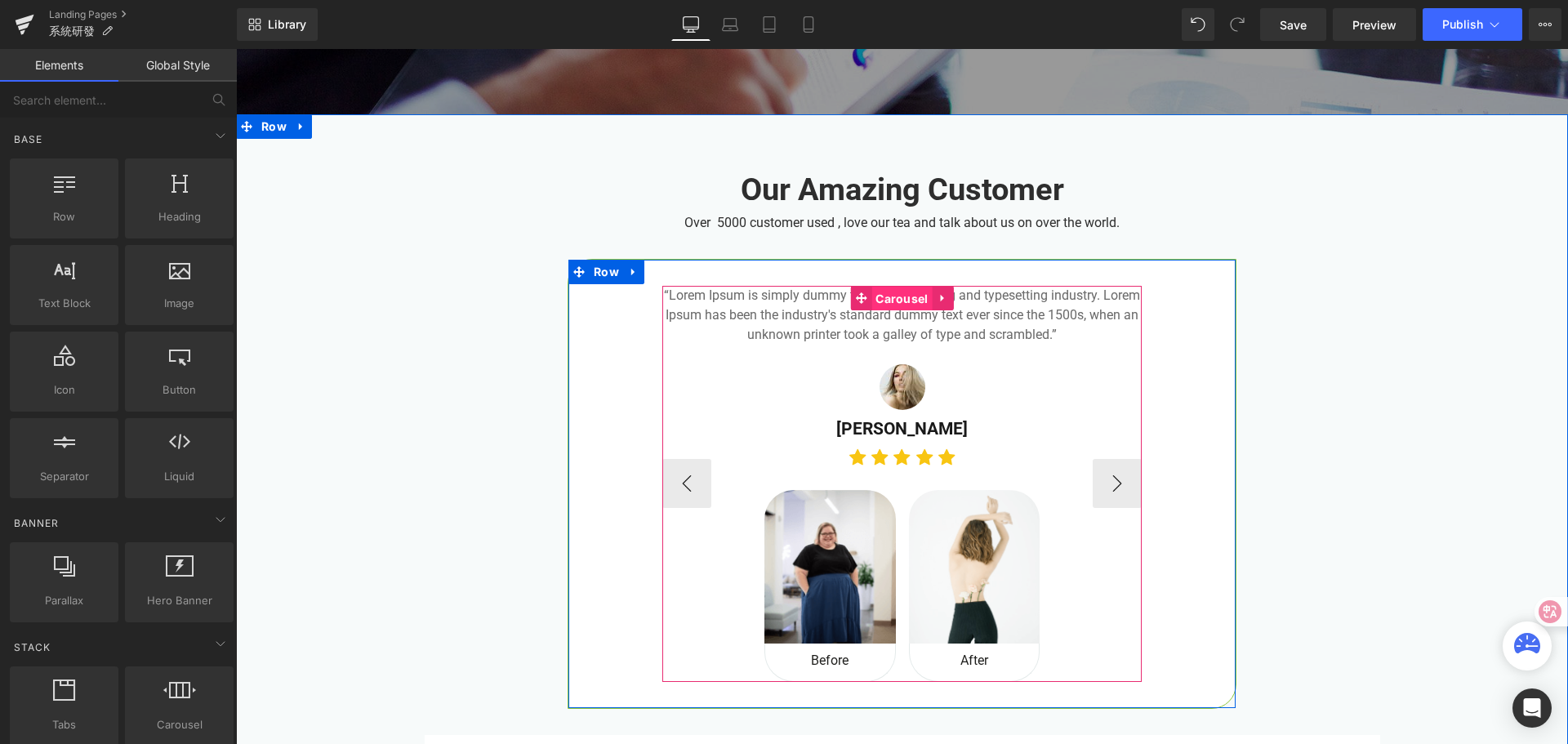
click at [902, 294] on span "Carousel" at bounding box center [901, 299] width 60 height 25
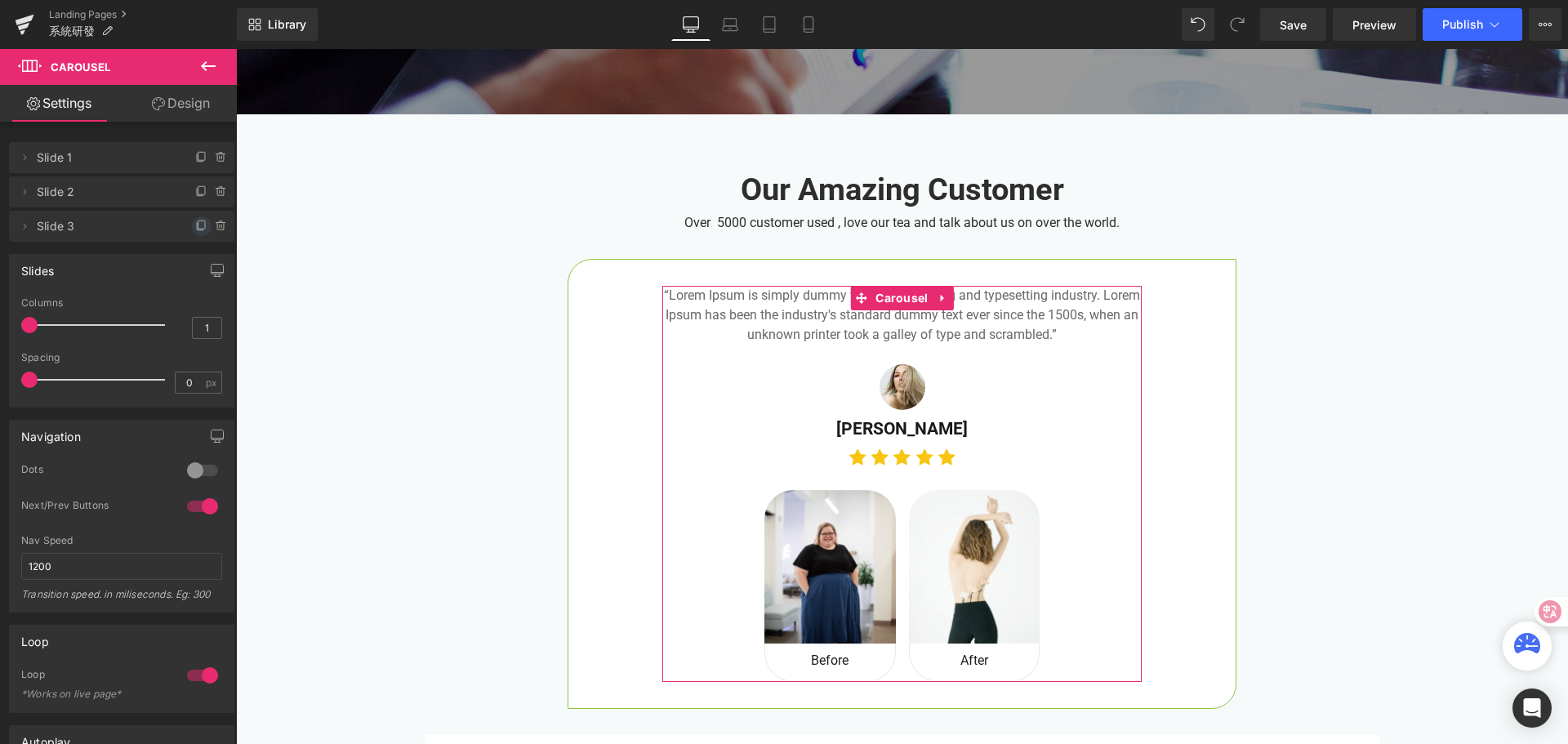
click at [195, 228] on icon at bounding box center [202, 226] width 13 height 13
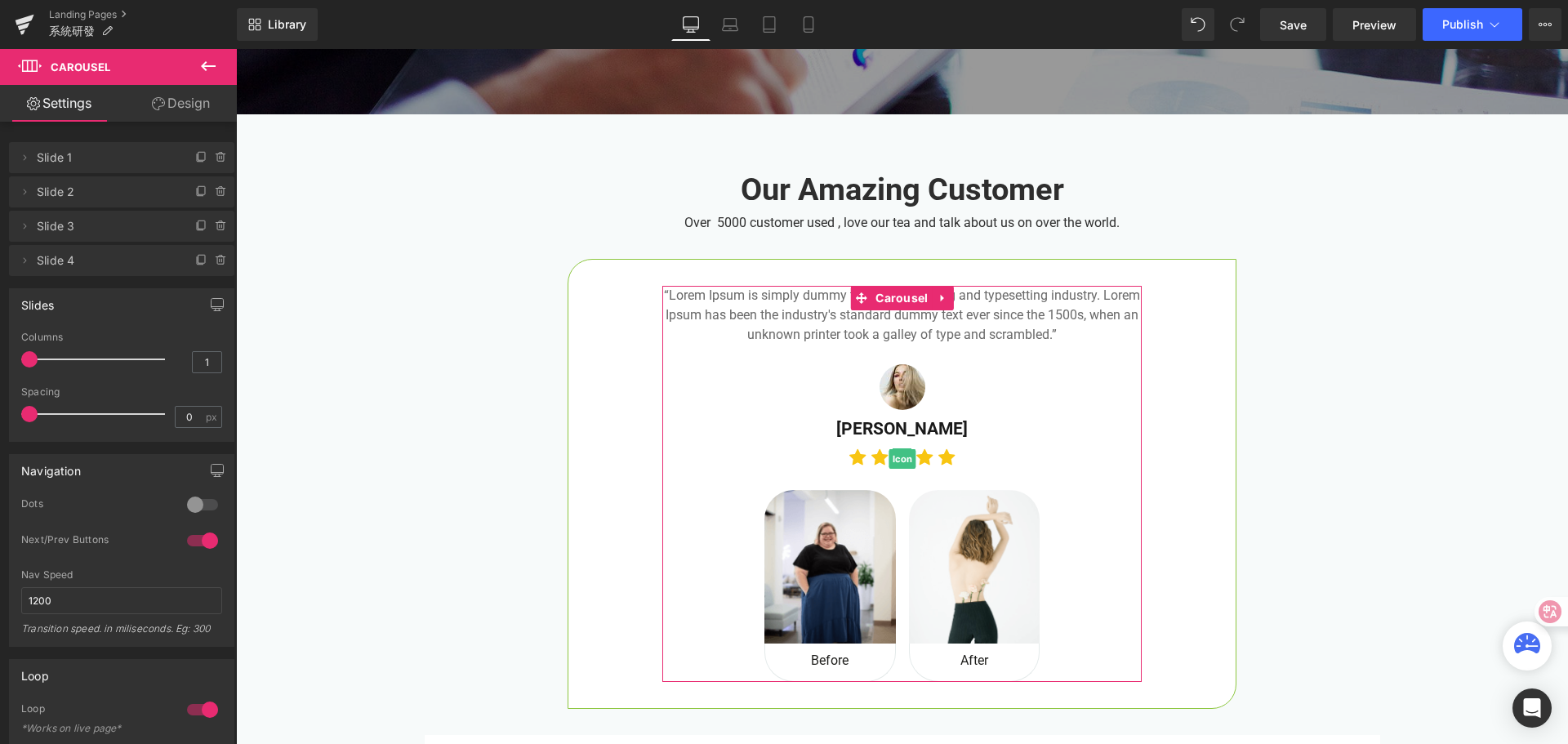
click at [195, 228] on icon at bounding box center [202, 226] width 13 height 13
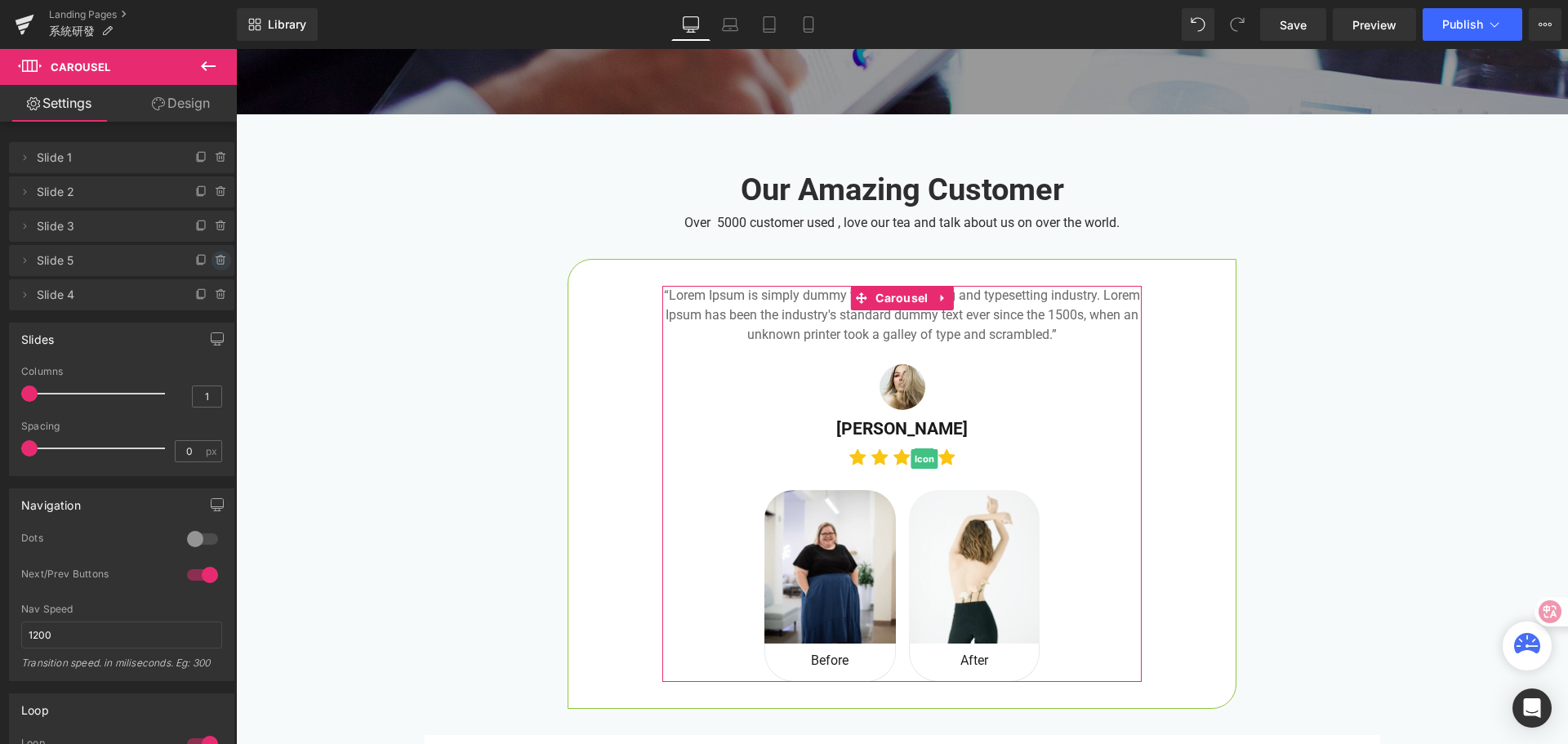
click at [219, 261] on icon at bounding box center [219, 261] width 0 height 3
click at [209, 266] on button "Delete" at bounding box center [204, 261] width 51 height 21
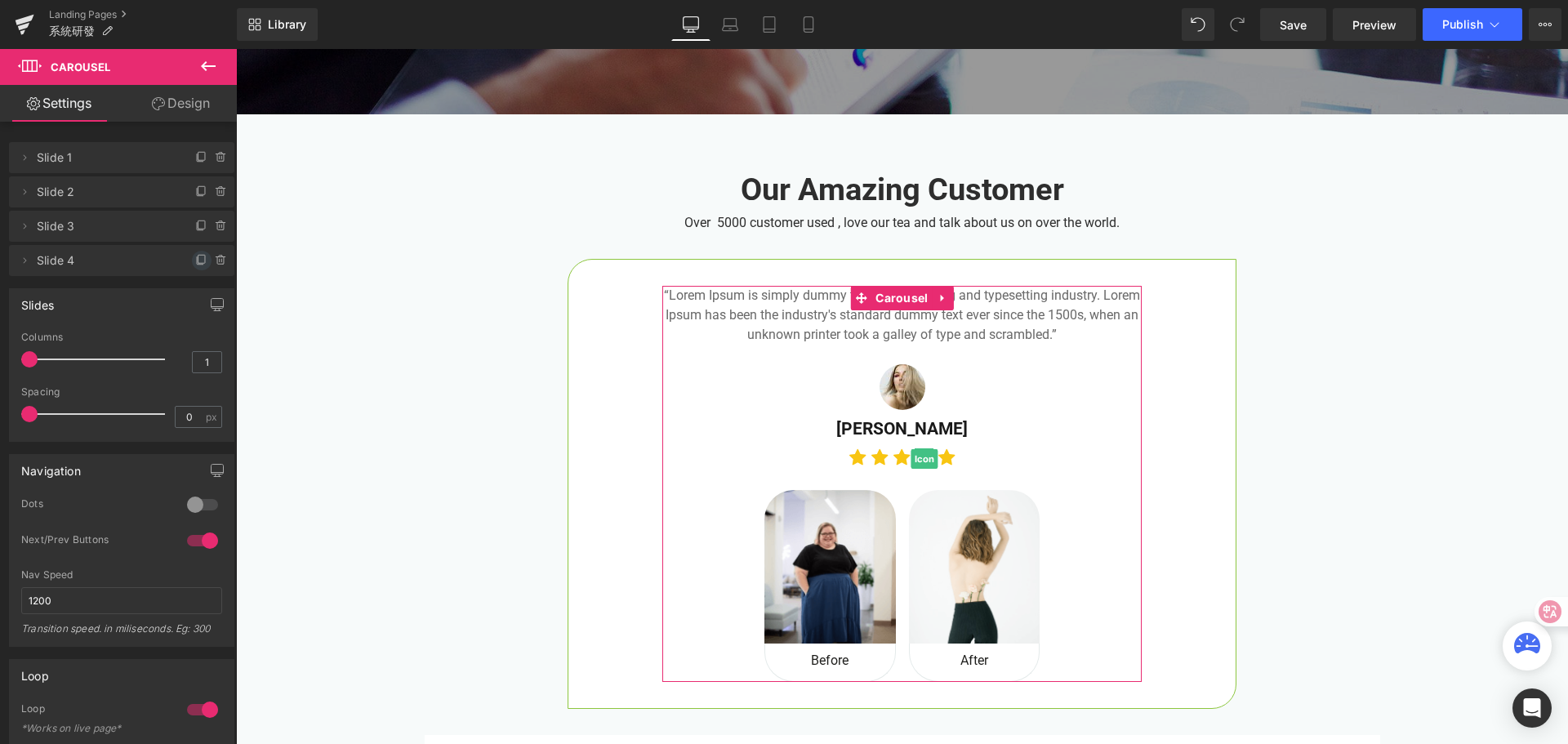
drag, startPoint x: 196, startPoint y: 263, endPoint x: 77, endPoint y: 299, distance: 124.3
click at [199, 263] on icon at bounding box center [202, 259] width 7 height 8
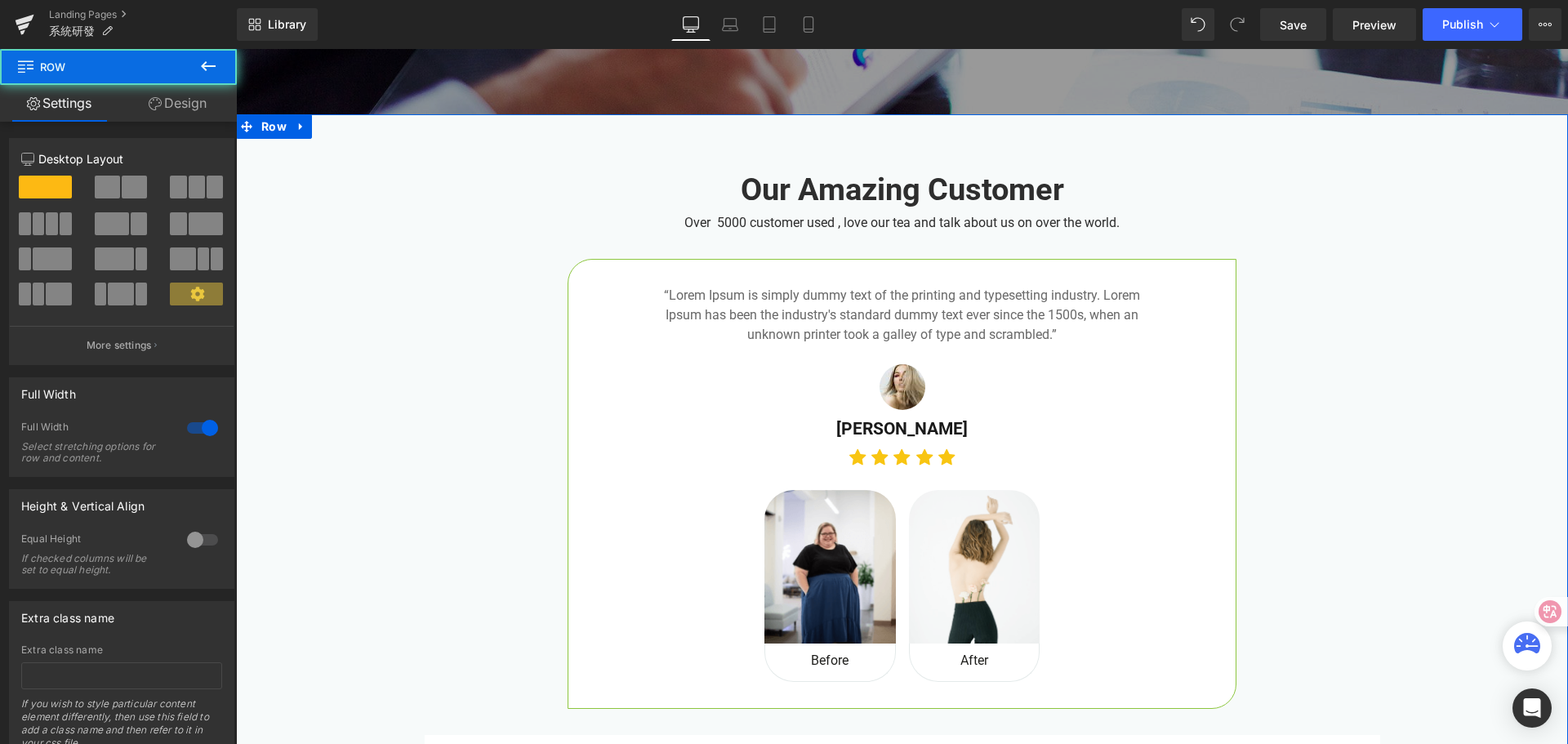
click at [320, 355] on div "Our Amazing Customer Heading Over 5000 customer used , love our tea and talk ab…" at bounding box center [901, 560] width 1331 height 837
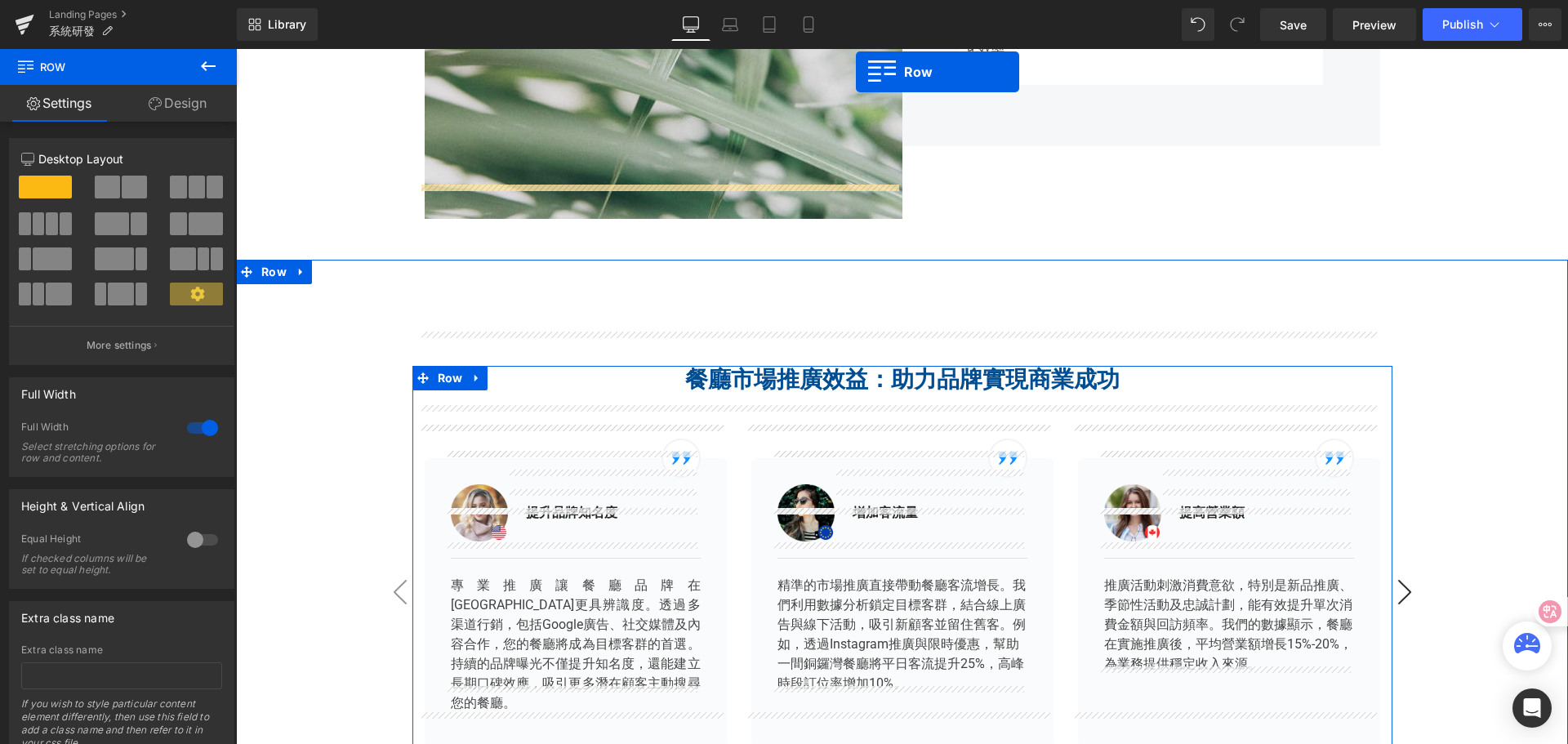
scroll to position [3053, 0]
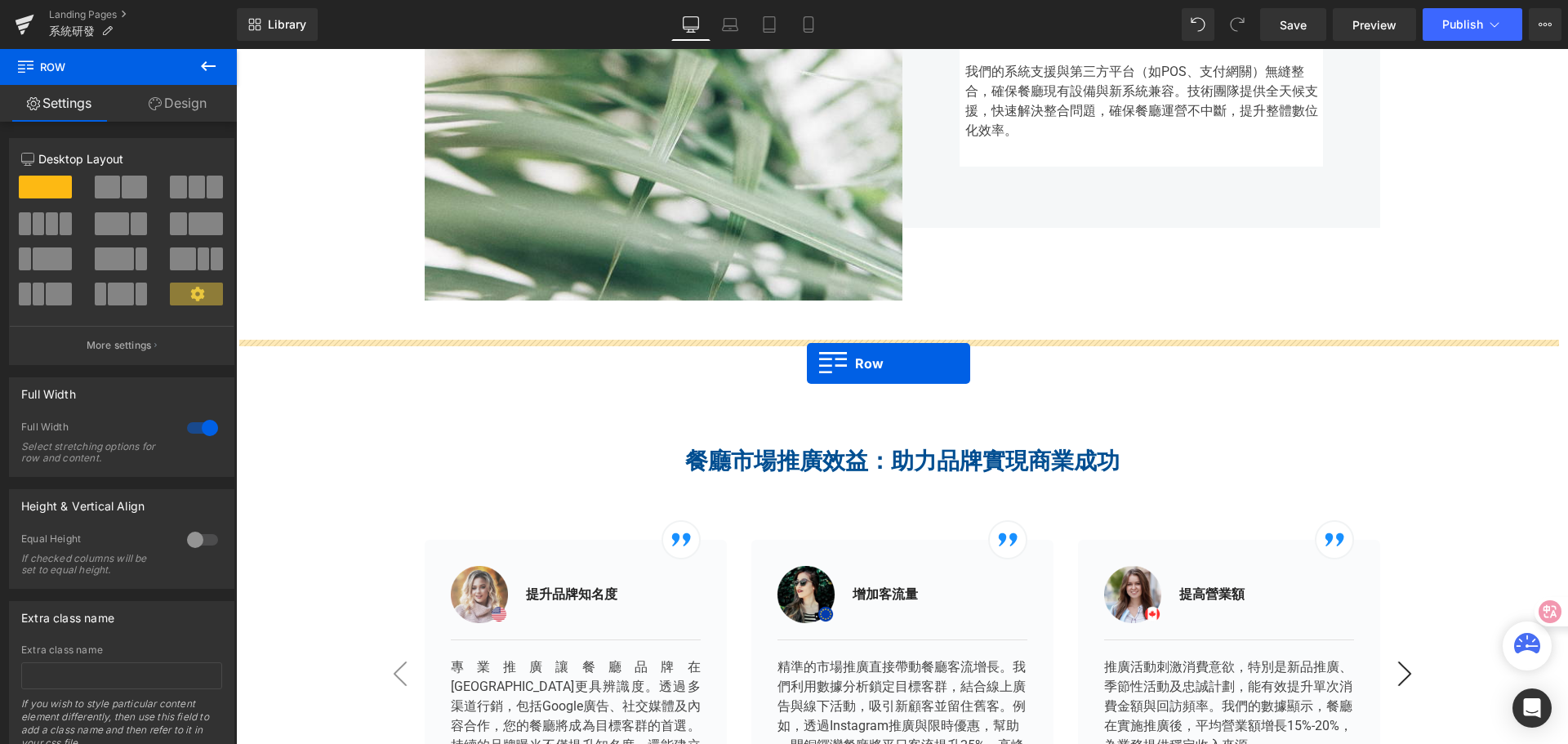
drag, startPoint x: 413, startPoint y: 400, endPoint x: 807, endPoint y: 364, distance: 395.6
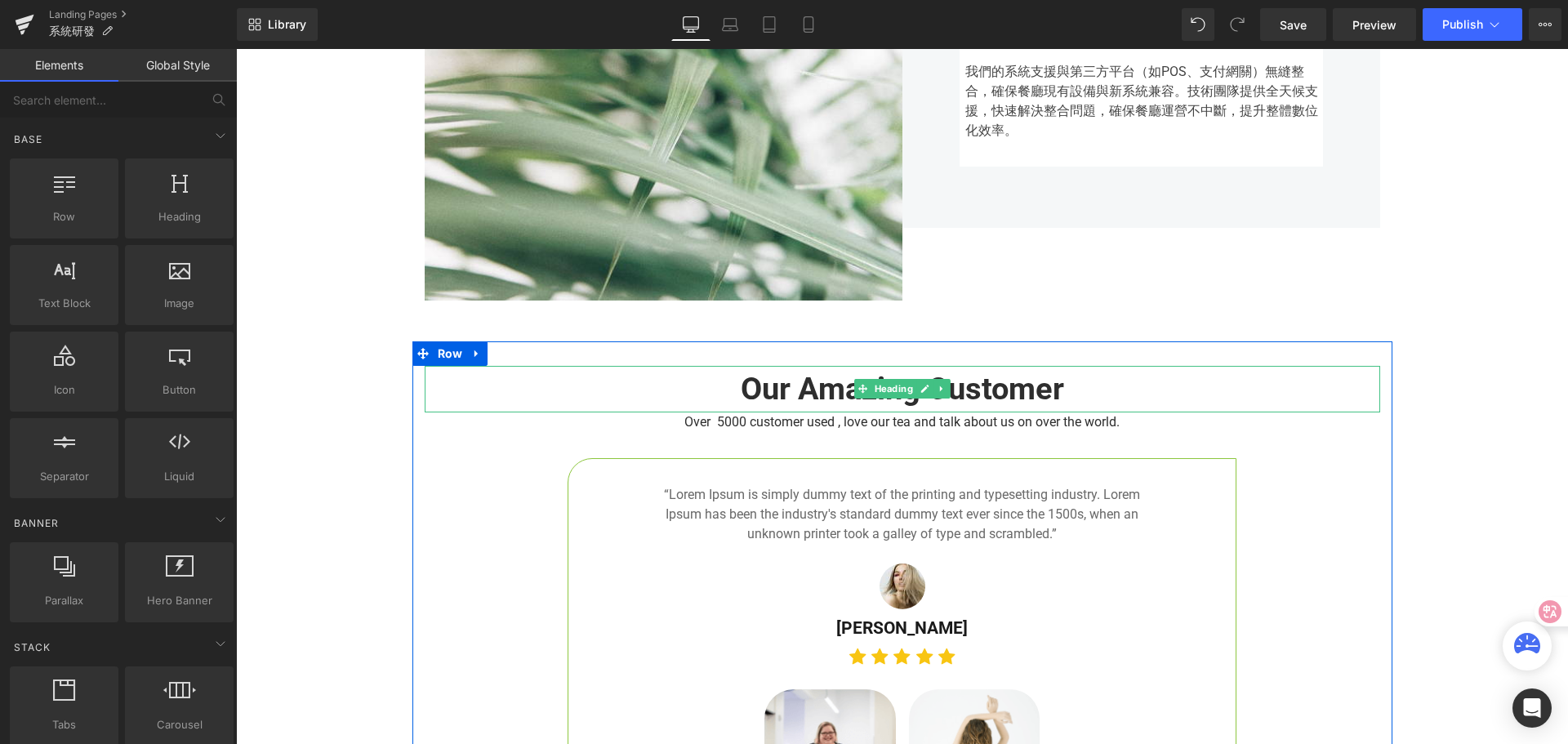
click at [740, 395] on strong "Our Amazing Customer" at bounding box center [902, 389] width 323 height 36
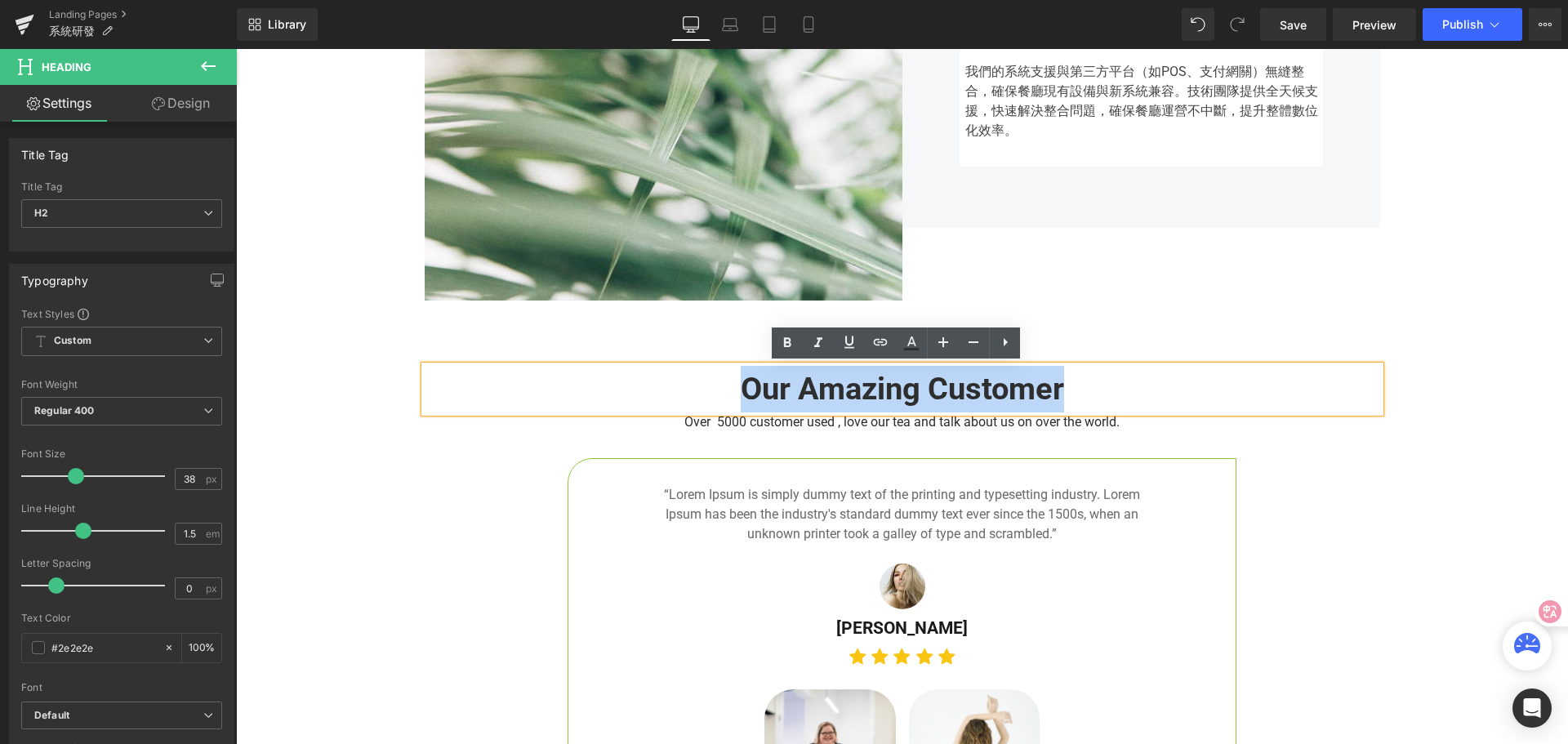
drag, startPoint x: 713, startPoint y: 387, endPoint x: 1083, endPoint y: 385, distance: 370.0
click at [1083, 385] on h2 "Our Amazing Customer" at bounding box center [902, 389] width 955 height 46
paste div
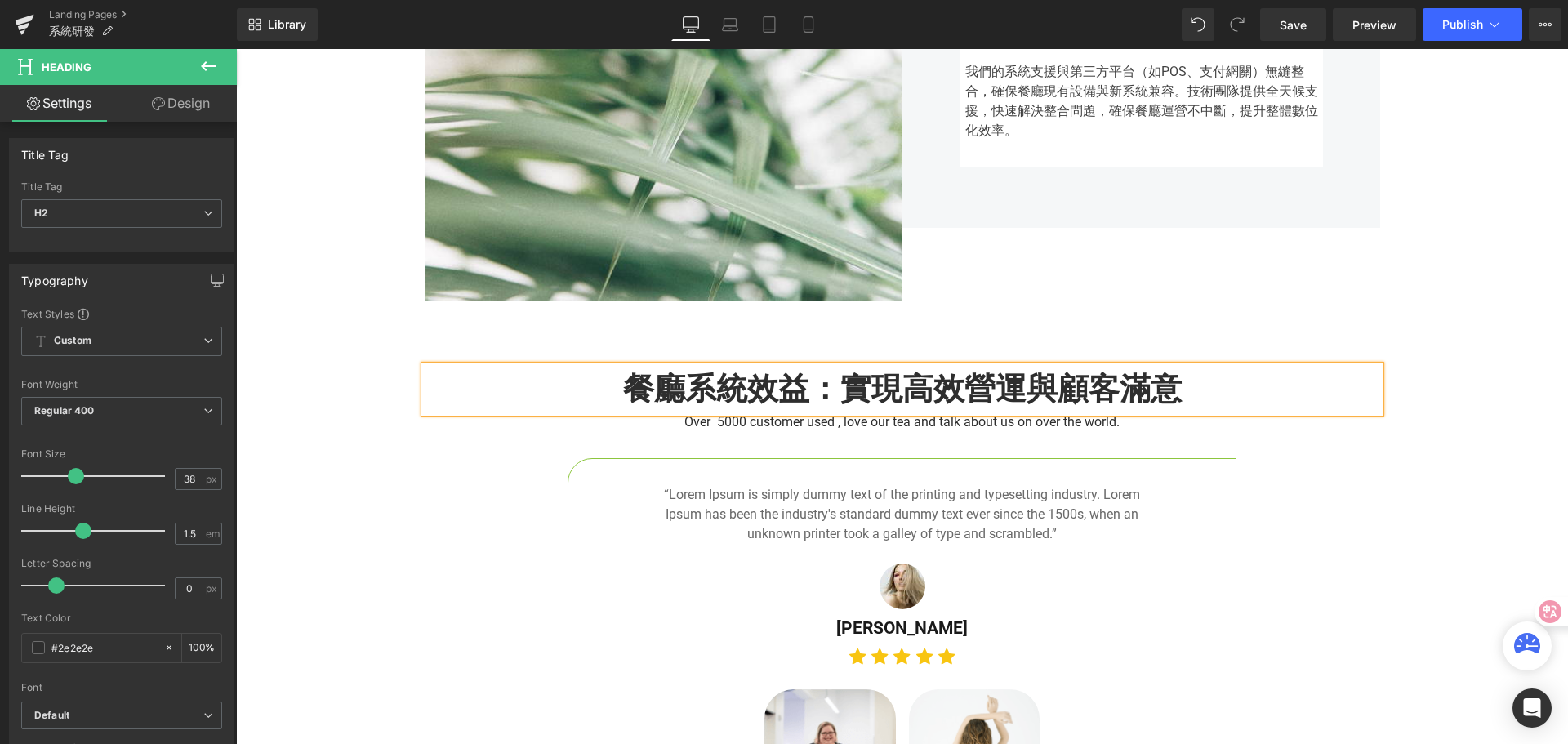
click at [609, 394] on h2 "餐廳系統效益：實現高效營運與顧客滿意" at bounding box center [902, 389] width 955 height 46
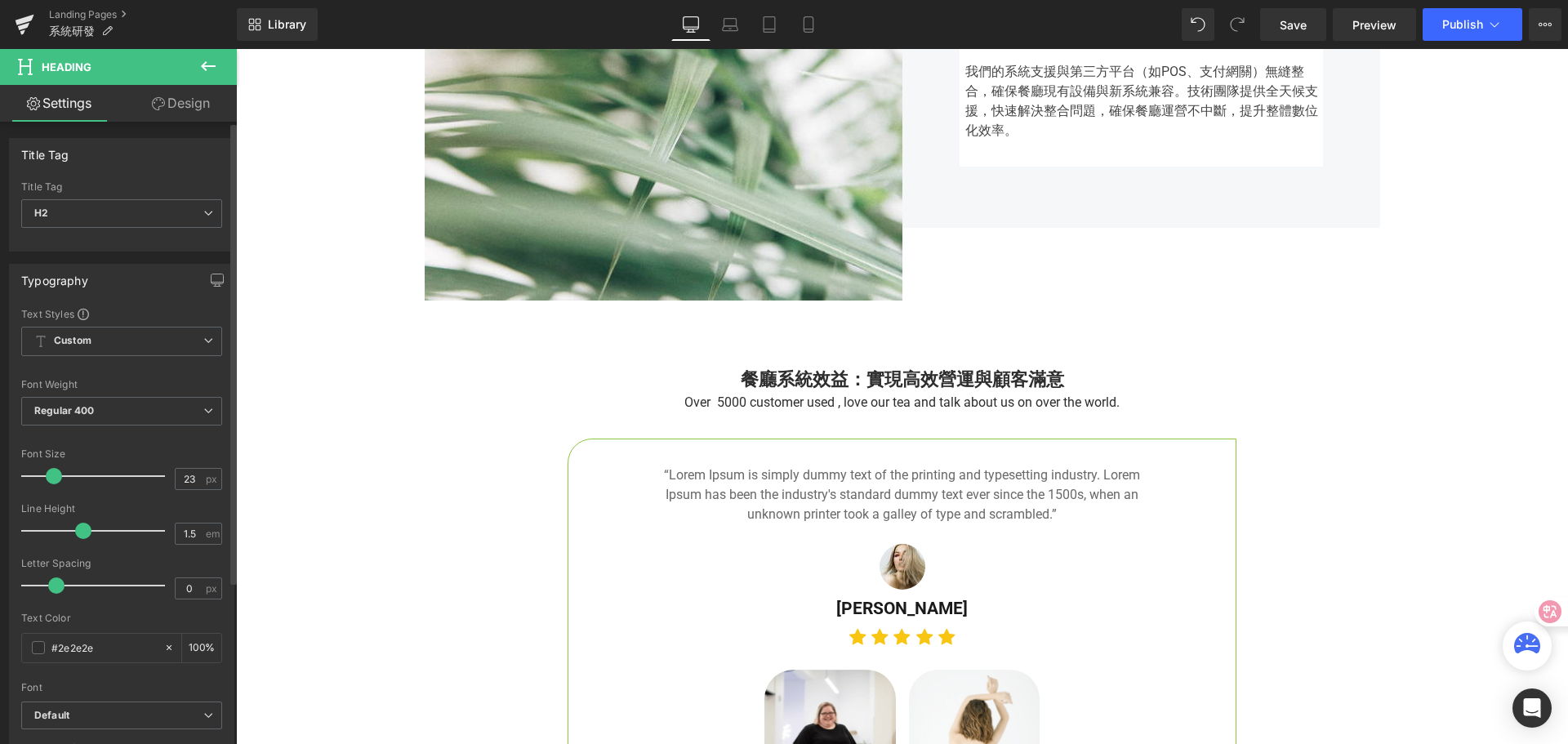
type input "24"
drag, startPoint x: 74, startPoint y: 476, endPoint x: 54, endPoint y: 478, distance: 20.1
click at [54, 478] on span at bounding box center [55, 477] width 16 height 16
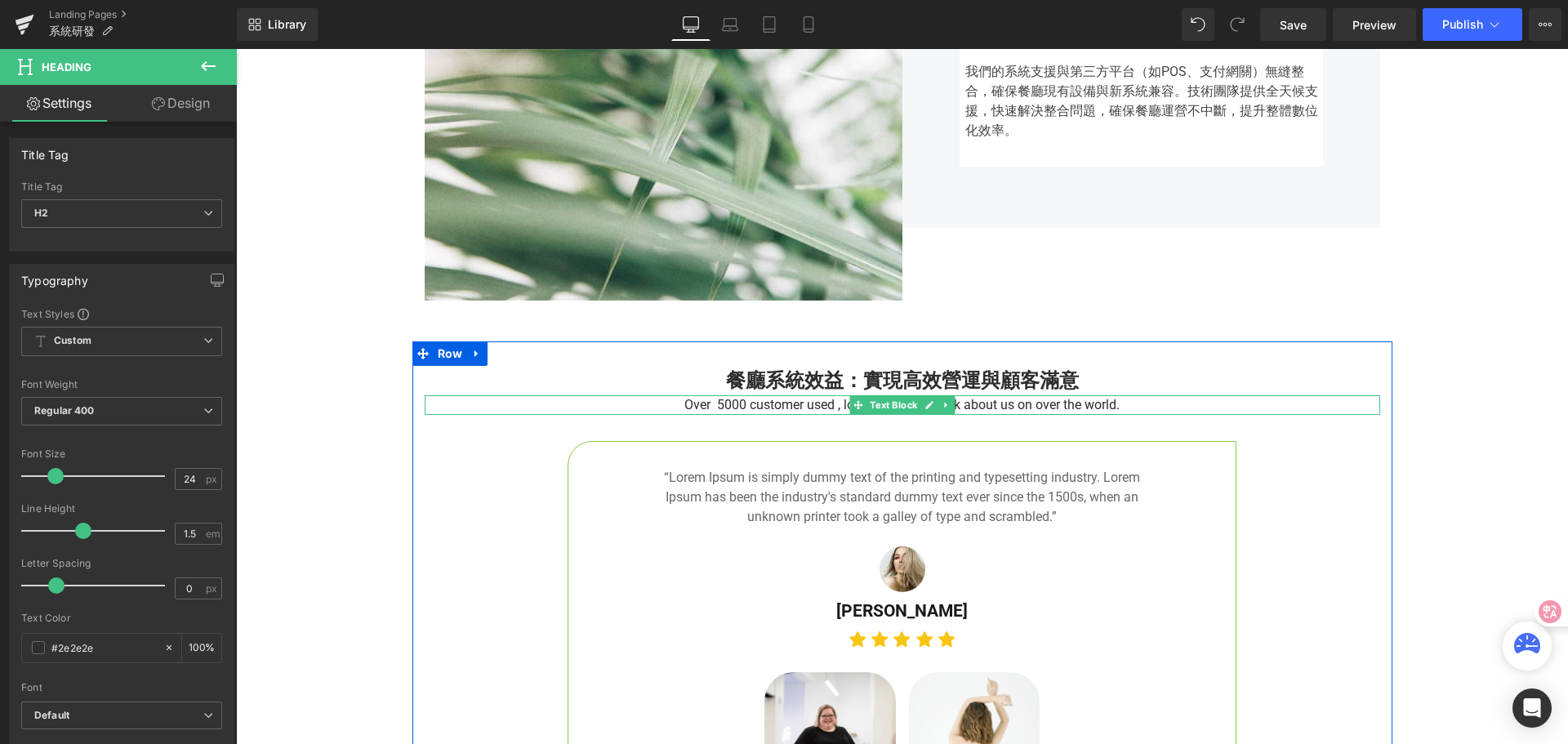
click at [681, 403] on p "Over 5000 customer used , love our tea and talk about us on over the world." at bounding box center [902, 405] width 955 height 20
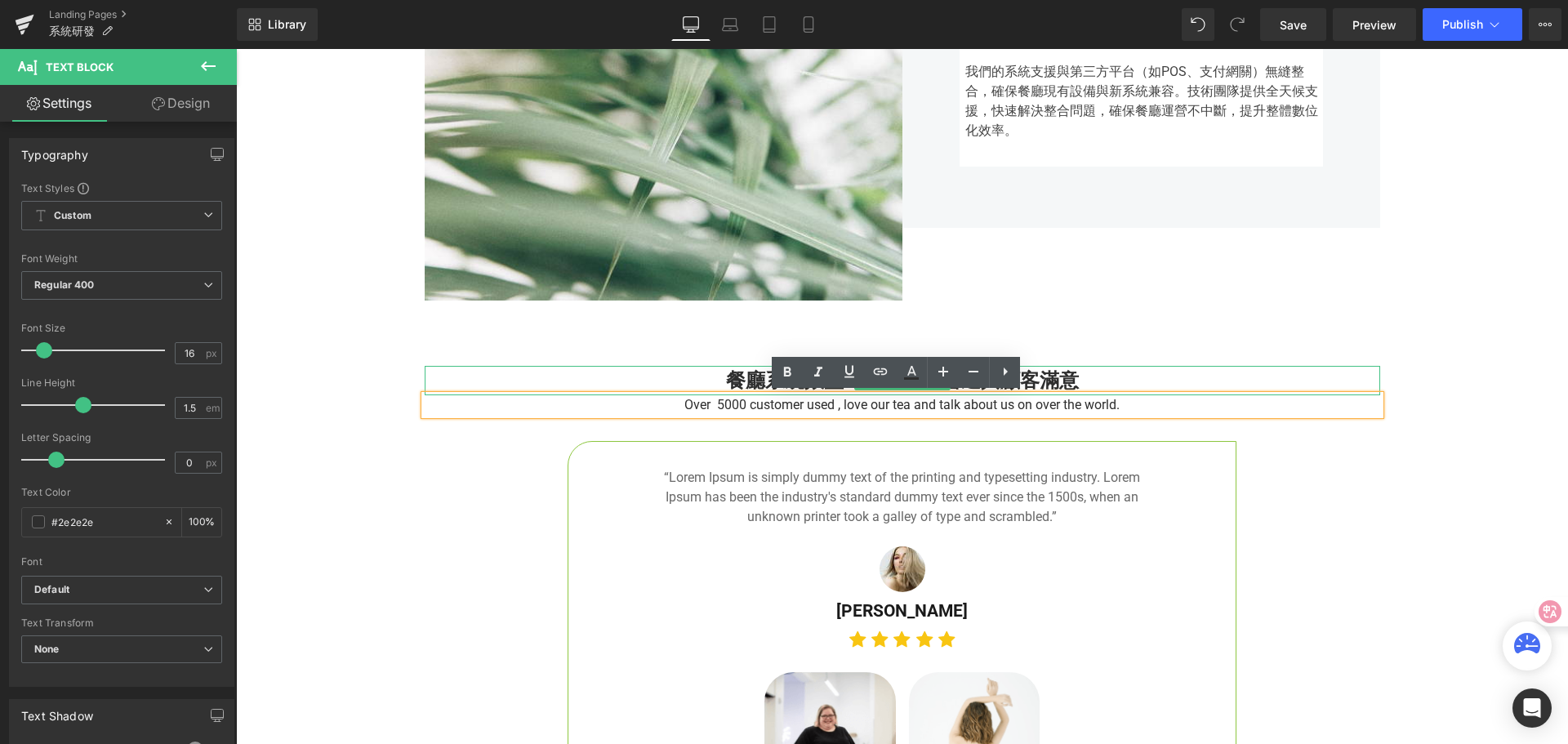
click at [716, 376] on h2 "餐廳系統效益：實現高效營運與顧客滿意" at bounding box center [902, 381] width 955 height 30
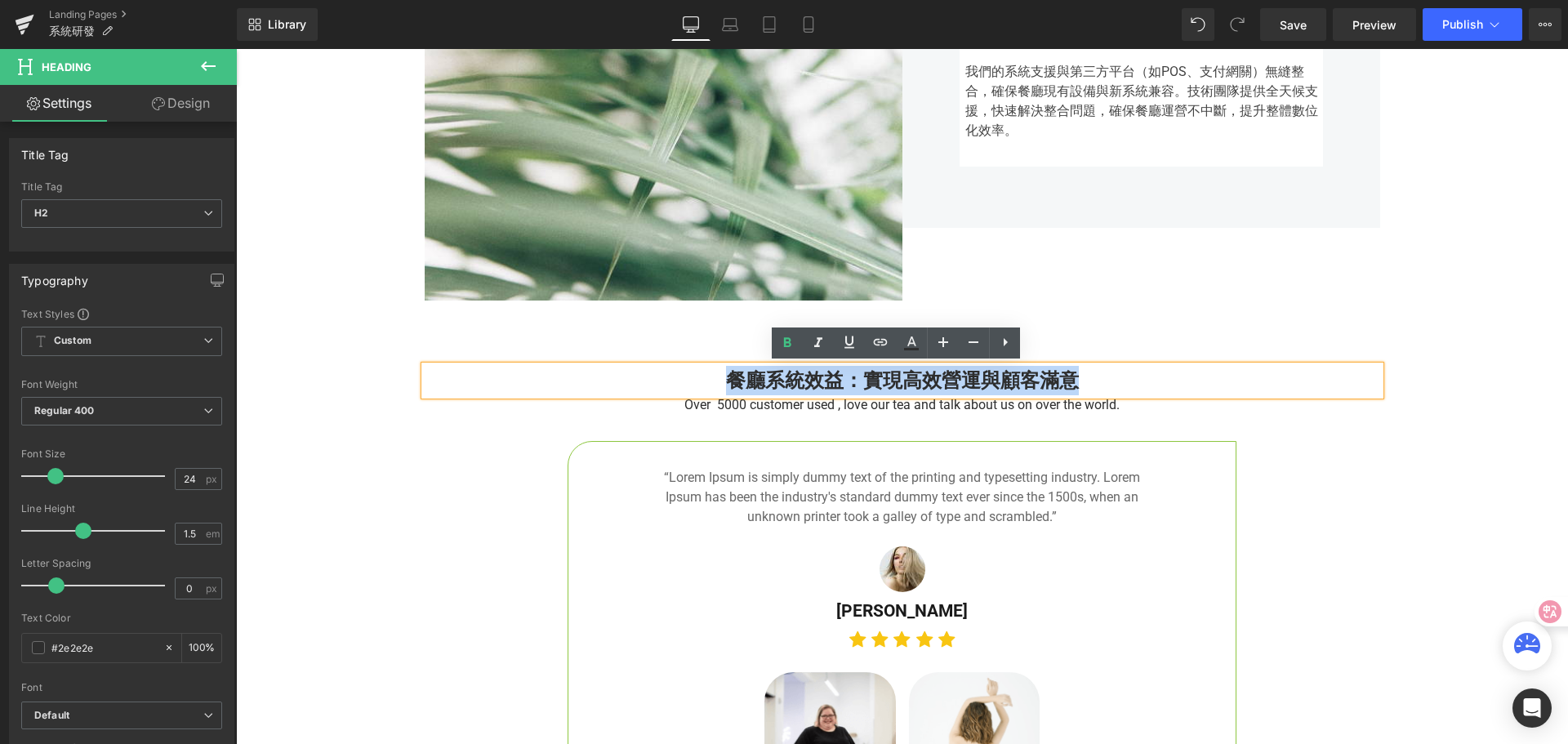
drag, startPoint x: 744, startPoint y: 381, endPoint x: 1082, endPoint y: 372, distance: 338.1
click at [1082, 372] on h2 "餐廳系統效益：實現高效營運與顧客滿意" at bounding box center [902, 381] width 955 height 30
copy strong "餐廳系統效益：實現高效營運與顧客滿意"
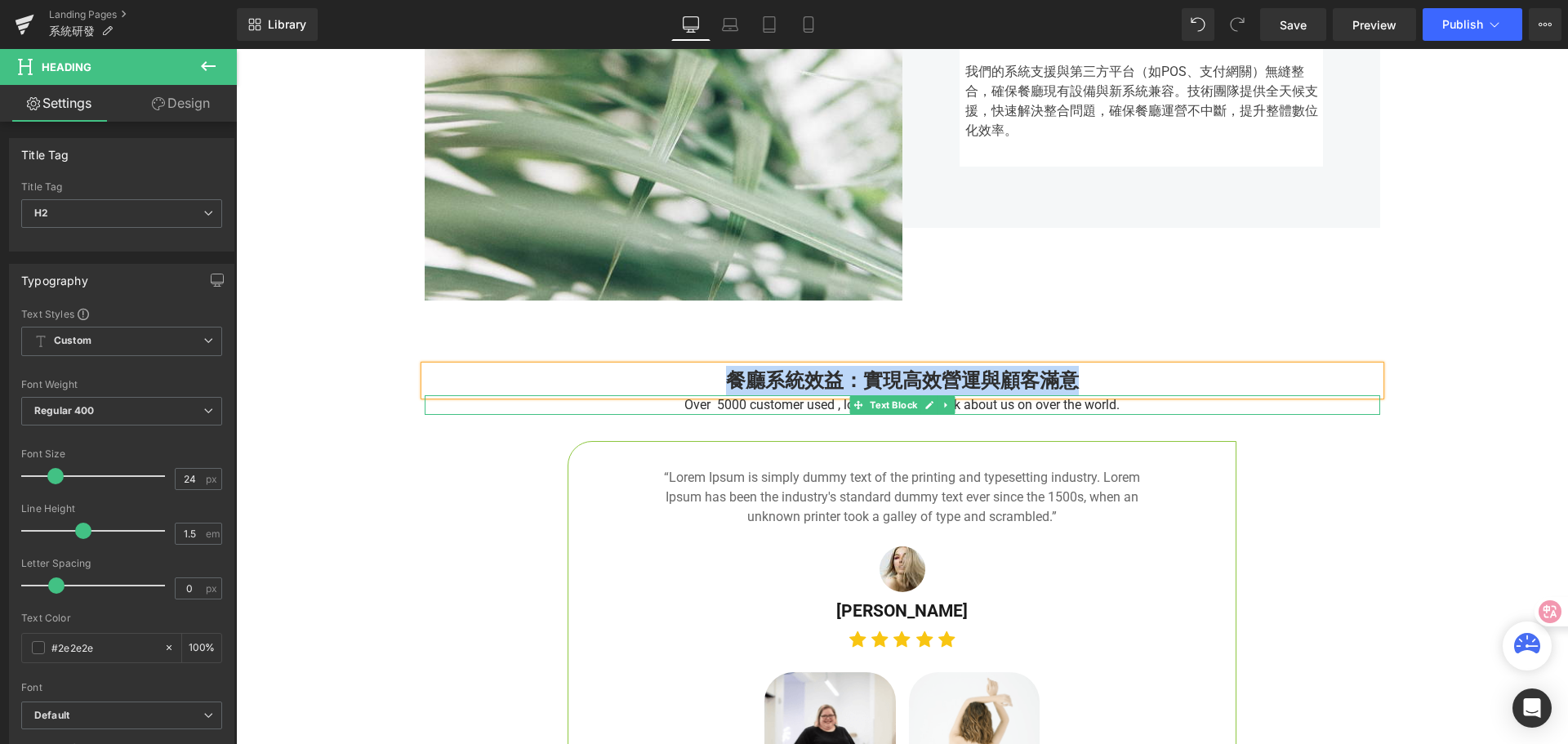
click at [663, 407] on p "Over 5000 customer used , love our tea and talk about us on over the world." at bounding box center [902, 405] width 955 height 20
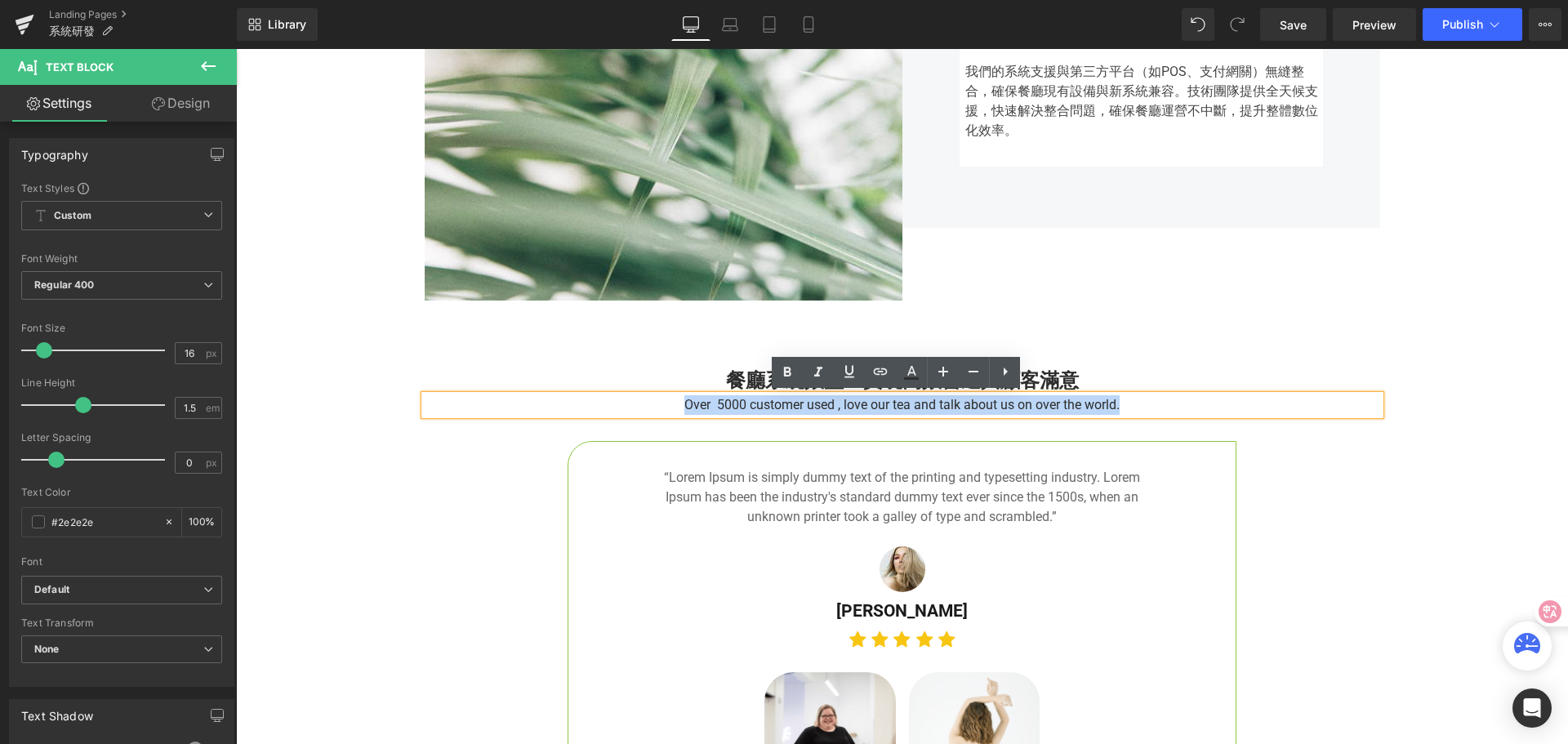
drag, startPoint x: 656, startPoint y: 408, endPoint x: 1133, endPoint y: 404, distance: 477.0
click at [1133, 404] on p "Over 5000 customer used , love our tea and talk about us on over the world." at bounding box center [902, 405] width 955 height 20
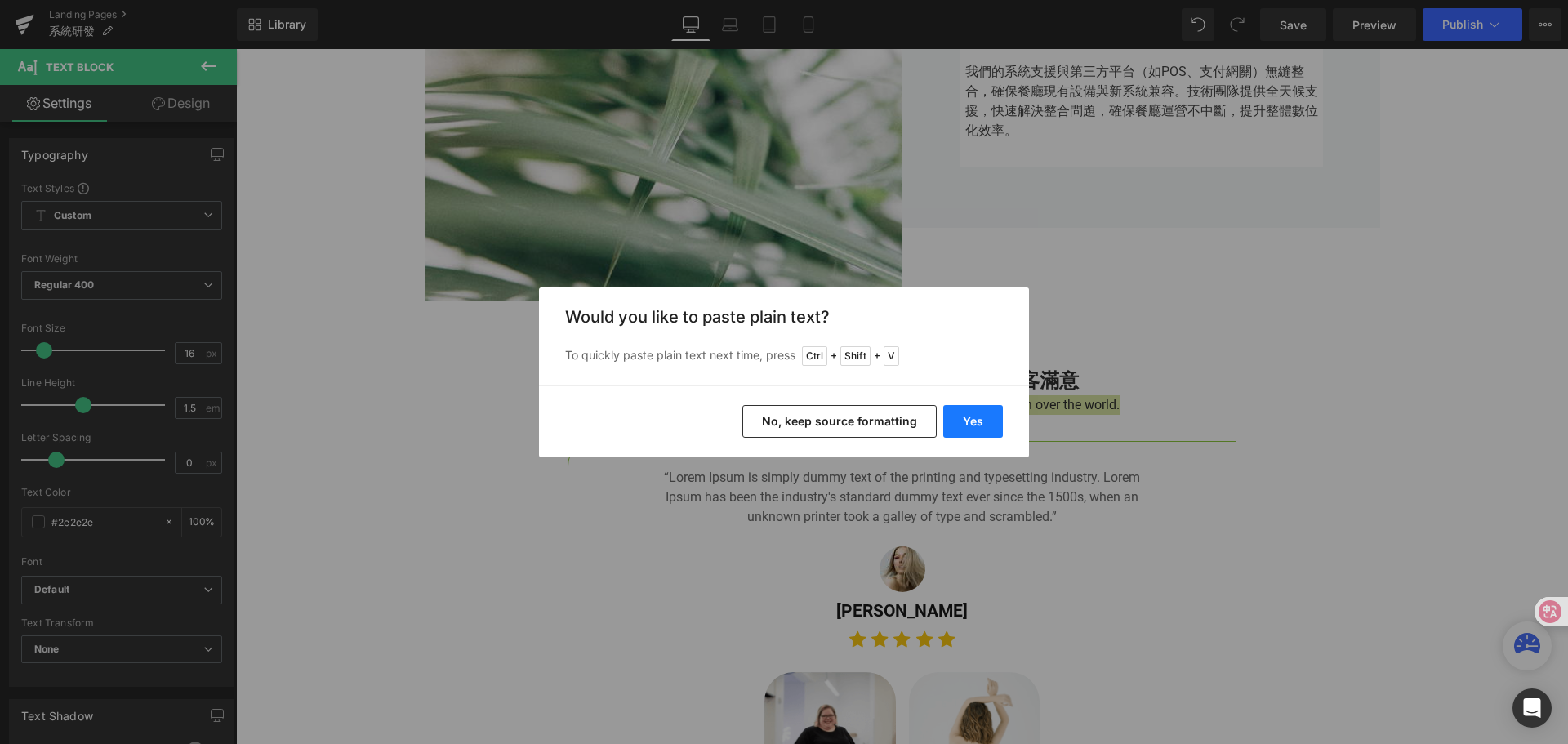
click at [968, 424] on button "Yes" at bounding box center [973, 421] width 59 height 33
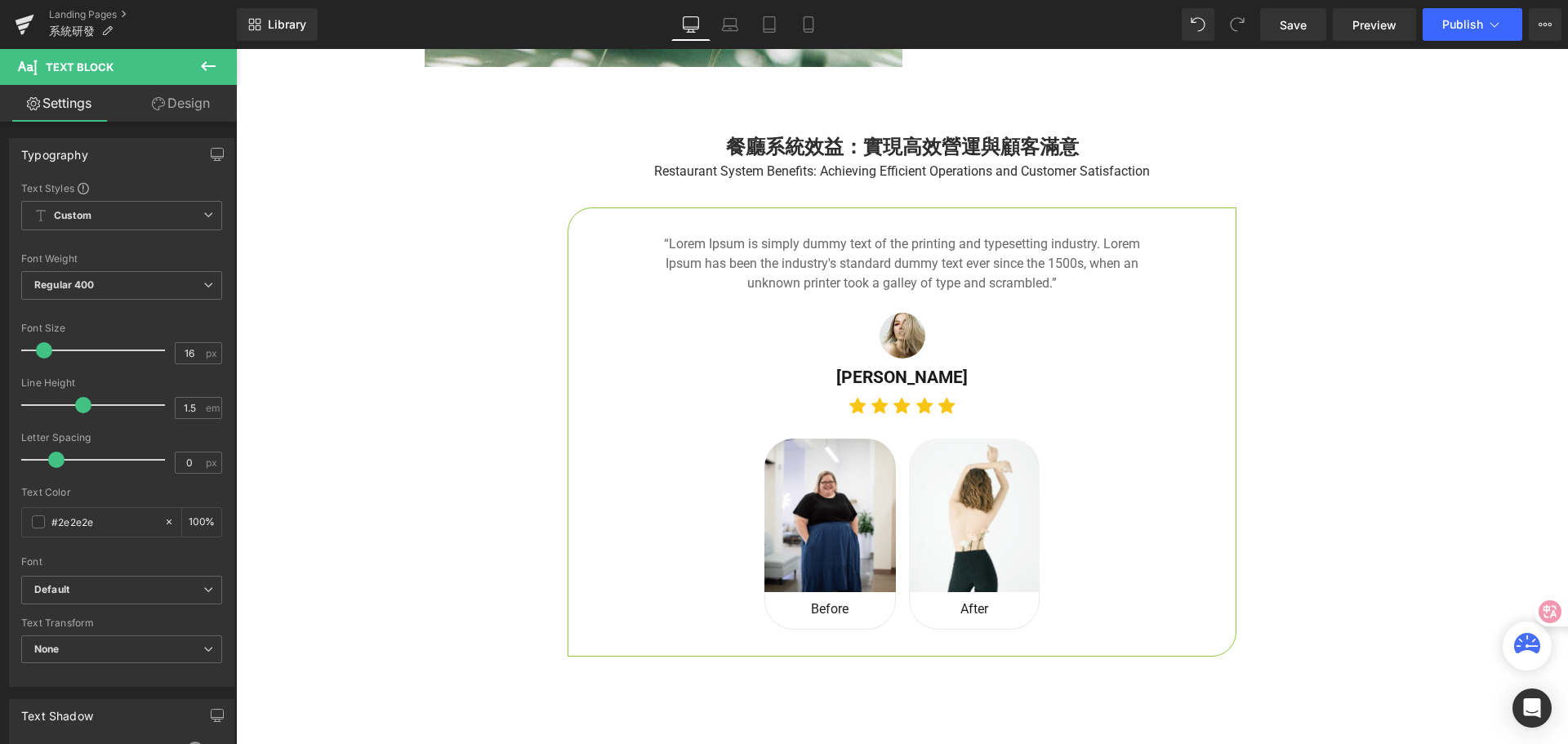
scroll to position [3298, 0]
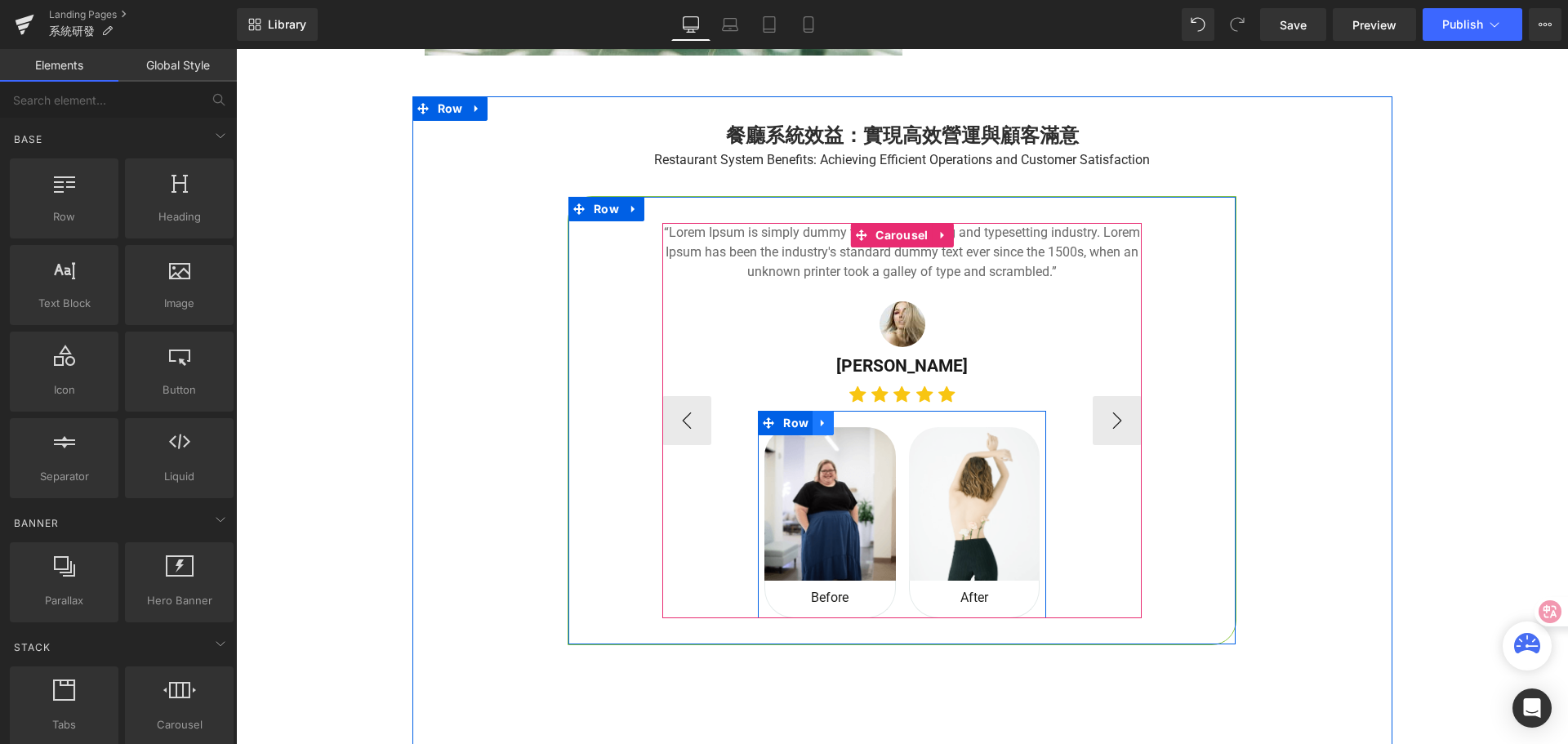
click at [820, 423] on icon at bounding box center [822, 423] width 3 height 7
click at [865, 423] on icon at bounding box center [866, 423] width 12 height 12
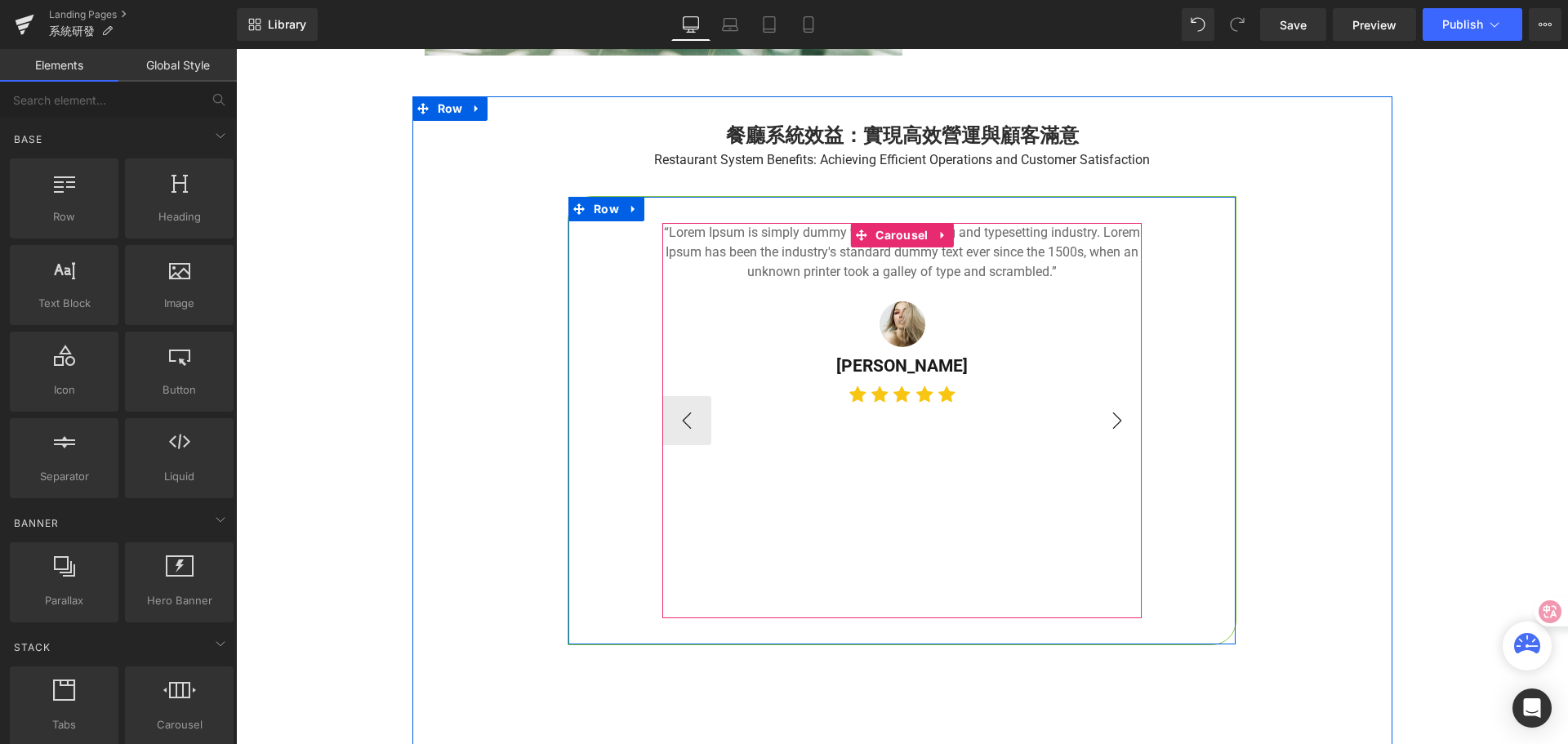
click at [1115, 427] on button "›" at bounding box center [1116, 420] width 49 height 49
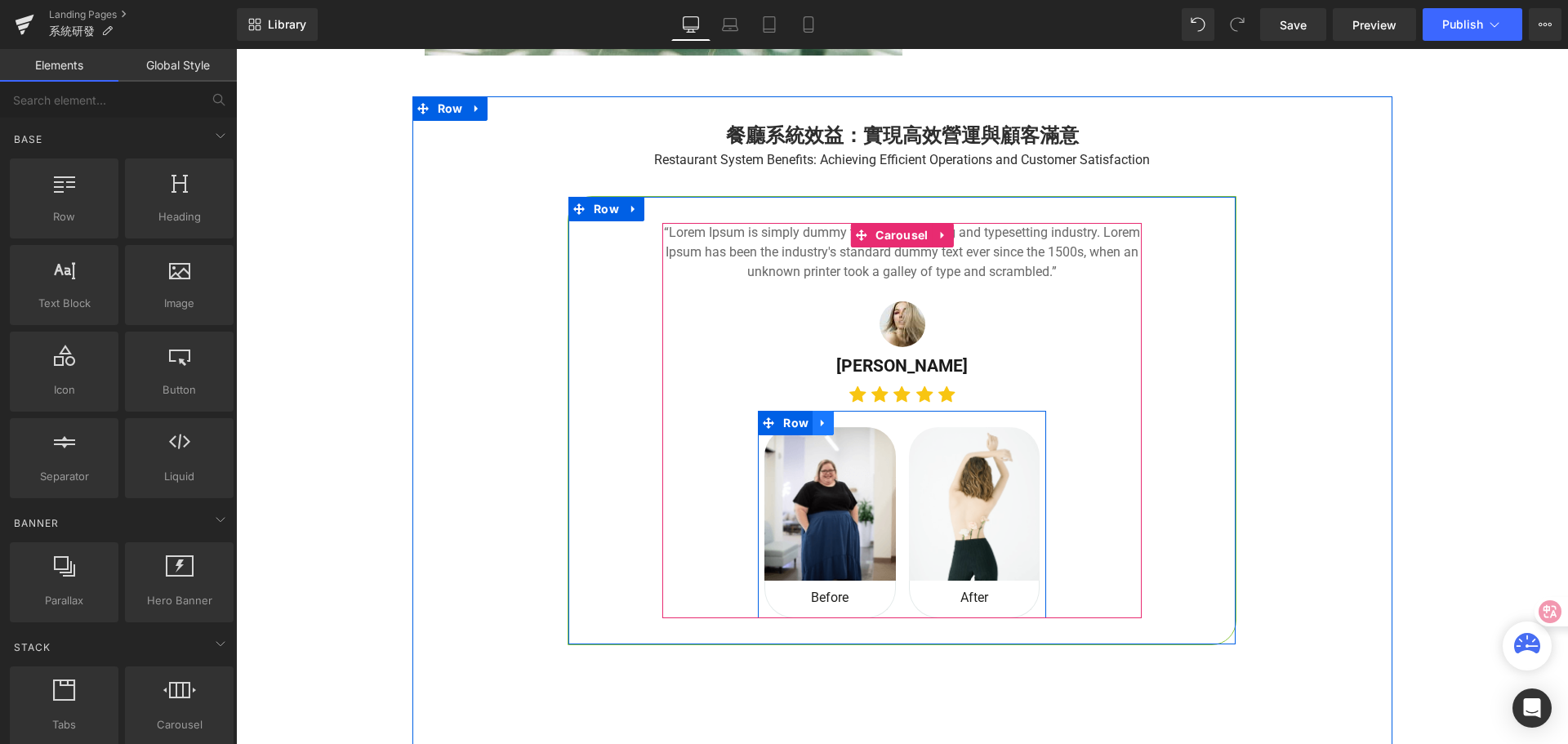
click at [820, 425] on icon at bounding box center [822, 423] width 3 height 7
click at [863, 423] on icon at bounding box center [866, 423] width 12 height 12
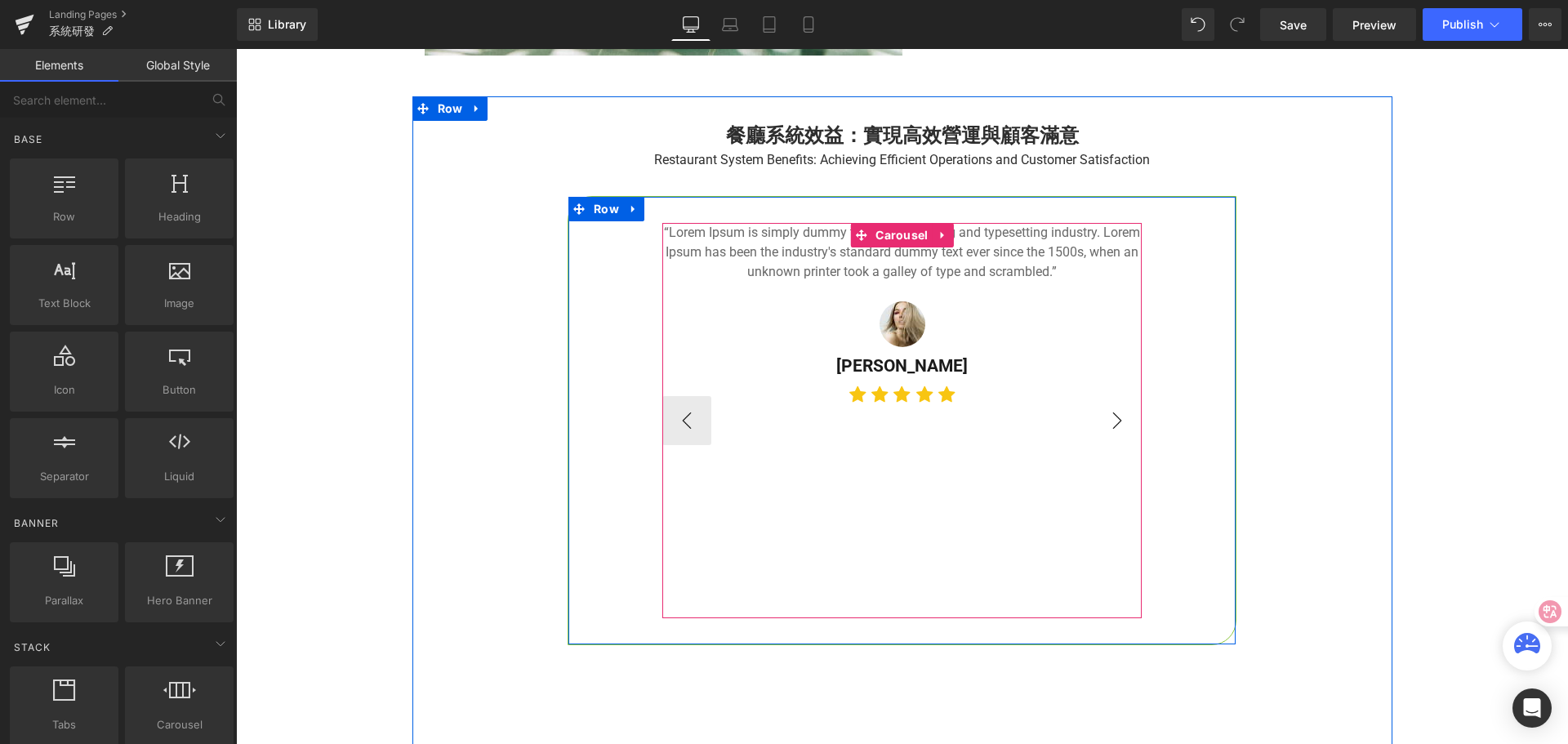
click at [1119, 429] on button "›" at bounding box center [1116, 420] width 49 height 49
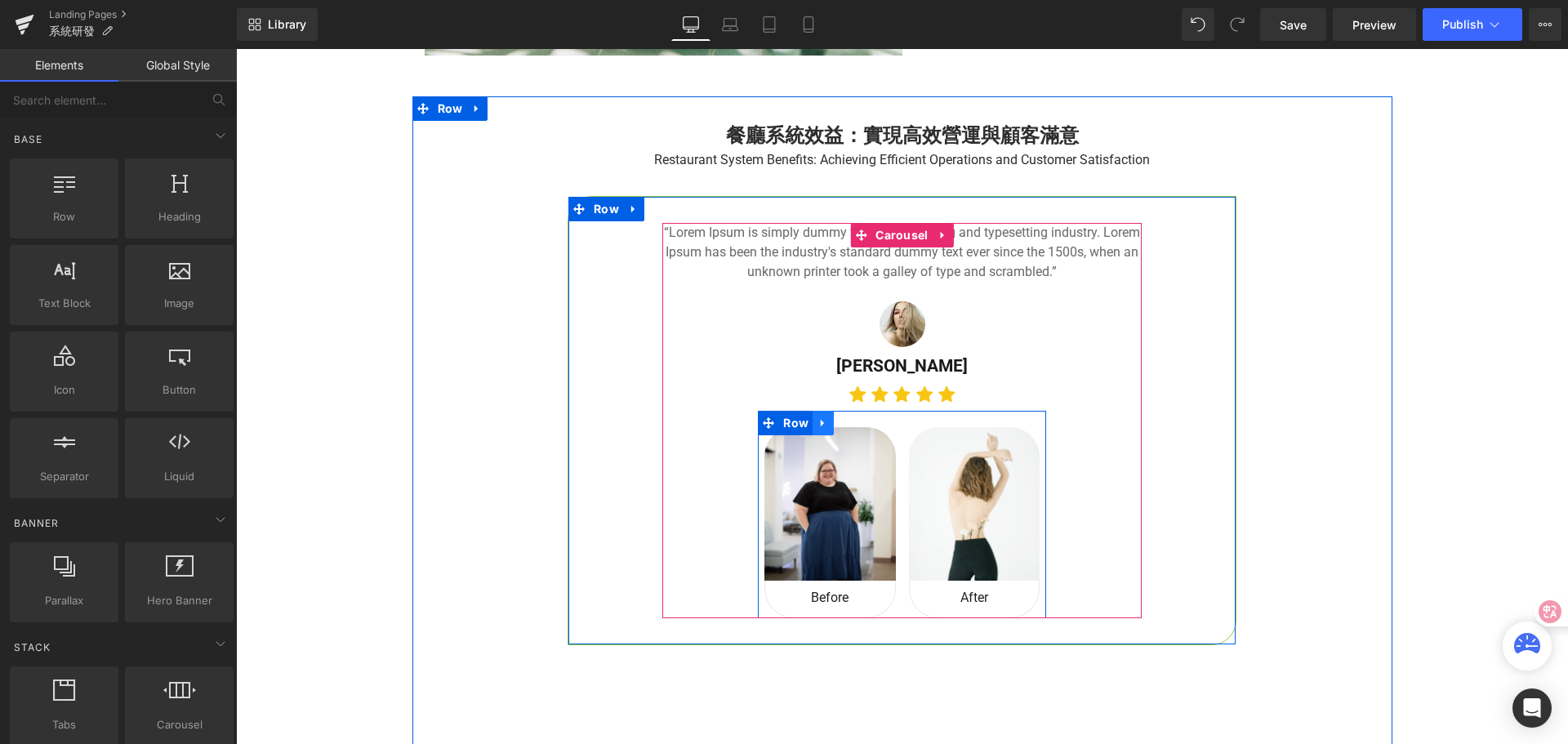
click at [820, 424] on icon at bounding box center [822, 423] width 3 height 7
click at [861, 424] on icon at bounding box center [866, 423] width 12 height 12
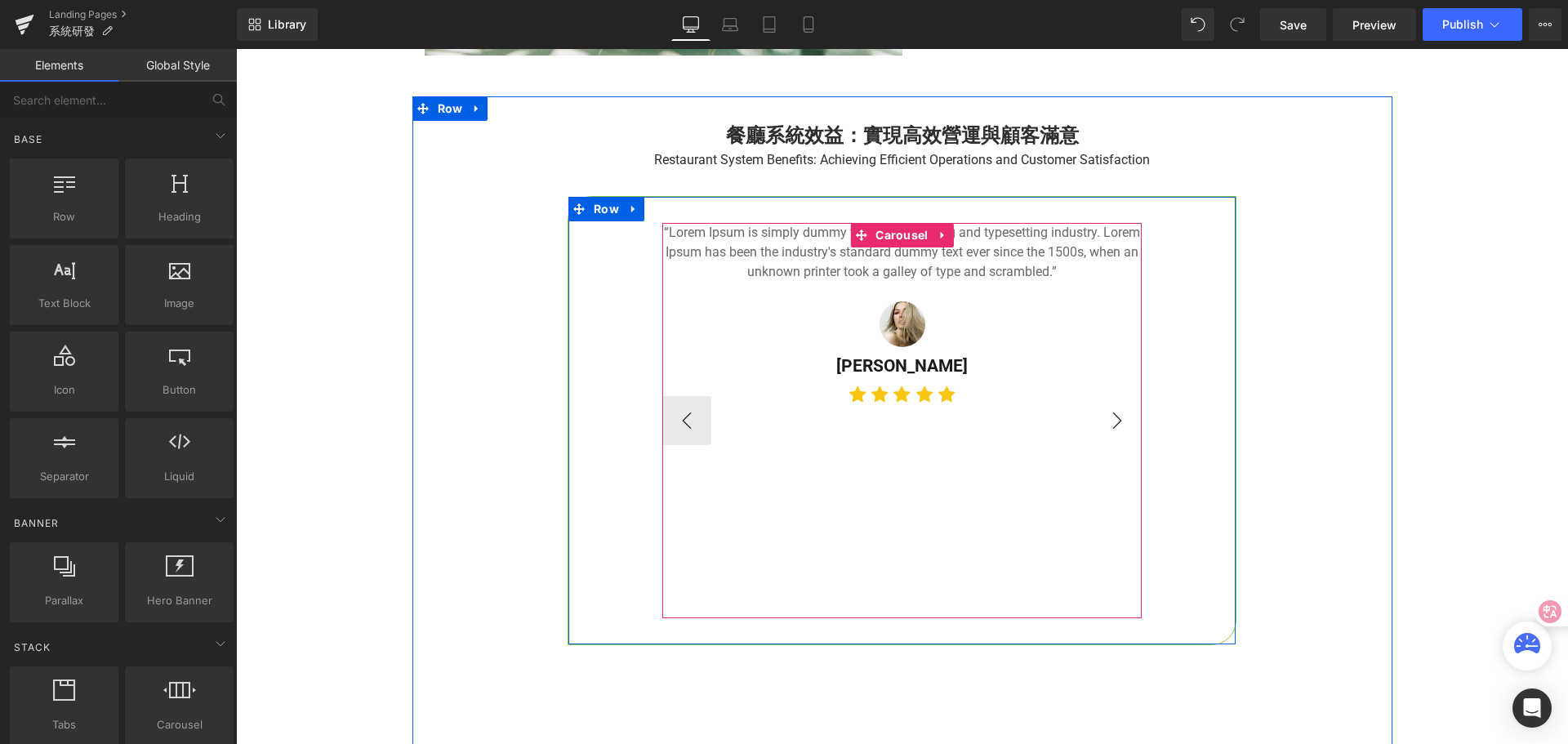
click at [1116, 421] on button "›" at bounding box center [1116, 420] width 49 height 49
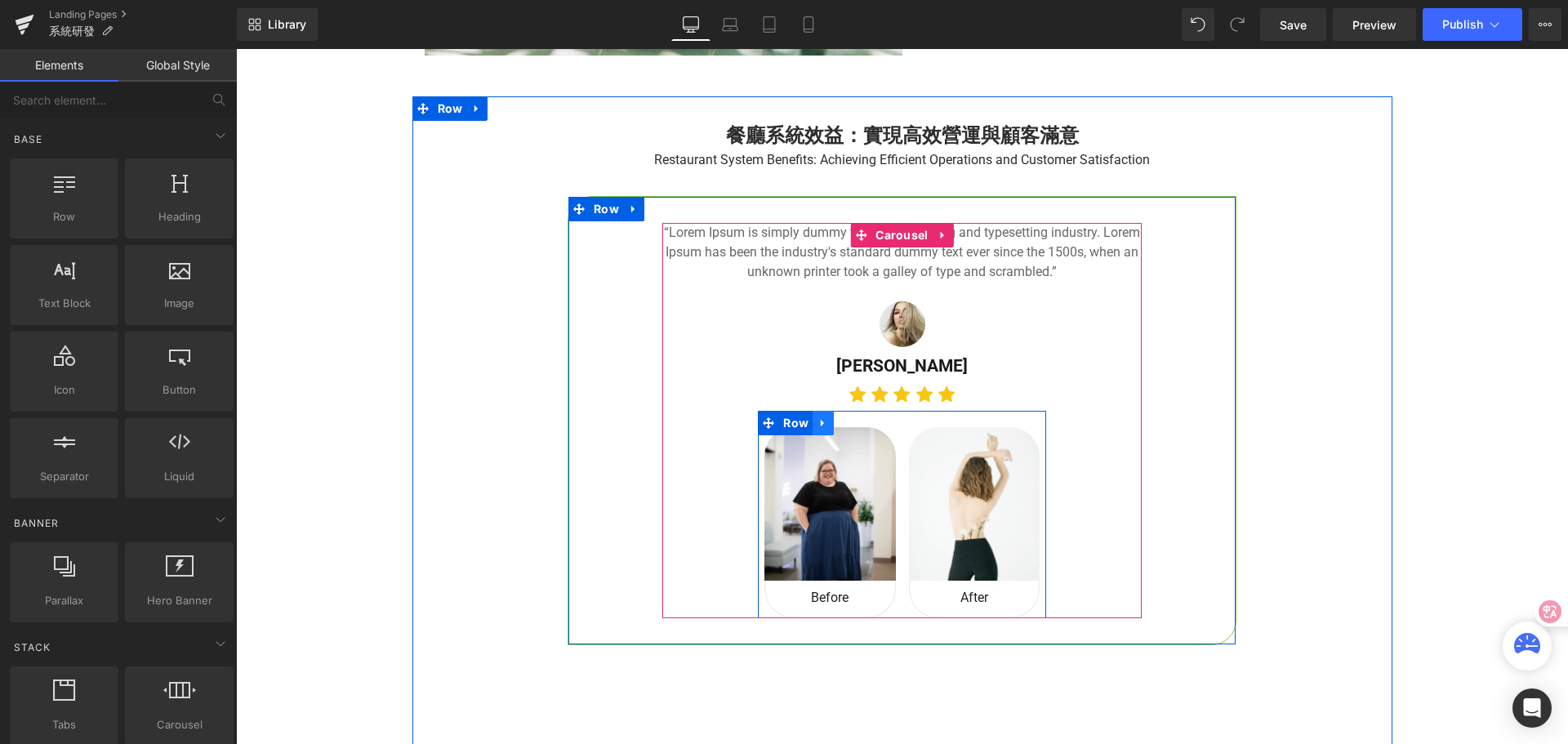
click at [817, 424] on icon at bounding box center [823, 423] width 12 height 12
click at [864, 425] on link at bounding box center [866, 423] width 21 height 25
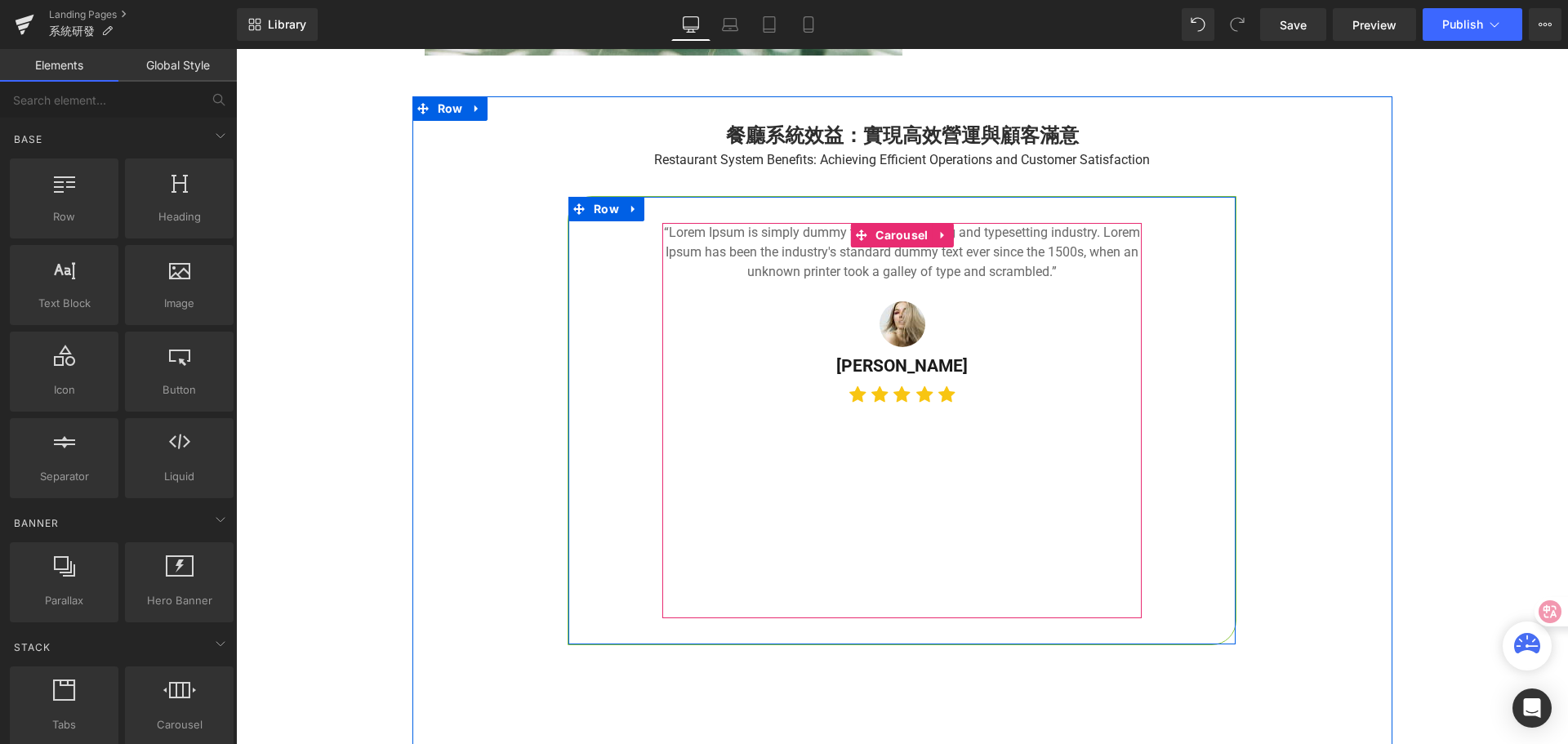
click at [1142, 431] on button "›" at bounding box center [1166, 420] width 49 height 49
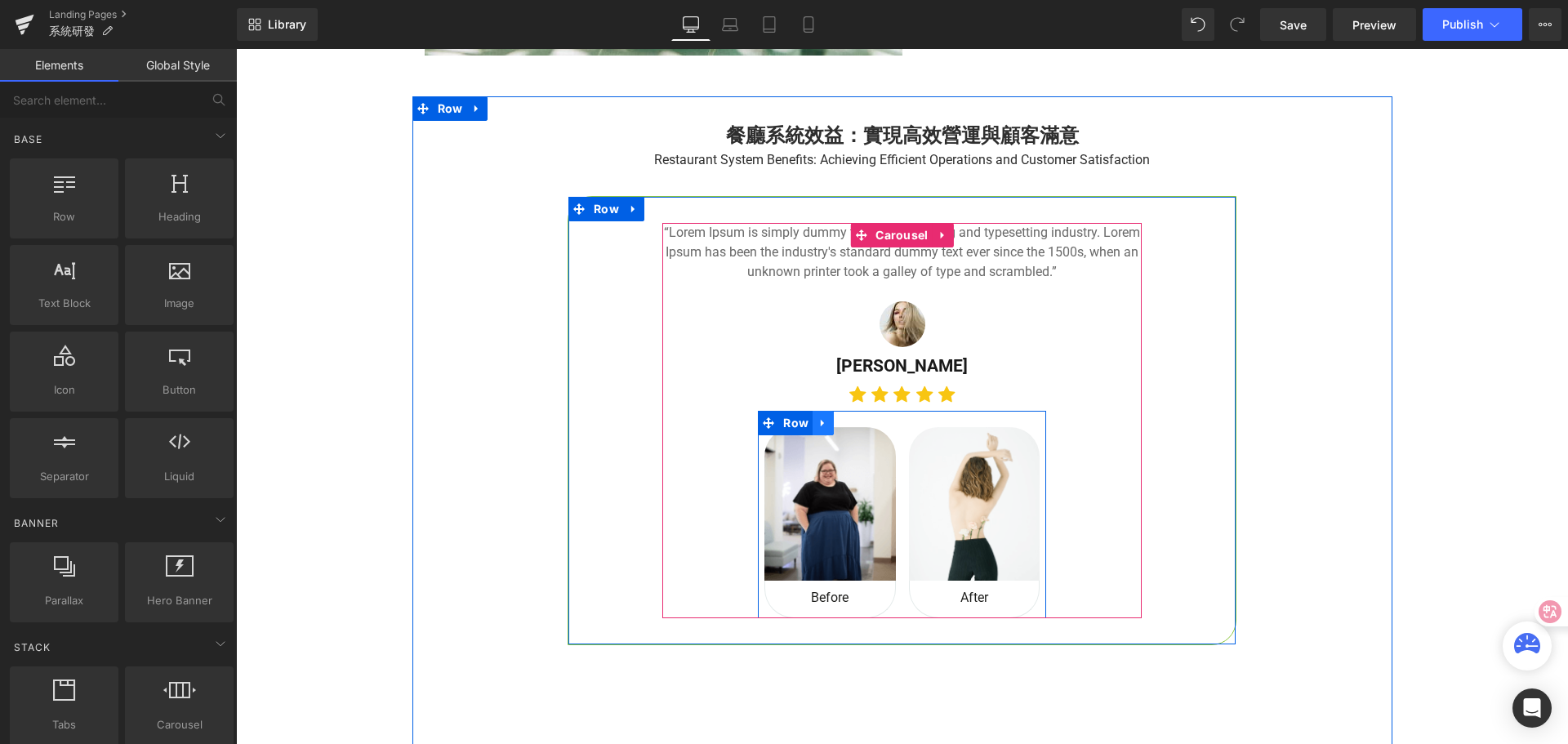
click at [820, 423] on icon at bounding box center [822, 423] width 3 height 7
click at [860, 423] on icon at bounding box center [866, 423] width 12 height 12
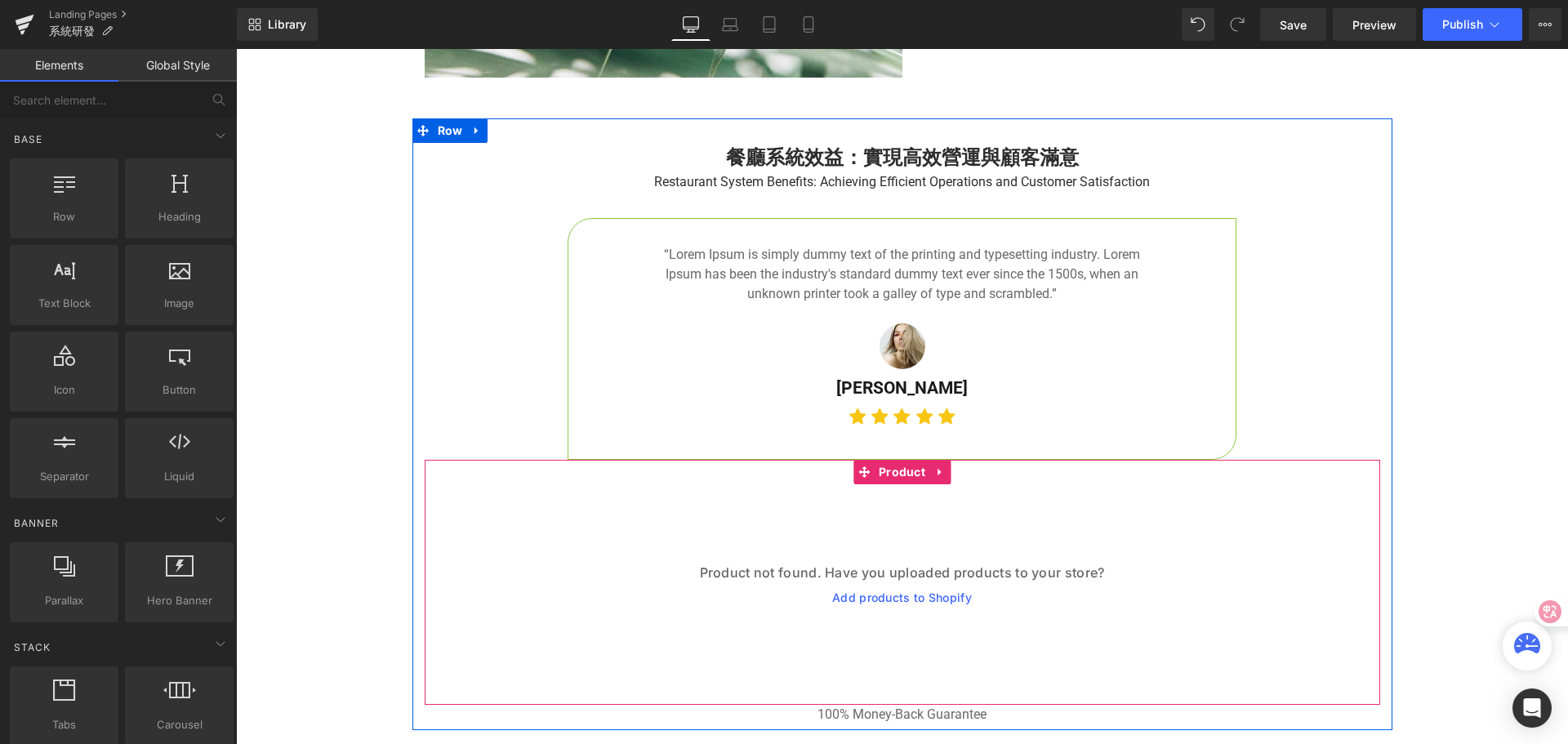
scroll to position [3216, 0]
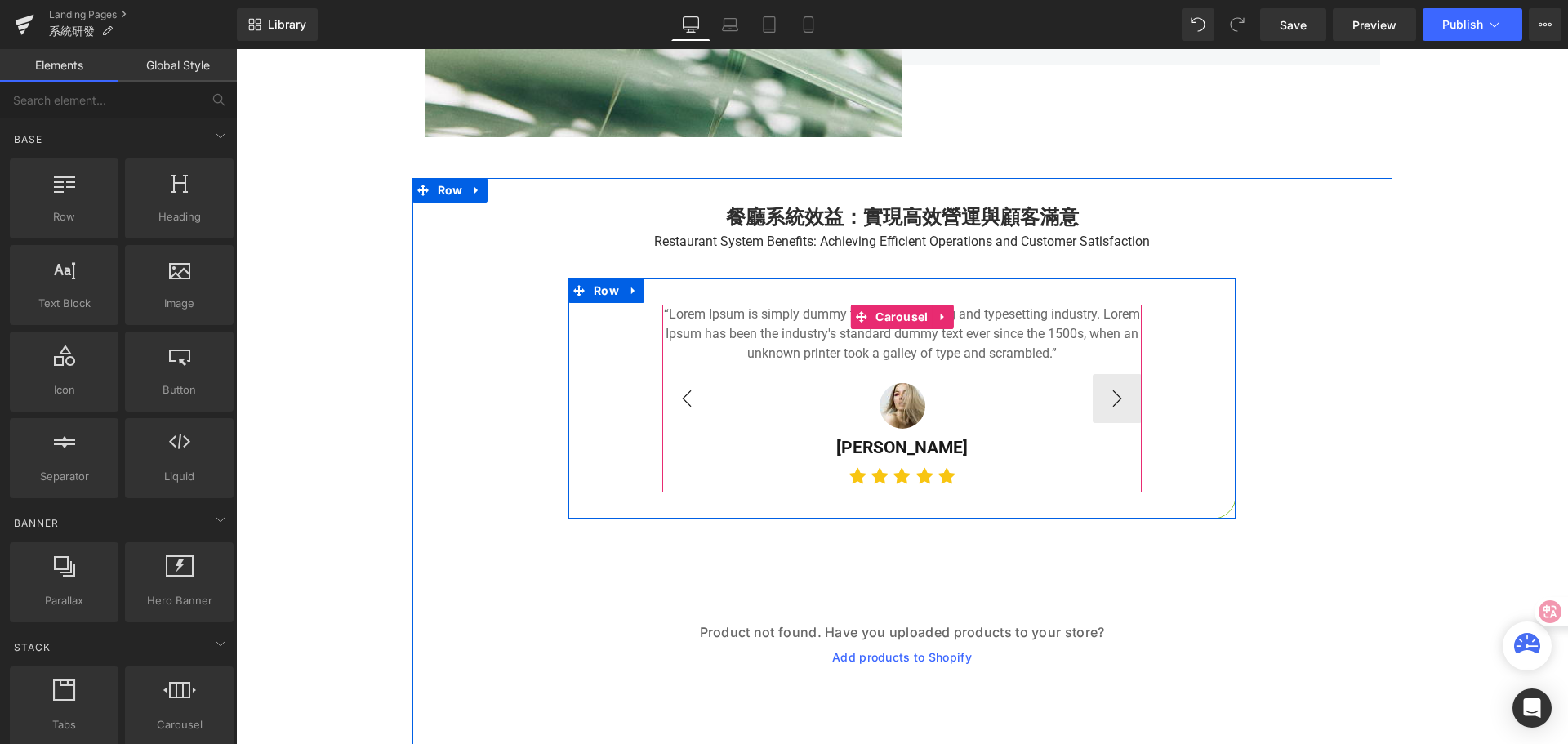
click at [671, 401] on button "‹" at bounding box center [686, 398] width 49 height 49
click at [691, 397] on button "‹" at bounding box center [686, 398] width 49 height 49
click at [686, 397] on button "‹" at bounding box center [686, 398] width 49 height 49
click at [686, 397] on div at bounding box center [901, 406] width 479 height 45
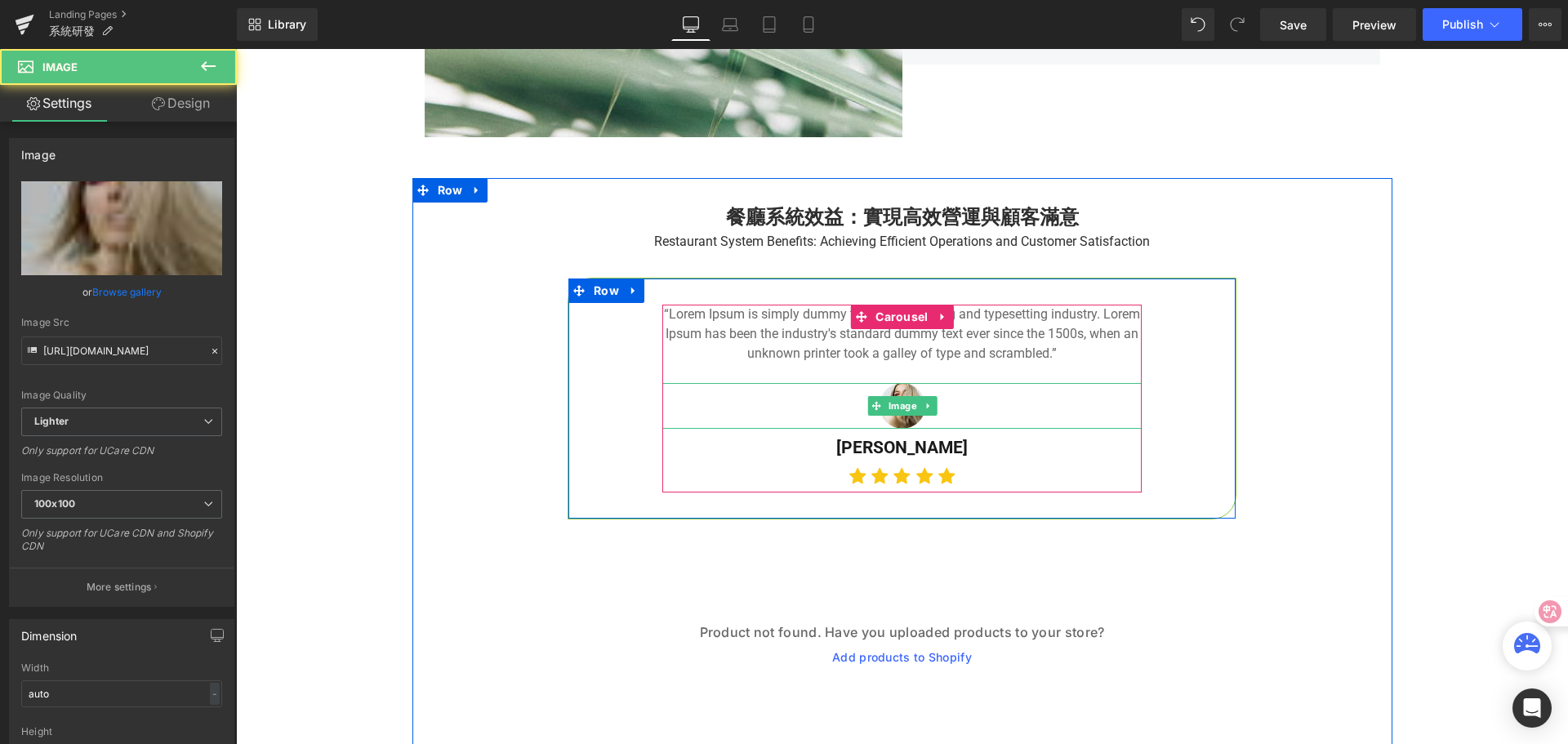
click at [682, 408] on div at bounding box center [901, 406] width 479 height 45
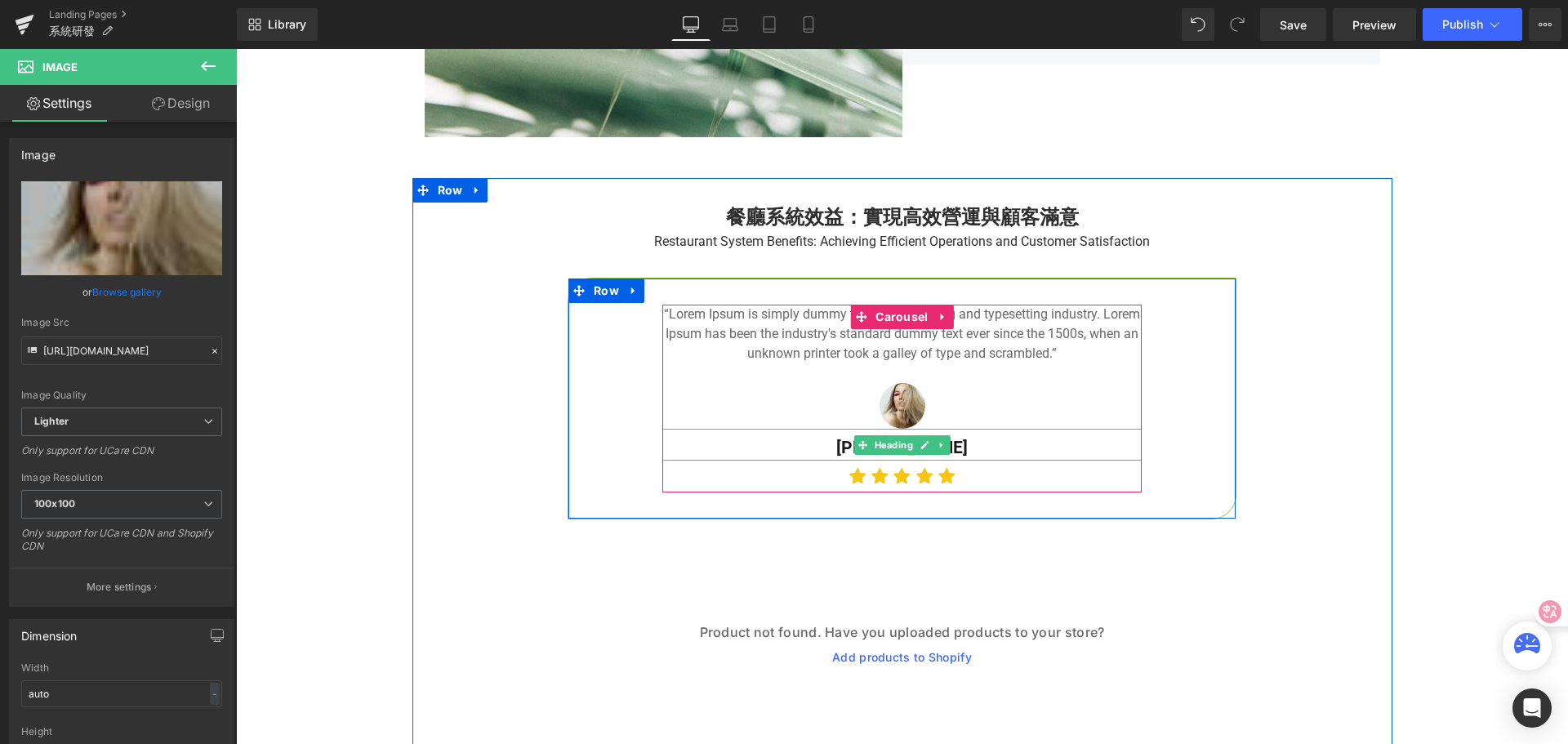
click at [824, 451] on h5 "[PERSON_NAME]" at bounding box center [901, 449] width 479 height 26
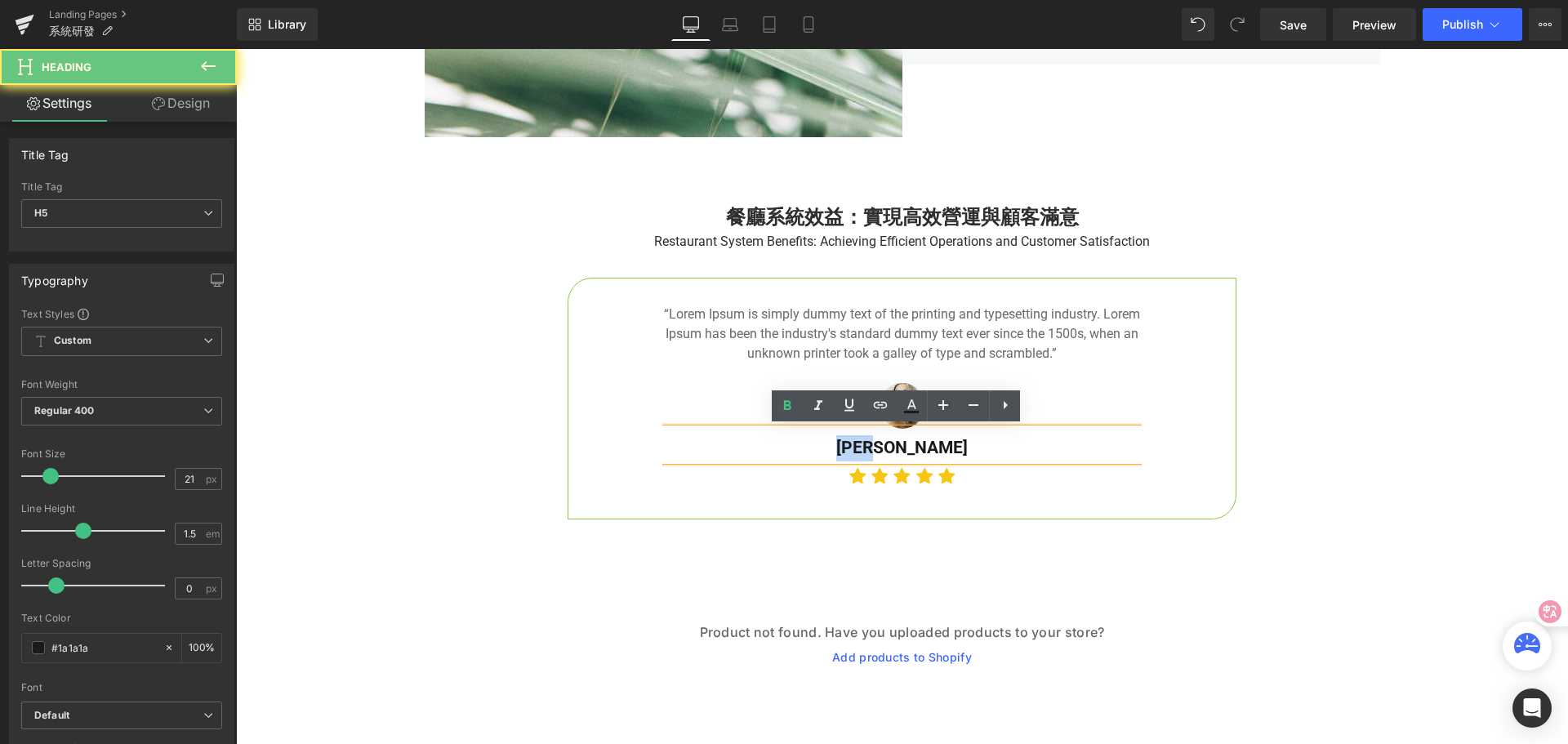
drag, startPoint x: 871, startPoint y: 451, endPoint x: 927, endPoint y: 452, distance: 56.0
click at [927, 452] on h5 "[PERSON_NAME]" at bounding box center [901, 449] width 479 height 26
paste div
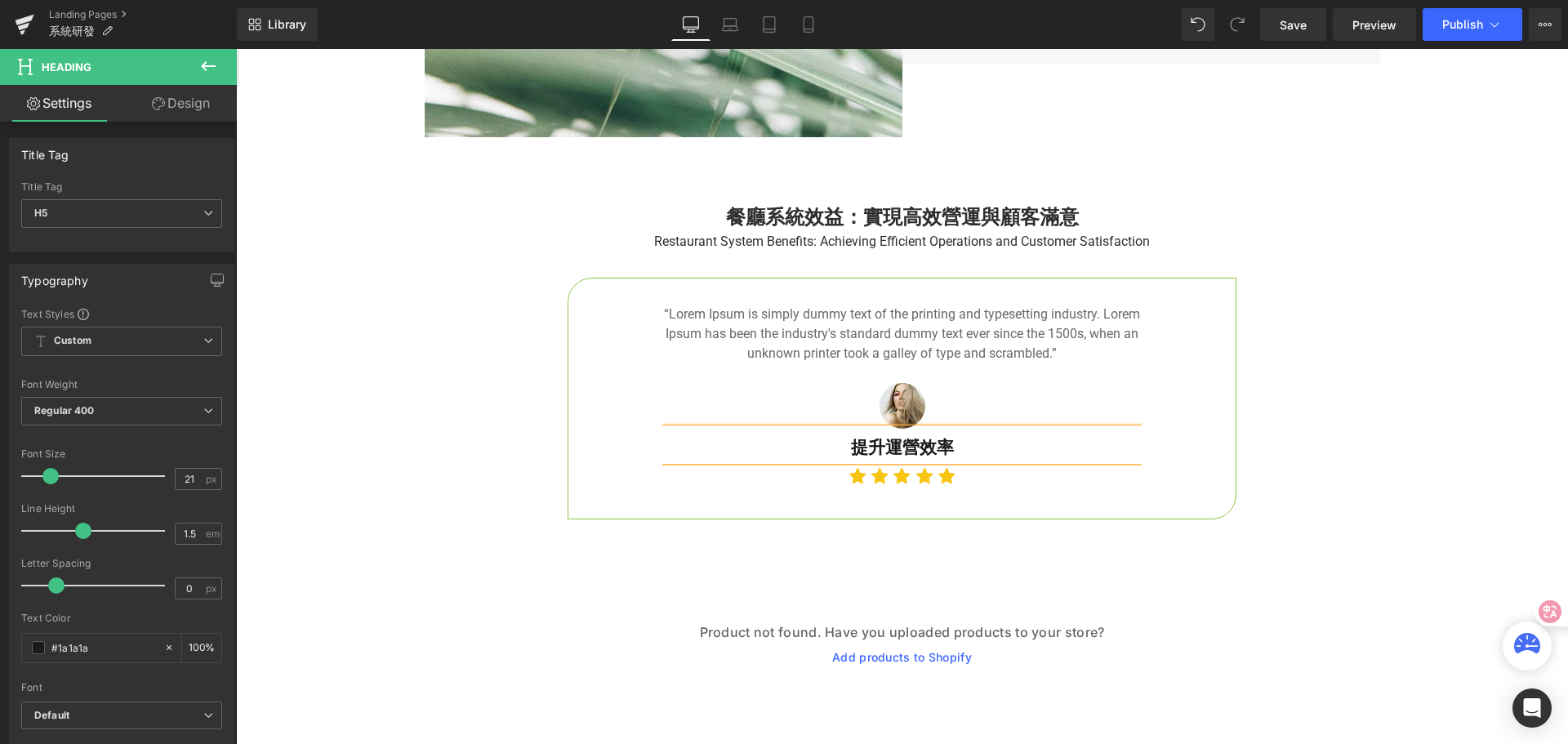
drag, startPoint x: 1350, startPoint y: 423, endPoint x: 1311, endPoint y: 439, distance: 42.2
click at [1350, 423] on div "餐廳系統效益：實現高效營運與顧客滿意 Heading Restaurant System Benefits: Achieving Efficient Oper…" at bounding box center [902, 494] width 980 height 582
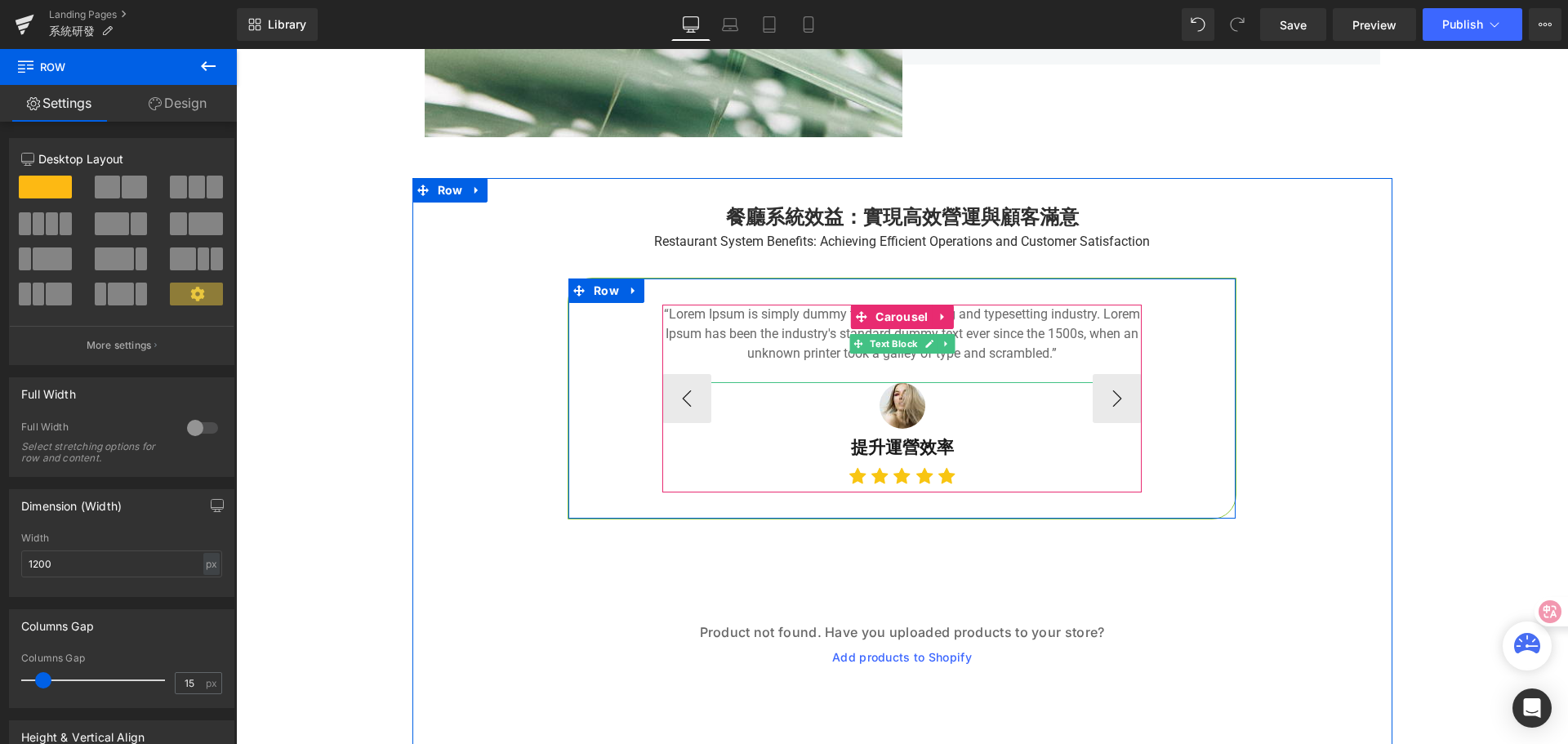
click at [744, 343] on p "“Lorem Ipsum is simply dummy text of the printing and typesetting industry. Lor…" at bounding box center [901, 333] width 479 height 59
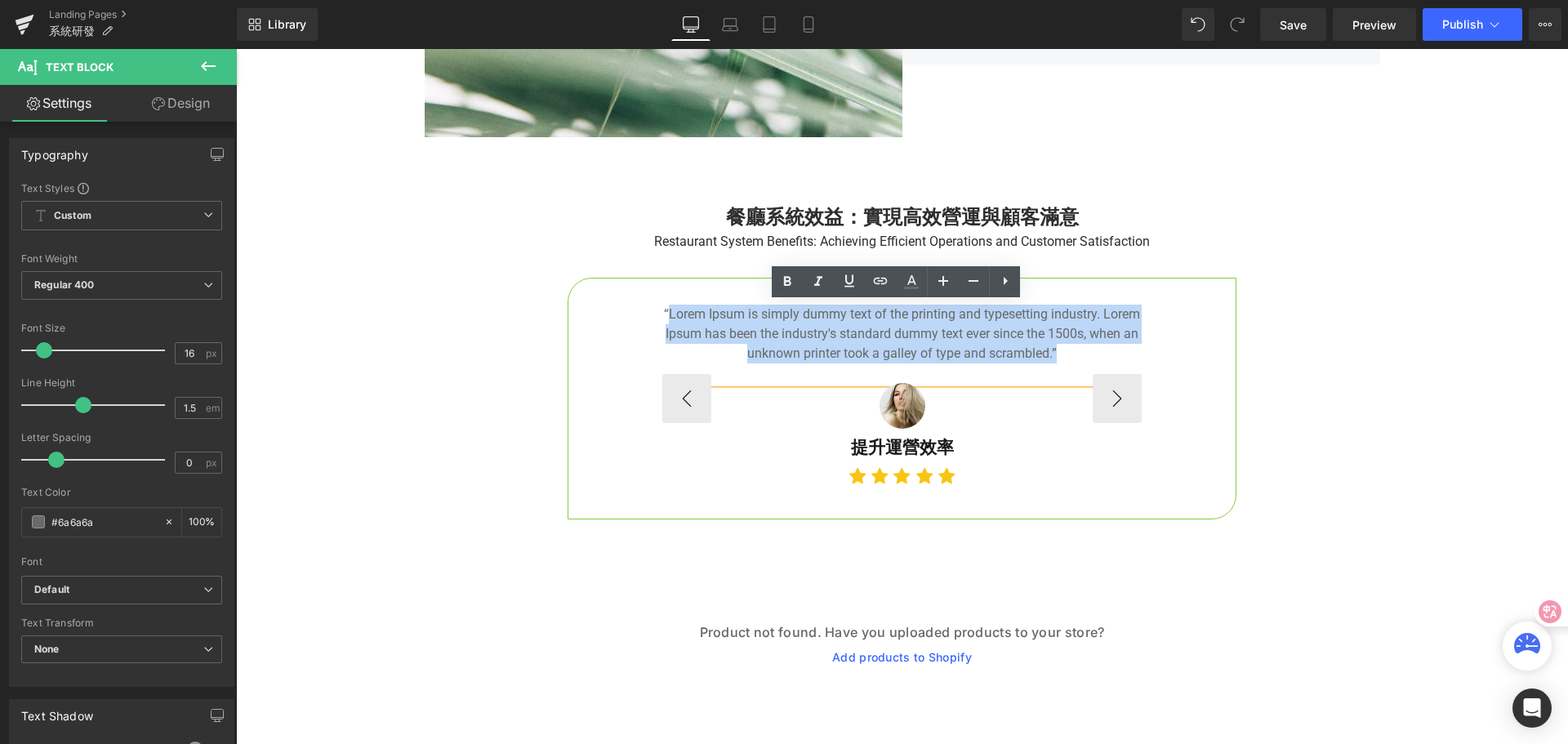
drag, startPoint x: 669, startPoint y: 309, endPoint x: 1081, endPoint y: 354, distance: 414.5
click at [1106, 354] on p "“Lorem Ipsum is simply dummy text of the printing and typesetting industry. Lor…" at bounding box center [901, 333] width 479 height 59
click at [1026, 346] on p "“Lorem Ipsum is simply dummy text of the printing and typesetting industry. Lor…" at bounding box center [901, 333] width 479 height 59
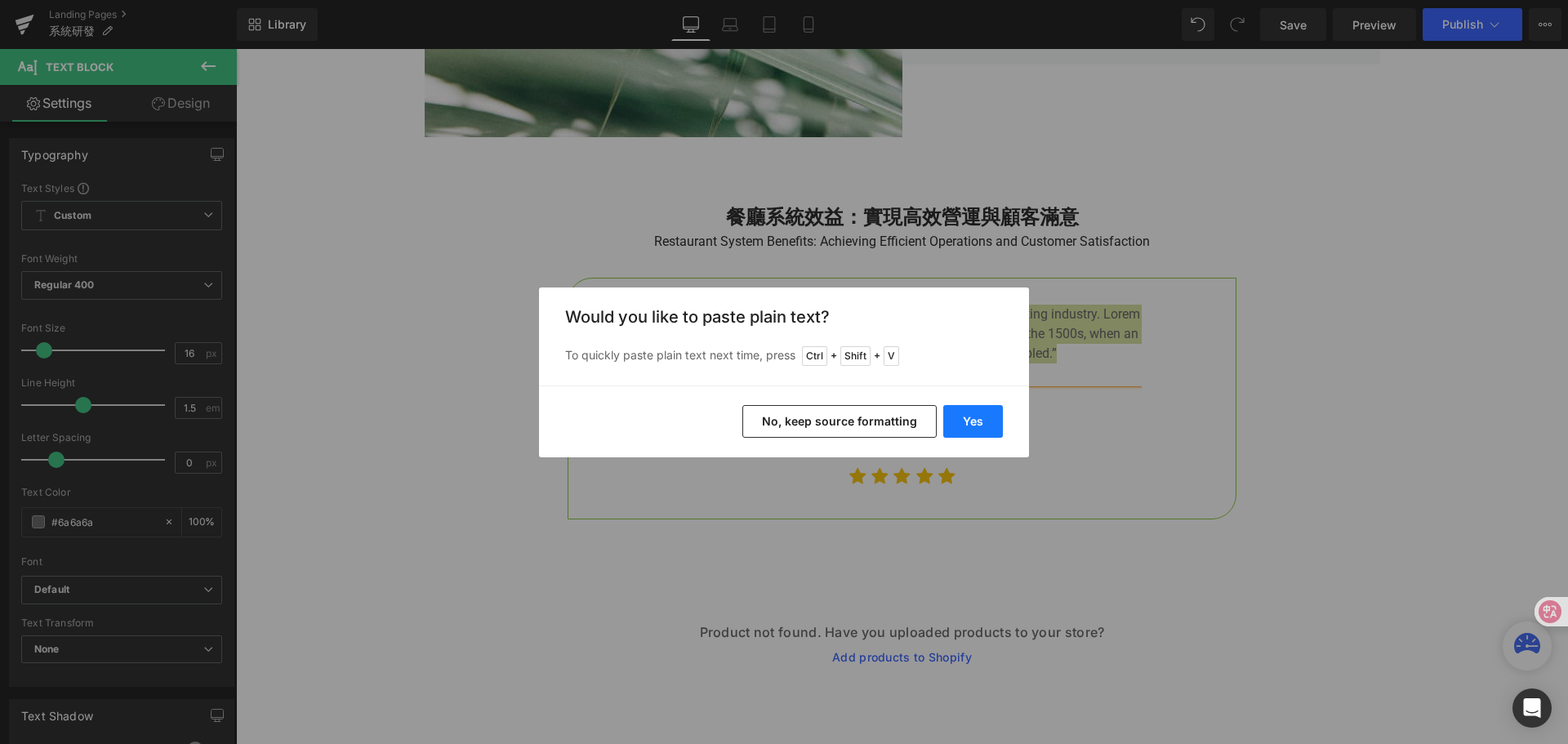
click at [982, 416] on button "Yes" at bounding box center [973, 421] width 59 height 33
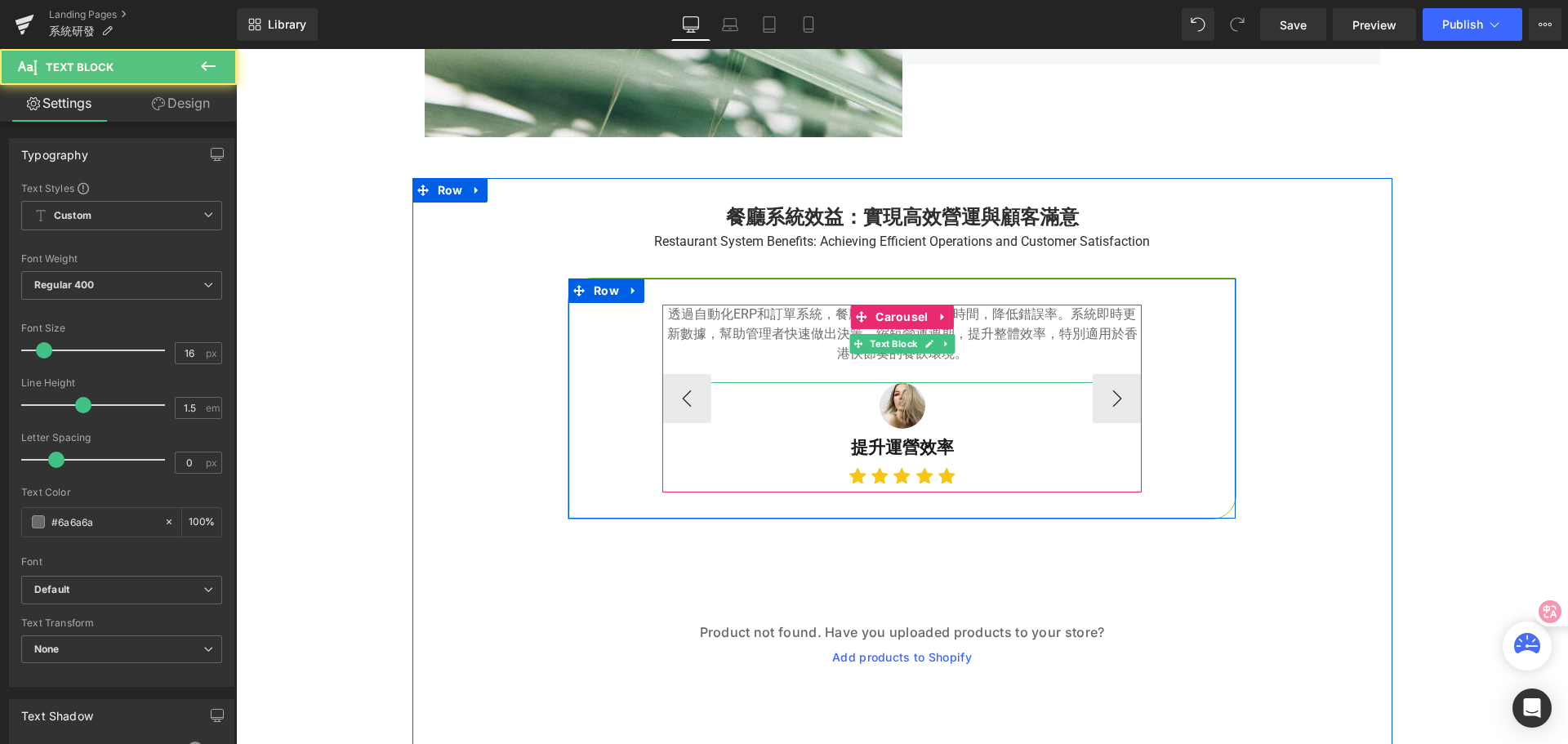
click at [799, 330] on p "透過自動化ERP和訂單系統，餐廳可減少人工操作時間，降低錯誤率。系統即時更新數據，幫助管理者快速做出決策，縮短營運週期，提升整體效率，特別適用於香港快節奏的餐…" at bounding box center [901, 333] width 479 height 59
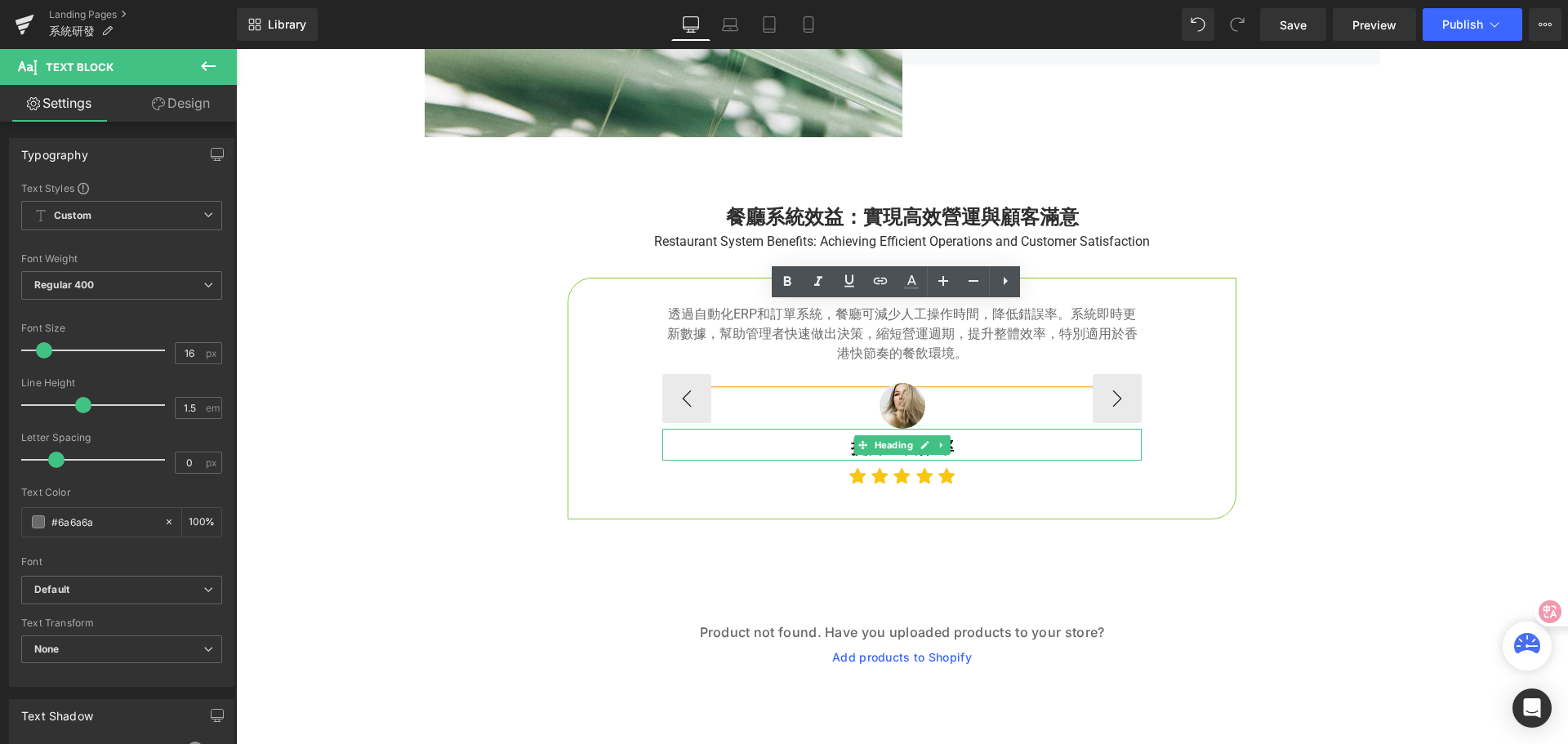
click at [839, 442] on h5 "提升運營效率" at bounding box center [901, 449] width 479 height 26
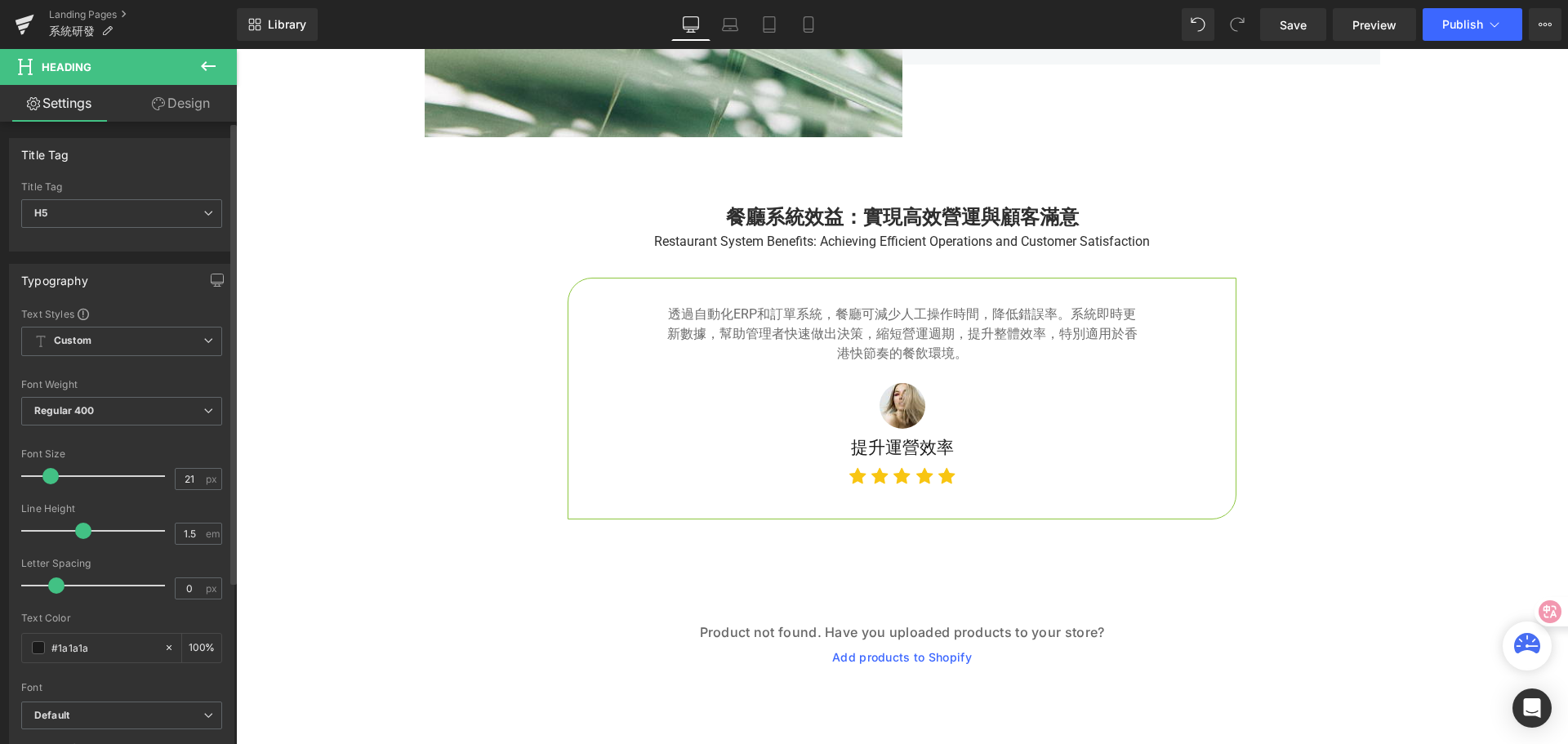
type input "20"
click at [49, 481] on span at bounding box center [50, 477] width 16 height 16
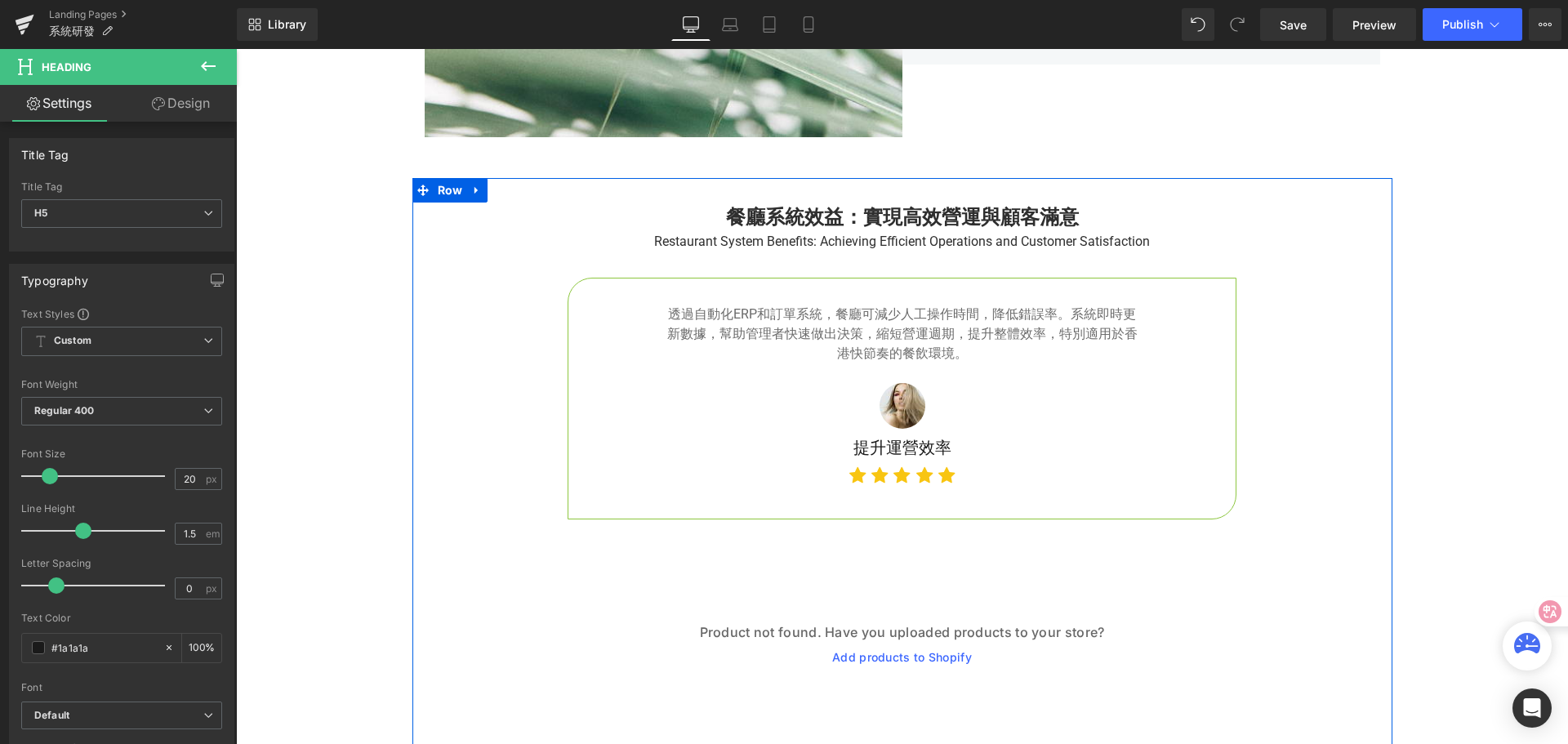
click at [503, 413] on div "餐廳系統效益：實現高效營運與顧客滿意 Heading Restaurant System Benefits: Achieving Efficient Oper…" at bounding box center [902, 494] width 980 height 582
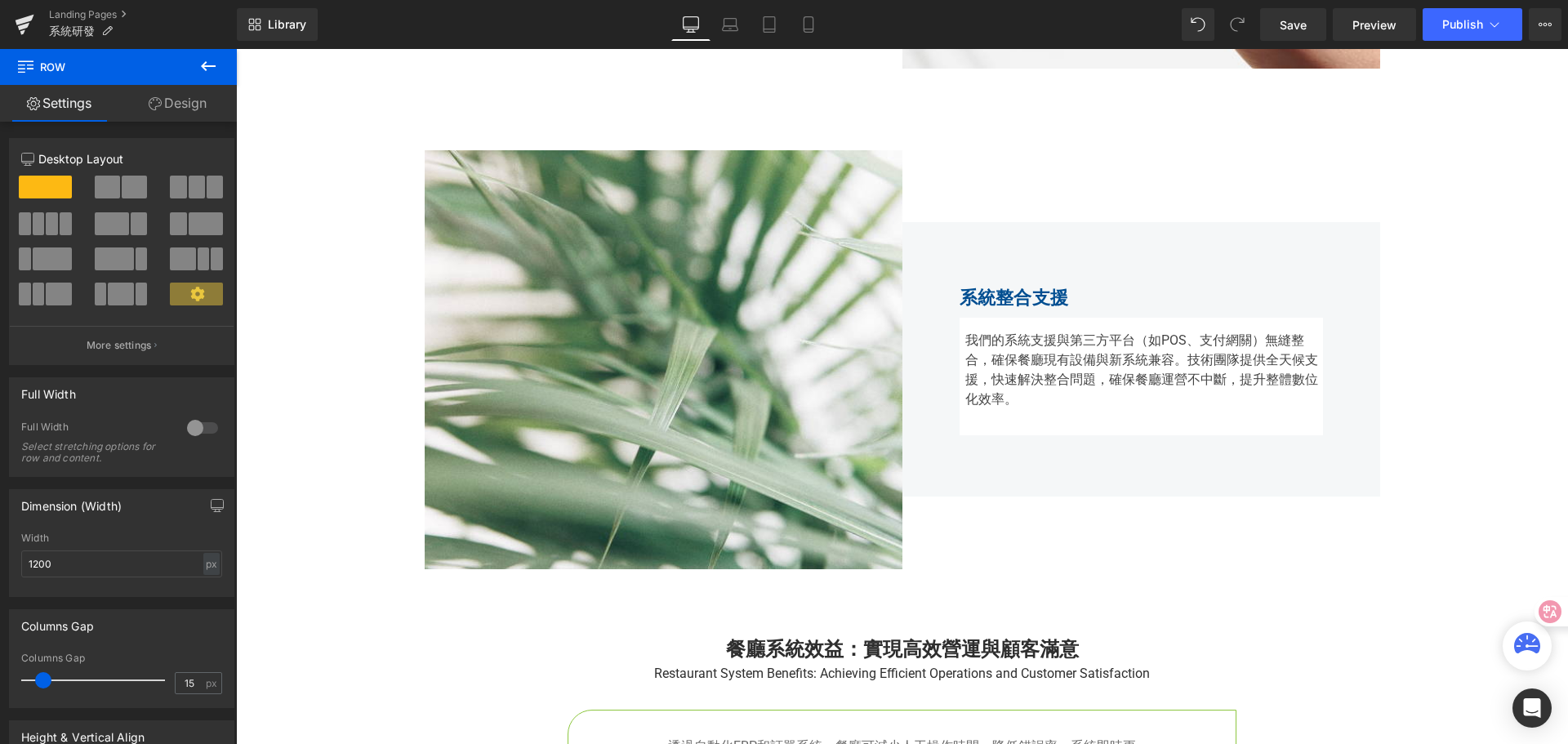
scroll to position [2726, 0]
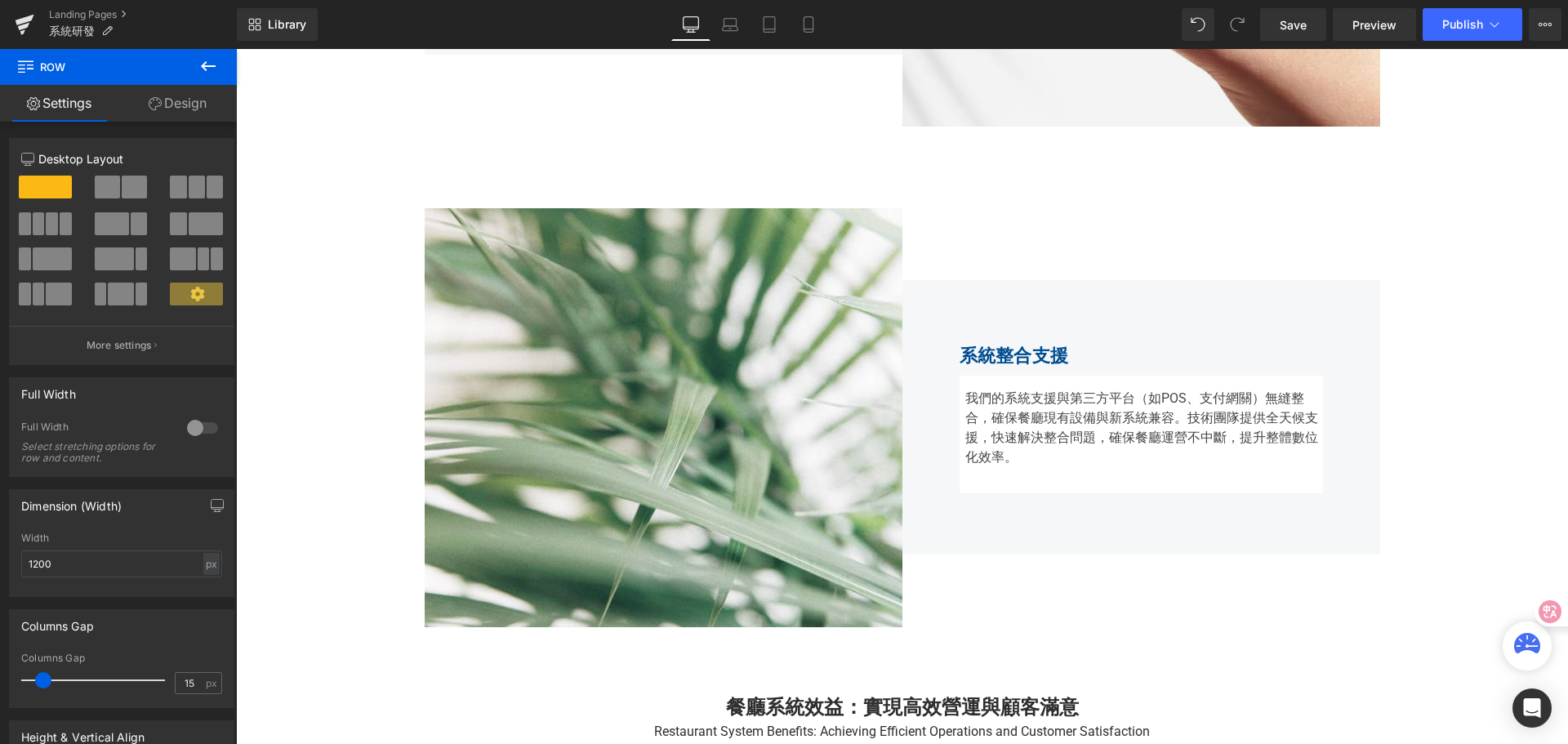
click at [981, 357] on strong "系統整合支援" at bounding box center [1014, 356] width 110 height 21
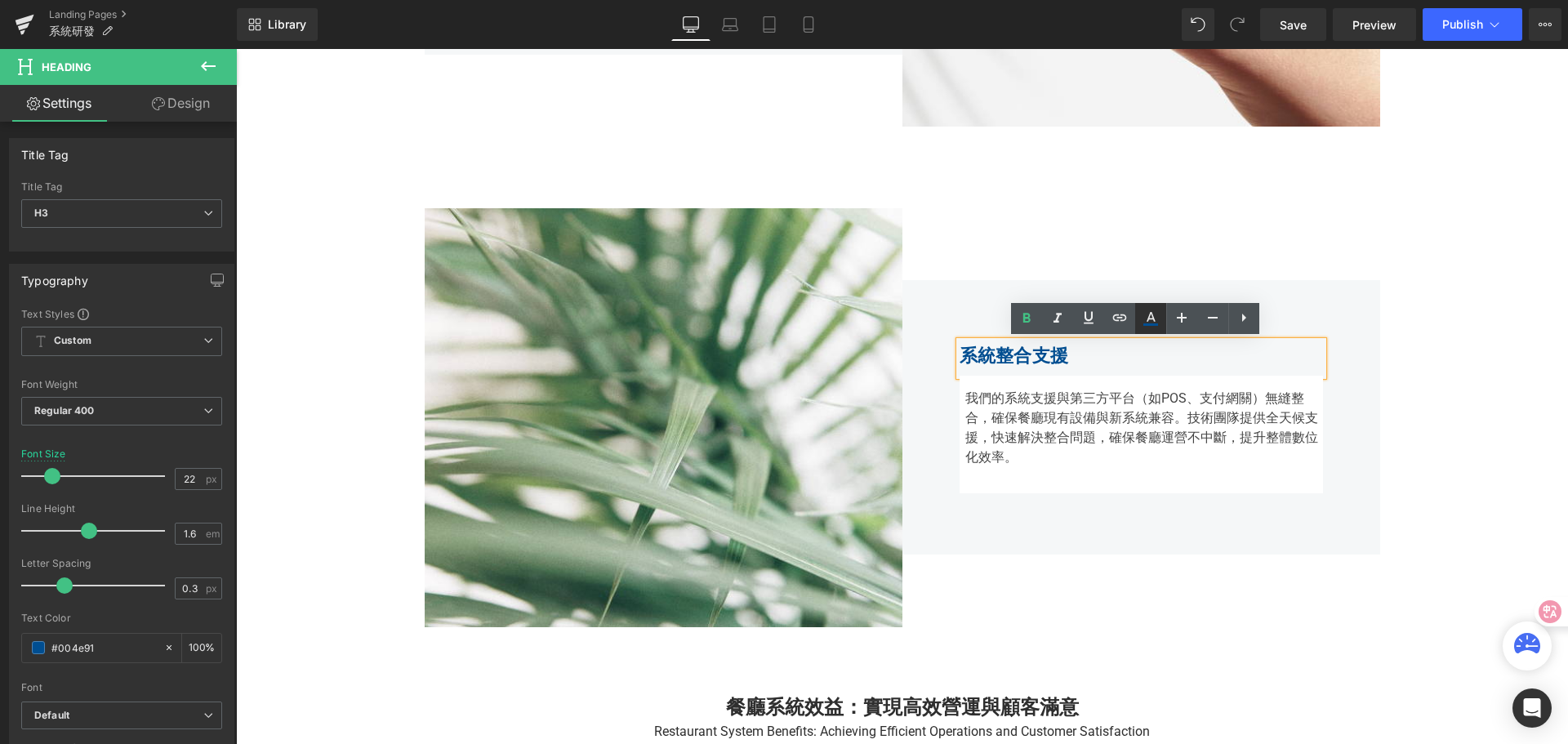
click at [1151, 319] on icon at bounding box center [1151, 317] width 9 height 10
type input "100"
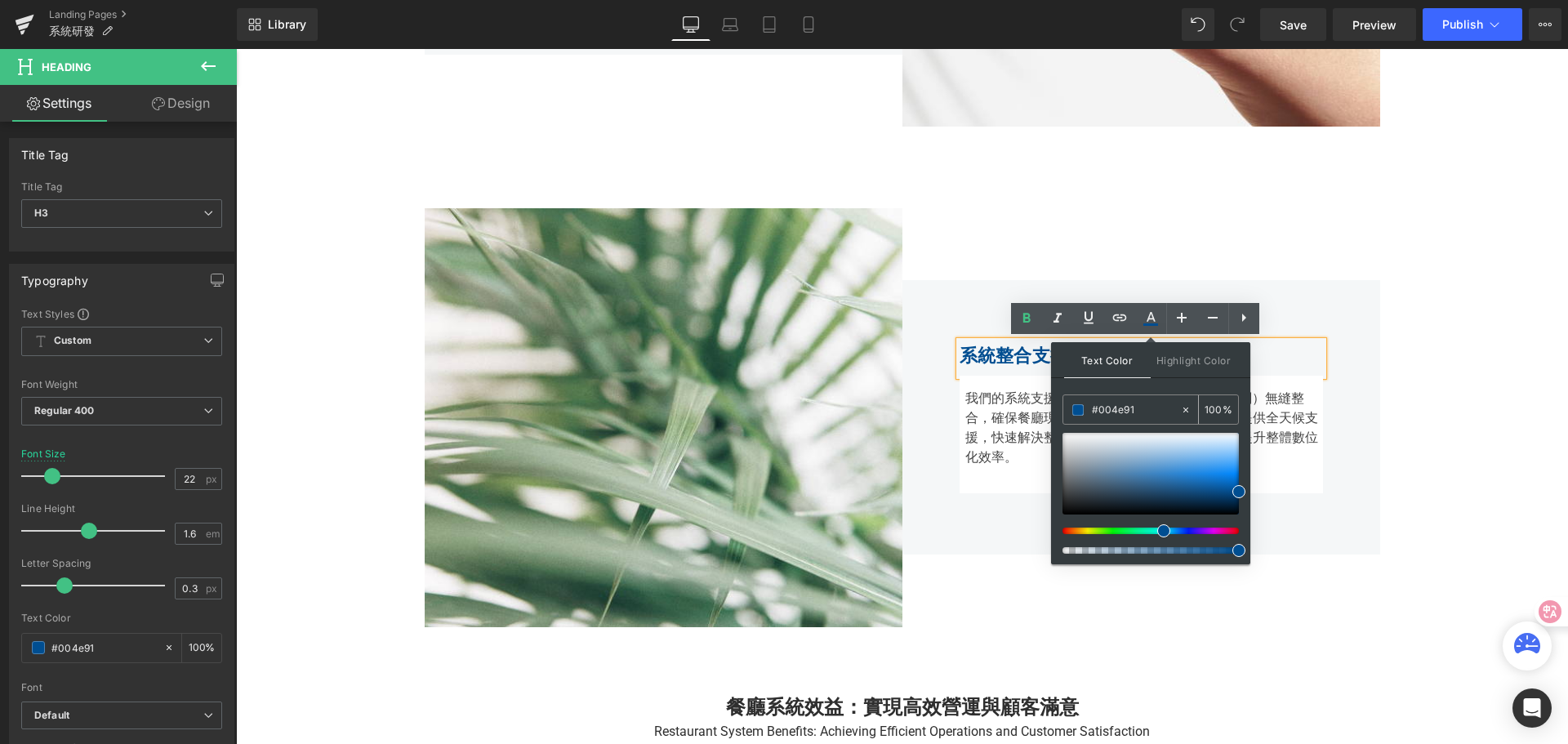
drag, startPoint x: 1138, startPoint y: 408, endPoint x: 1085, endPoint y: 412, distance: 53.2
click at [1085, 412] on div "#004e91" at bounding box center [1122, 409] width 117 height 29
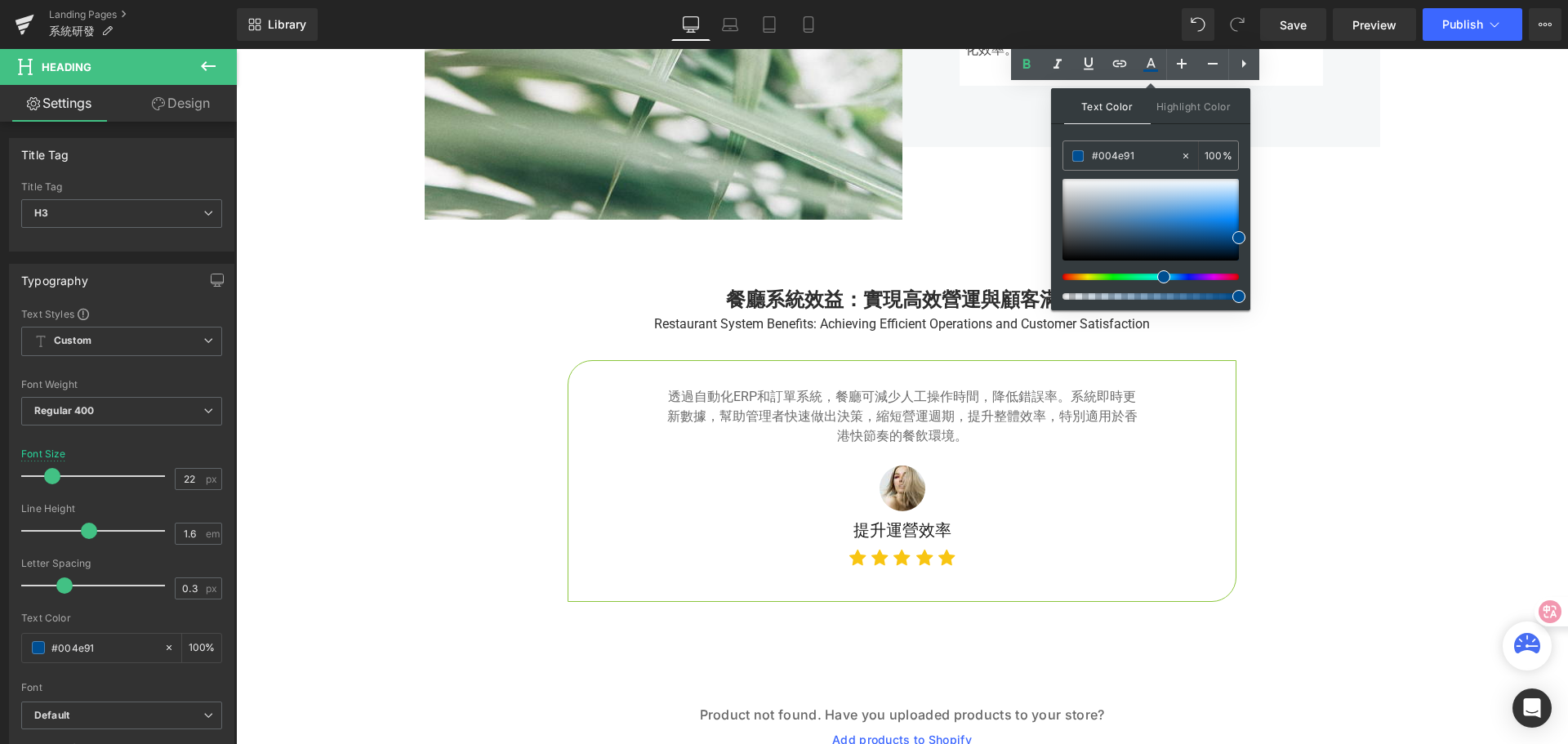
scroll to position [3134, 0]
click at [795, 304] on strong "餐廳系統效益：實現高效營運與顧客滿意" at bounding box center [902, 299] width 353 height 23
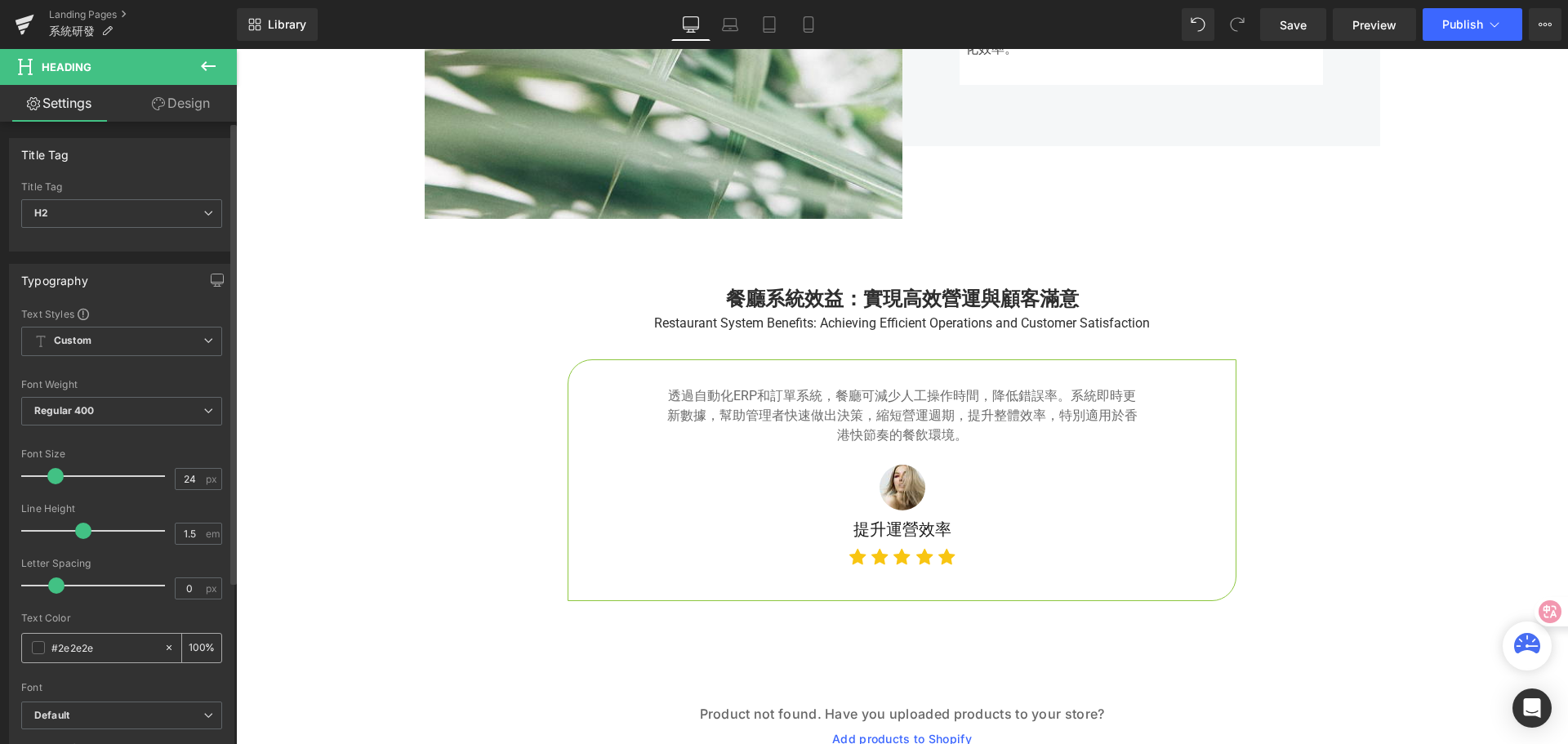
drag, startPoint x: 100, startPoint y: 644, endPoint x: 28, endPoint y: 647, distance: 72.1
click at [28, 647] on div "#2e2e2e" at bounding box center [92, 648] width 141 height 29
paste input "004e91"
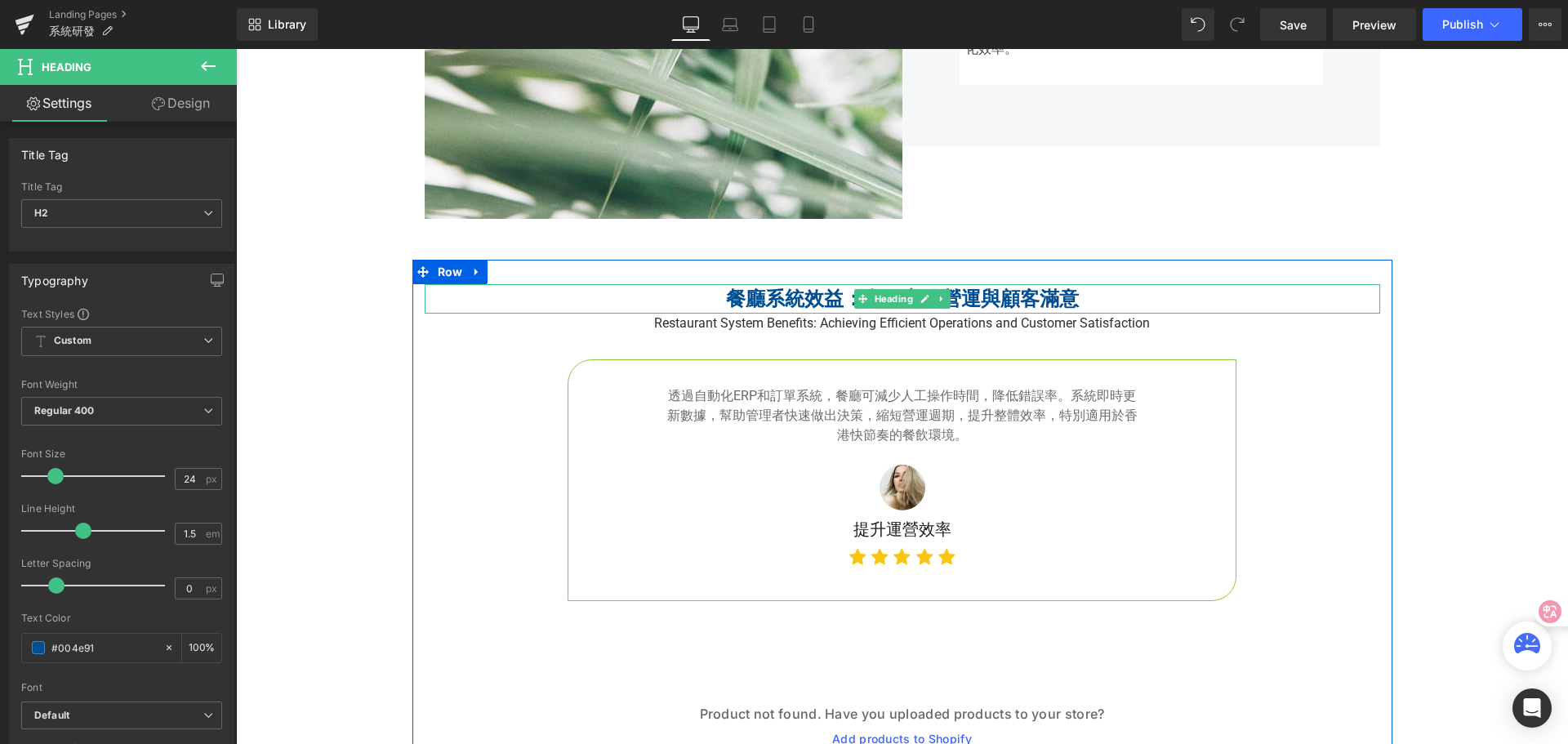
type input "#004e91"
click at [707, 291] on h2 "餐廳系統效益：實現高效營運與顧客滿意" at bounding box center [902, 299] width 955 height 30
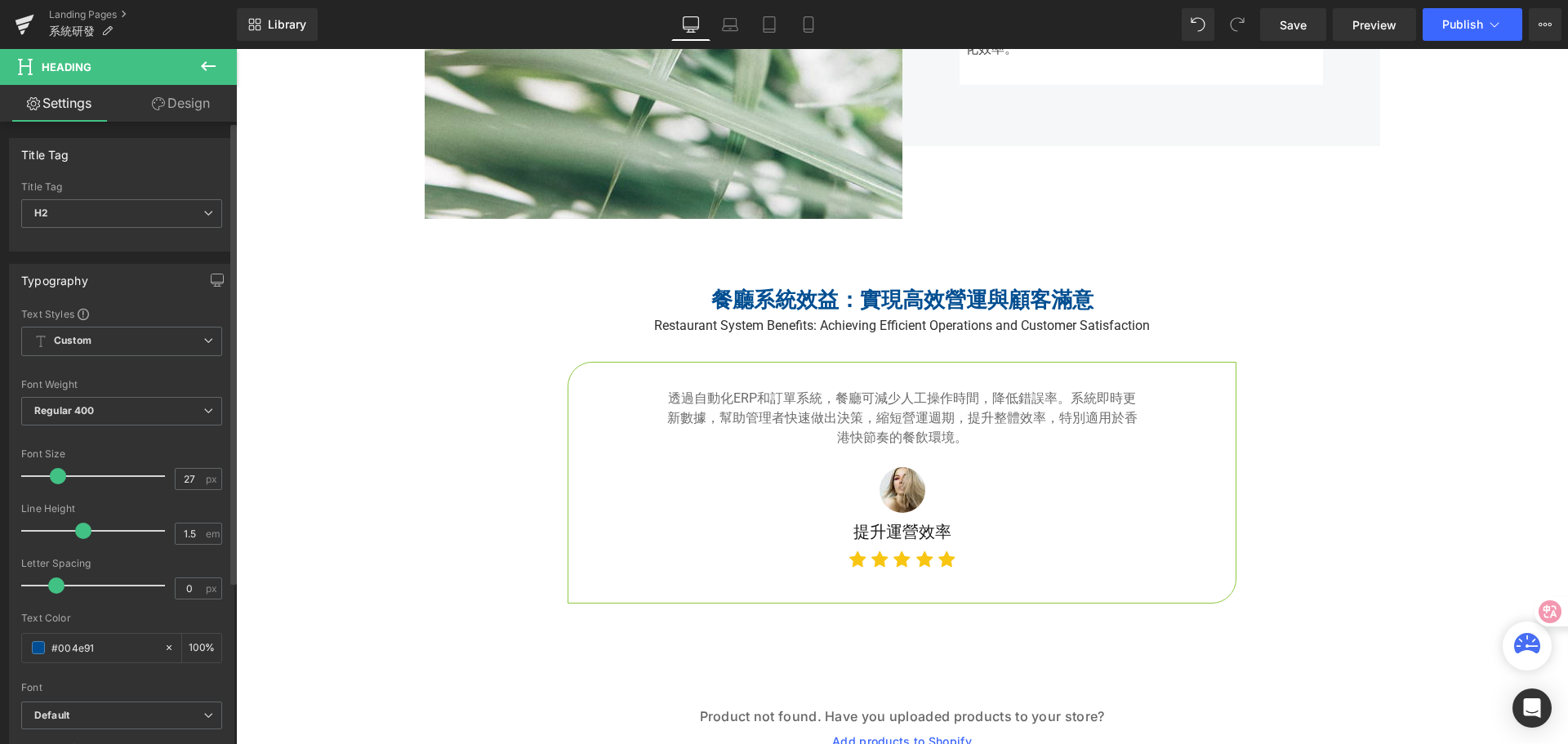
type input "28"
click at [63, 480] on span at bounding box center [61, 477] width 16 height 16
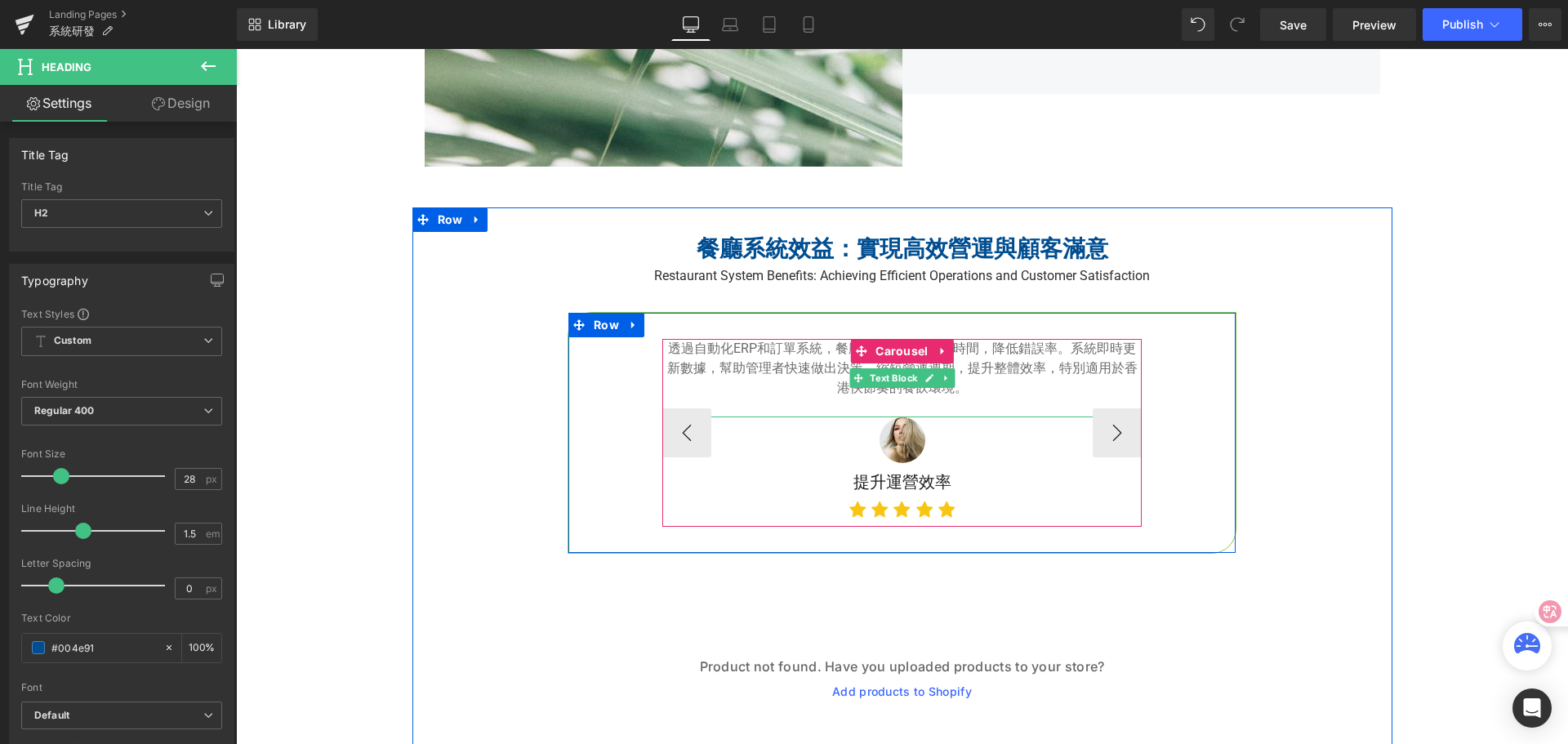
scroll to position [3216, 0]
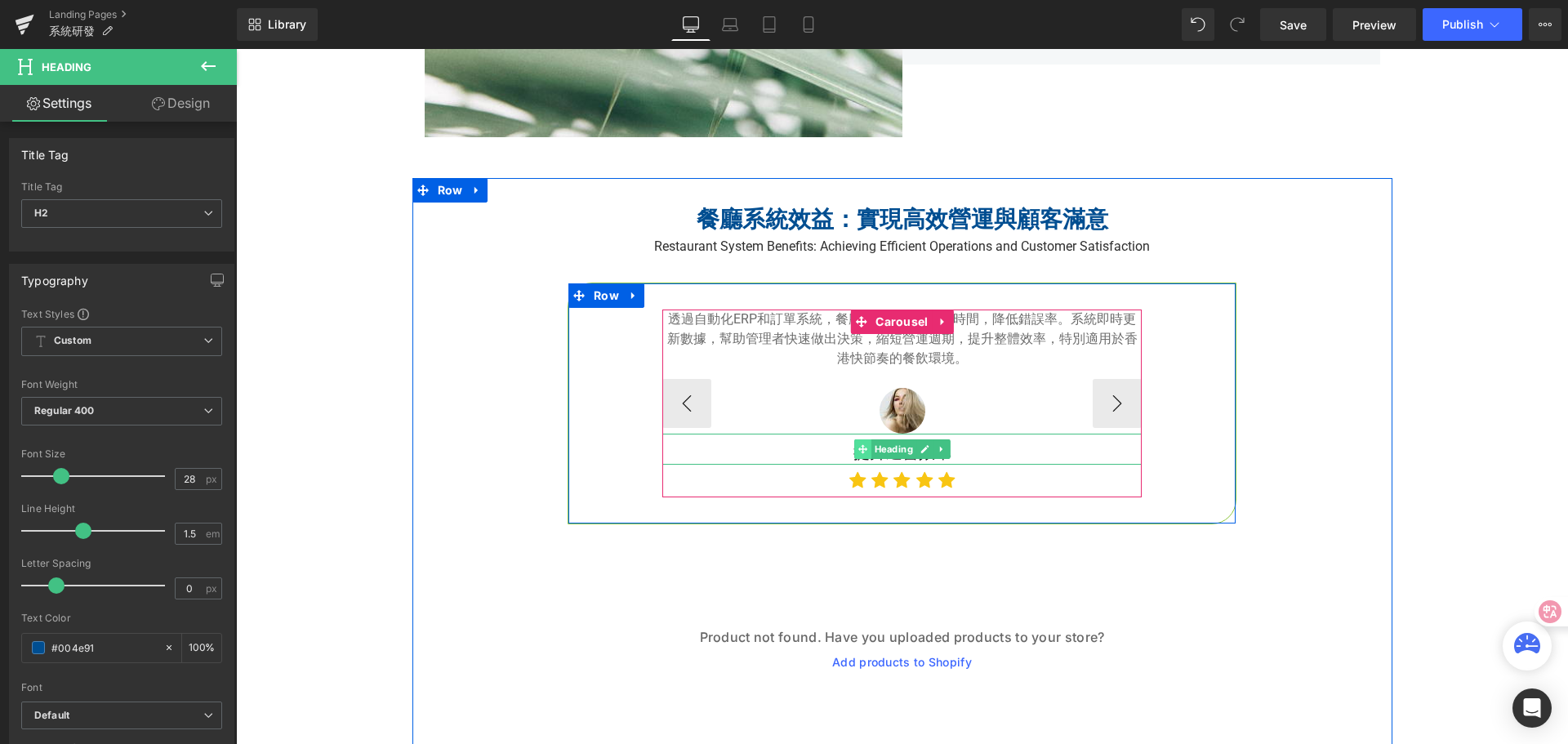
click at [858, 450] on icon at bounding box center [861, 450] width 9 height 10
click at [833, 451] on h5 "提升運營效率" at bounding box center [901, 453] width 479 height 25
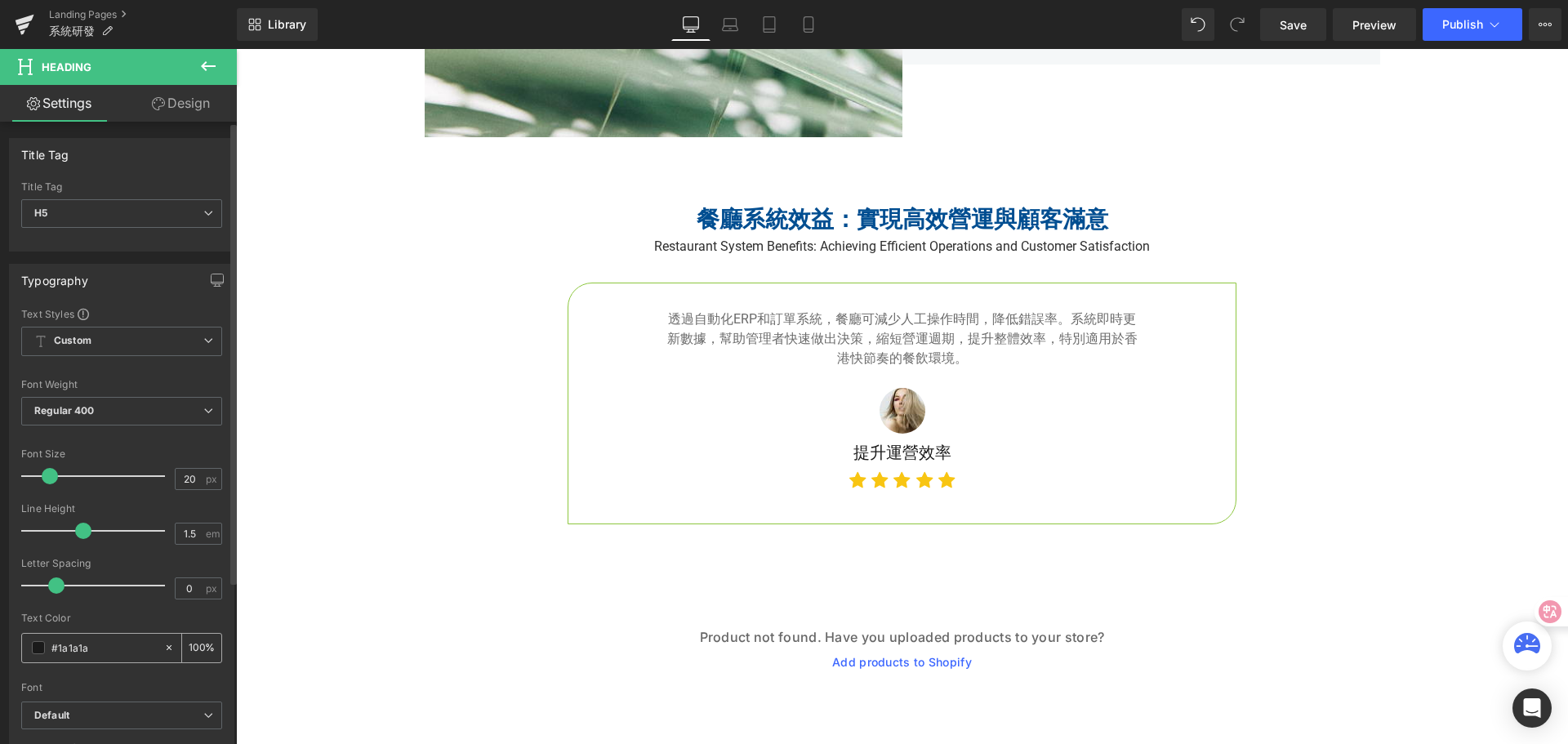
drag, startPoint x: 91, startPoint y: 643, endPoint x: 62, endPoint y: 640, distance: 29.2
click at [35, 646] on div "#1a1a1a" at bounding box center [92, 648] width 141 height 29
paste input "004e91"
type input "#004e91"
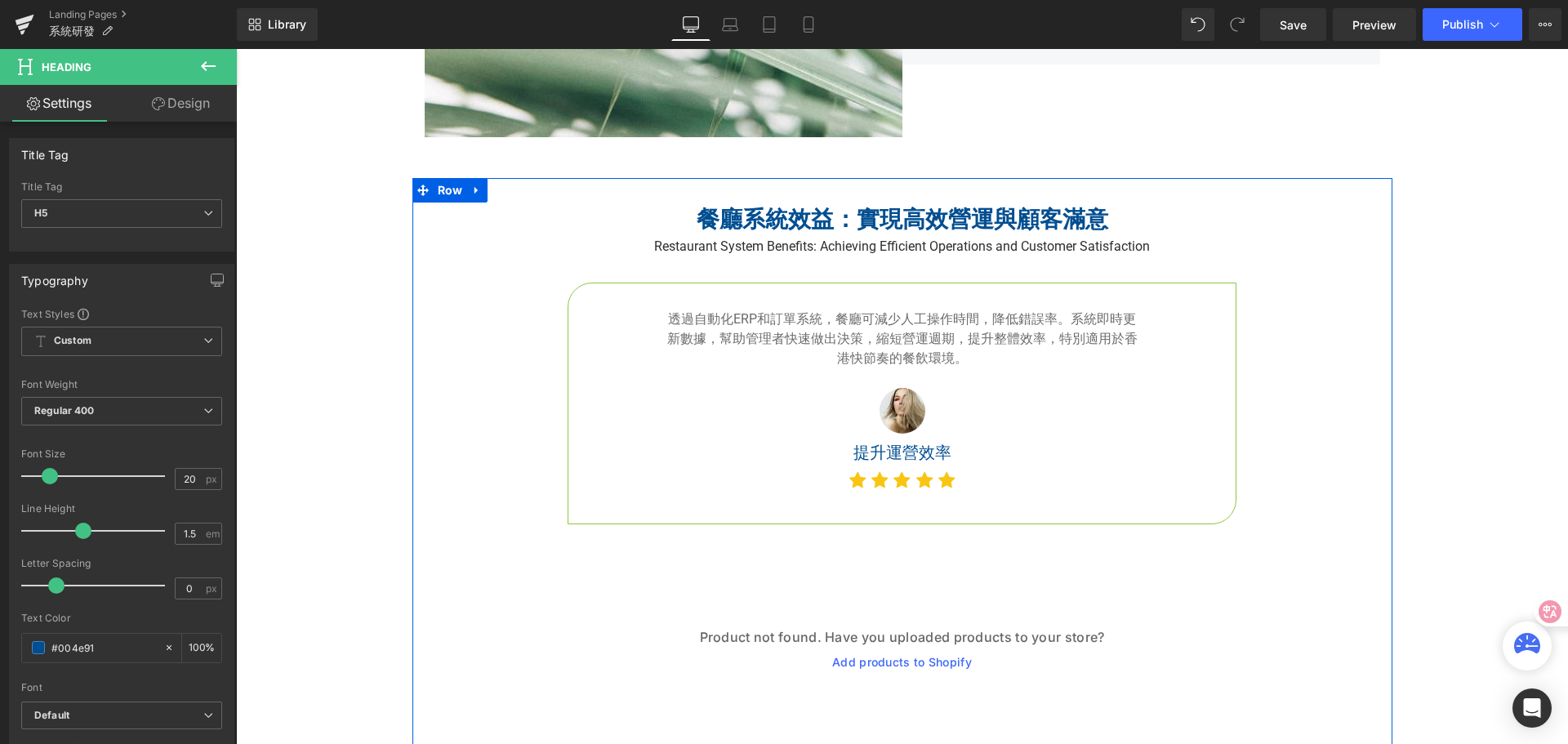
click at [446, 503] on div "餐廳系統效益：實現高效營運與顧客滿意 Heading Restaurant System Benefits: Achieving Efficient Oper…" at bounding box center [902, 497] width 980 height 587
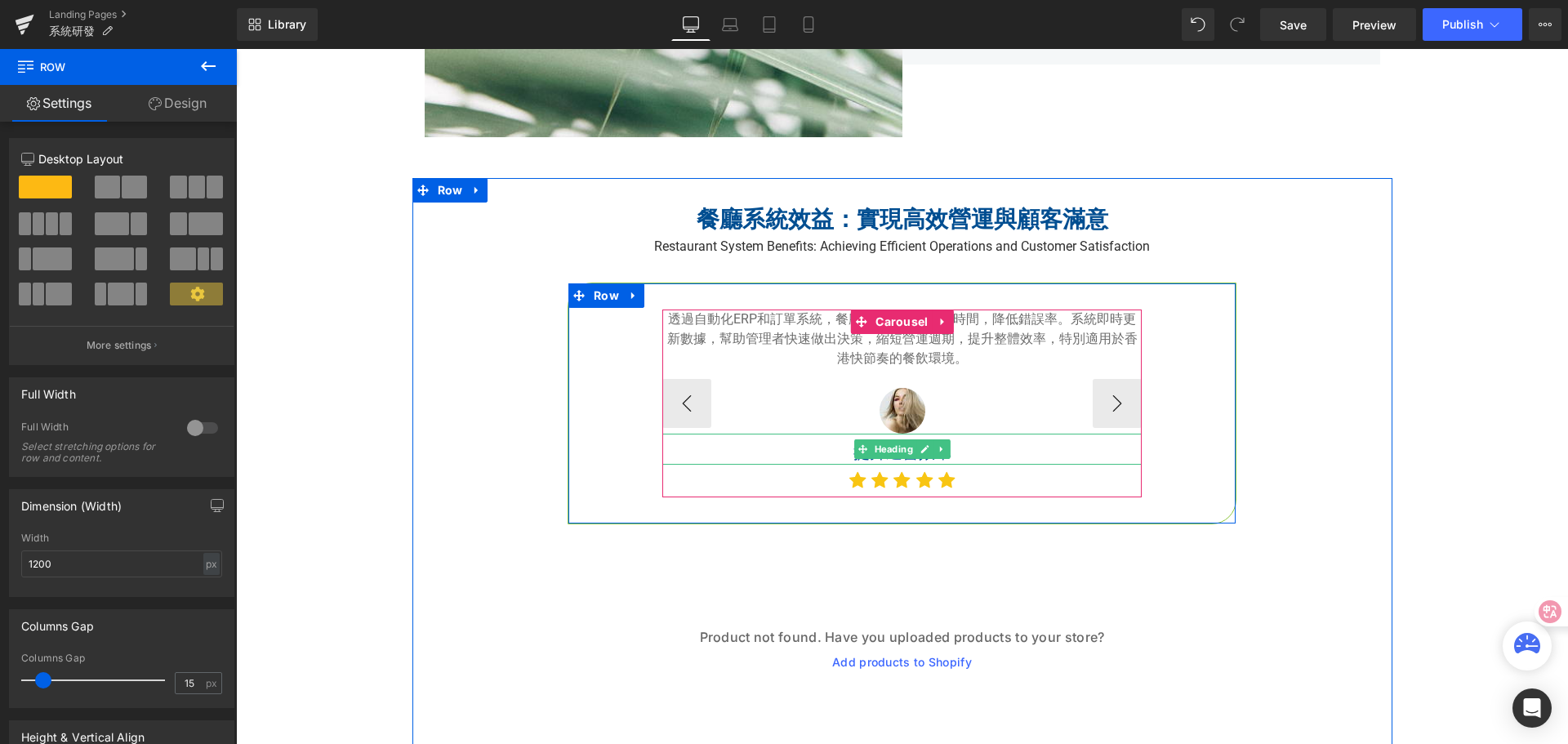
click at [824, 454] on h5 "提升運營效率" at bounding box center [901, 453] width 479 height 25
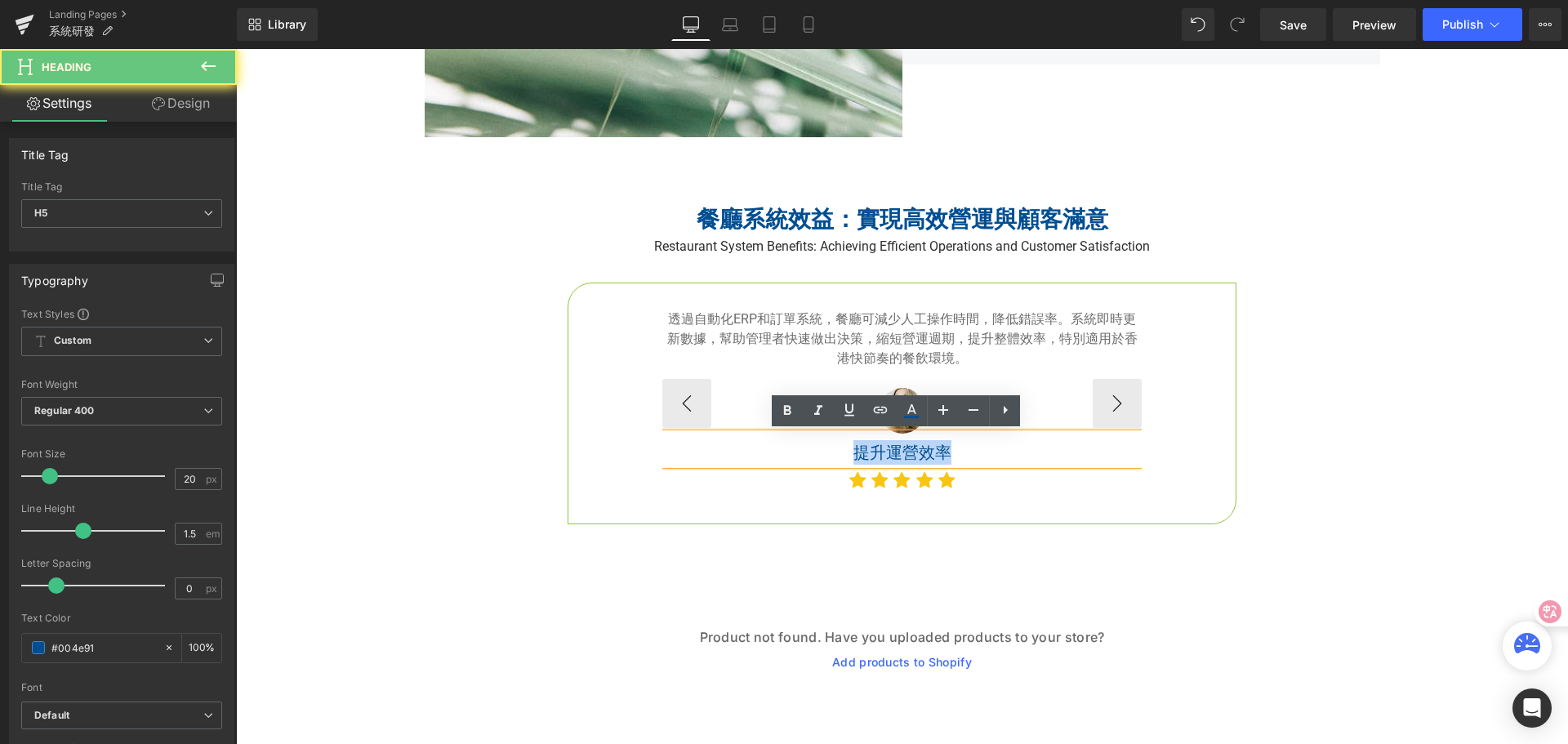
drag, startPoint x: 838, startPoint y: 453, endPoint x: 969, endPoint y: 456, distance: 131.0
click at [969, 456] on h5 "提升運營效率" at bounding box center [901, 453] width 479 height 25
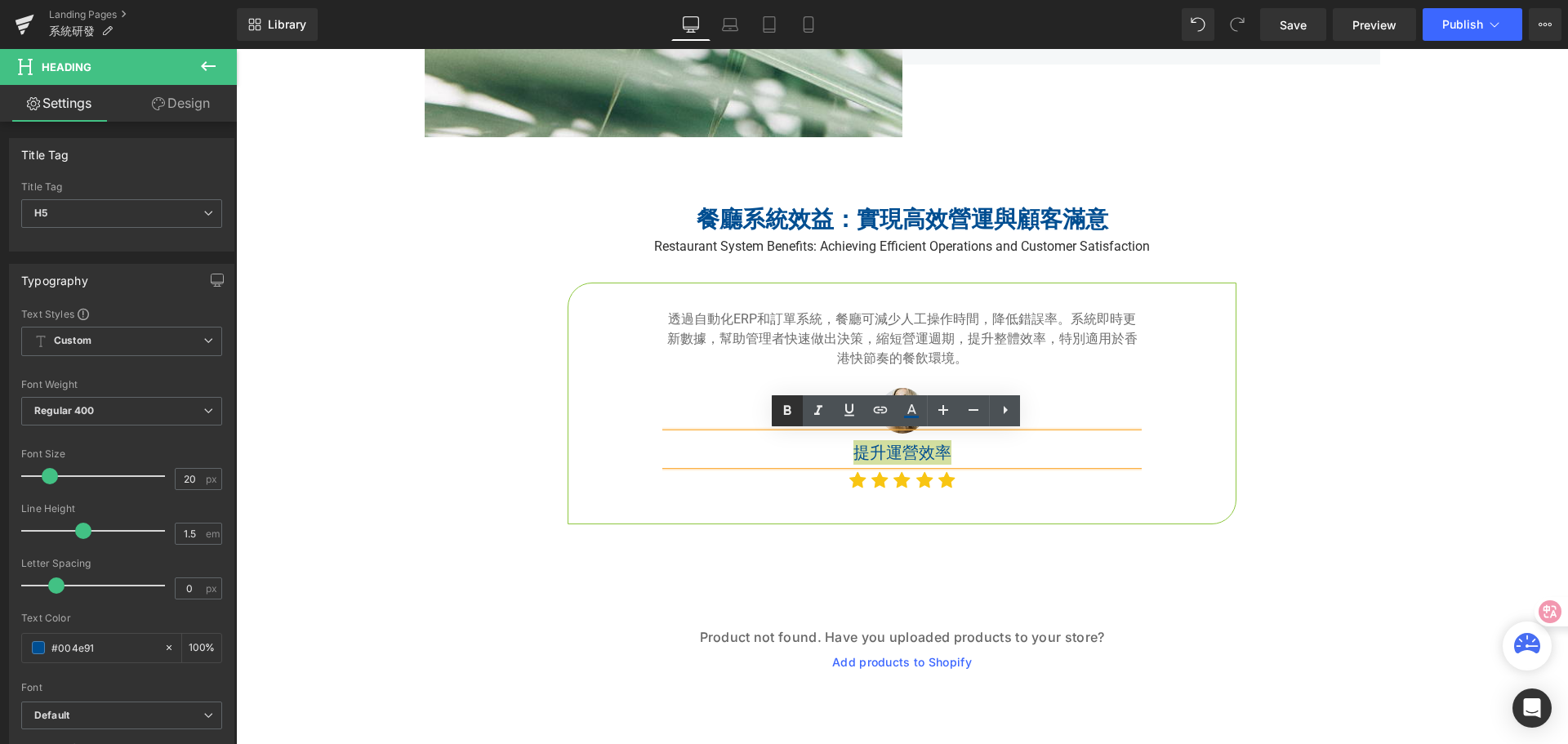
click at [779, 405] on icon at bounding box center [787, 411] width 20 height 20
click at [1385, 405] on div "餐廳系統效益：實現高效營運與顧客滿意 Heading Restaurant System Benefits: Achieving Efficient Oper…" at bounding box center [902, 497] width 980 height 587
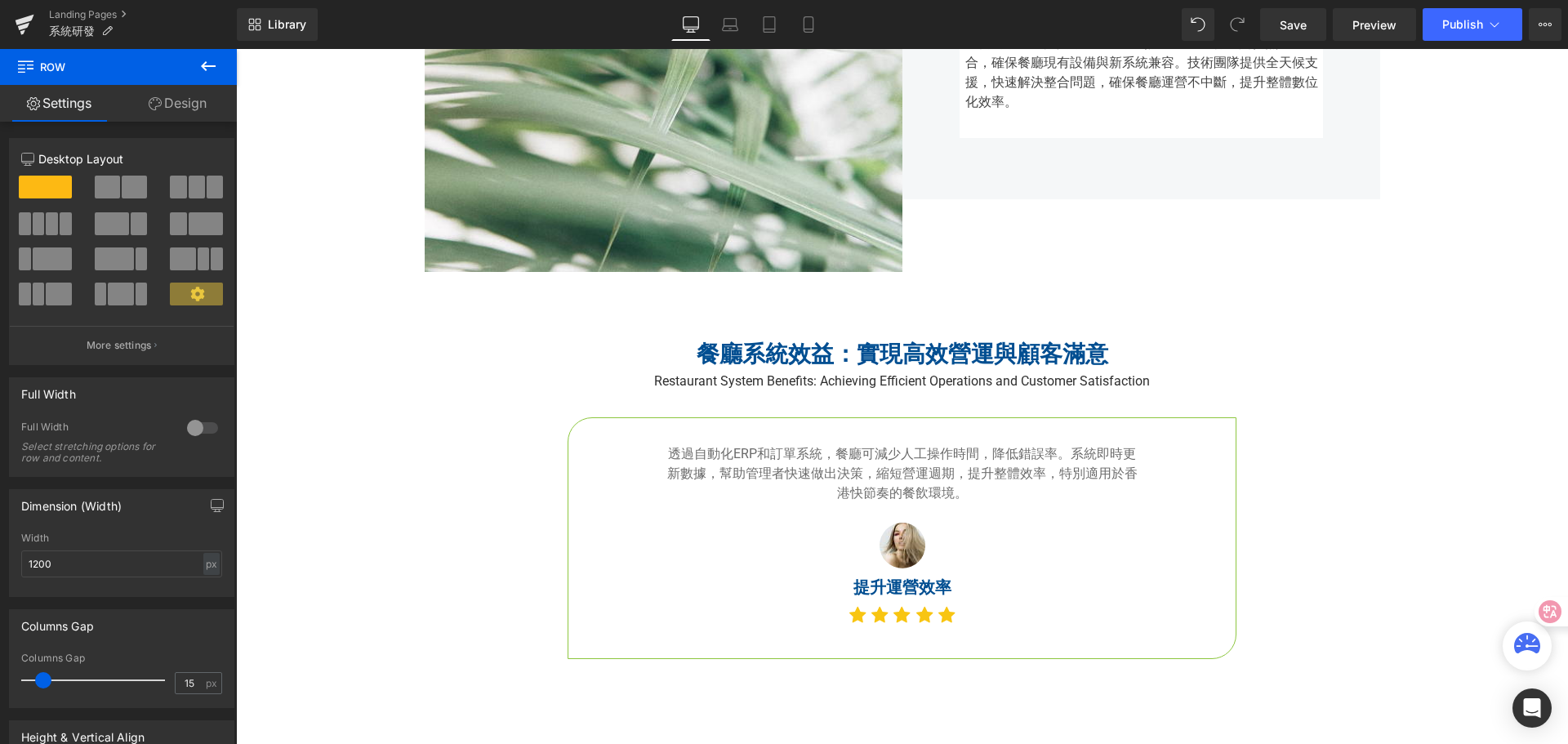
scroll to position [3053, 0]
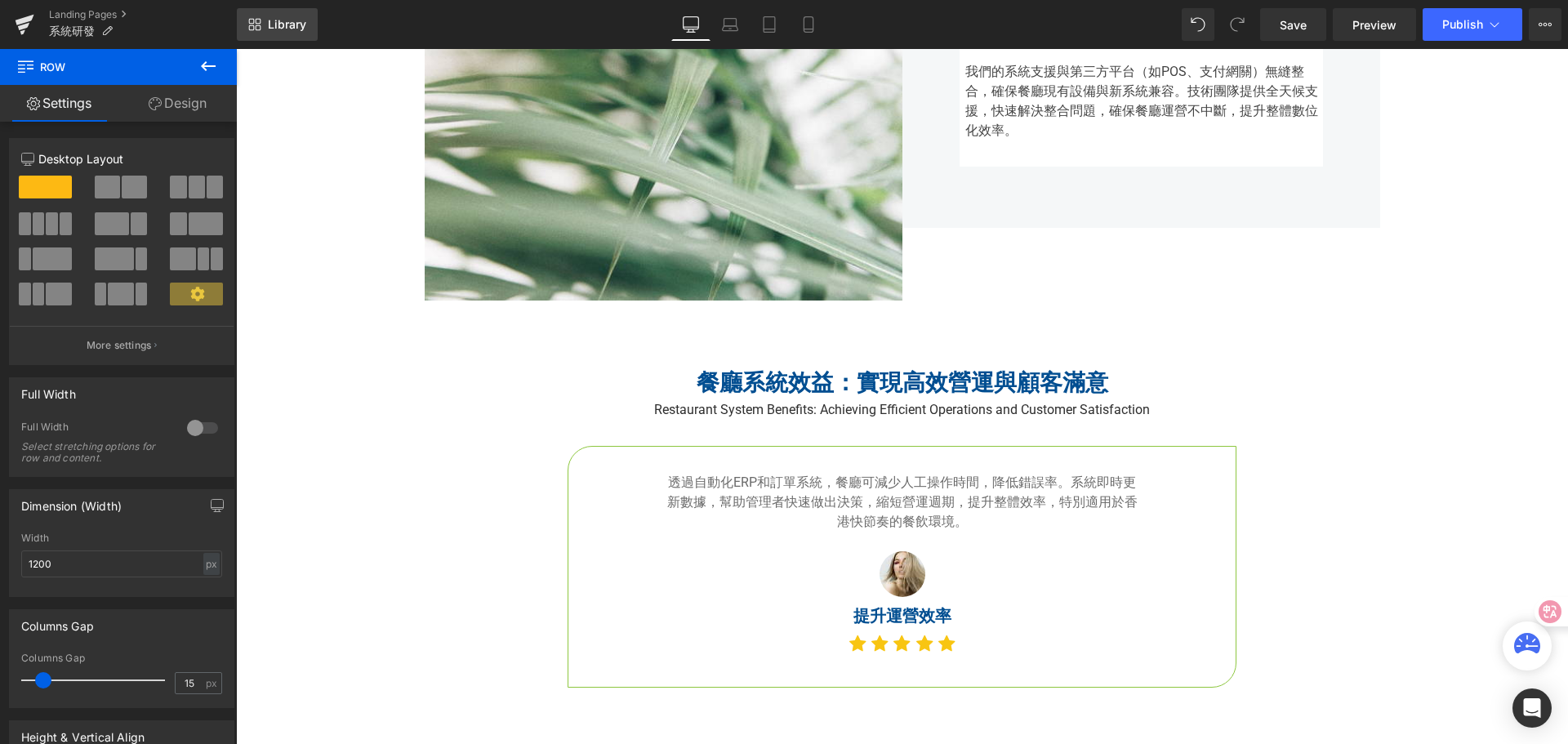
click at [289, 29] on span "Library" at bounding box center [287, 25] width 39 height 15
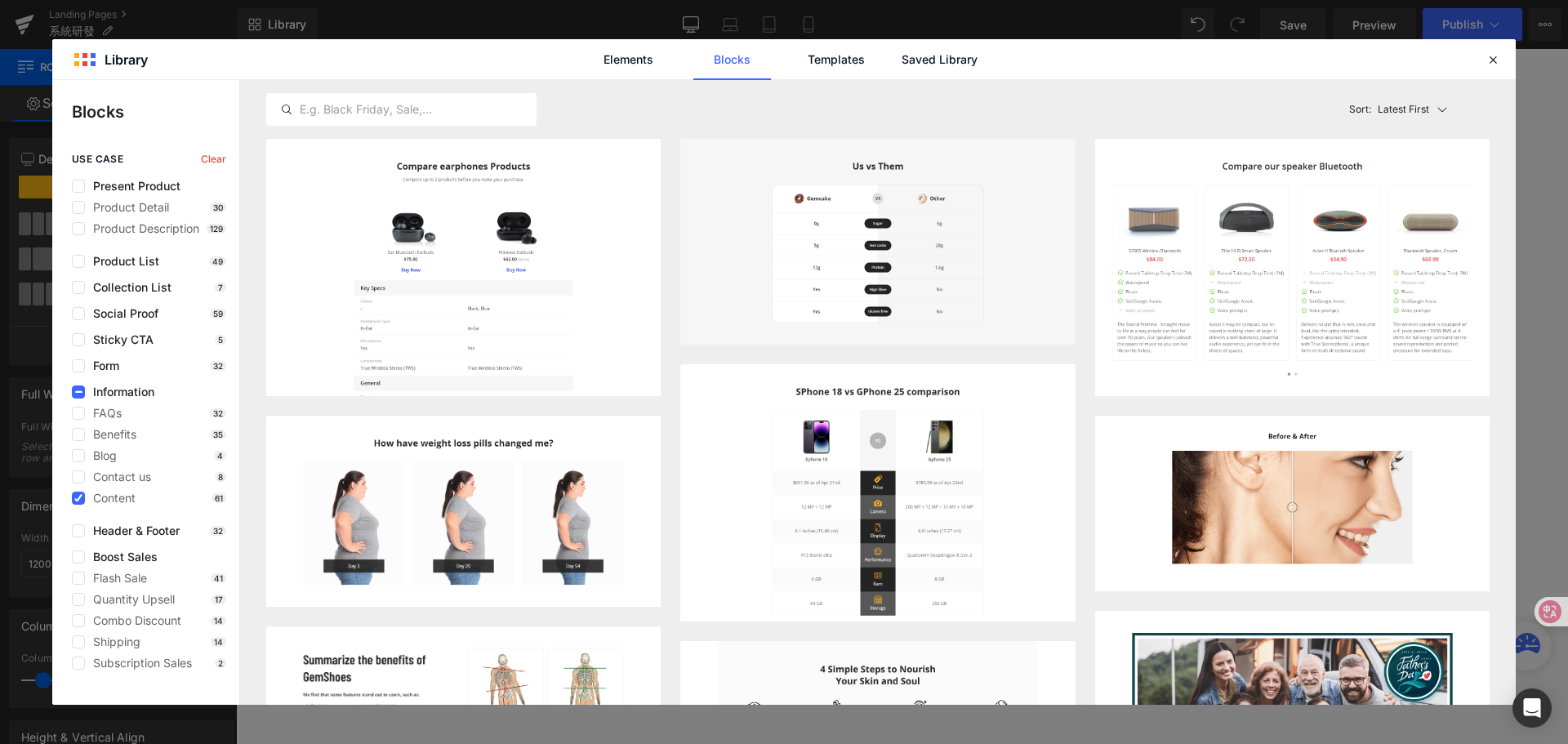
click at [215, 158] on span "Clear" at bounding box center [214, 159] width 26 height 12
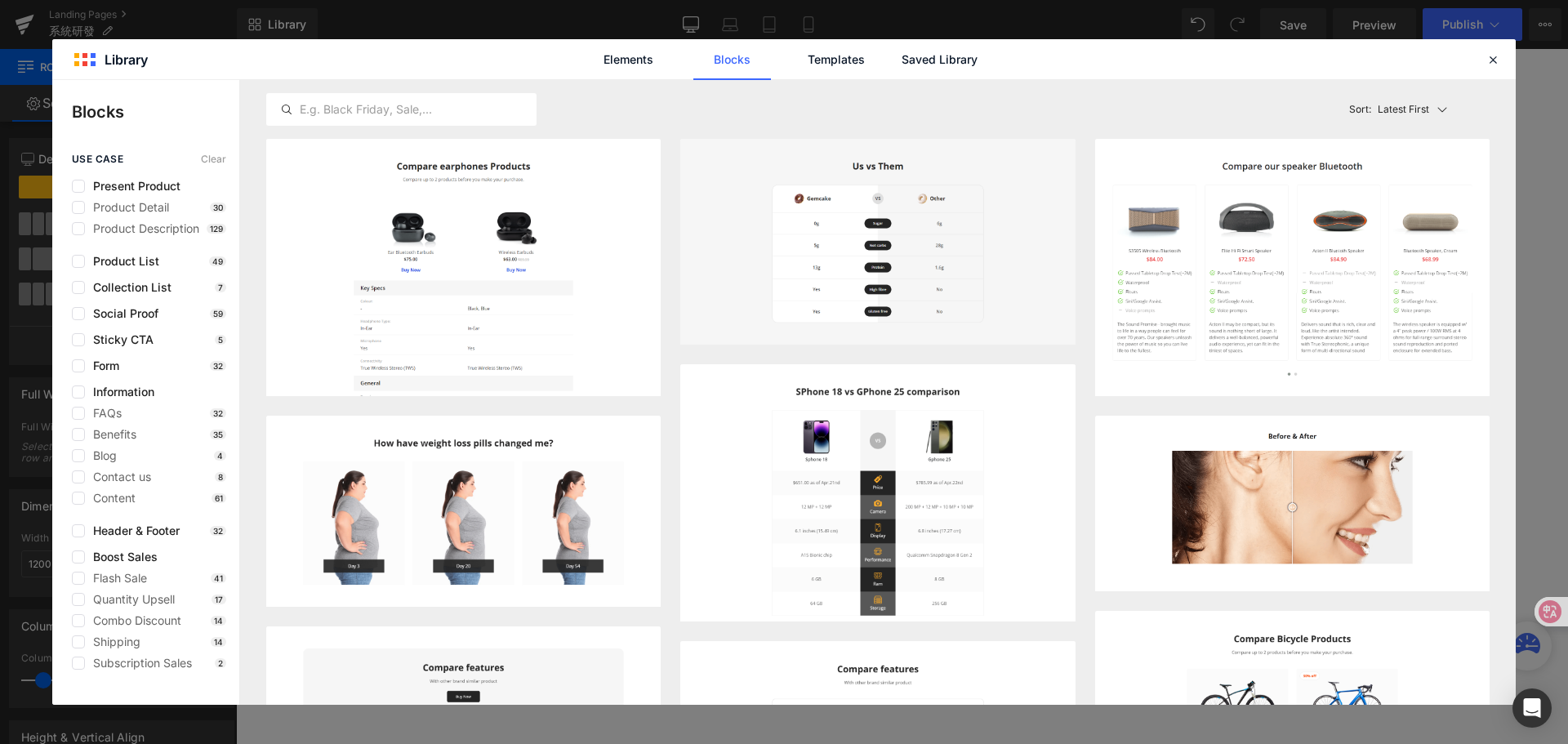
drag, startPoint x: 1428, startPoint y: 106, endPoint x: 1404, endPoint y: 124, distance: 30.0
click at [1427, 106] on p "Latest First" at bounding box center [1403, 110] width 51 height 15
click at [1378, 190] on div "Most View" at bounding box center [1410, 181] width 122 height 33
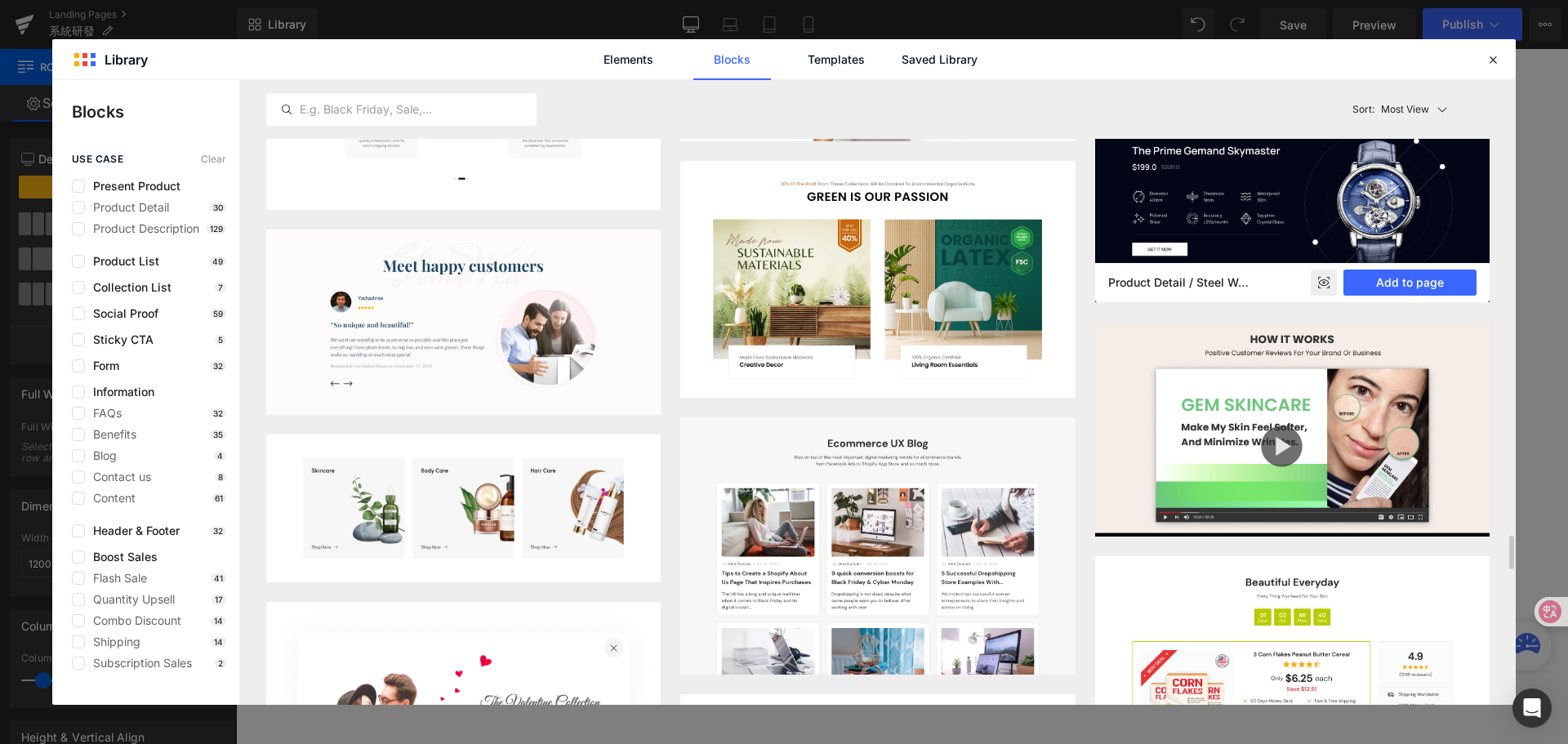
scroll to position [8569, 0]
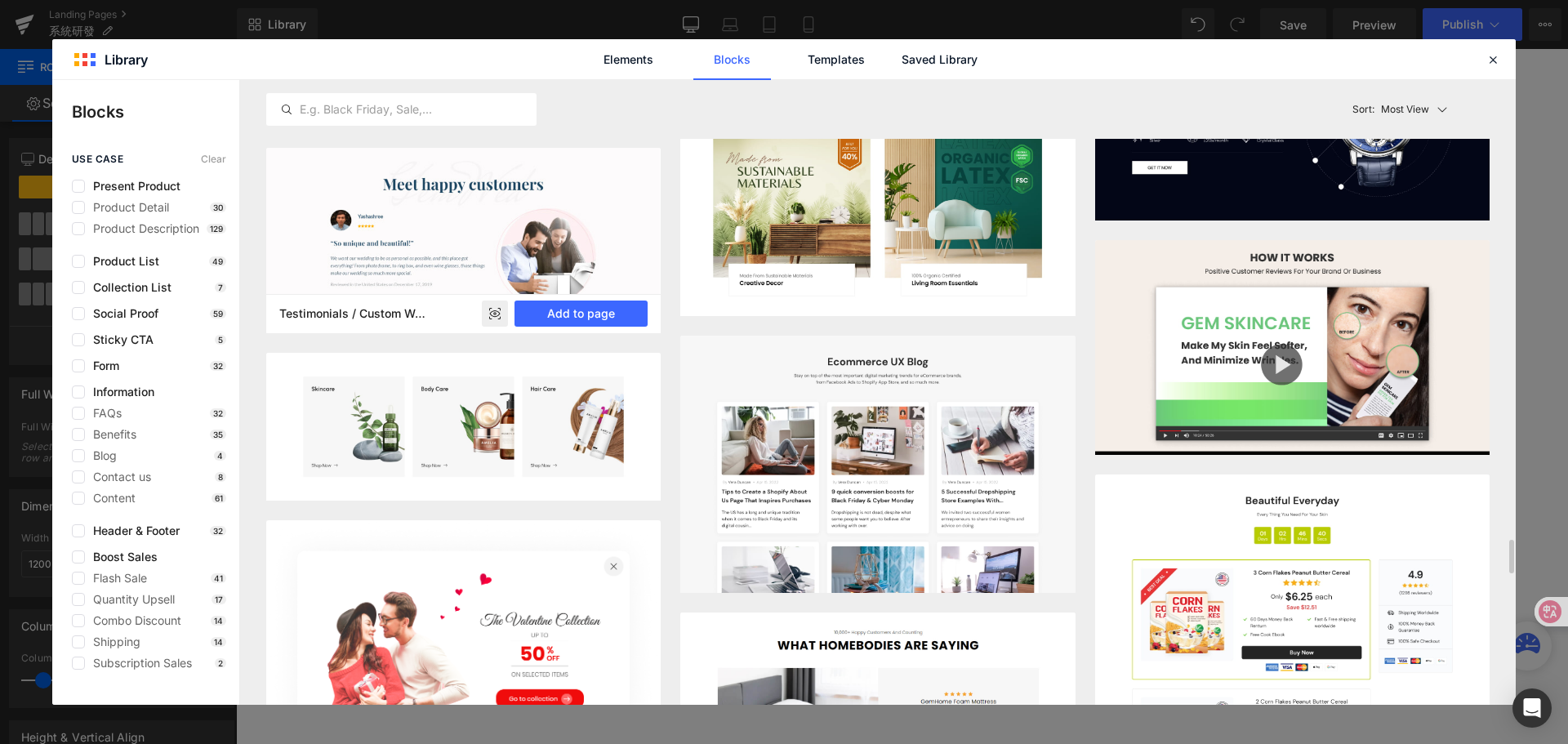
click at [495, 315] on rect at bounding box center [495, 313] width 26 height 26
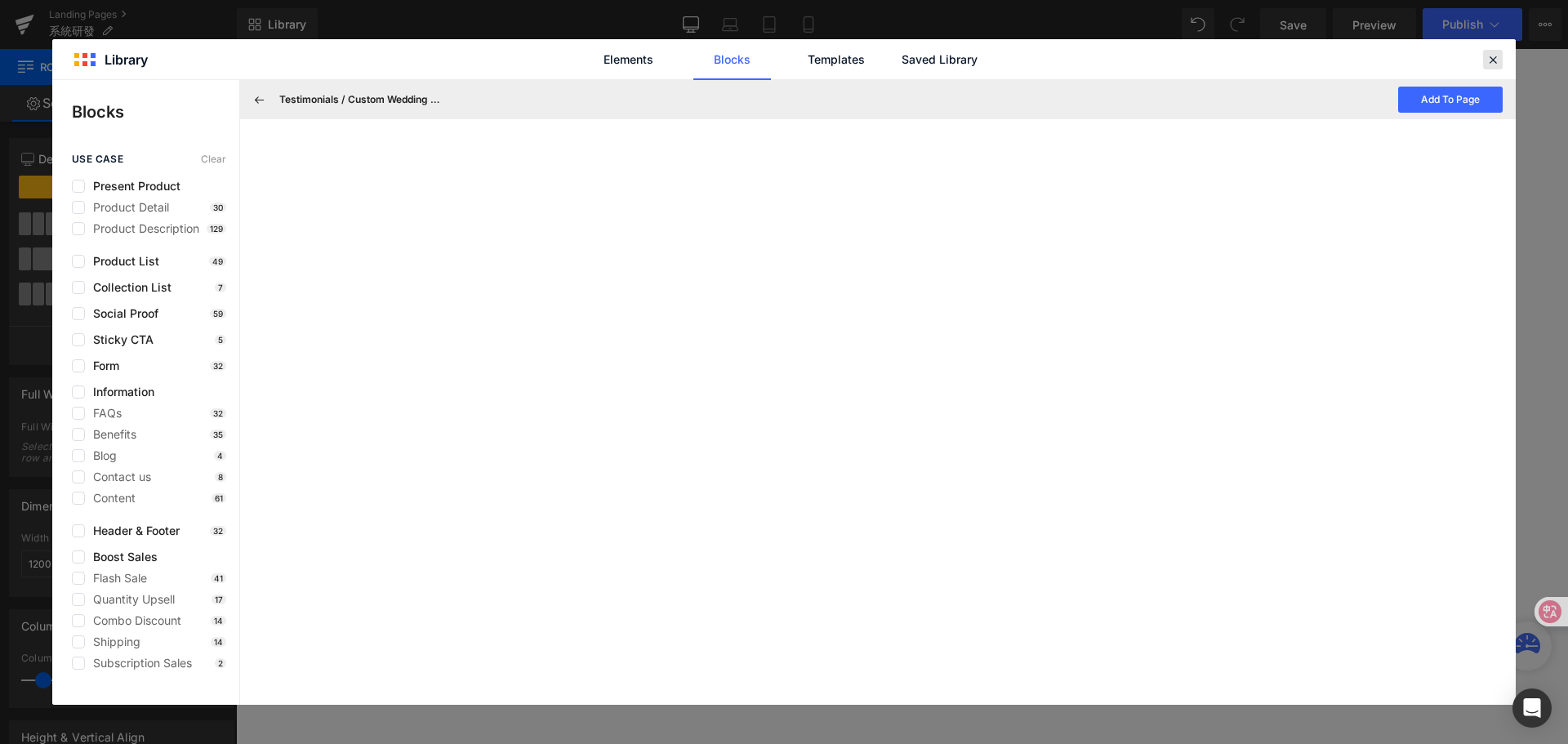
drag, startPoint x: 1496, startPoint y: 60, endPoint x: 1100, endPoint y: 90, distance: 397.1
click at [1496, 60] on icon at bounding box center [1493, 59] width 15 height 15
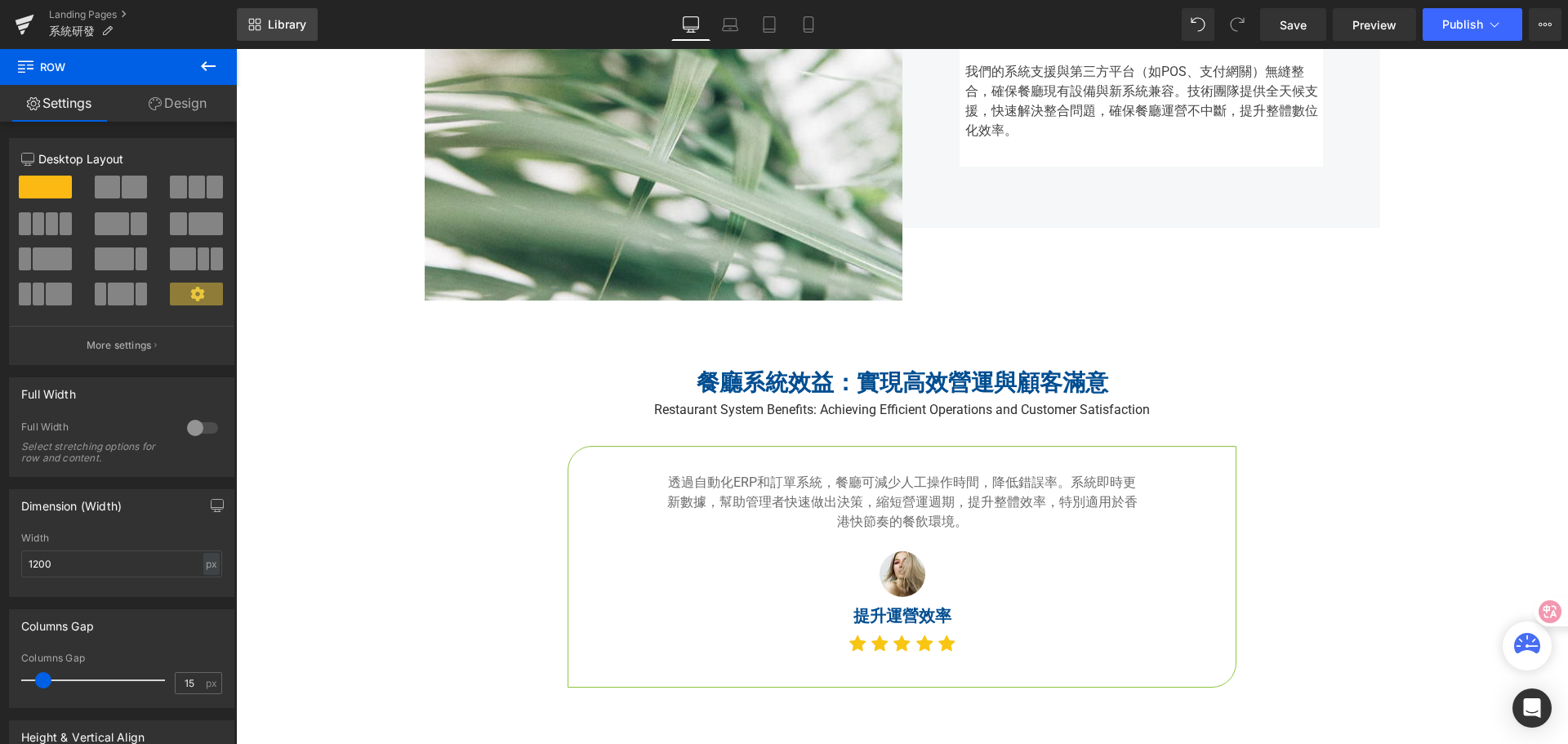
click at [296, 21] on span "Library" at bounding box center [287, 25] width 39 height 15
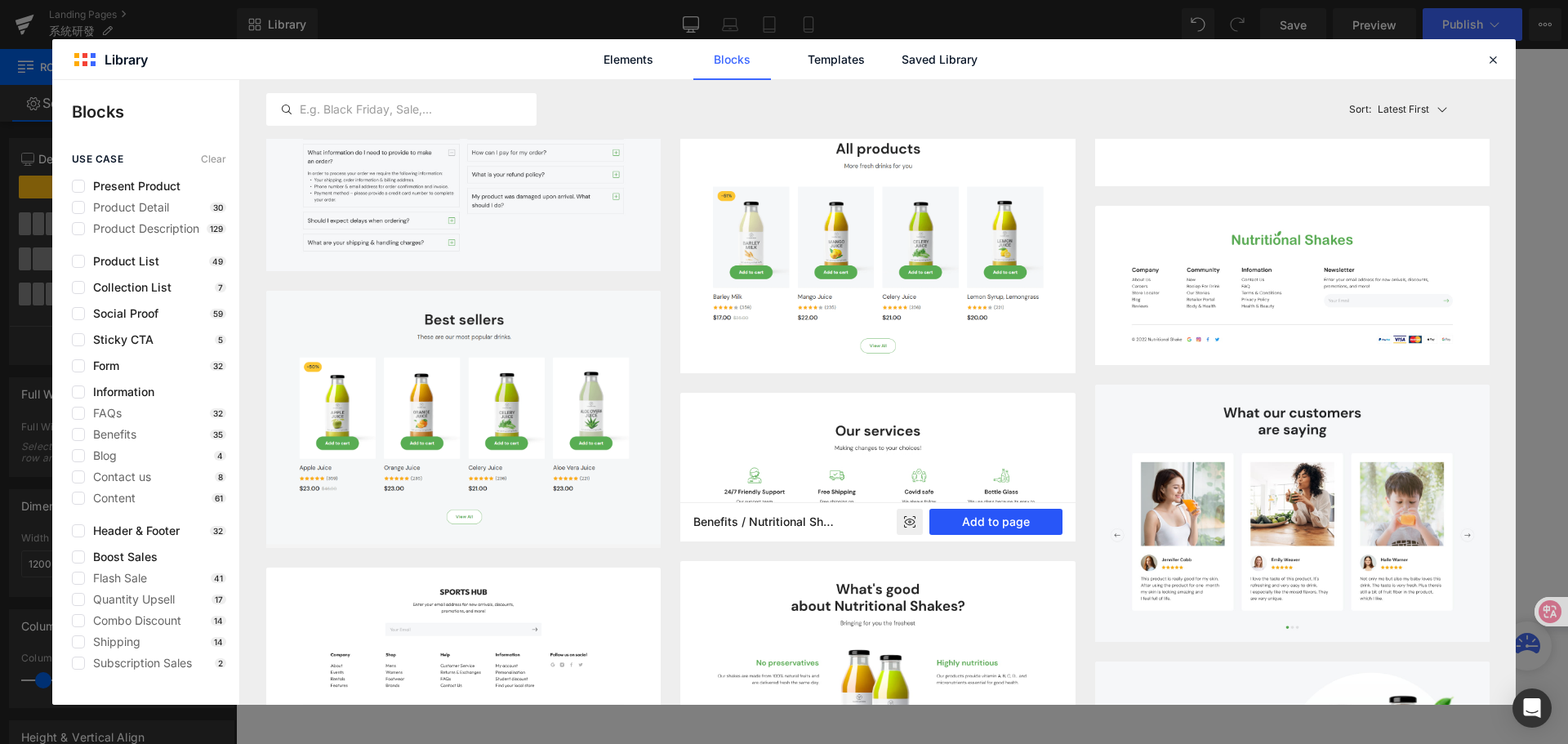
scroll to position [11925, 0]
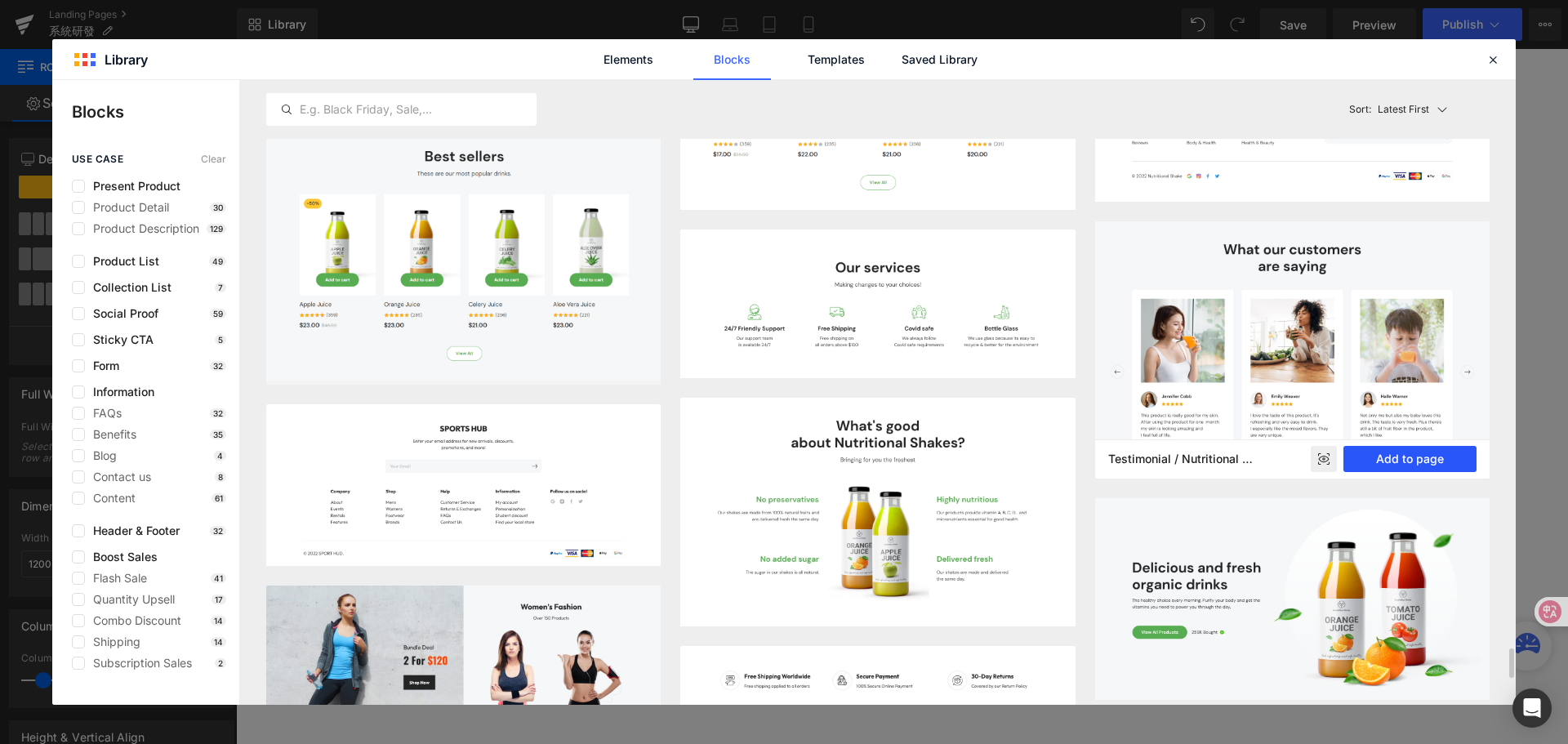
drag, startPoint x: 1417, startPoint y: 465, endPoint x: 953, endPoint y: 360, distance: 475.7
click at [1417, 465] on button "Add to page" at bounding box center [1409, 459] width 133 height 26
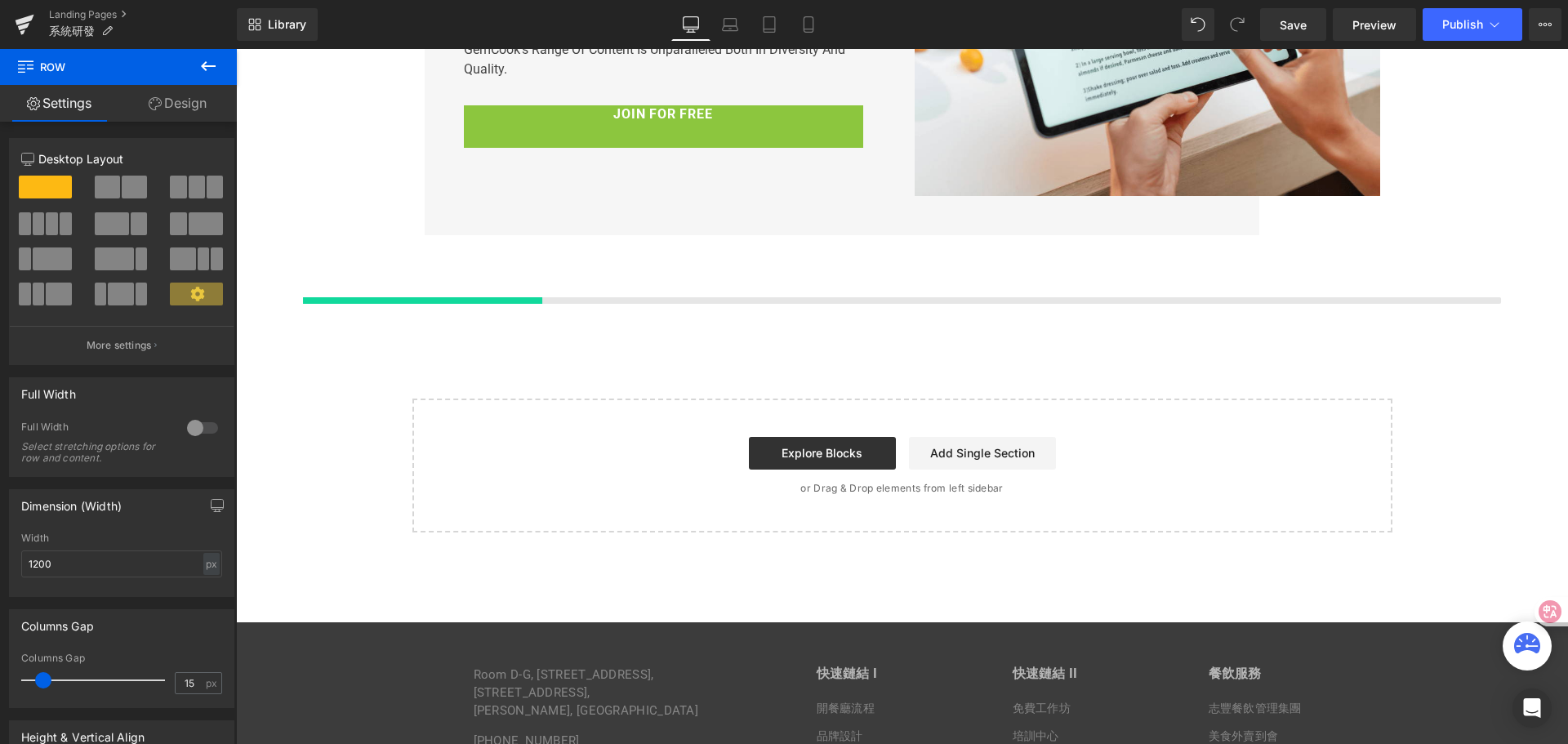
scroll to position [7412, 0]
